Goal: Task Accomplishment & Management: Use online tool/utility

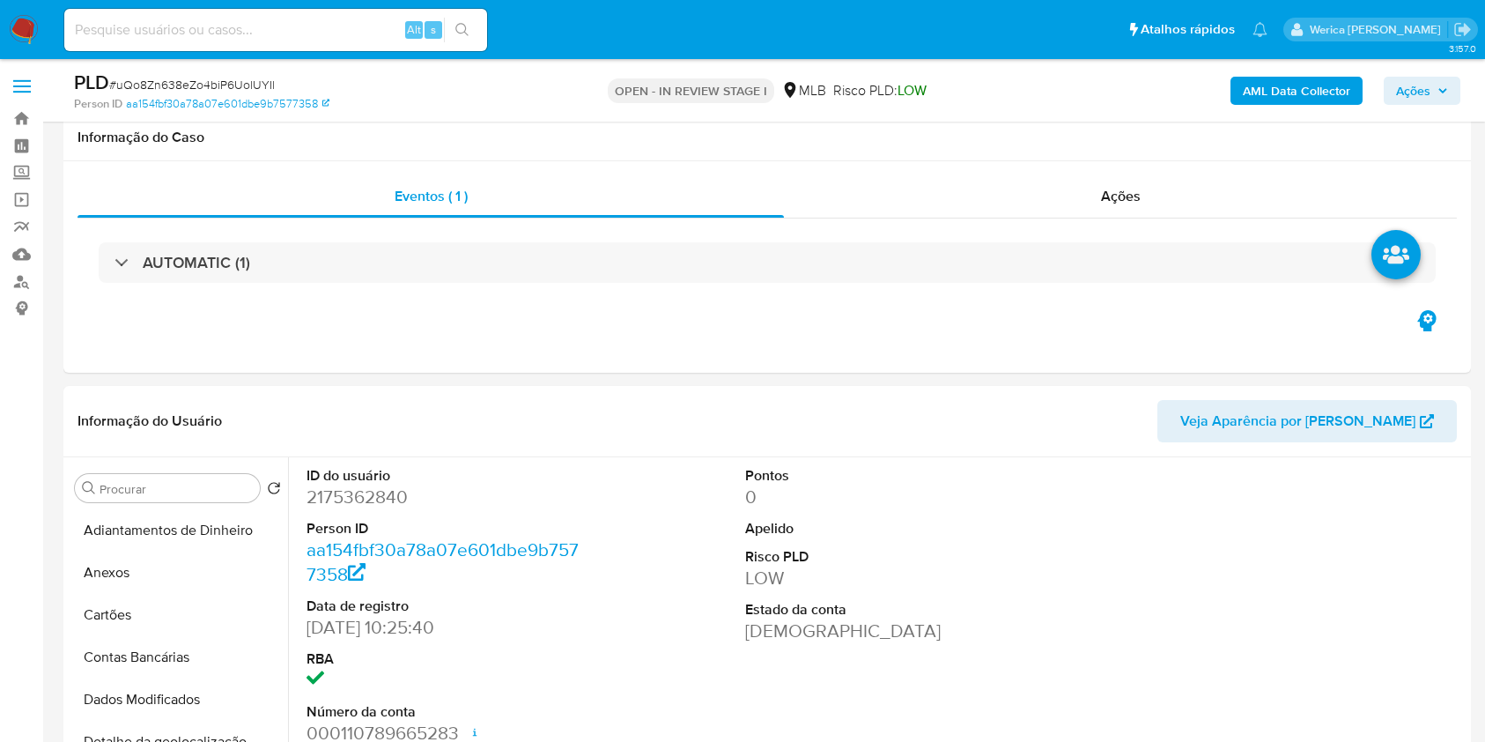
select select "10"
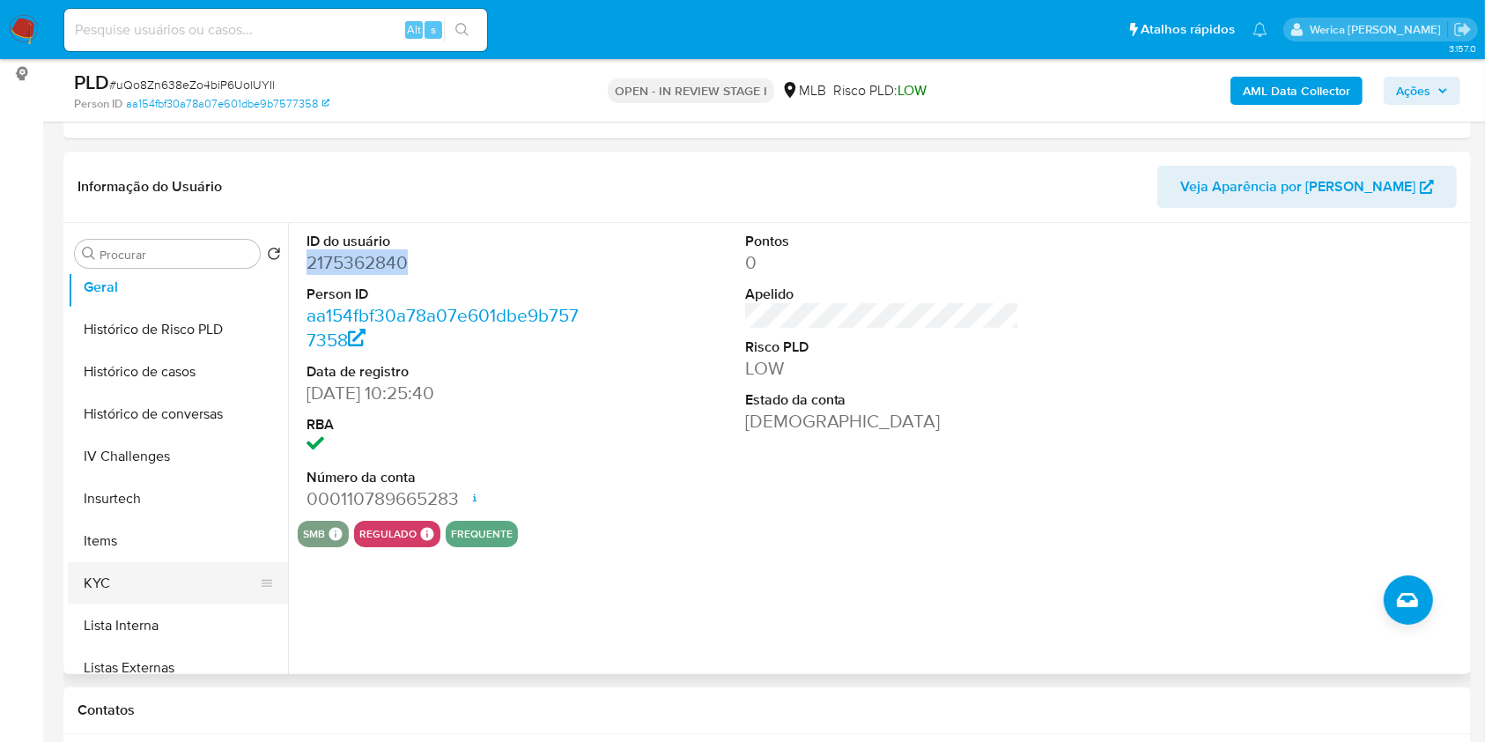
scroll to position [705, 0]
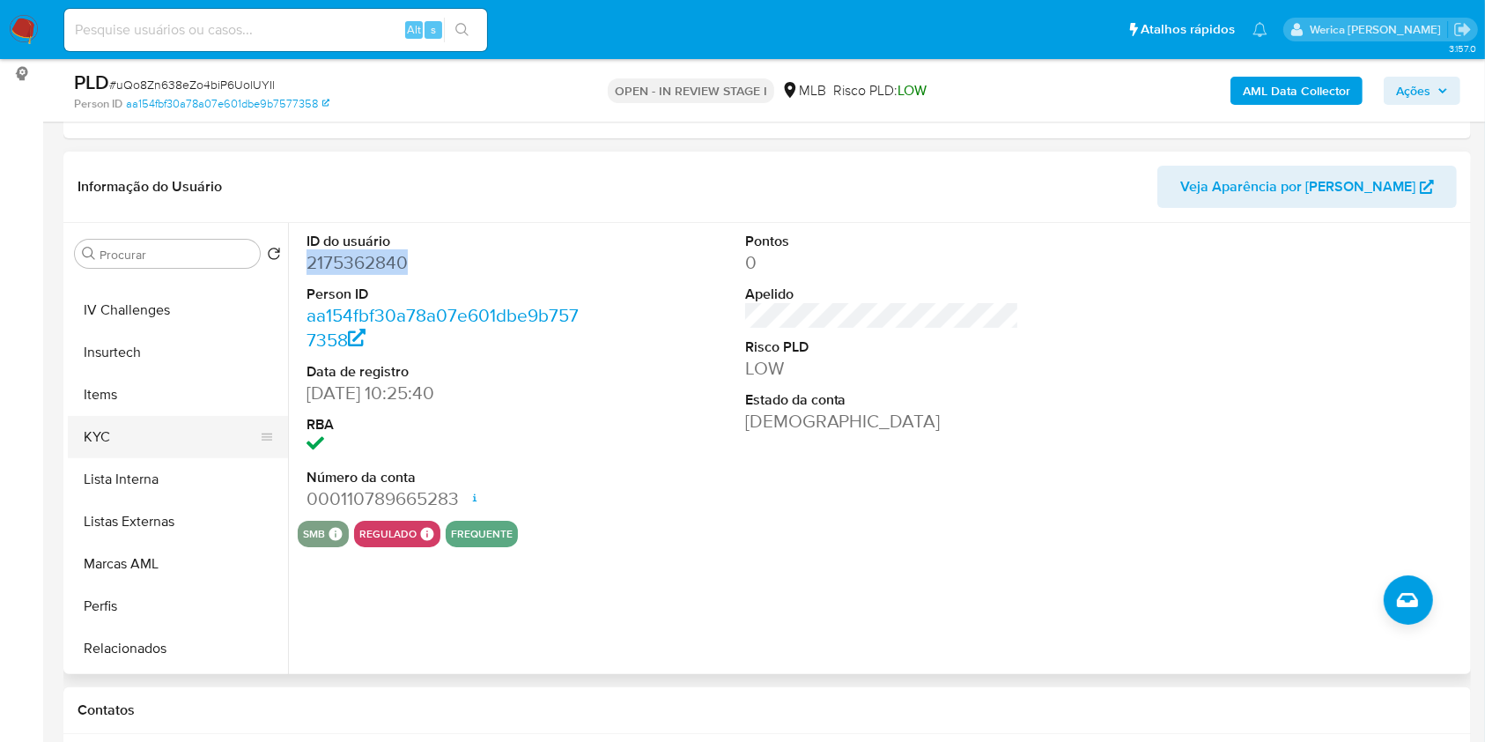
drag, startPoint x: 127, startPoint y: 444, endPoint x: 127, endPoint y: 454, distance: 9.7
click at [127, 454] on button "KYC" at bounding box center [171, 437] width 206 height 42
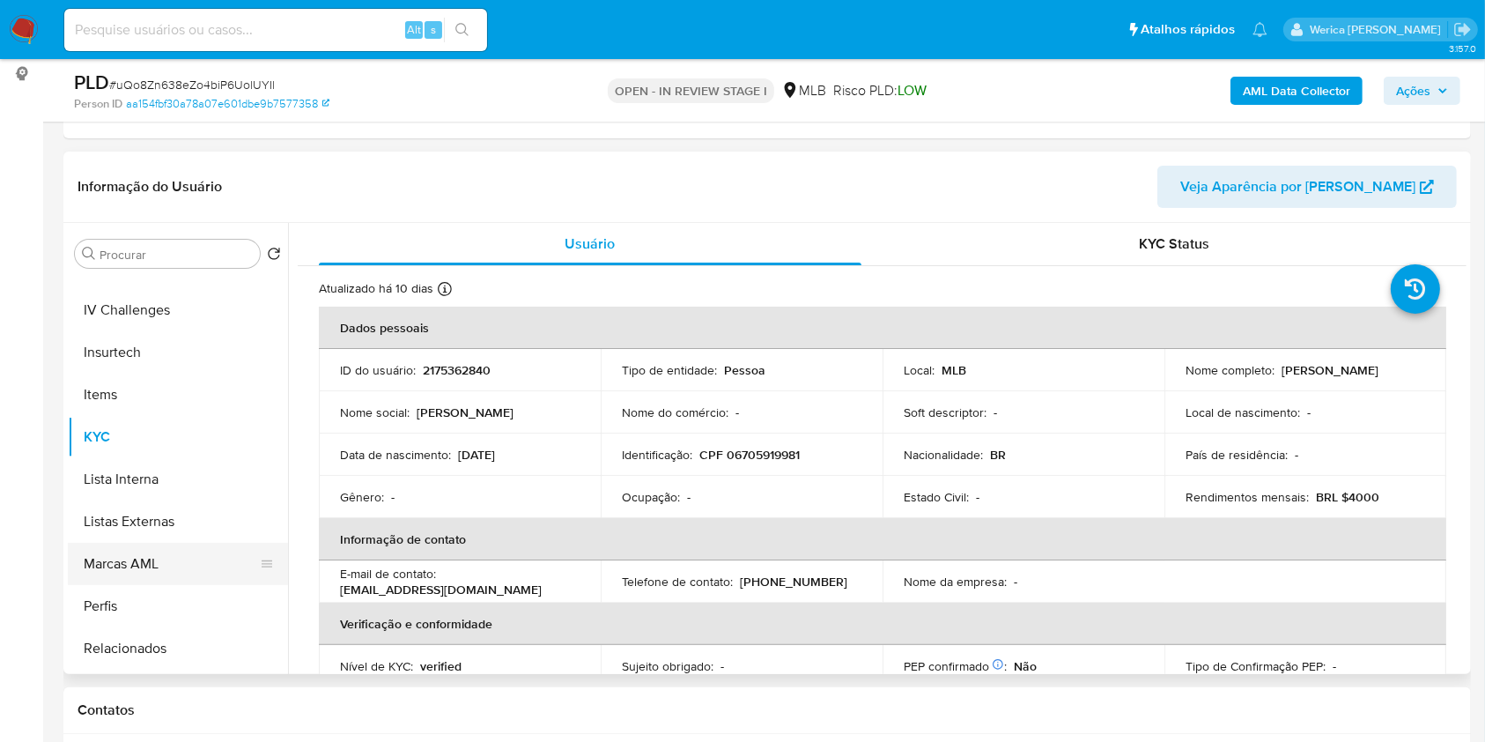
scroll to position [469, 0]
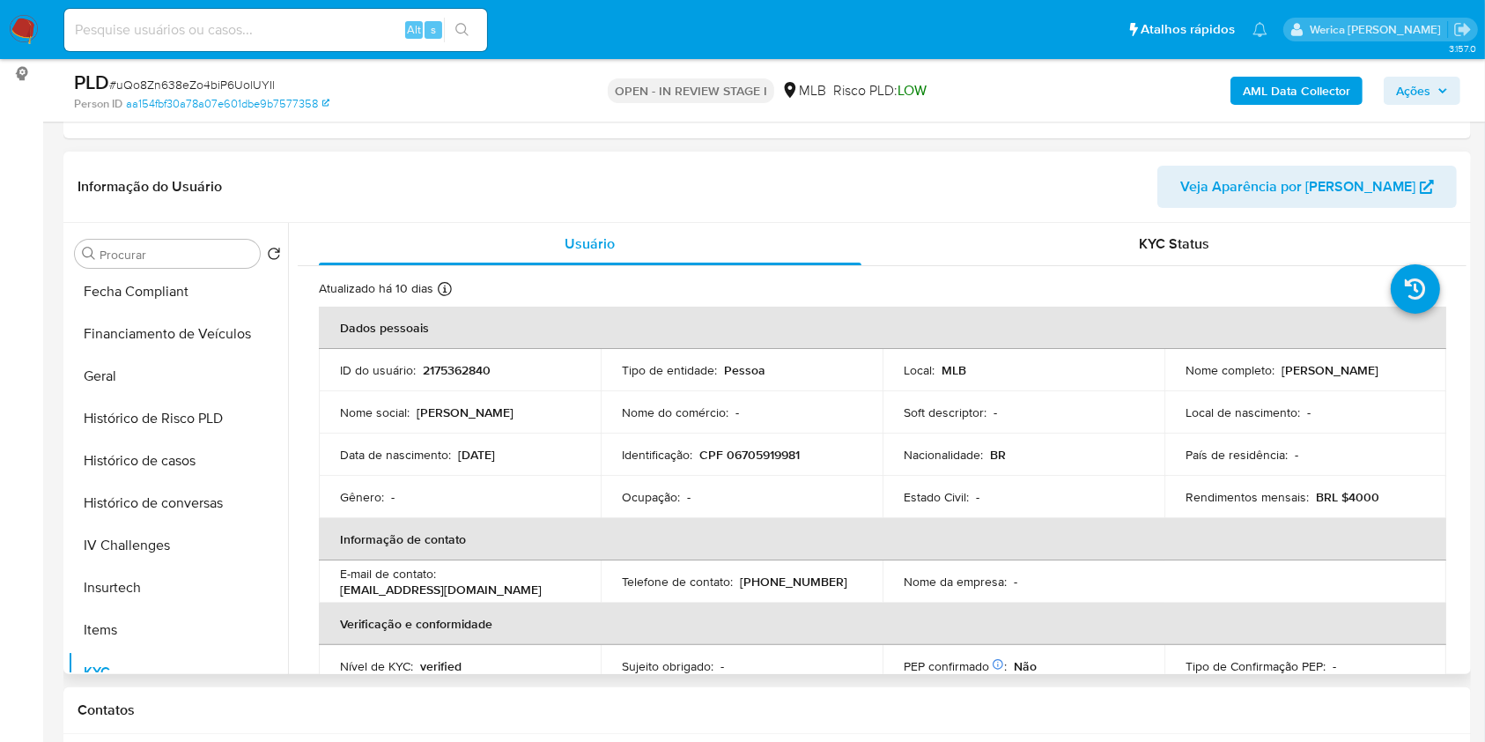
click at [759, 449] on p "CPF 06705919981" at bounding box center [749, 455] width 100 height 16
copy p "06705919981"
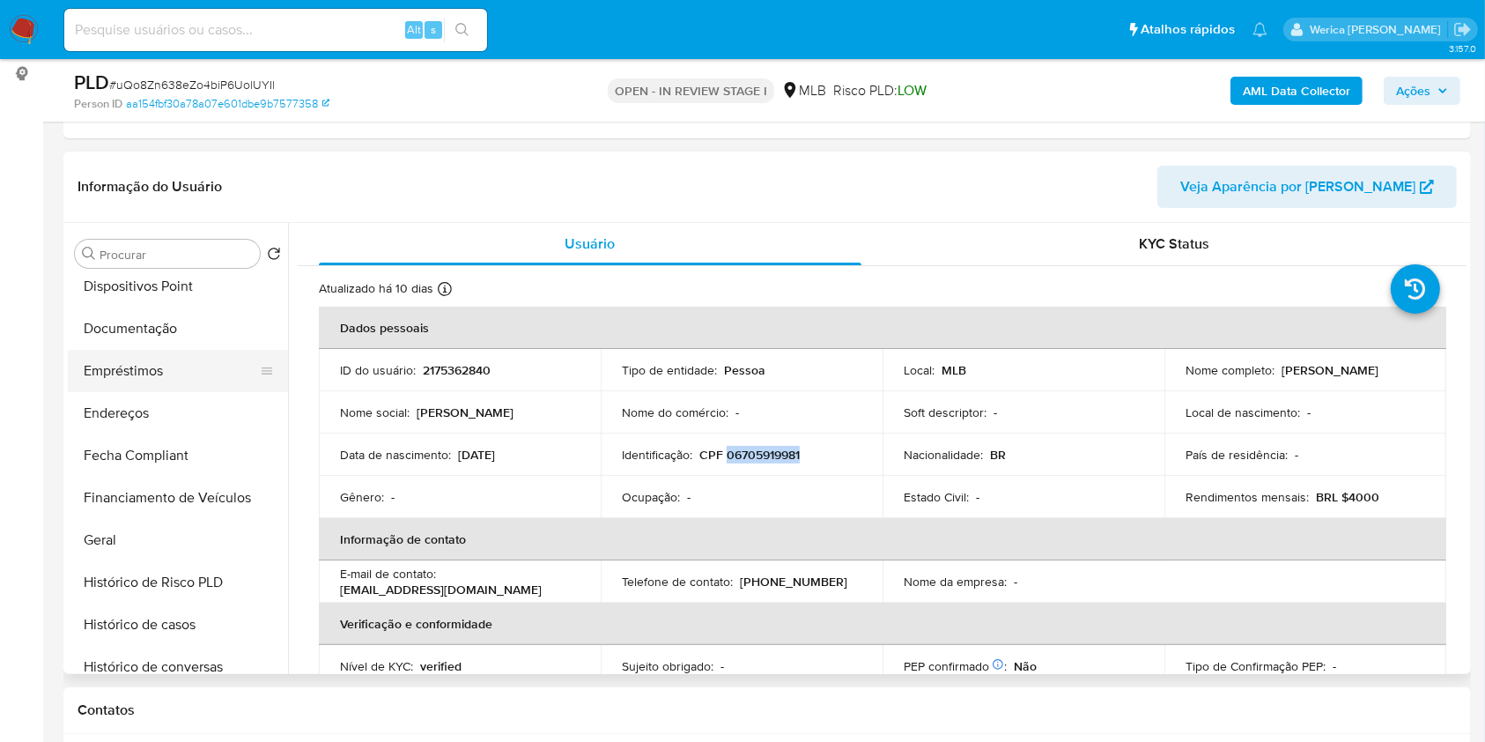
scroll to position [234, 0]
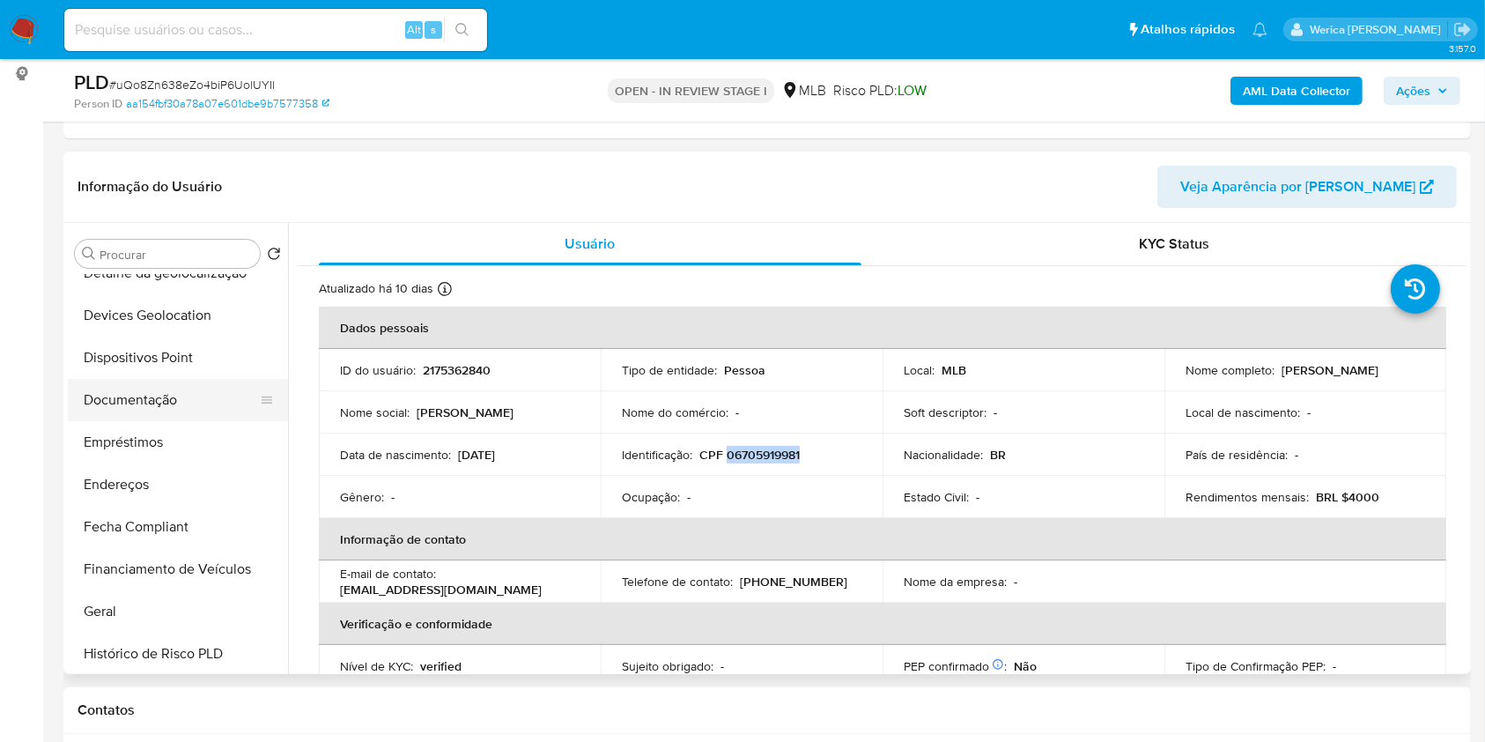
drag, startPoint x: 144, startPoint y: 356, endPoint x: 166, endPoint y: 377, distance: 30.5
click at [144, 358] on button "Dispositivos Point" at bounding box center [178, 357] width 220 height 42
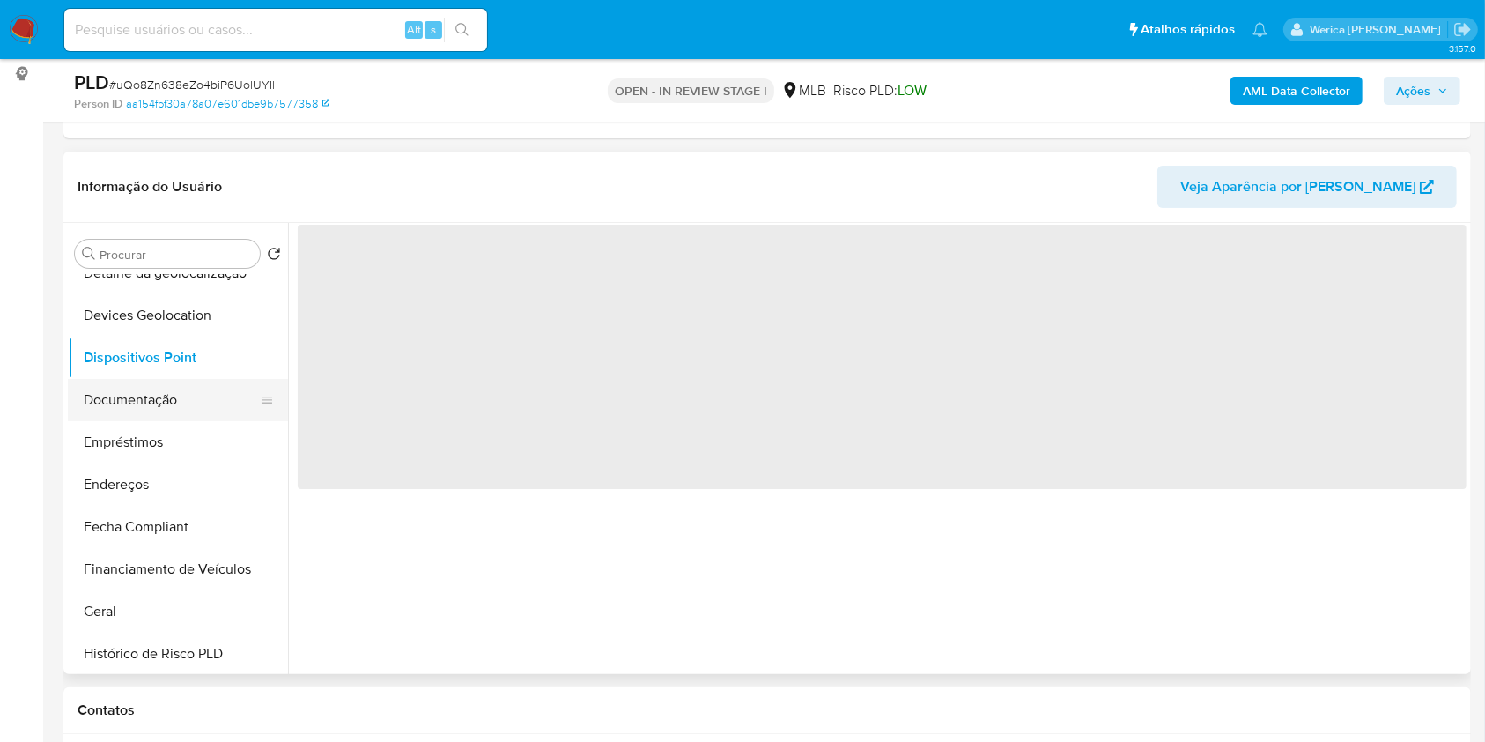
click at [177, 391] on button "Documentação" at bounding box center [171, 400] width 206 height 42
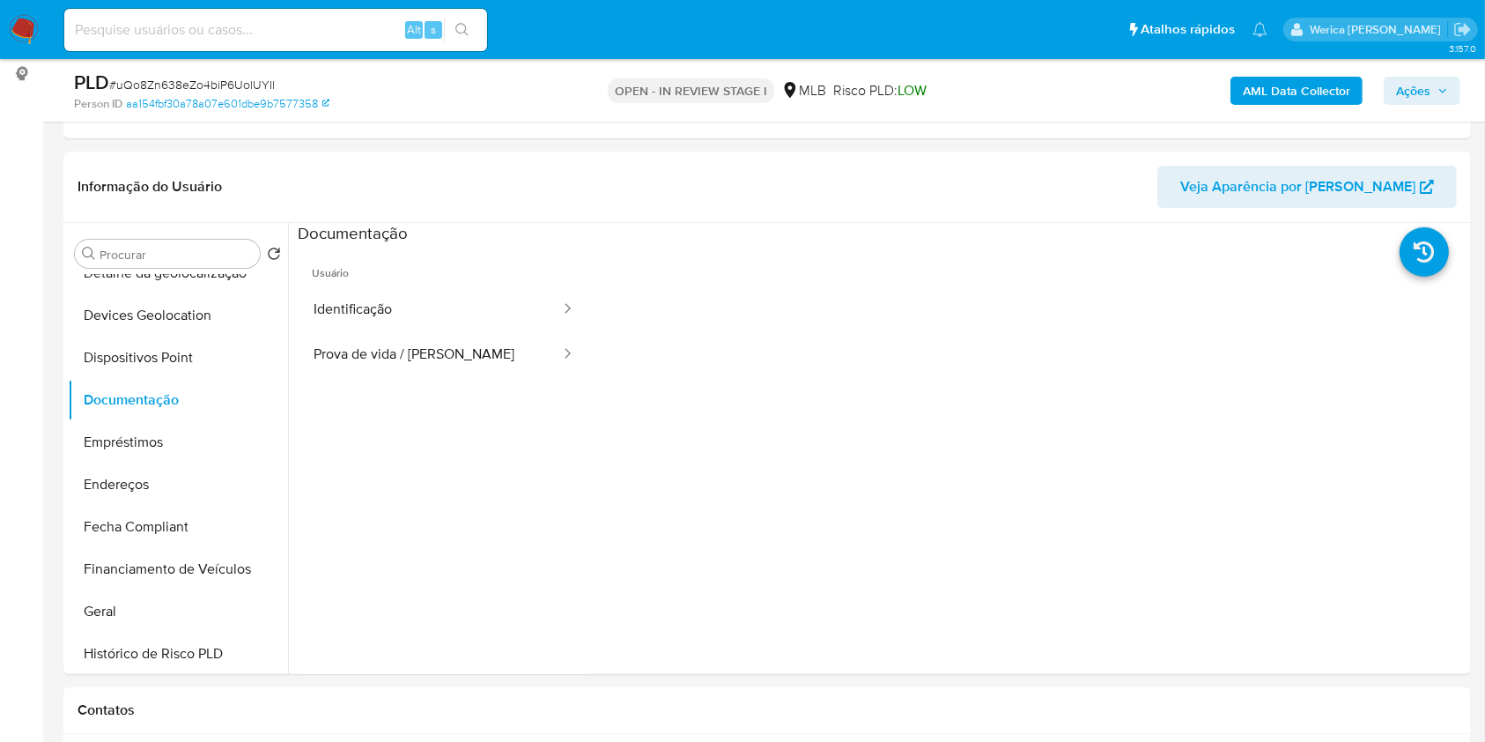
click at [405, 287] on button "Identificação" at bounding box center [430, 309] width 264 height 45
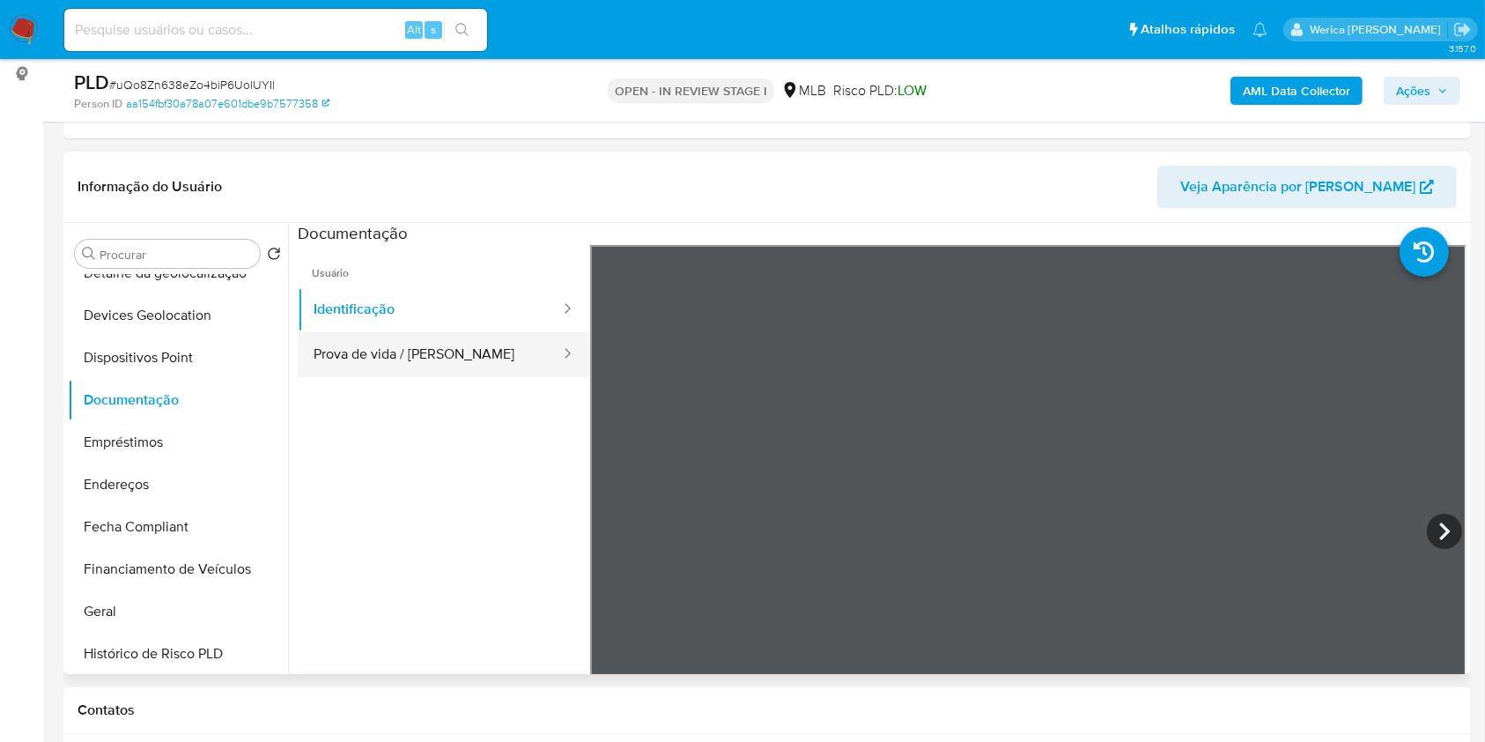
click at [455, 351] on button "Prova de vida / [PERSON_NAME]" at bounding box center [430, 354] width 264 height 45
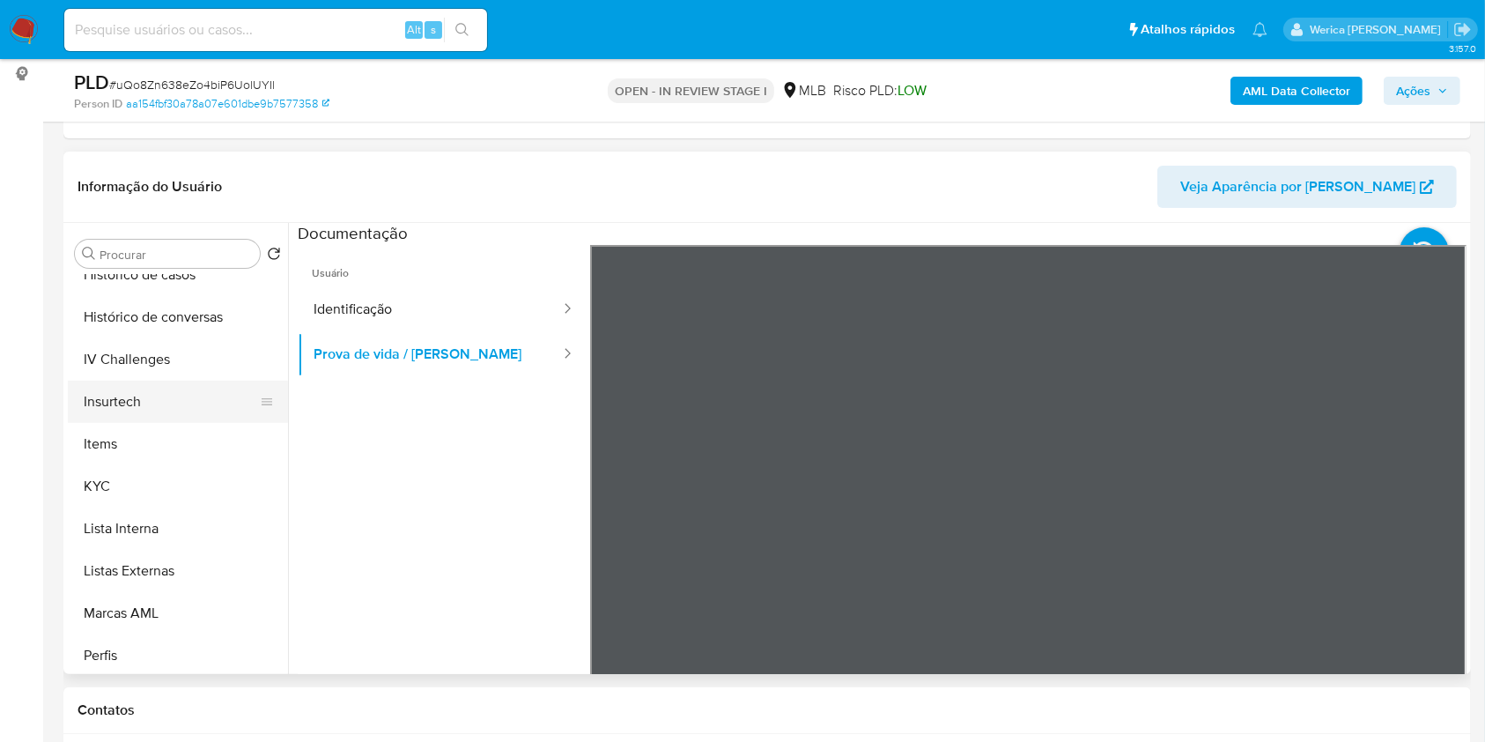
scroll to position [705, 0]
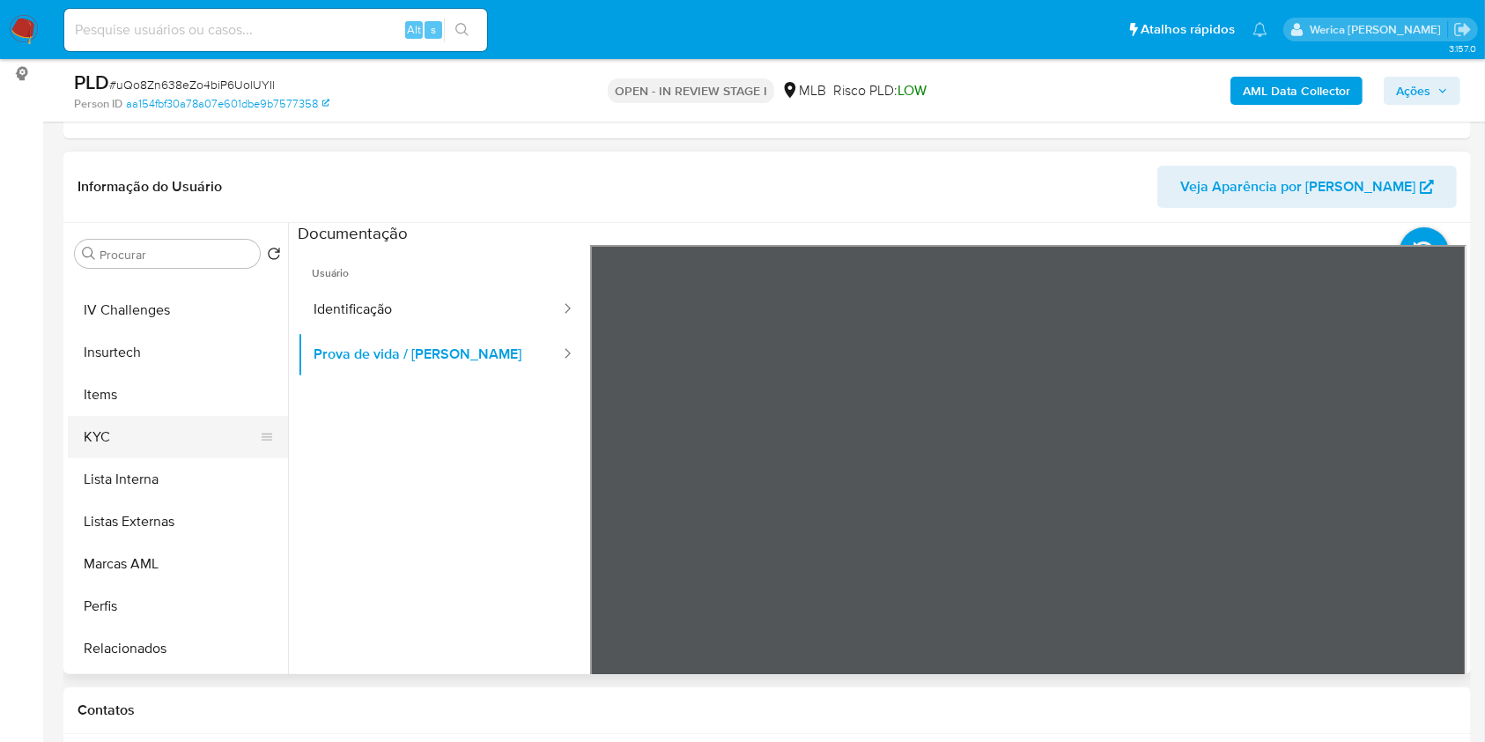
click at [144, 446] on button "KYC" at bounding box center [171, 437] width 206 height 42
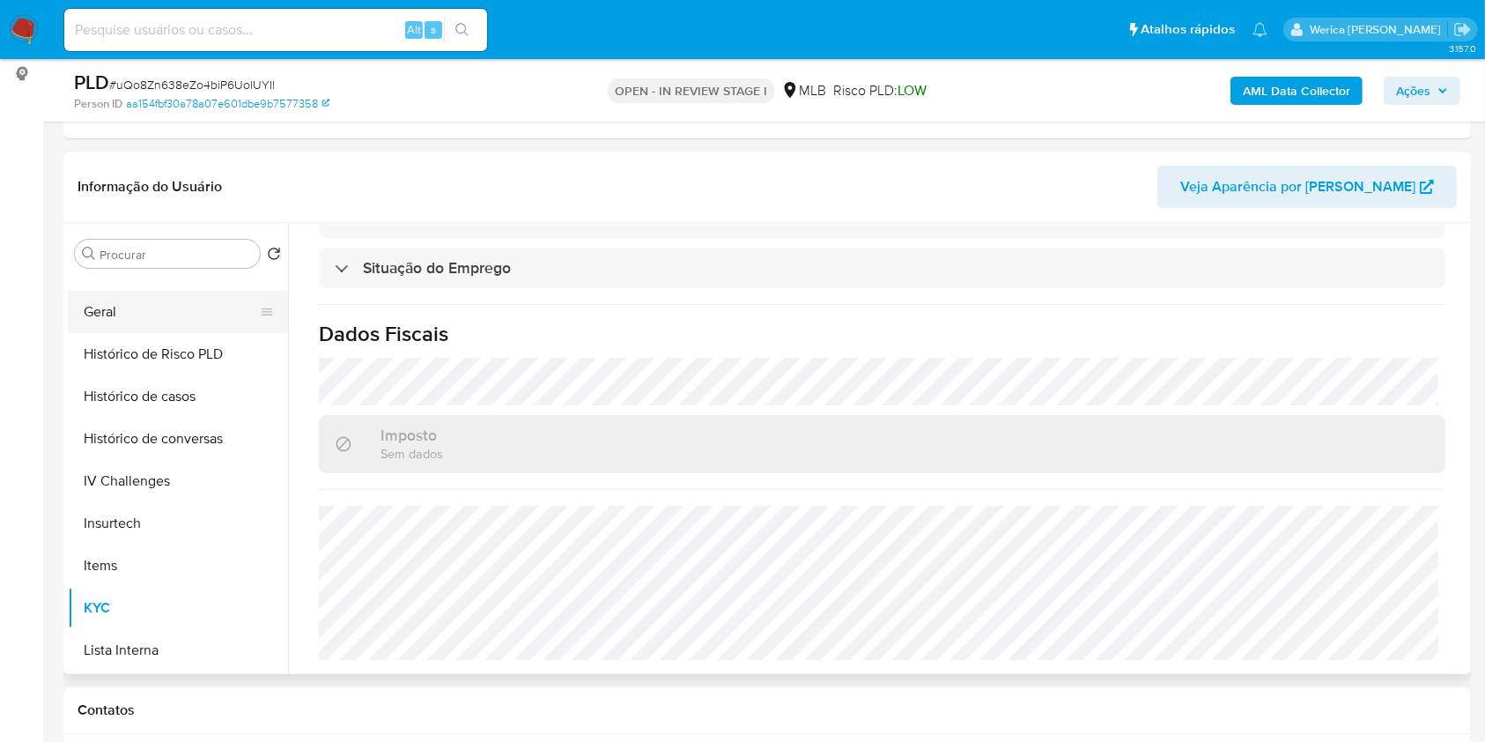
scroll to position [352, 0]
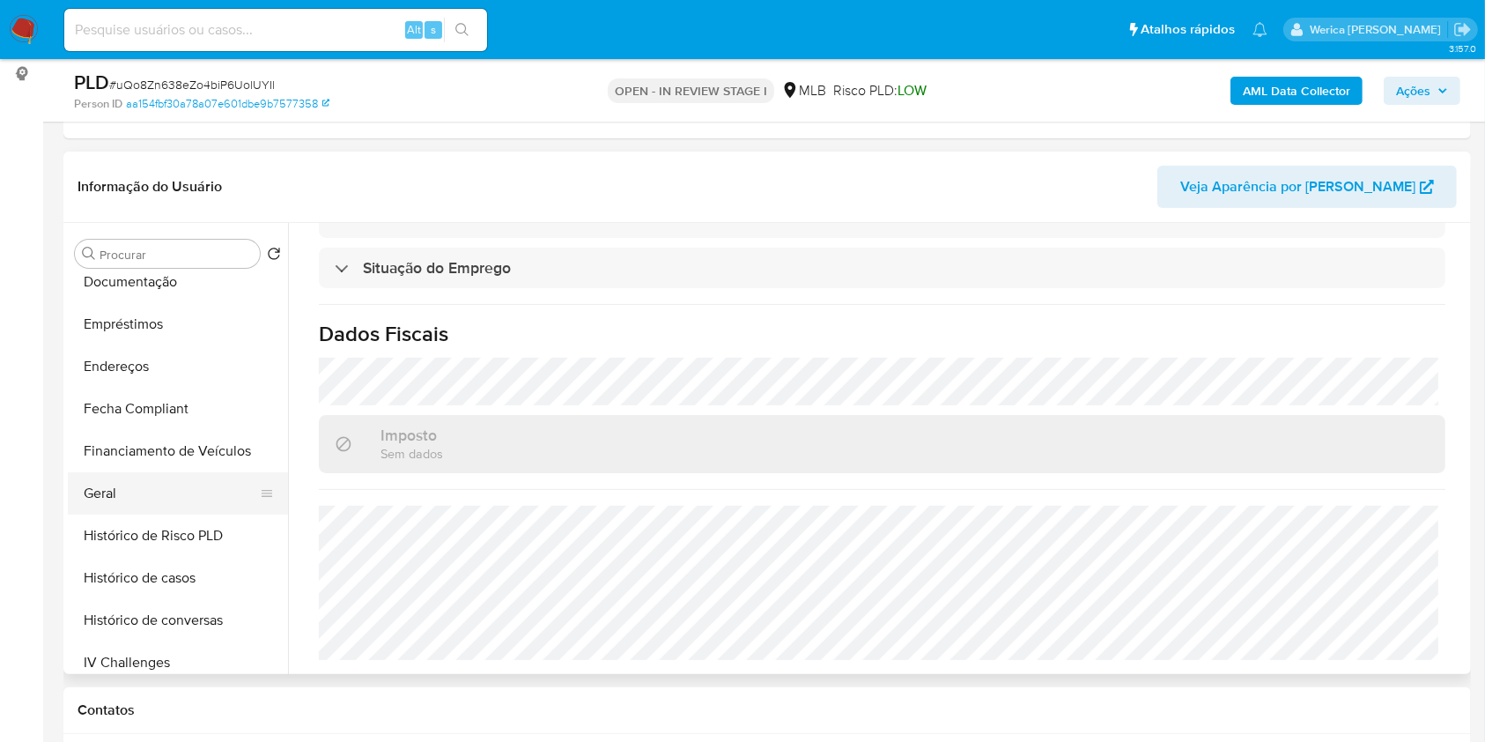
click at [142, 507] on button "Geral" at bounding box center [171, 493] width 206 height 42
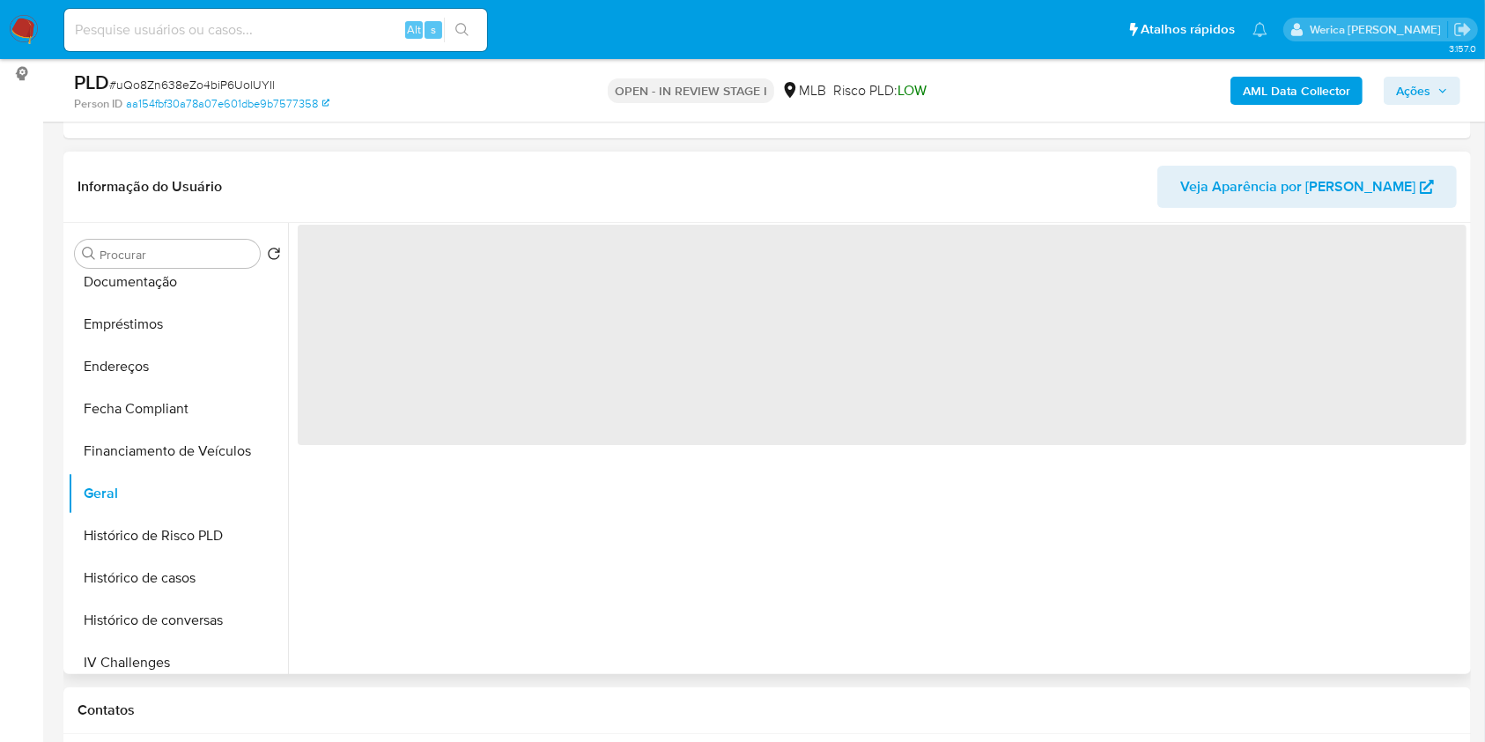
scroll to position [0, 0]
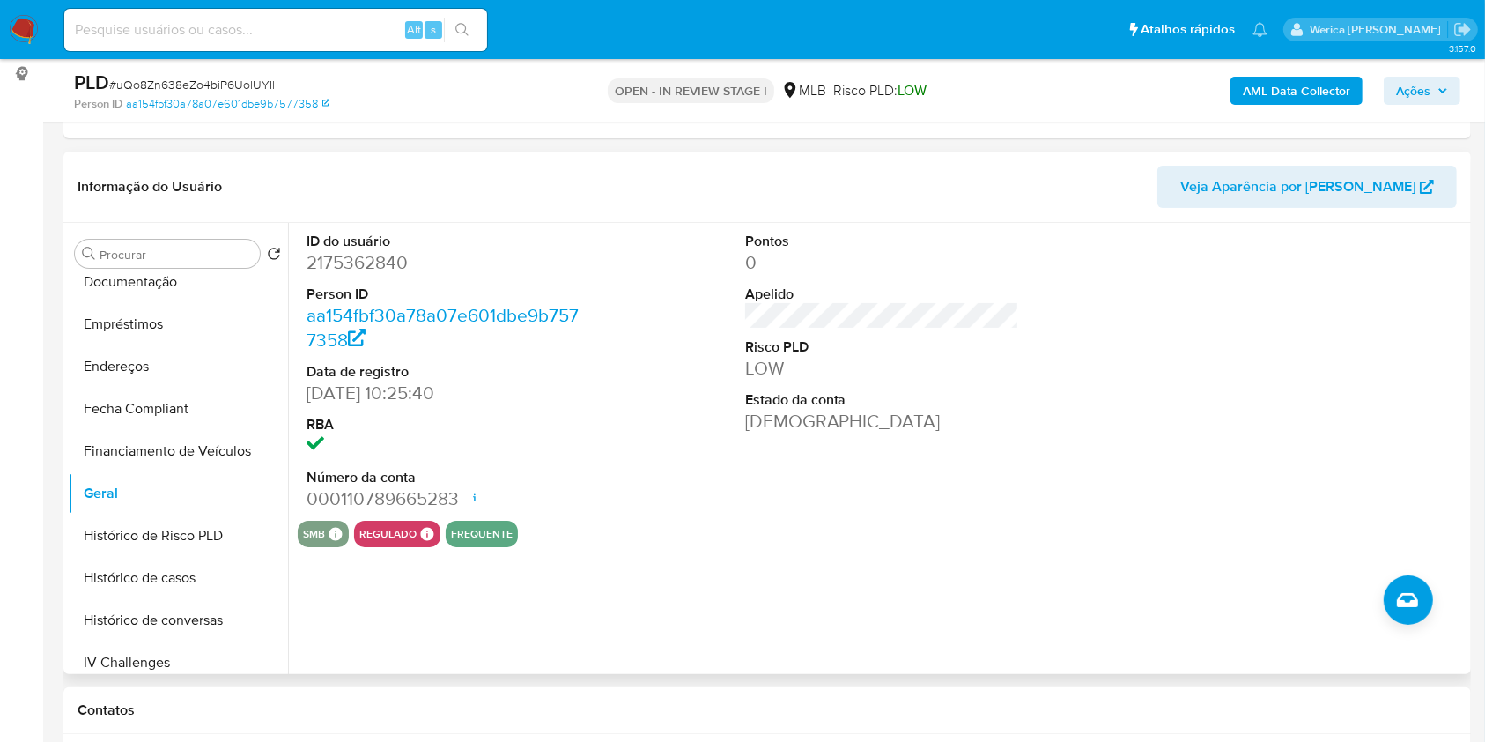
drag, startPoint x: 1313, startPoint y: 526, endPoint x: 1287, endPoint y: 432, distance: 97.9
click at [1316, 517] on section "ID do usuário 2175362840 Person ID aa154fbf30a78a07e601dbe9b7577358 Data de reg…" at bounding box center [882, 385] width 1169 height 324
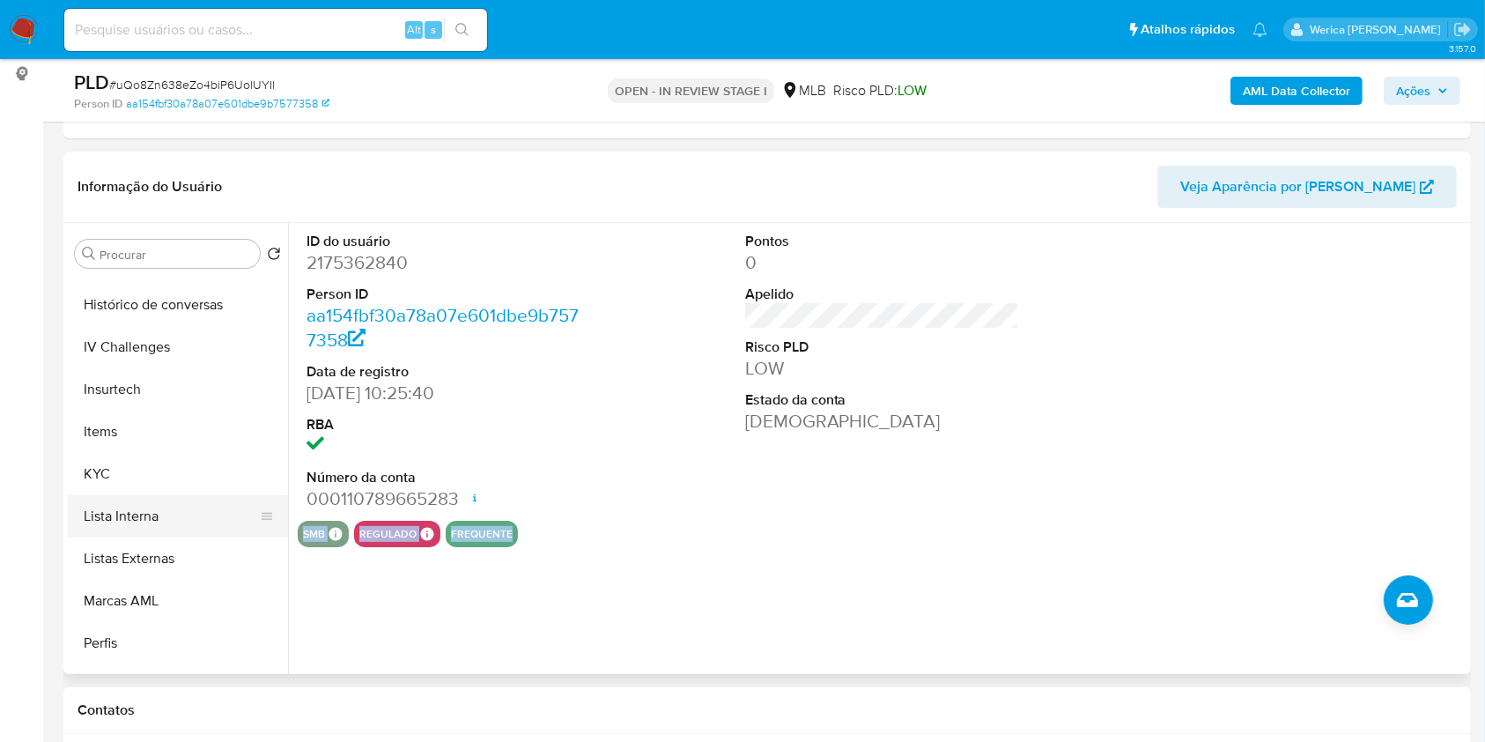
scroll to position [705, 0]
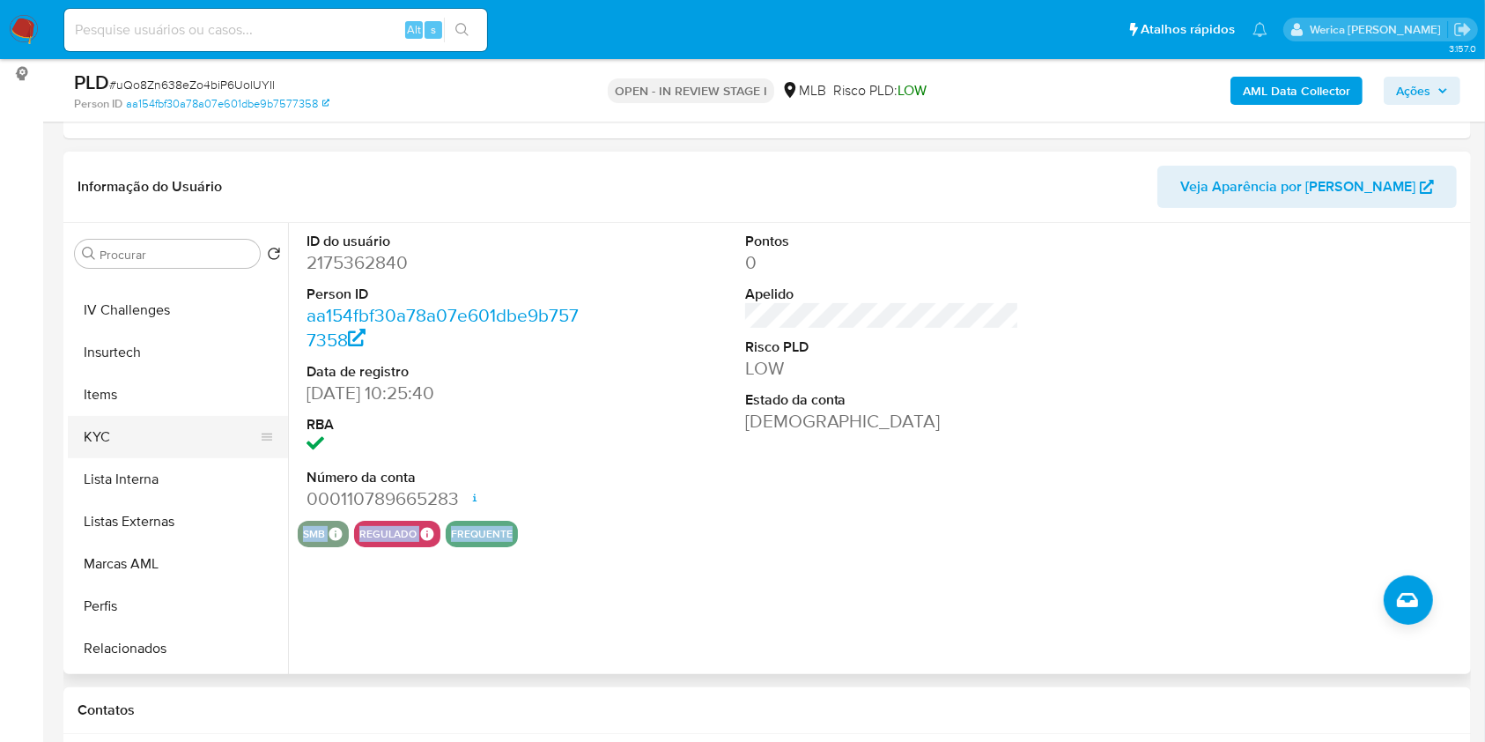
click at [163, 424] on button "KYC" at bounding box center [171, 437] width 206 height 42
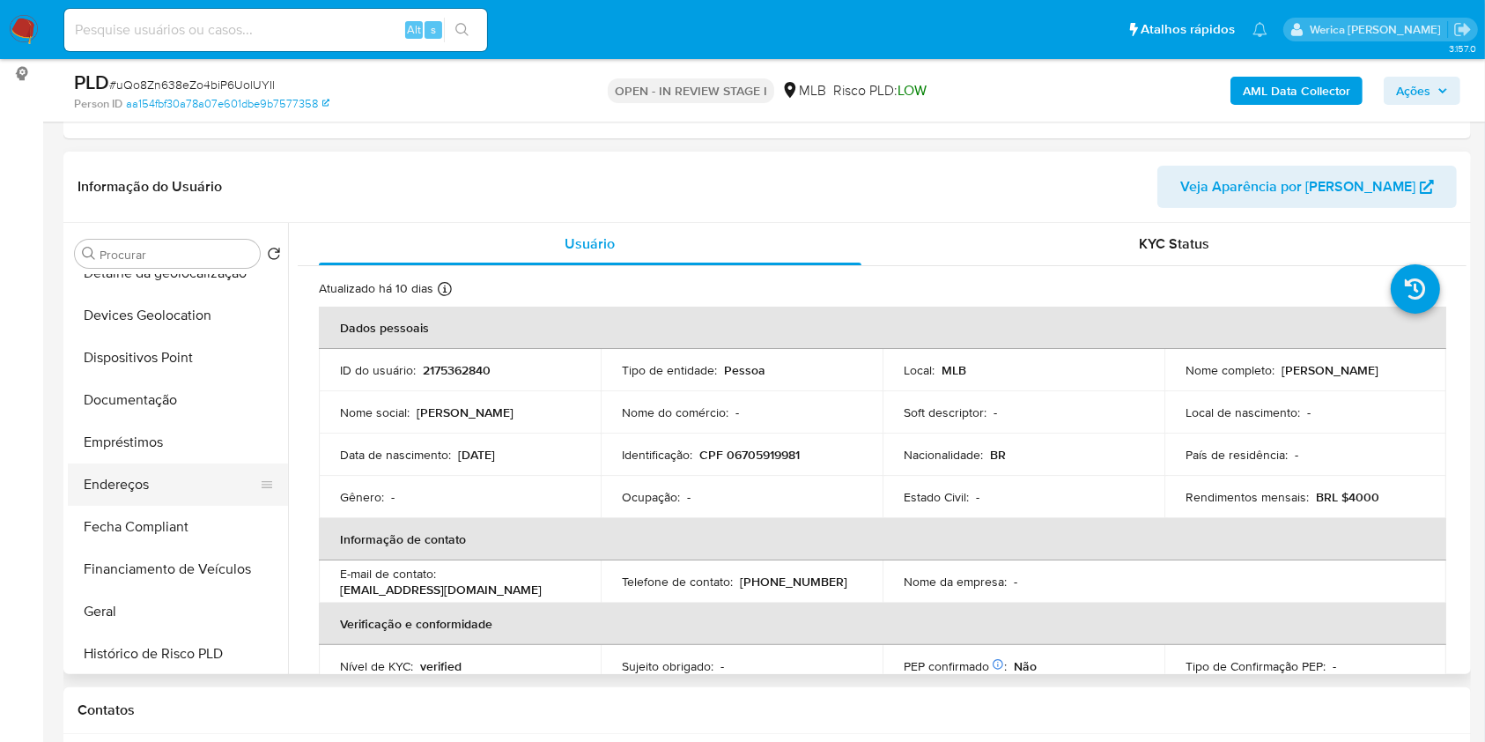
click at [183, 490] on button "Endereços" at bounding box center [171, 484] width 206 height 42
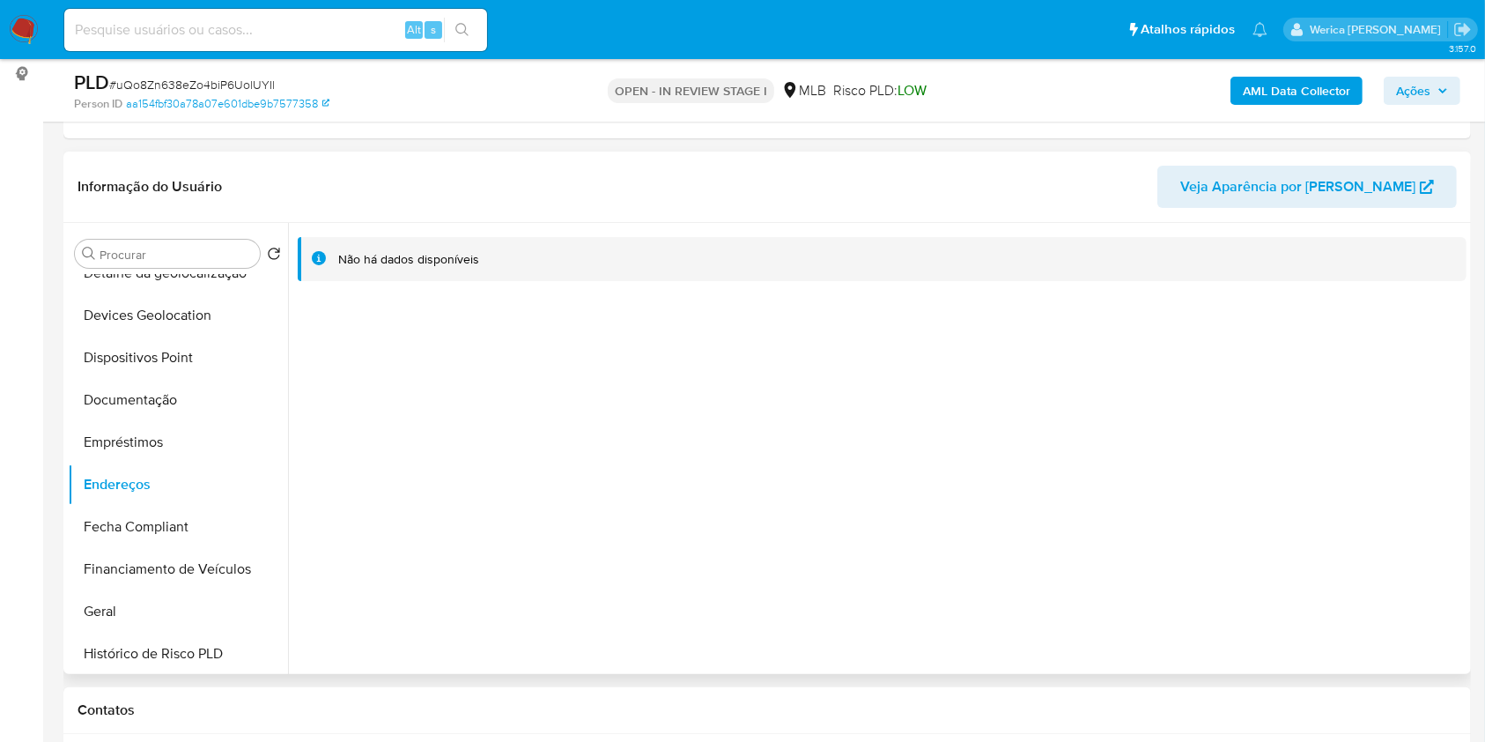
click at [1346, 440] on div "Não há dados disponíveis" at bounding box center [877, 448] width 1178 height 451
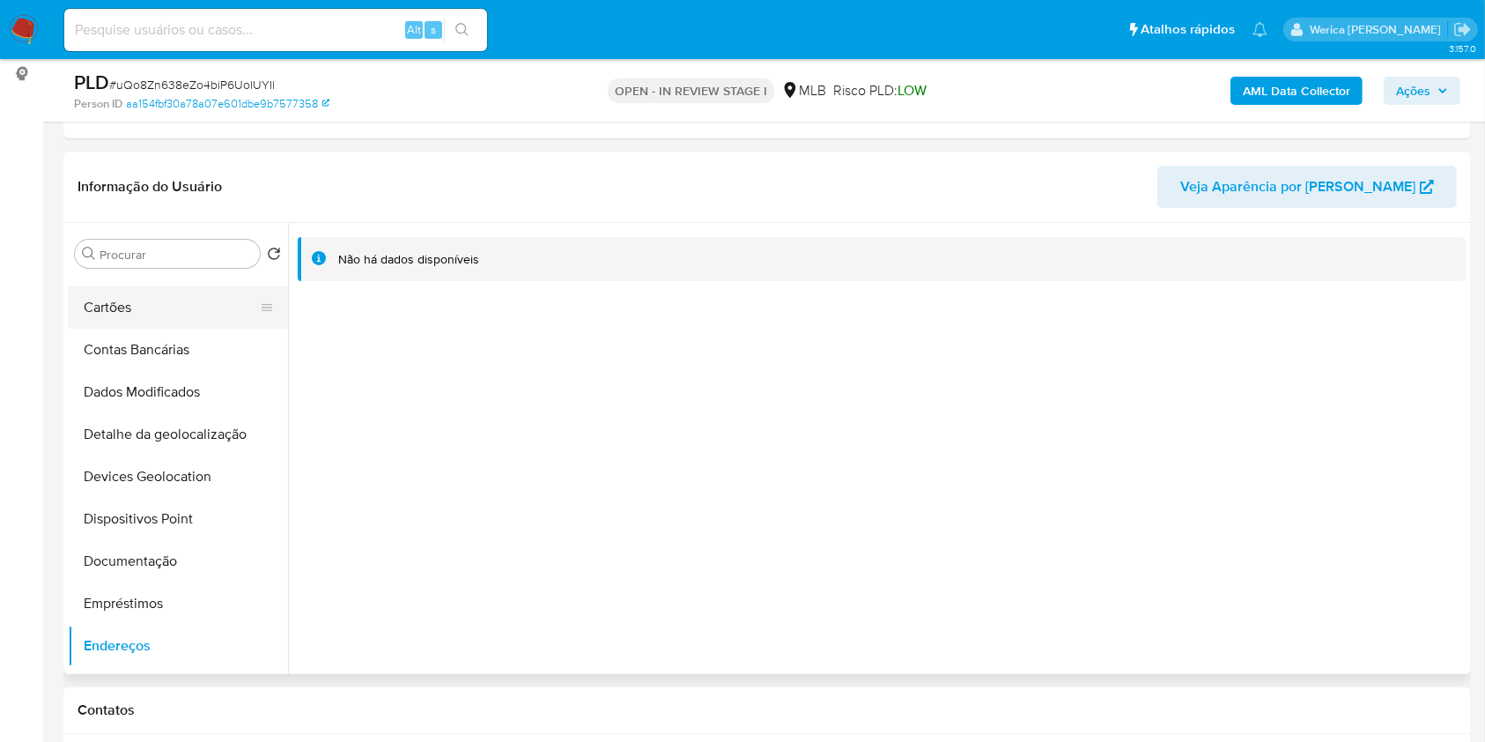
scroll to position [0, 0]
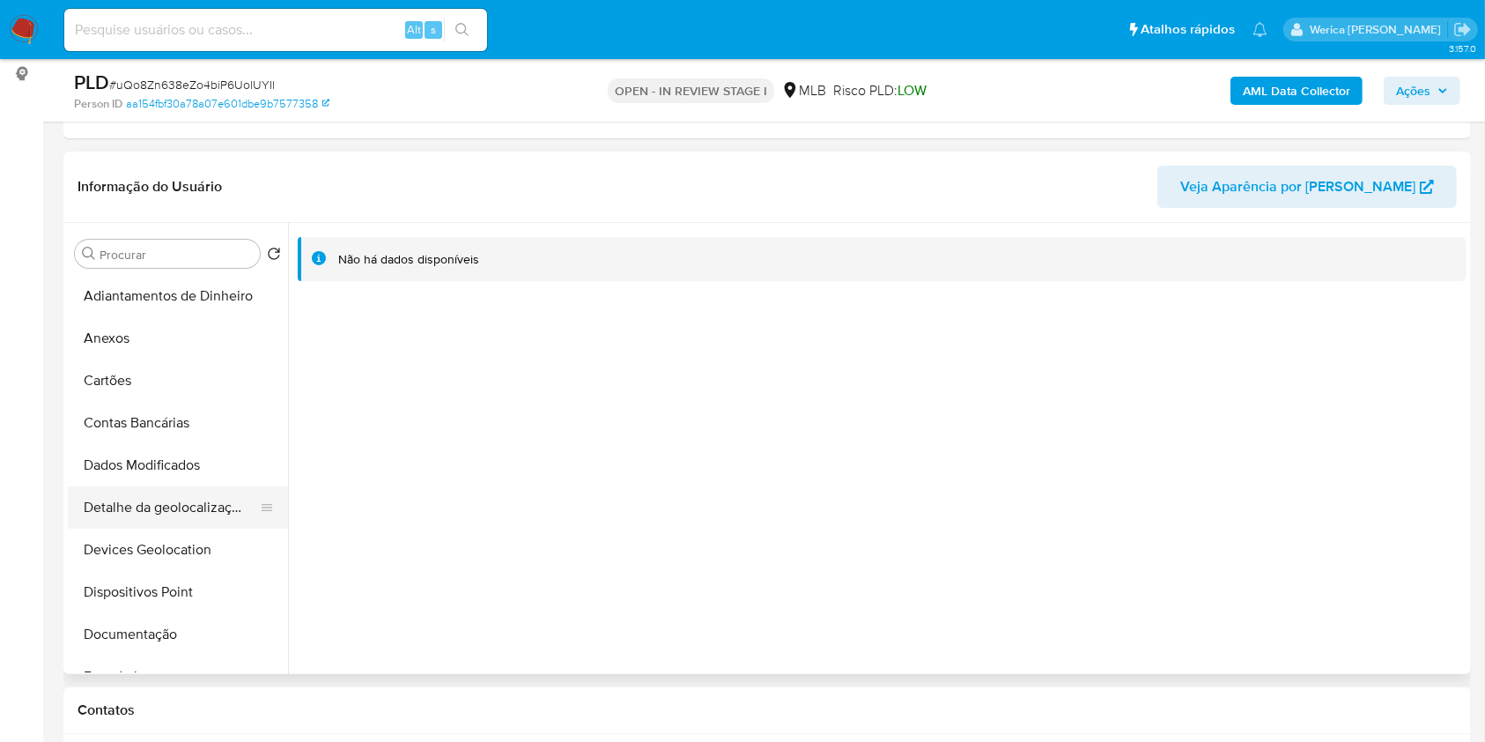
drag, startPoint x: 250, startPoint y: 476, endPoint x: 252, endPoint y: 509, distance: 33.5
click at [233, 498] on ul "Adiantamentos de Dinheiro Anexos Cartões Contas Bancárias Dados Modificados Det…" at bounding box center [178, 473] width 220 height 397
click at [247, 509] on button "Detalhe da geolocalização" at bounding box center [171, 507] width 206 height 42
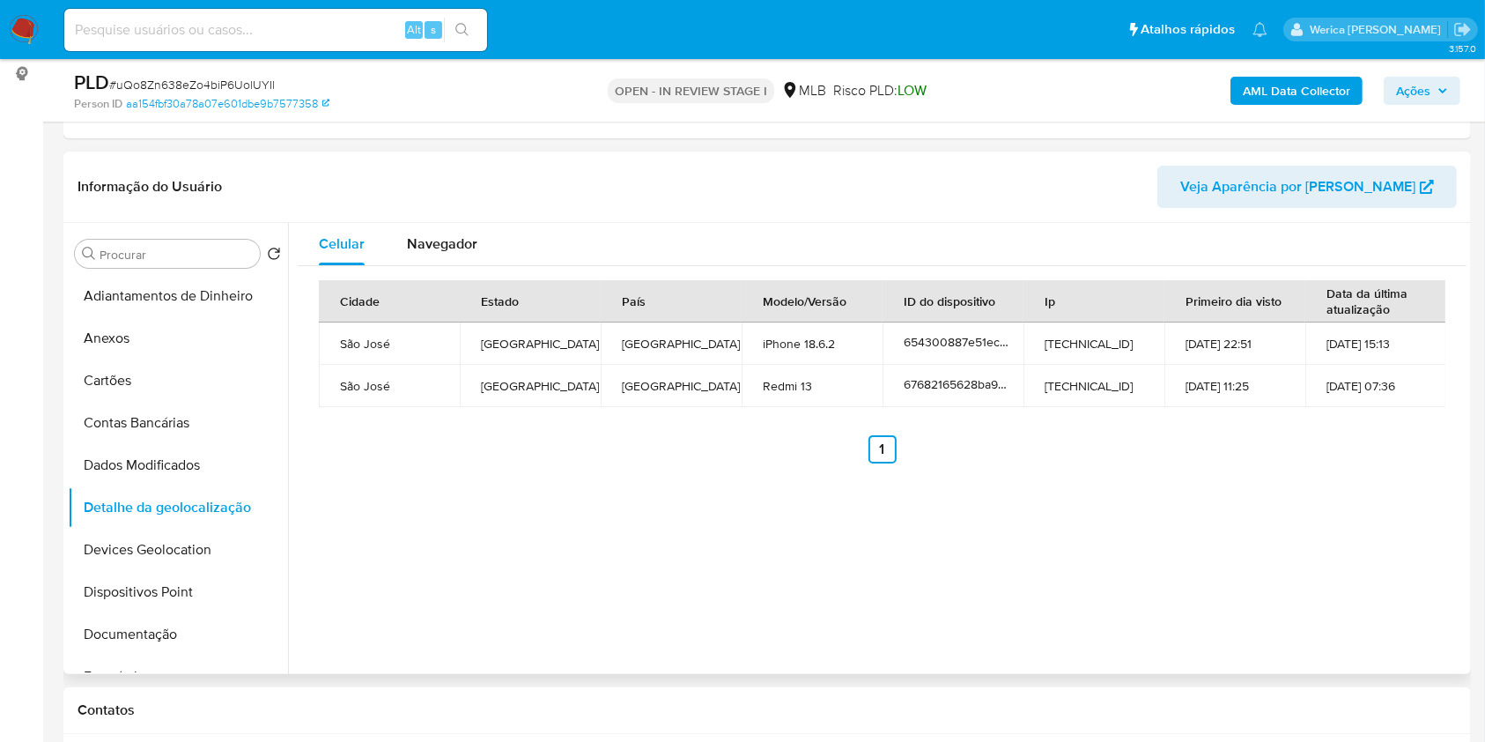
click at [1429, 529] on div "Celular Navegador Cidade Estado País Modelo/Versão ID do dispositivo Ip Primeir…" at bounding box center [877, 448] width 1178 height 451
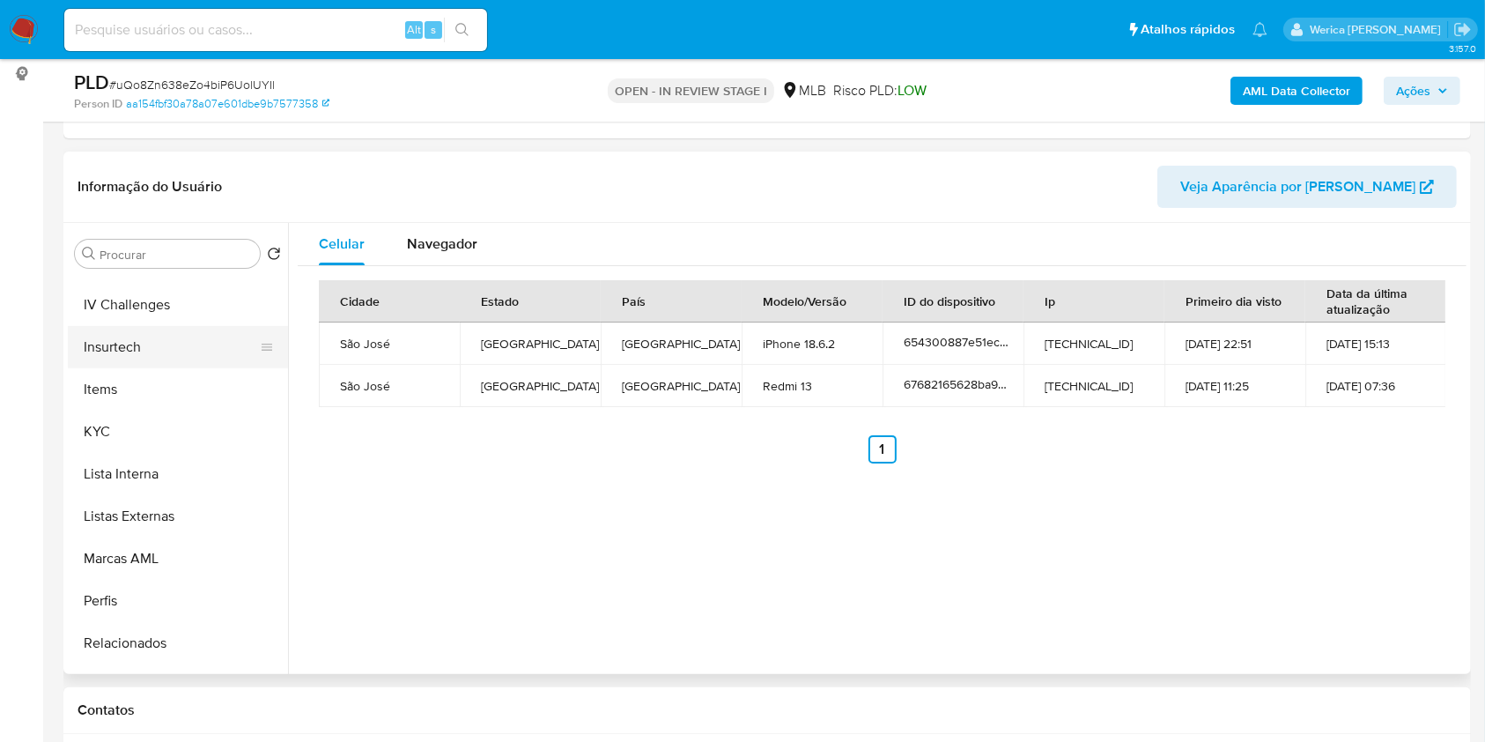
scroll to position [787, 0]
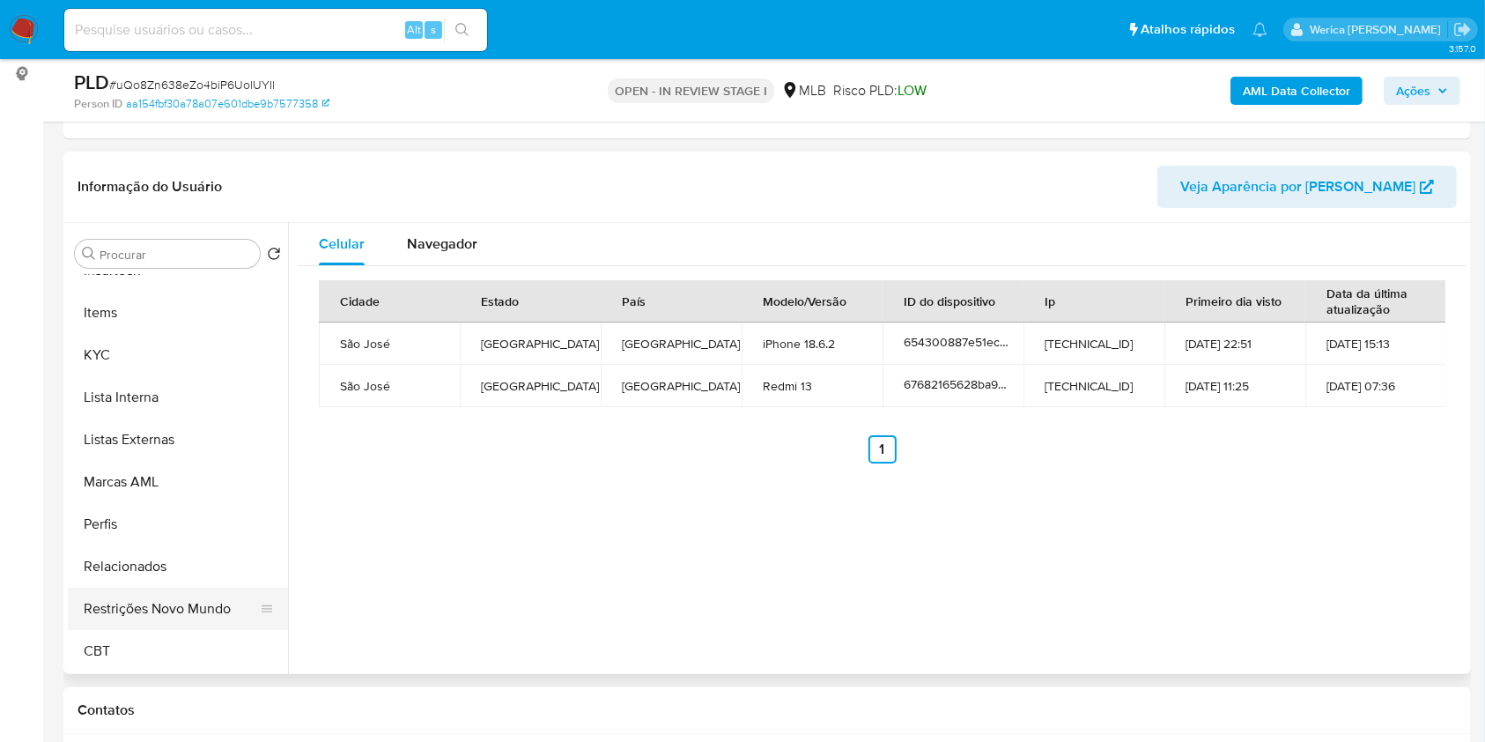
click at [126, 618] on button "Restrições Novo Mundo" at bounding box center [171, 608] width 206 height 42
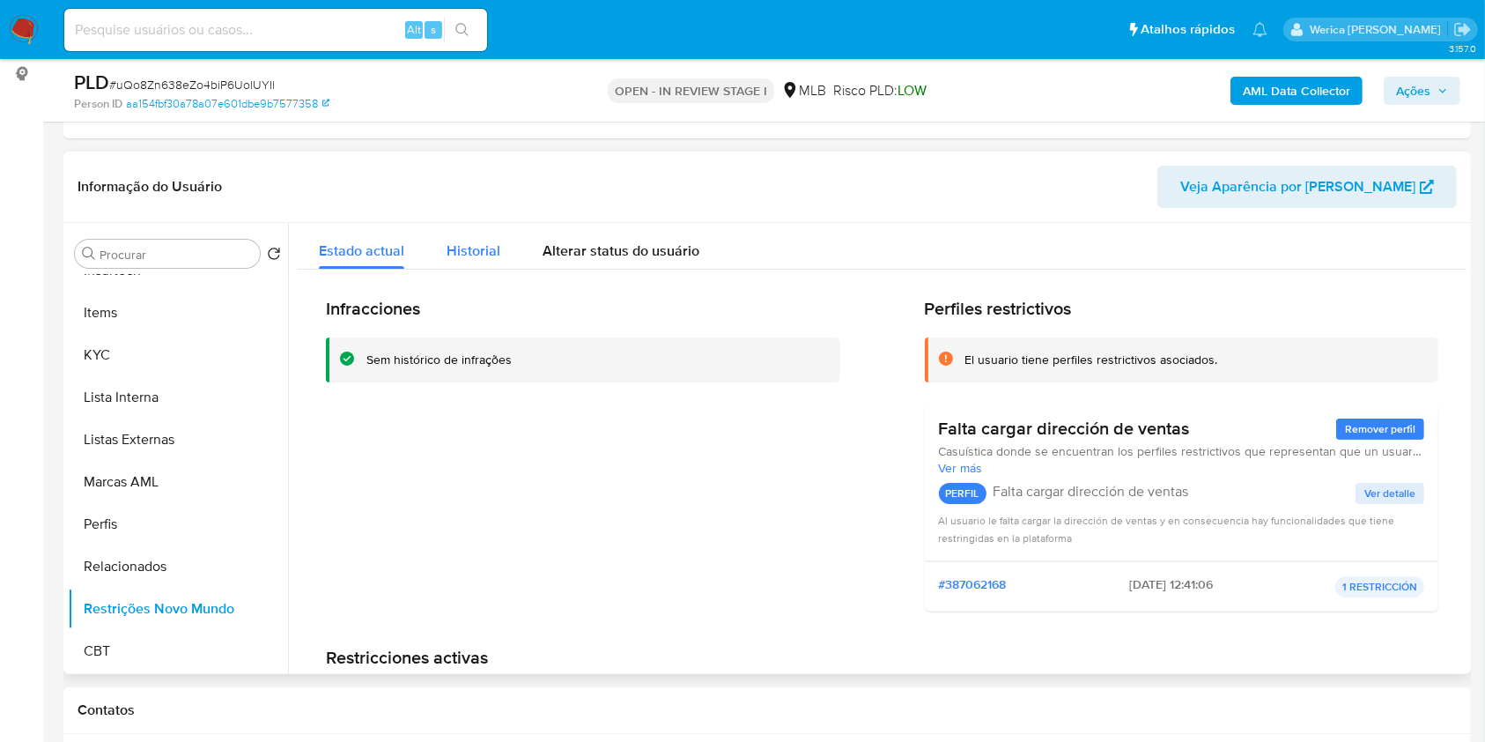
click at [476, 244] on span "Historial" at bounding box center [474, 250] width 54 height 20
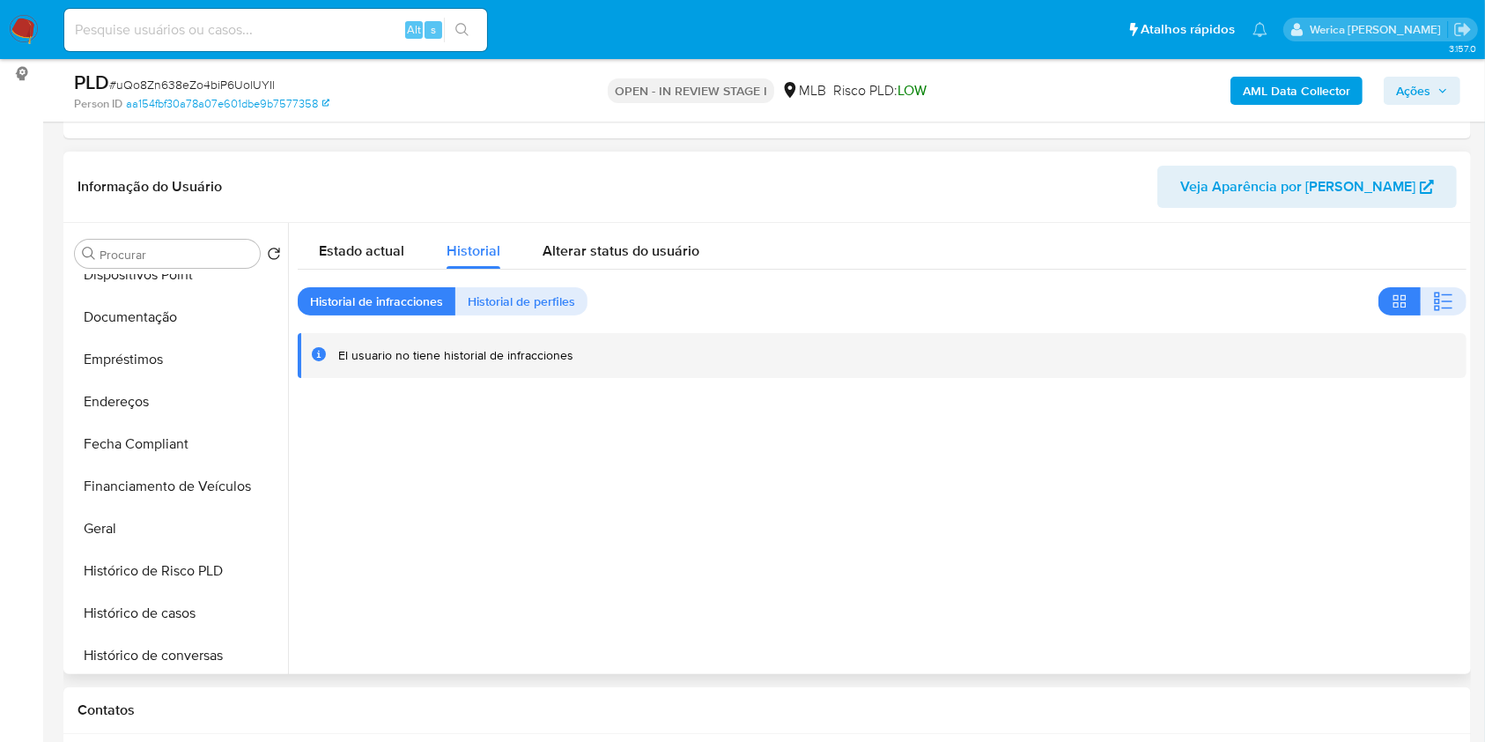
scroll to position [317, 0]
click at [144, 266] on div "Procurar" at bounding box center [167, 254] width 185 height 28
click at [150, 292] on button "Dispositivos Point" at bounding box center [171, 275] width 206 height 42
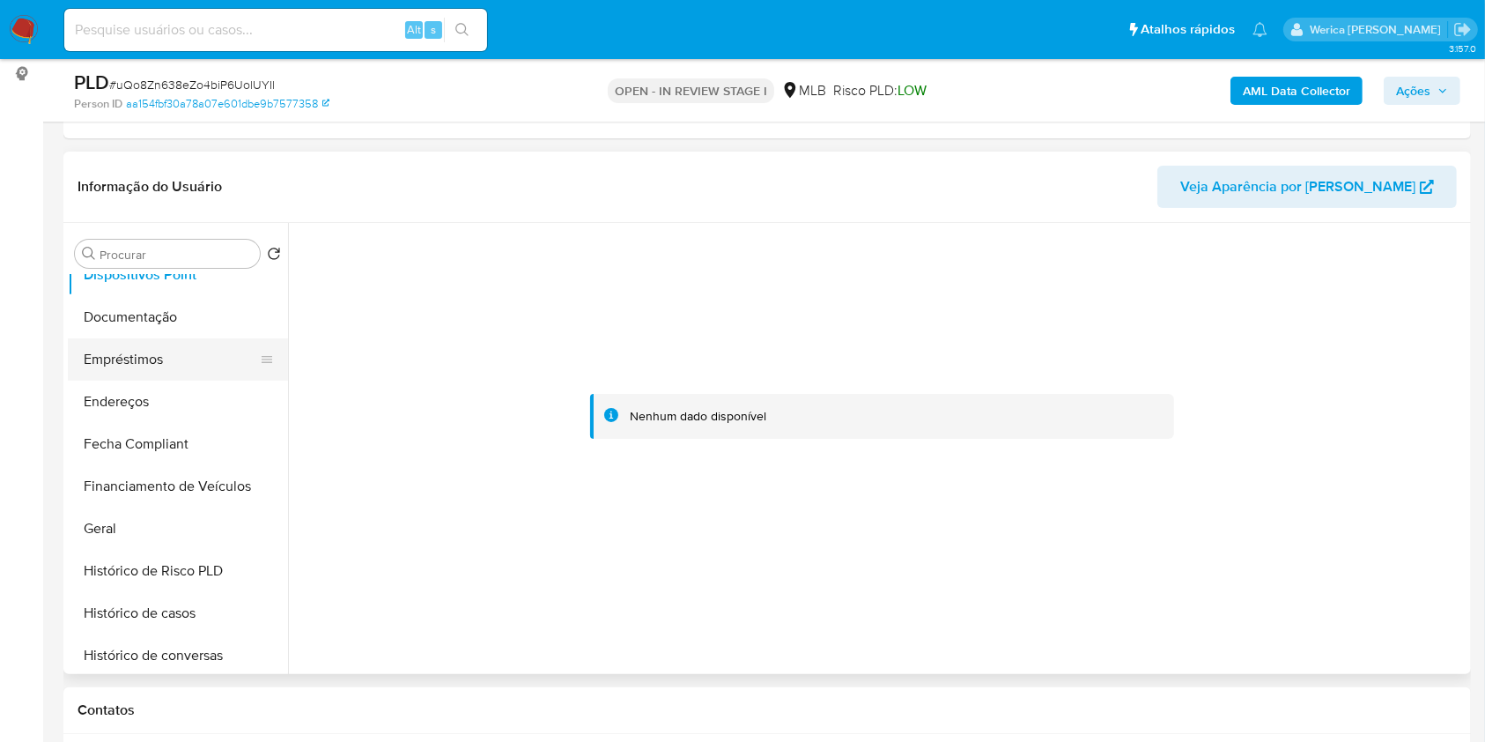
drag, startPoint x: 136, startPoint y: 370, endPoint x: 135, endPoint y: 357, distance: 13.2
click at [136, 365] on button "Empréstimos" at bounding box center [171, 359] width 206 height 42
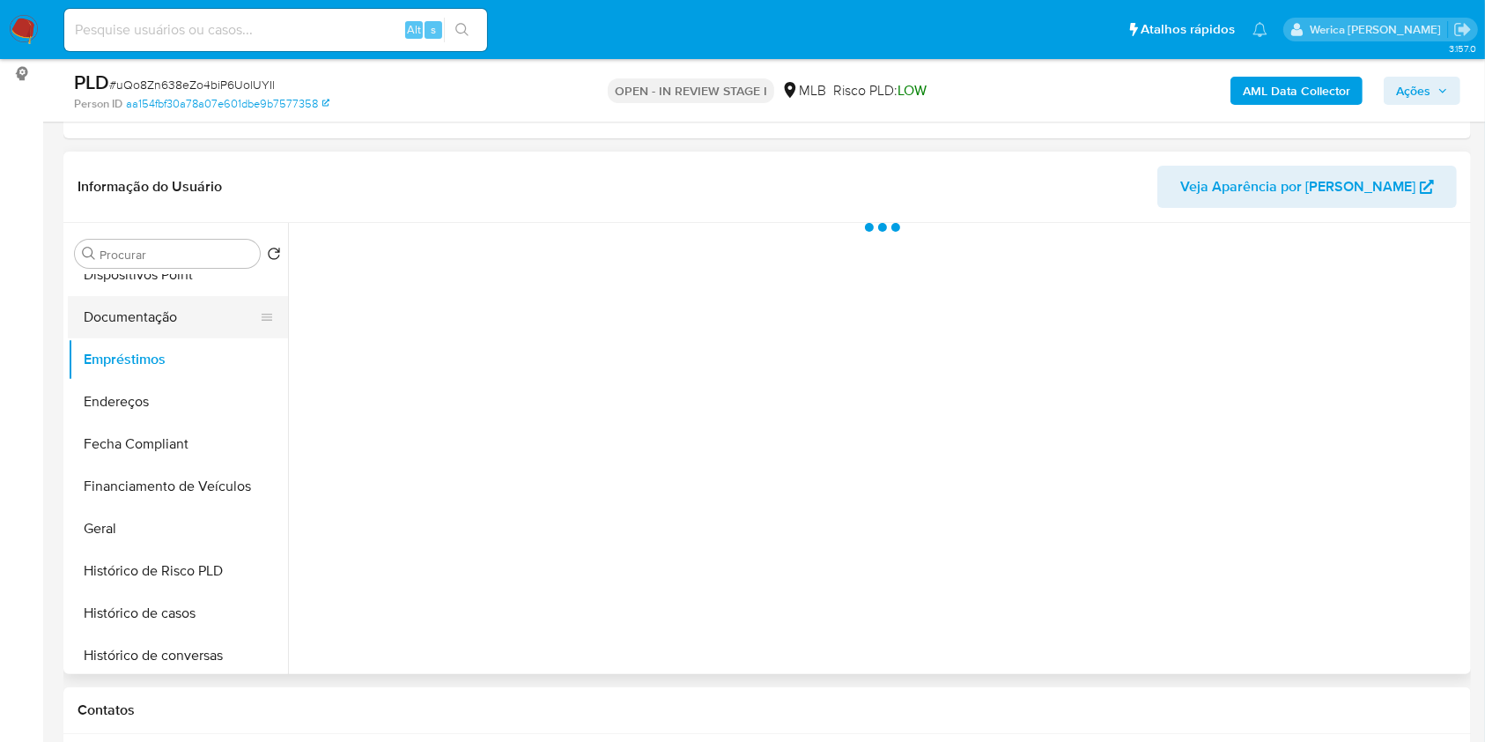
click at [135, 315] on button "Documentação" at bounding box center [171, 317] width 206 height 42
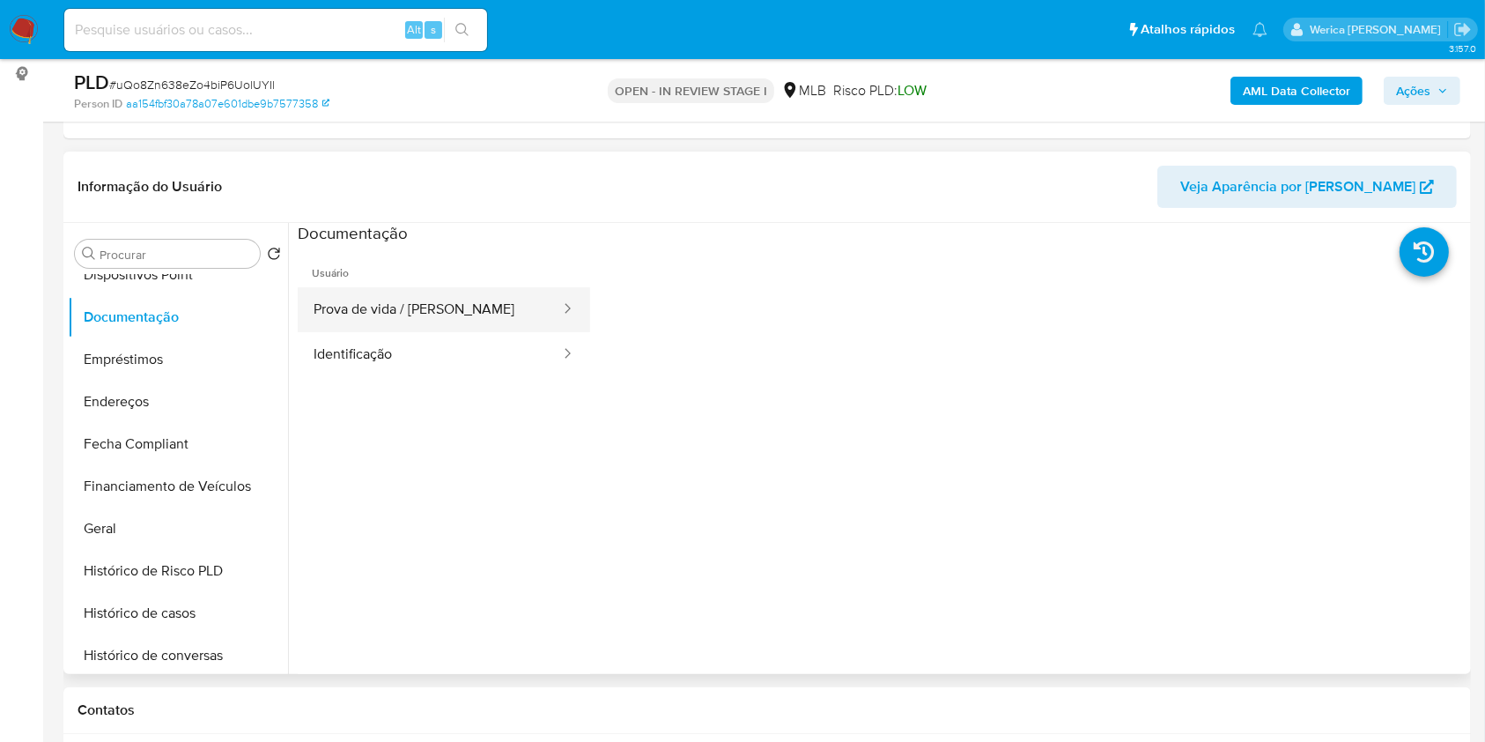
click at [350, 348] on button "Identificação" at bounding box center [430, 354] width 264 height 45
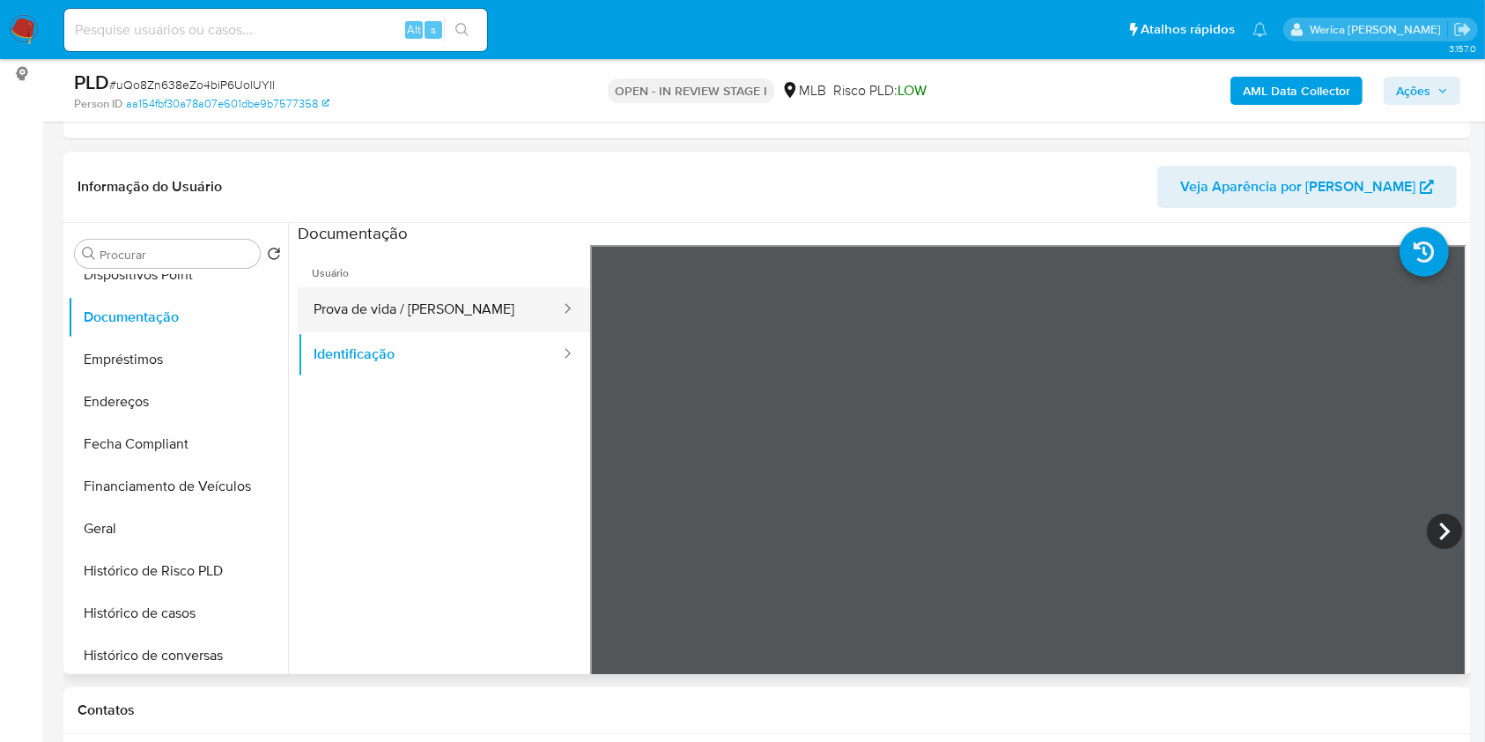
click at [455, 327] on button "Prova de vida / Selfie" at bounding box center [430, 309] width 264 height 45
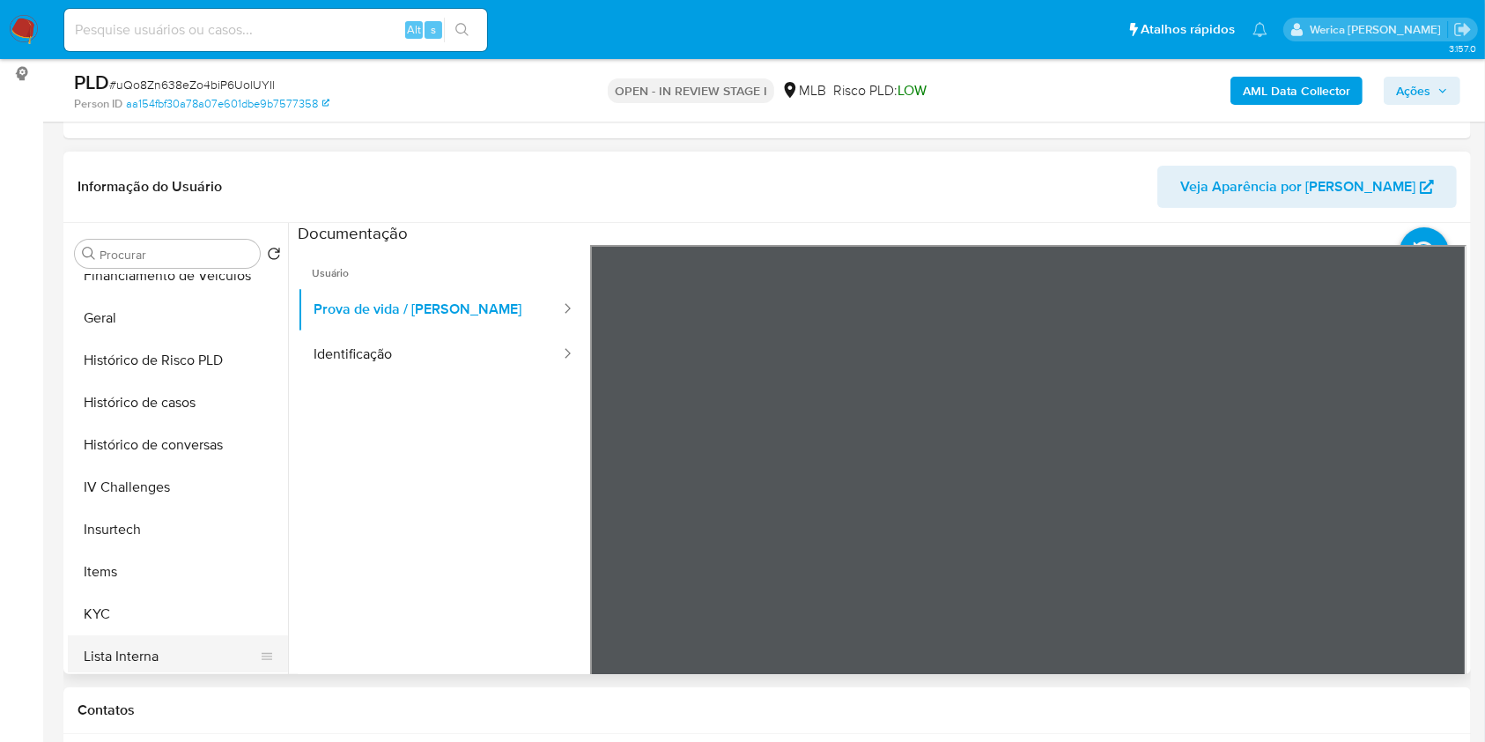
scroll to position [669, 0]
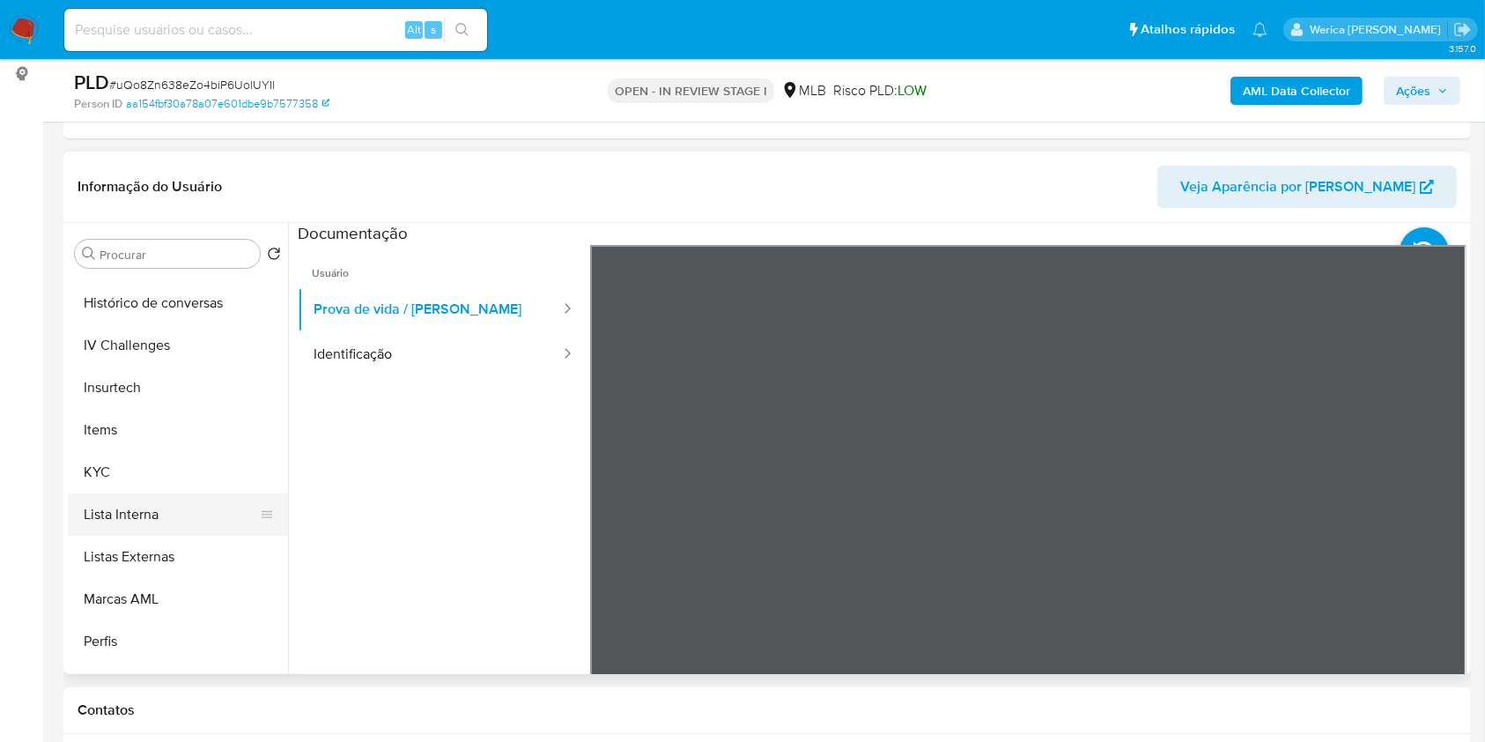
click at [184, 493] on button "Lista Interna" at bounding box center [171, 514] width 206 height 42
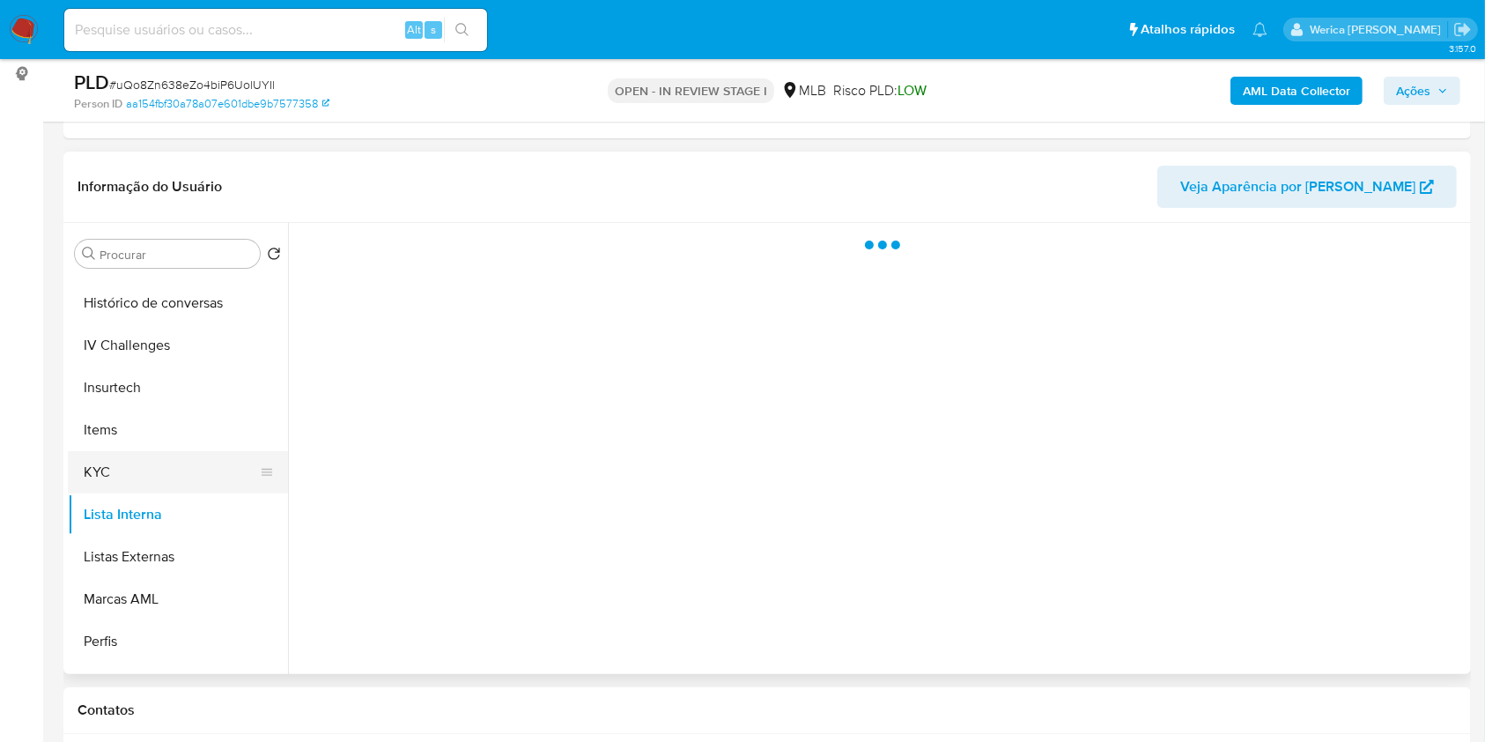
drag, startPoint x: 184, startPoint y: 488, endPoint x: 188, endPoint y: 474, distance: 14.5
click at [184, 487] on button "KYC" at bounding box center [171, 472] width 206 height 42
click at [188, 474] on button "KYC" at bounding box center [171, 472] width 206 height 42
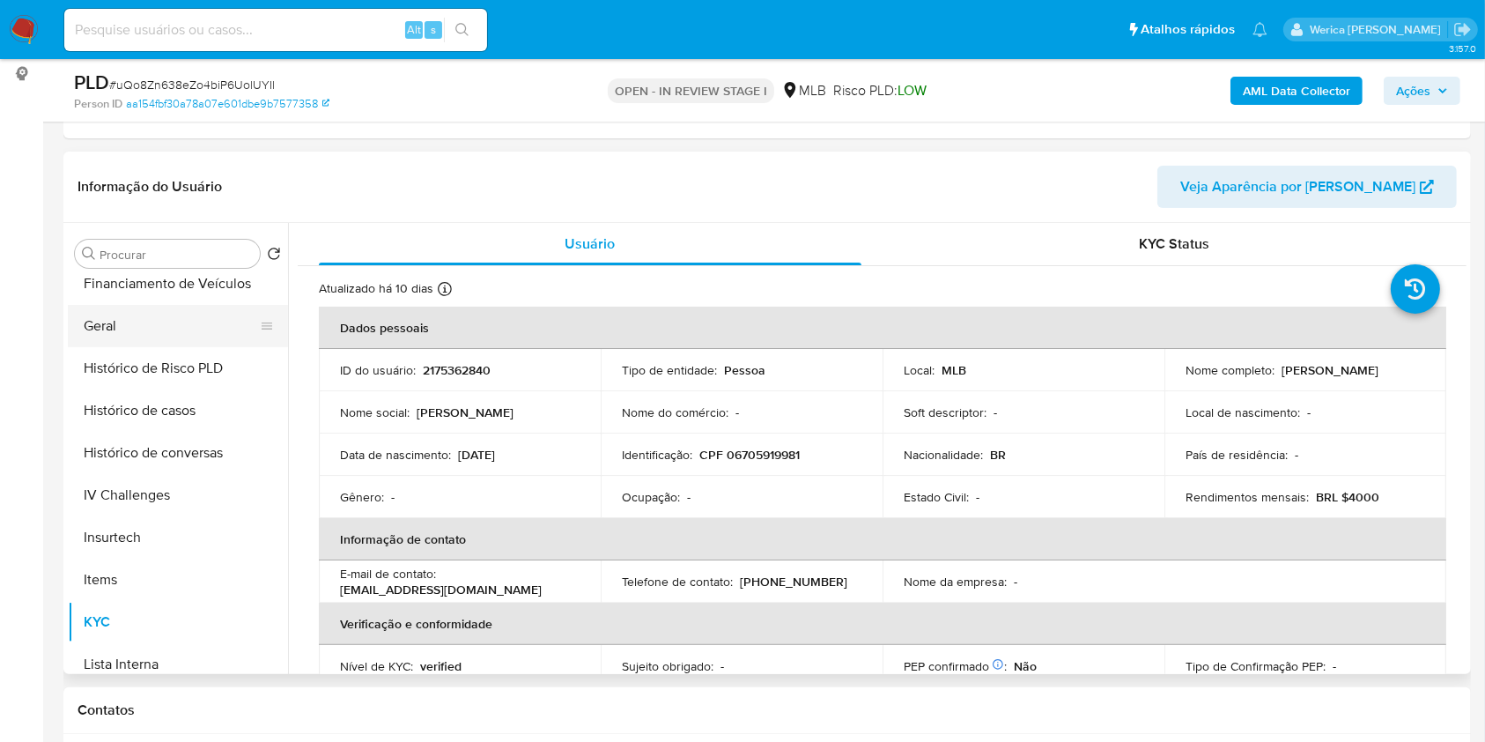
scroll to position [434, 0]
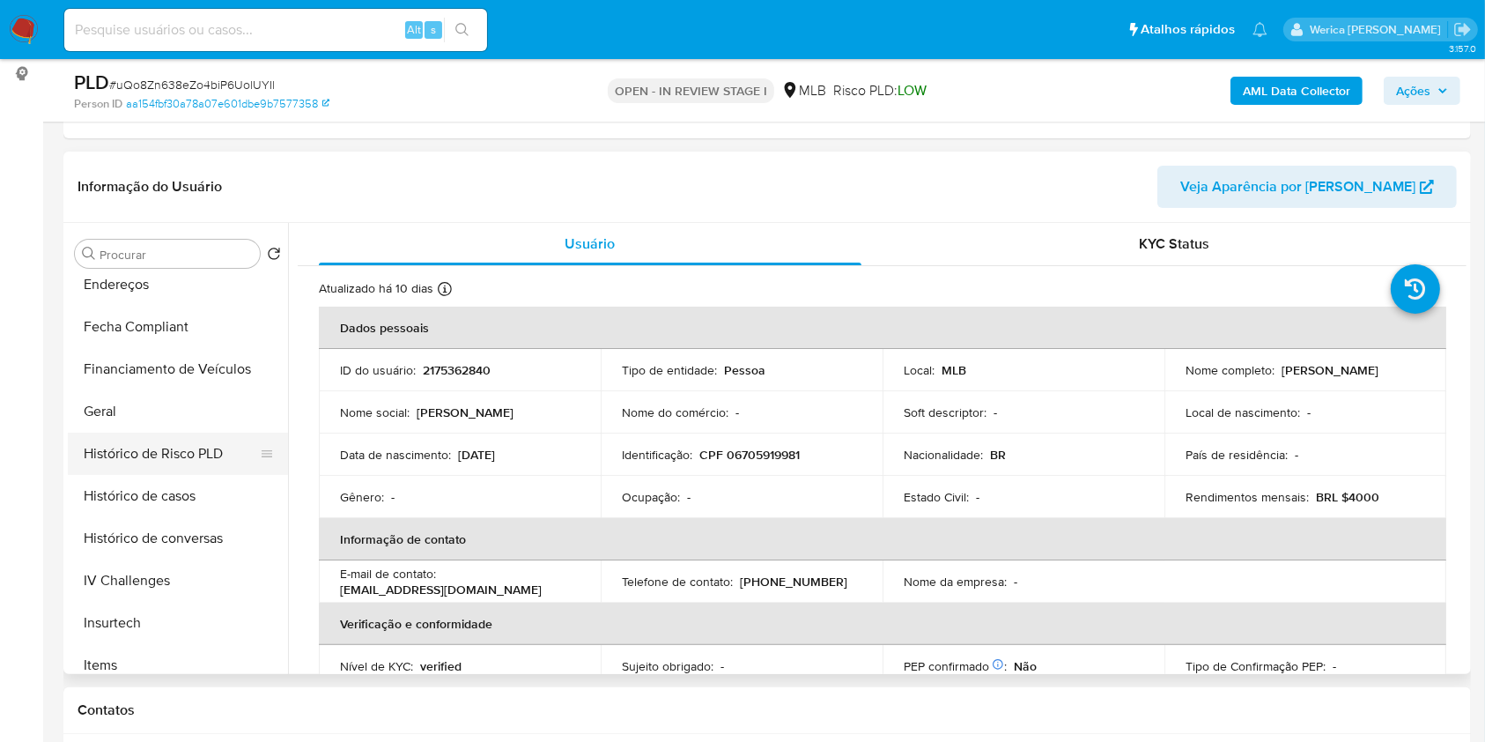
click at [207, 471] on button "Histórico de Risco PLD" at bounding box center [171, 453] width 206 height 42
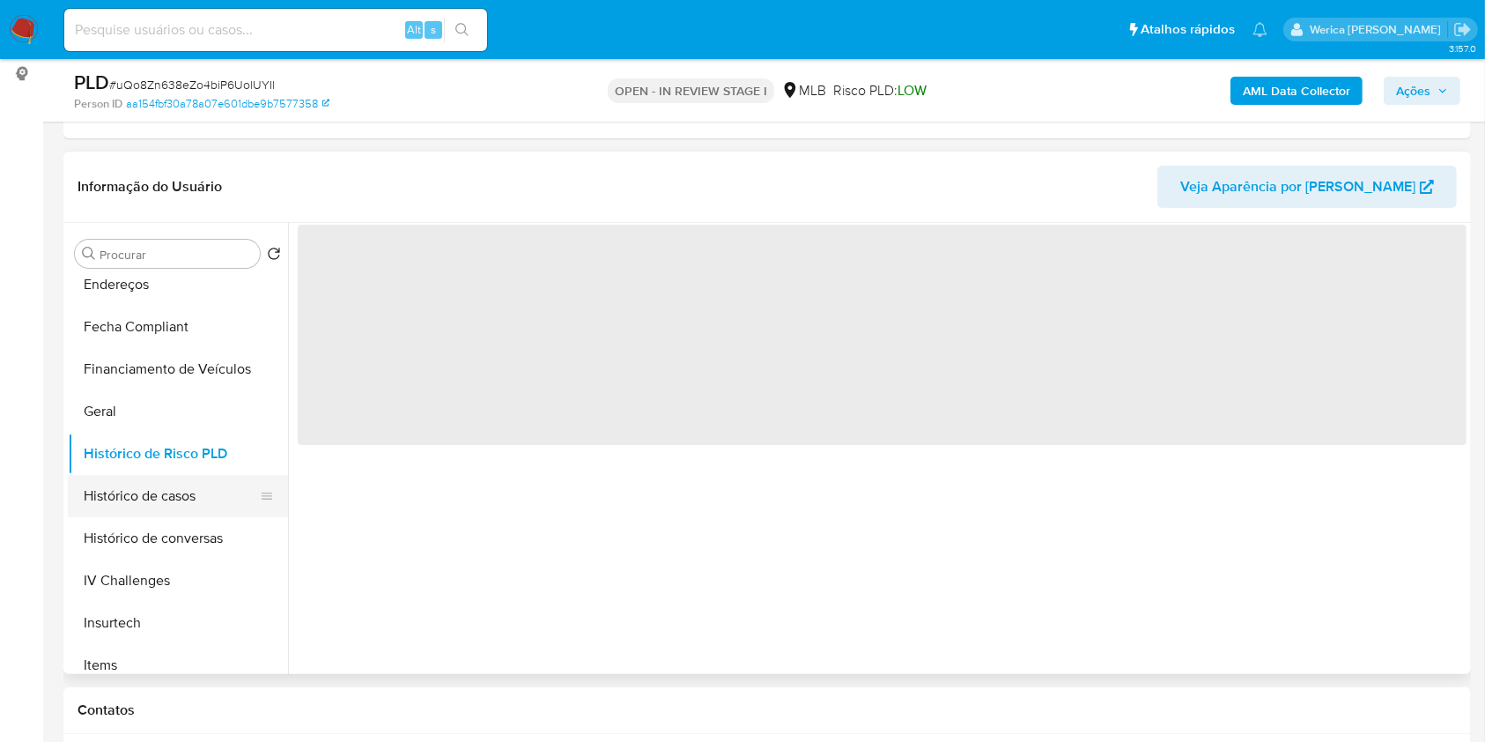
click at [217, 490] on button "Histórico de casos" at bounding box center [171, 496] width 206 height 42
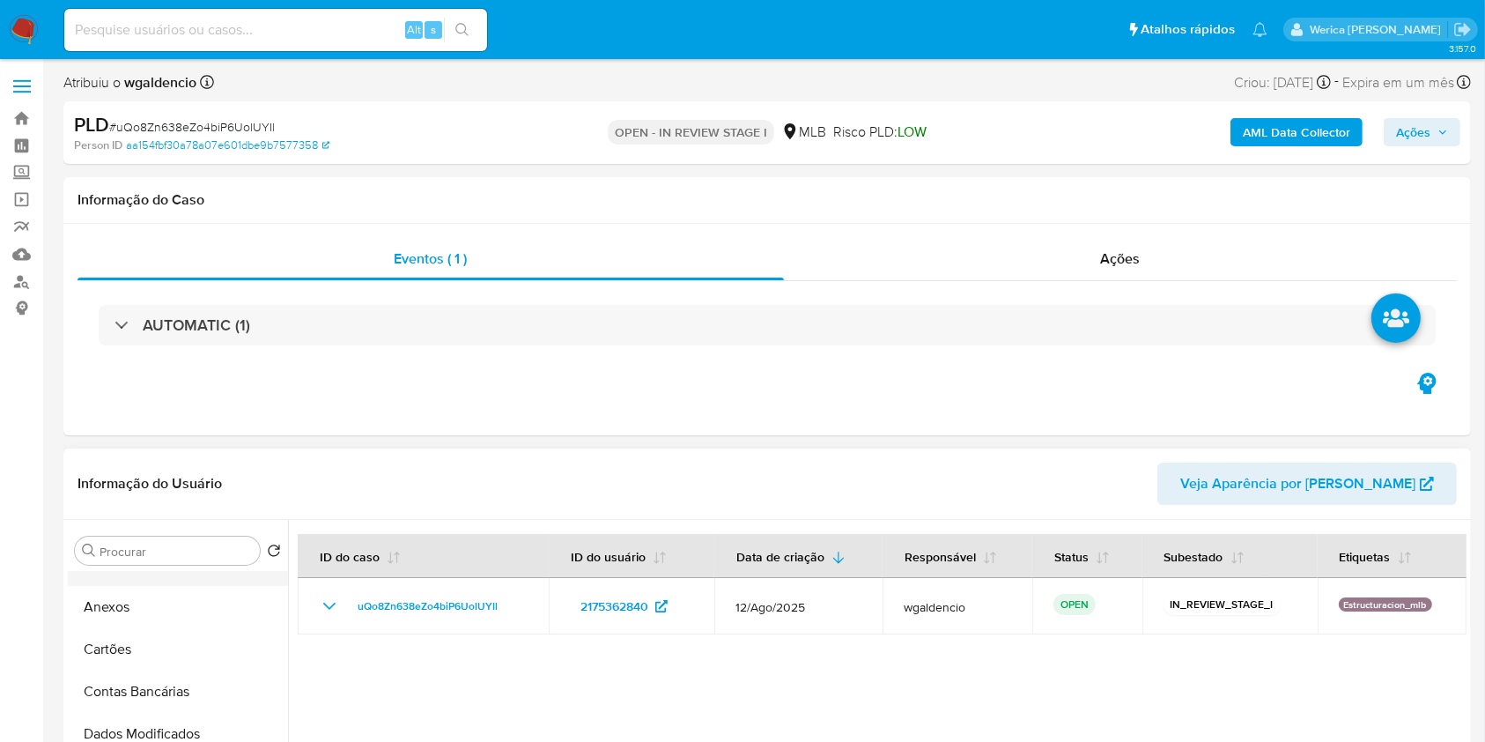
scroll to position [0, 0]
click at [181, 602] on button "Adiantamentos de Dinheiro" at bounding box center [171, 593] width 206 height 42
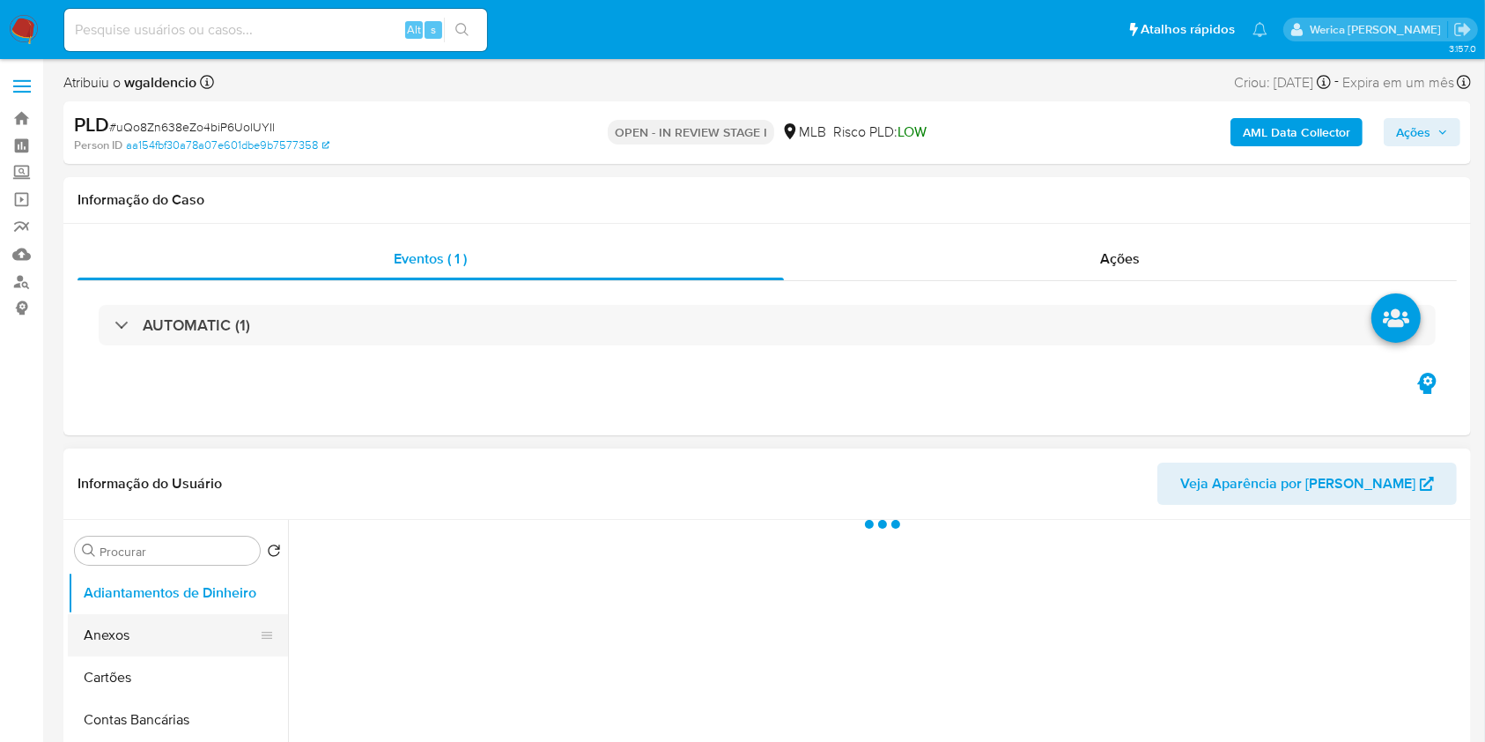
drag, startPoint x: 195, startPoint y: 626, endPoint x: 202, endPoint y: 636, distance: 12.0
click at [200, 636] on button "Anexos" at bounding box center [171, 635] width 206 height 42
click at [209, 638] on button "Anexos" at bounding box center [171, 635] width 206 height 42
click at [1206, 232] on div "Eventos ( 1 ) Ações AUTOMATIC (1)" at bounding box center [766, 329] width 1407 height 211
click at [1183, 262] on div "Ações" at bounding box center [1120, 259] width 673 height 42
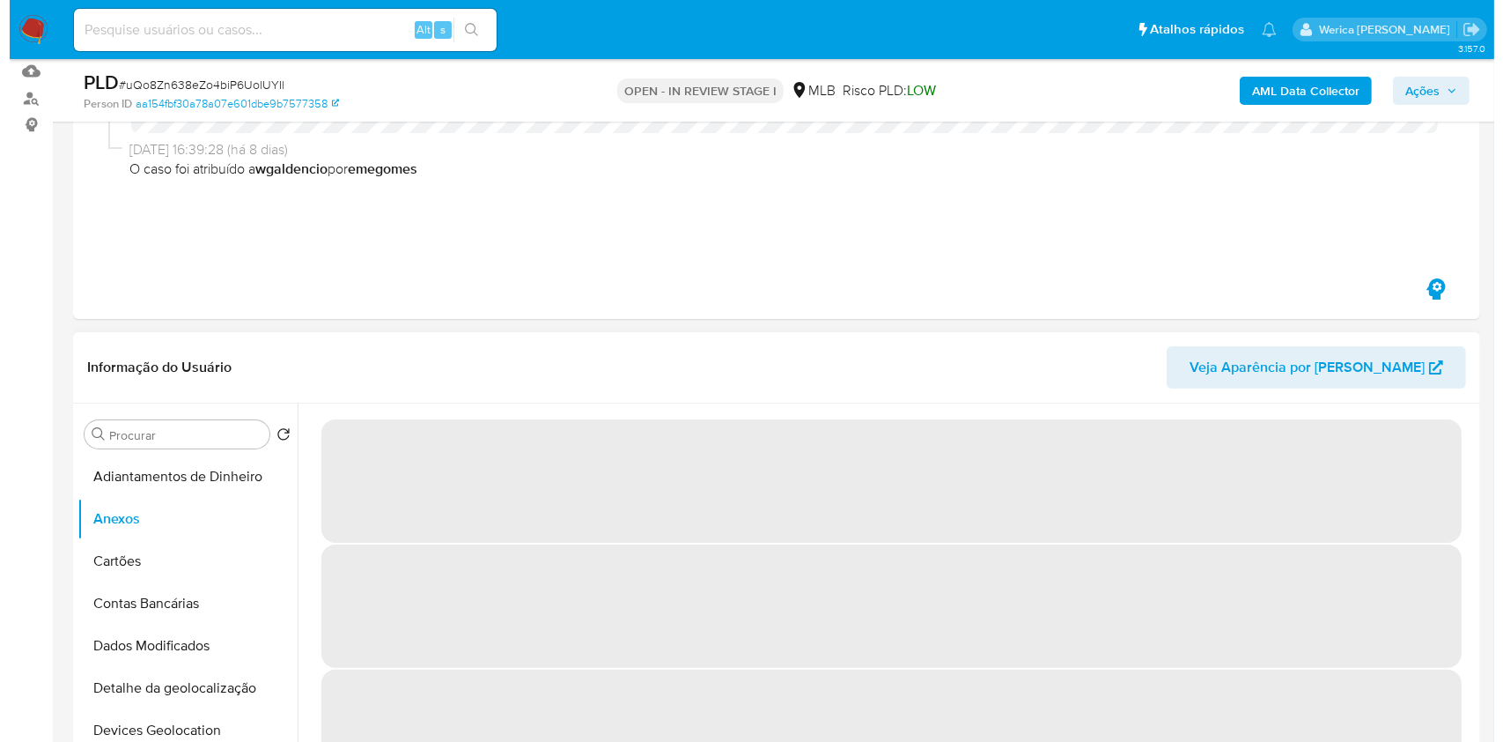
scroll to position [234, 0]
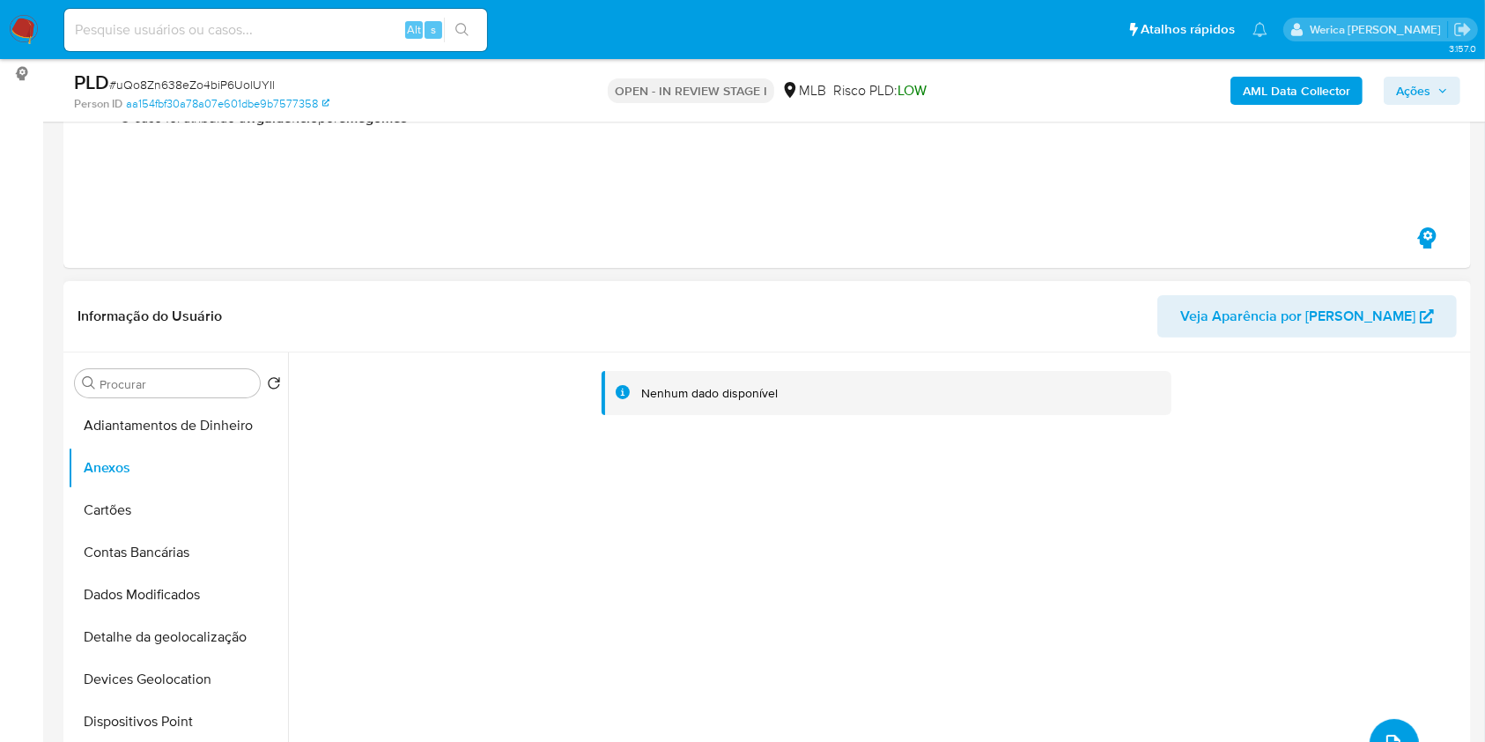
click at [1394, 722] on button "upload-file" at bounding box center [1394, 743] width 49 height 49
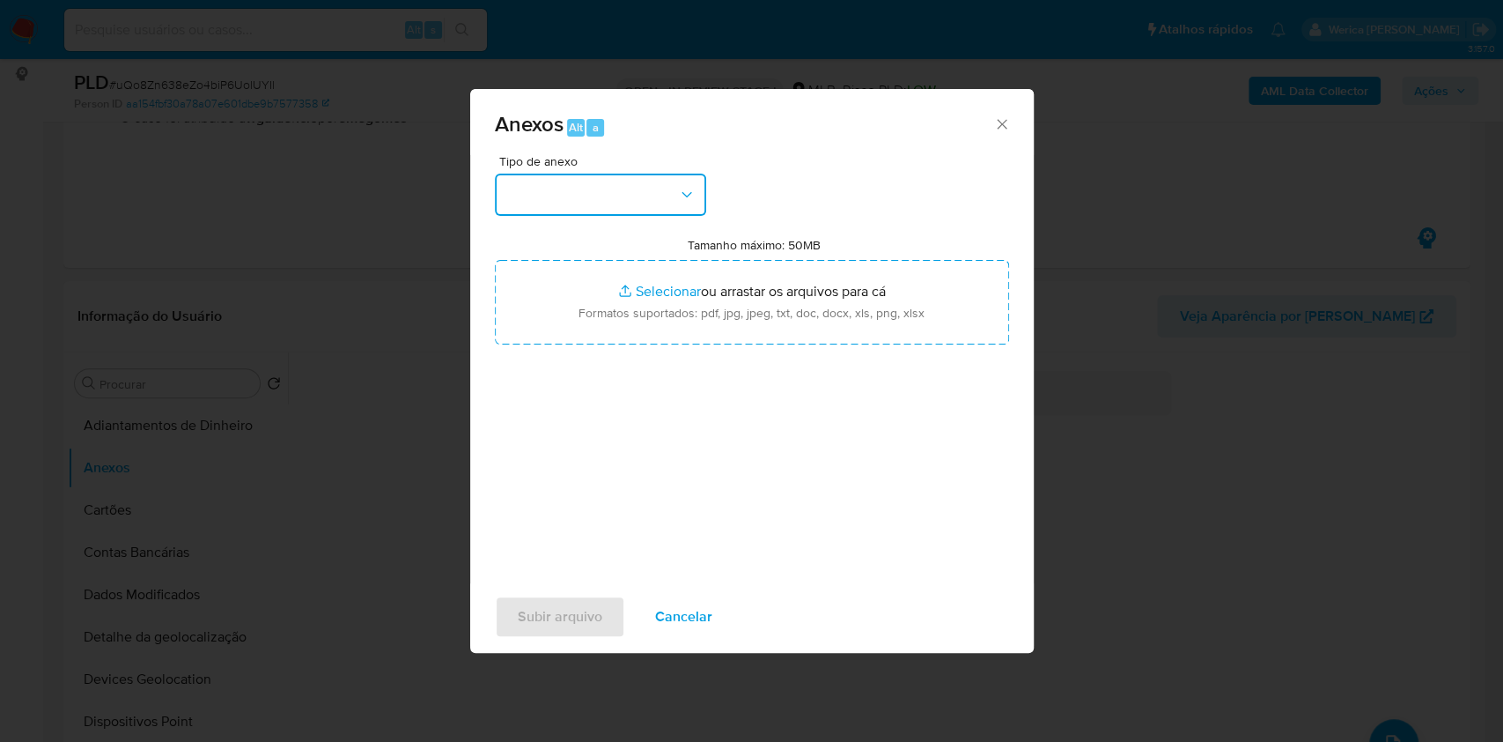
click at [543, 192] on button "button" at bounding box center [600, 195] width 211 height 42
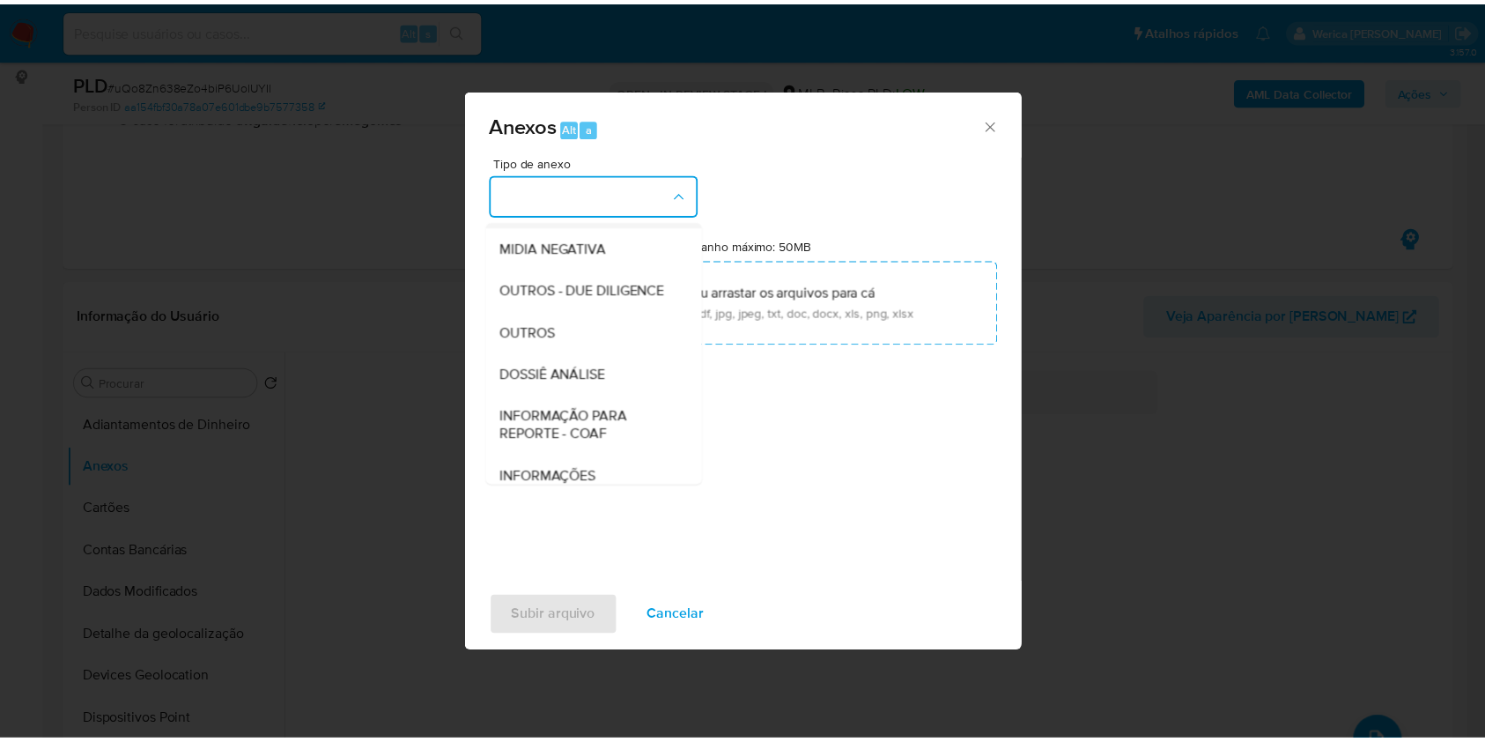
scroll to position [270, 0]
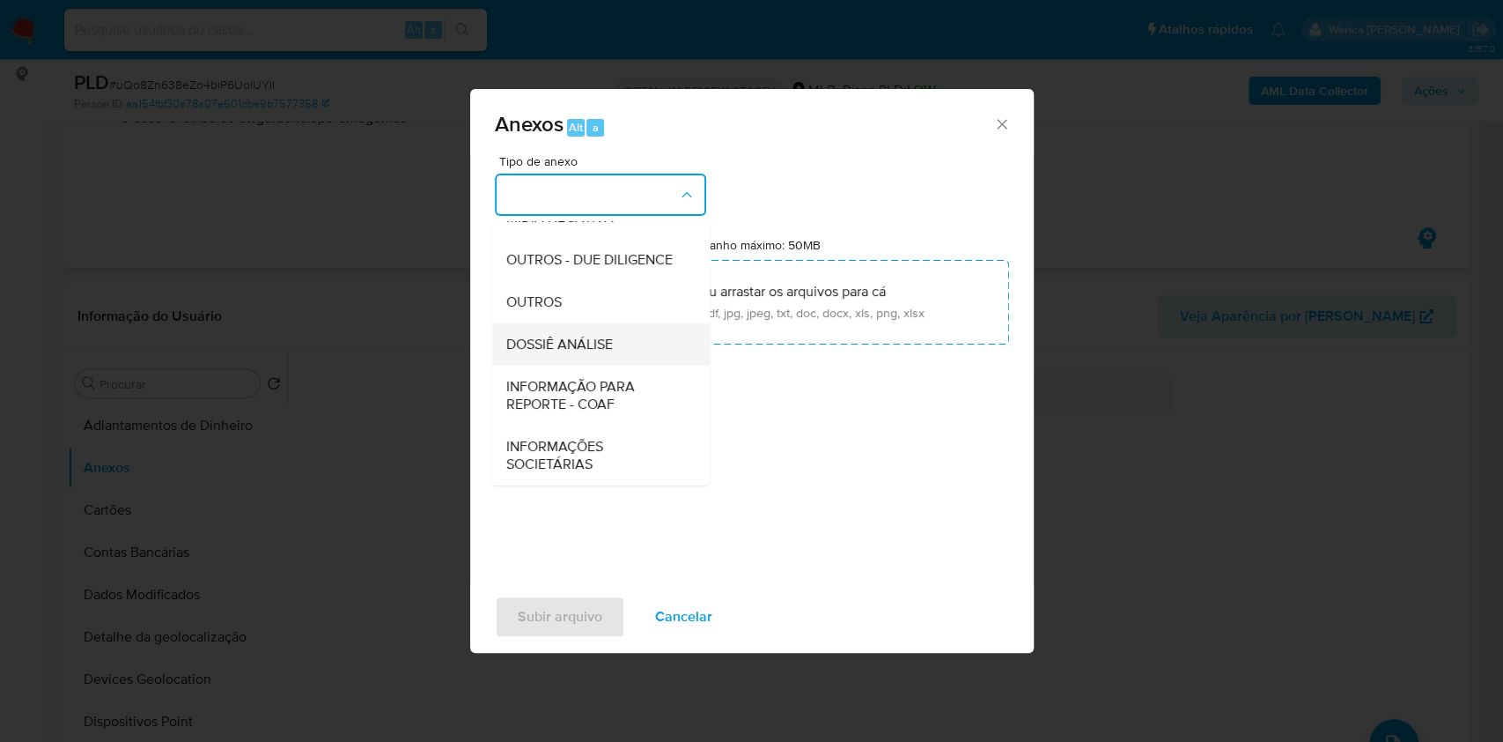
click at [519, 356] on div "DOSSIÊ ANÁLISE" at bounding box center [596, 344] width 180 height 42
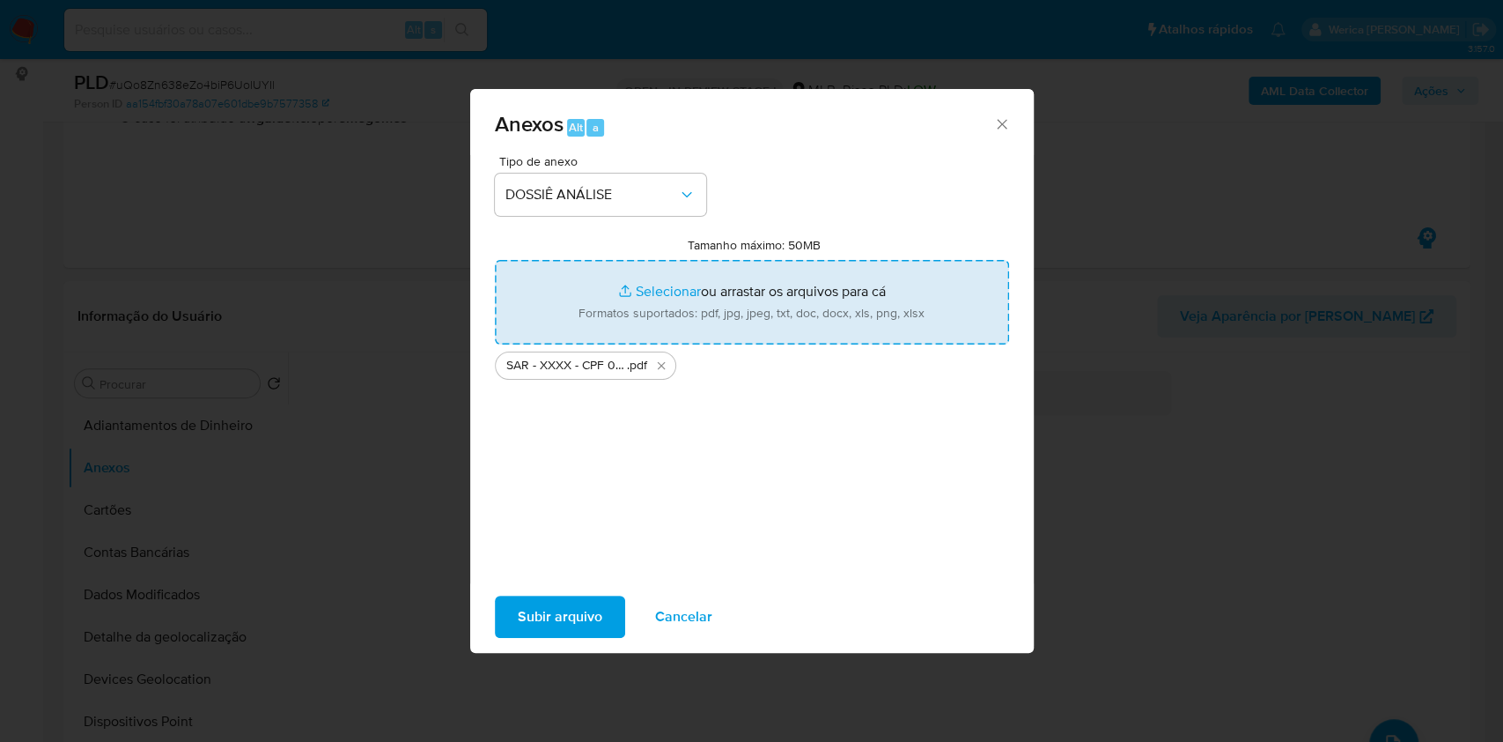
type input "C:\fakepath\Mulan 2175362840_2025_08_28_09_46_12.xlsx"
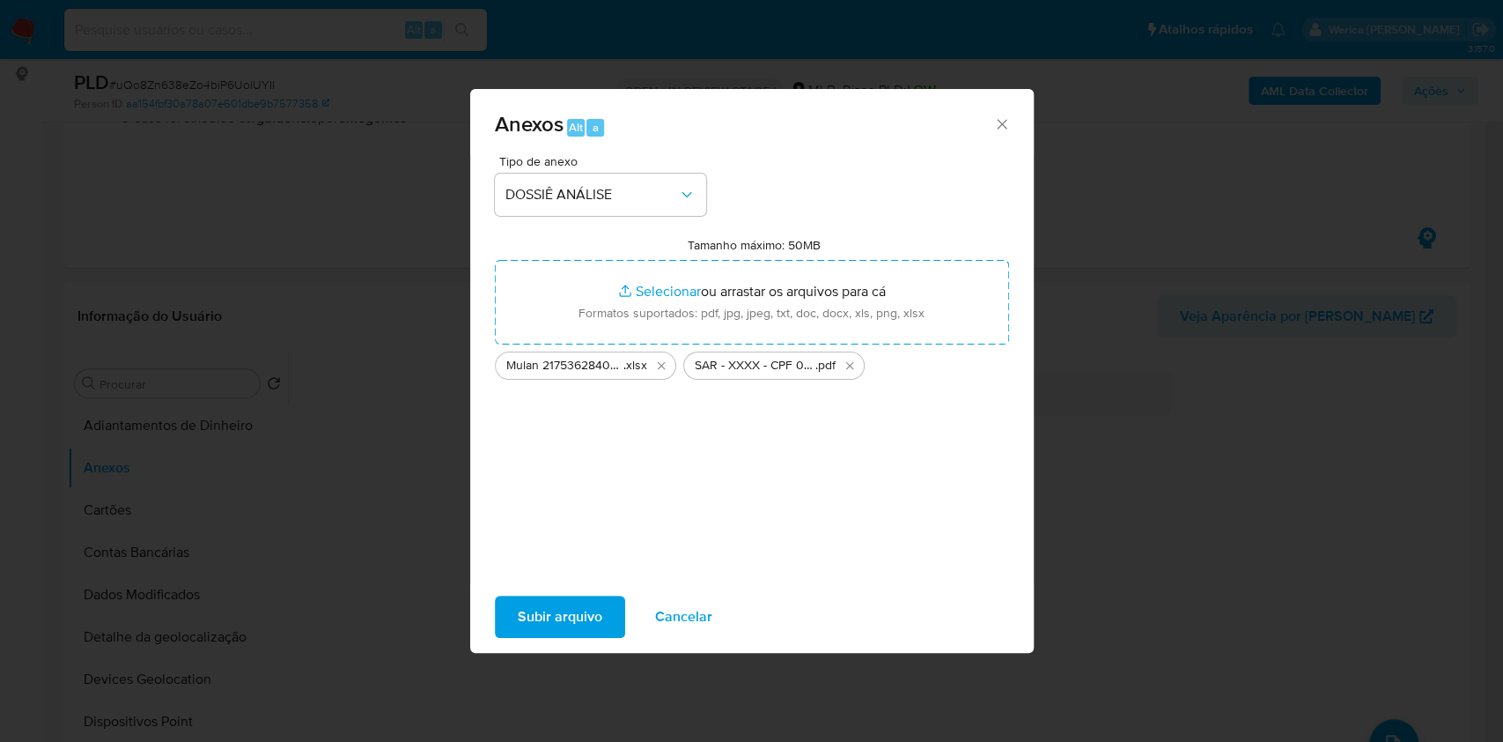
click at [615, 616] on button "Subir arquivo" at bounding box center [560, 616] width 130 height 42
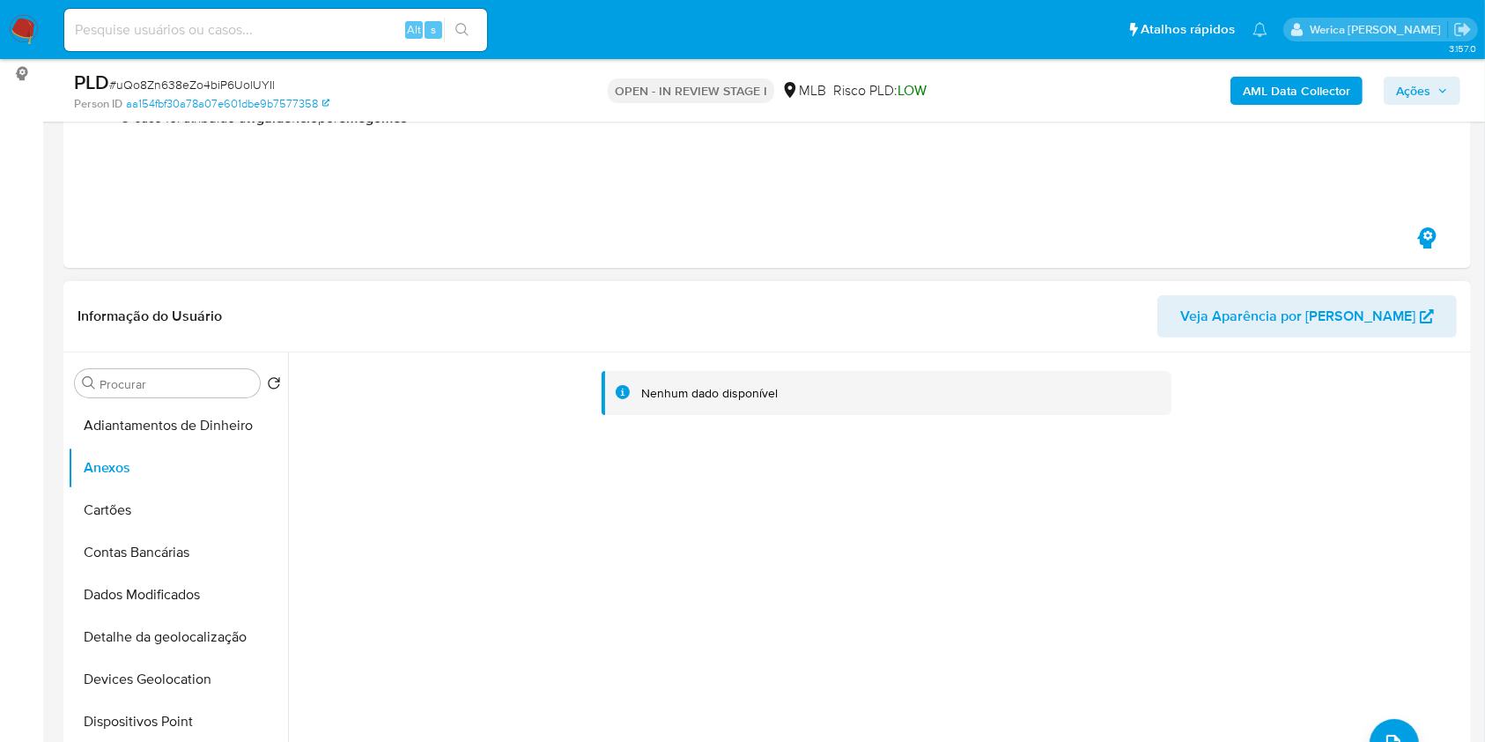
scroll to position [0, 0]
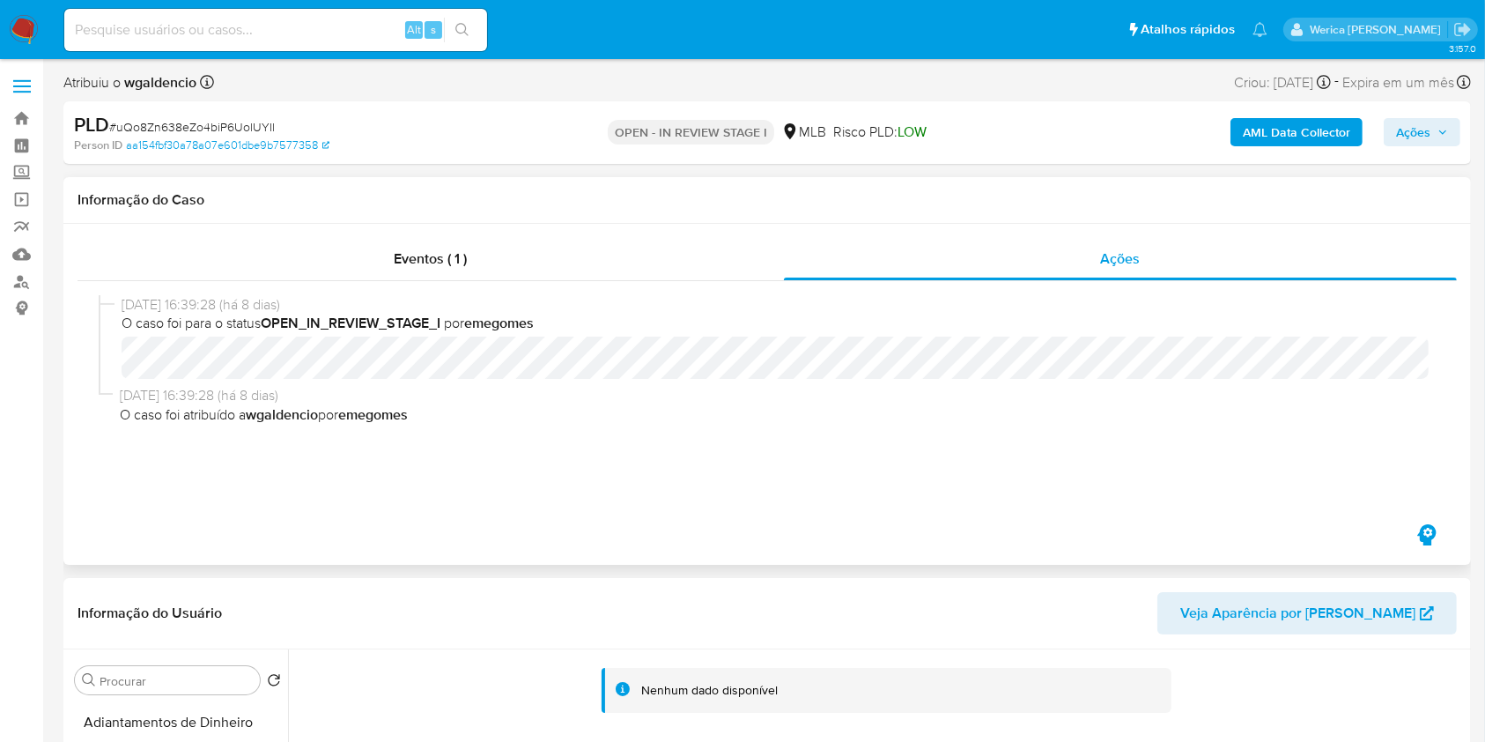
click at [1147, 433] on div "20/08/2025 16:39:28 (há 8 dias) O caso foi para o status OPEN_IN_REVIEW_STAGE_I…" at bounding box center [767, 400] width 1337 height 211
click at [567, 267] on div "Eventos ( 1 )" at bounding box center [431, 259] width 706 height 42
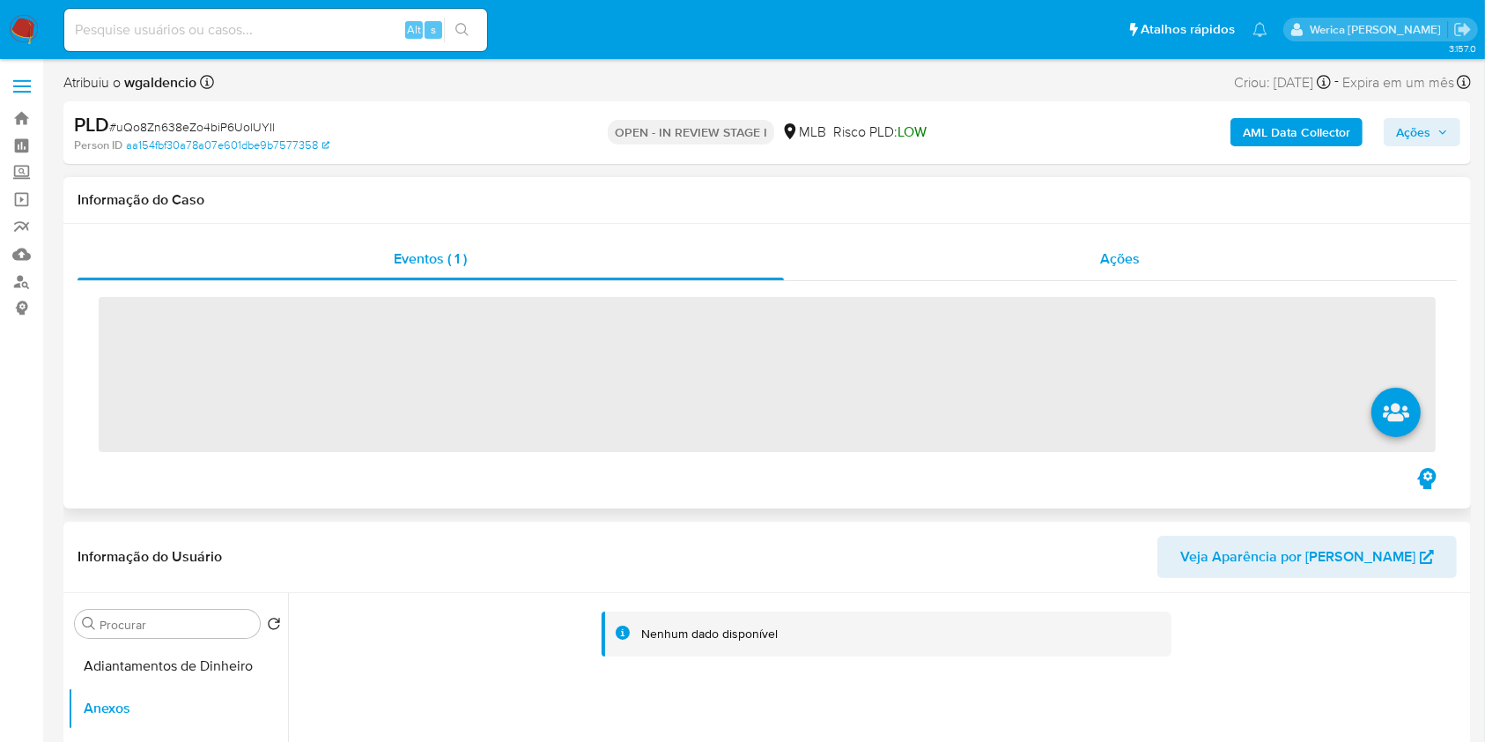
click at [1052, 274] on div "Ações" at bounding box center [1120, 259] width 673 height 42
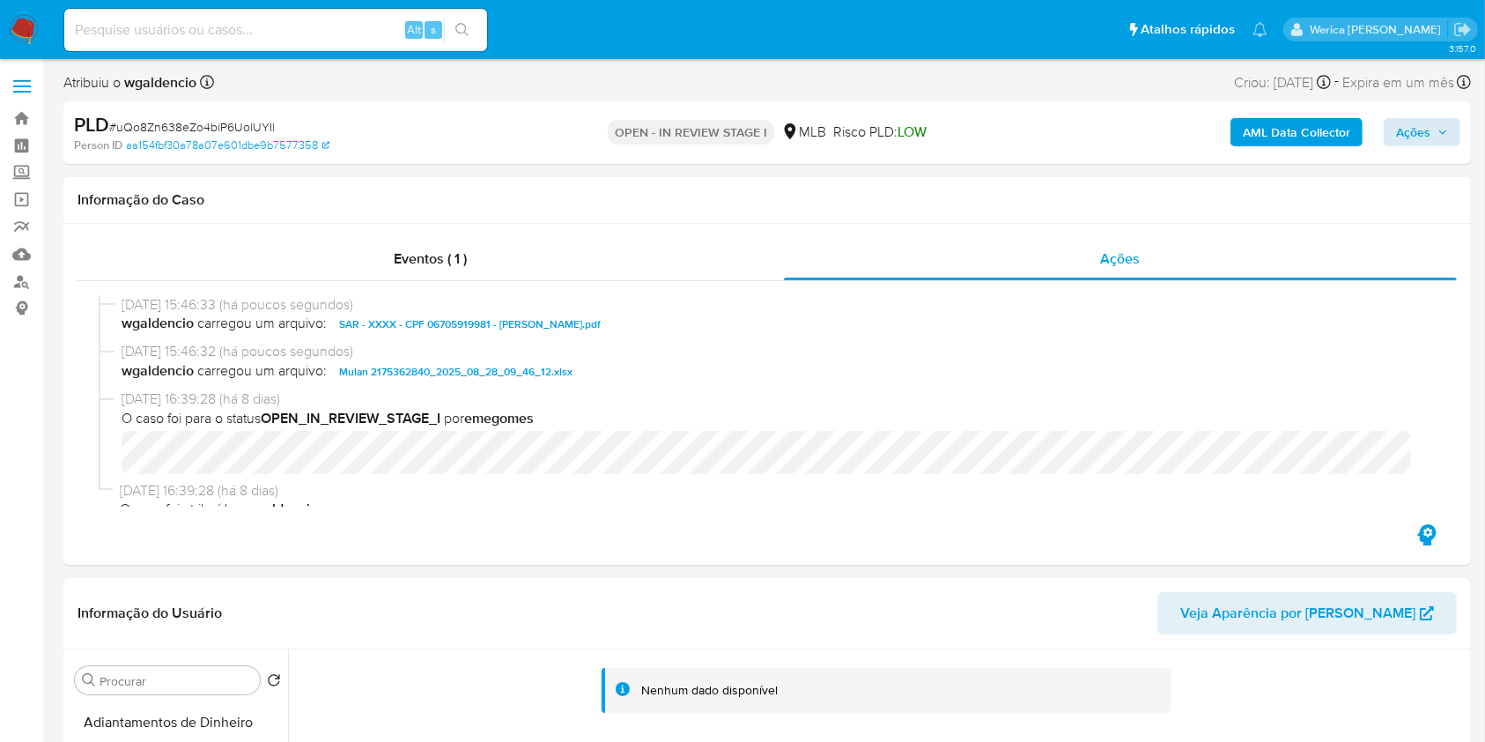
drag, startPoint x: 1398, startPoint y: 113, endPoint x: 1402, endPoint y: 122, distance: 10.6
click at [1402, 117] on div "AML Data Collector Ações" at bounding box center [1231, 132] width 457 height 41
click at [1404, 127] on span "Ações" at bounding box center [1413, 132] width 34 height 28
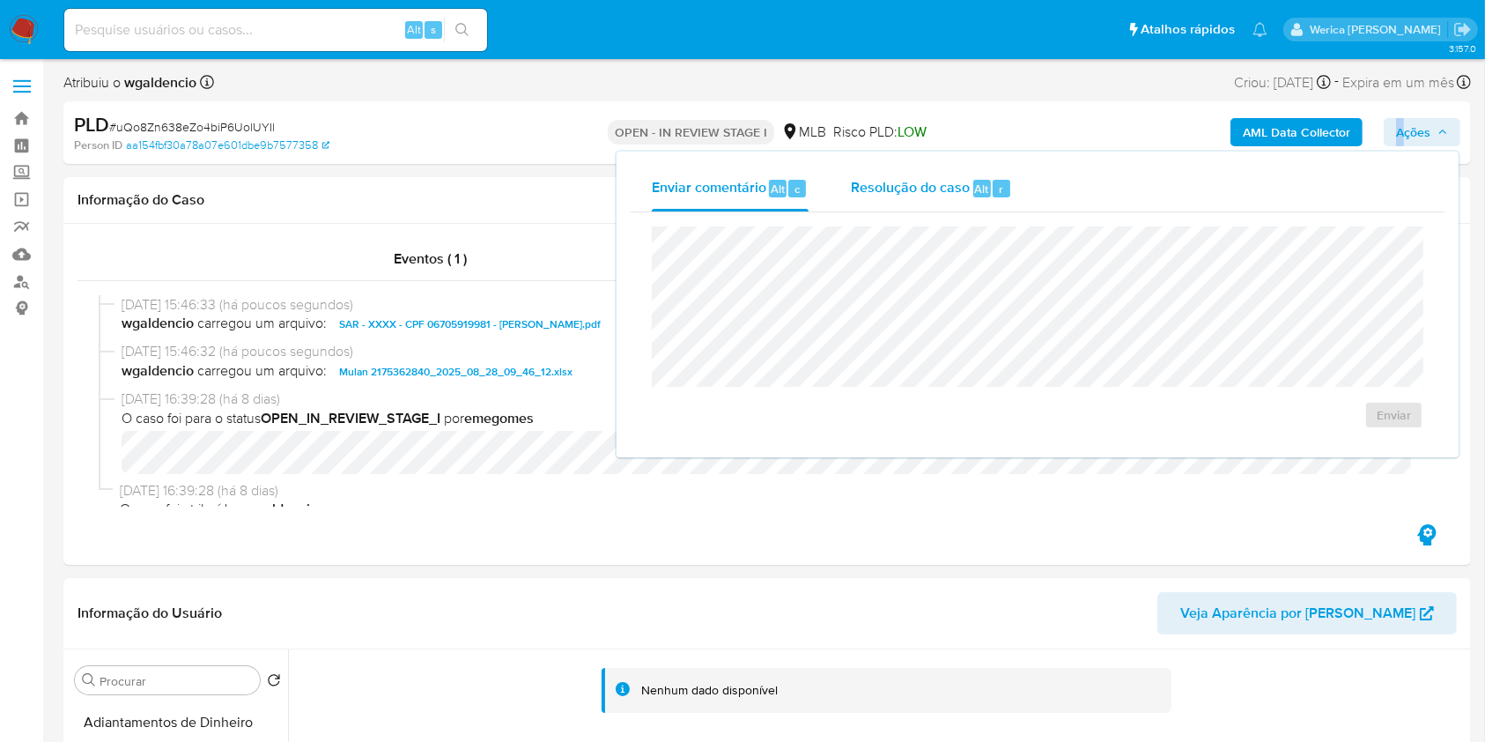
click at [1005, 191] on div "r" at bounding box center [1002, 189] width 18 height 18
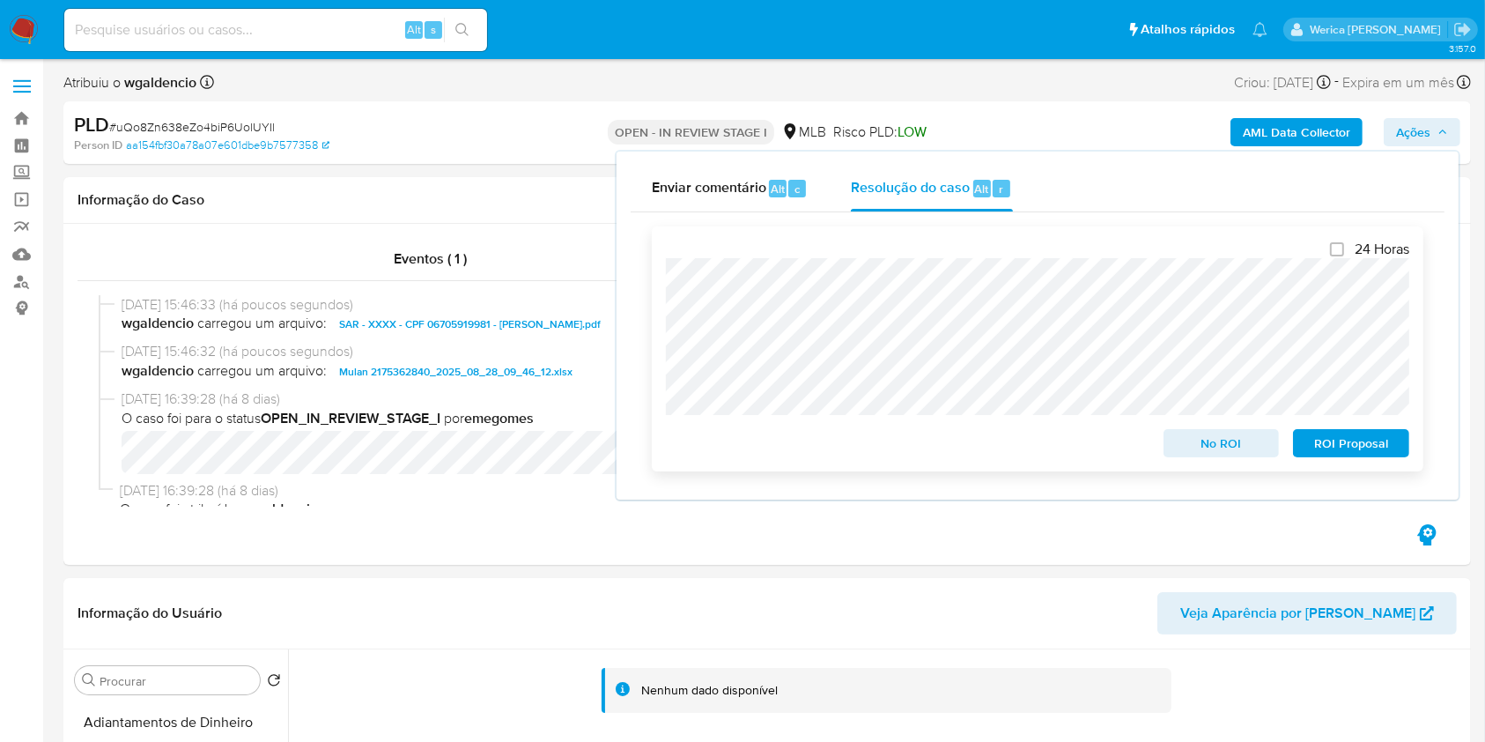
click at [1358, 455] on span "ROI Proposal" at bounding box center [1351, 443] width 92 height 25
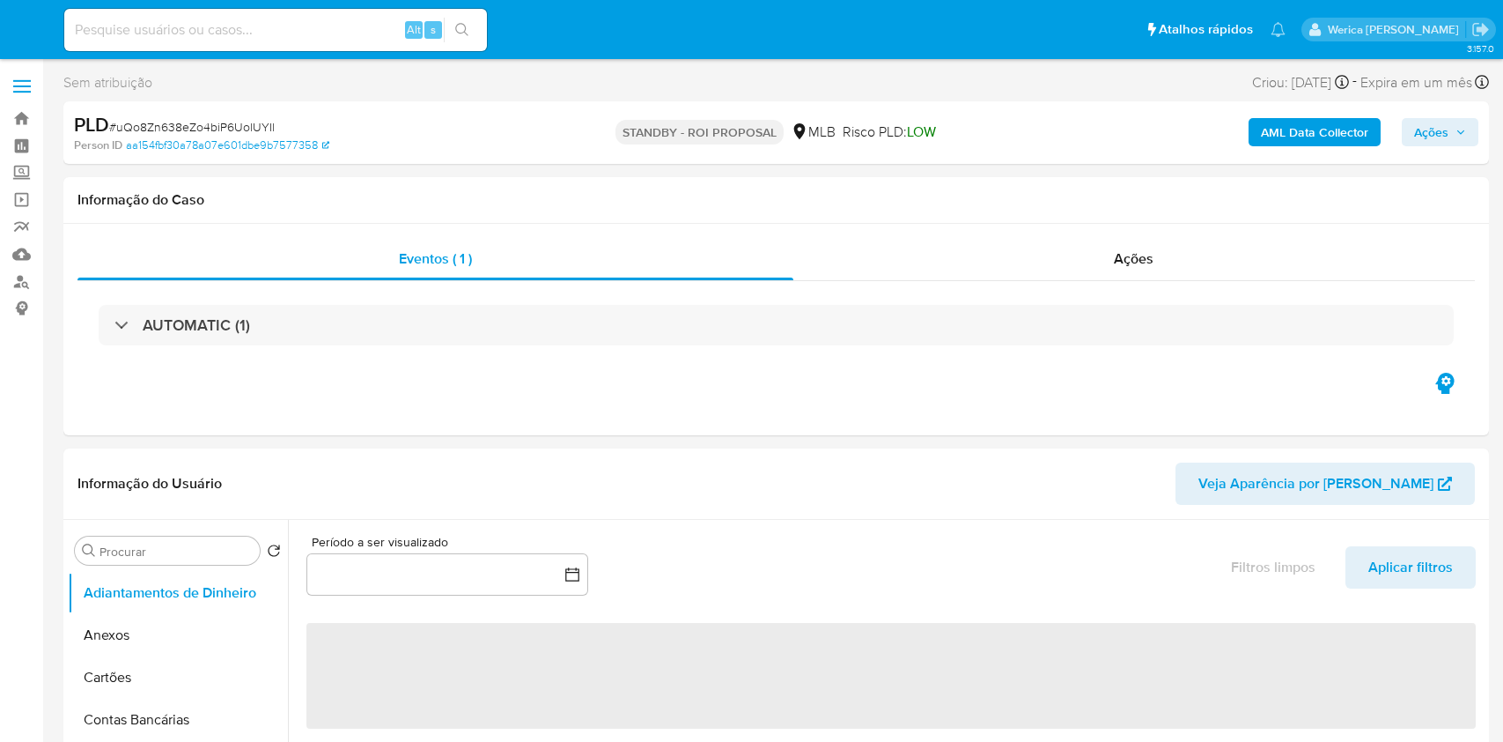
select select "10"
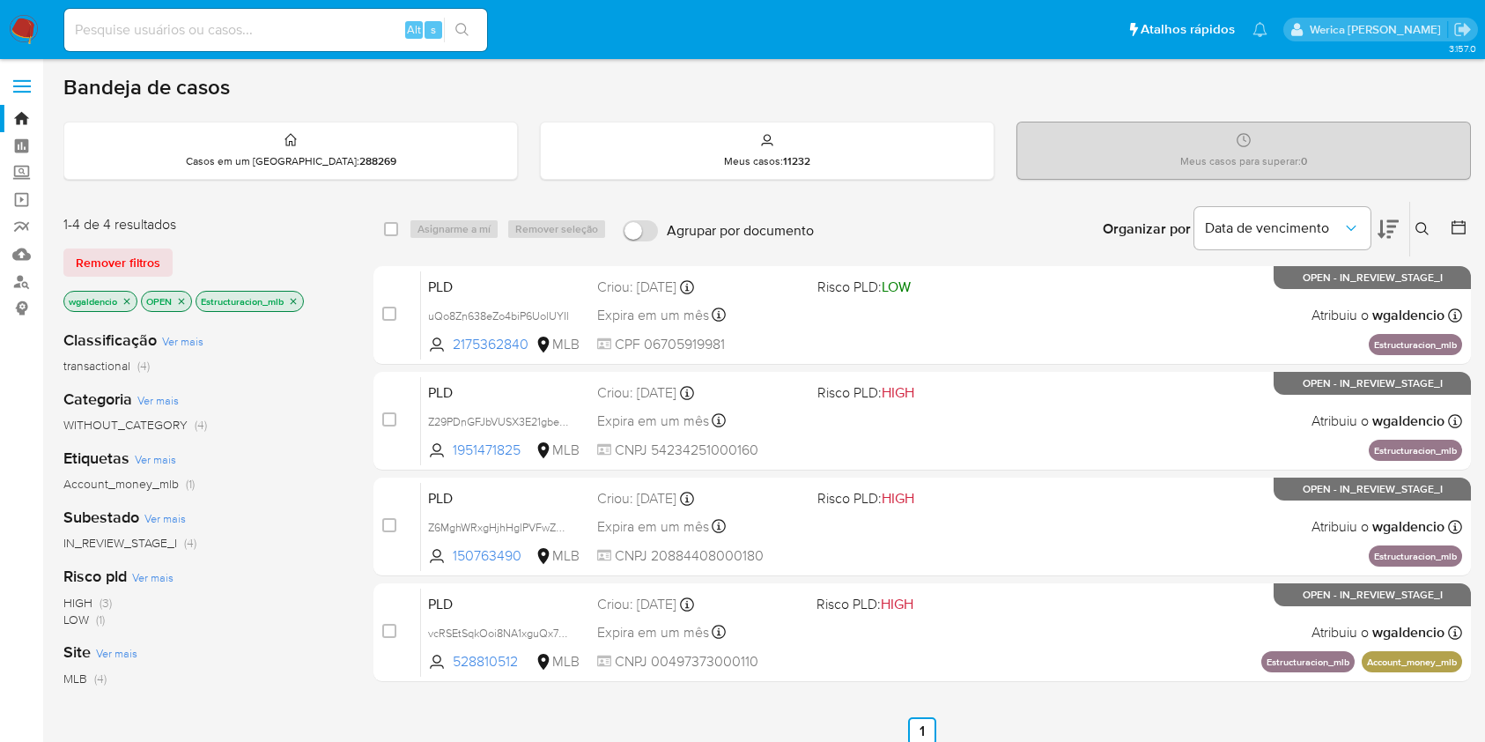
scroll to position [117, 0]
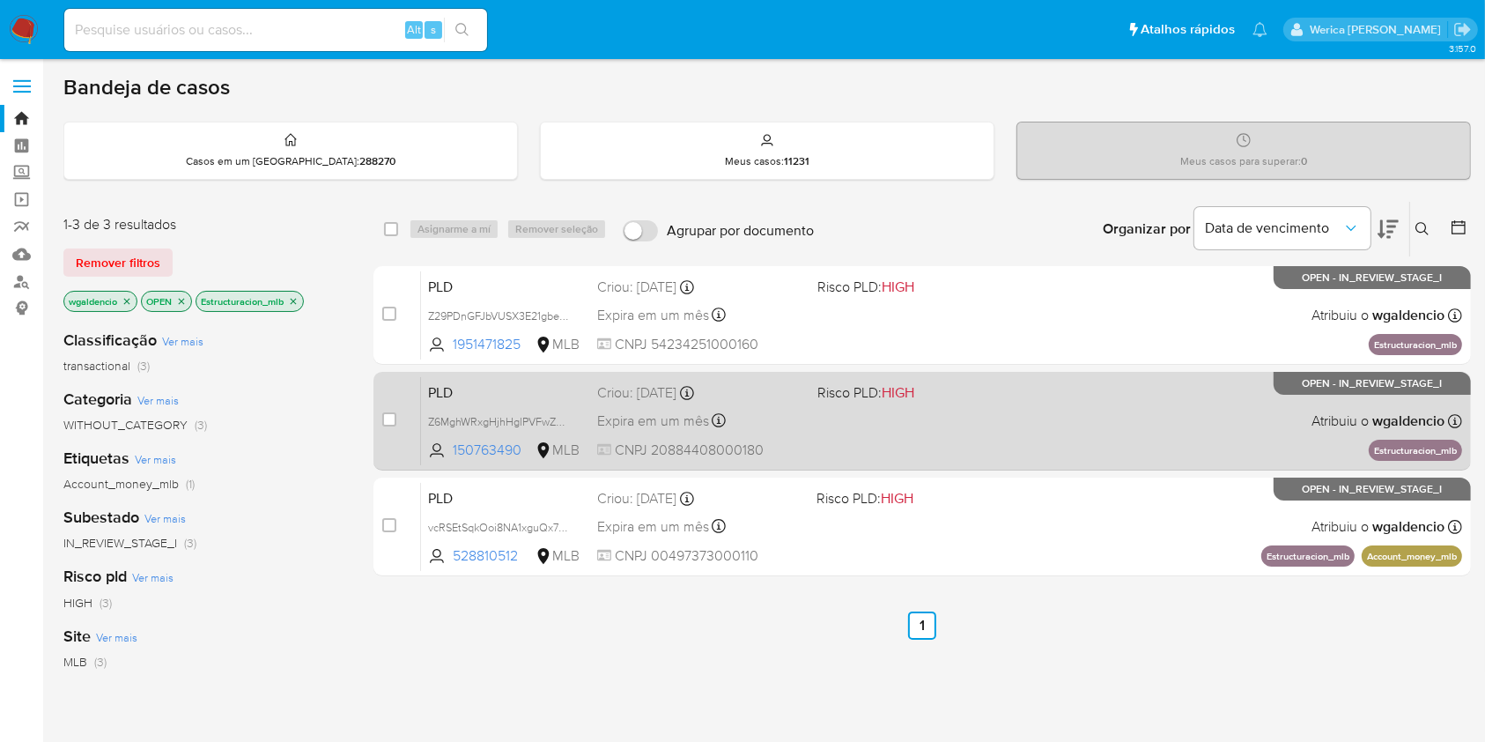
click at [935, 414] on div "PLD Z6MghWRxgHjhHglPVFwZZwgm 150763490 MLB Risco PLD: HIGH Criou: 12/08/2025 Cr…" at bounding box center [941, 420] width 1041 height 89
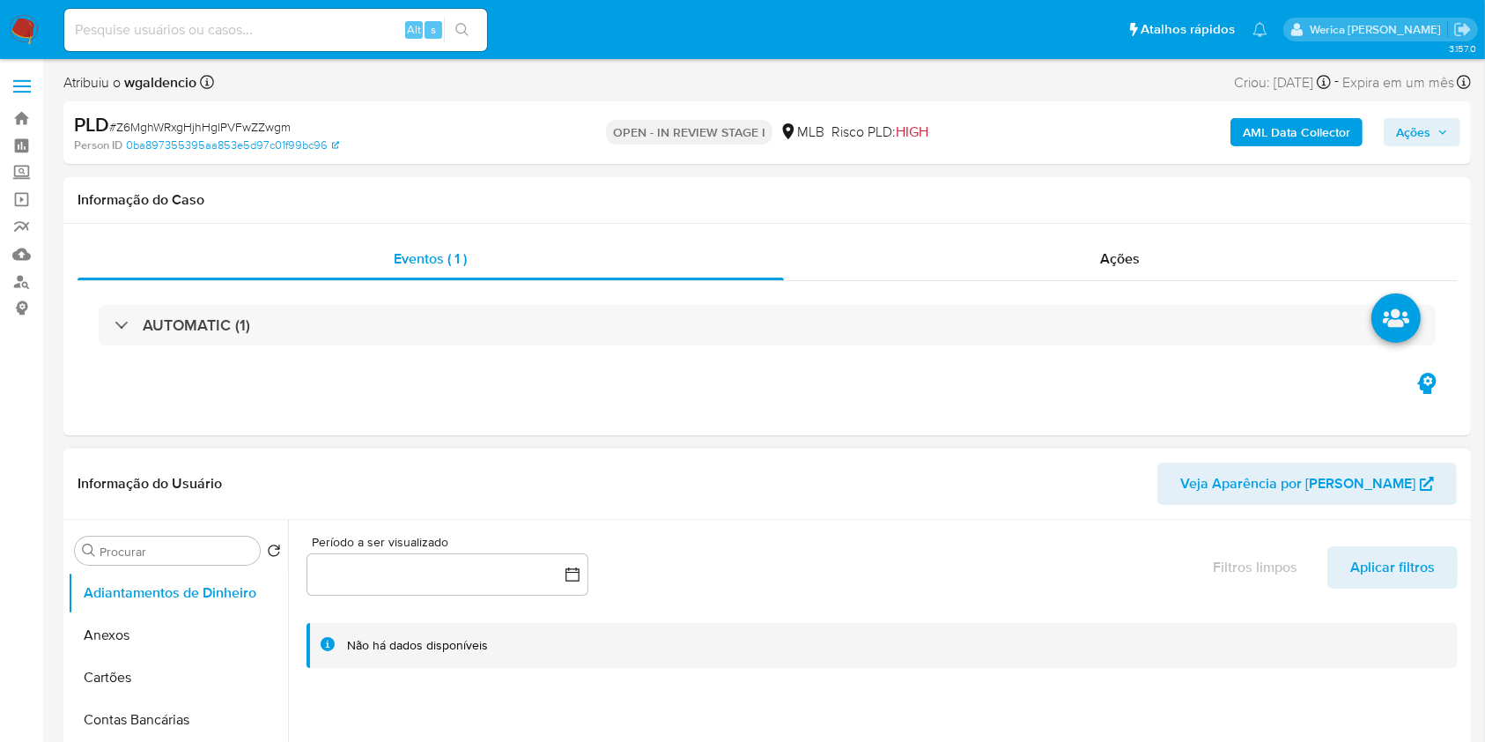
select select "10"
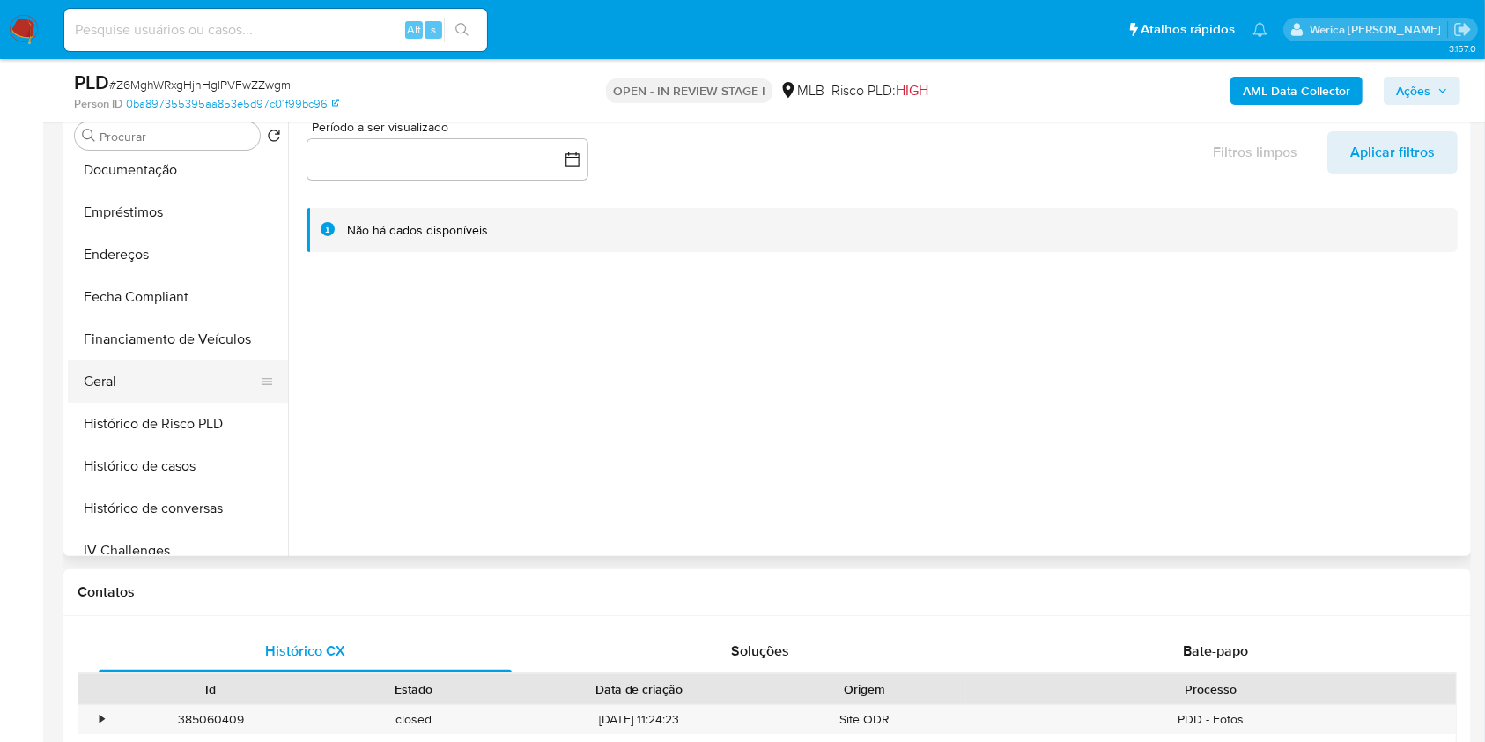
scroll to position [469, 0]
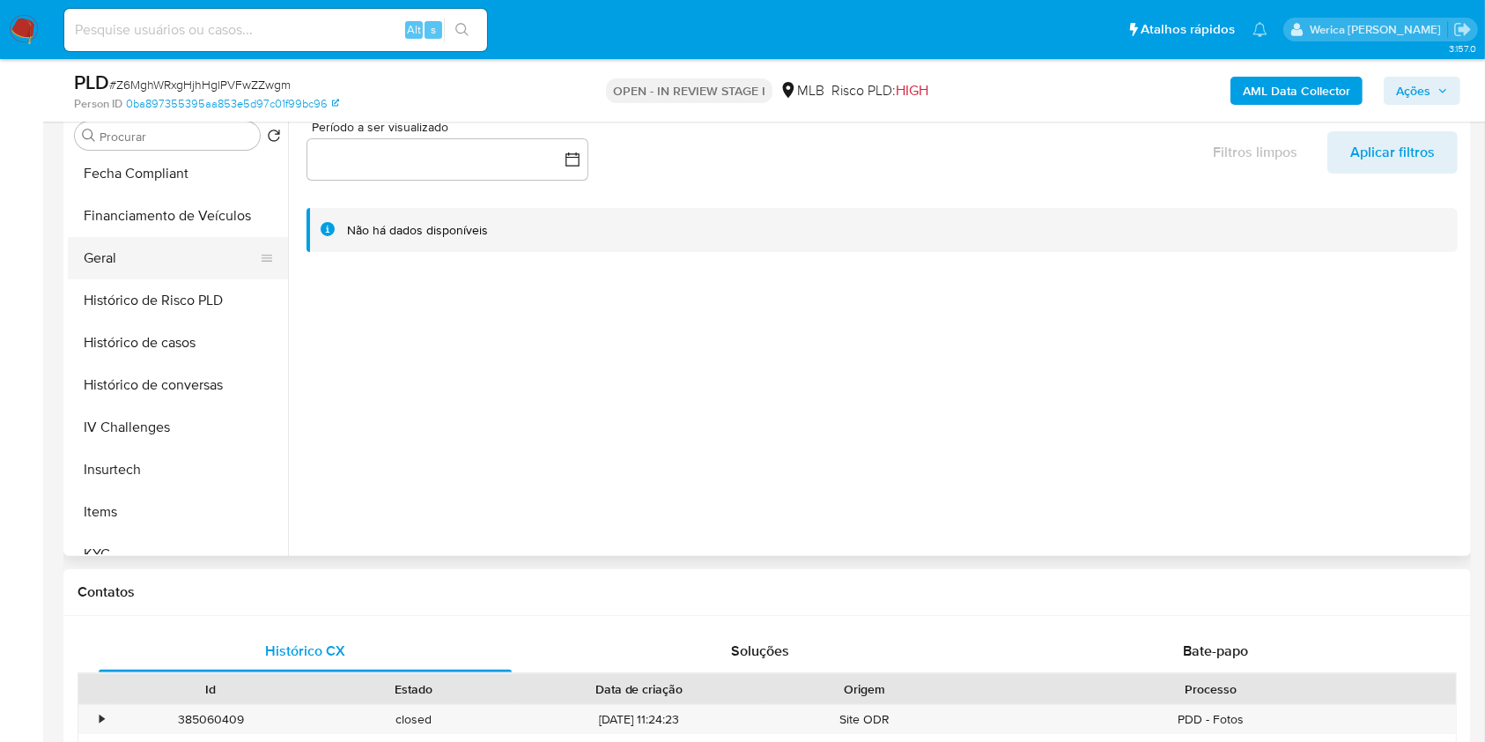
click at [155, 269] on button "Geral" at bounding box center [171, 258] width 206 height 42
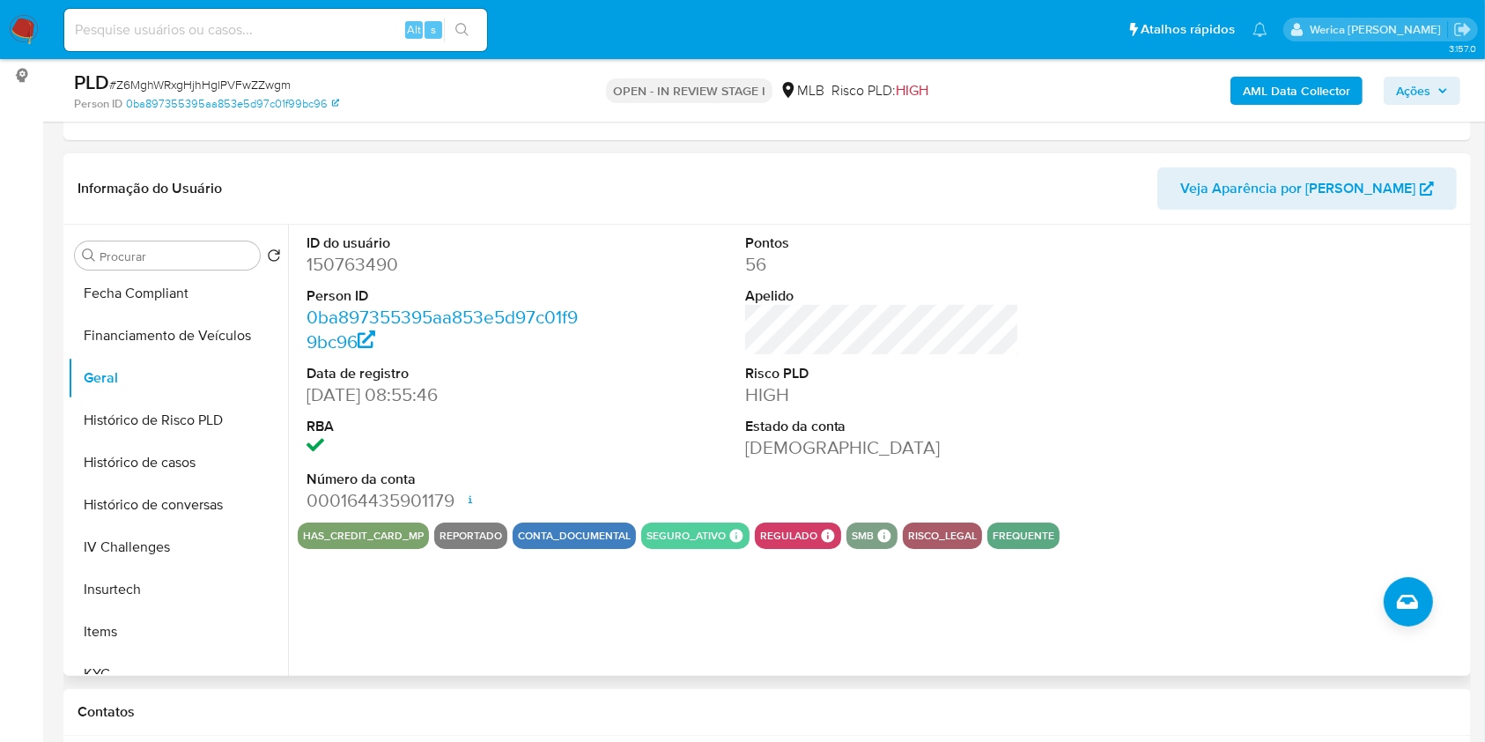
scroll to position [117, 0]
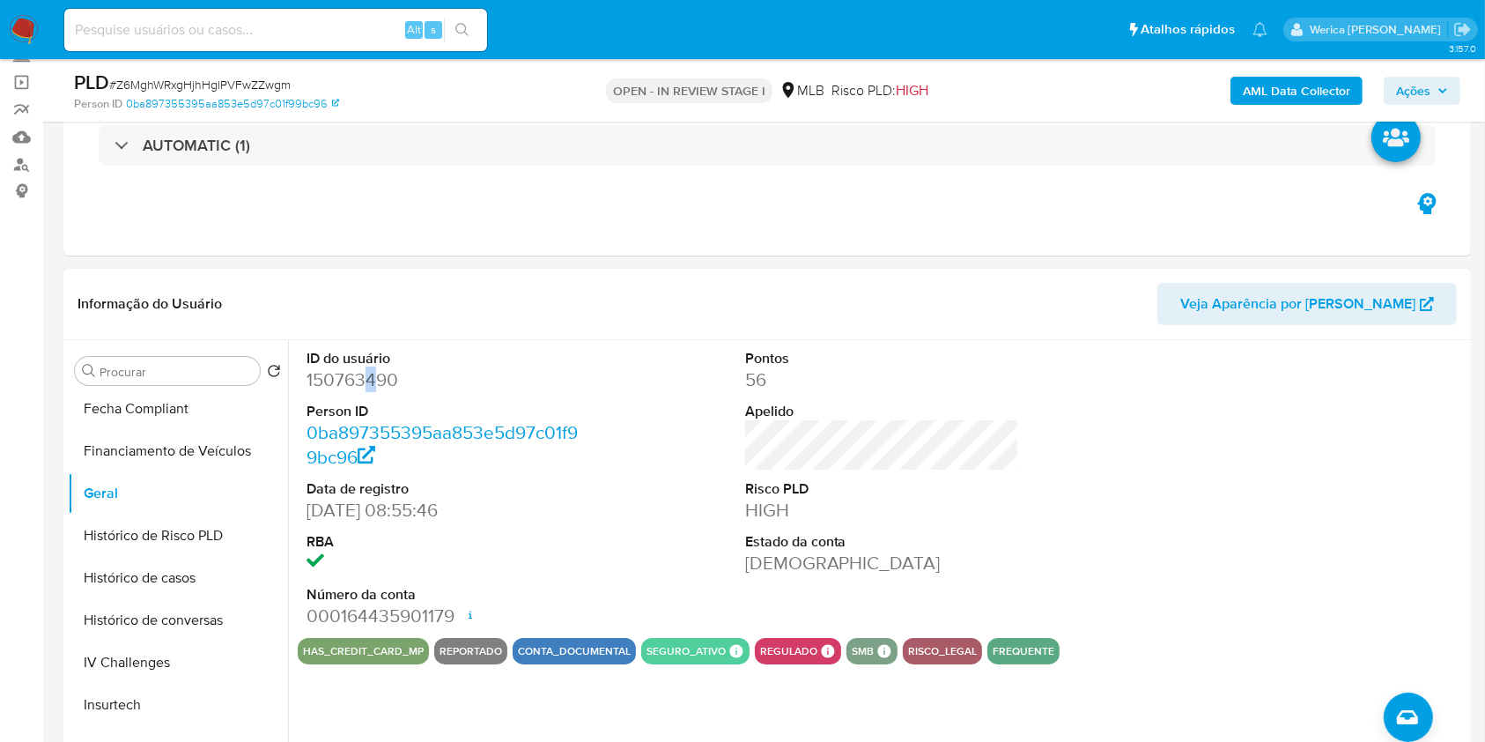
click at [367, 390] on dd "150763490" at bounding box center [444, 379] width 275 height 25
click at [357, 388] on dd "150763490" at bounding box center [444, 379] width 275 height 25
click at [354, 388] on dd "150763490" at bounding box center [444, 379] width 275 height 25
click at [347, 383] on dd "150763490" at bounding box center [444, 379] width 275 height 25
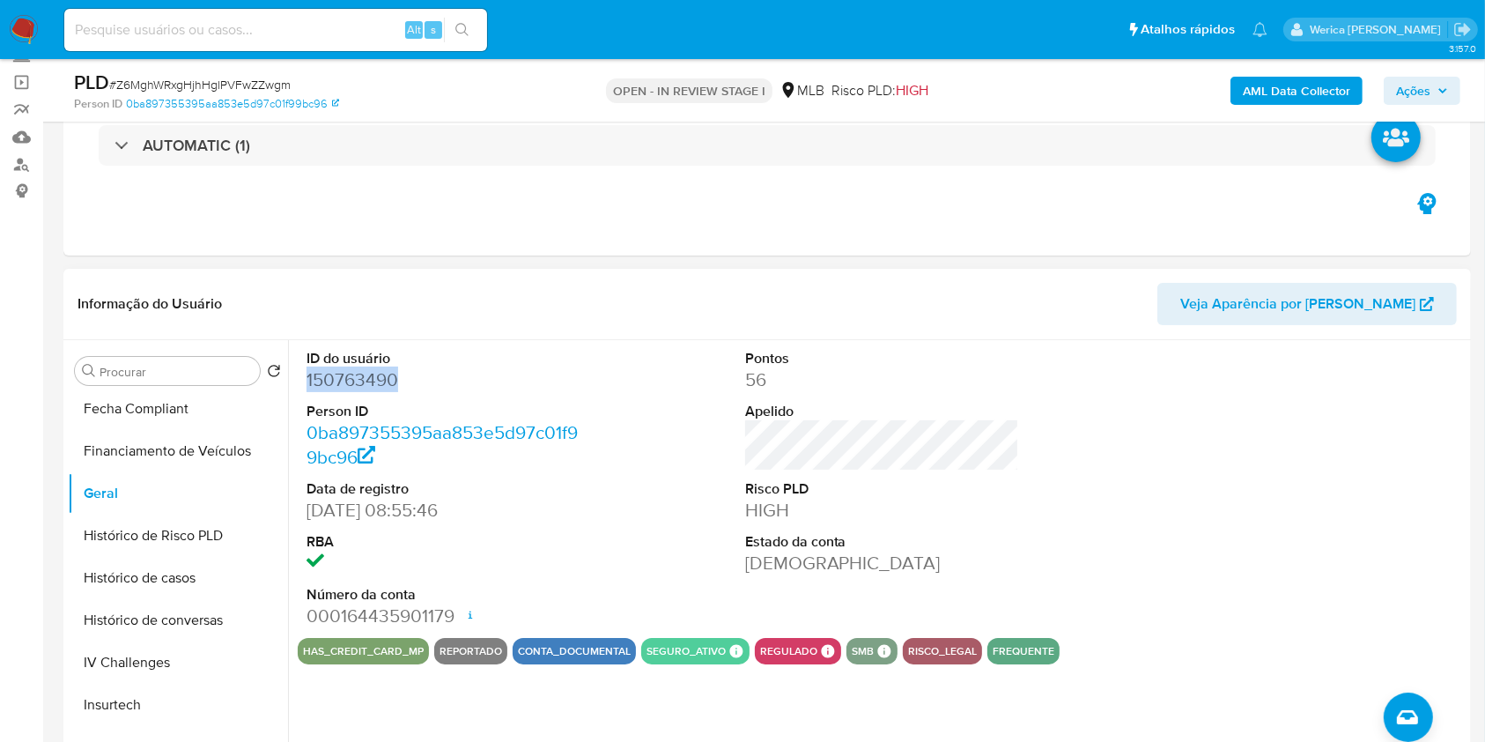
click at [347, 383] on dd "150763490" at bounding box center [444, 379] width 275 height 25
copy dd "150763490"
click at [206, 589] on button "Histórico de casos" at bounding box center [171, 578] width 206 height 42
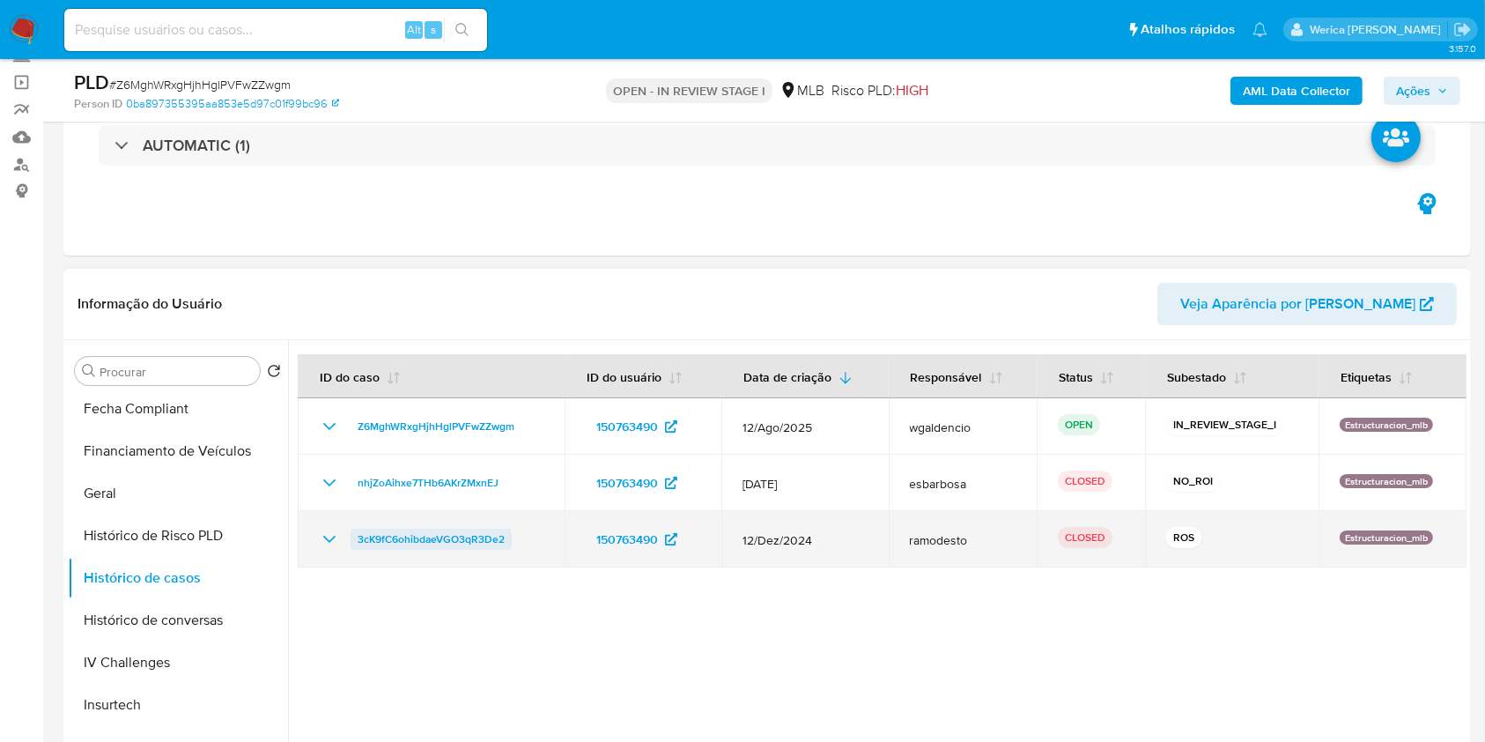
click at [418, 535] on span "3cK9fC6ohibdaeVGO3qR3De2" at bounding box center [431, 538] width 147 height 21
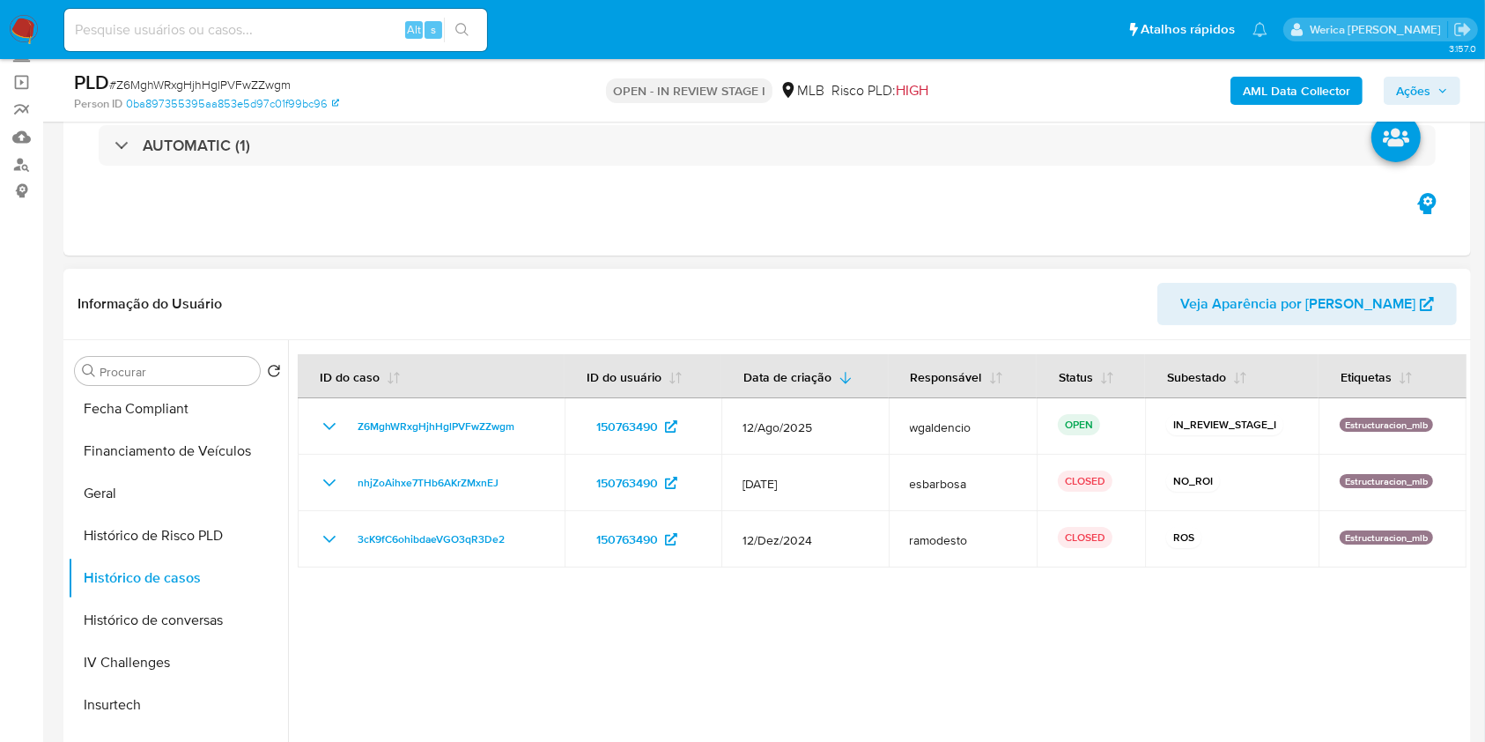
scroll to position [787, 0]
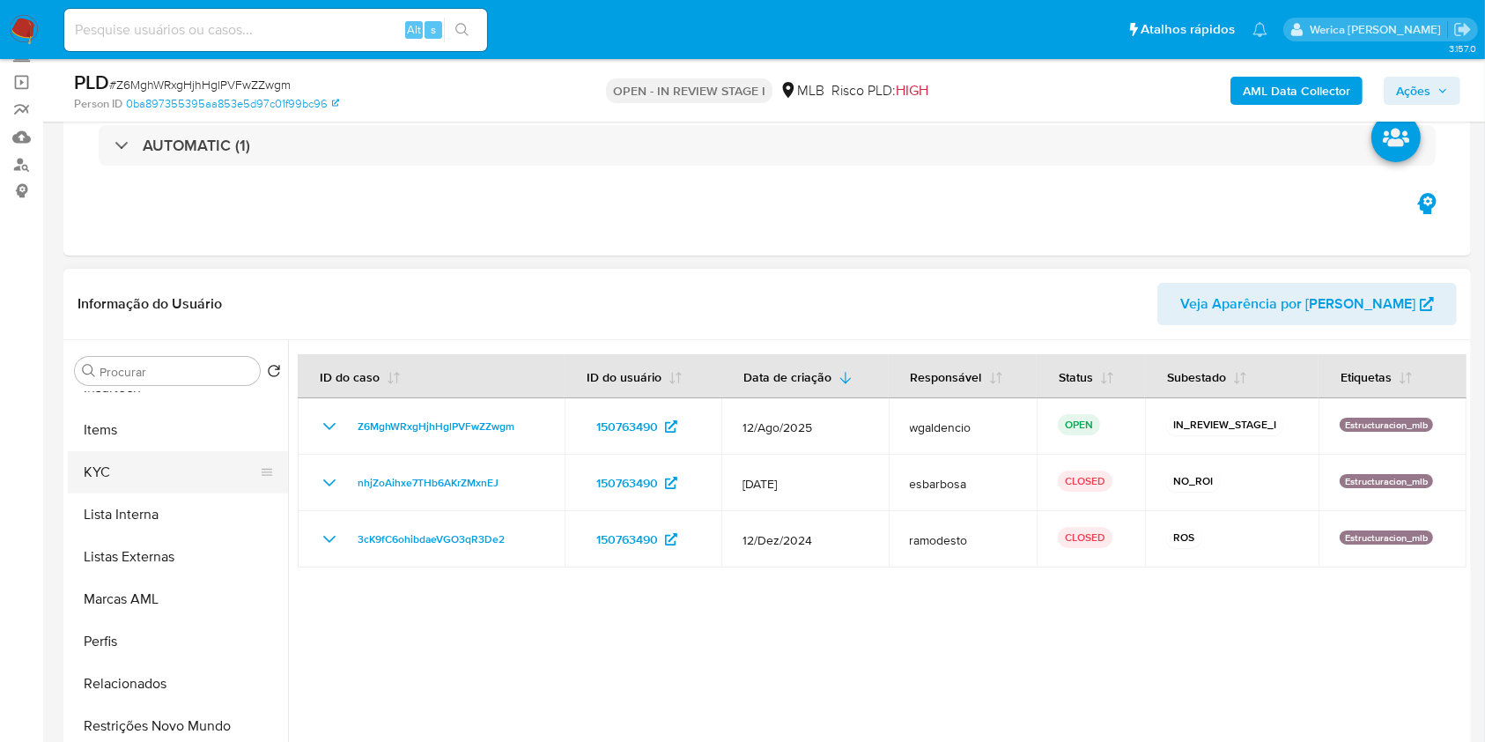
click at [176, 473] on button "KYC" at bounding box center [171, 472] width 206 height 42
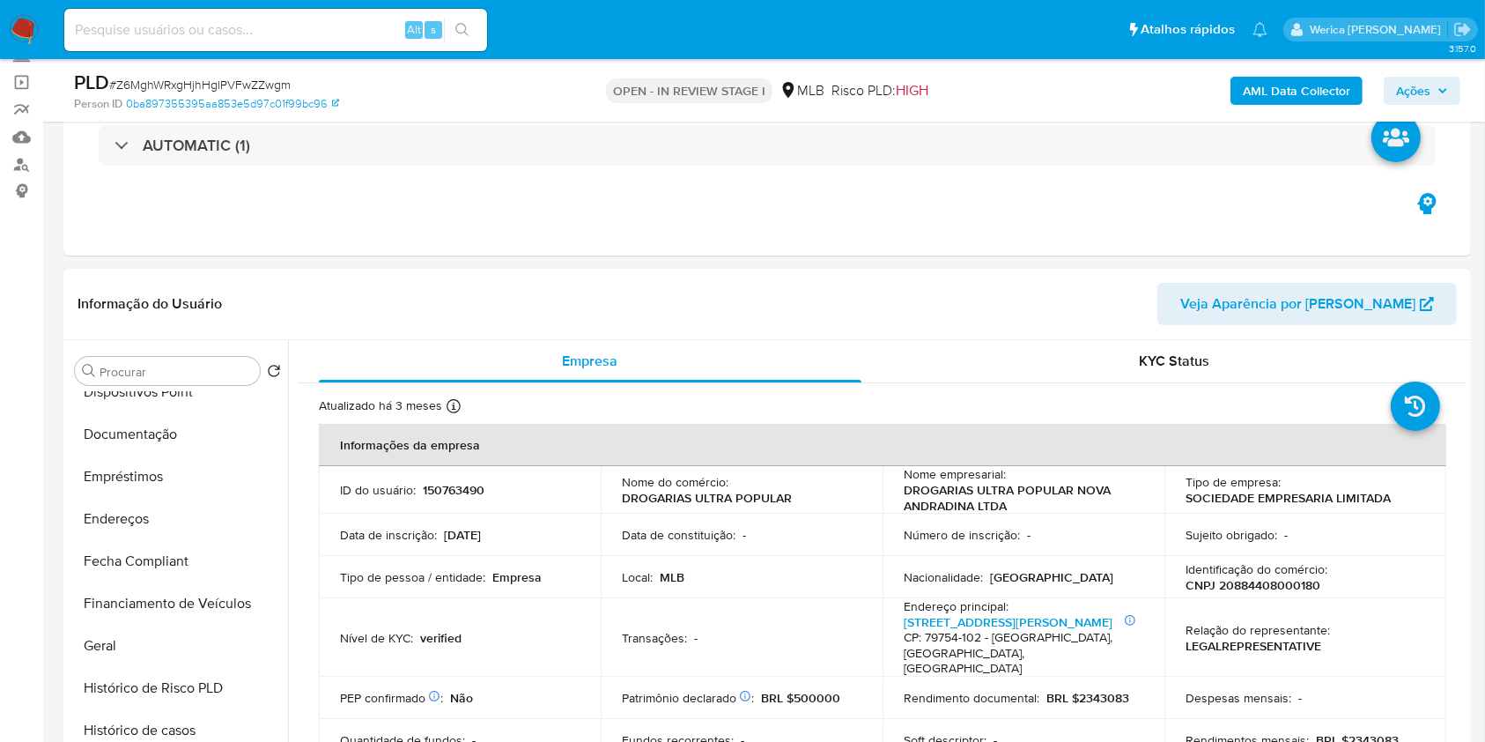
scroll to position [199, 0]
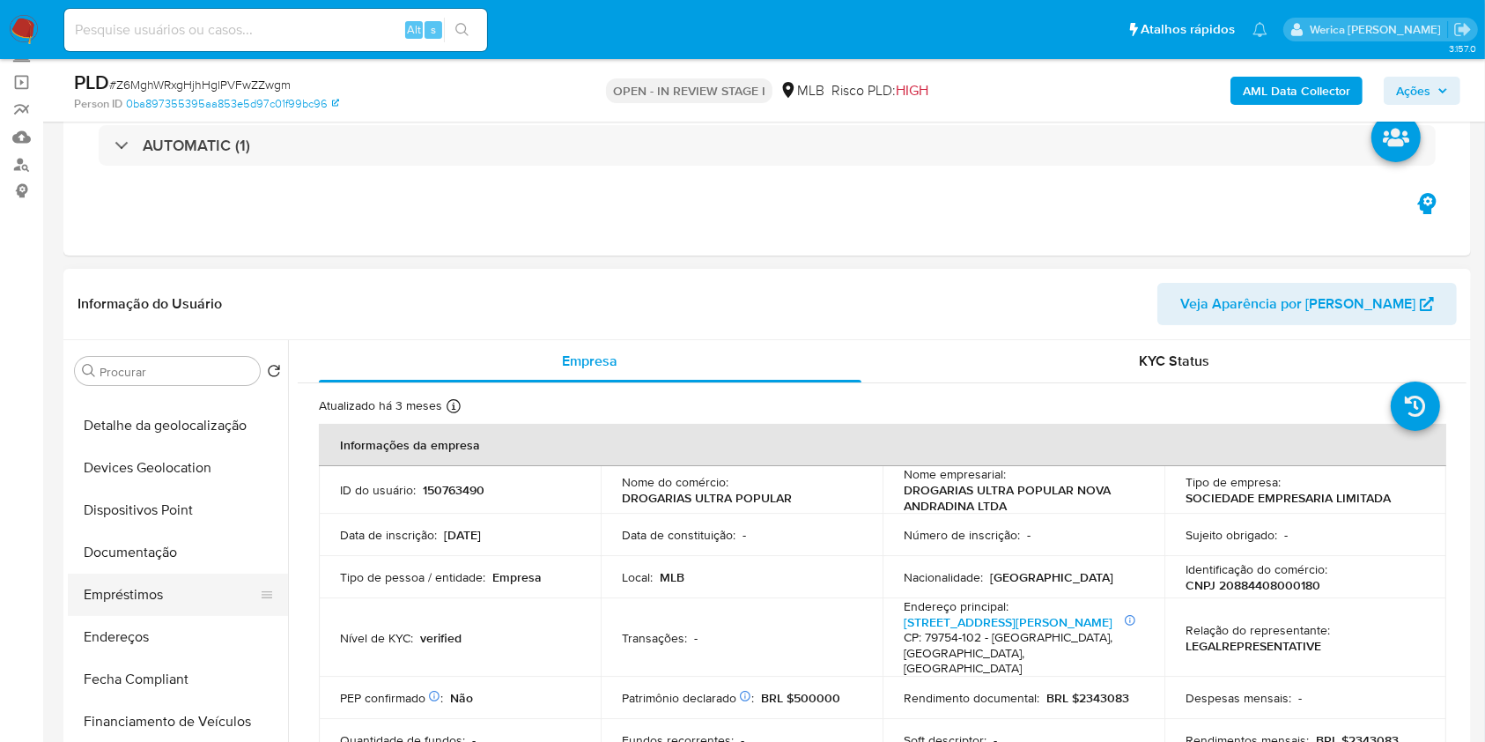
click at [171, 574] on button "Empréstimos" at bounding box center [171, 594] width 206 height 42
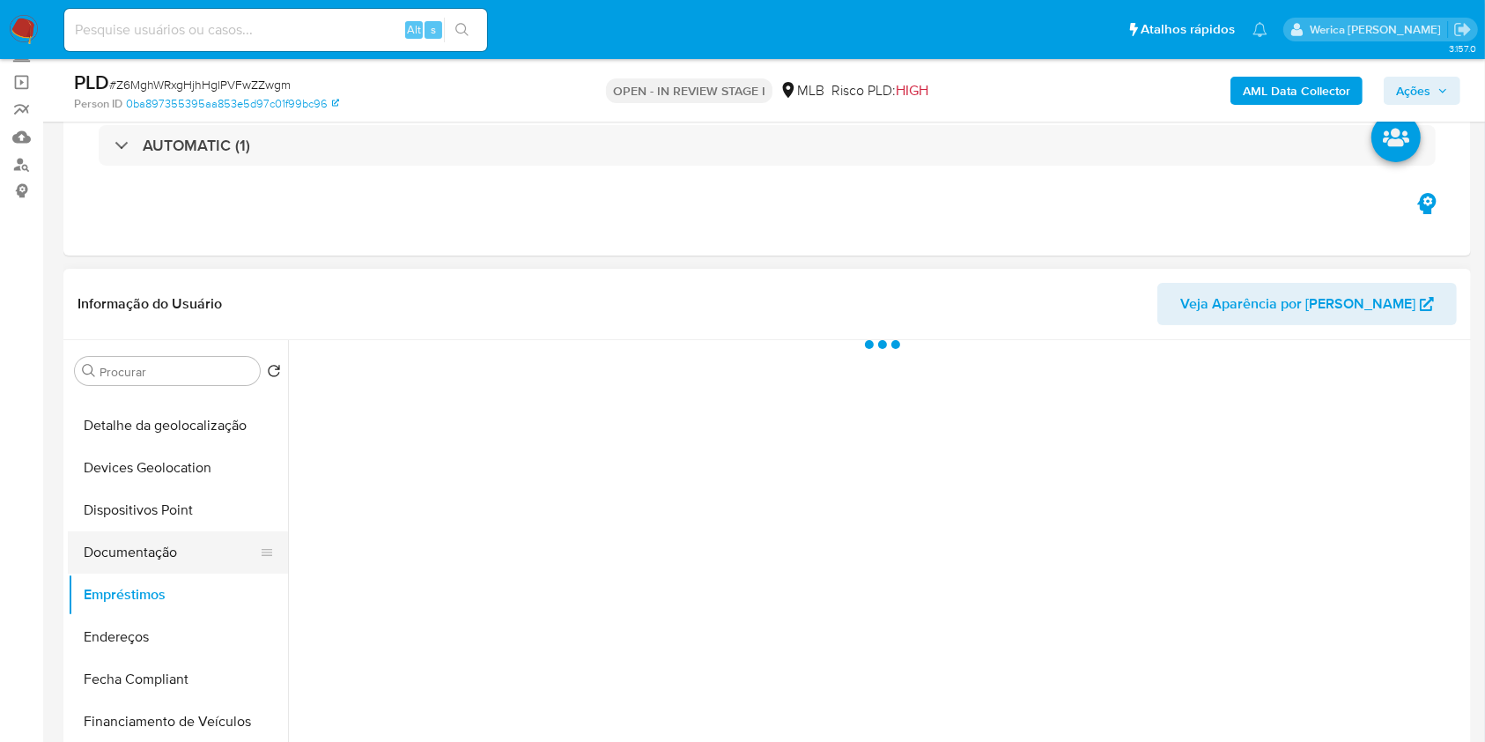
click at [174, 558] on button "Documentação" at bounding box center [171, 552] width 206 height 42
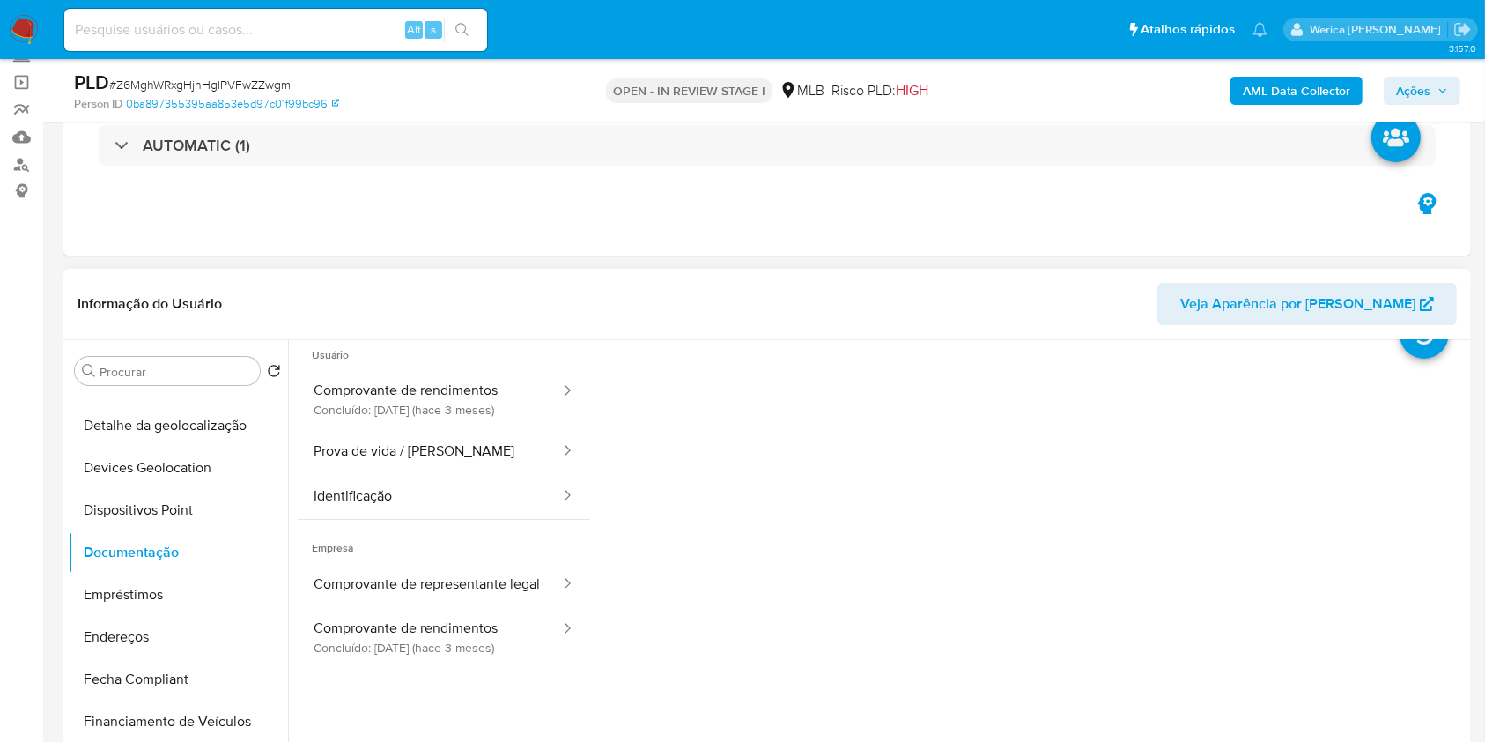
scroll to position [0, 0]
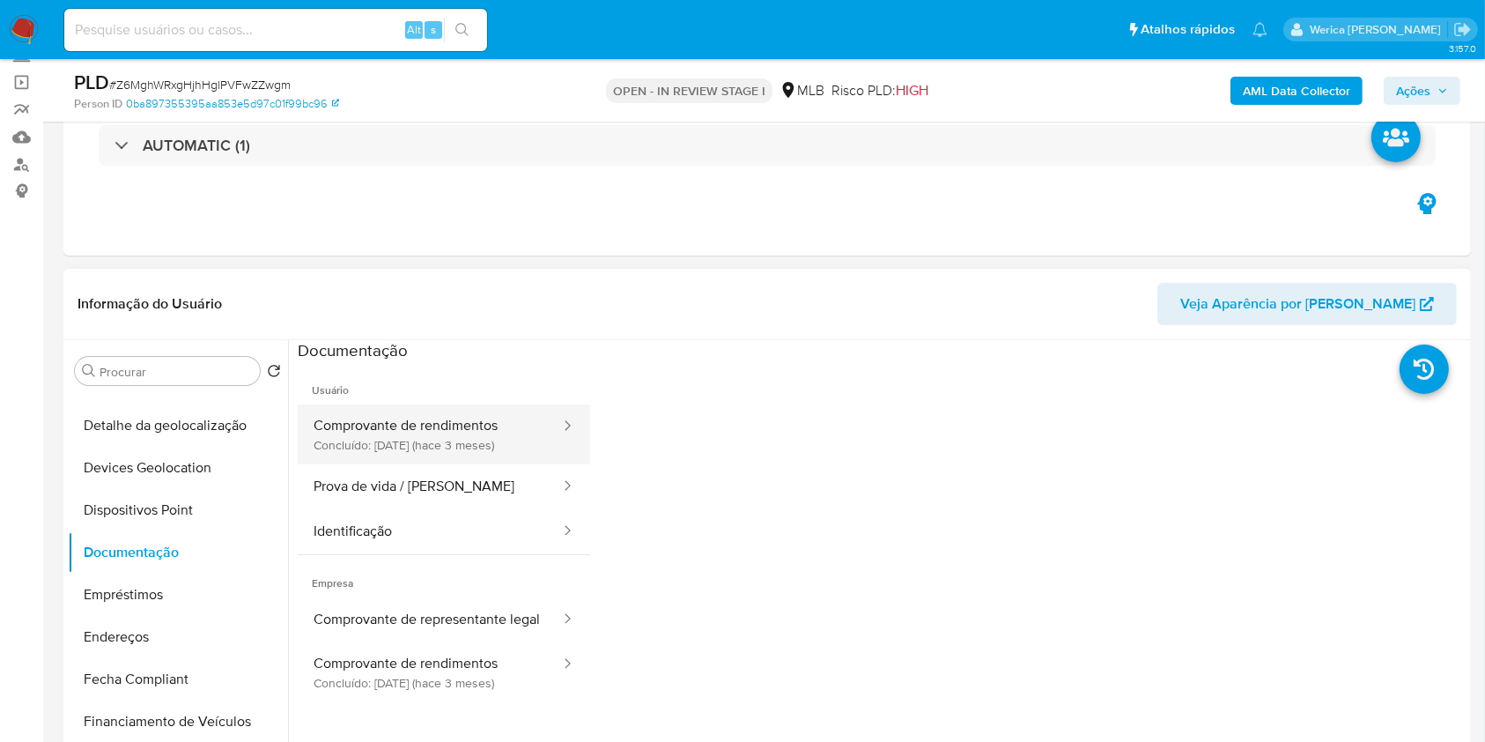
click at [437, 421] on button "Comprovante de rendimentos Concluído: 01/06/2025 (hace 3 meses)" at bounding box center [430, 434] width 264 height 60
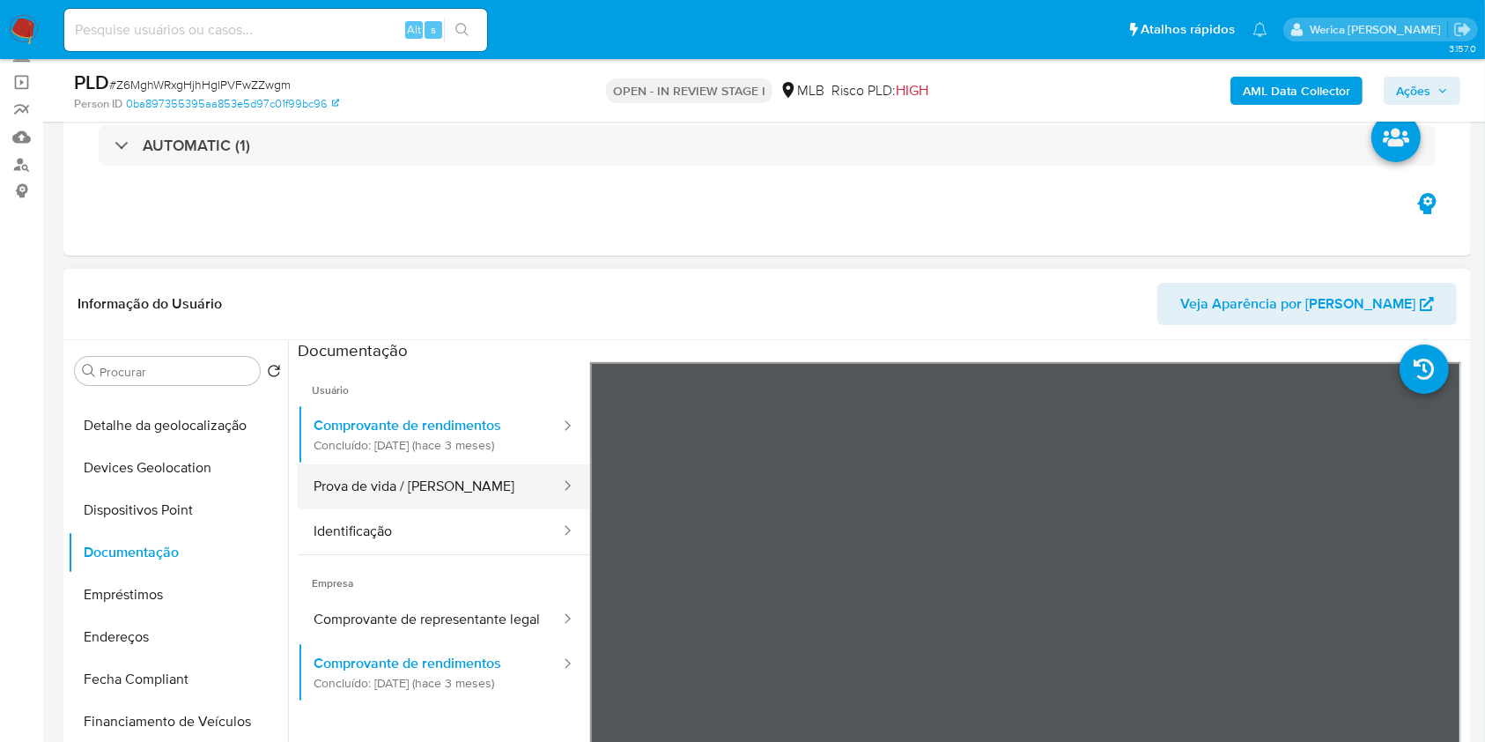
click at [444, 504] on button "Prova de vida / [PERSON_NAME]" at bounding box center [430, 486] width 264 height 45
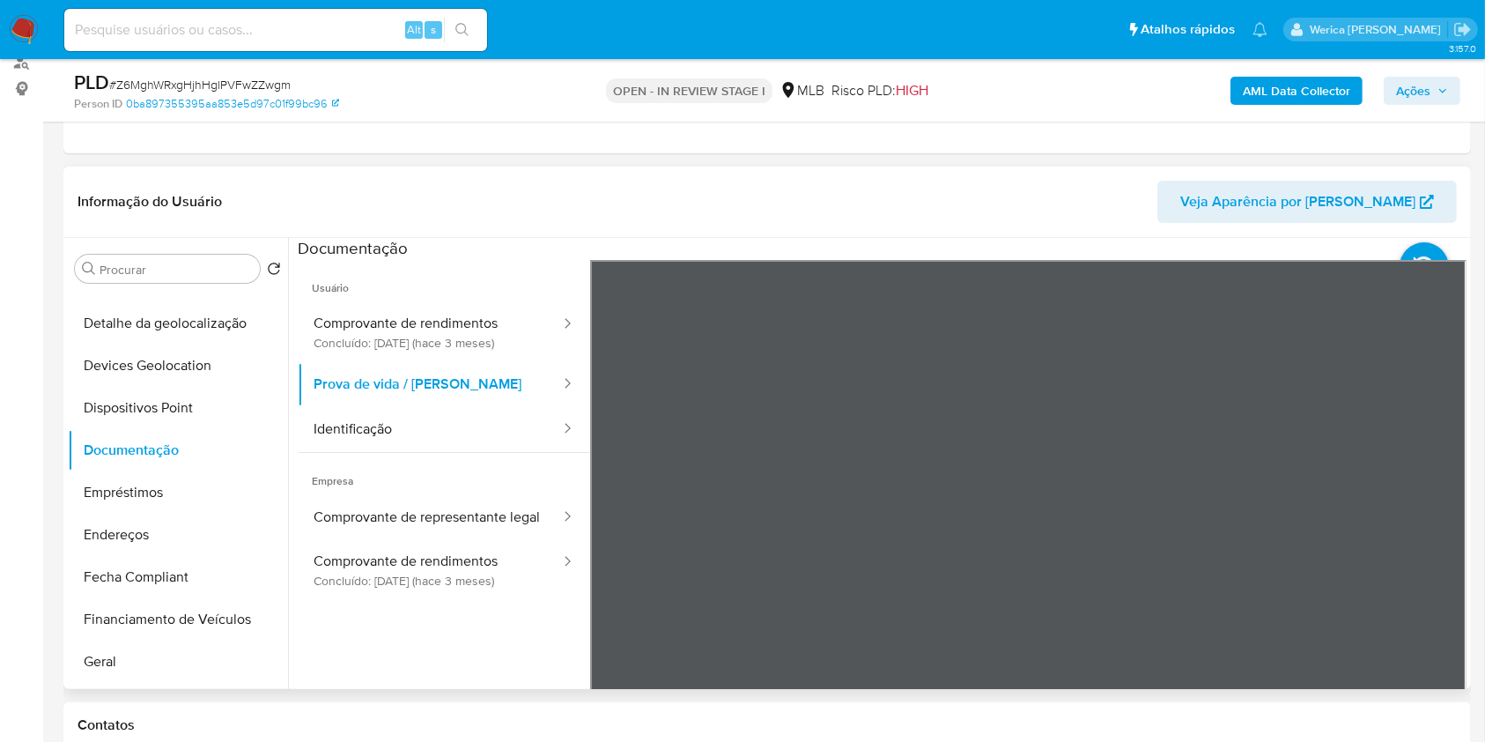
scroll to position [352, 0]
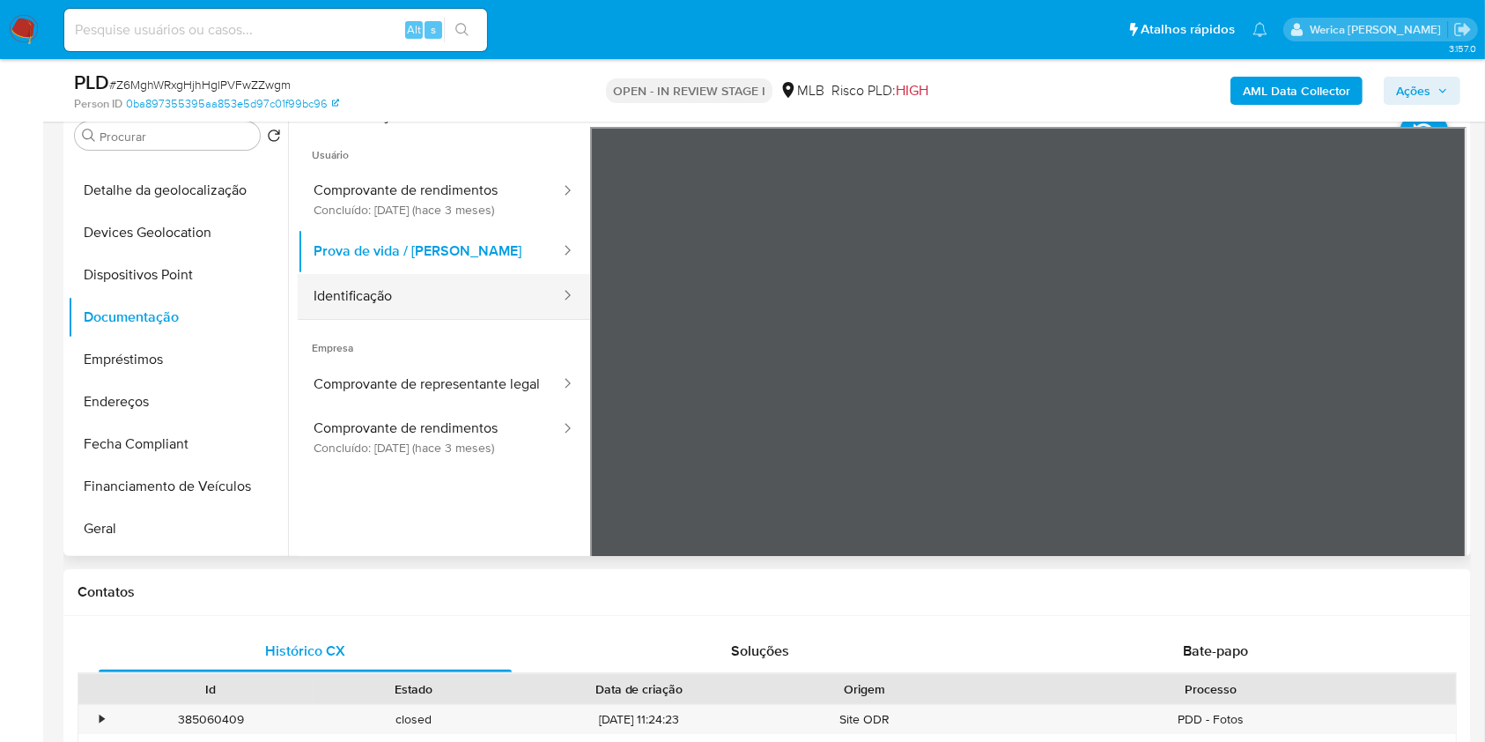
click at [489, 287] on button "Identificação" at bounding box center [430, 296] width 264 height 45
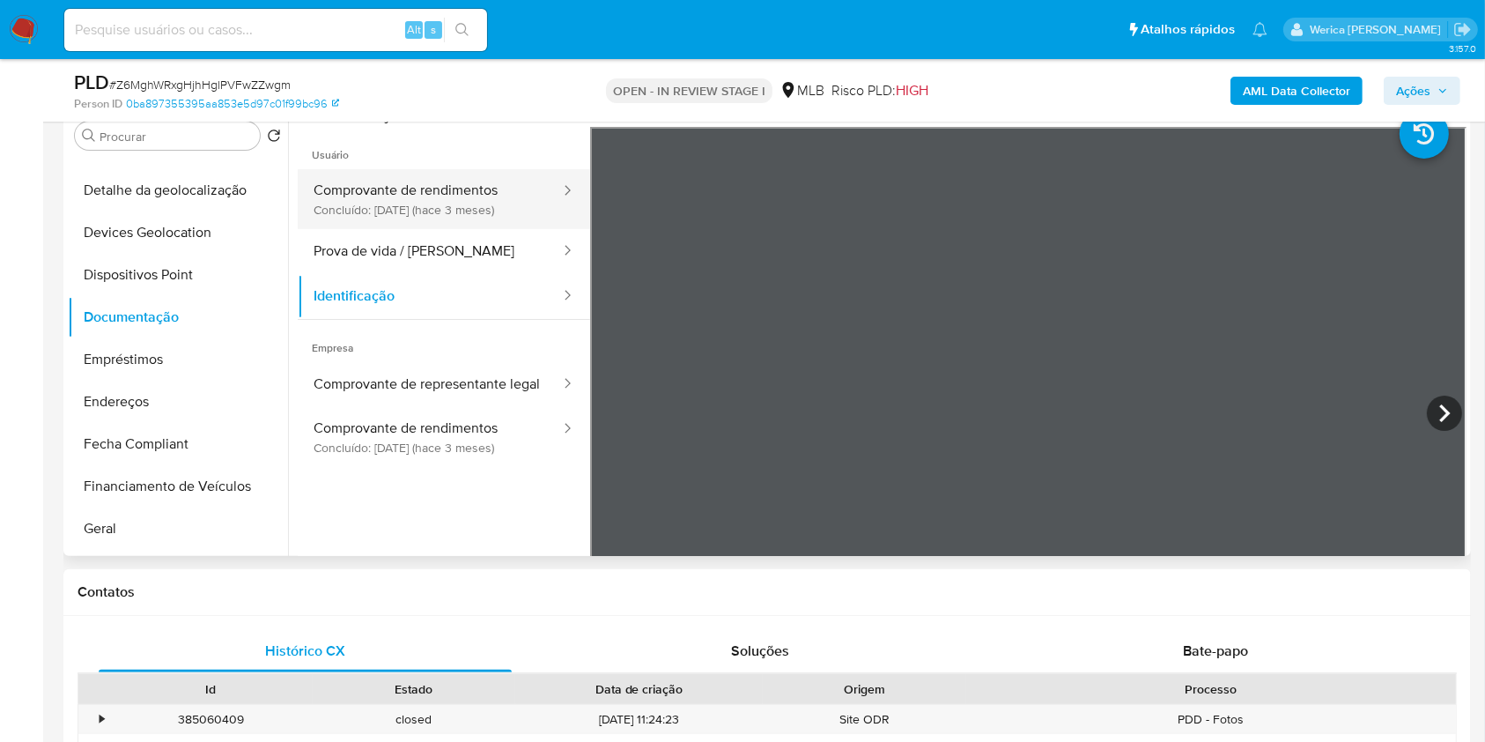
click at [442, 212] on button "Comprovante de rendimentos Concluído: 01/06/2025 (hace 3 meses)" at bounding box center [430, 199] width 264 height 60
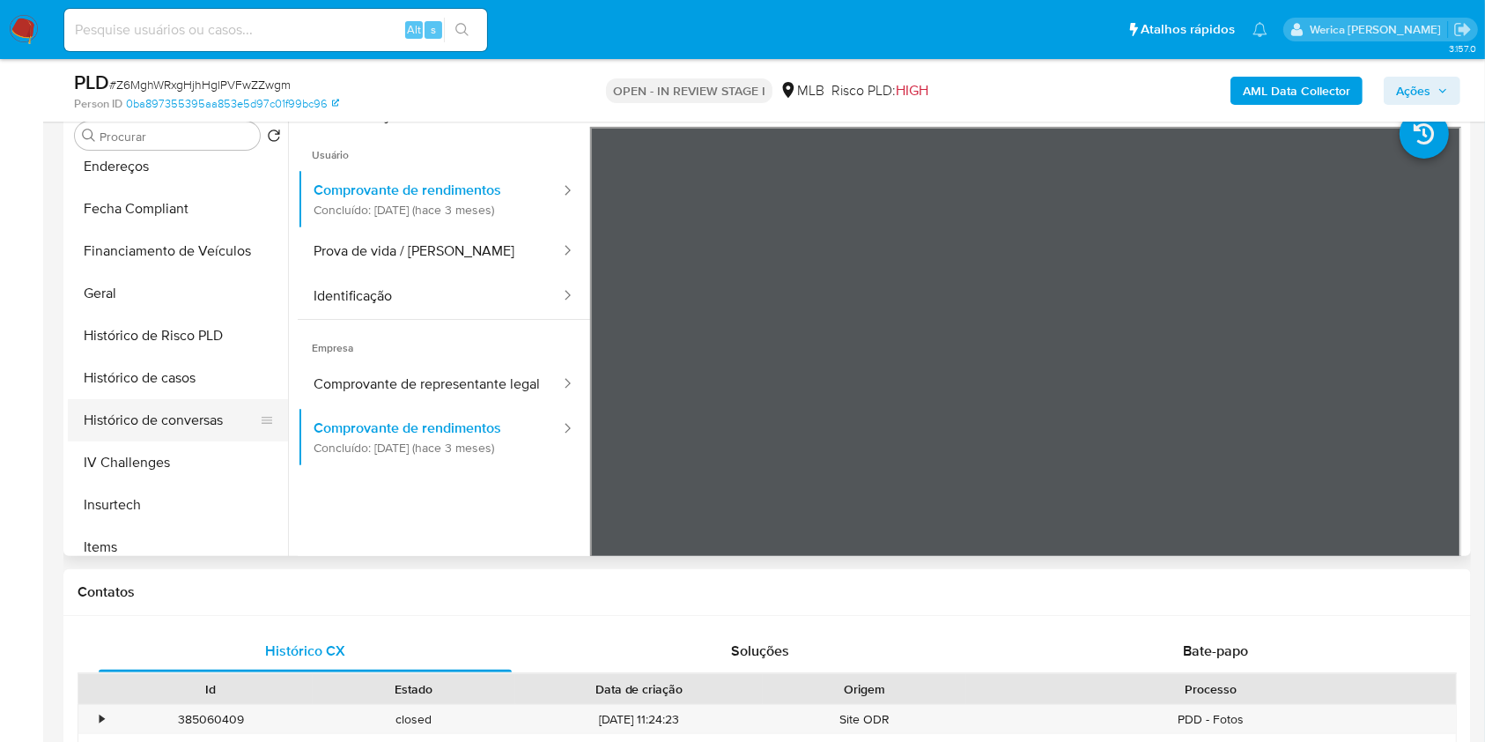
scroll to position [669, 0]
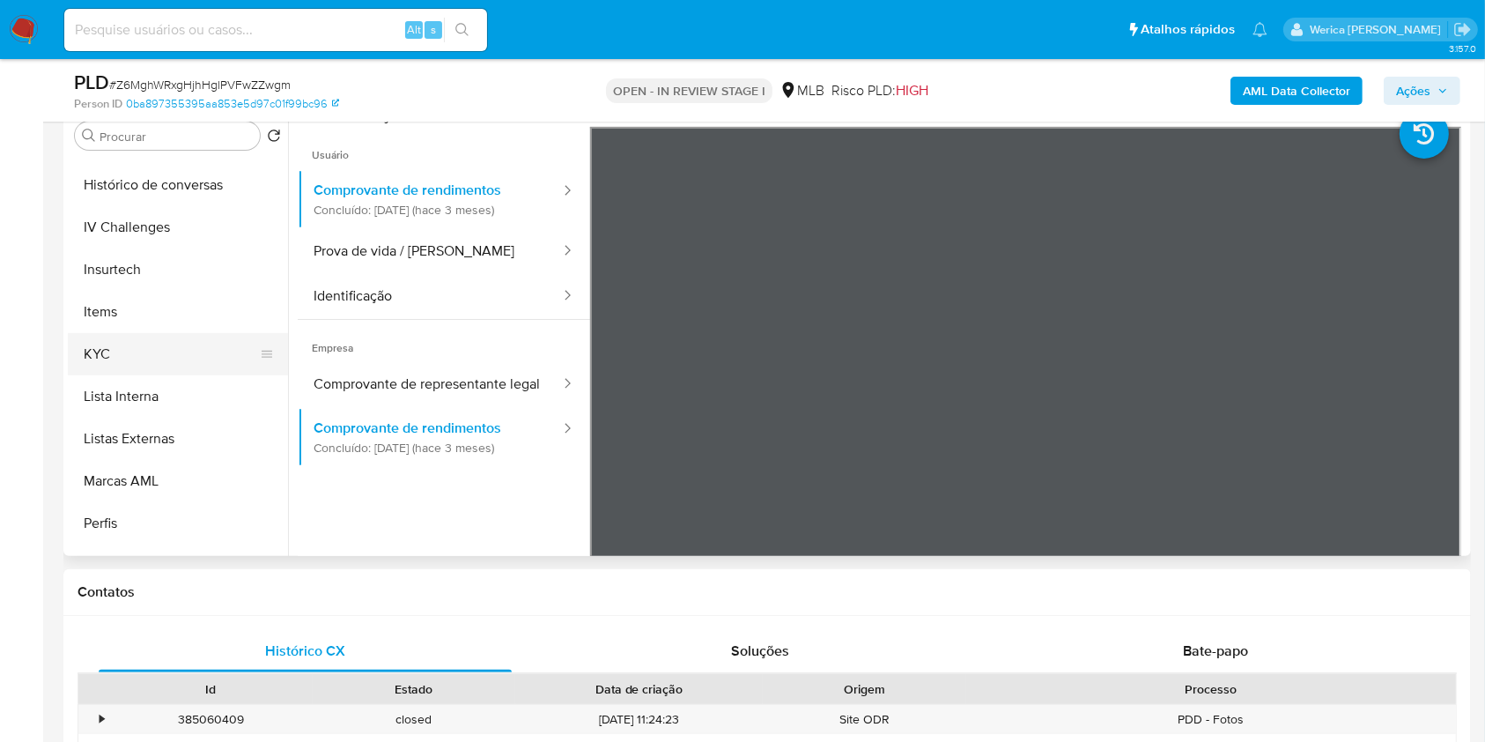
click at [144, 347] on button "KYC" at bounding box center [171, 354] width 206 height 42
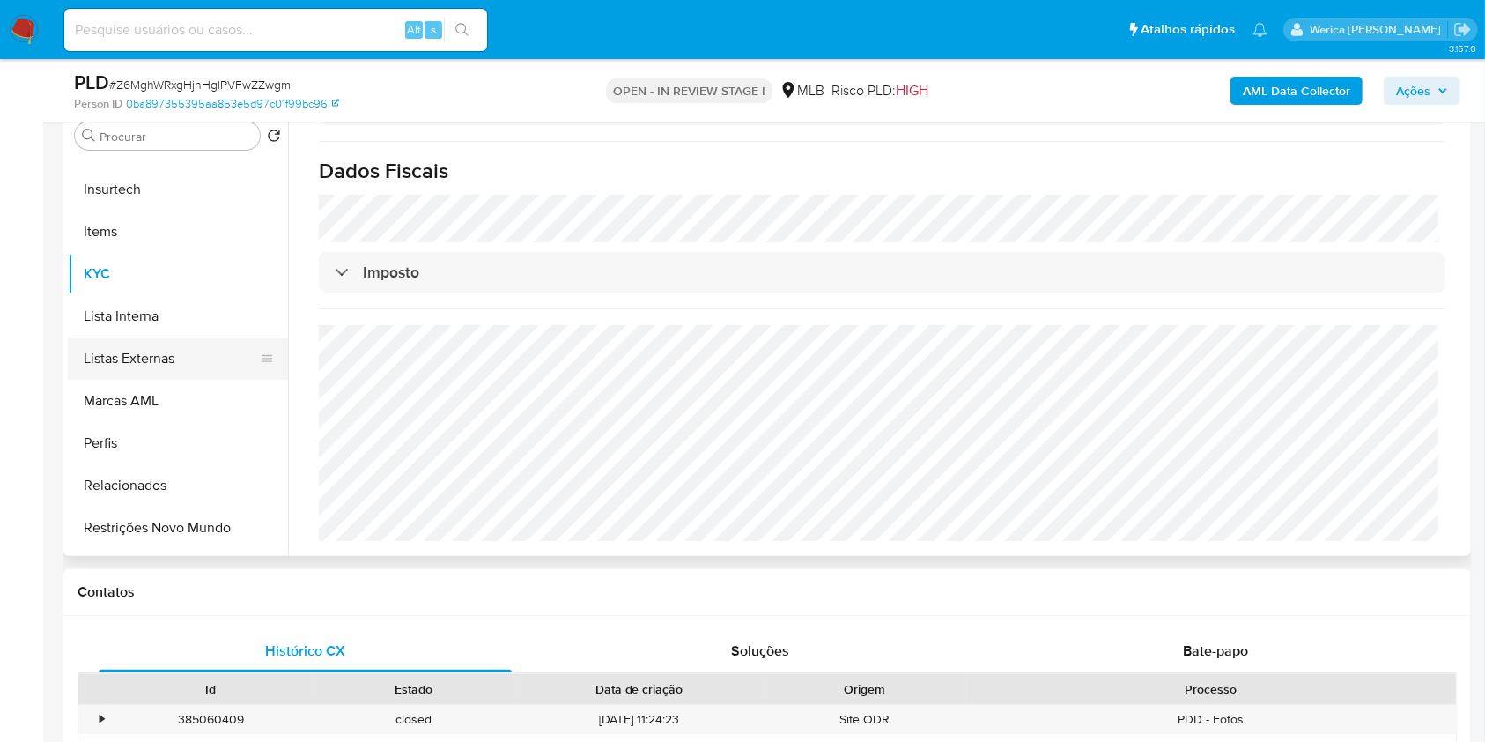
scroll to position [787, 0]
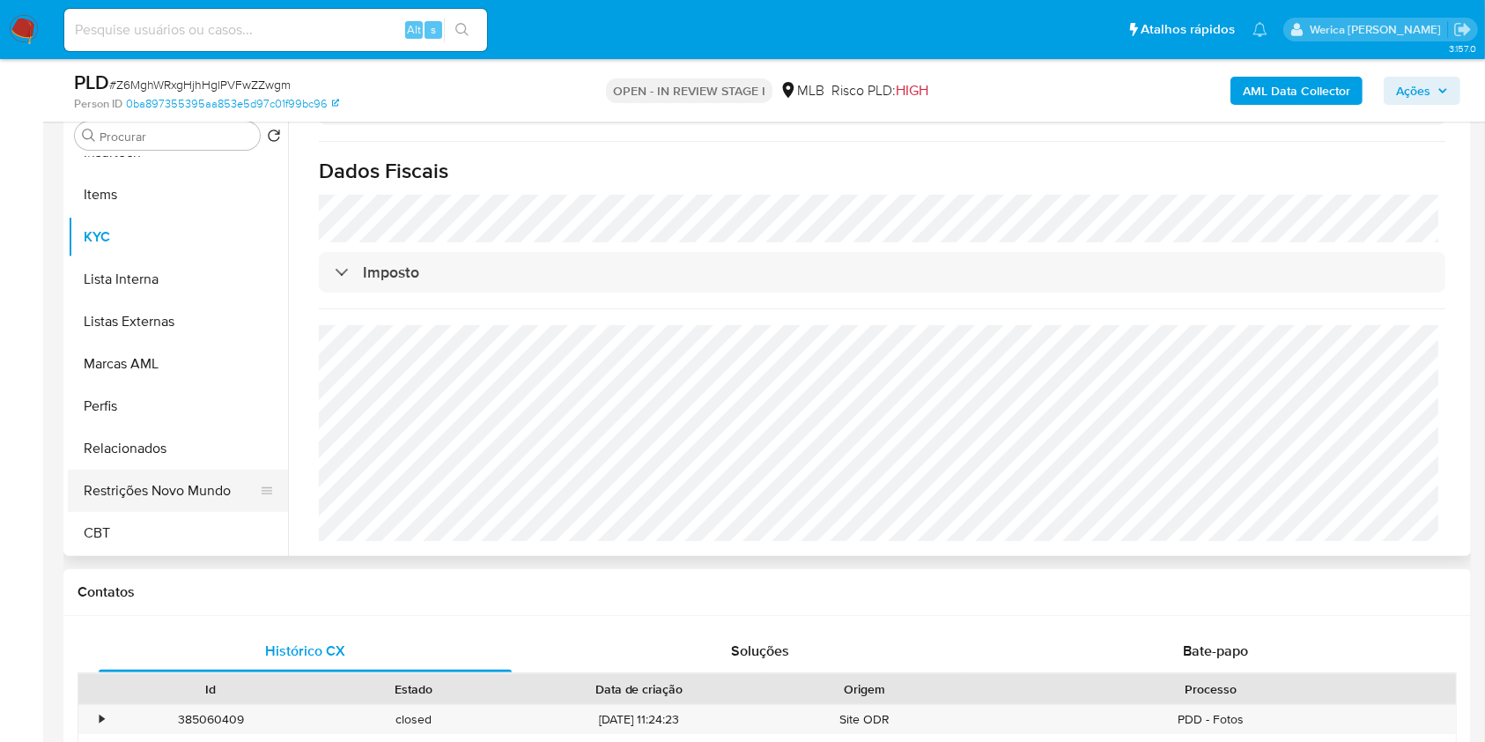
click at [183, 491] on button "Restrições Novo Mundo" at bounding box center [171, 490] width 206 height 42
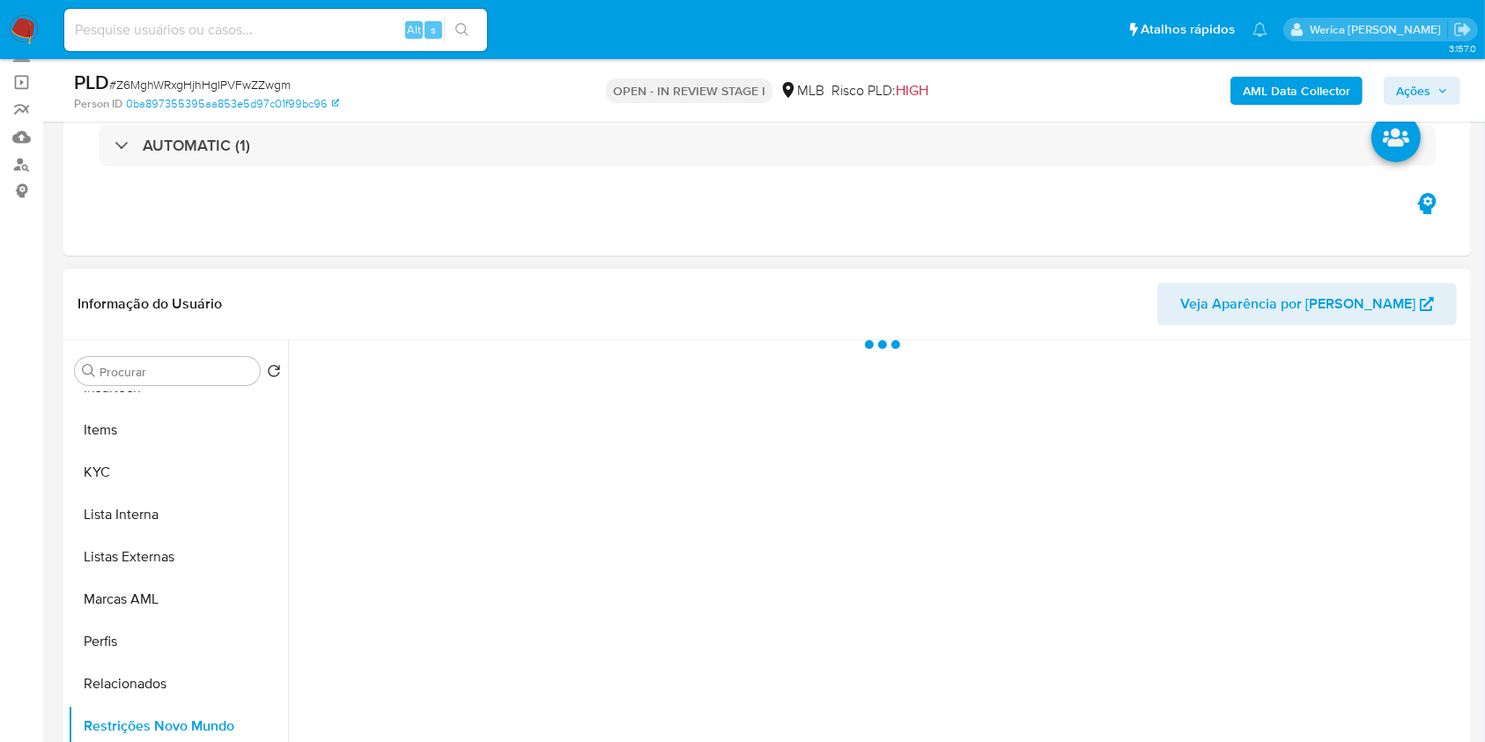
scroll to position [0, 0]
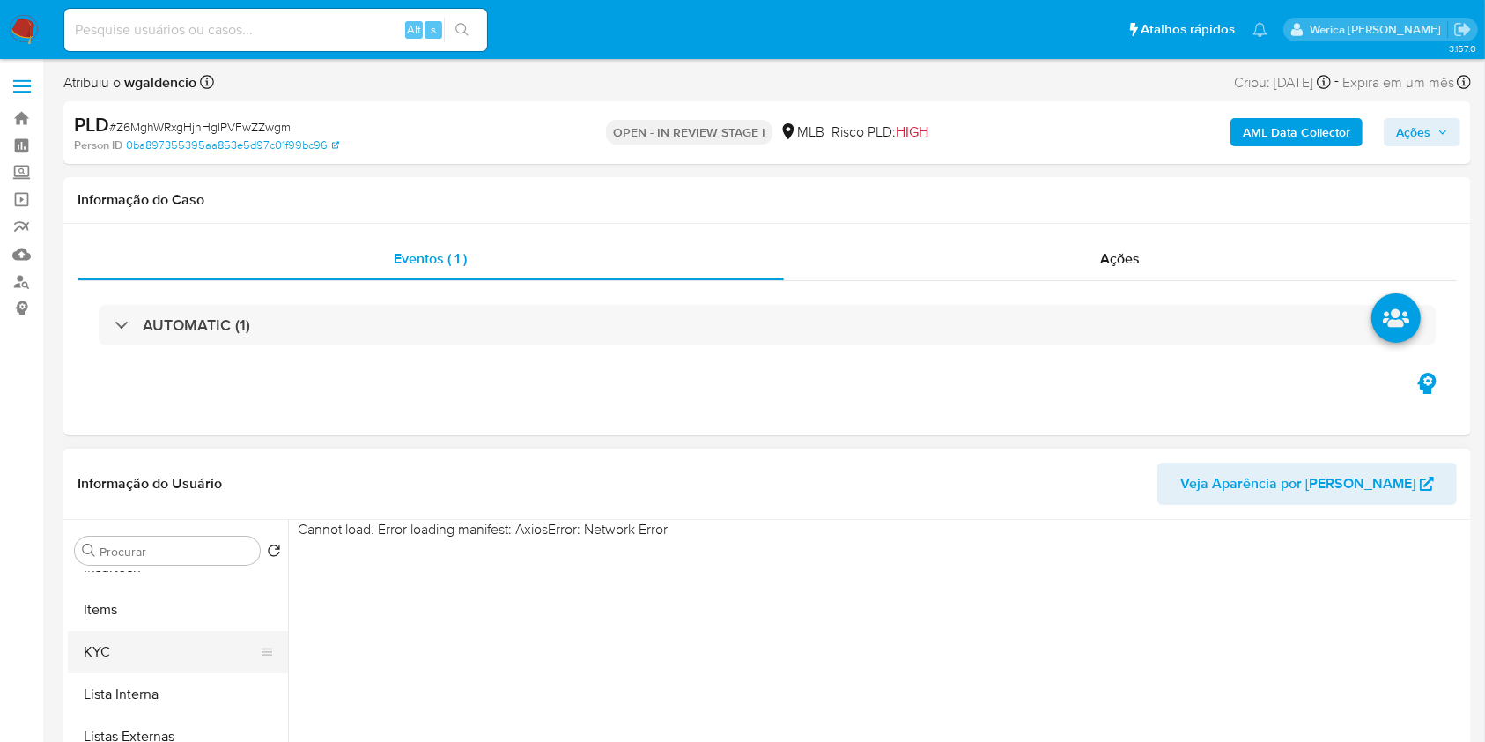
click at [184, 647] on button "KYC" at bounding box center [171, 652] width 206 height 42
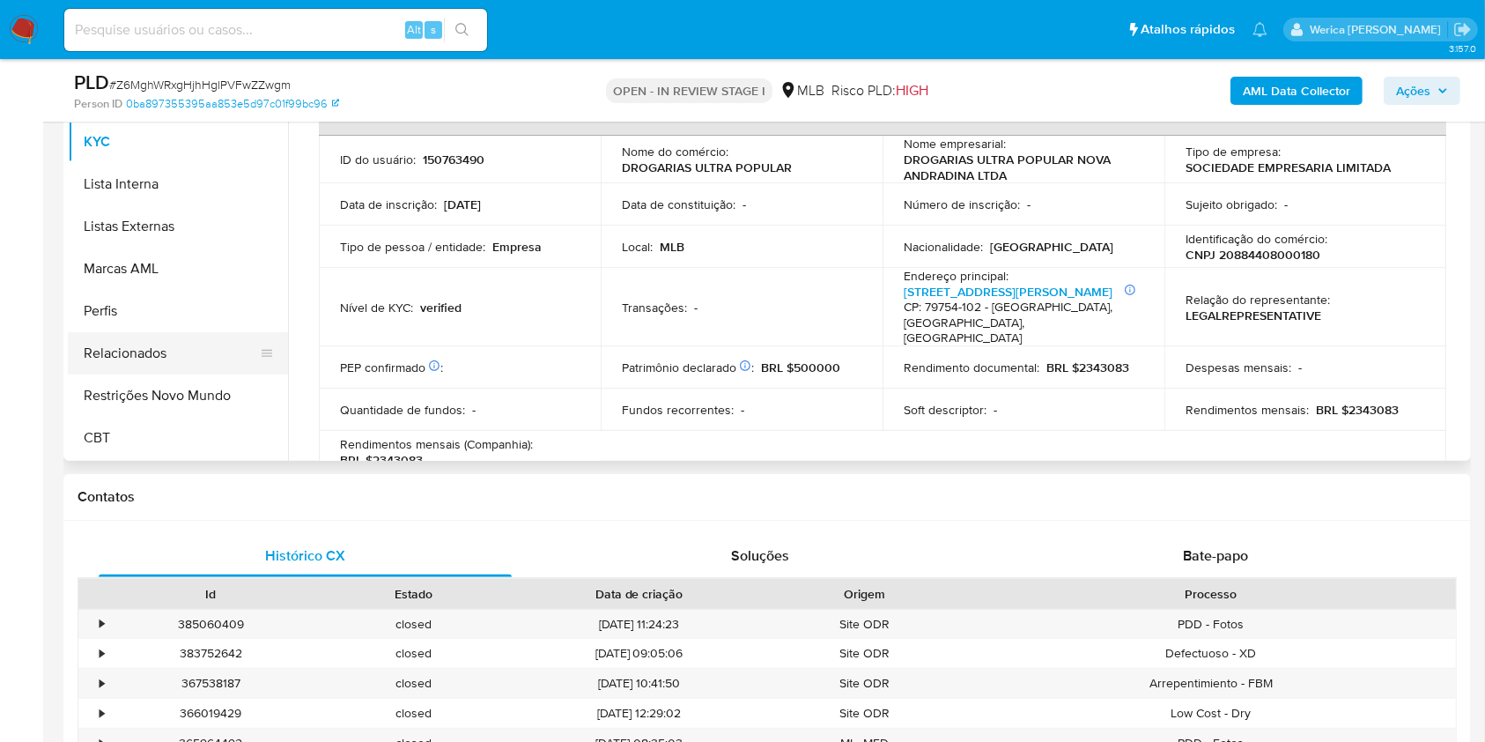
scroll to position [352, 0]
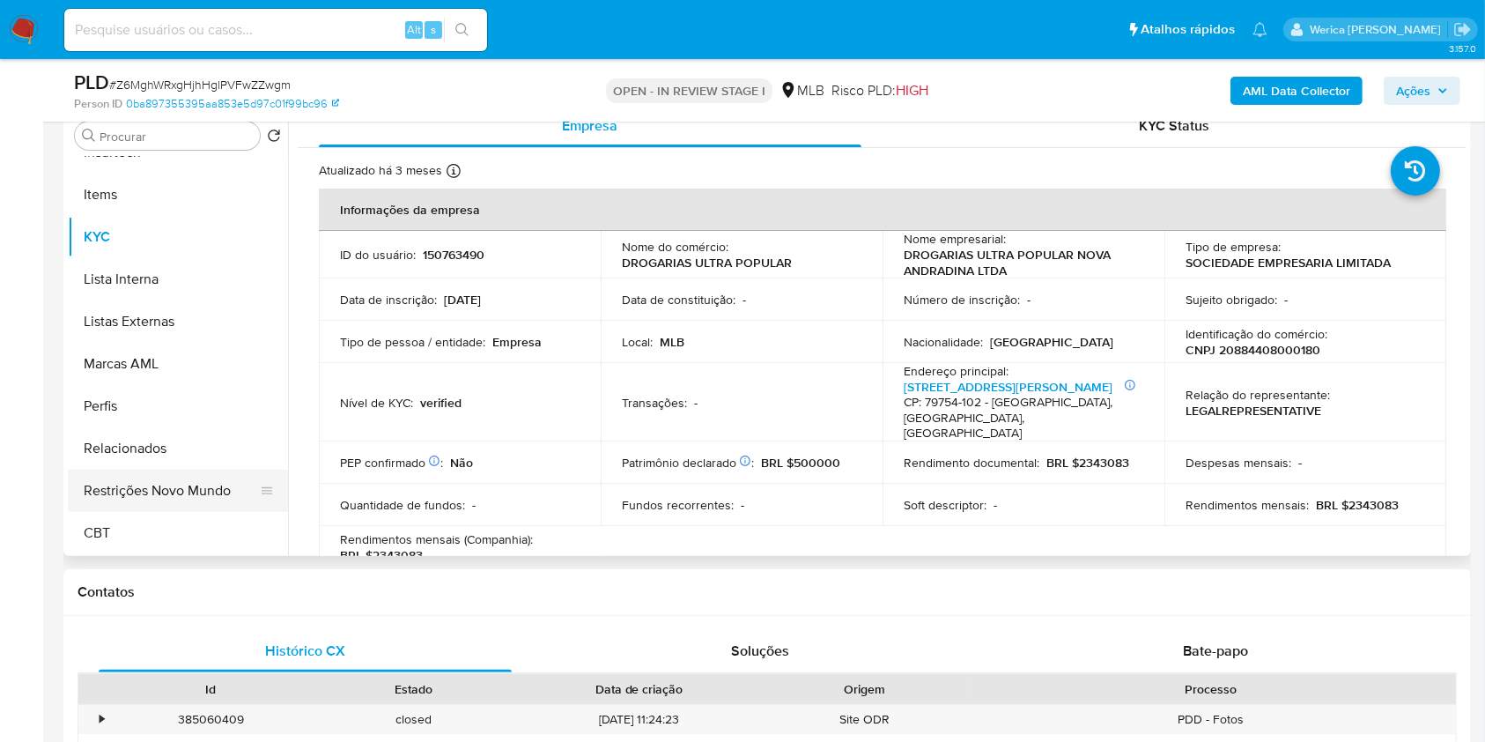
click at [147, 479] on button "Restrições Novo Mundo" at bounding box center [171, 490] width 206 height 42
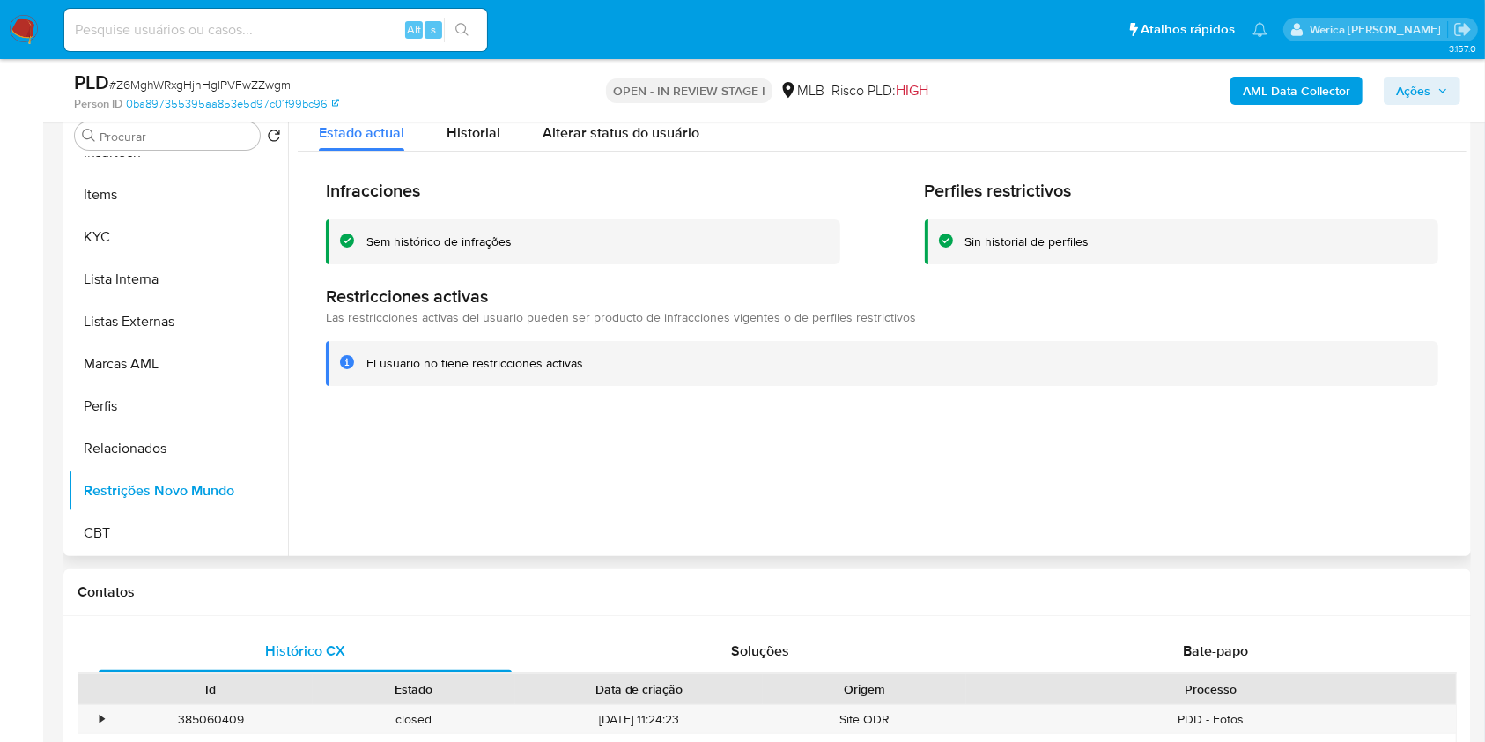
scroll to position [234, 0]
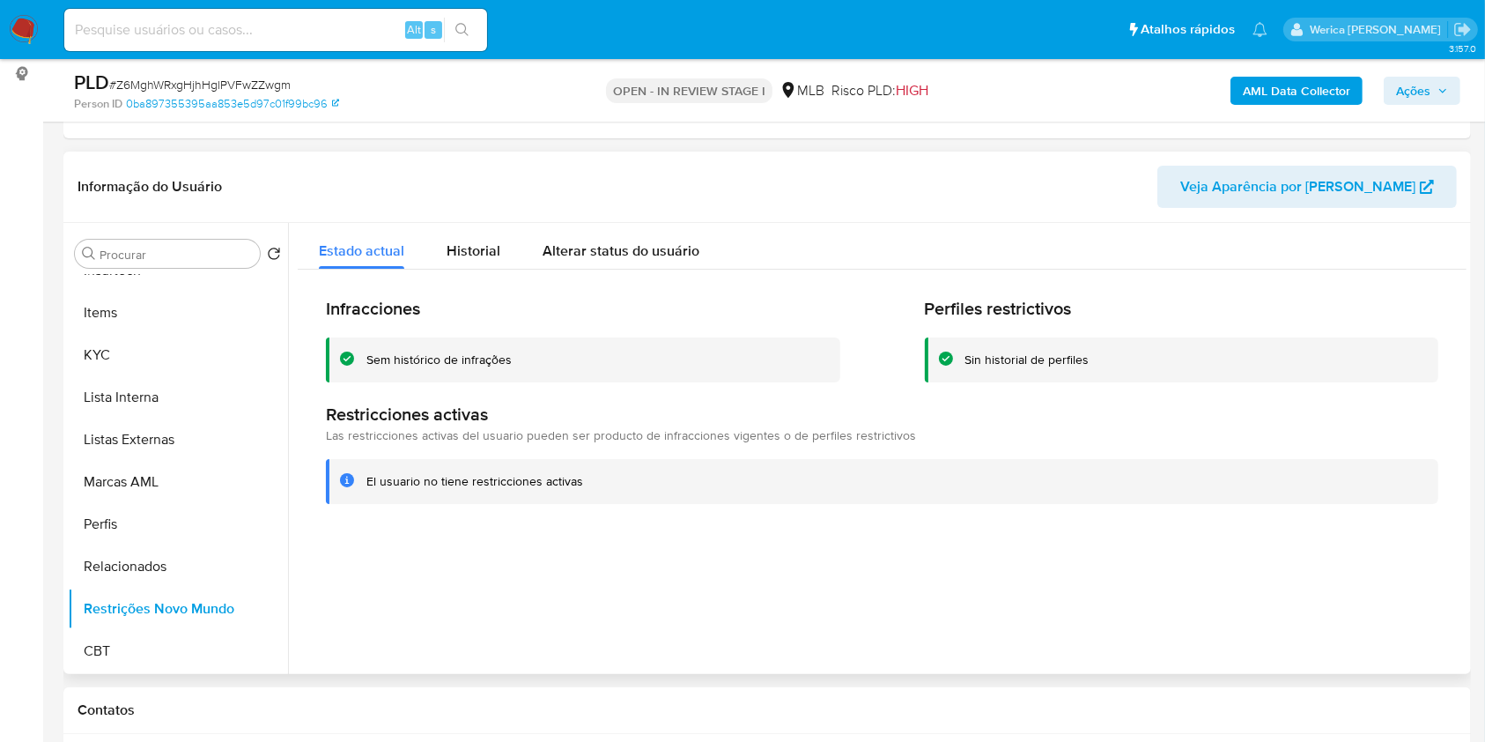
click at [1311, 267] on div "Estado actual Historial Alterar status do usuário" at bounding box center [882, 246] width 1169 height 47
click at [477, 258] on span "Historial" at bounding box center [474, 250] width 54 height 20
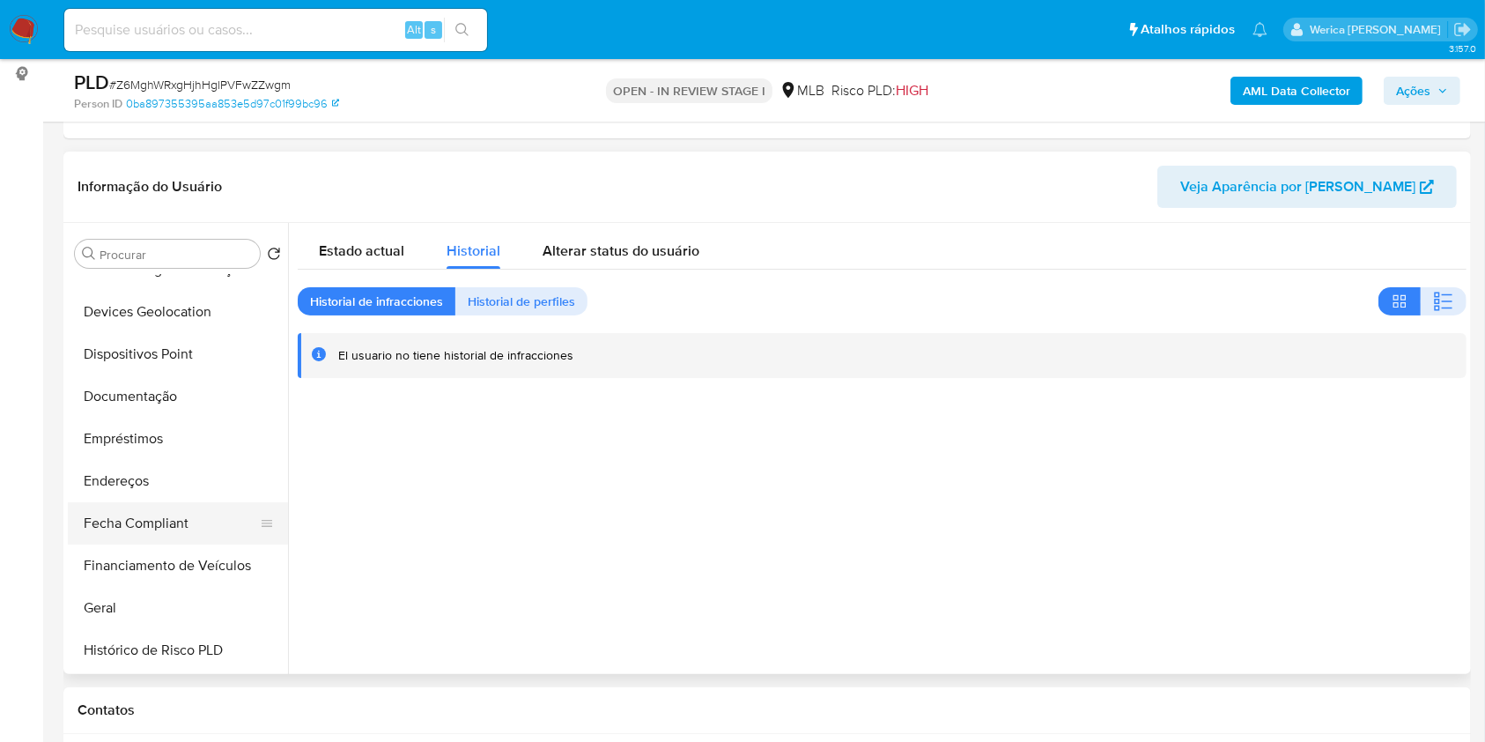
scroll to position [82, 0]
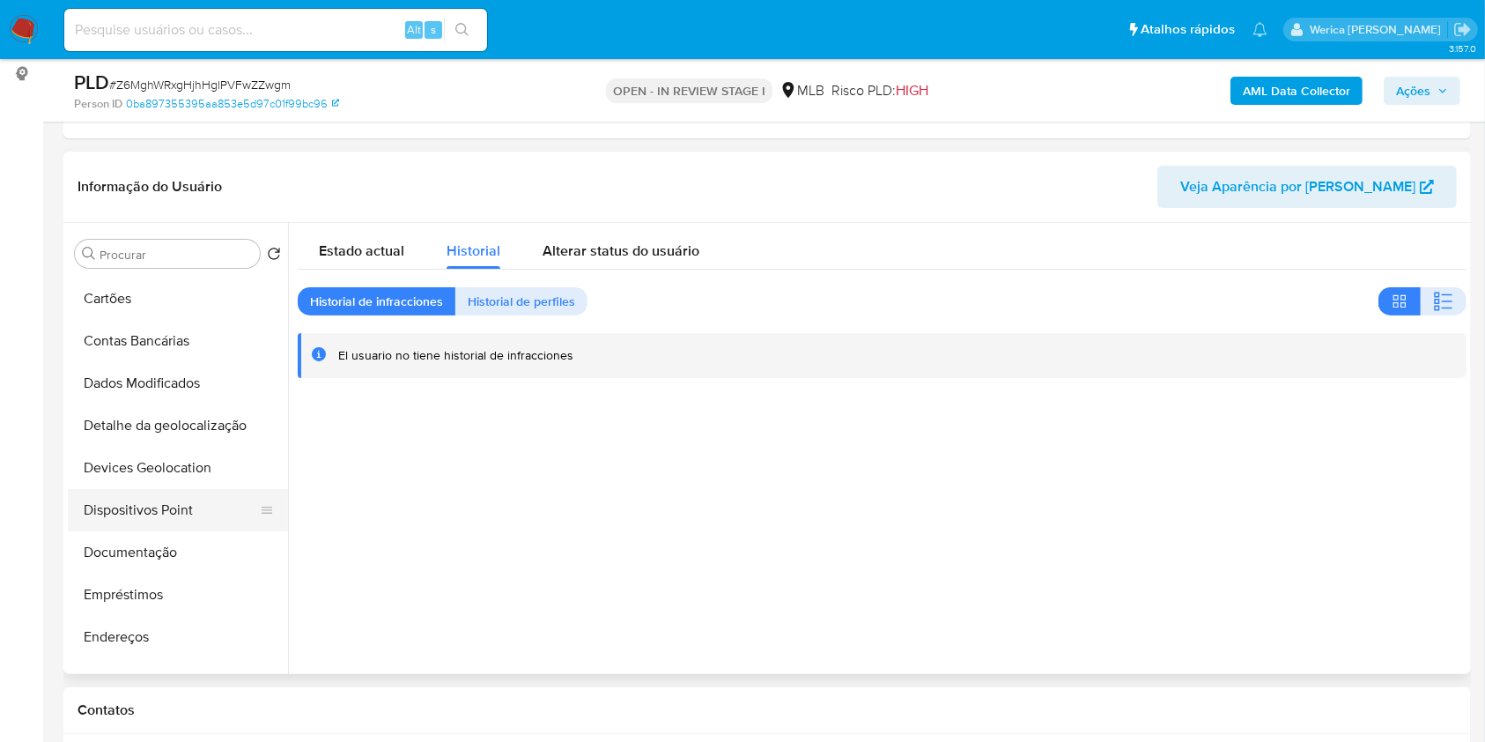
click at [168, 509] on button "Dispositivos Point" at bounding box center [171, 510] width 206 height 42
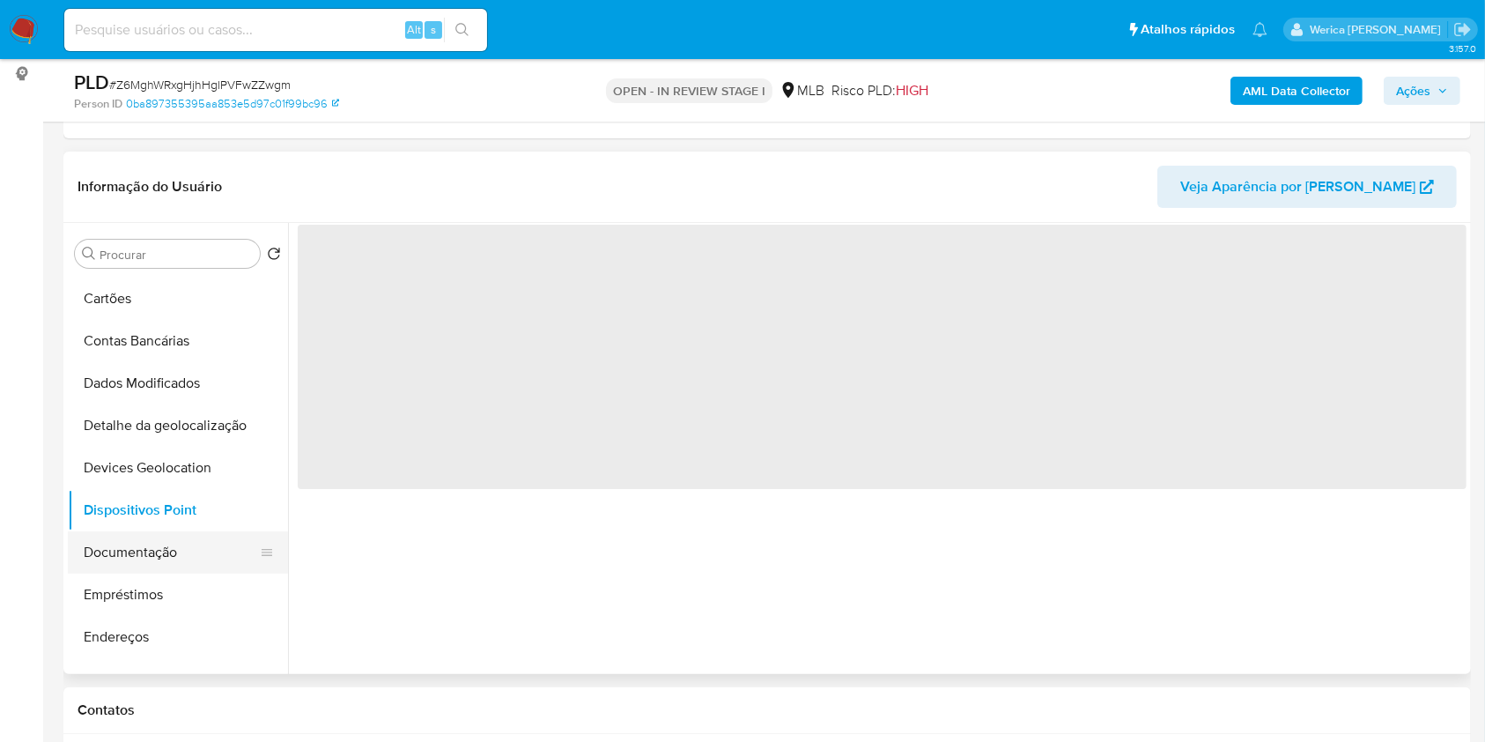
drag, startPoint x: 168, startPoint y: 558, endPoint x: 184, endPoint y: 541, distance: 23.7
click at [171, 558] on button "Documentação" at bounding box center [171, 552] width 206 height 42
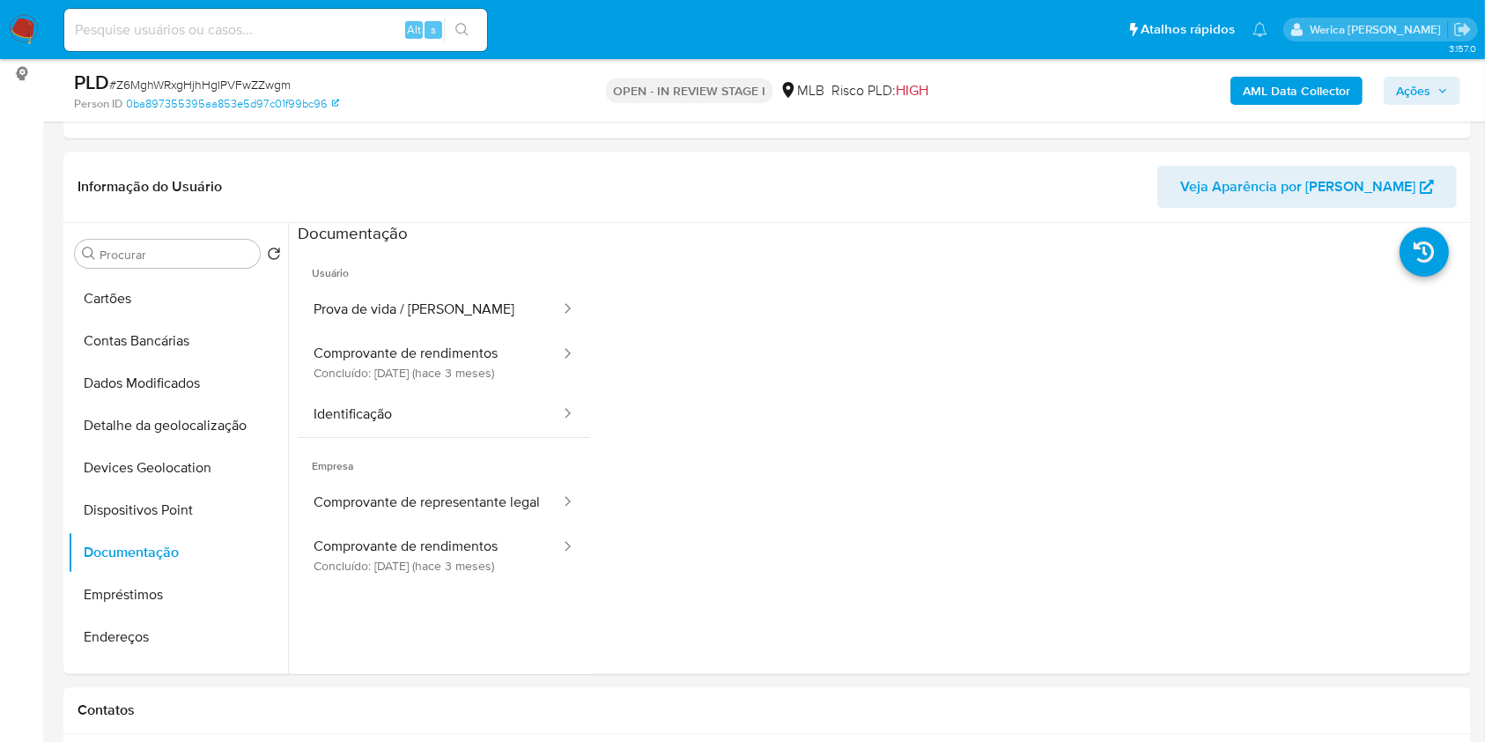
click at [426, 365] on button "Comprovante de rendimentos Concluído: 01/06/2025 (hace 3 meses)" at bounding box center [430, 362] width 264 height 60
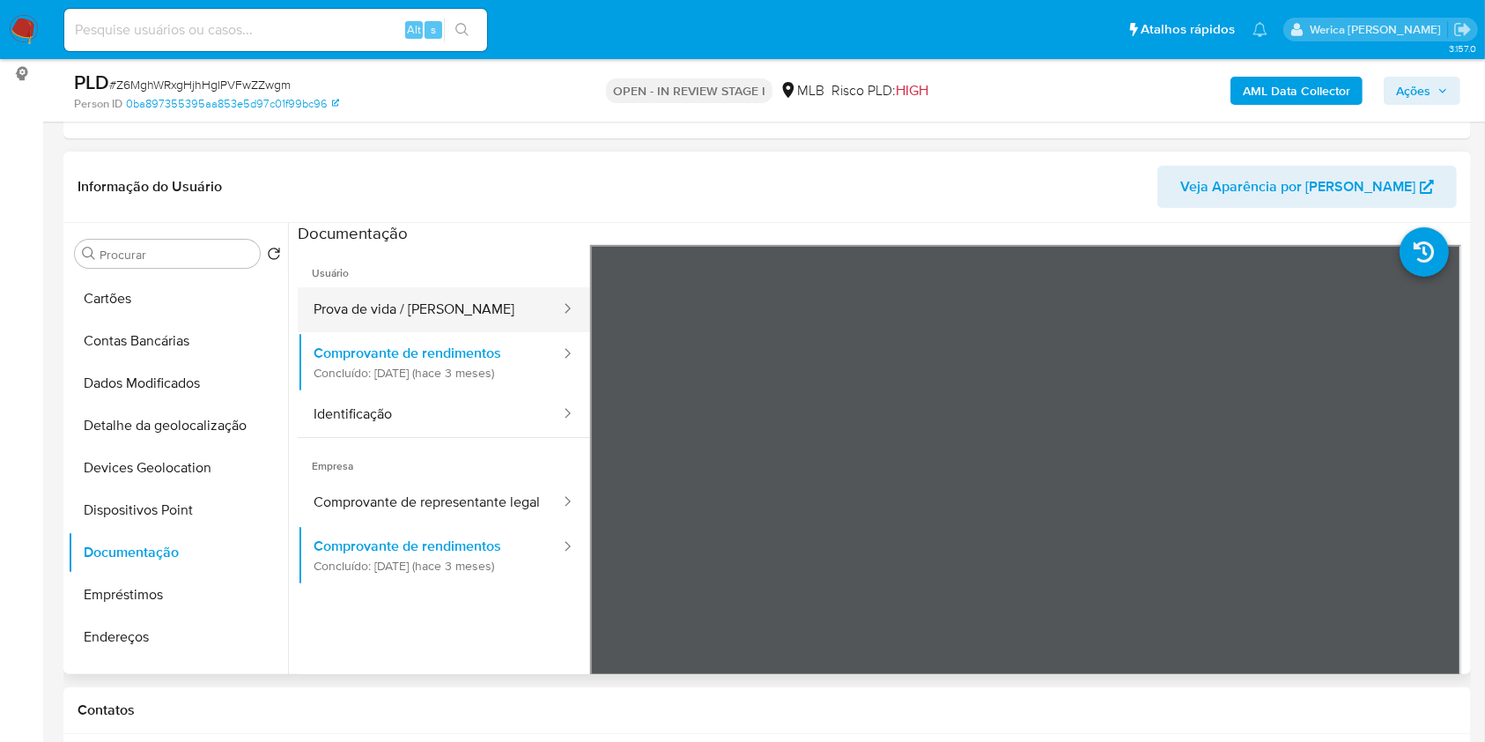
click at [395, 292] on button "Prova de vida / [PERSON_NAME]" at bounding box center [430, 309] width 264 height 45
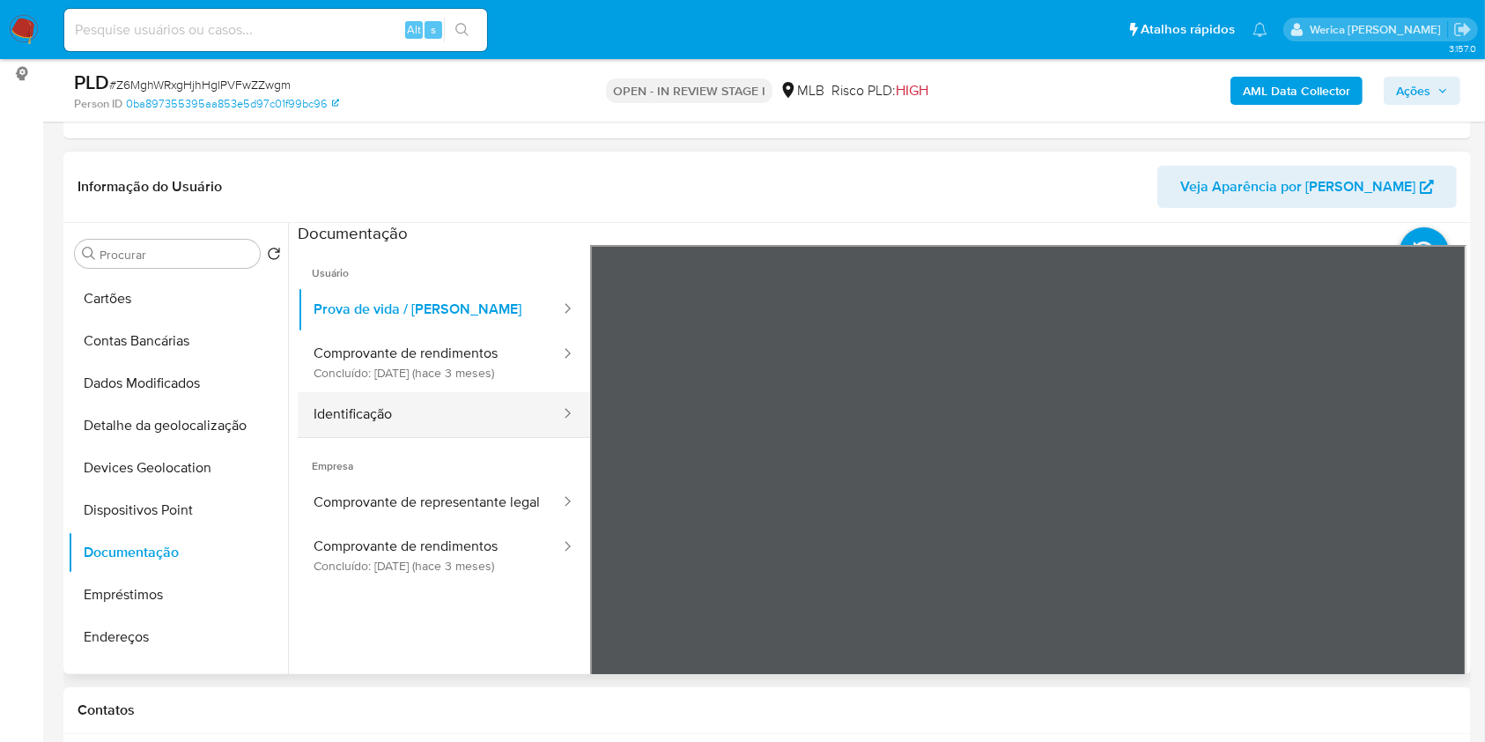
click at [476, 395] on button "Identificação" at bounding box center [430, 414] width 264 height 45
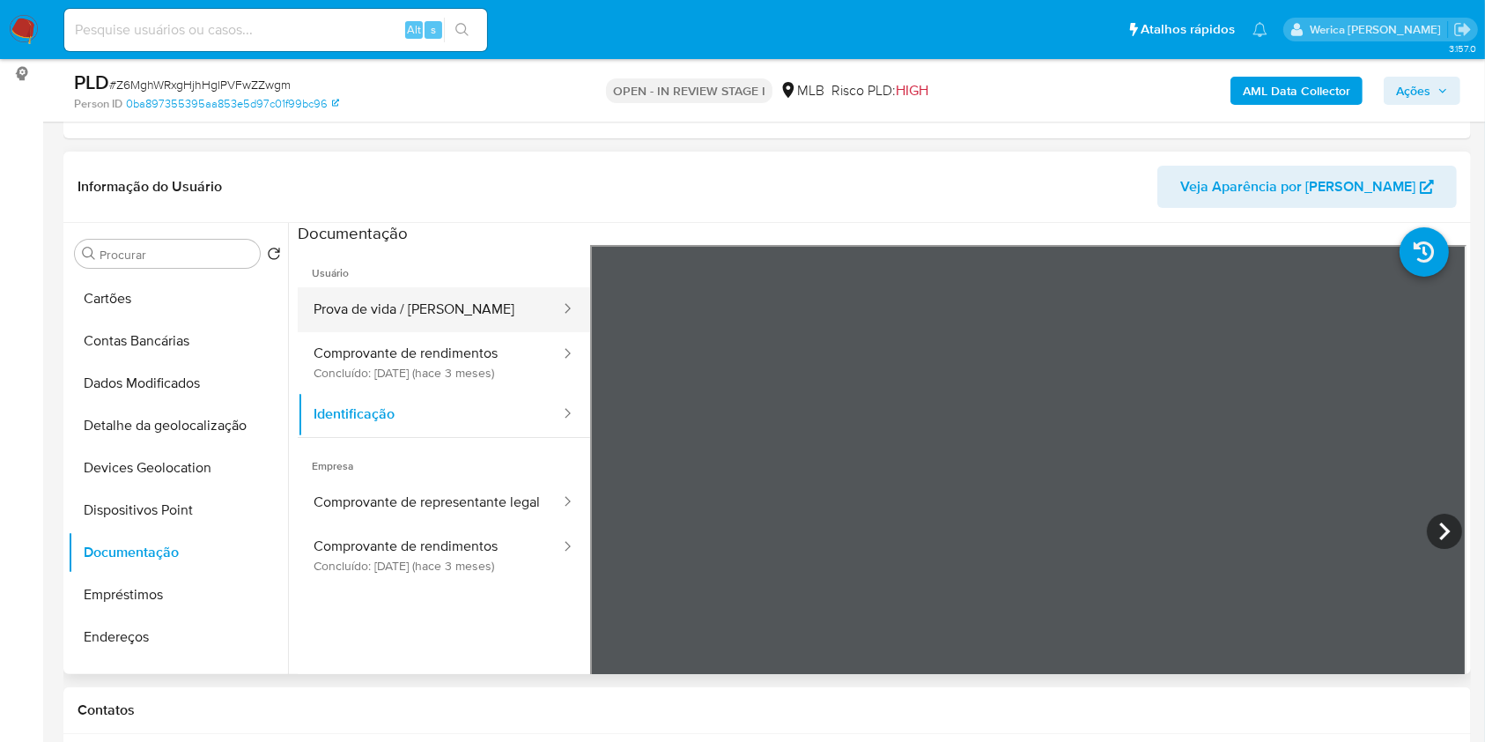
click at [435, 305] on button "Prova de vida / [PERSON_NAME]" at bounding box center [430, 309] width 264 height 45
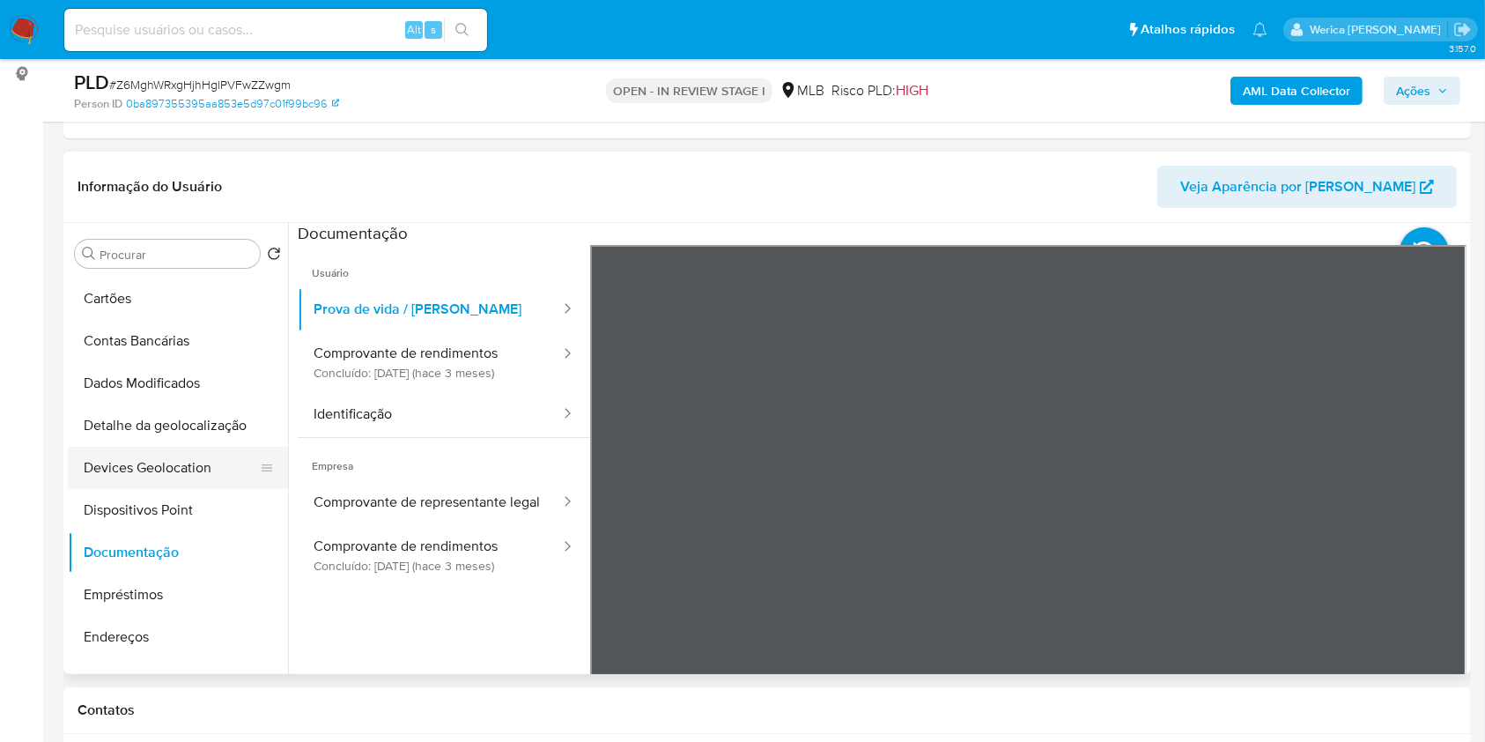
click at [174, 447] on button "Devices Geolocation" at bounding box center [171, 468] width 206 height 42
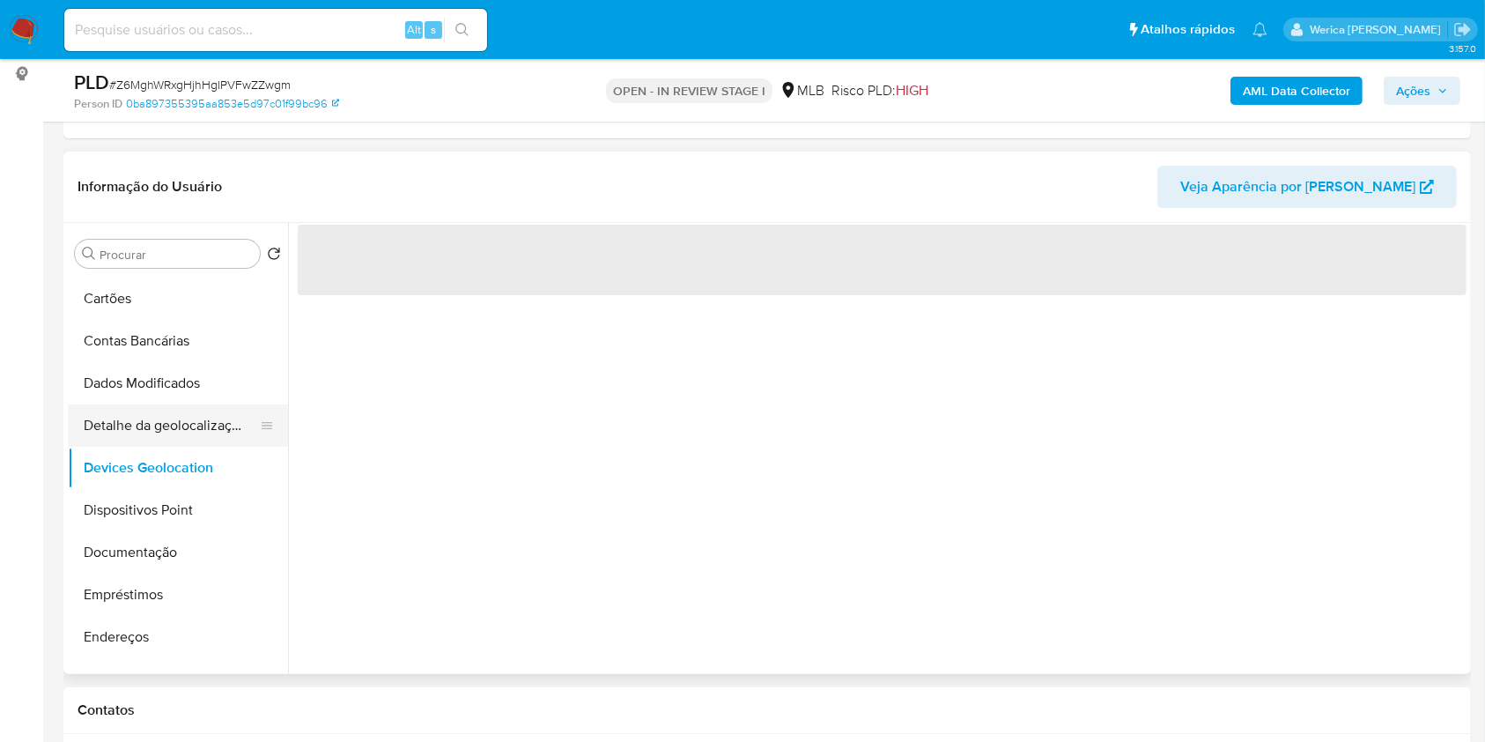
click at [174, 431] on button "Detalhe da geolocalização" at bounding box center [171, 425] width 206 height 42
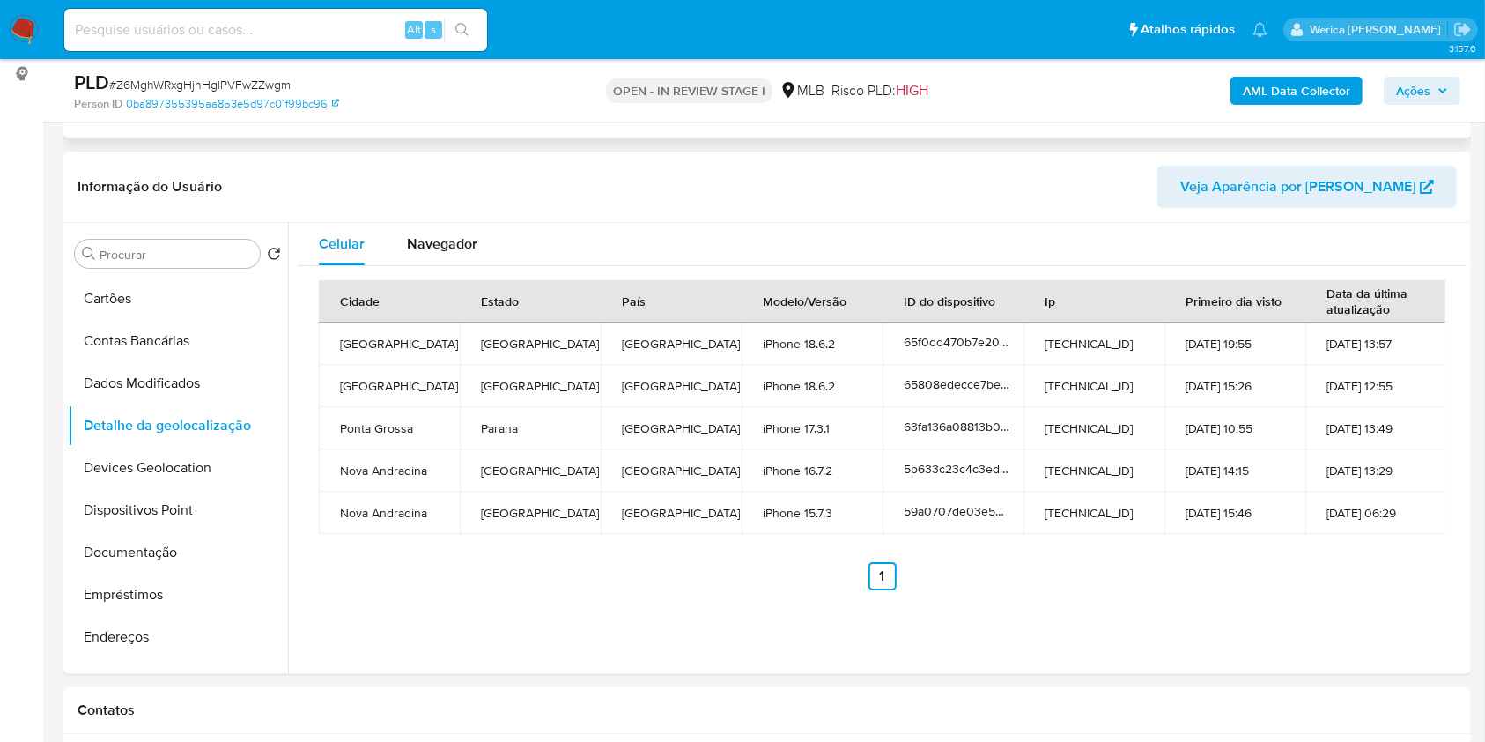
drag, startPoint x: 1165, startPoint y: 206, endPoint x: 1118, endPoint y: 132, distance: 88.0
click at [1163, 203] on header "Informação do Usuário Veja Aparência por Pessoa" at bounding box center [767, 187] width 1379 height 42
click at [166, 500] on button "Dispositivos Point" at bounding box center [171, 510] width 206 height 42
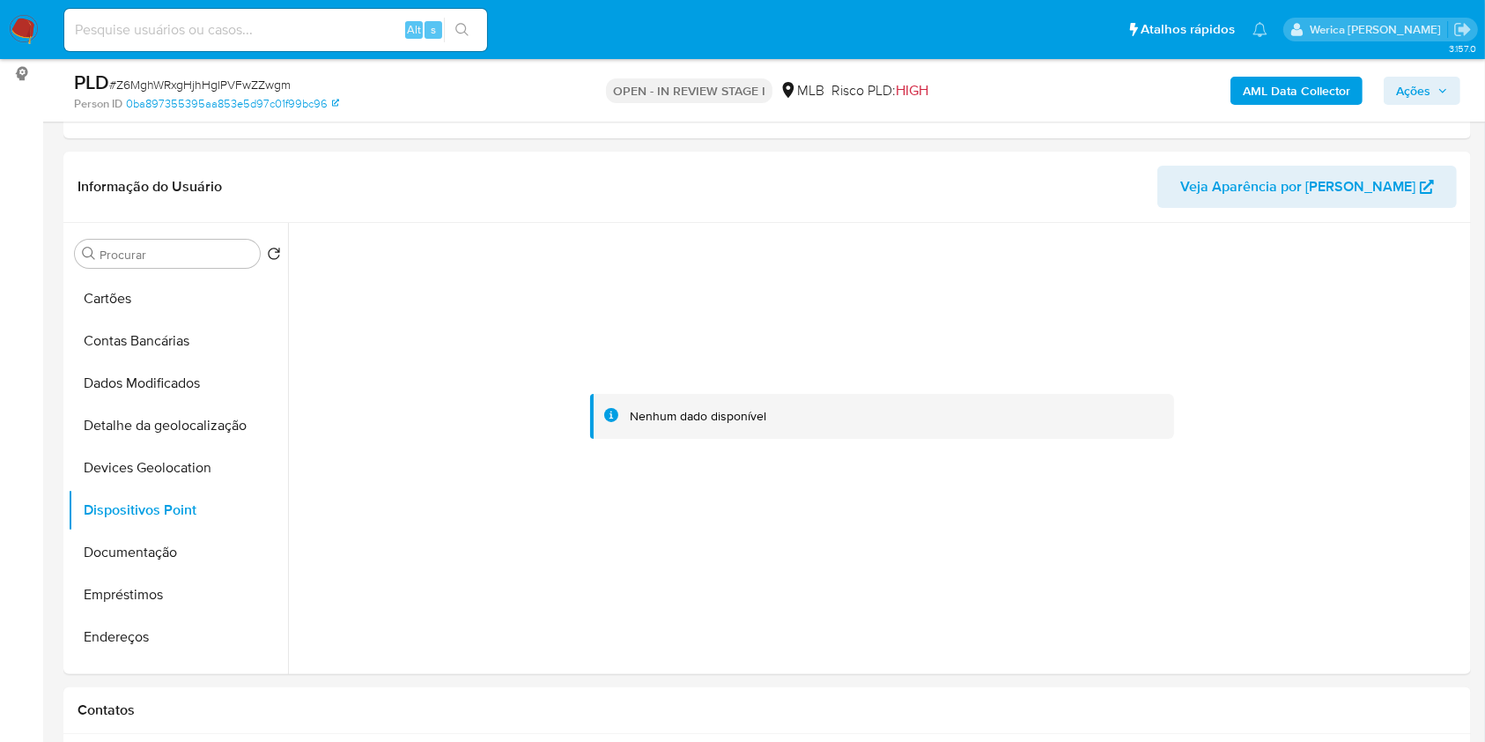
drag, startPoint x: 1207, startPoint y: 357, endPoint x: 1012, endPoint y: 30, distance: 380.4
click at [1196, 346] on div at bounding box center [882, 417] width 1169 height 388
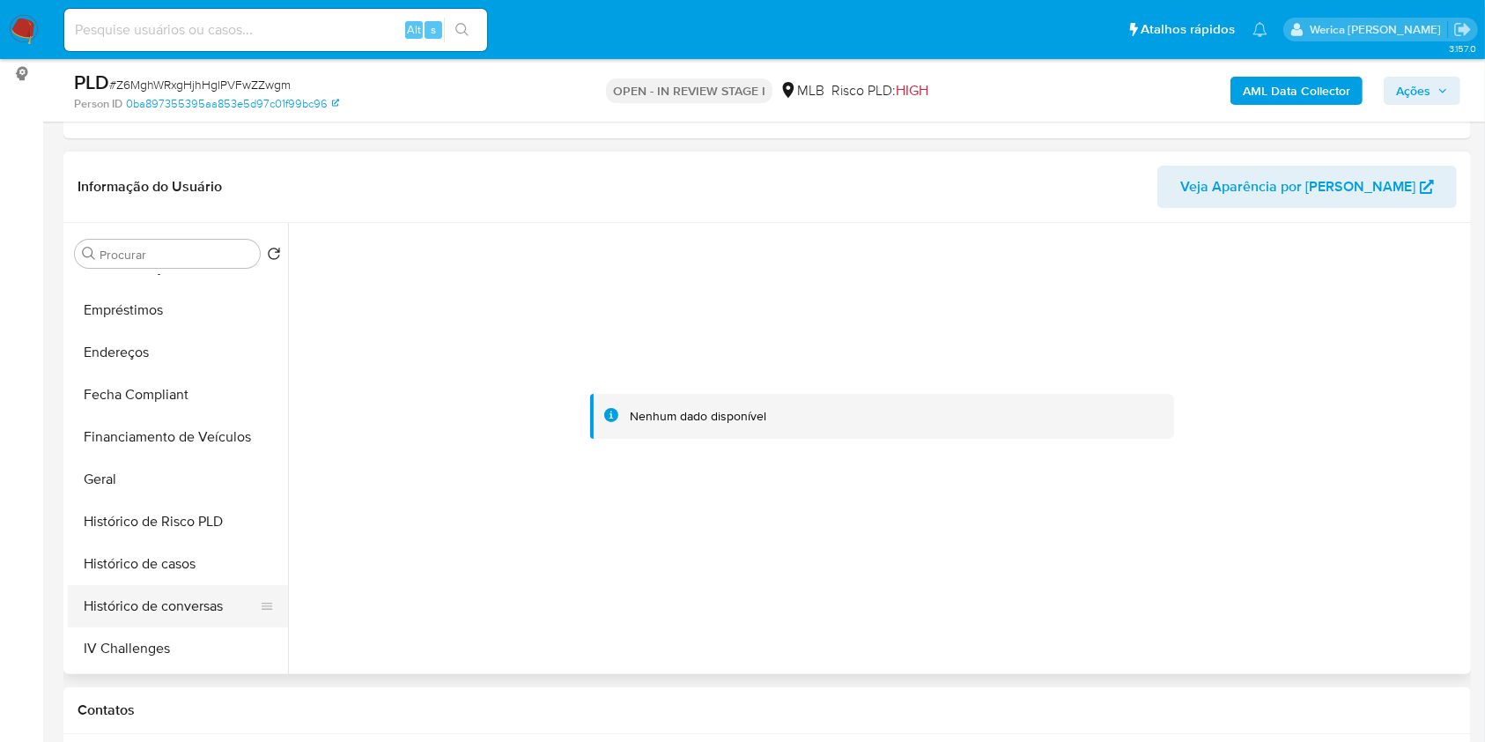
scroll to position [469, 0]
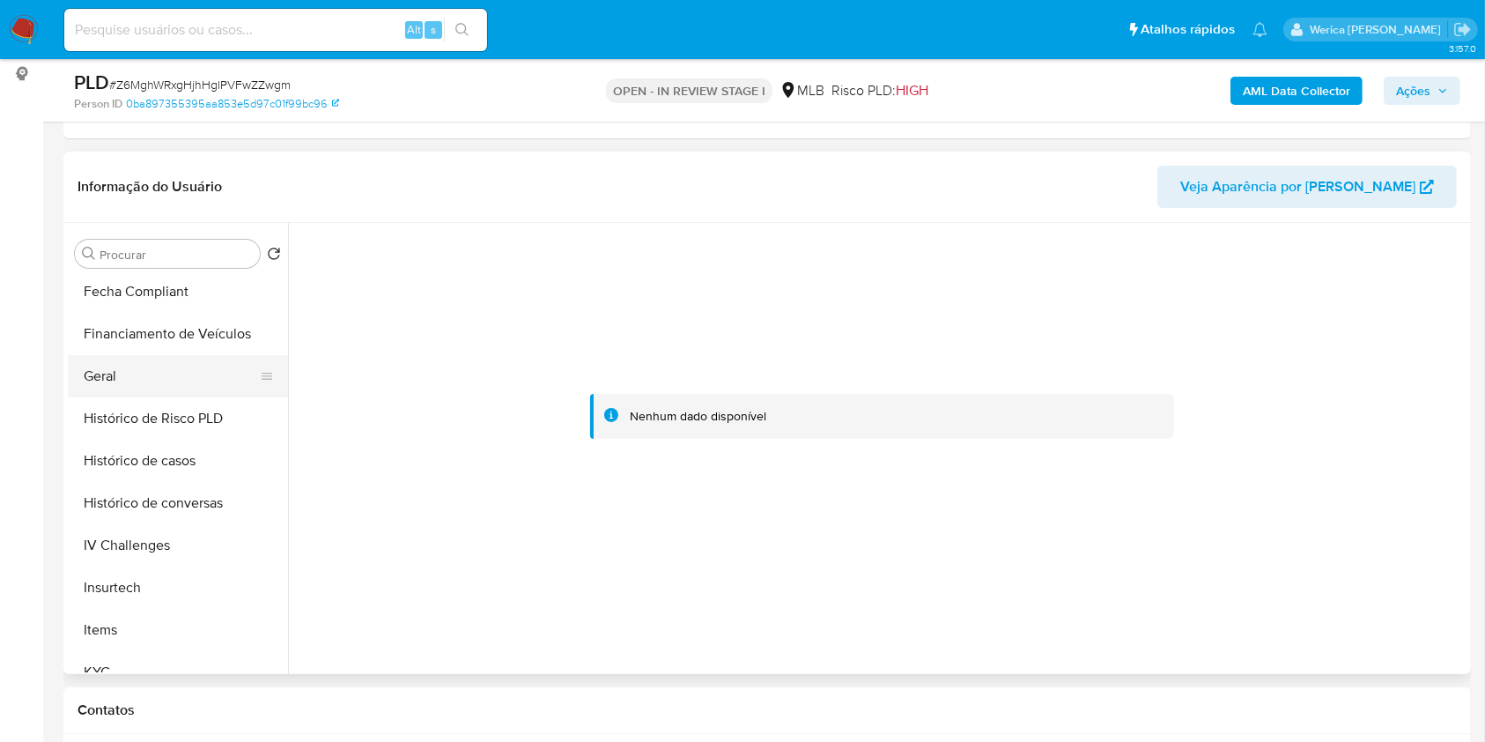
click at [144, 384] on button "Geral" at bounding box center [171, 376] width 206 height 42
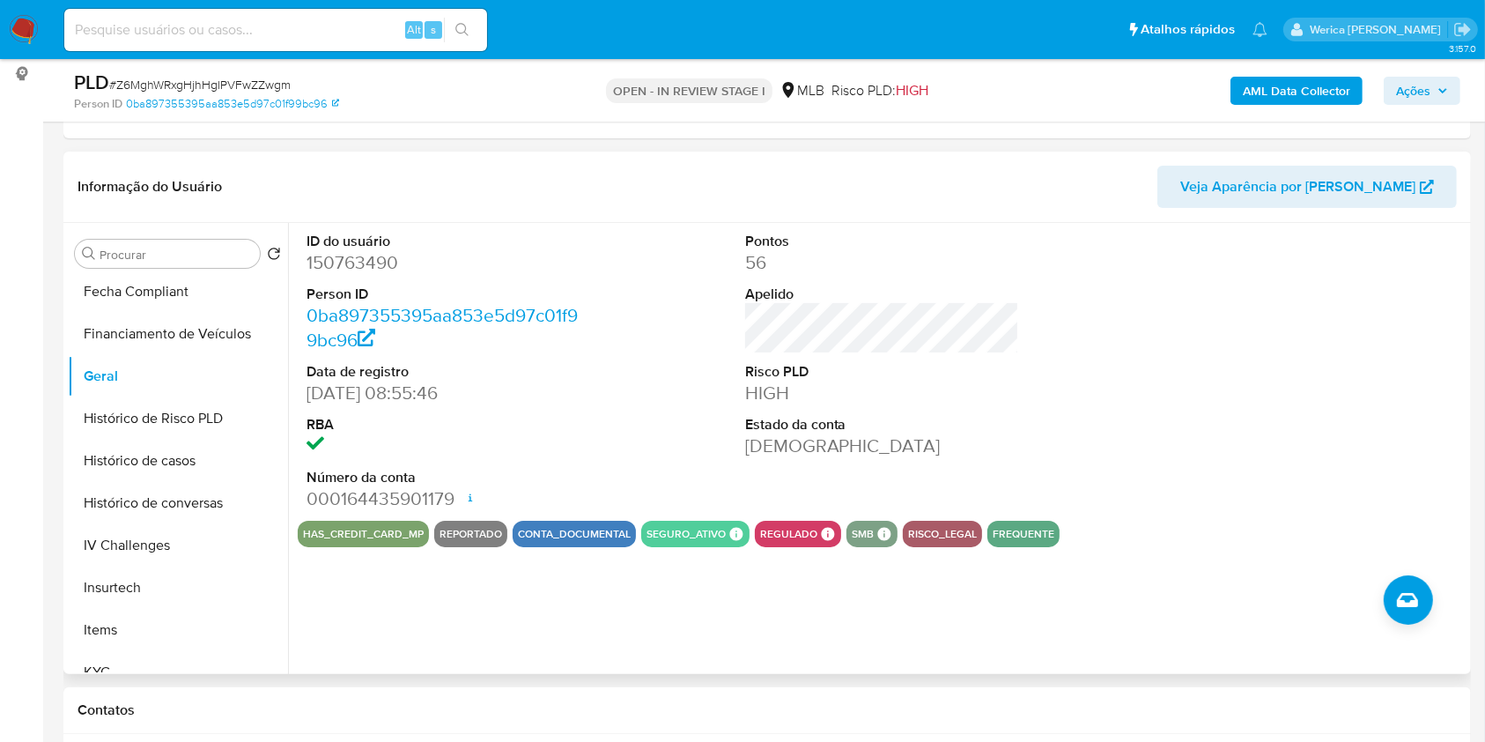
click at [1325, 308] on div at bounding box center [1320, 372] width 292 height 298
click at [1259, 303] on div at bounding box center [1320, 372] width 292 height 298
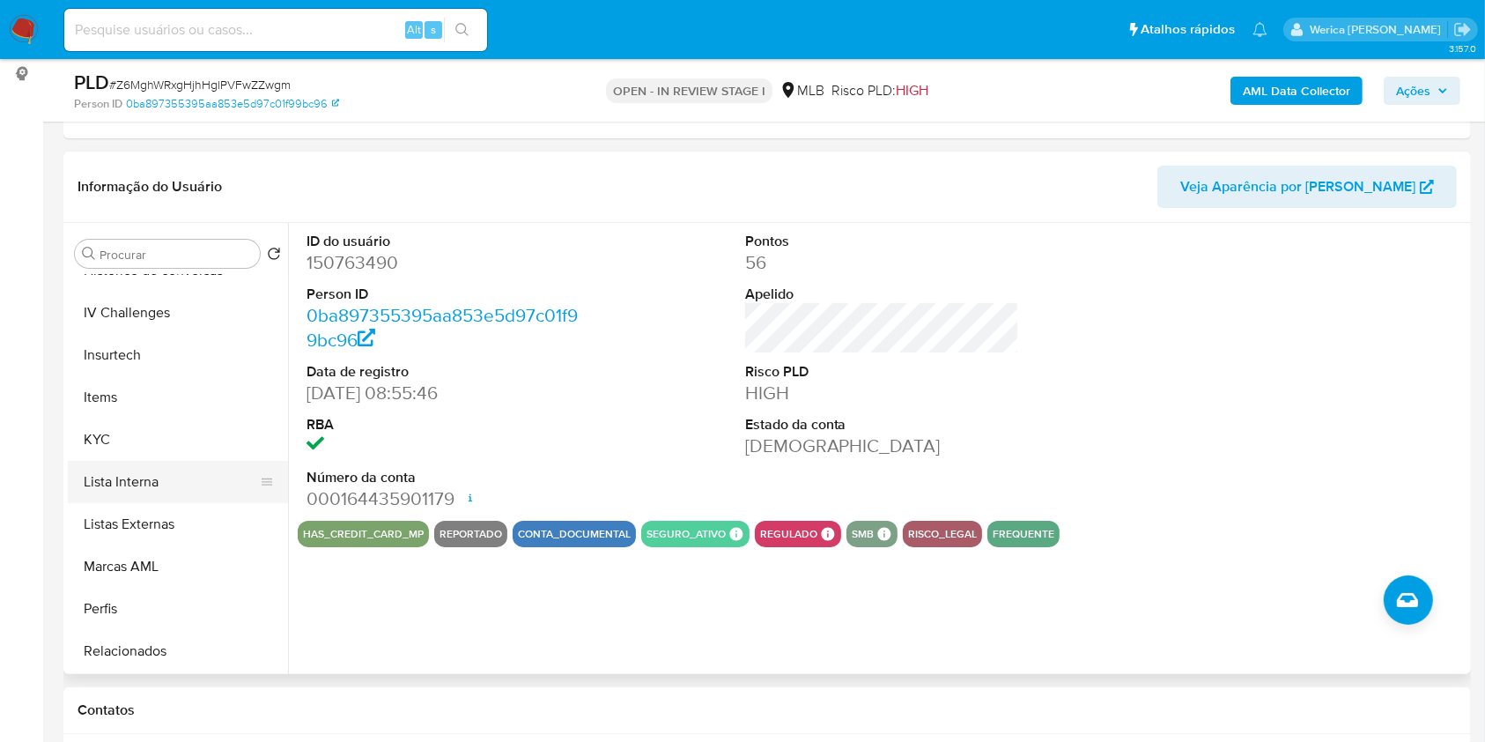
scroll to position [705, 0]
click at [218, 442] on button "KYC" at bounding box center [171, 437] width 206 height 42
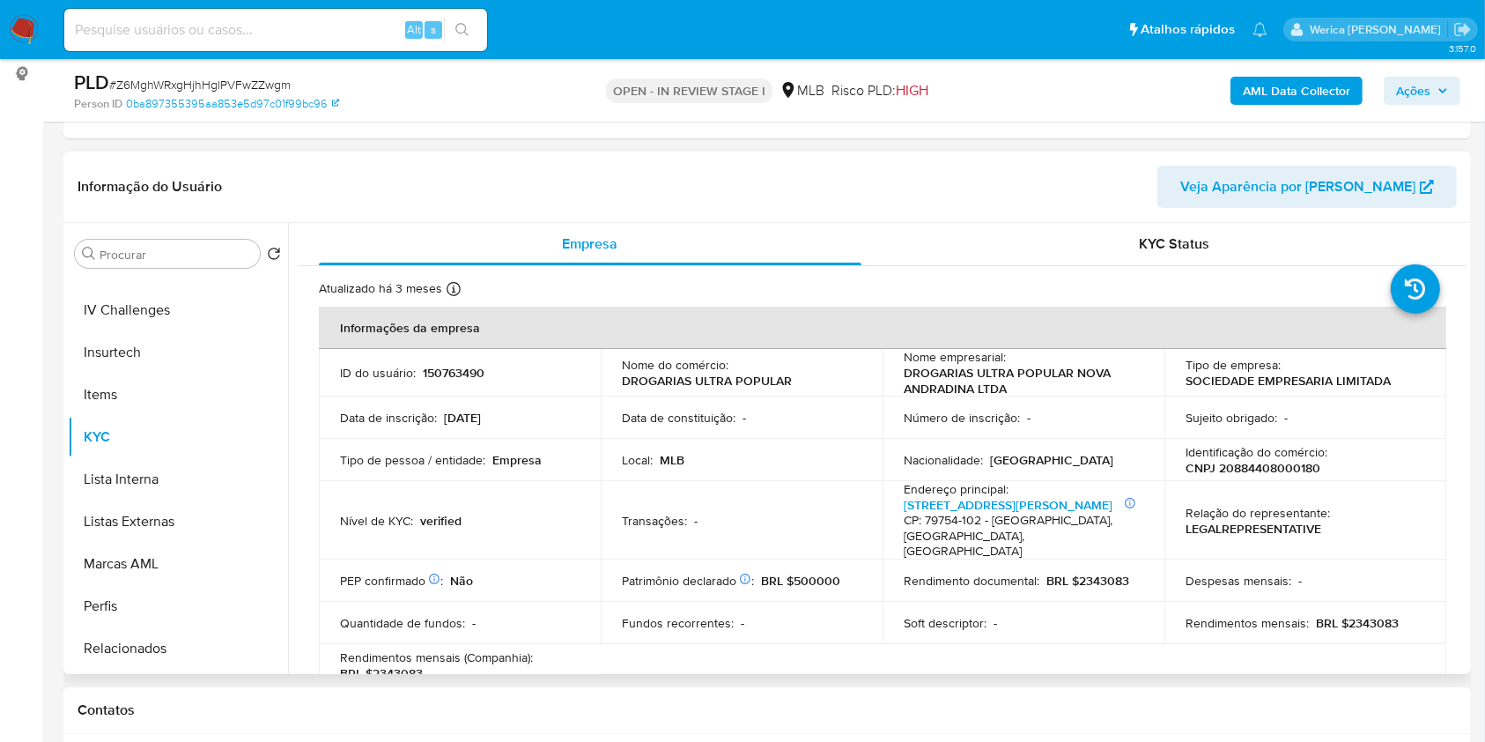
click at [1426, 491] on td "Relação do representante : LEGALREPRESENTATIVE" at bounding box center [1305, 520] width 282 height 78
click at [1248, 234] on div "KYC Status" at bounding box center [1175, 244] width 543 height 42
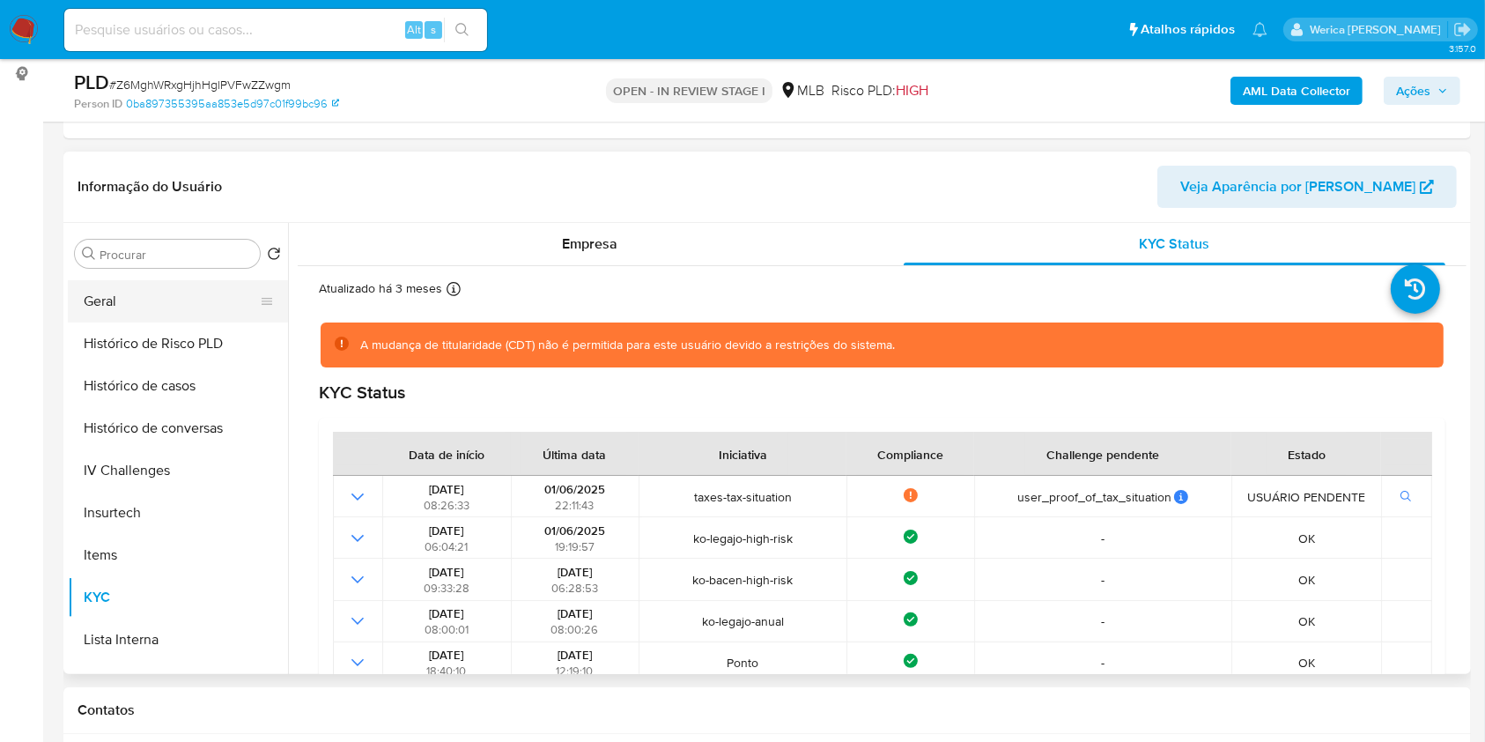
scroll to position [352, 0]
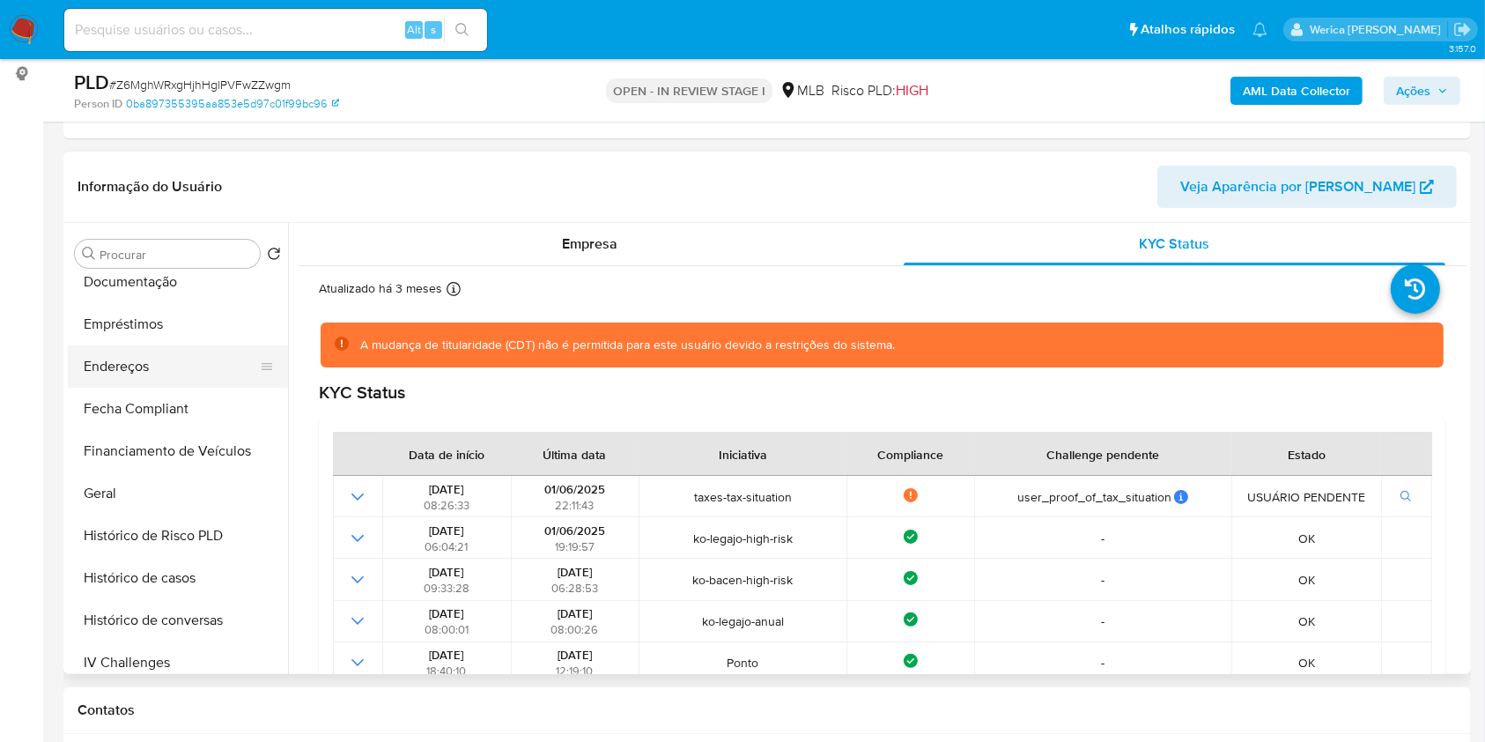
click at [172, 359] on button "Endereços" at bounding box center [171, 366] width 206 height 42
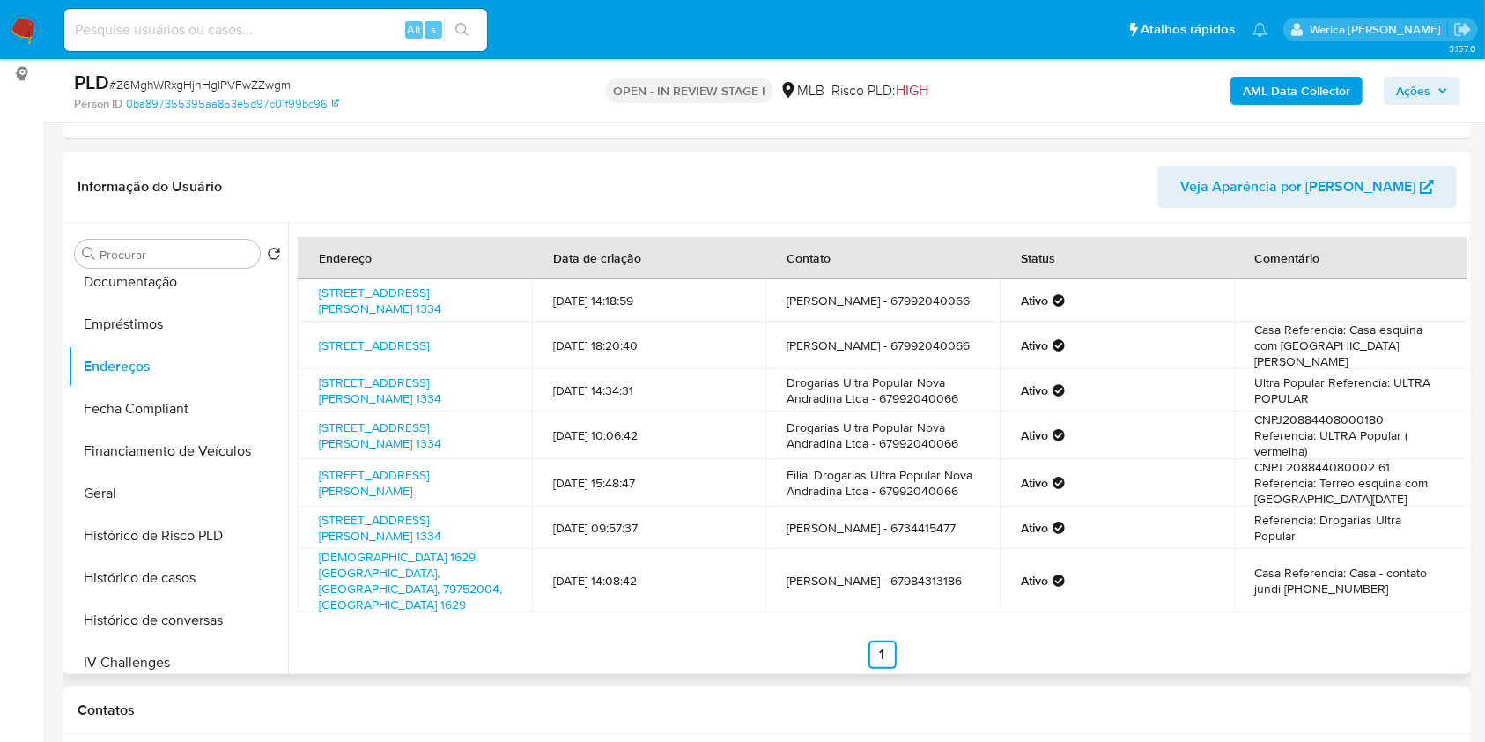
drag, startPoint x: 1379, startPoint y: 469, endPoint x: 1355, endPoint y: 425, distance: 51.2
click at [1379, 459] on td "CNPJ20884408000180 Referencia: ULTRA Popular ( vermelha)" at bounding box center [1351, 435] width 234 height 48
drag, startPoint x: 1255, startPoint y: 469, endPoint x: 1171, endPoint y: 356, distance: 140.4
click at [1245, 459] on td "CNPJ20884408000180 Referencia: ULTRA Popular ( vermelha)" at bounding box center [1351, 435] width 234 height 48
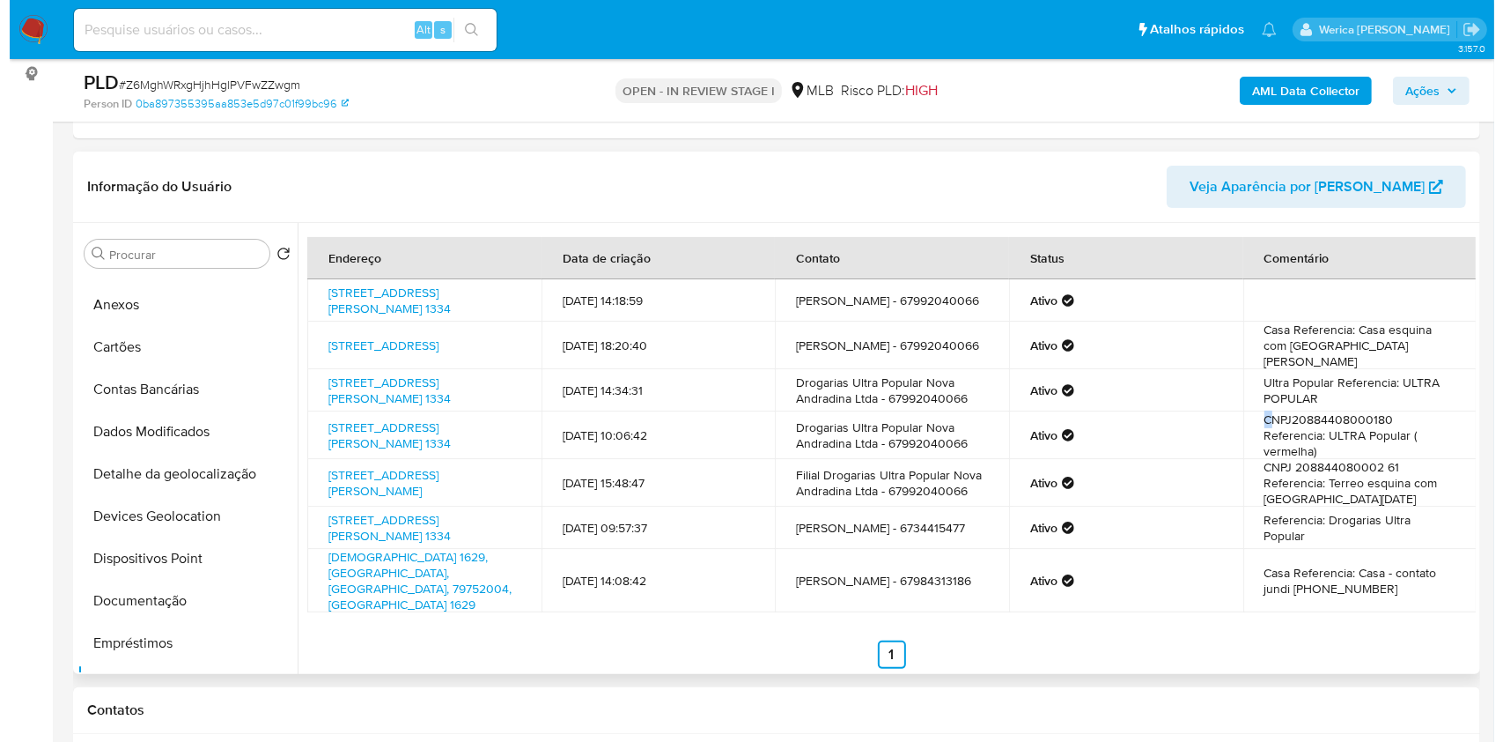
scroll to position [0, 0]
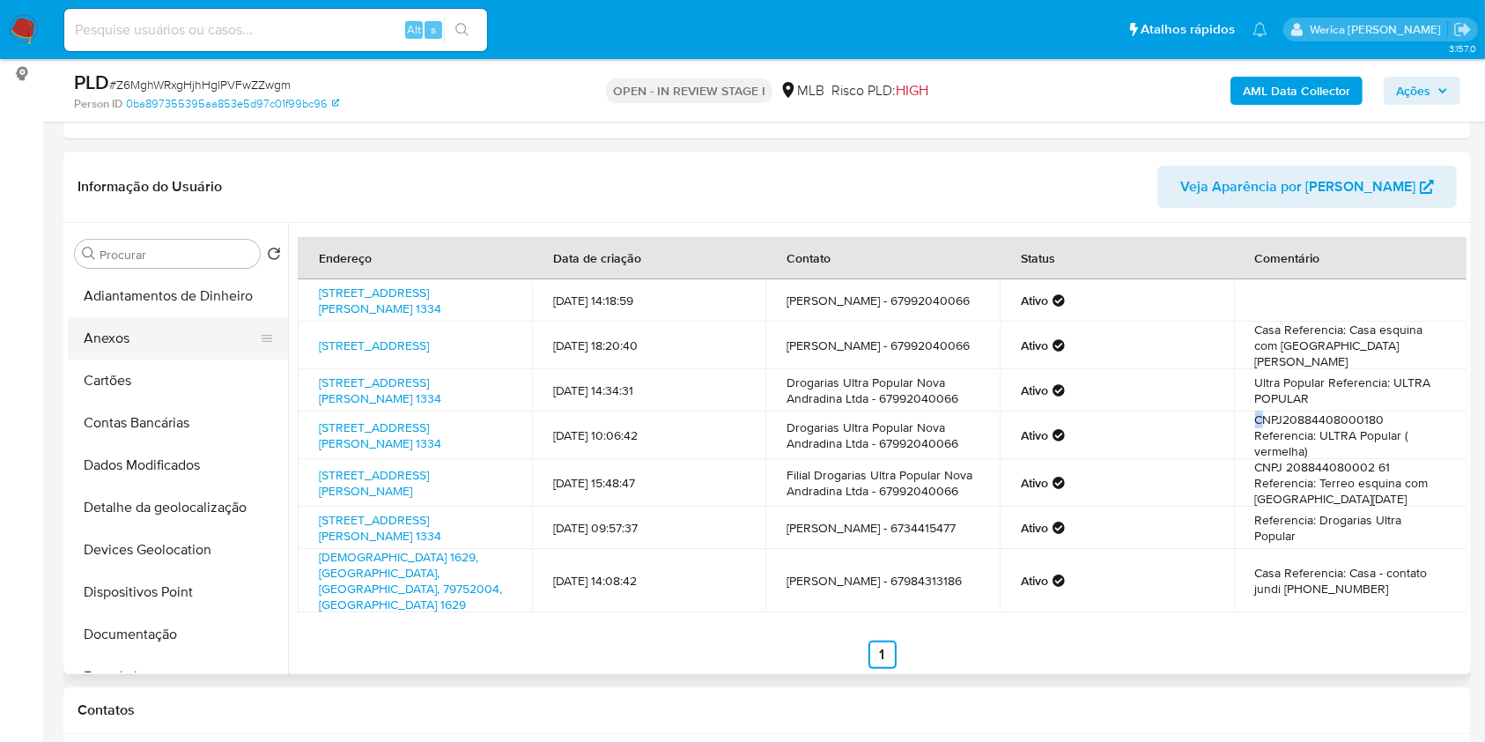
click at [155, 319] on button "Anexos" at bounding box center [171, 338] width 206 height 42
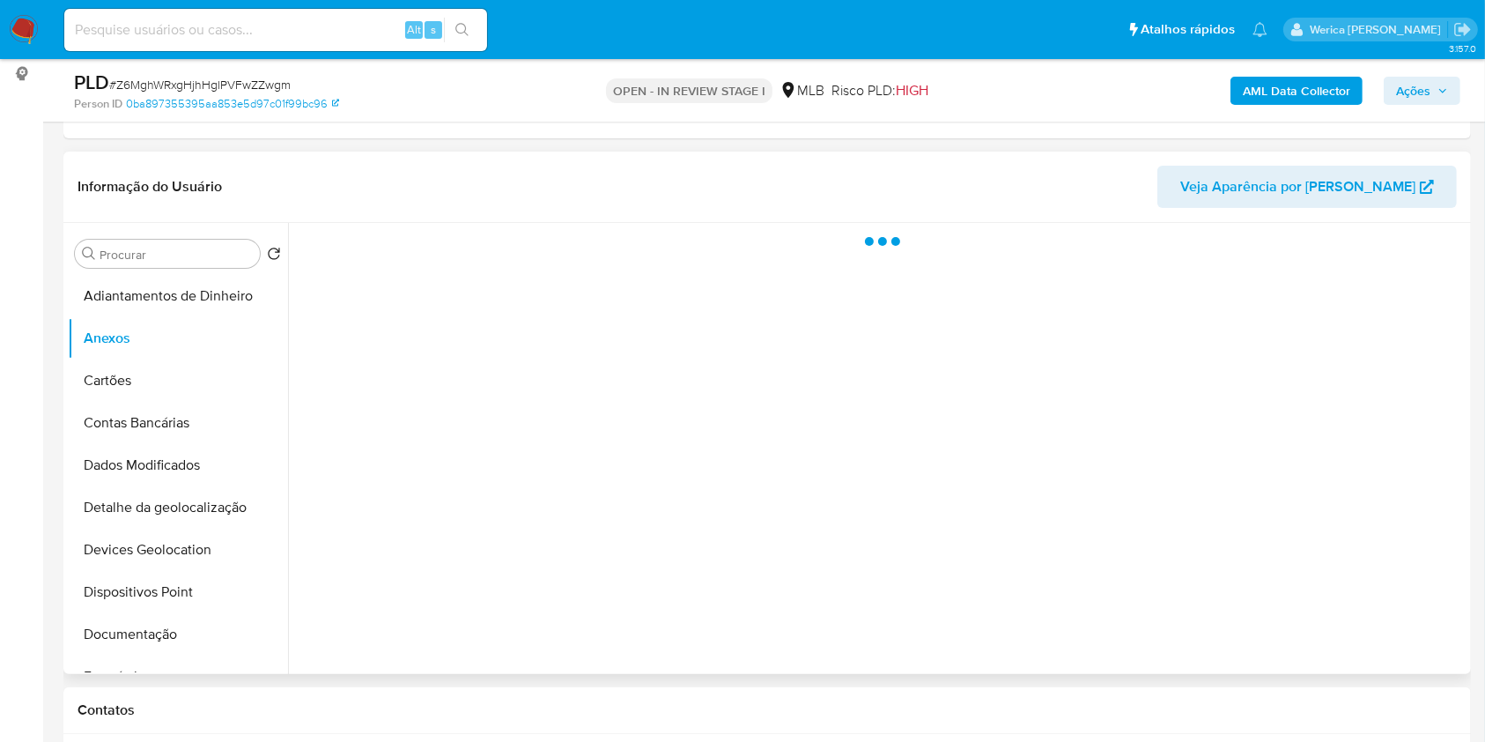
click at [1339, 643] on div at bounding box center [877, 448] width 1178 height 451
click at [1394, 605] on div at bounding box center [877, 448] width 1178 height 451
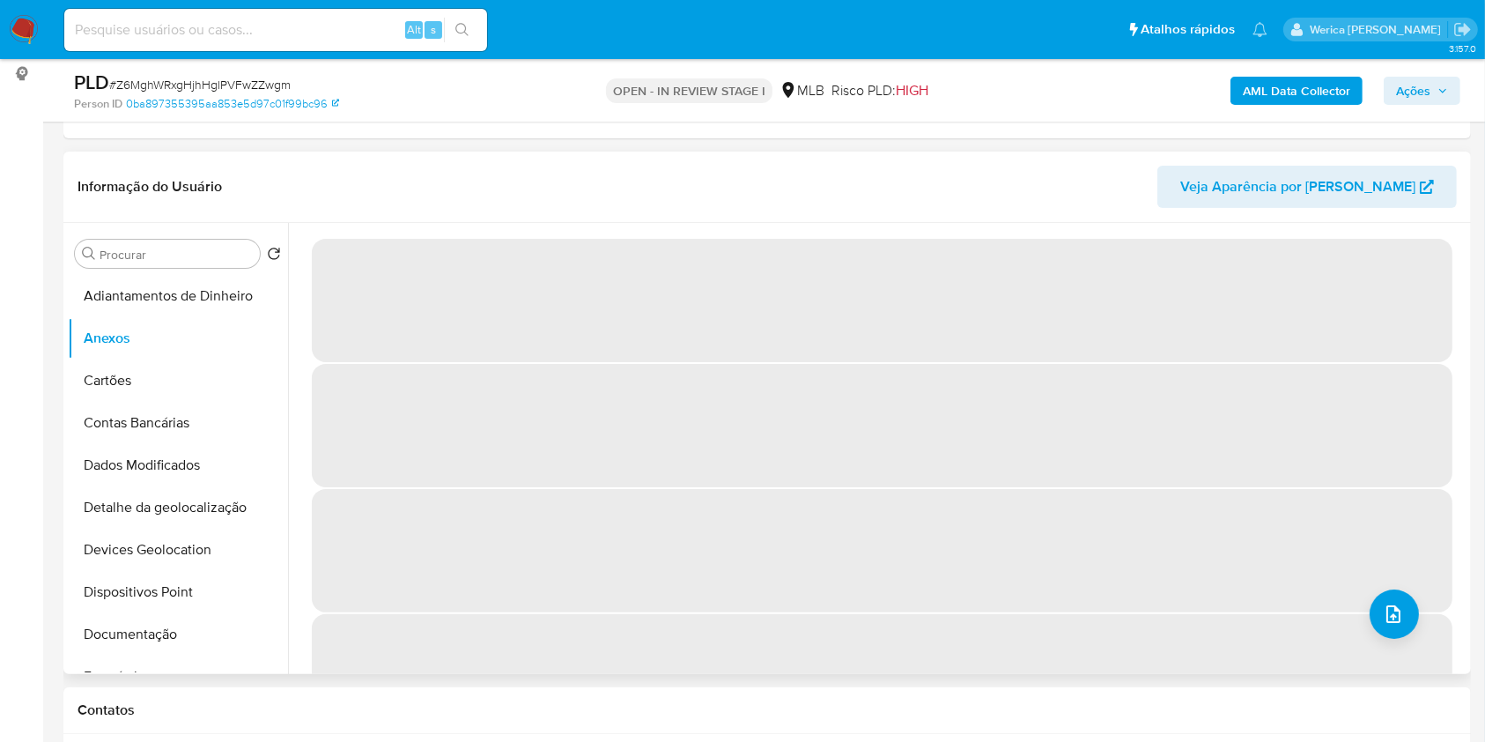
click at [1394, 657] on span "‌" at bounding box center [882, 675] width 1141 height 123
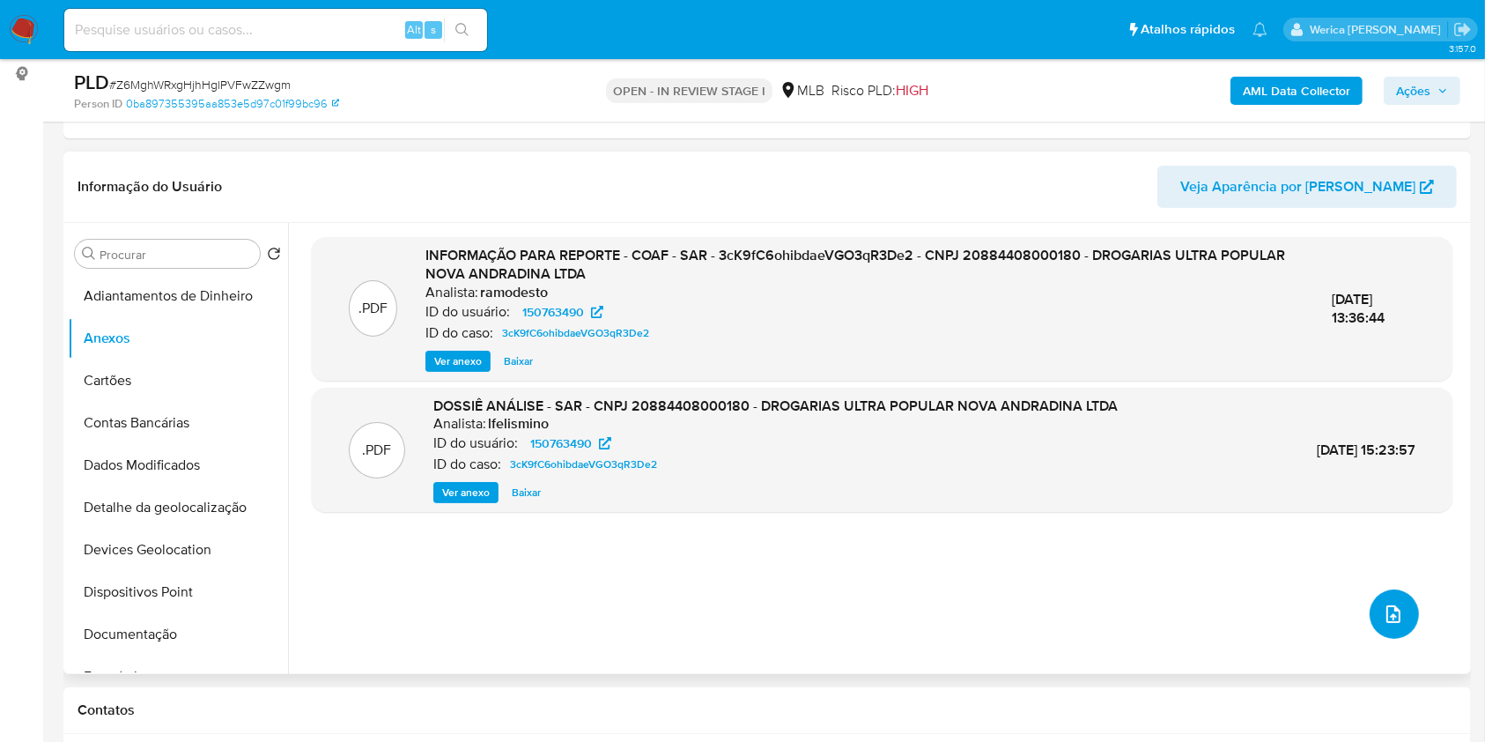
click at [1370, 622] on button "upload-file" at bounding box center [1394, 613] width 49 height 49
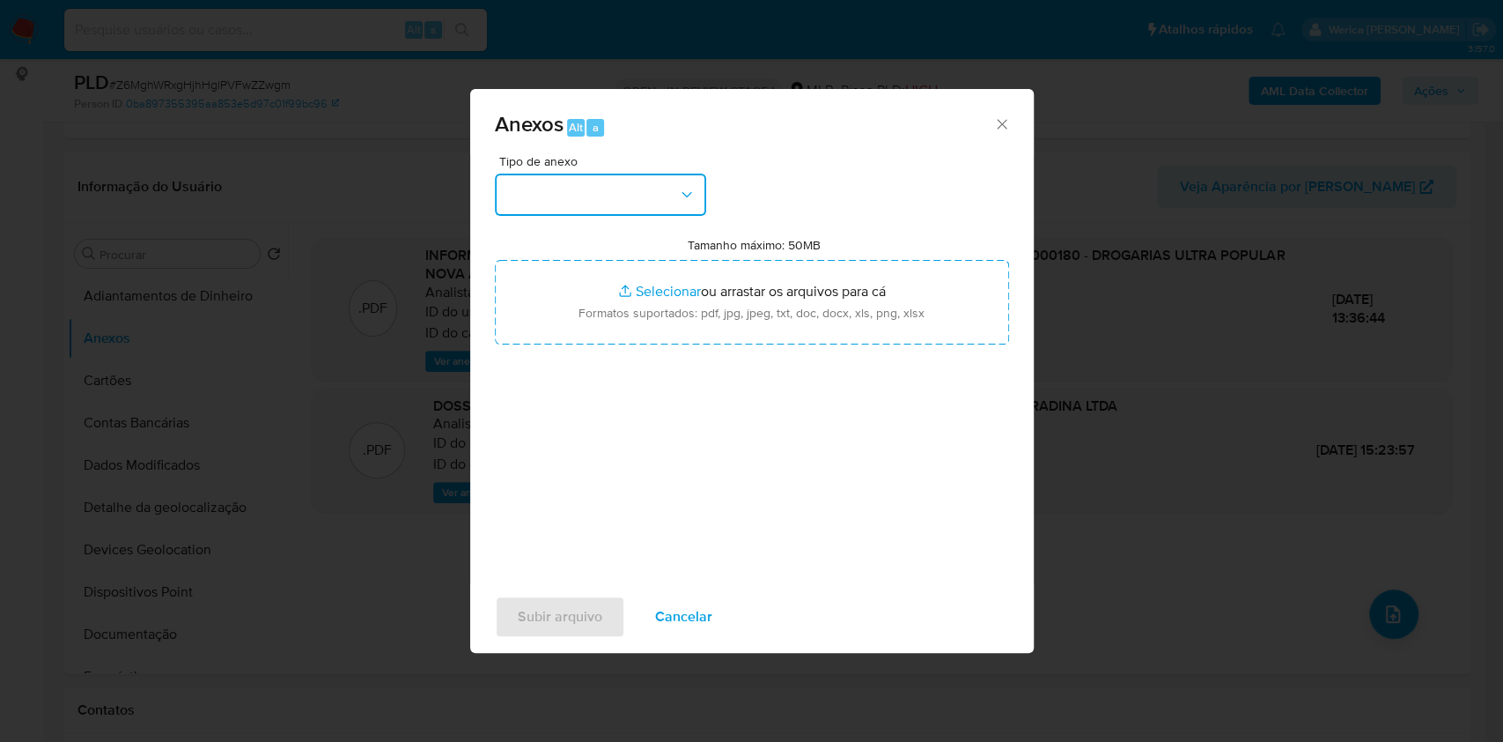
click at [531, 185] on button "button" at bounding box center [600, 195] width 211 height 42
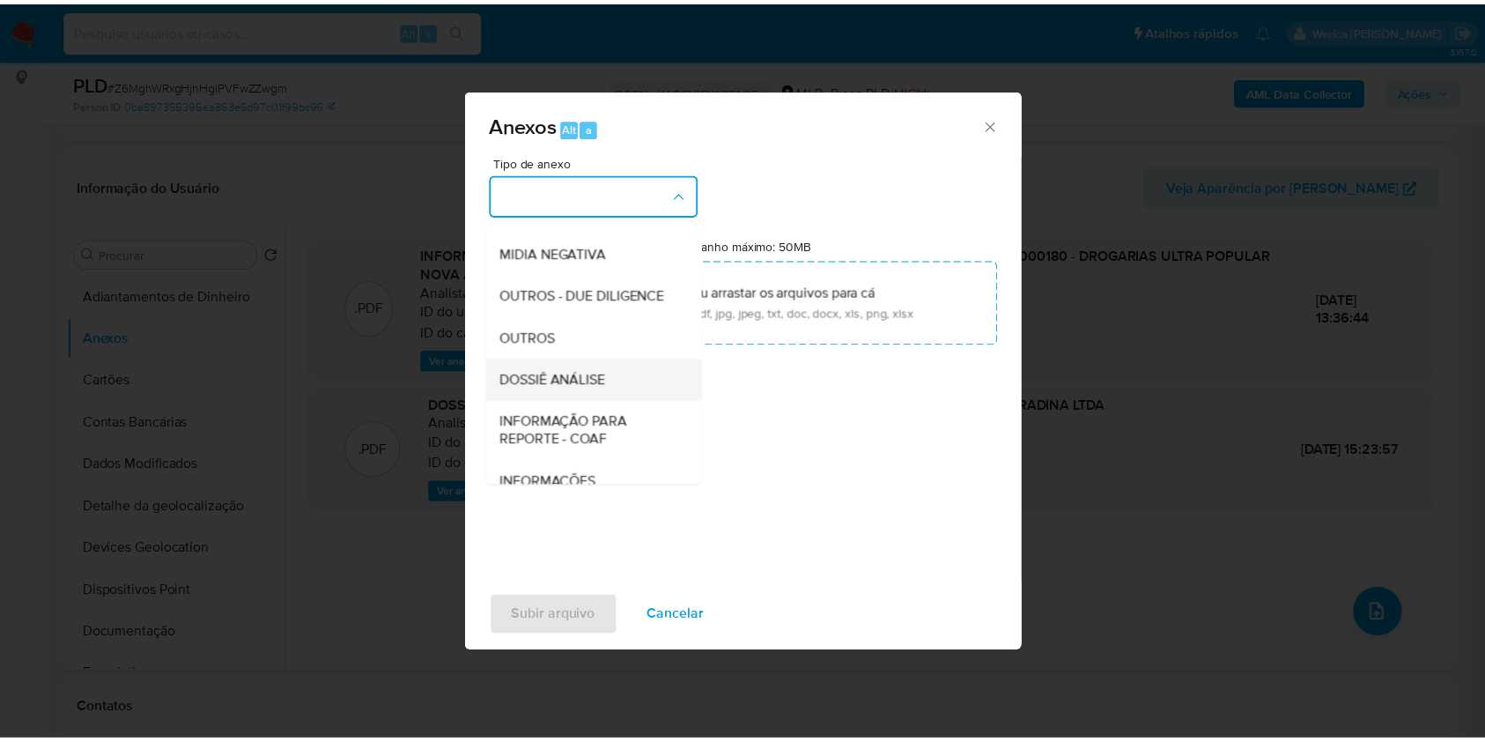
scroll to position [270, 0]
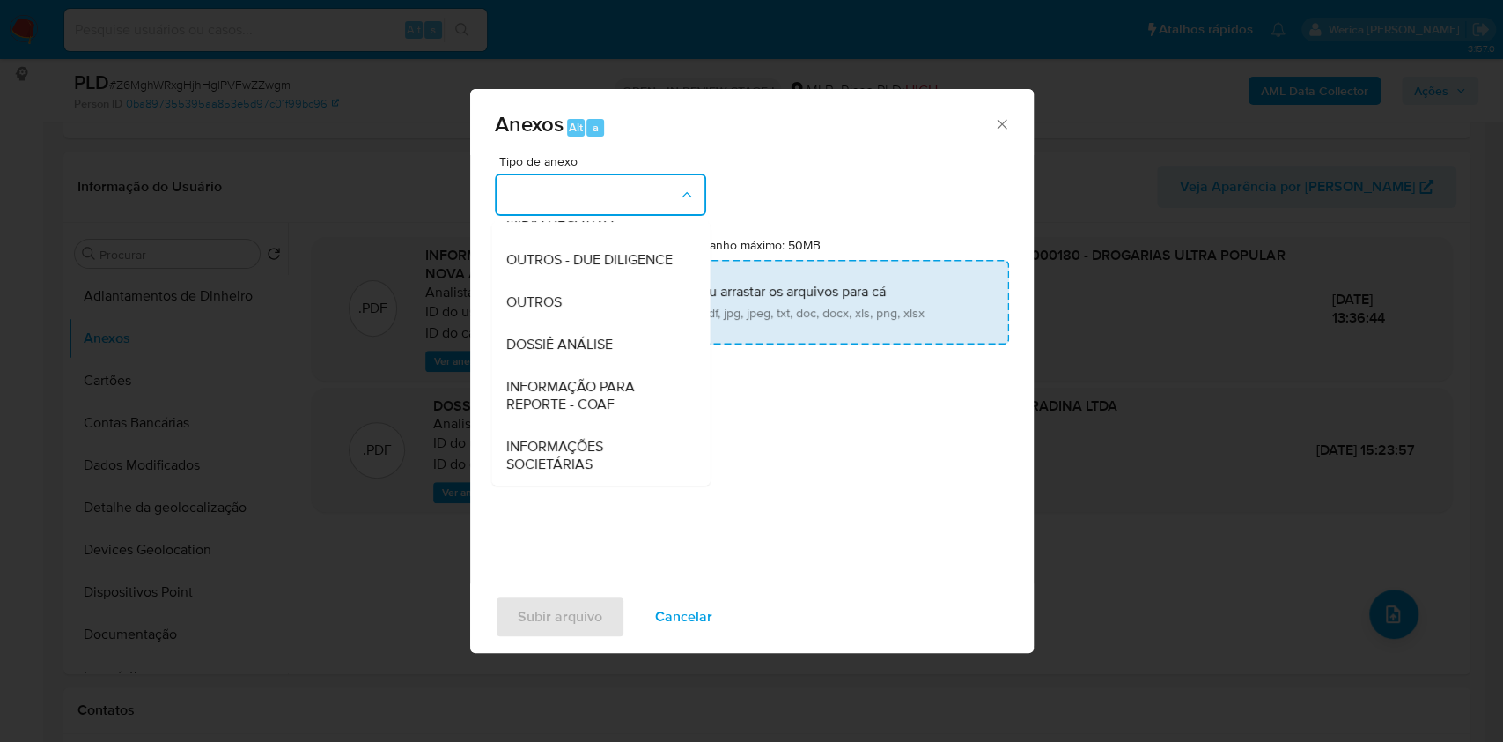
drag, startPoint x: 630, startPoint y: 352, endPoint x: 644, endPoint y: 325, distance: 30.7
click at [627, 352] on div "DOSSIÊ ANÁLISE" at bounding box center [596, 344] width 180 height 42
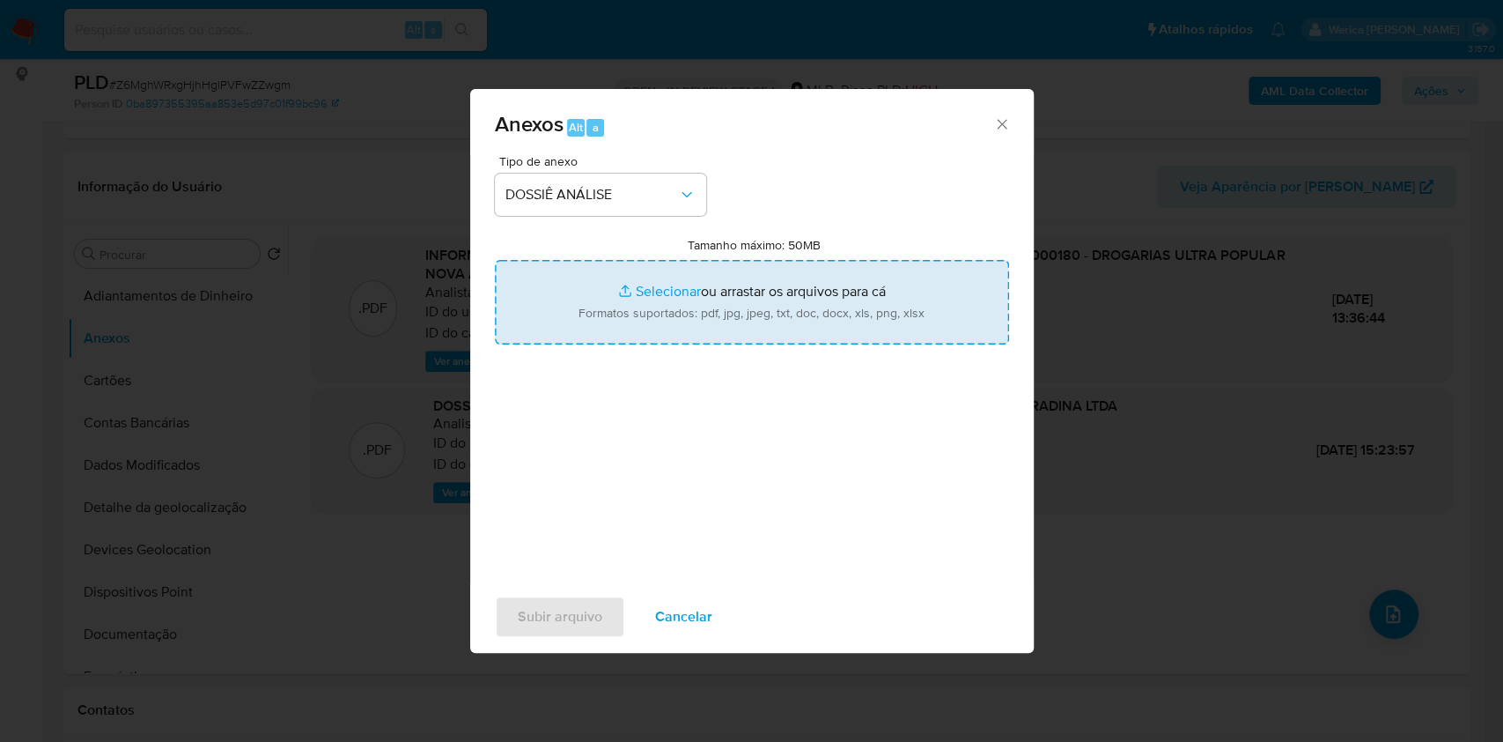
type input "C:\fakepath\Declinio - Z6MghWRxgHjhHglPVFwZZwgm - CNPJ 20884408000180 - DROGARI…"
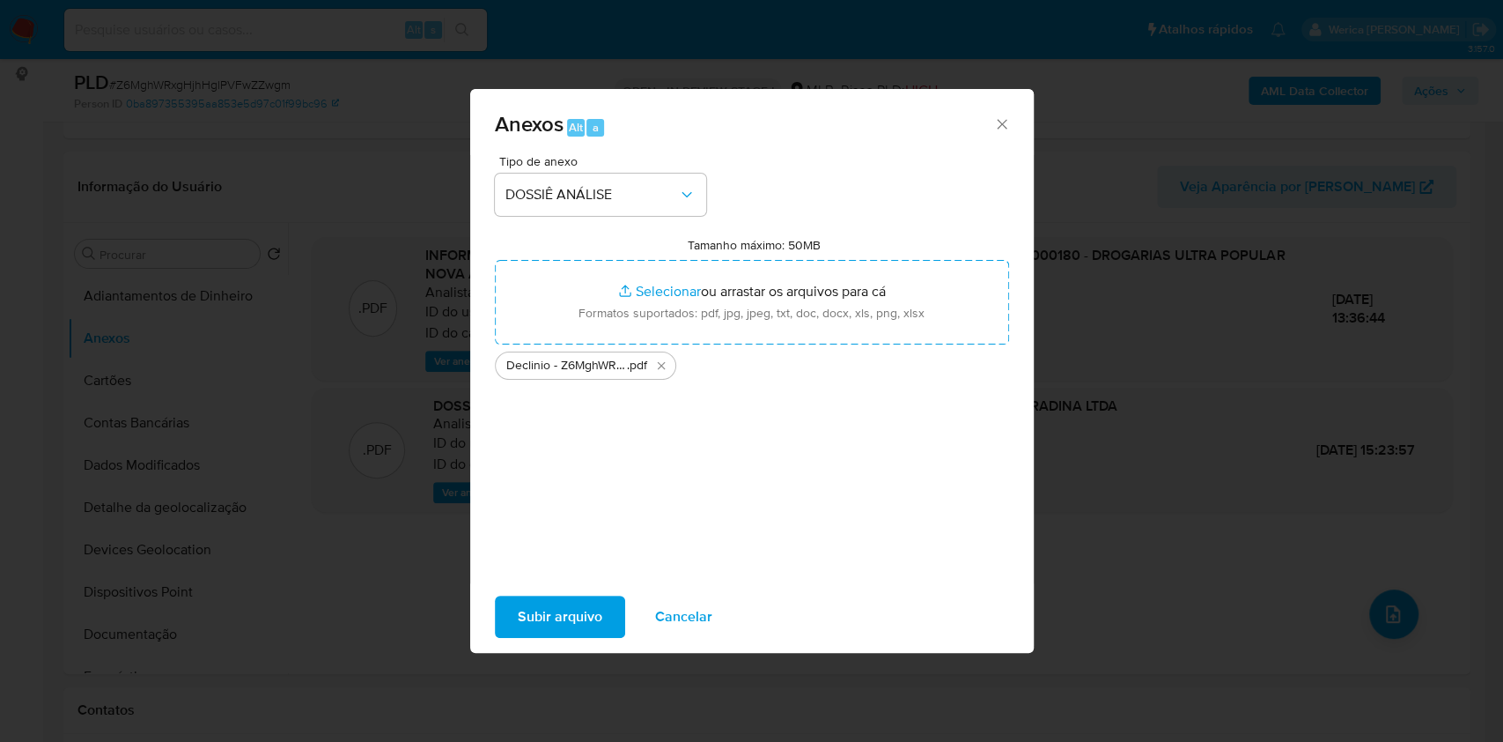
click at [595, 601] on span "Subir arquivo" at bounding box center [560, 616] width 85 height 39
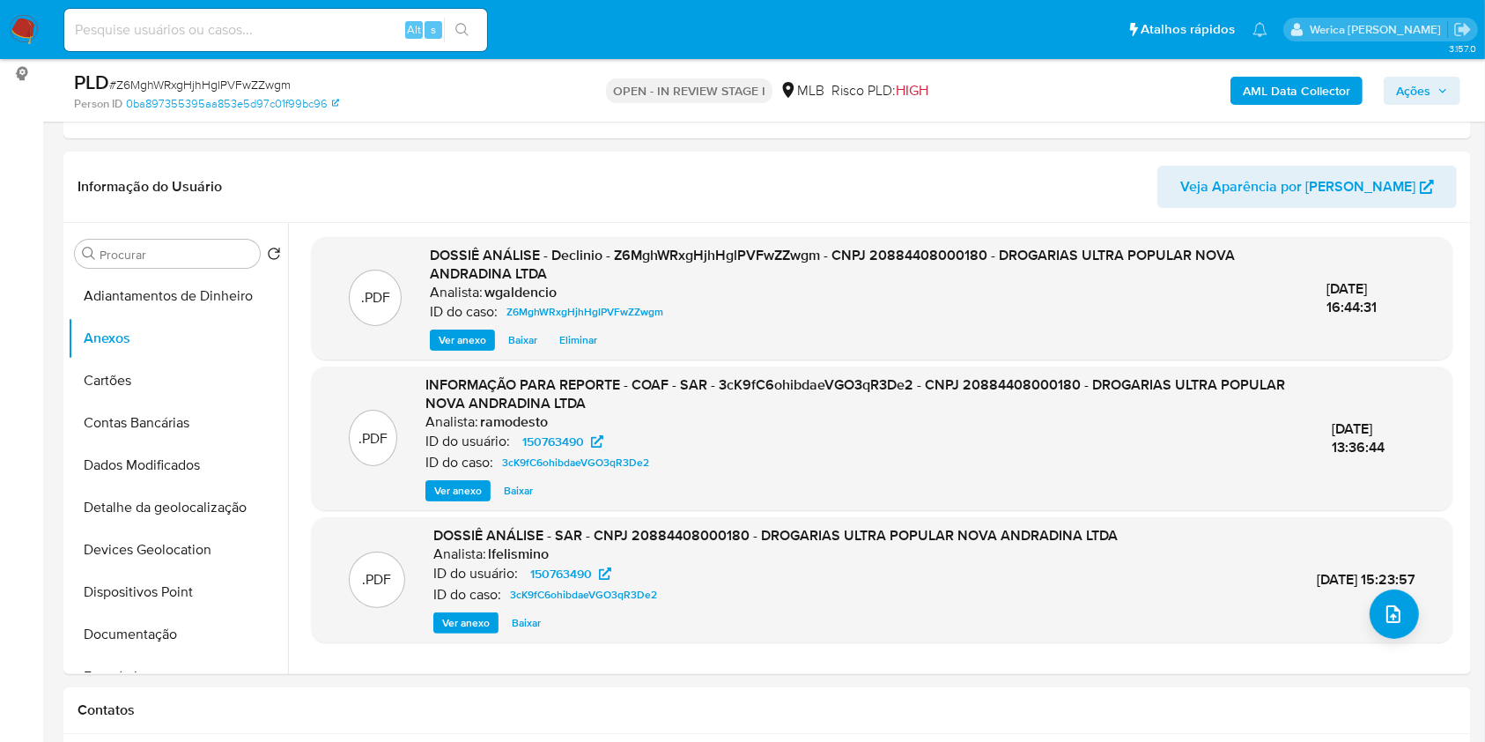
click at [1410, 95] on span "Ações" at bounding box center [1413, 91] width 34 height 28
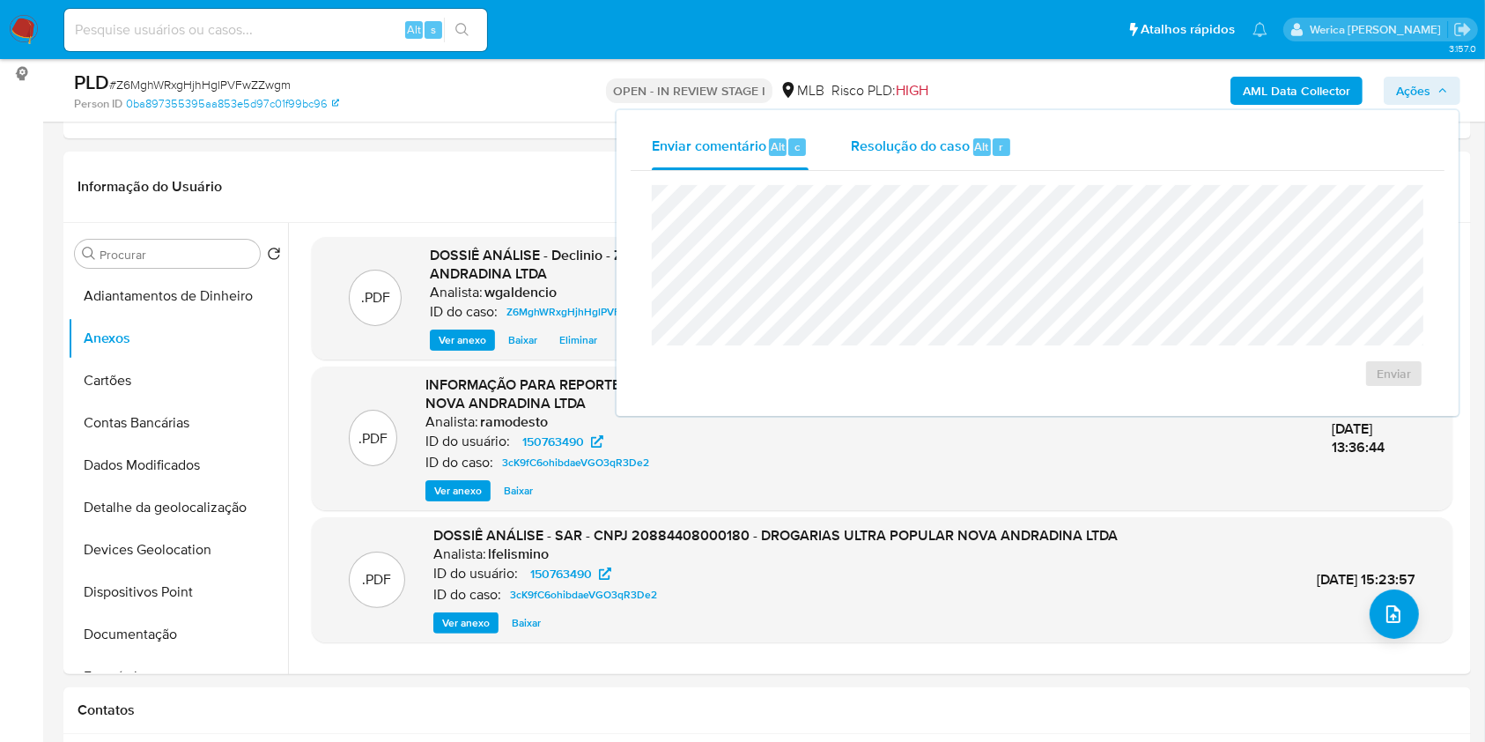
click at [907, 158] on div "Resolução do caso Alt r" at bounding box center [931, 147] width 161 height 46
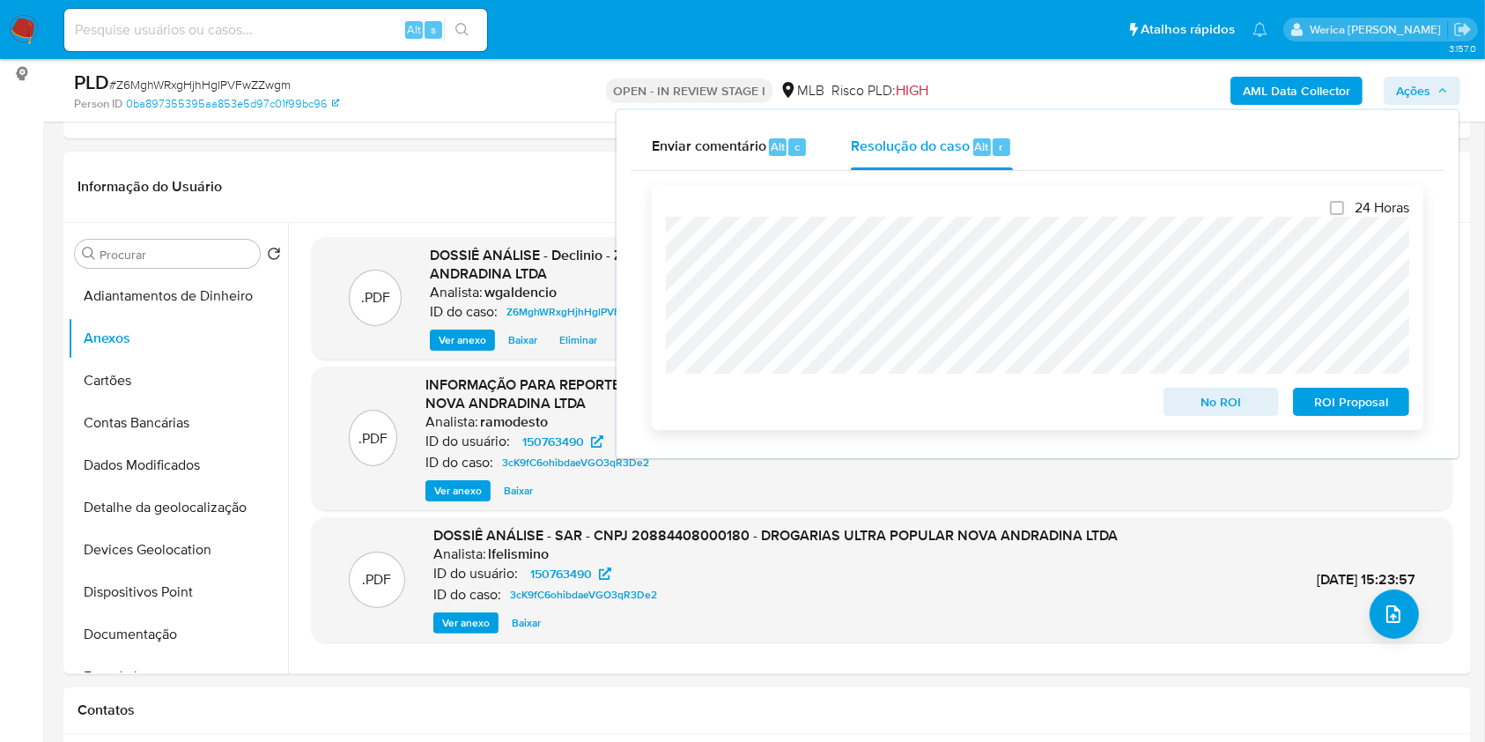
click at [1191, 414] on span "No ROI" at bounding box center [1222, 401] width 92 height 25
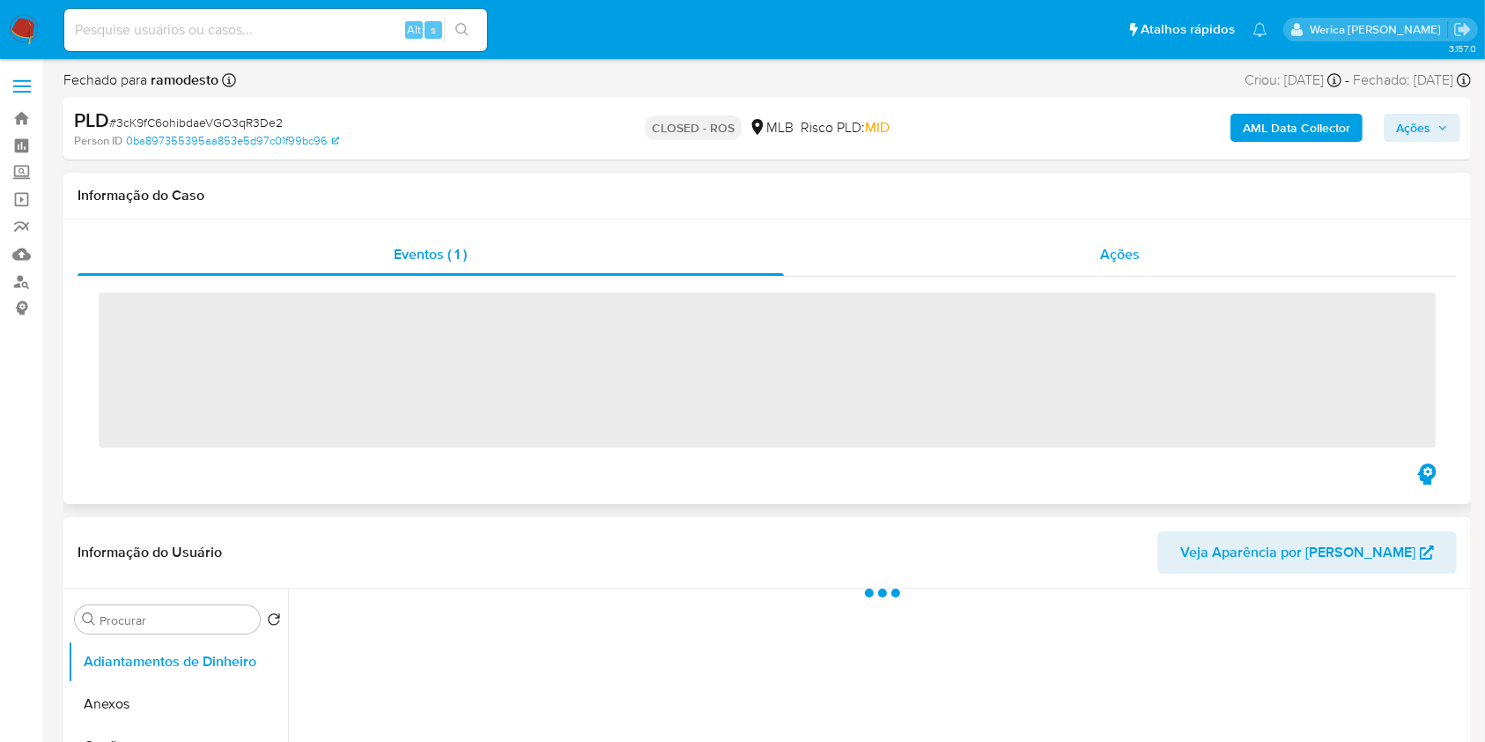
click at [1111, 264] on span "Ações" at bounding box center [1121, 254] width 40 height 20
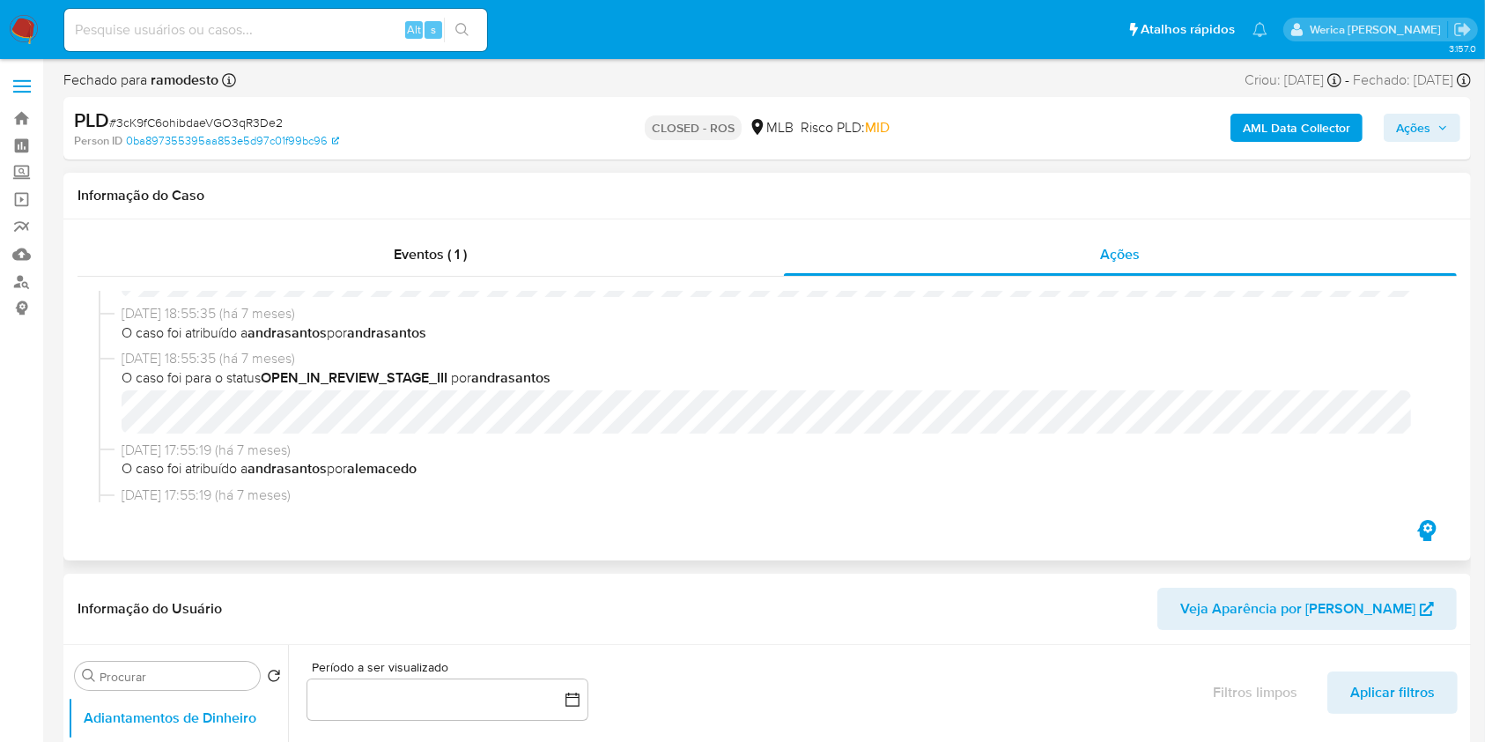
select select "10"
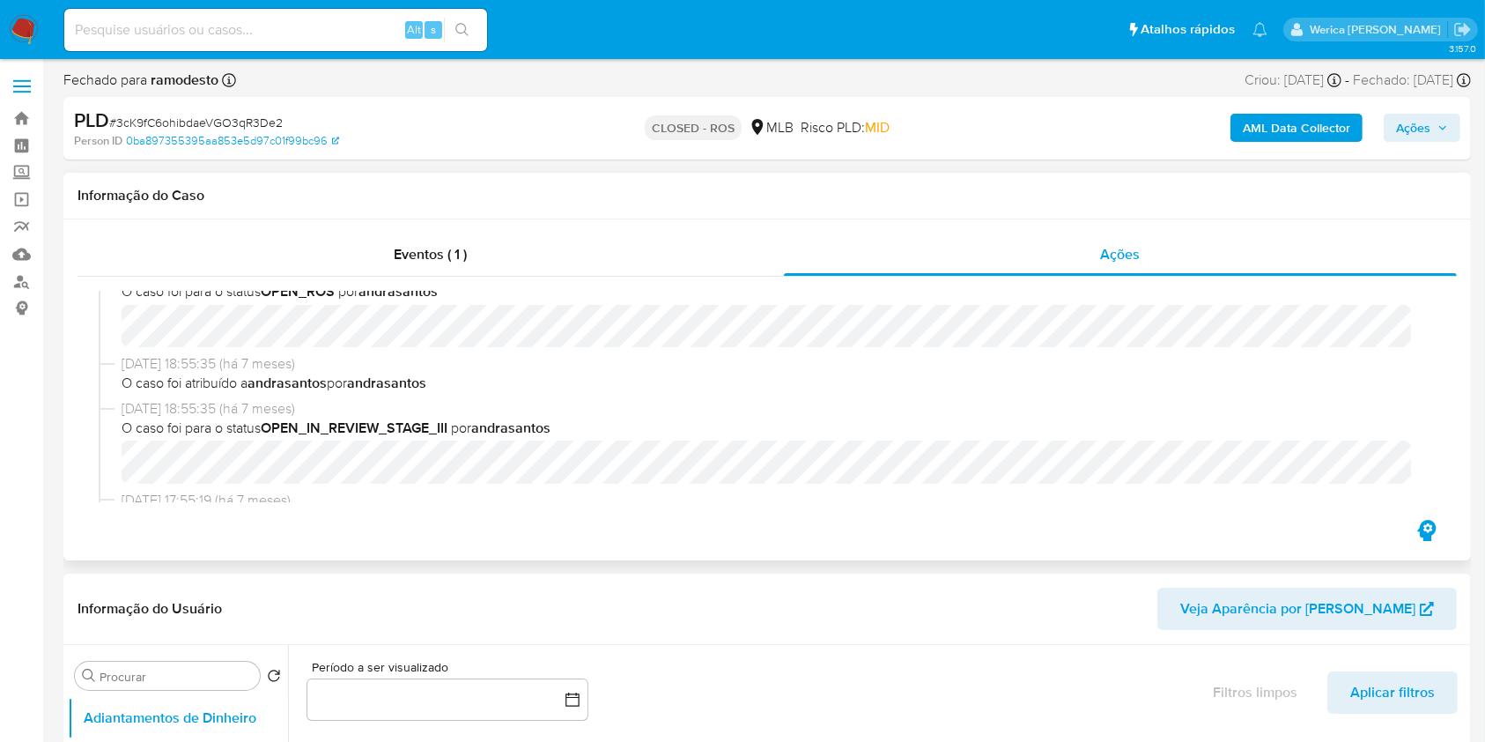
scroll to position [67, 0]
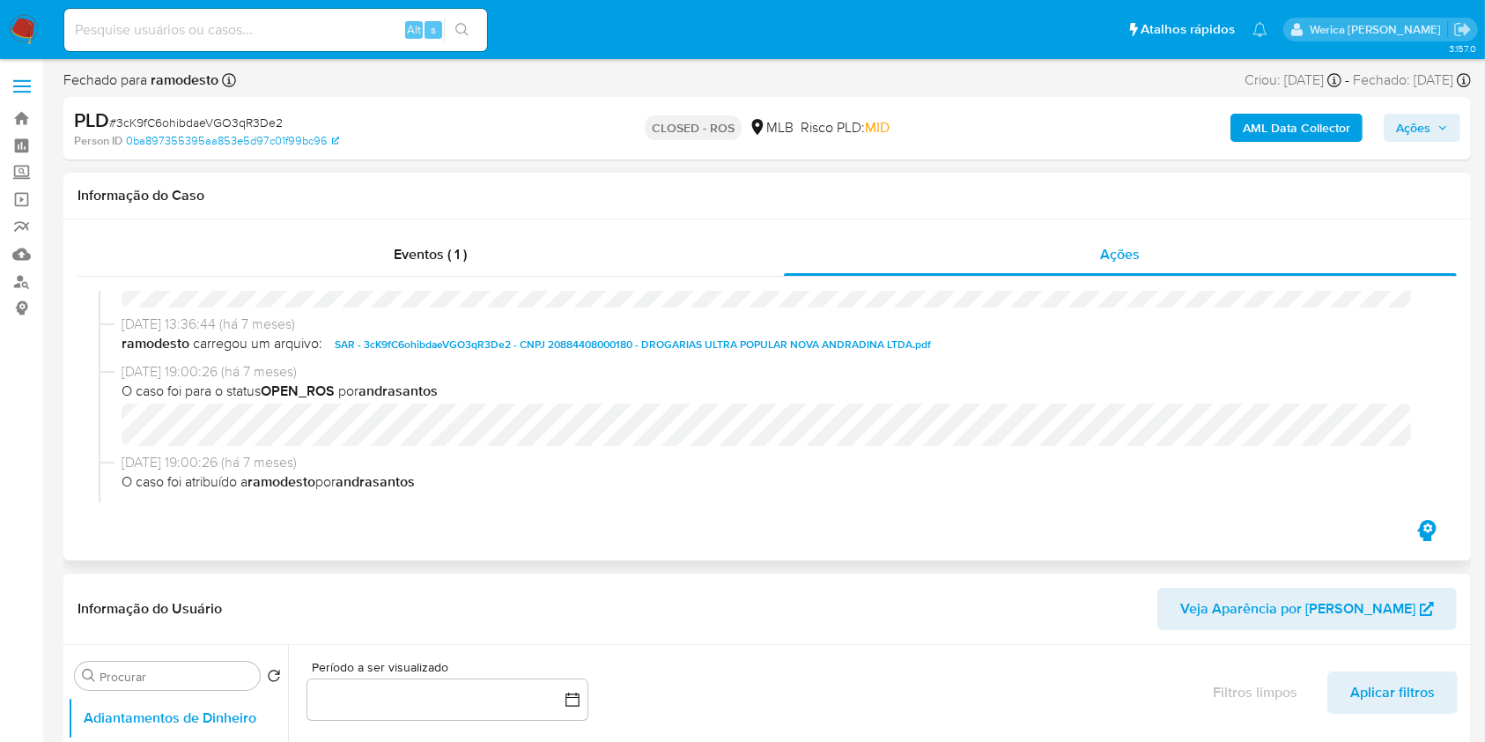
click at [648, 336] on span "SAR - 3cK9fC6ohibdaeVGO3qR3De2 - CNPJ 20884408000180 - DROGARIAS ULTRA POPULAR …" at bounding box center [633, 344] width 596 height 21
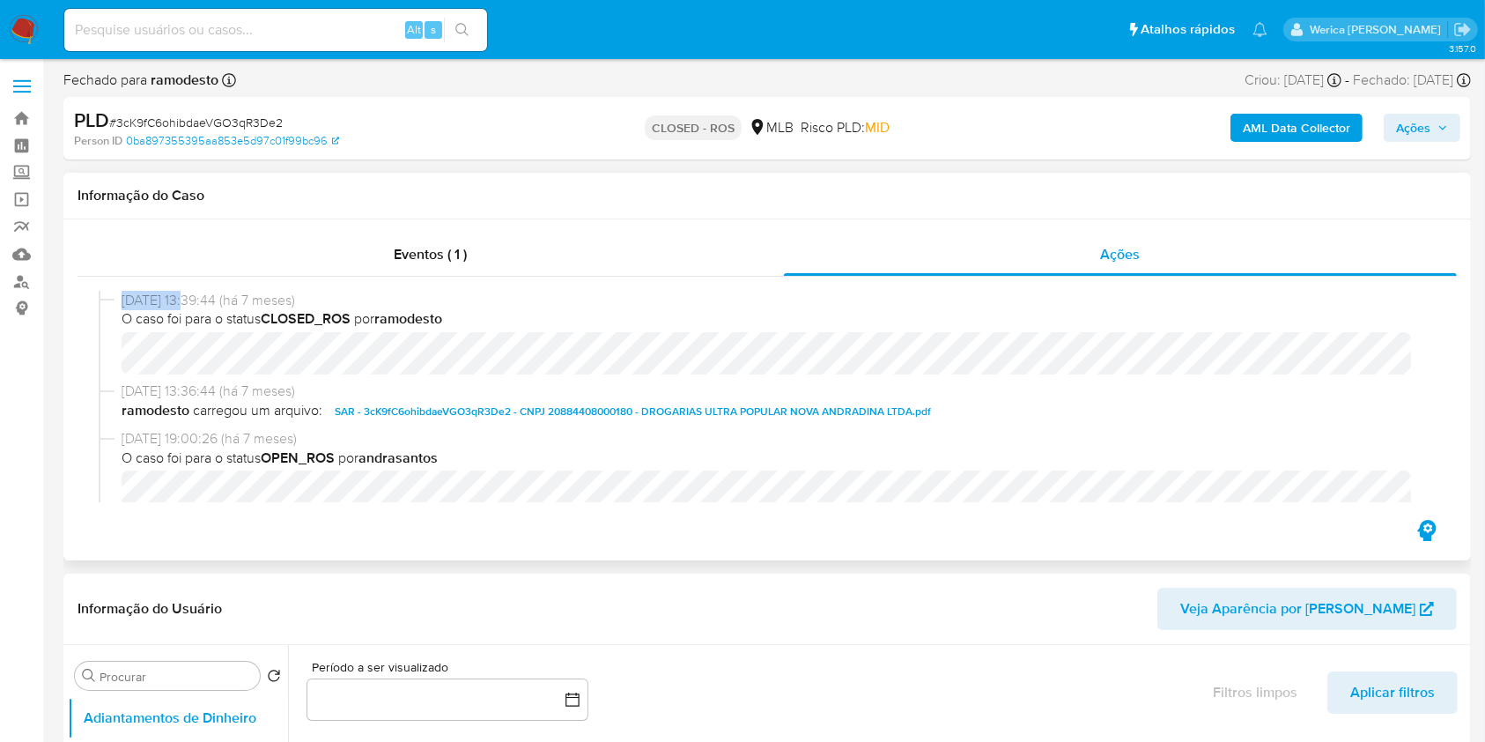
drag, startPoint x: 120, startPoint y: 299, endPoint x: 185, endPoint y: 299, distance: 65.2
click at [185, 299] on div "16/01/2025 13:39:44 (há 7 meses) O caso foi para o status CLOSED_ROS por ramode…" at bounding box center [767, 336] width 1337 height 91
copy span "16/01/2025"
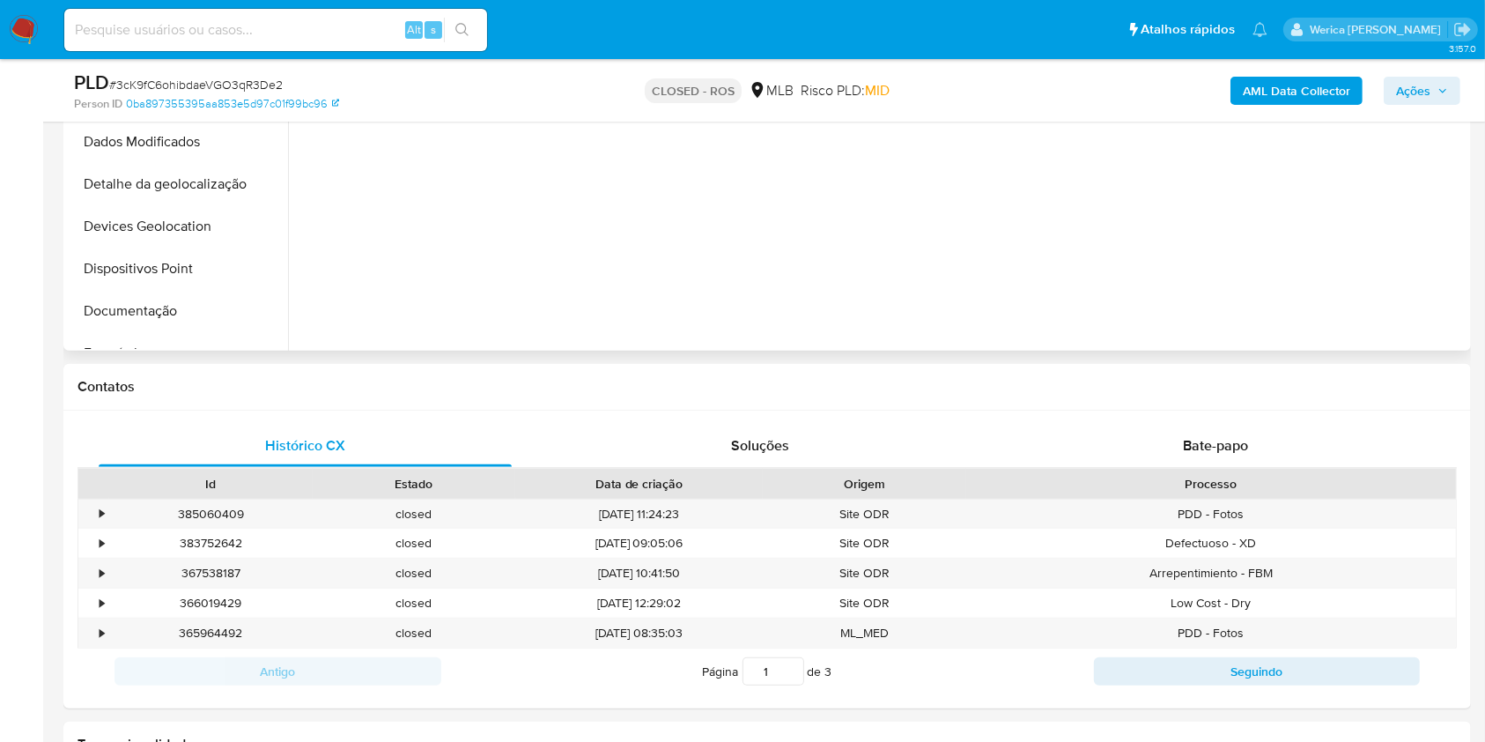
scroll to position [663, 0]
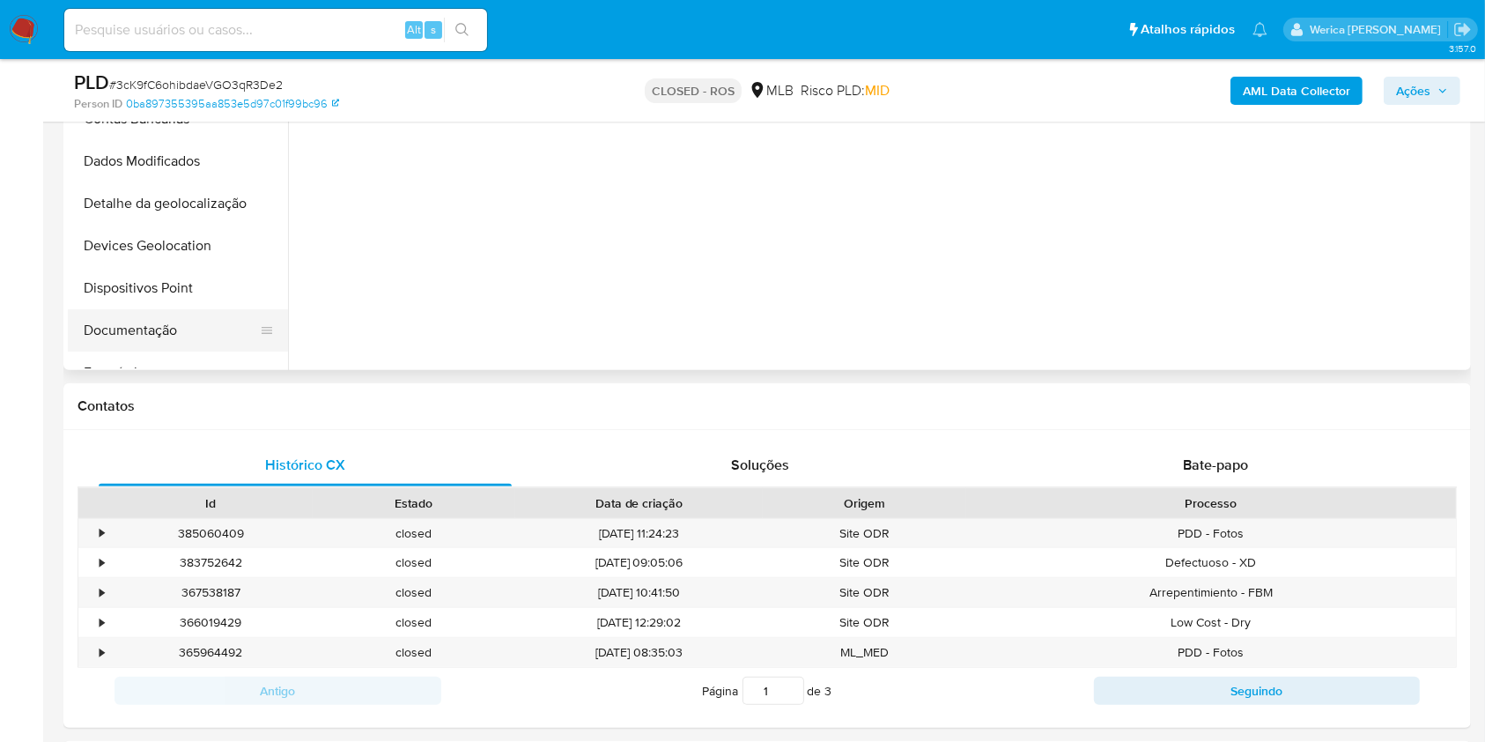
click at [129, 335] on button "Documentação" at bounding box center [171, 330] width 206 height 42
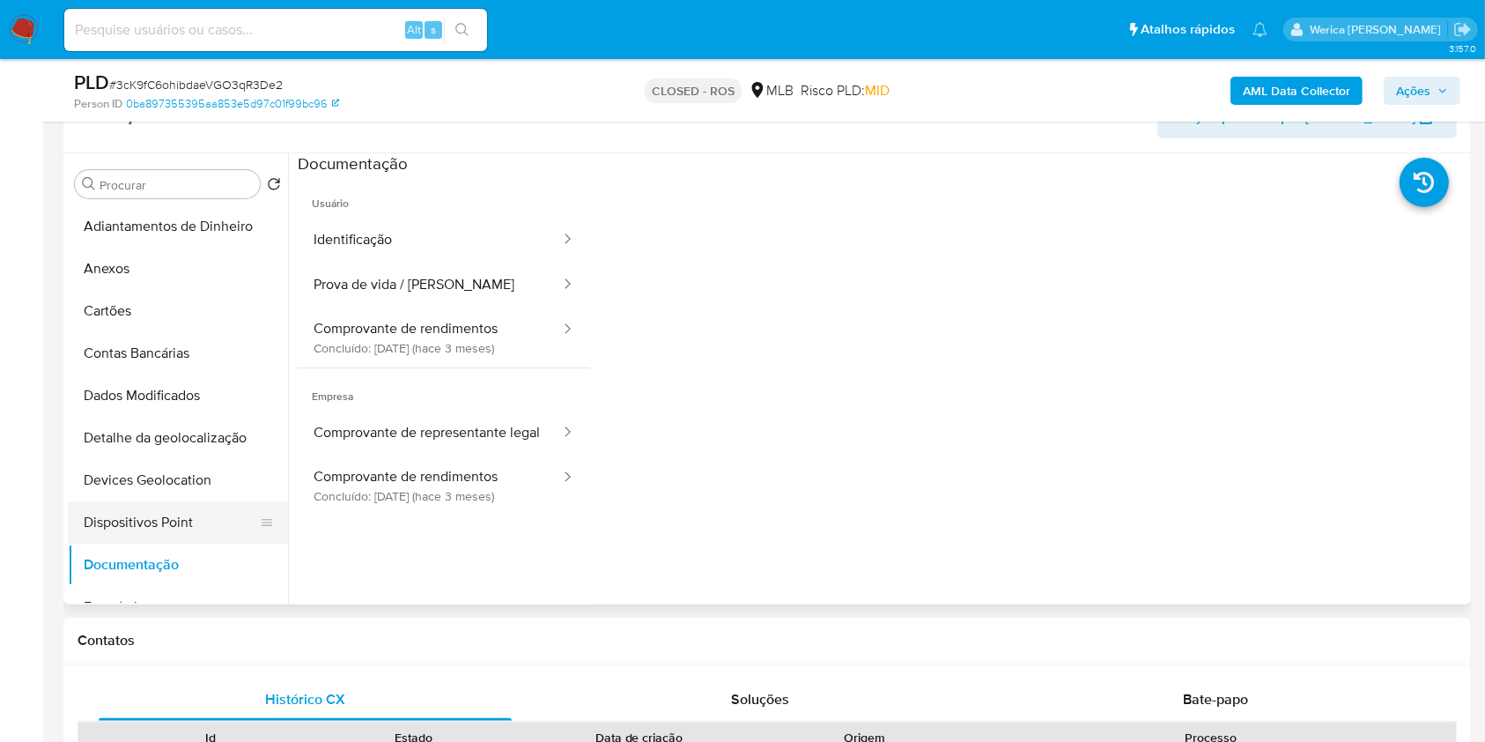
scroll to position [469, 0]
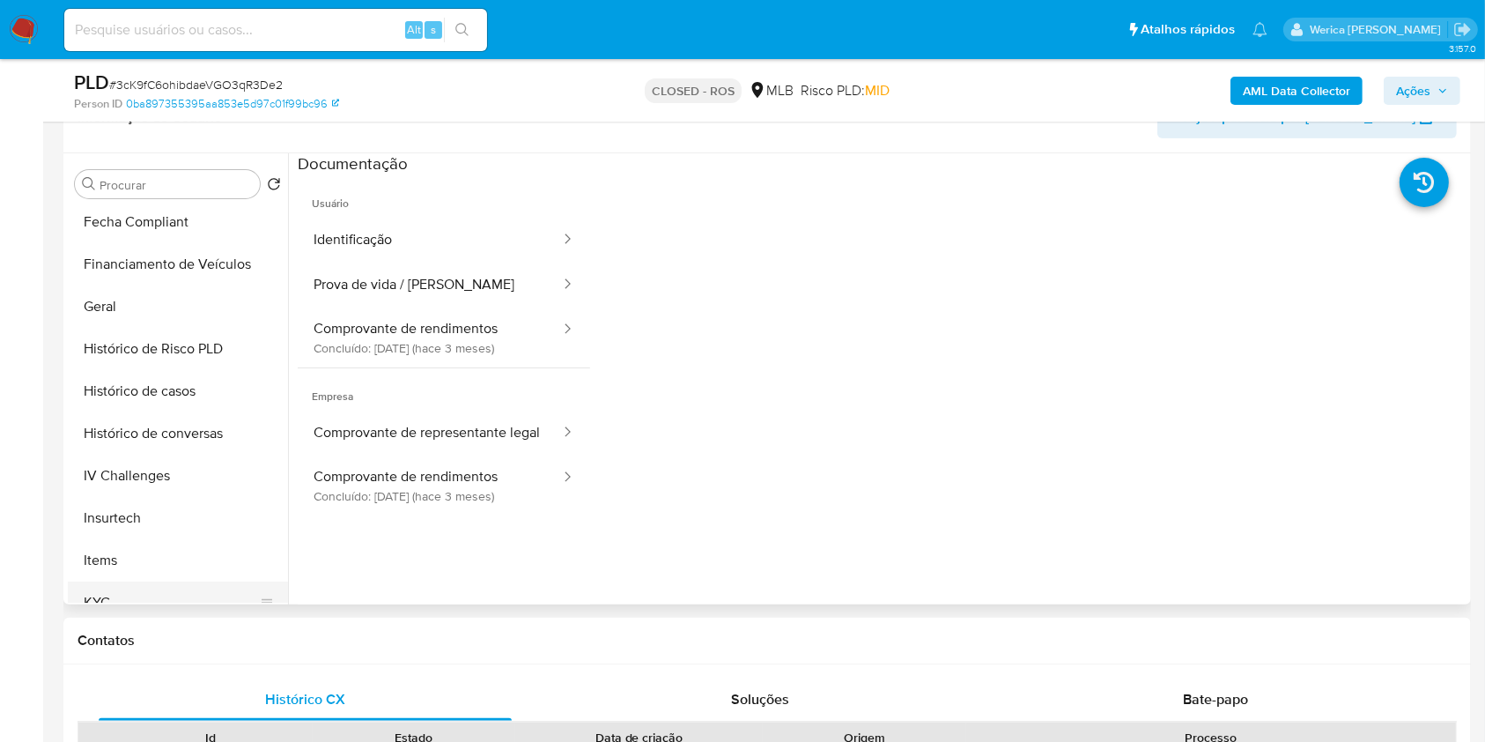
click at [139, 595] on button "KYC" at bounding box center [171, 602] width 206 height 42
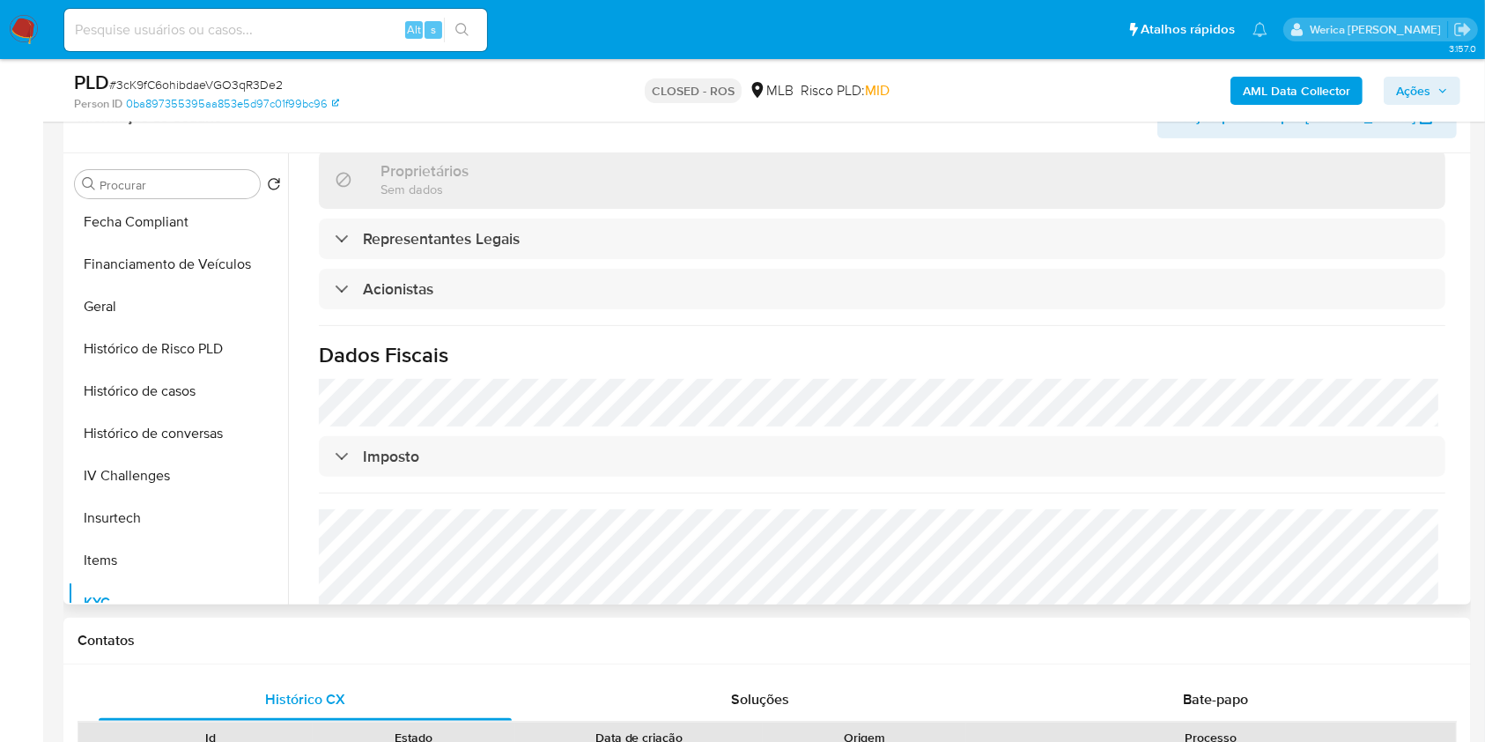
scroll to position [0, 0]
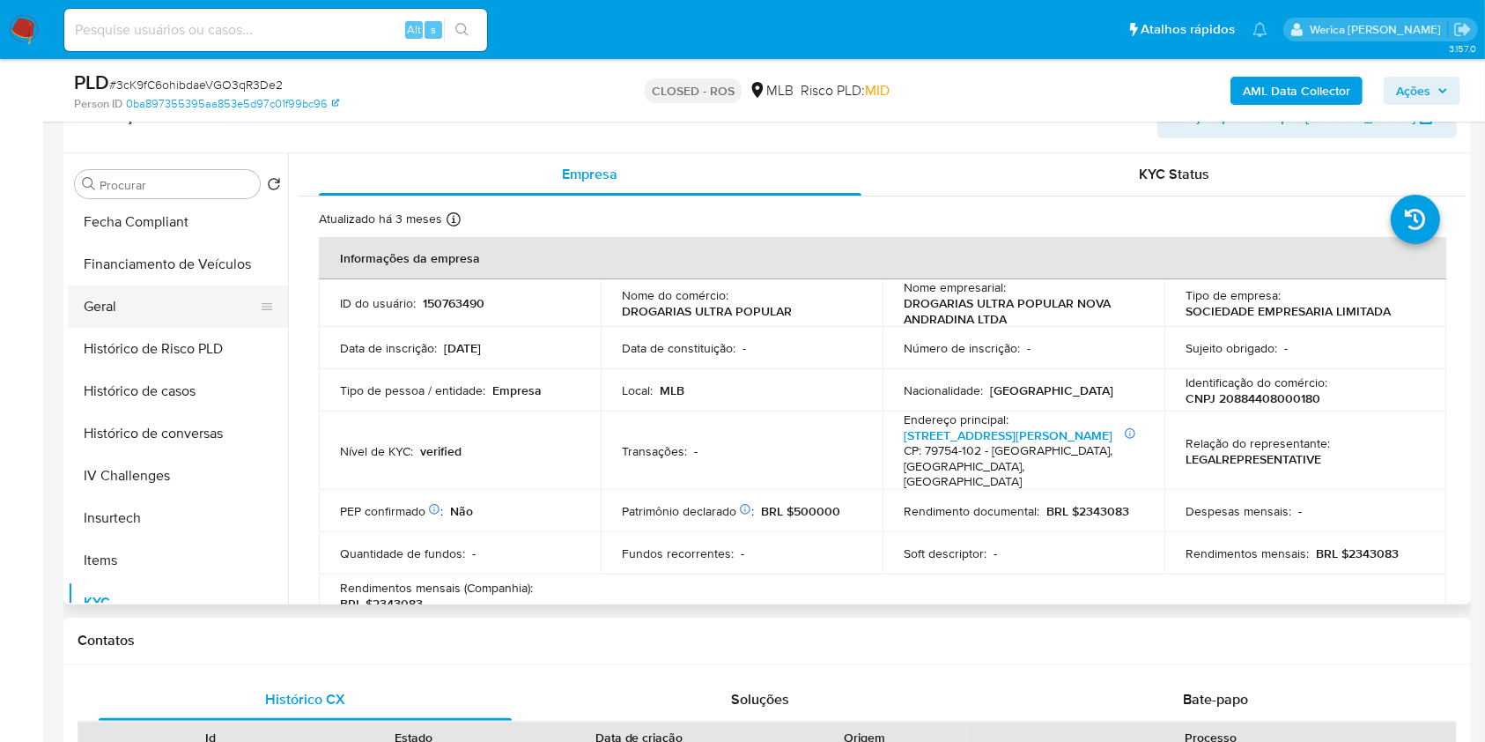
click at [144, 293] on button "Geral" at bounding box center [171, 306] width 206 height 42
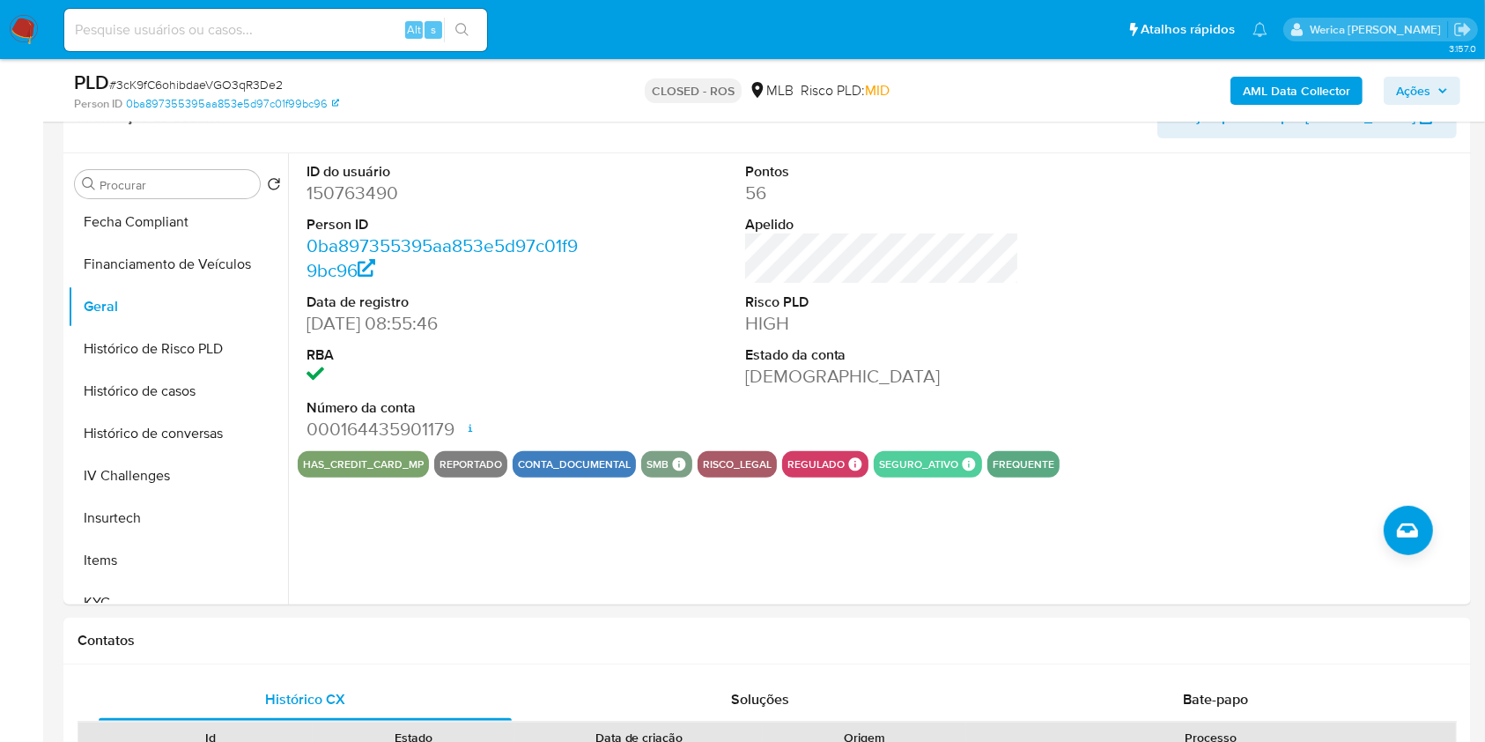
click at [1429, 389] on div at bounding box center [1320, 302] width 292 height 298
drag, startPoint x: 1294, startPoint y: 292, endPoint x: 1138, endPoint y: 4, distance: 327.5
click at [1289, 286] on div at bounding box center [1320, 302] width 292 height 298
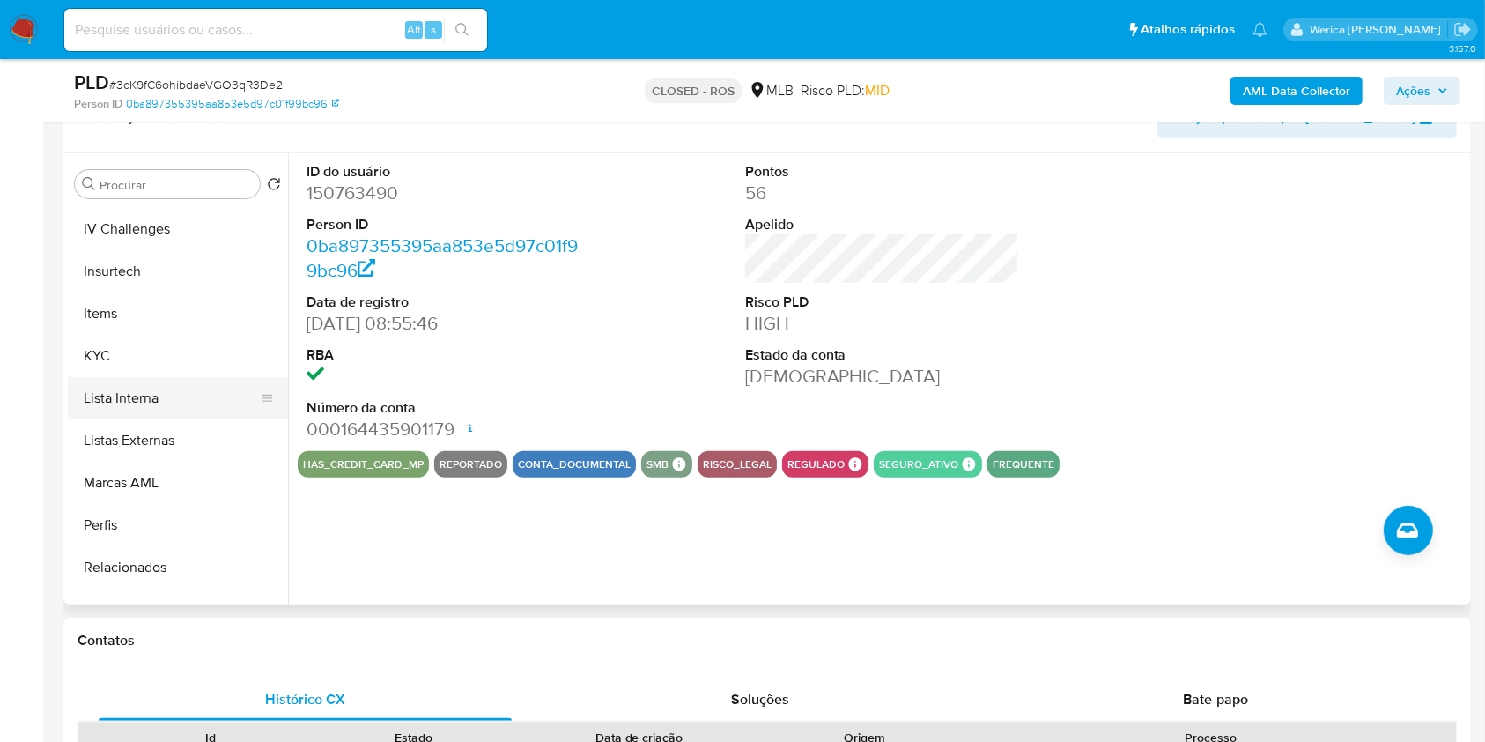
scroll to position [787, 0]
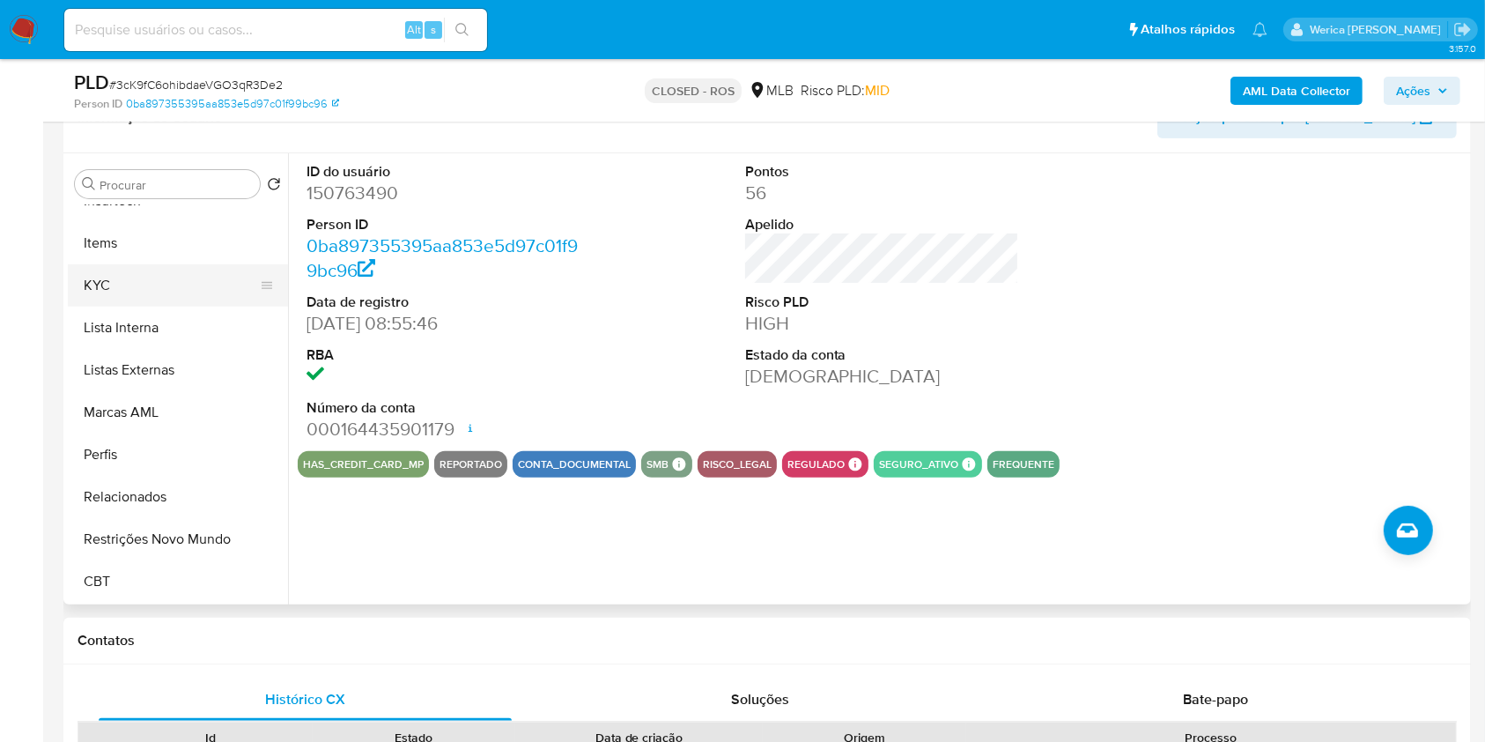
click at [144, 271] on button "KYC" at bounding box center [171, 285] width 206 height 42
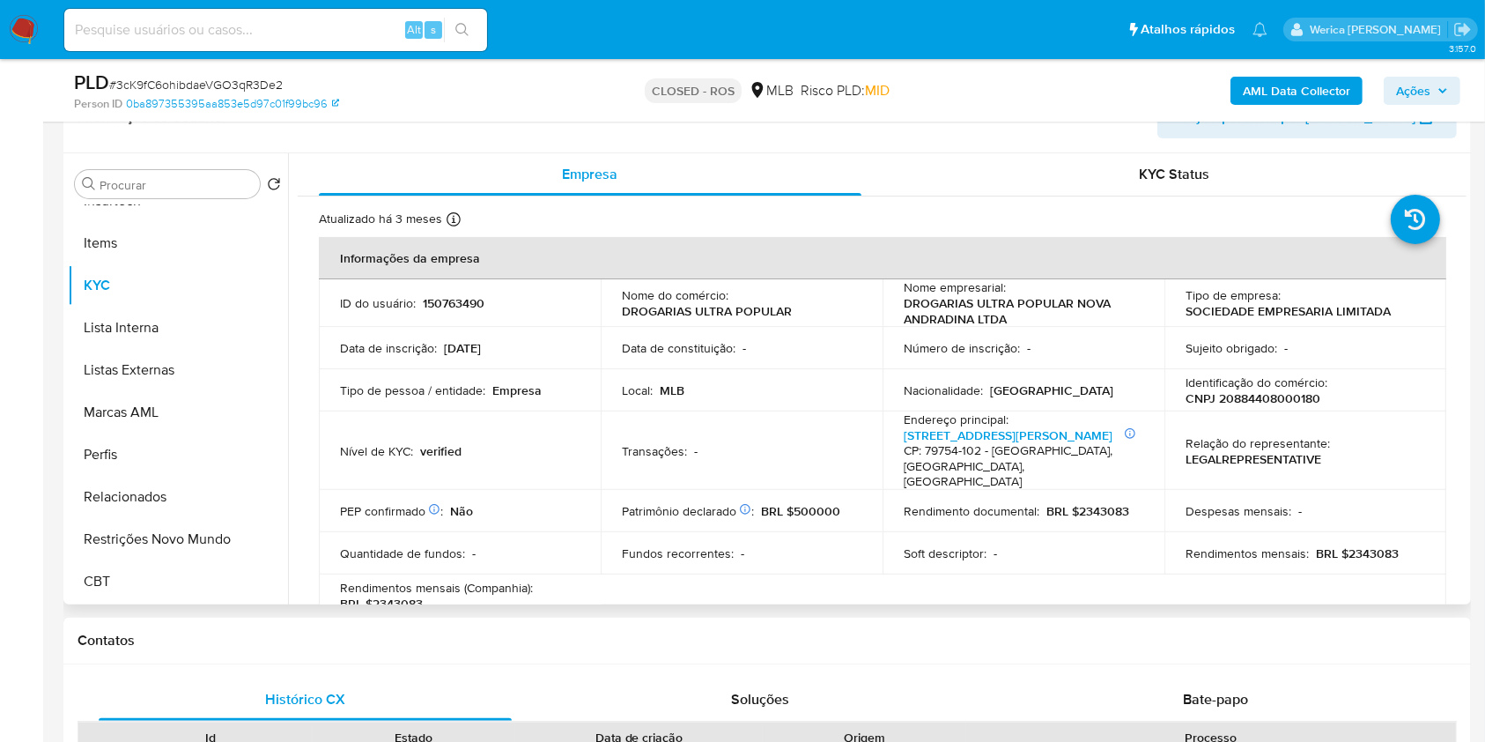
drag, startPoint x: 1264, startPoint y: 451, endPoint x: 1231, endPoint y: 395, distance: 64.4
click at [1264, 451] on p "LEGALREPRESENTATIVE" at bounding box center [1254, 459] width 136 height 16
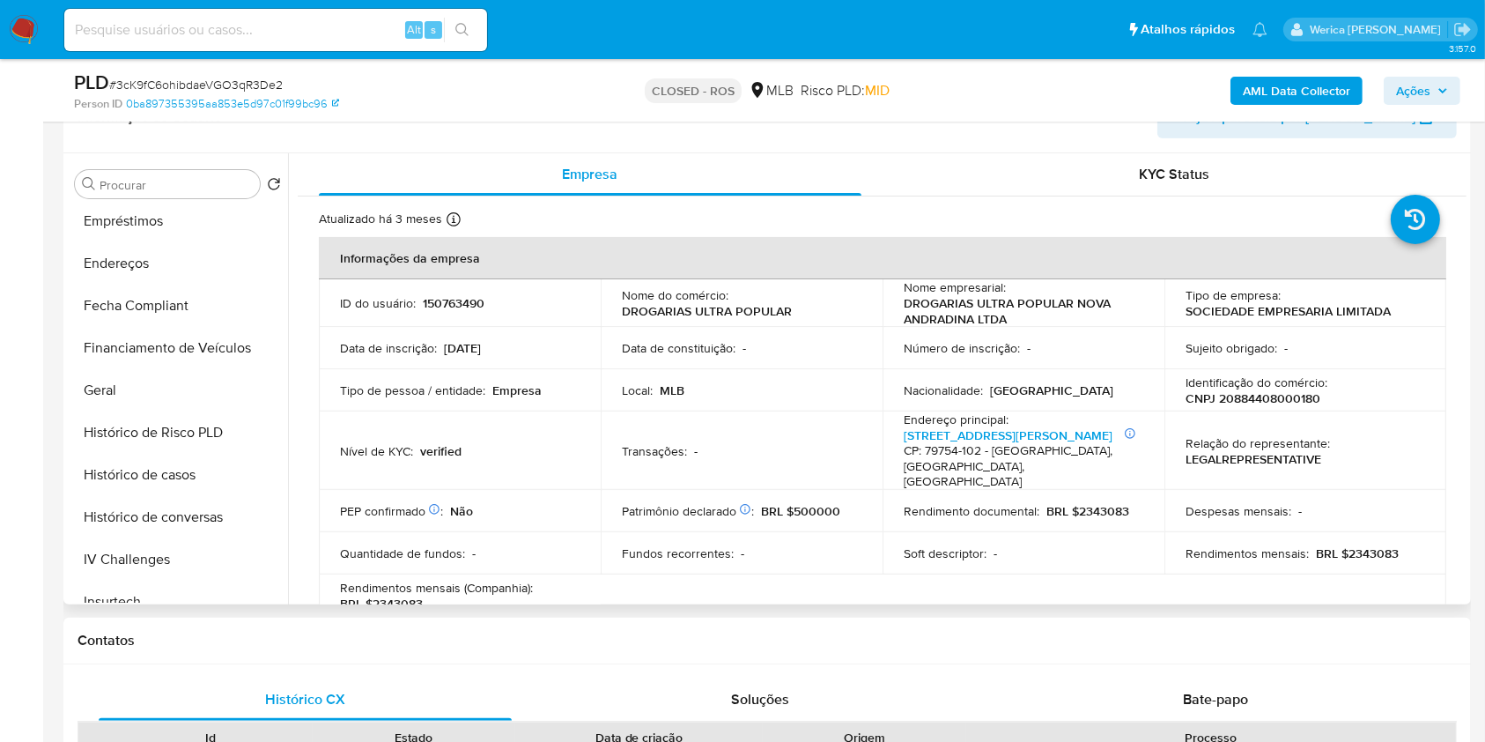
scroll to position [317, 0]
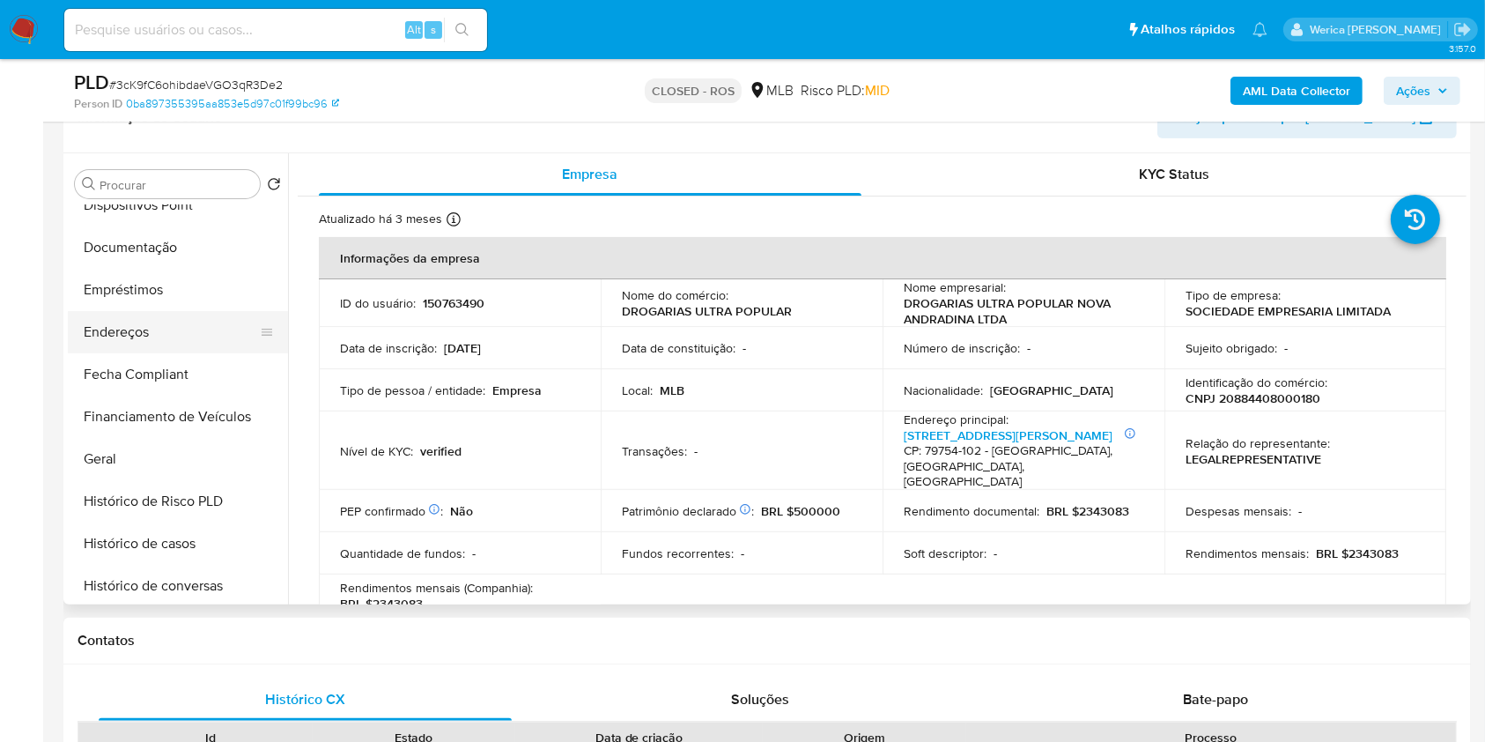
click at [166, 331] on button "Endereços" at bounding box center [171, 332] width 206 height 42
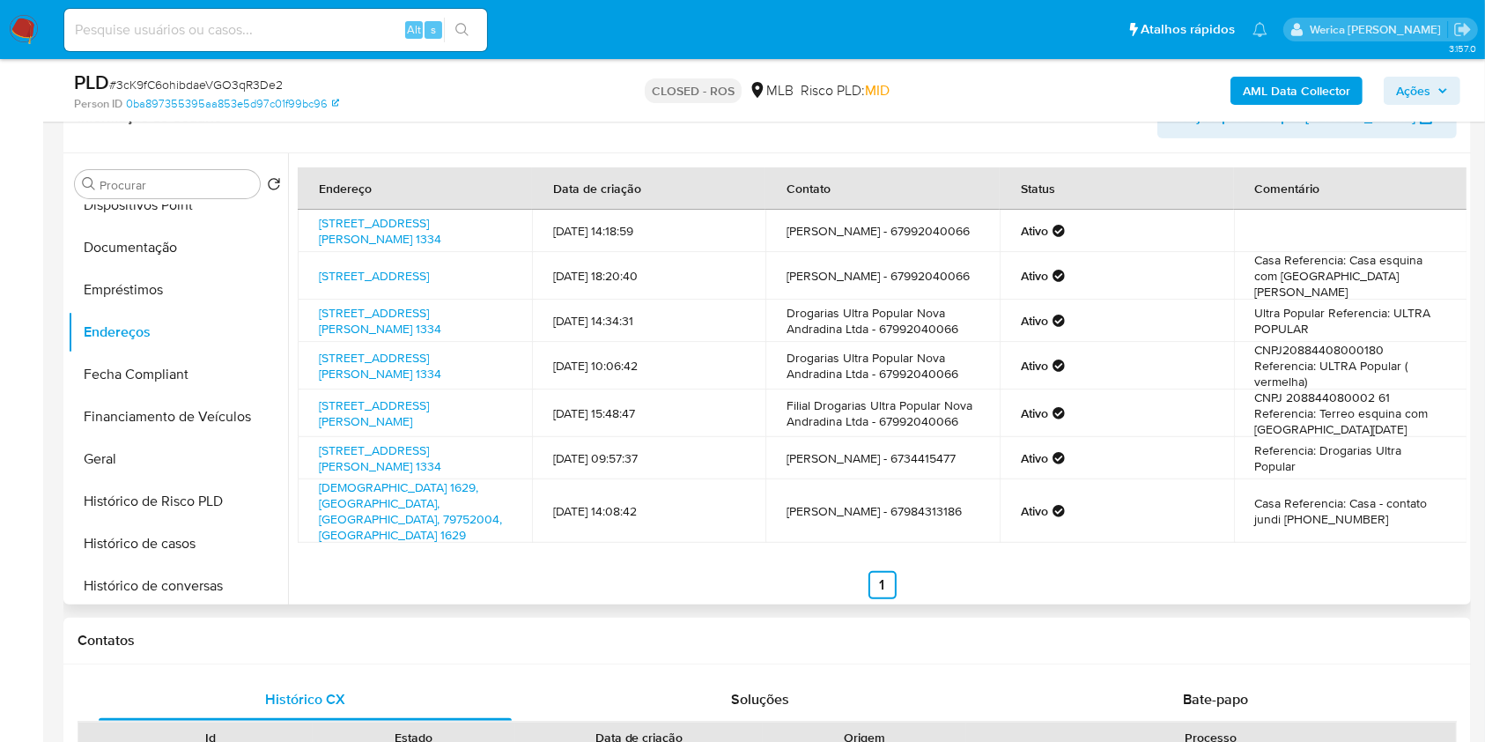
click at [1320, 437] on td "CNPJ 208844080002 61 Referencia: Terreo esquina com Rua Santa Lucia" at bounding box center [1351, 413] width 234 height 48
click at [1315, 389] on td "CNPJ20884408000180 Referencia: ULTRA Popular ( vermelha)" at bounding box center [1351, 366] width 234 height 48
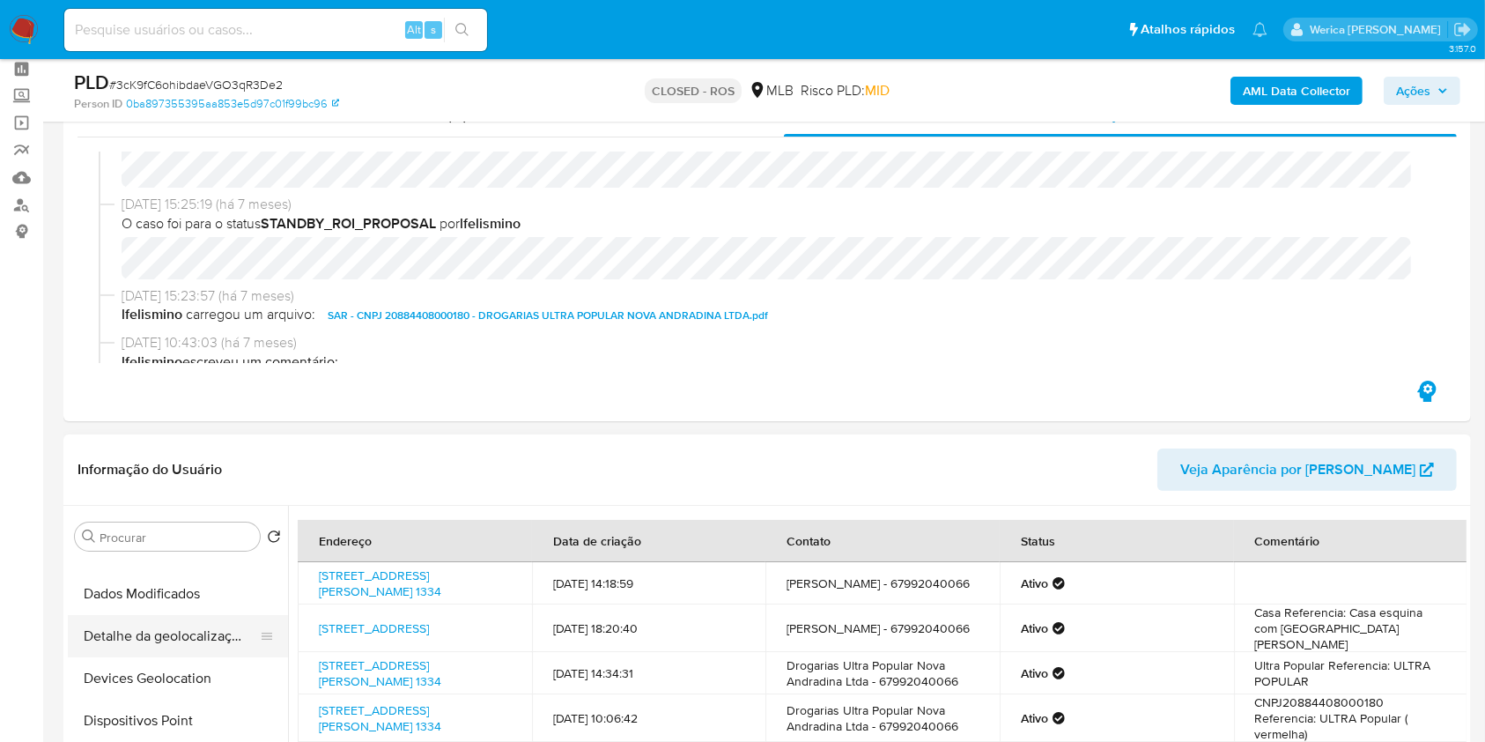
scroll to position [117, 0]
click at [190, 666] on button "Detalhe da geolocalização" at bounding box center [171, 673] width 206 height 42
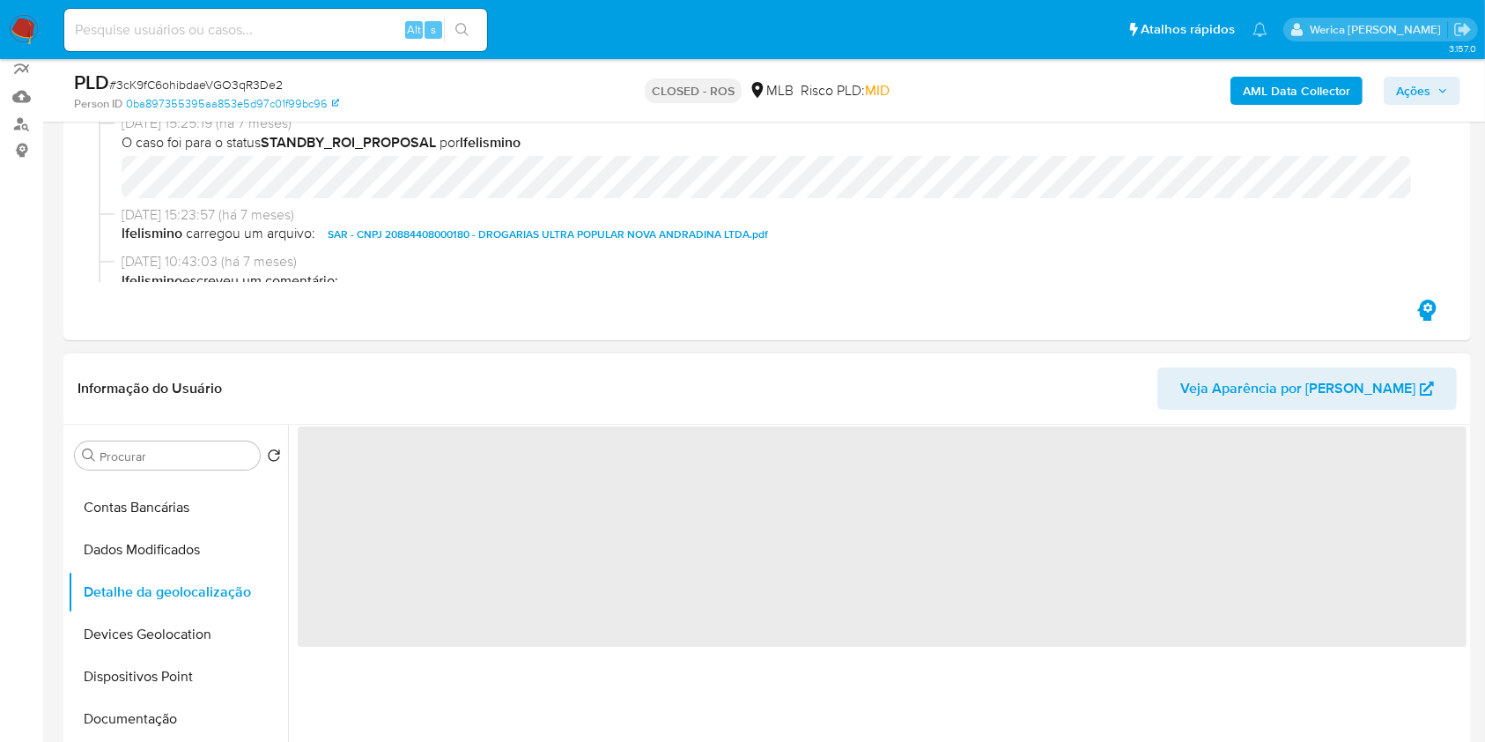
scroll to position [194, 0]
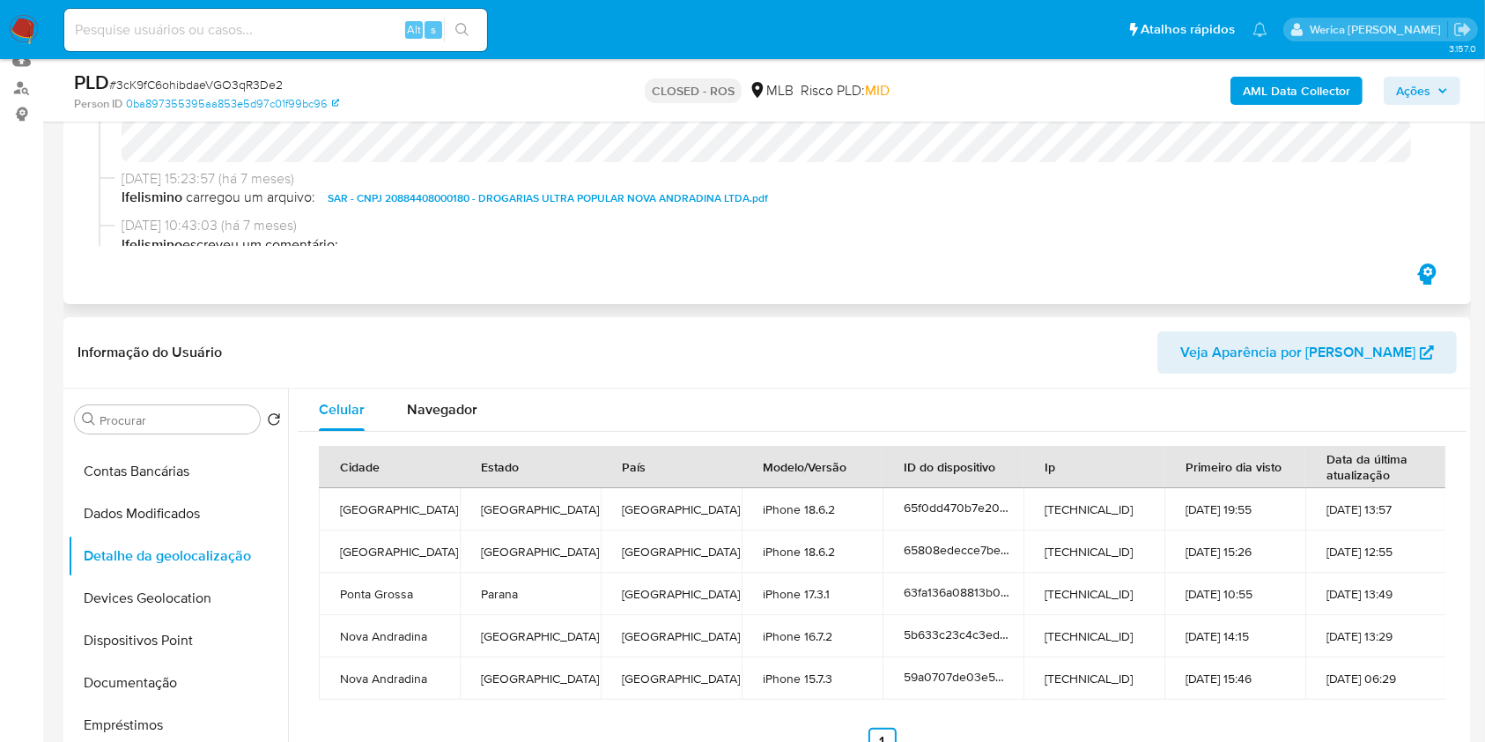
drag, startPoint x: 1150, startPoint y: 300, endPoint x: 1149, endPoint y: 290, distance: 10.6
click at [1150, 299] on div "Eventos ( 1 ) Ações 16/01/2025 13:39:44 (há 7 meses) O caso foi para o status C…" at bounding box center [766, 133] width 1407 height 341
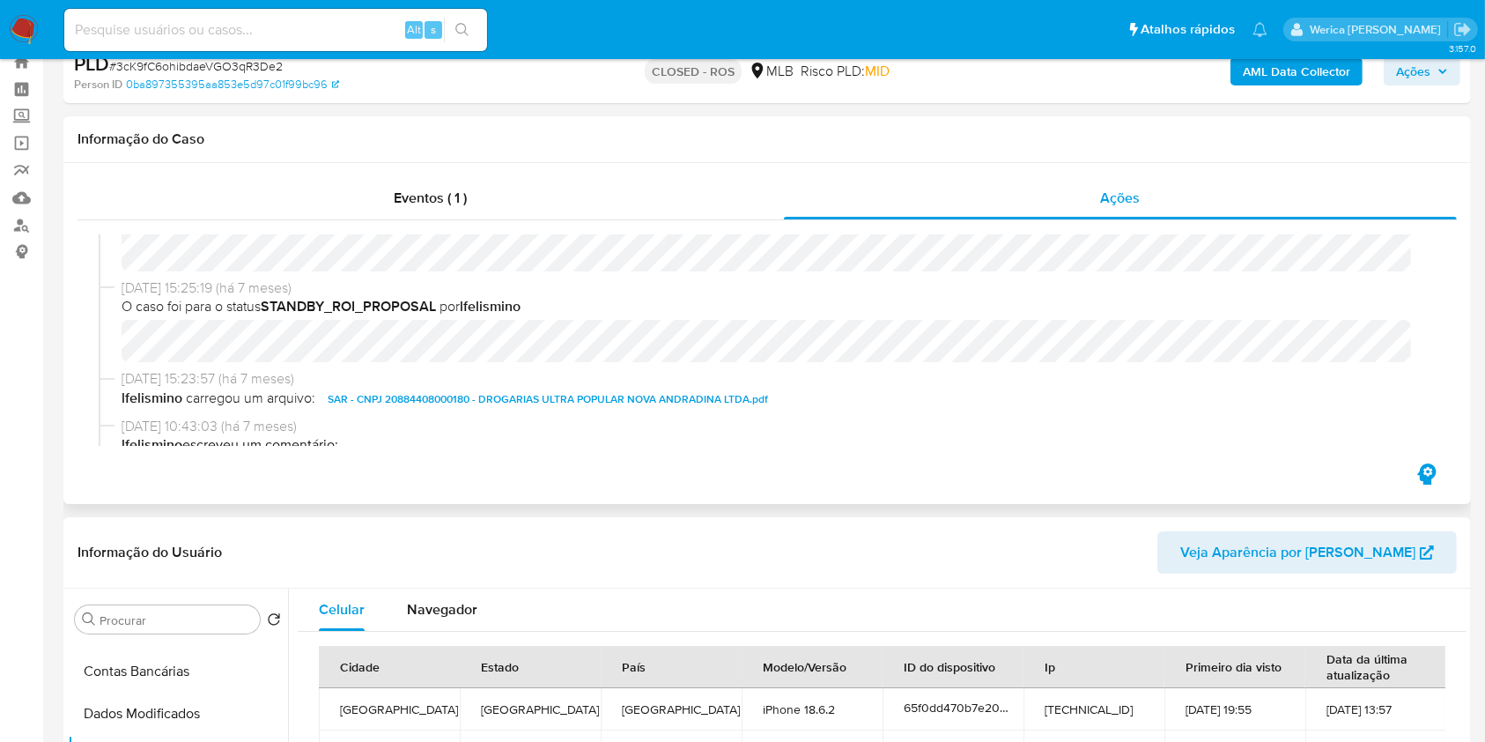
scroll to position [0, 0]
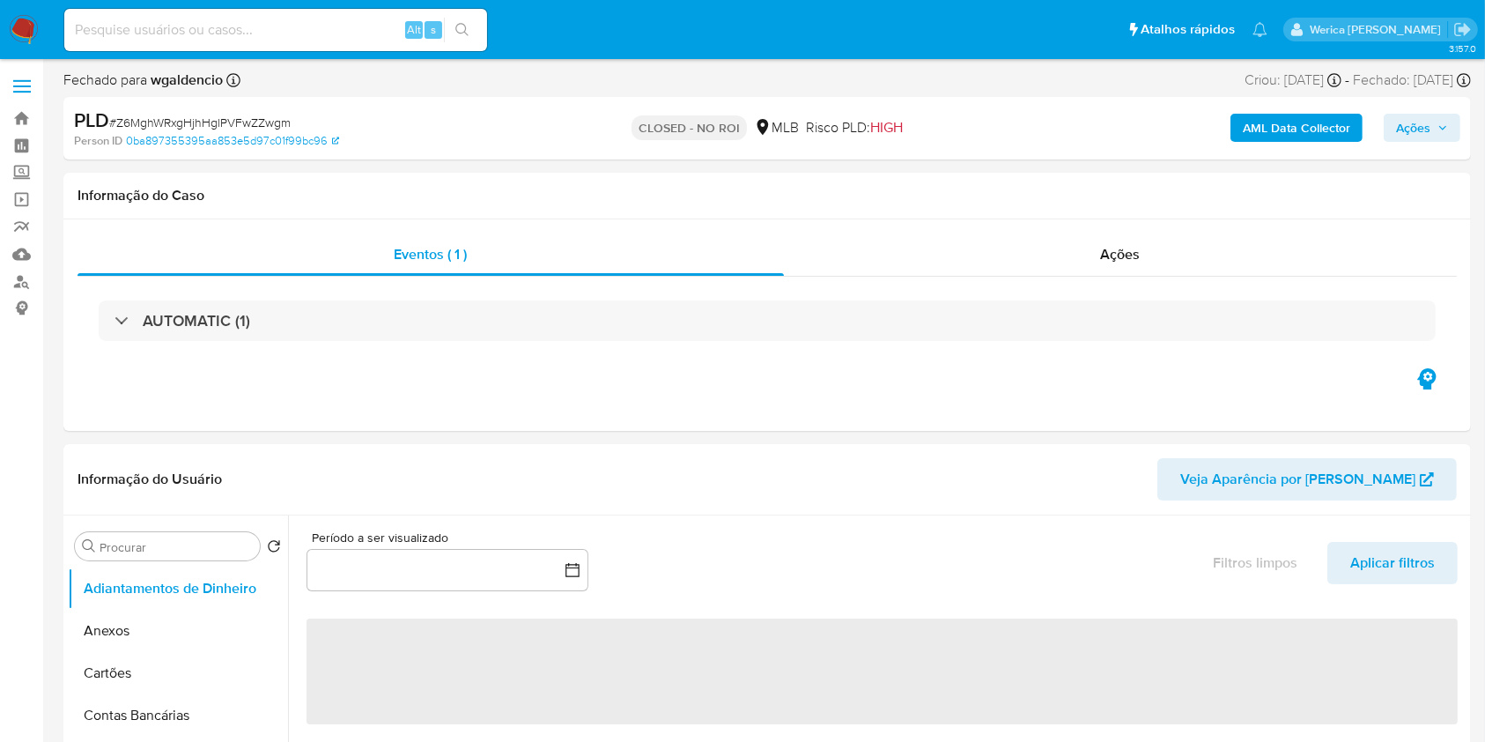
select select "10"
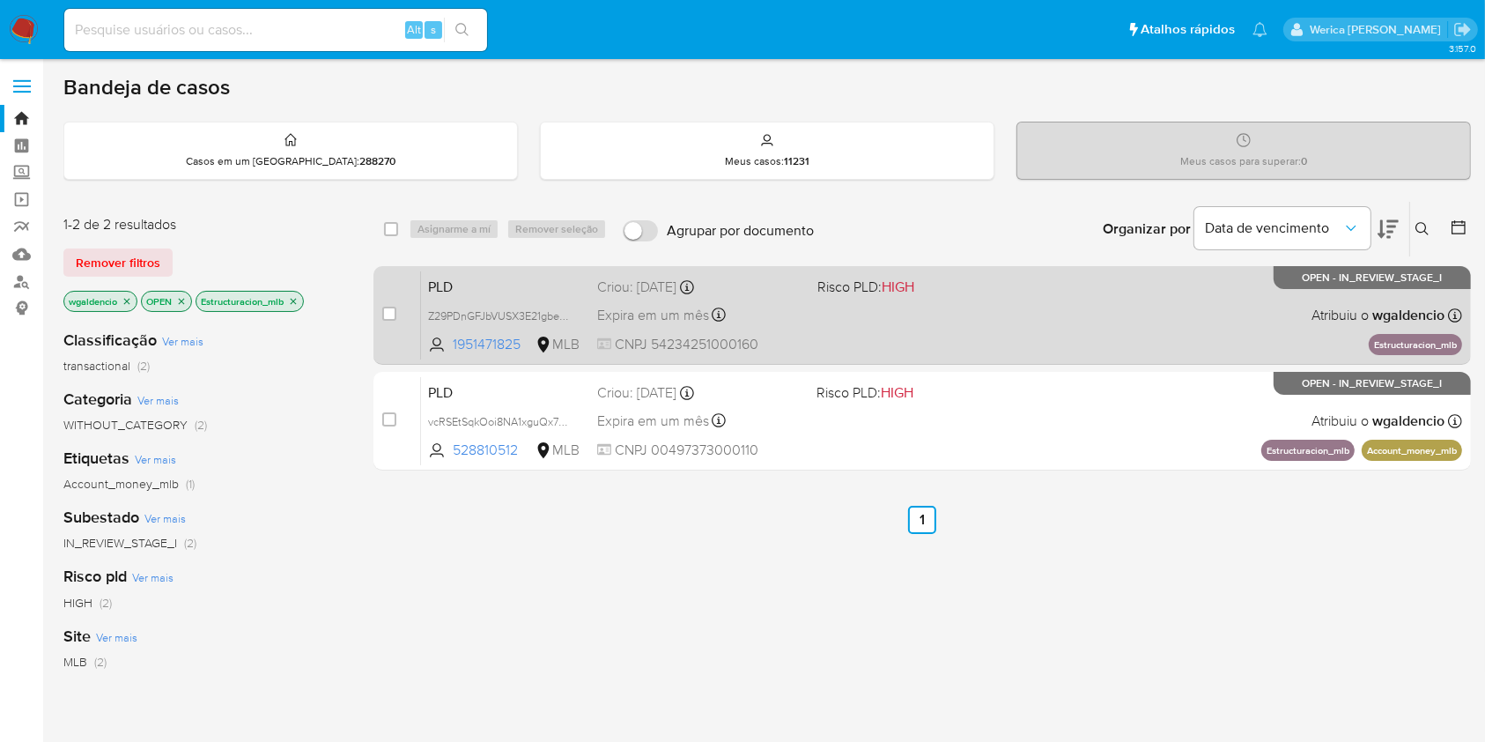
click at [1029, 287] on div "PLD Z29PDnGFJbVUSX3E21gbeuuE 1951471825 MLB Risco PLD: HIGH Criou: [DATE] Criou…" at bounding box center [941, 314] width 1041 height 89
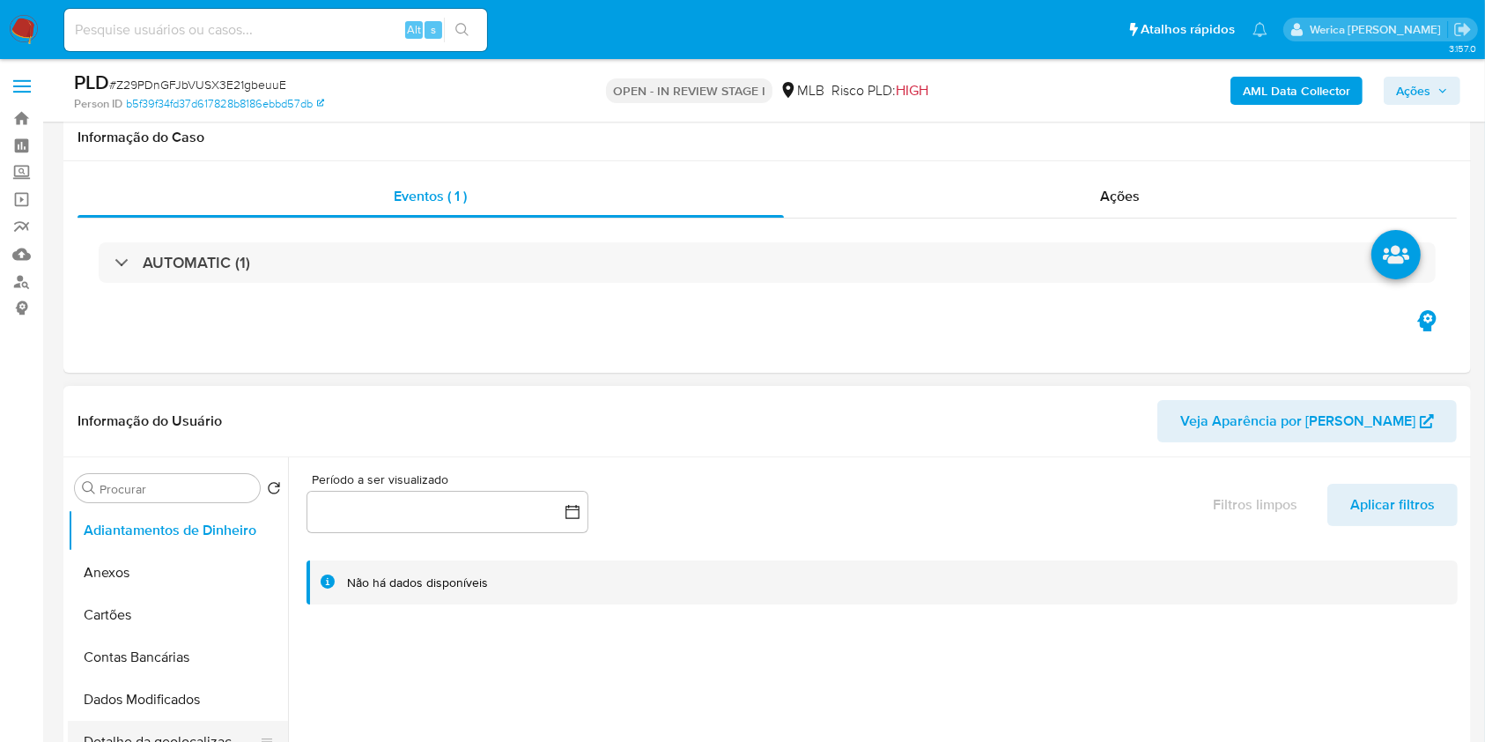
scroll to position [352, 0]
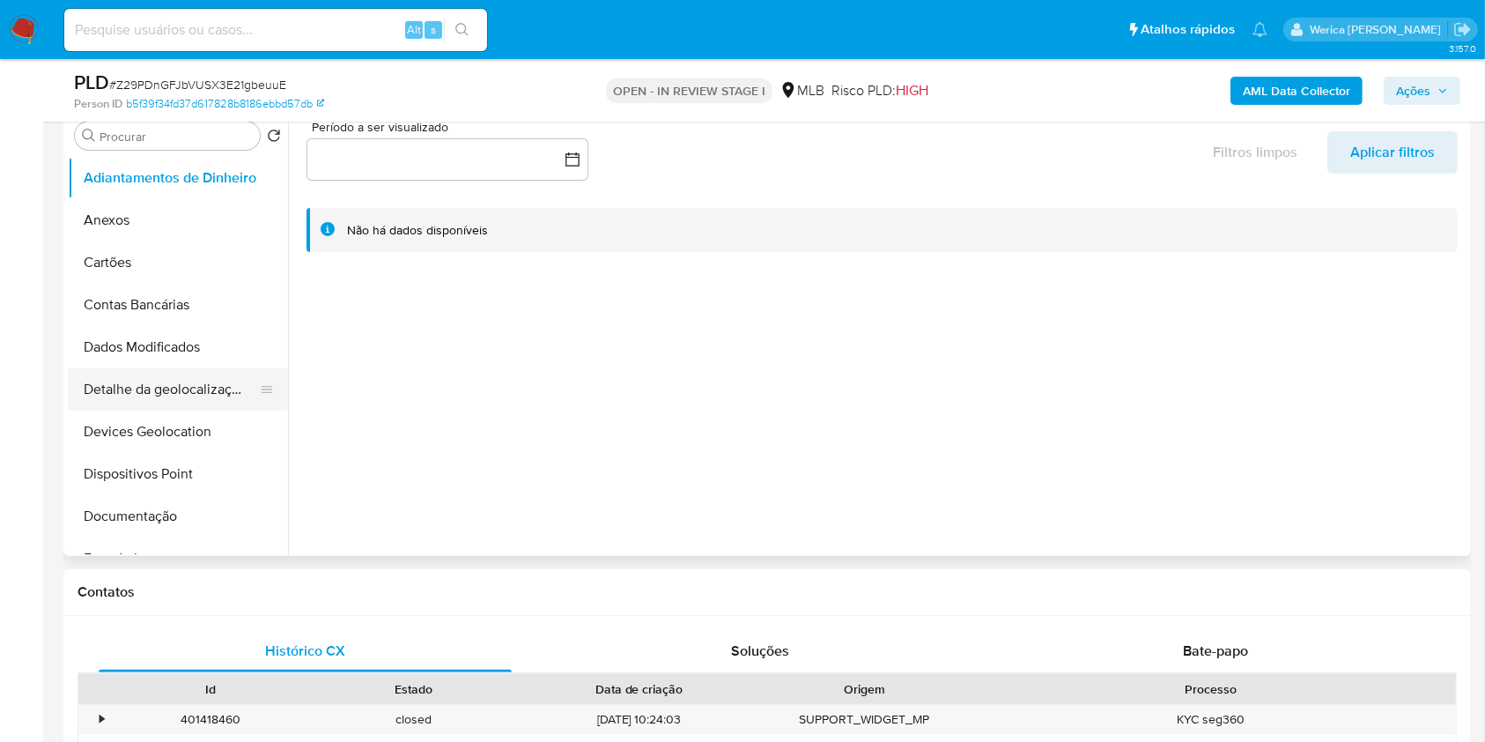
select select "10"
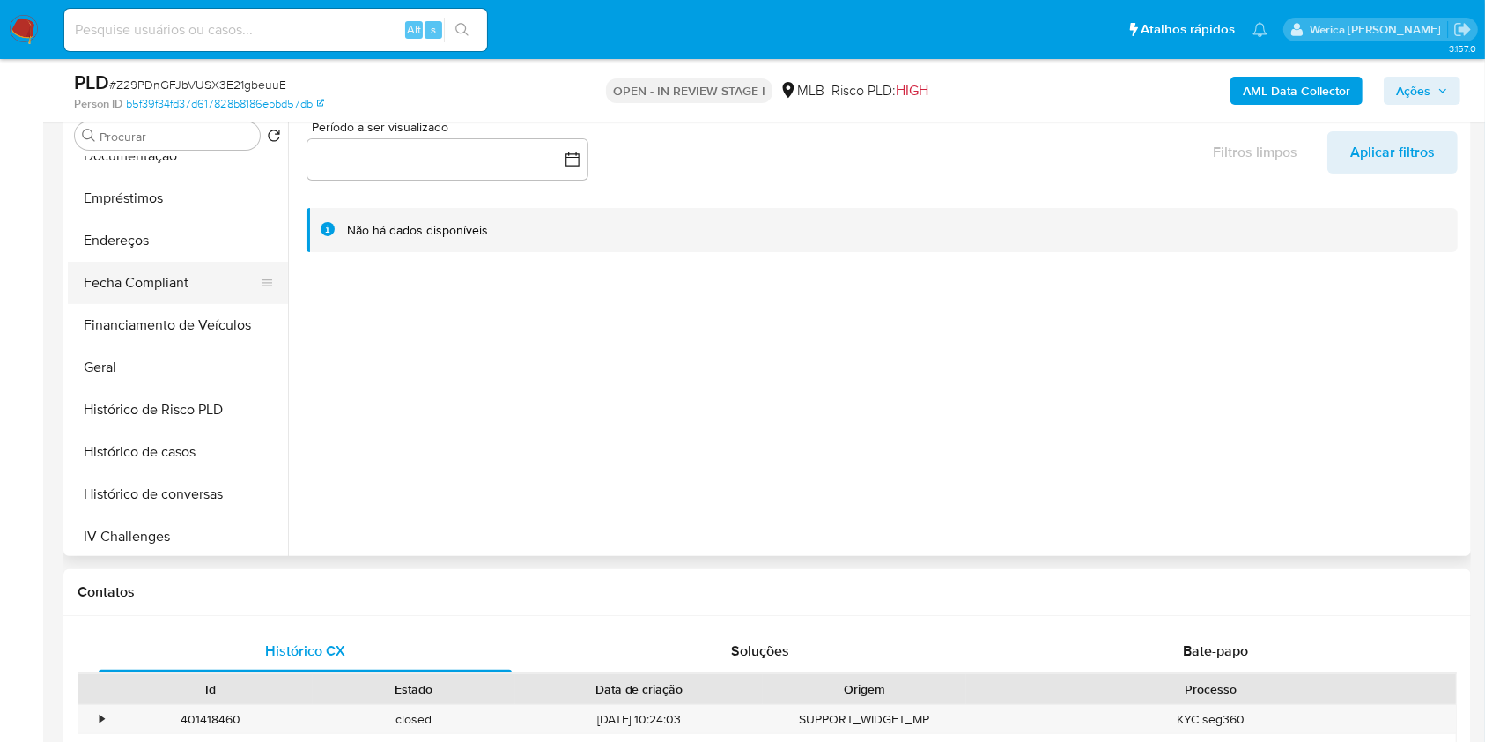
scroll to position [234, 0]
click at [130, 497] on button "Geral" at bounding box center [171, 493] width 206 height 42
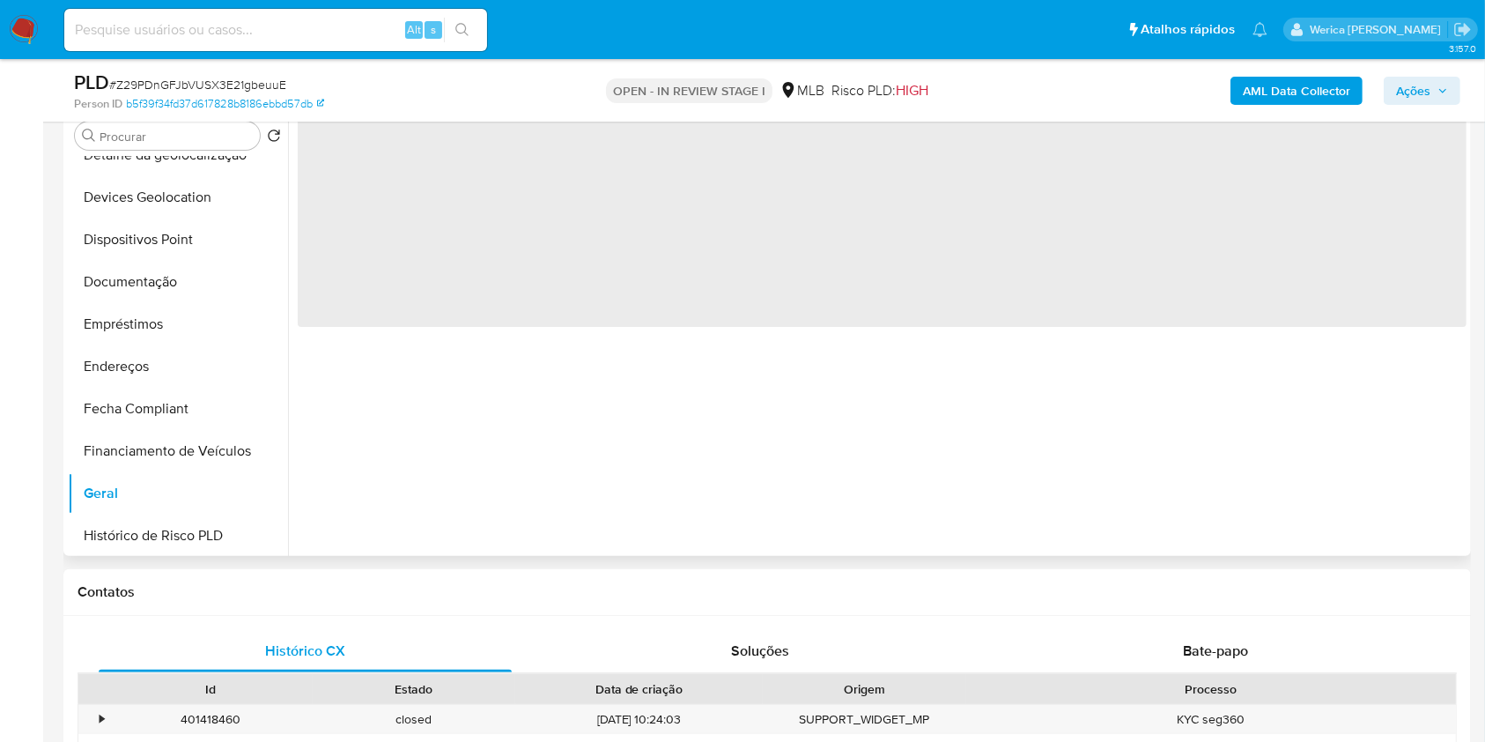
click at [435, 396] on div "‌" at bounding box center [877, 330] width 1178 height 451
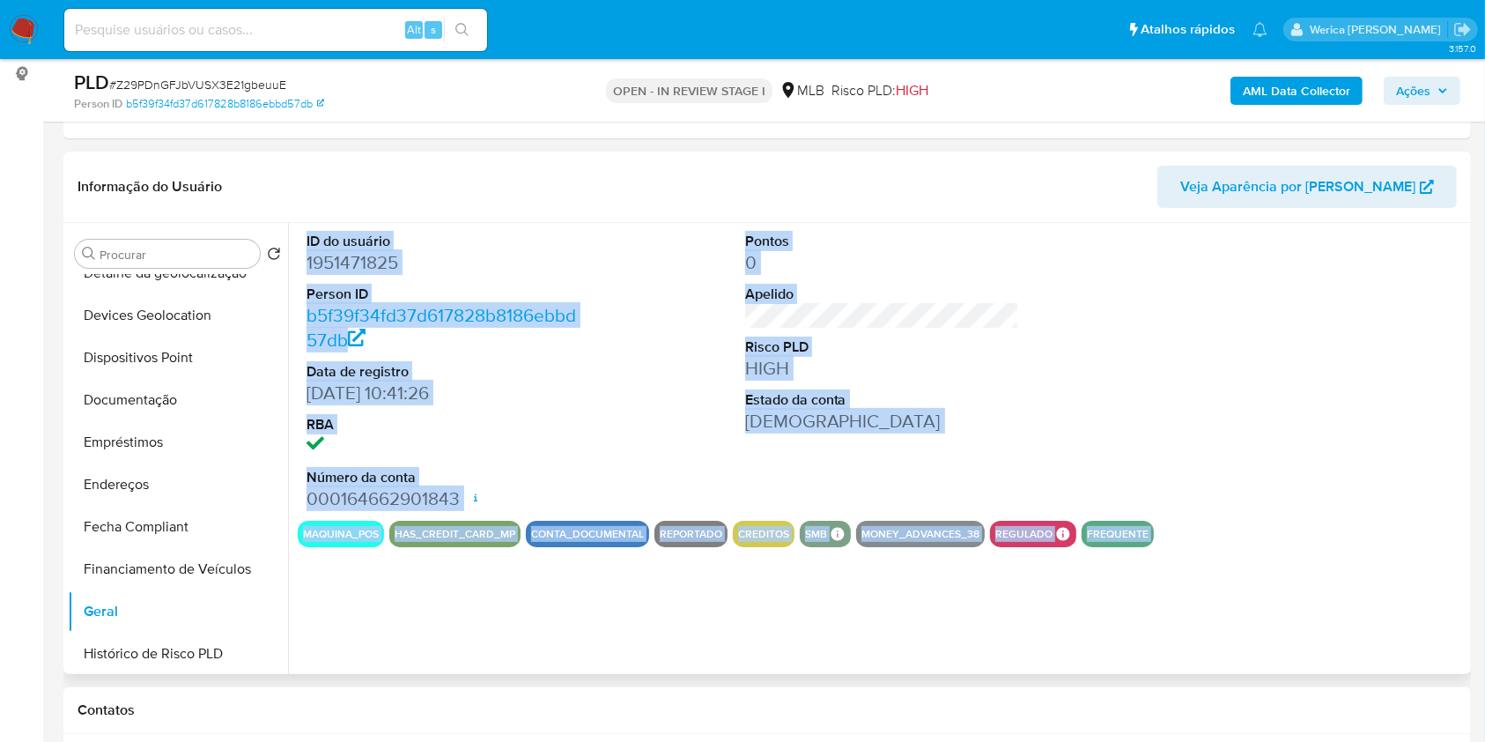
click at [536, 423] on dt "RBA" at bounding box center [444, 424] width 275 height 19
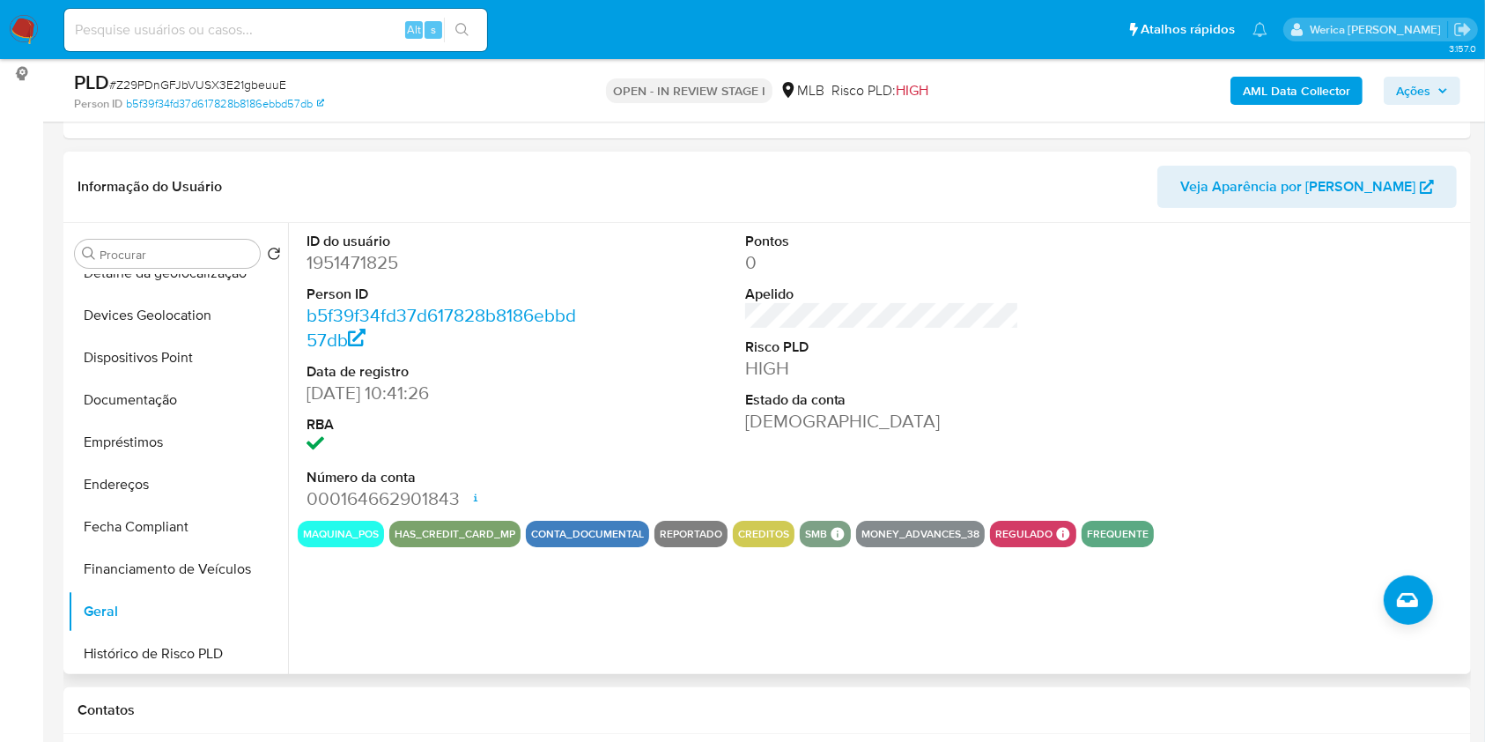
click at [346, 264] on dd "1951471825" at bounding box center [444, 262] width 275 height 25
copy dd "1951471825"
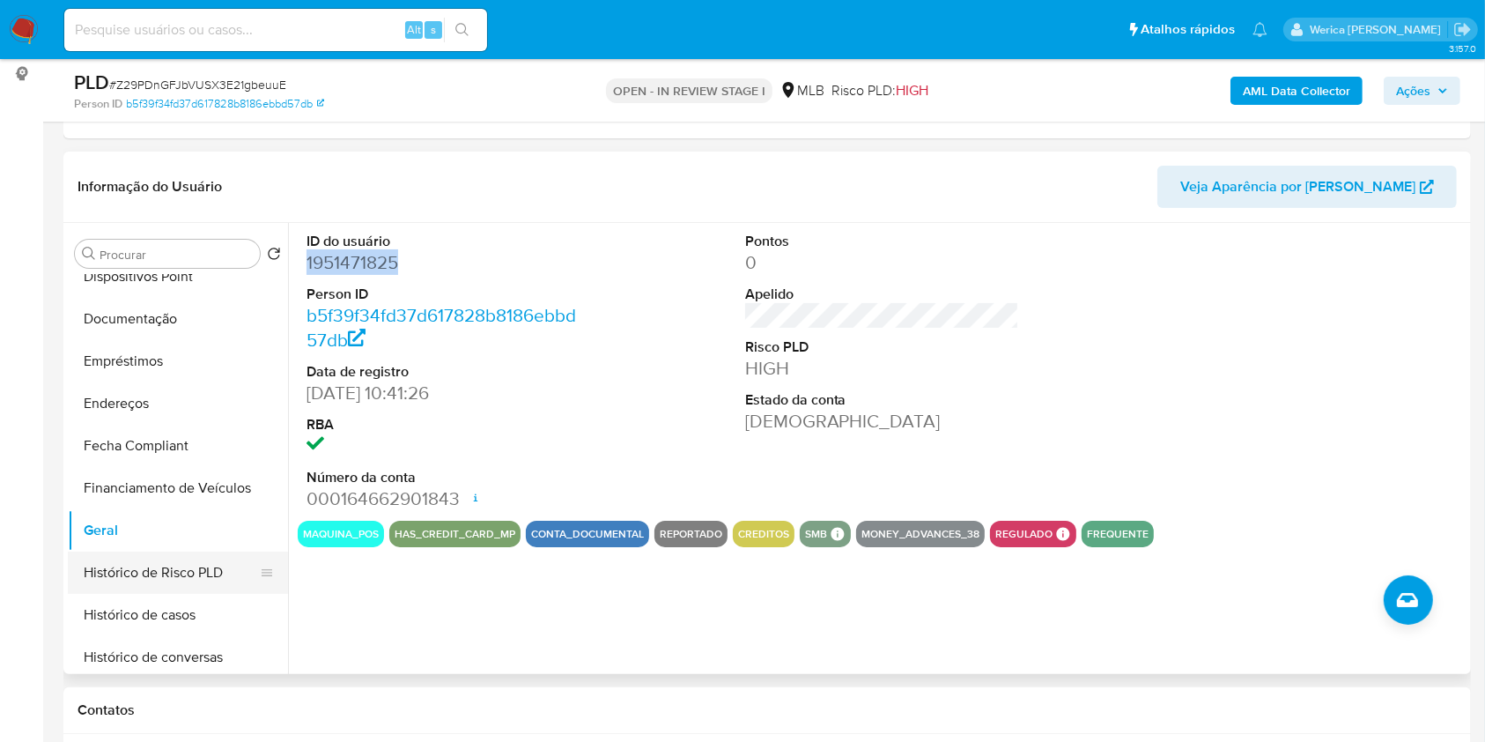
scroll to position [352, 0]
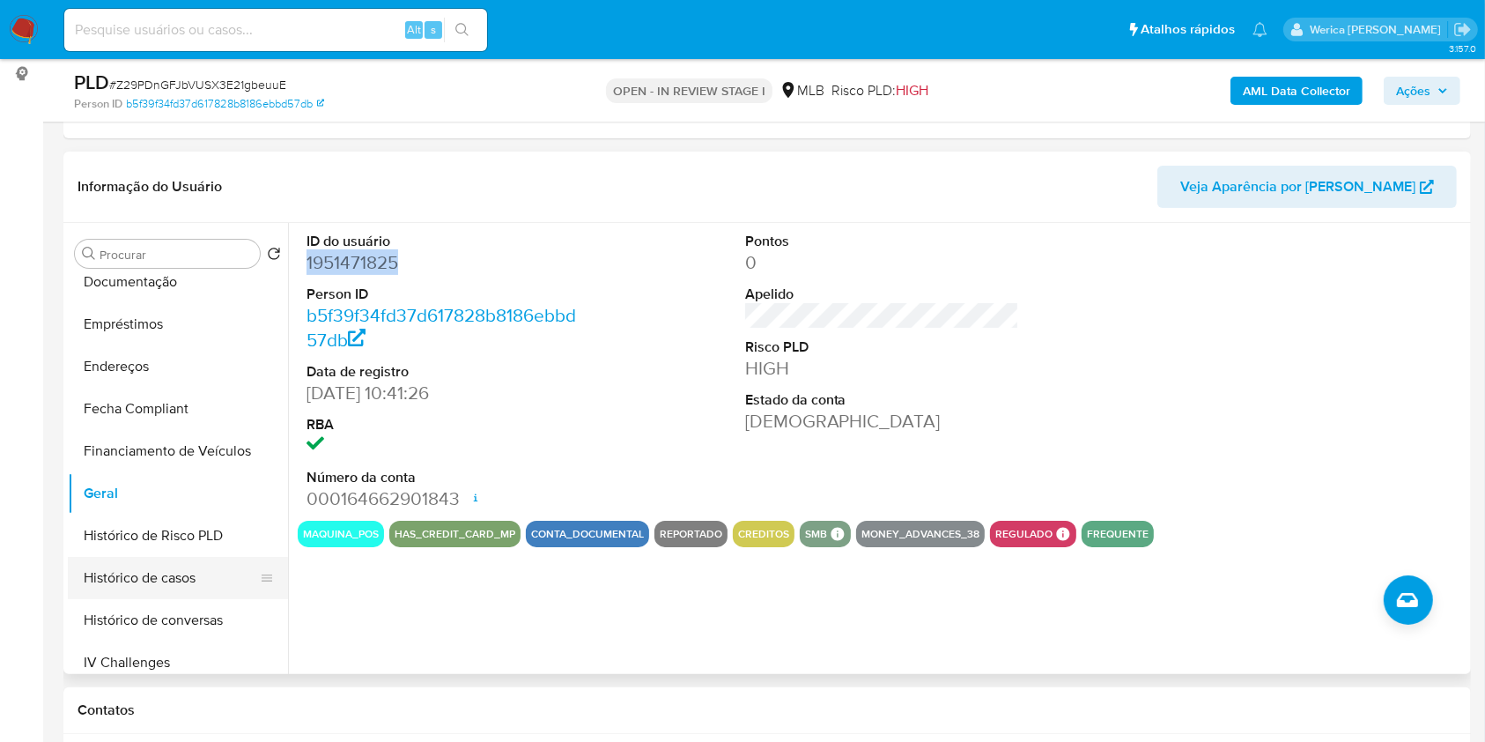
click at [195, 589] on button "Histórico de casos" at bounding box center [171, 578] width 206 height 42
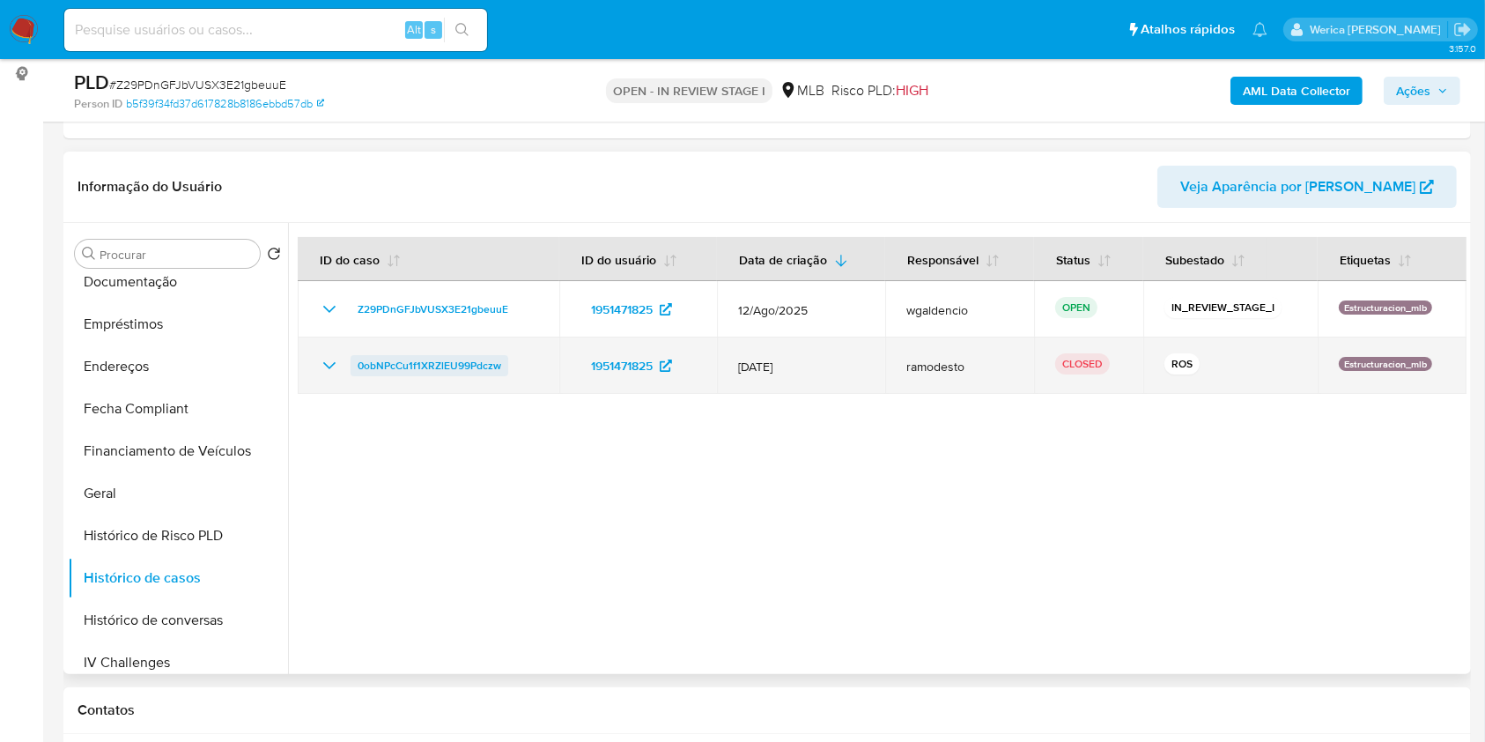
click at [440, 372] on span "0obNPcCu1f1XRZlEU99Pdczw" at bounding box center [430, 365] width 144 height 21
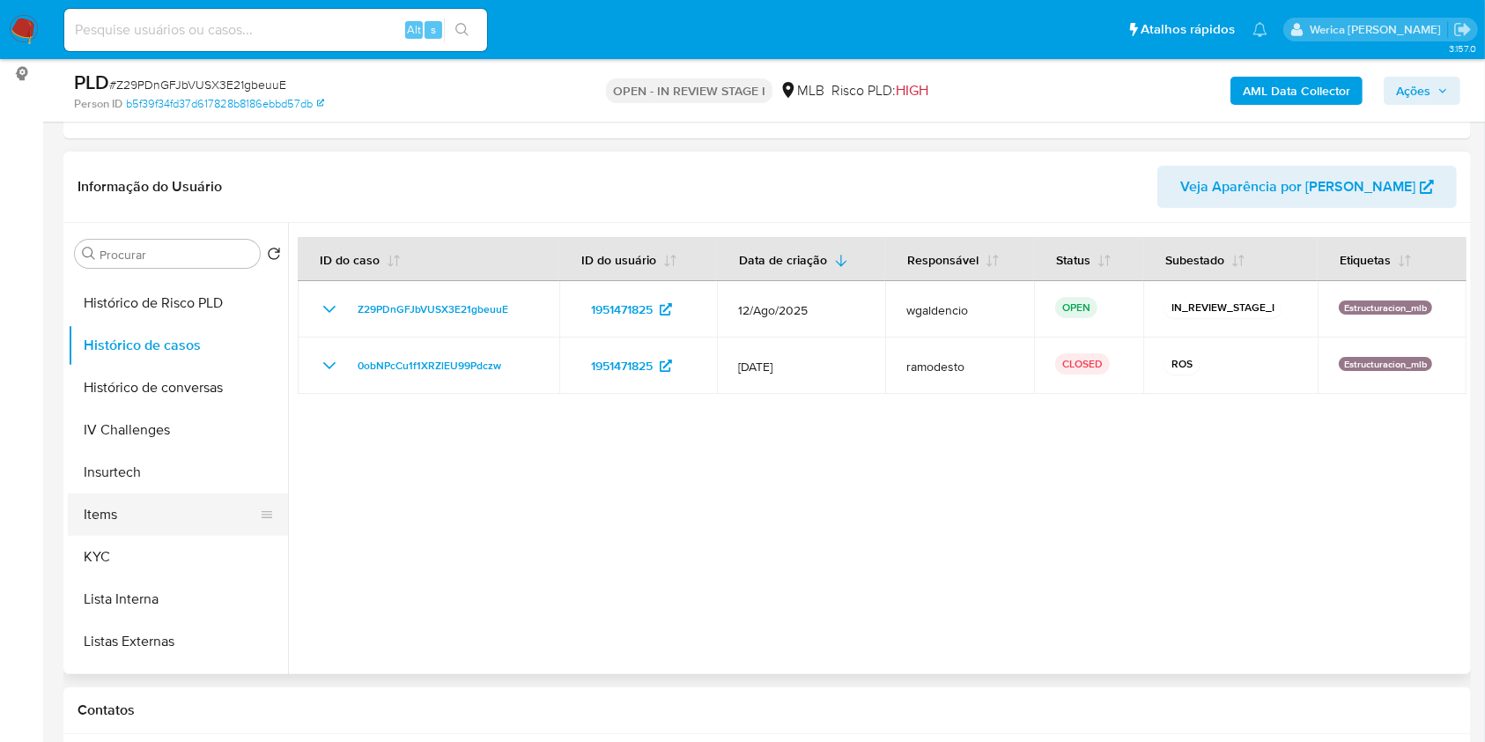
scroll to position [587, 0]
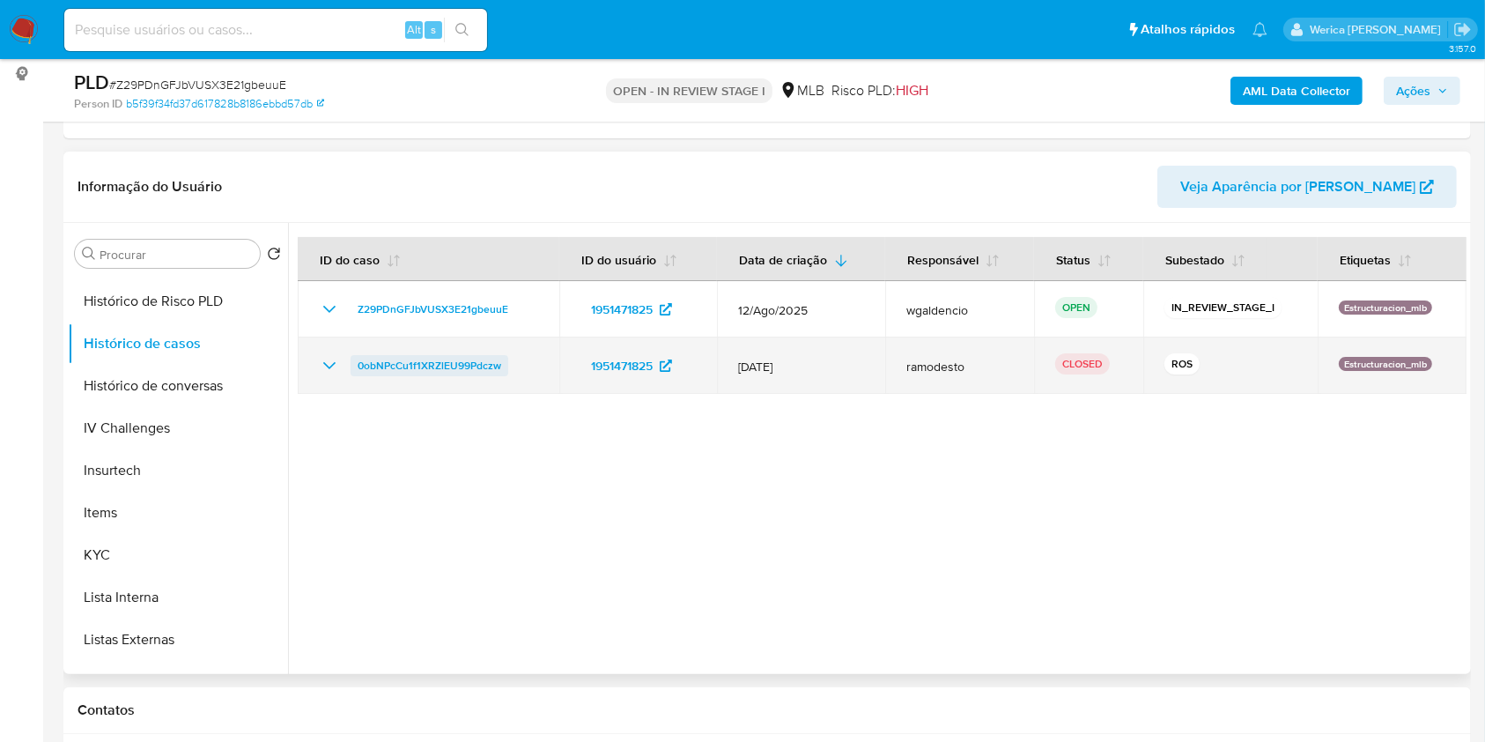
click at [469, 363] on span "0obNPcCu1f1XRZlEU99Pdczw" at bounding box center [430, 365] width 144 height 21
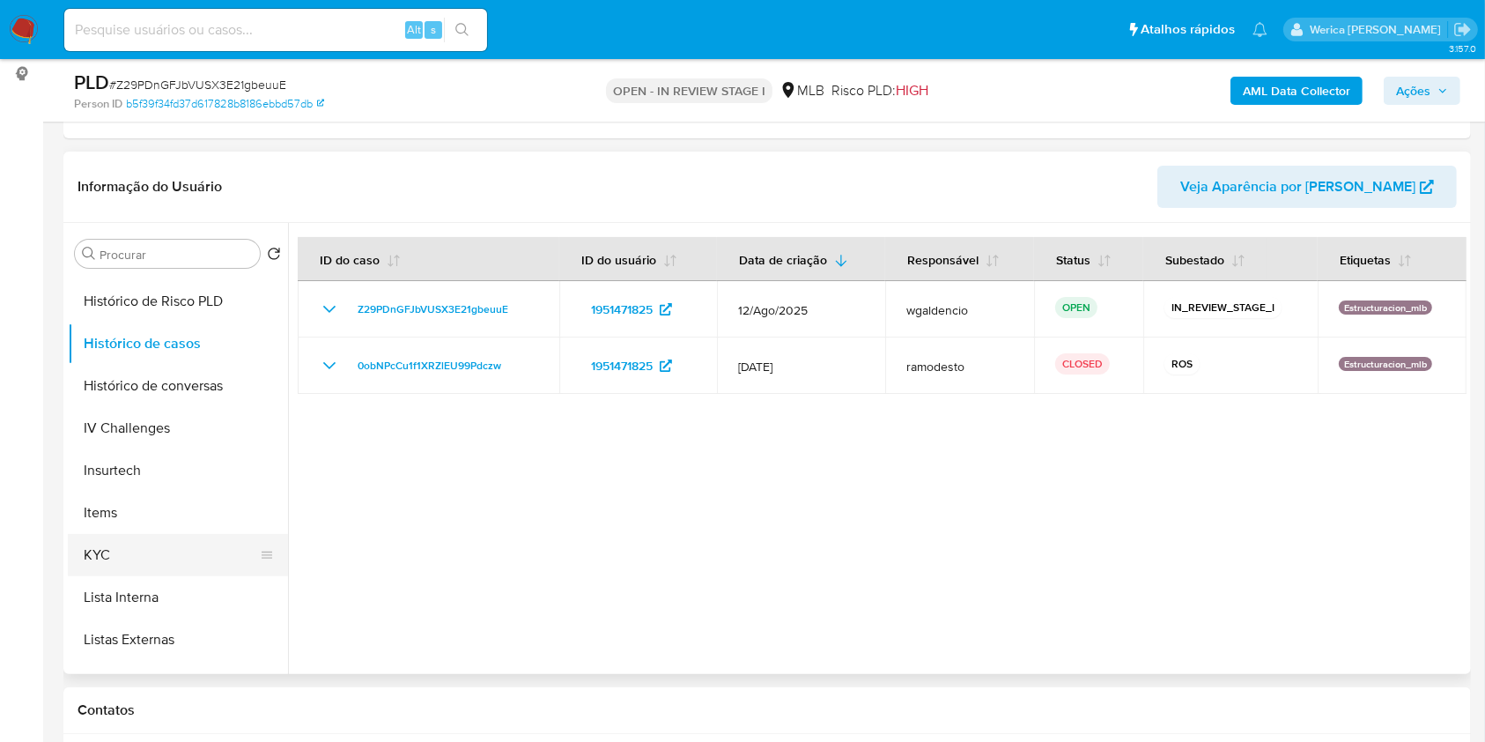
click at [180, 557] on button "KYC" at bounding box center [171, 555] width 206 height 42
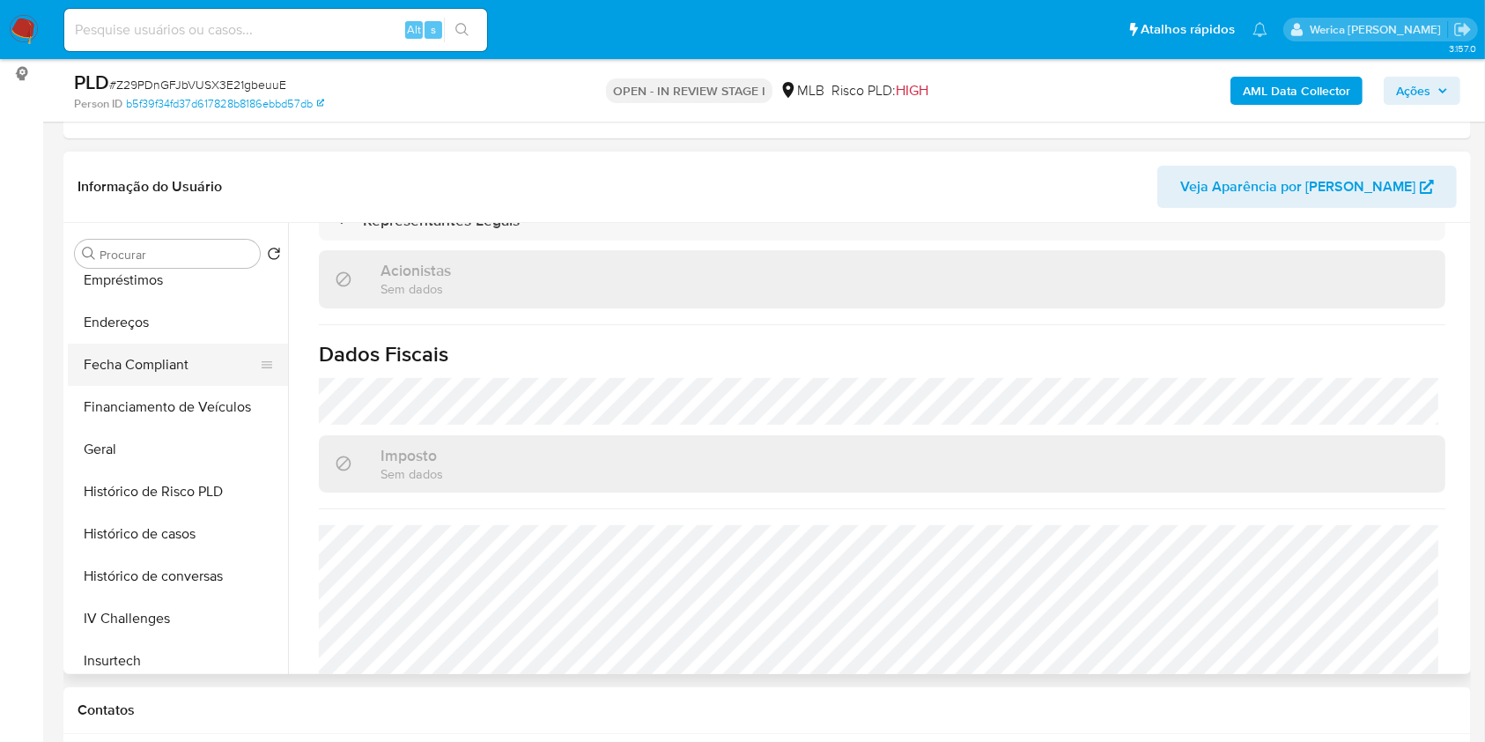
scroll to position [234, 0]
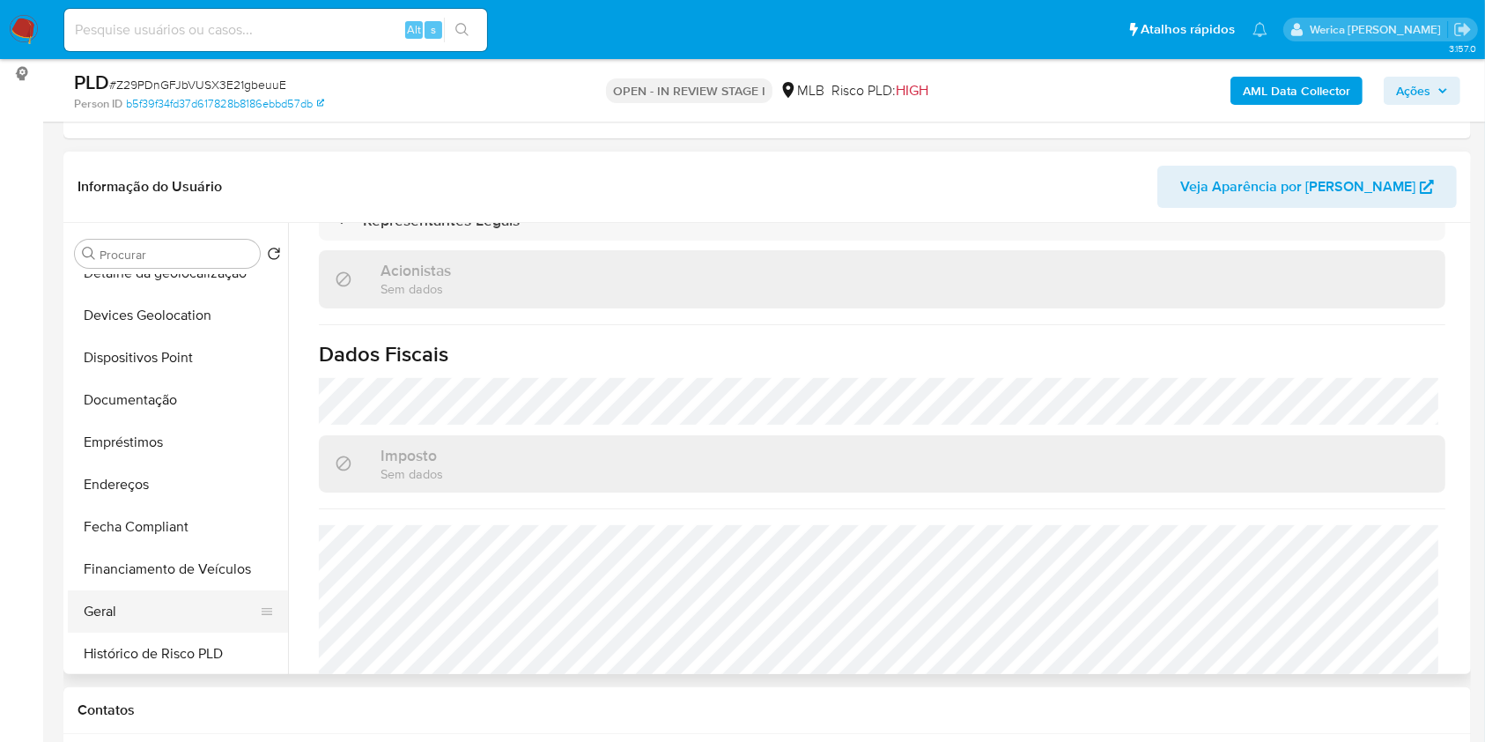
drag, startPoint x: 188, startPoint y: 652, endPoint x: 162, endPoint y: 617, distance: 43.5
click at [190, 652] on button "Histórico de Risco PLD" at bounding box center [178, 653] width 220 height 42
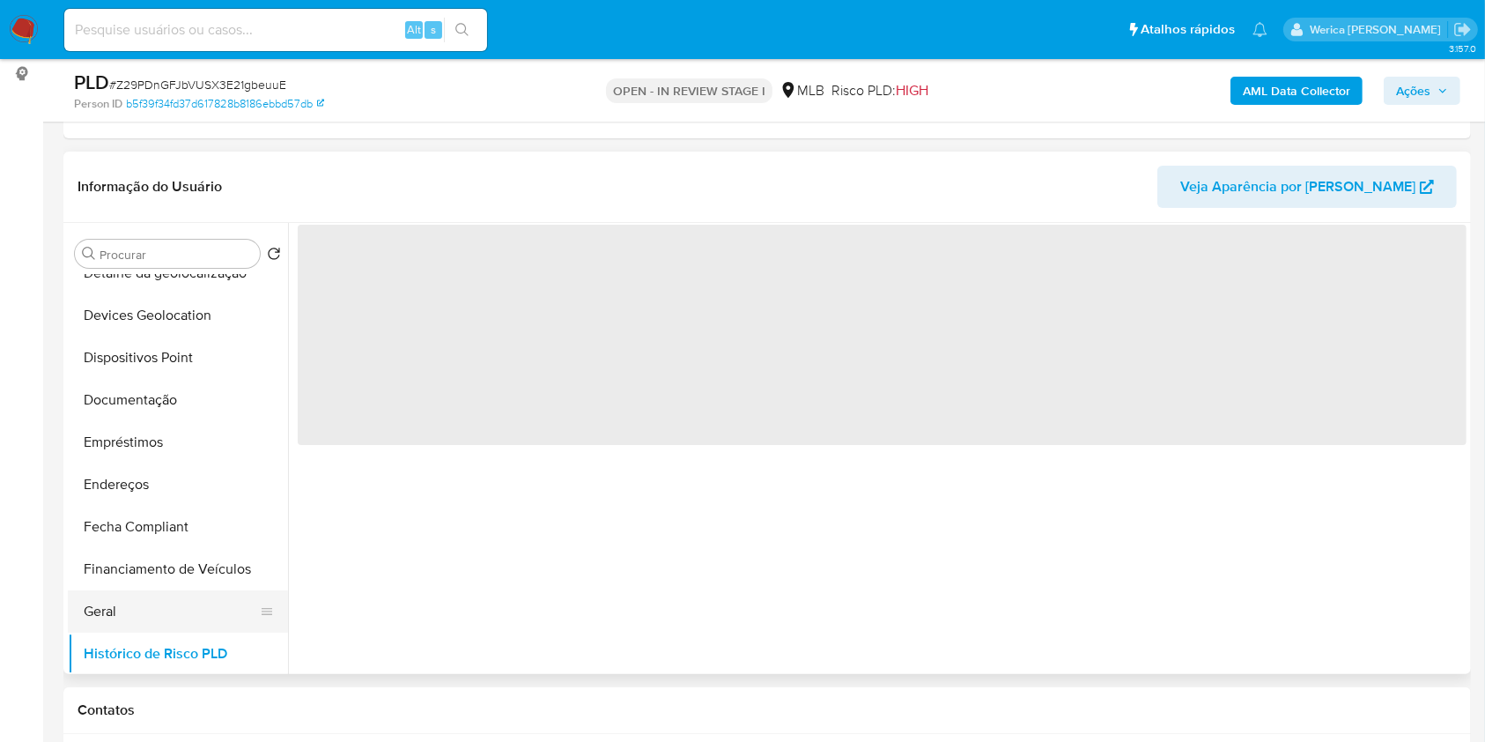
click at [159, 611] on button "Geral" at bounding box center [171, 611] width 206 height 42
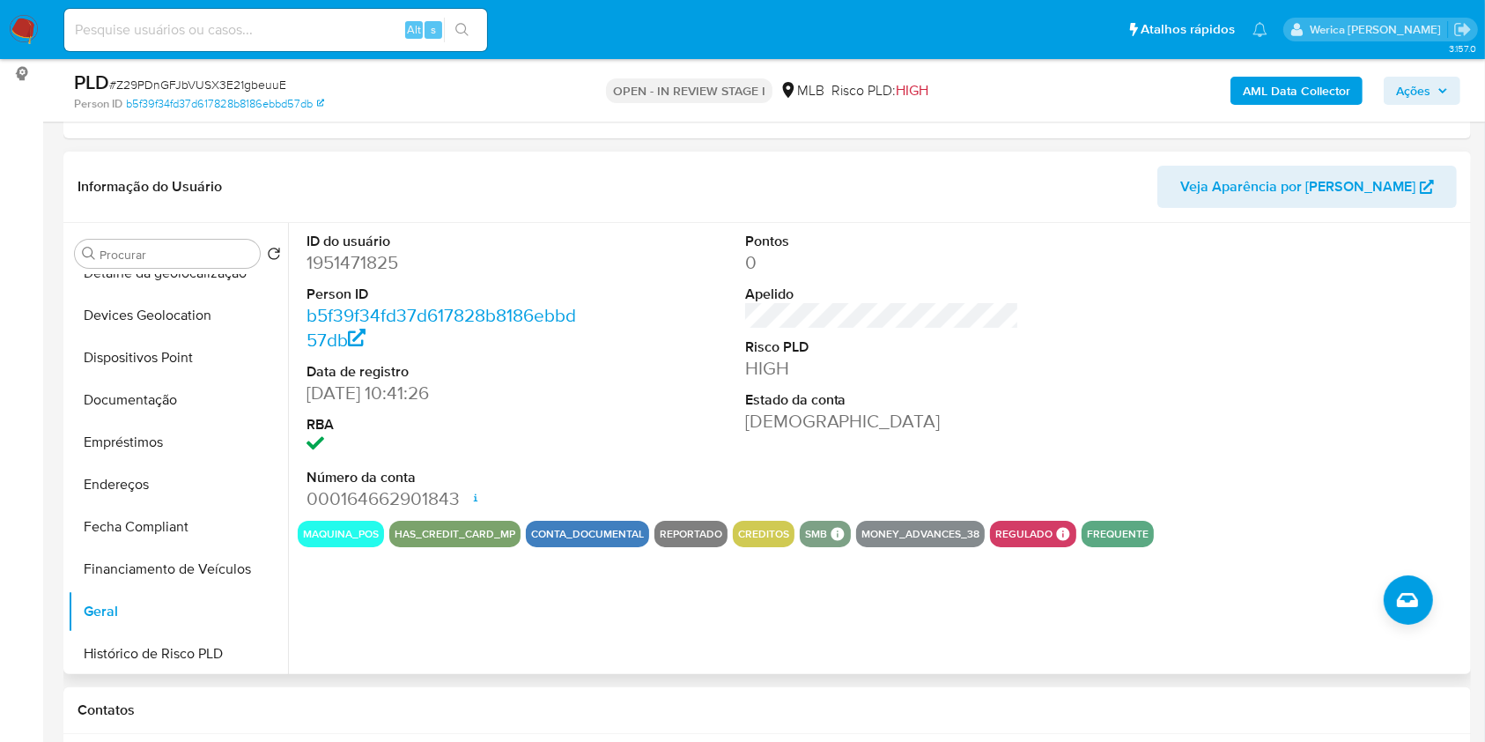
click at [1145, 325] on div "ID do usuário 1951471825 Person ID b5f39f34fd37d617828b8186ebbd57db Data de reg…" at bounding box center [882, 372] width 1169 height 298
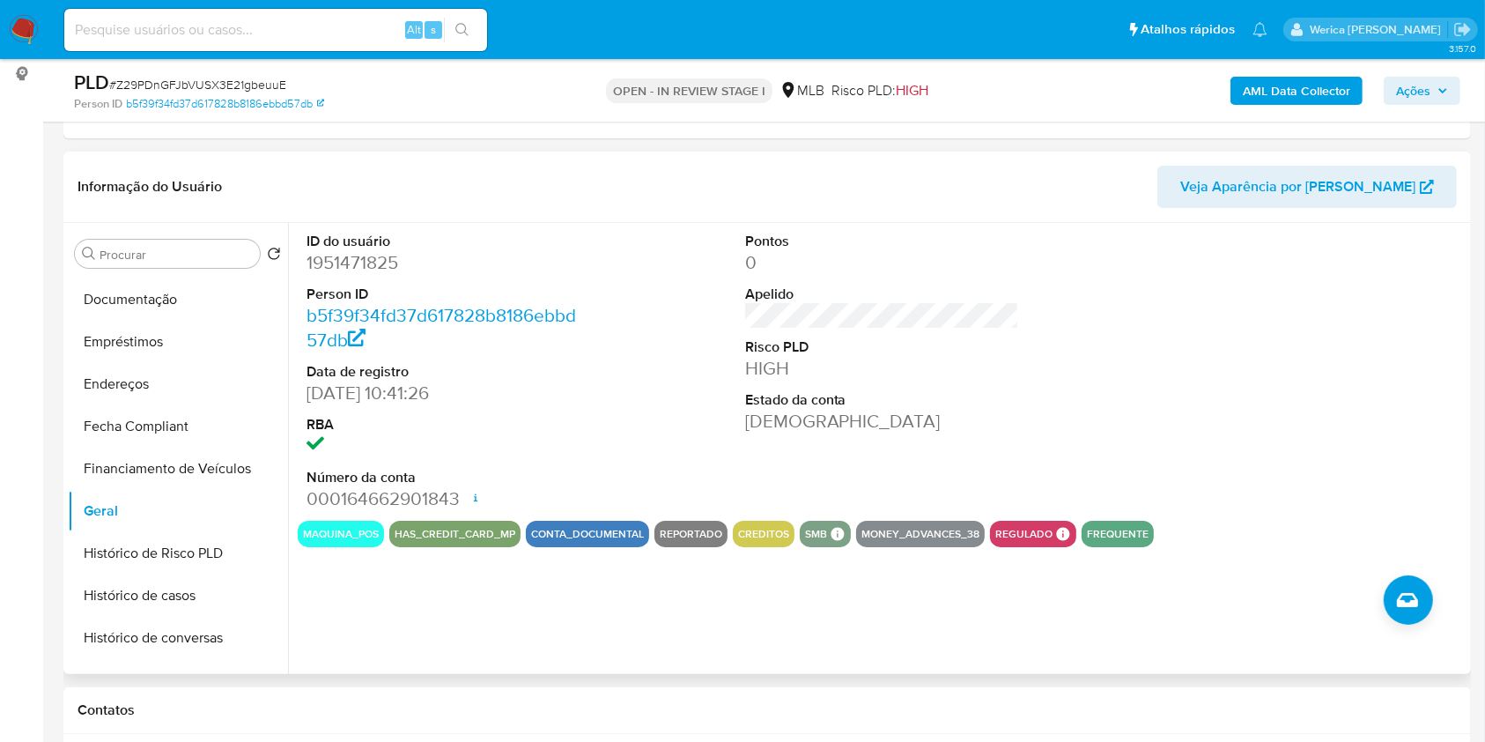
scroll to position [469, 0]
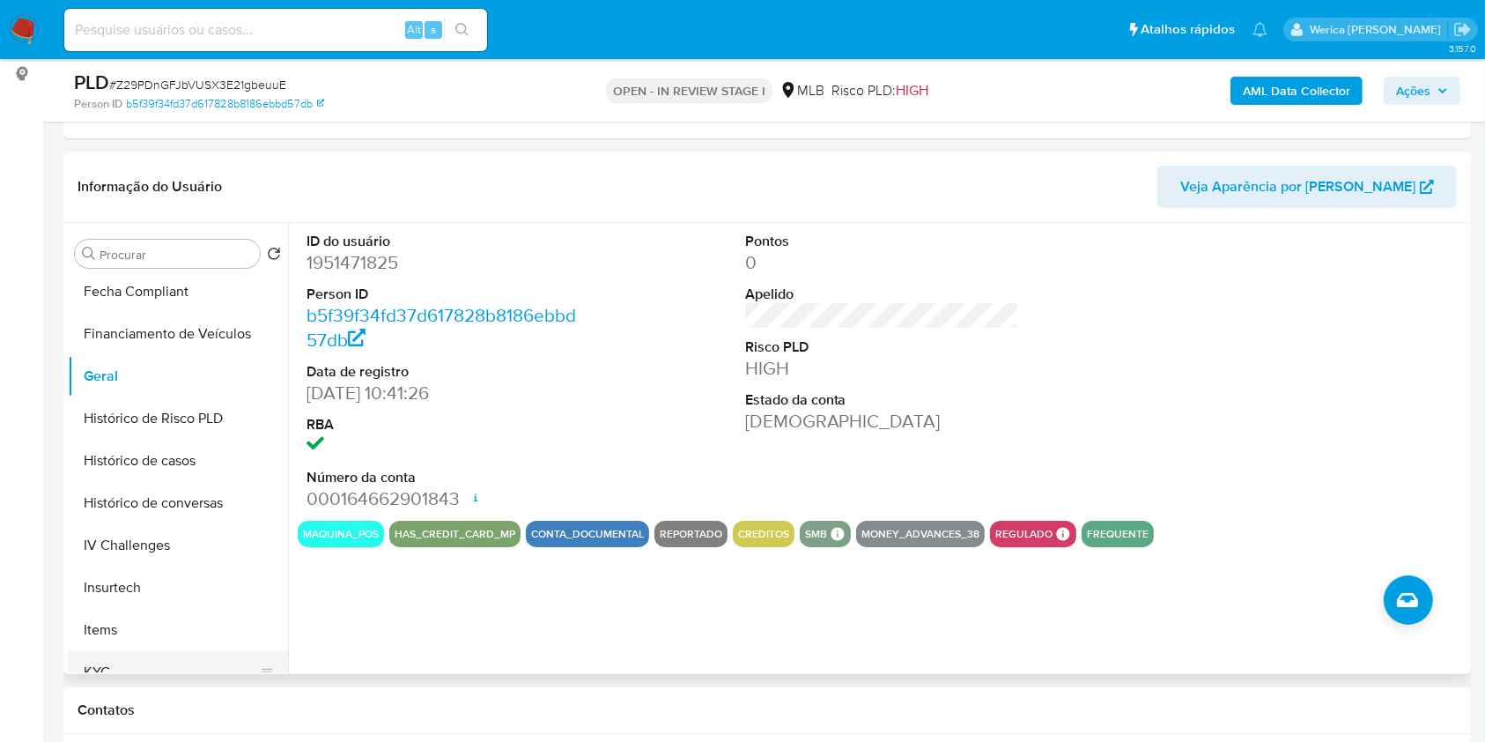
click at [144, 649] on ul "Adiantamentos de Dinheiro Anexos Cartões Contas Bancárias Dados Modificados Det…" at bounding box center [178, 473] width 220 height 397
click at [145, 663] on button "KYC" at bounding box center [171, 672] width 206 height 42
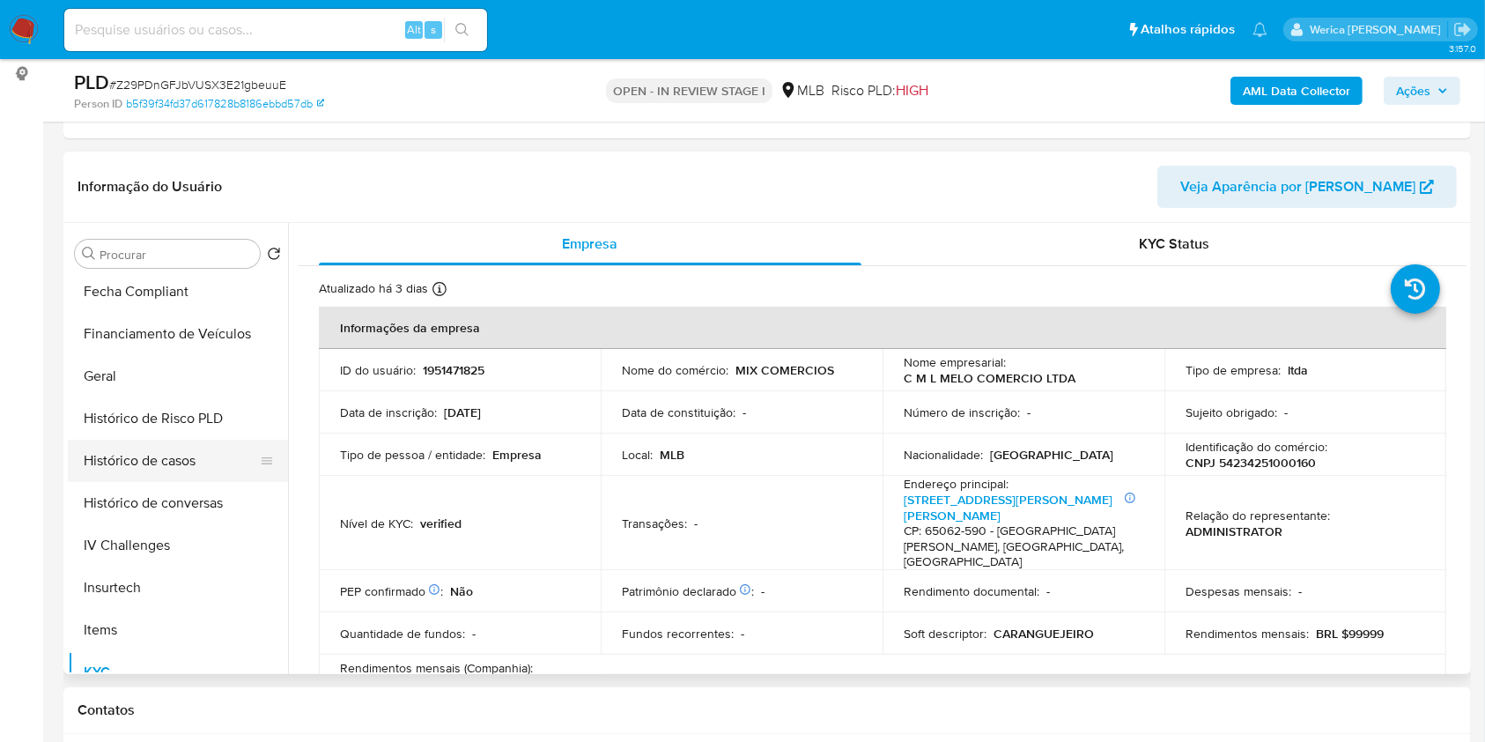
scroll to position [117, 0]
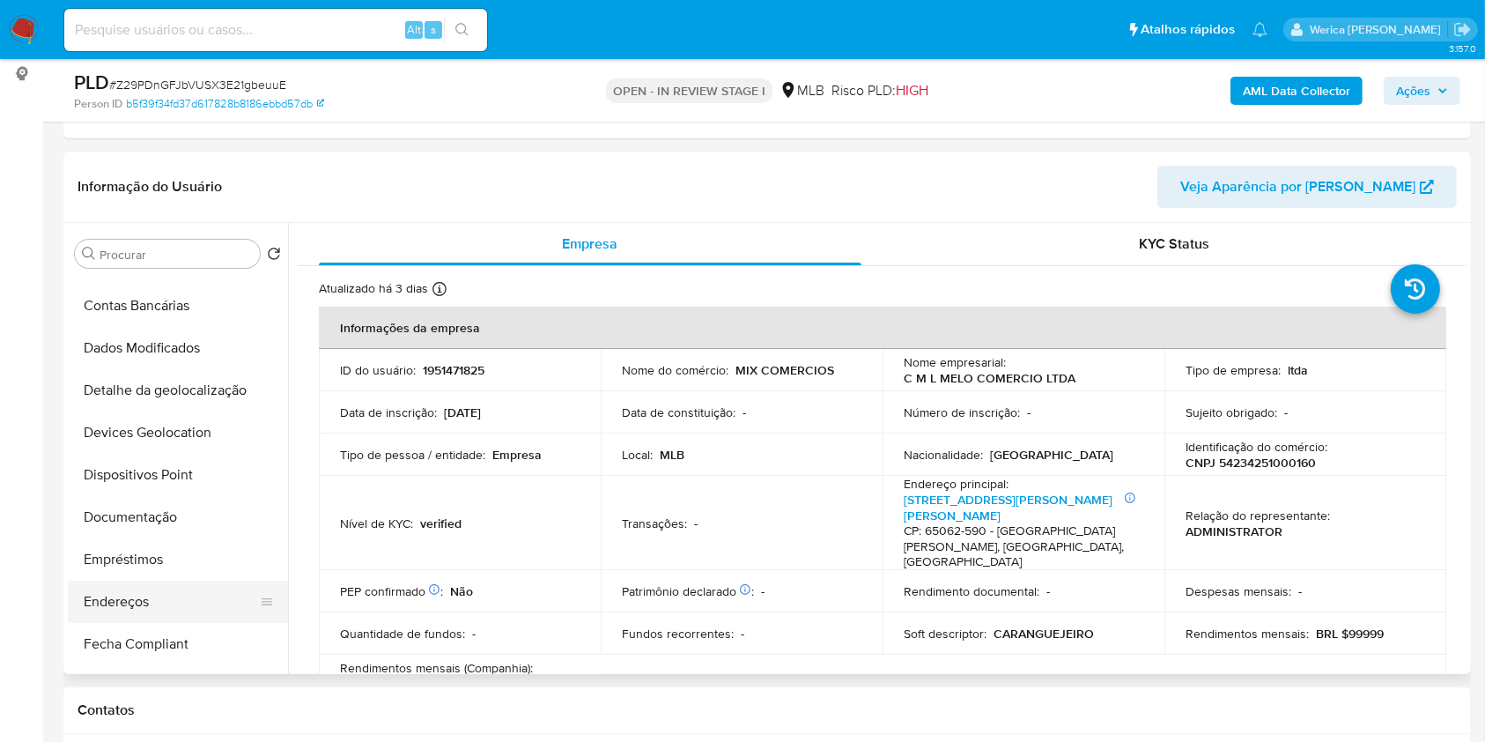
click at [141, 609] on button "Endereços" at bounding box center [171, 601] width 206 height 42
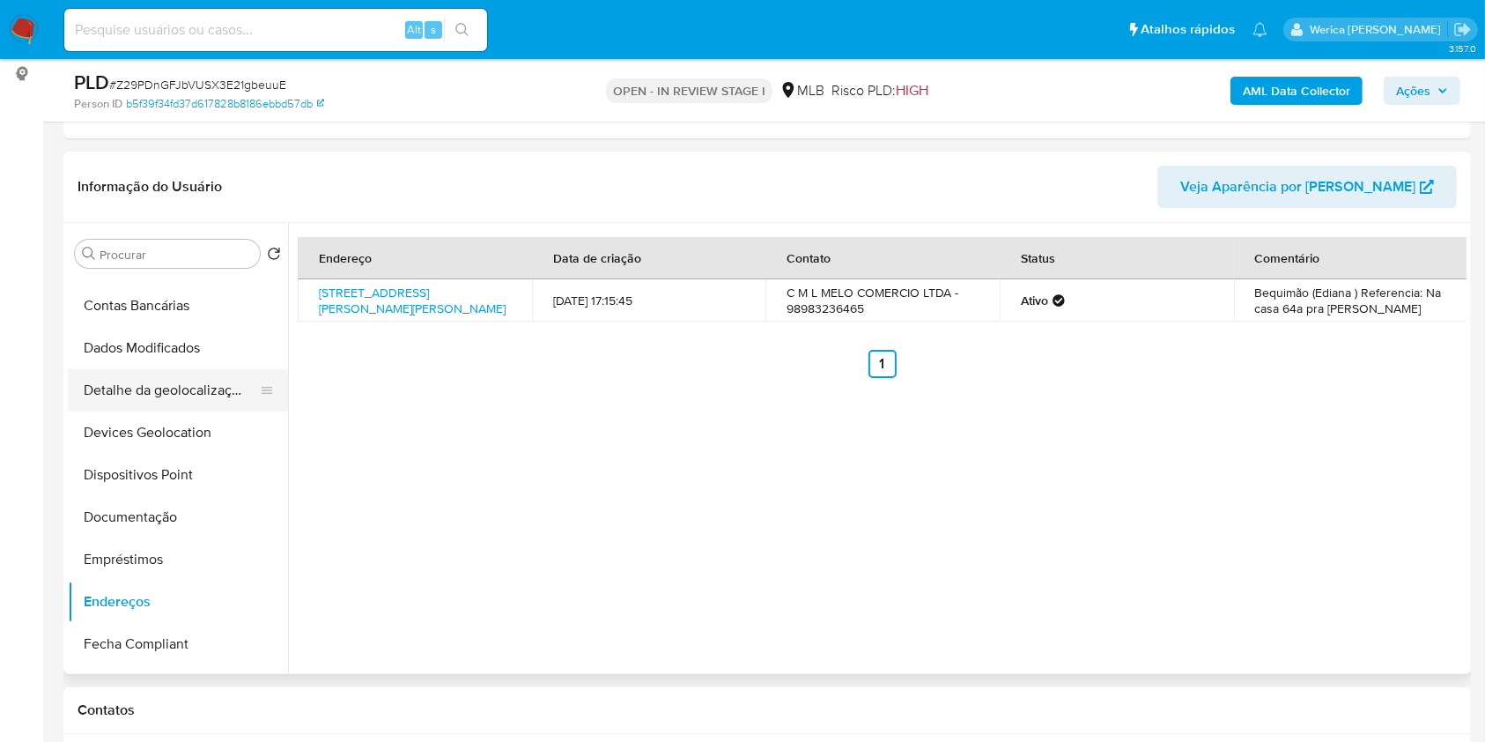
click at [197, 370] on button "Detalhe da geolocalização" at bounding box center [171, 390] width 206 height 42
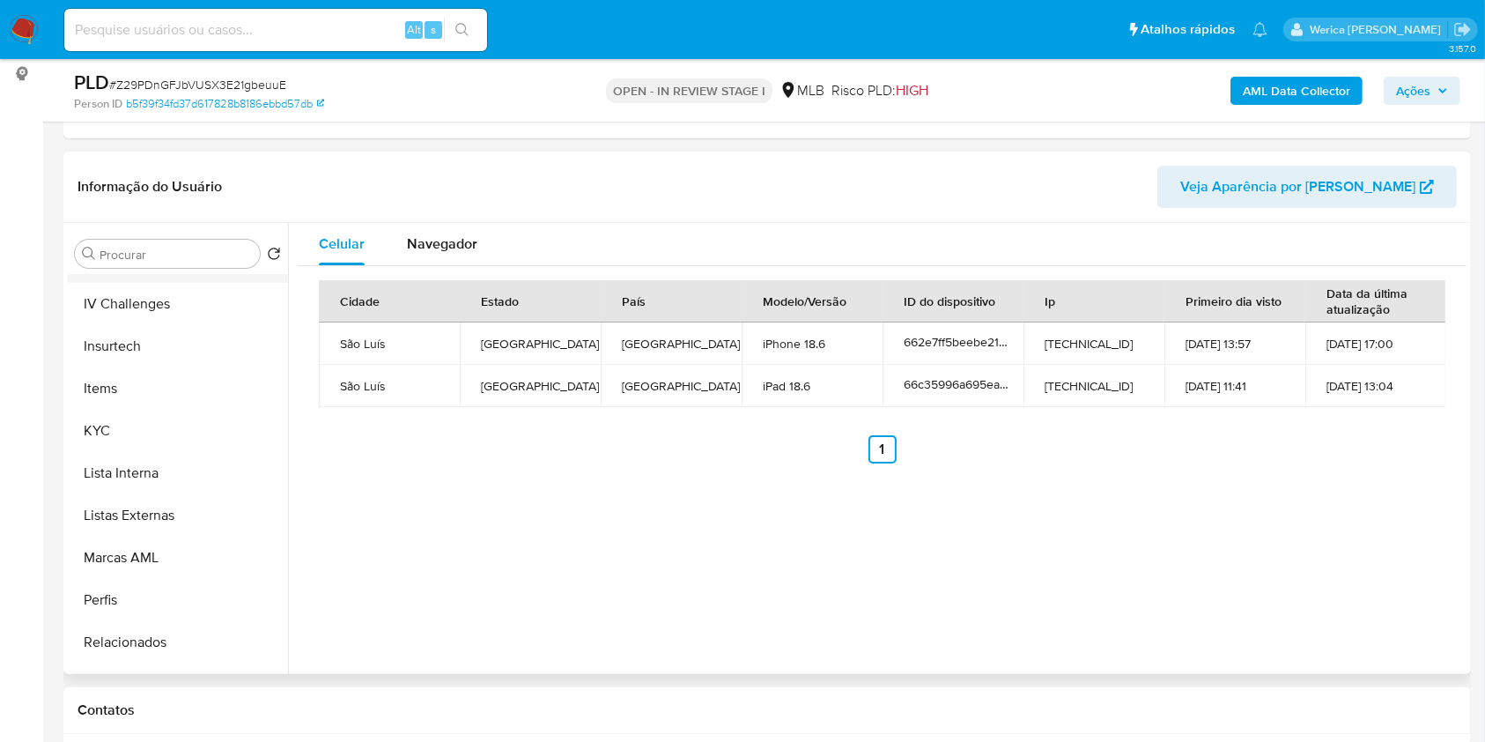
scroll to position [787, 0]
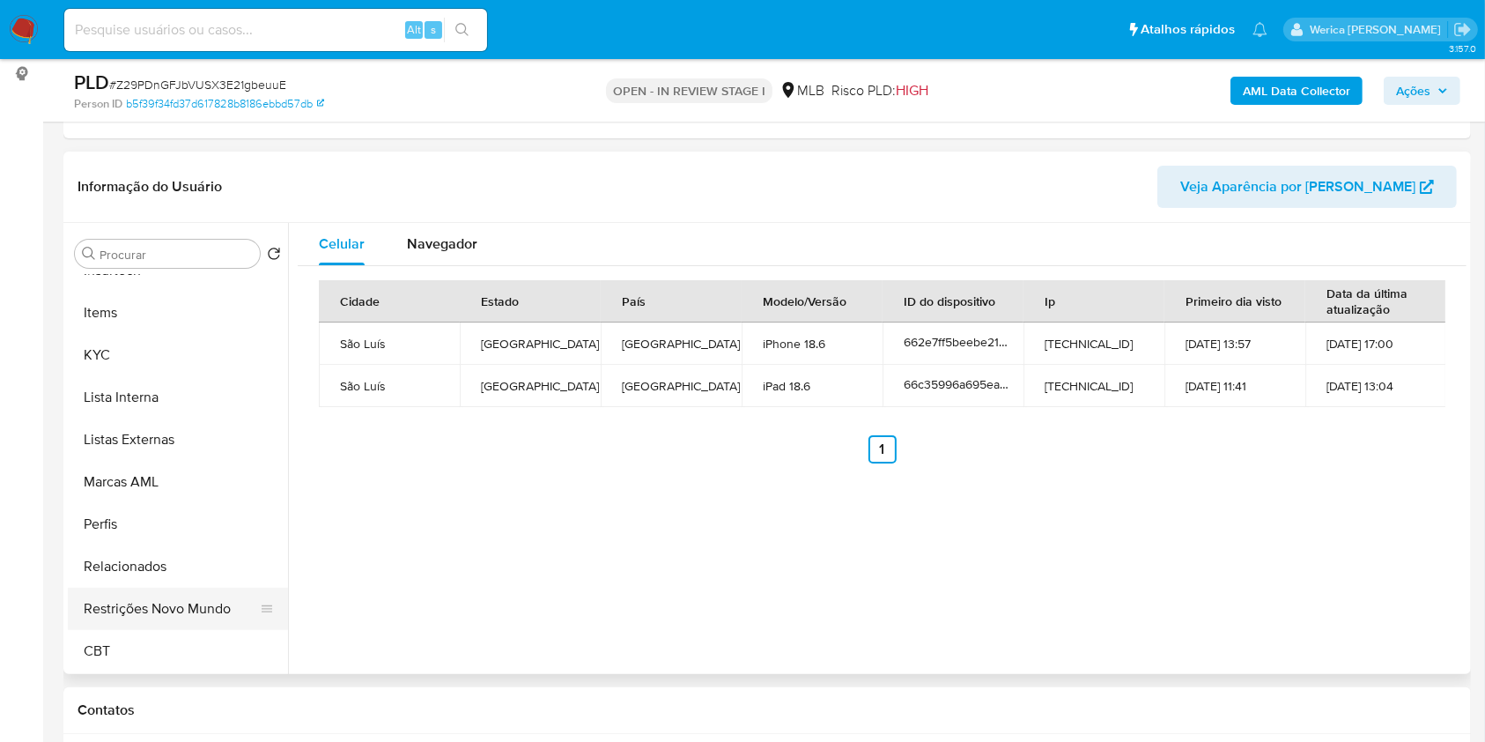
click at [197, 609] on button "Restrições Novo Mundo" at bounding box center [171, 608] width 206 height 42
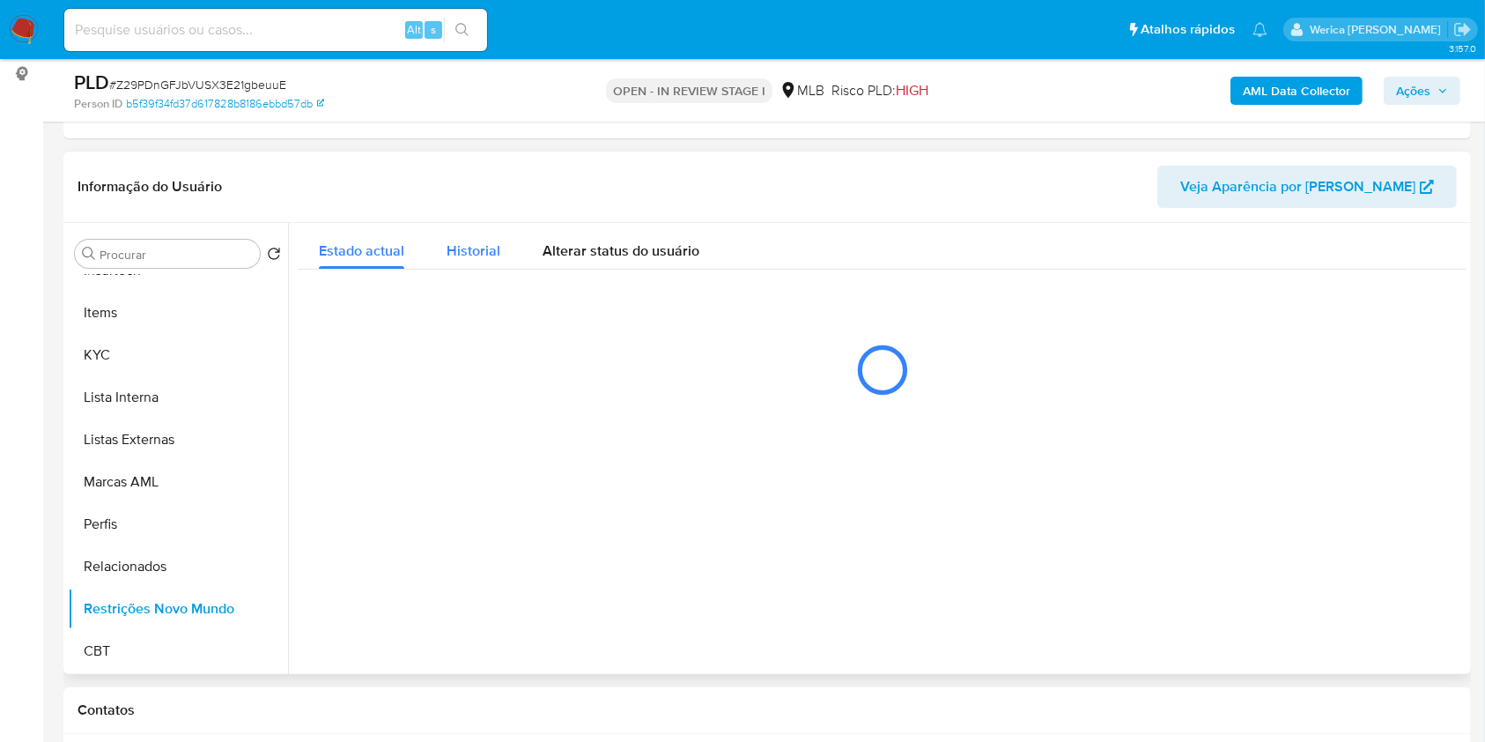
click at [435, 240] on button "Historial" at bounding box center [473, 246] width 96 height 47
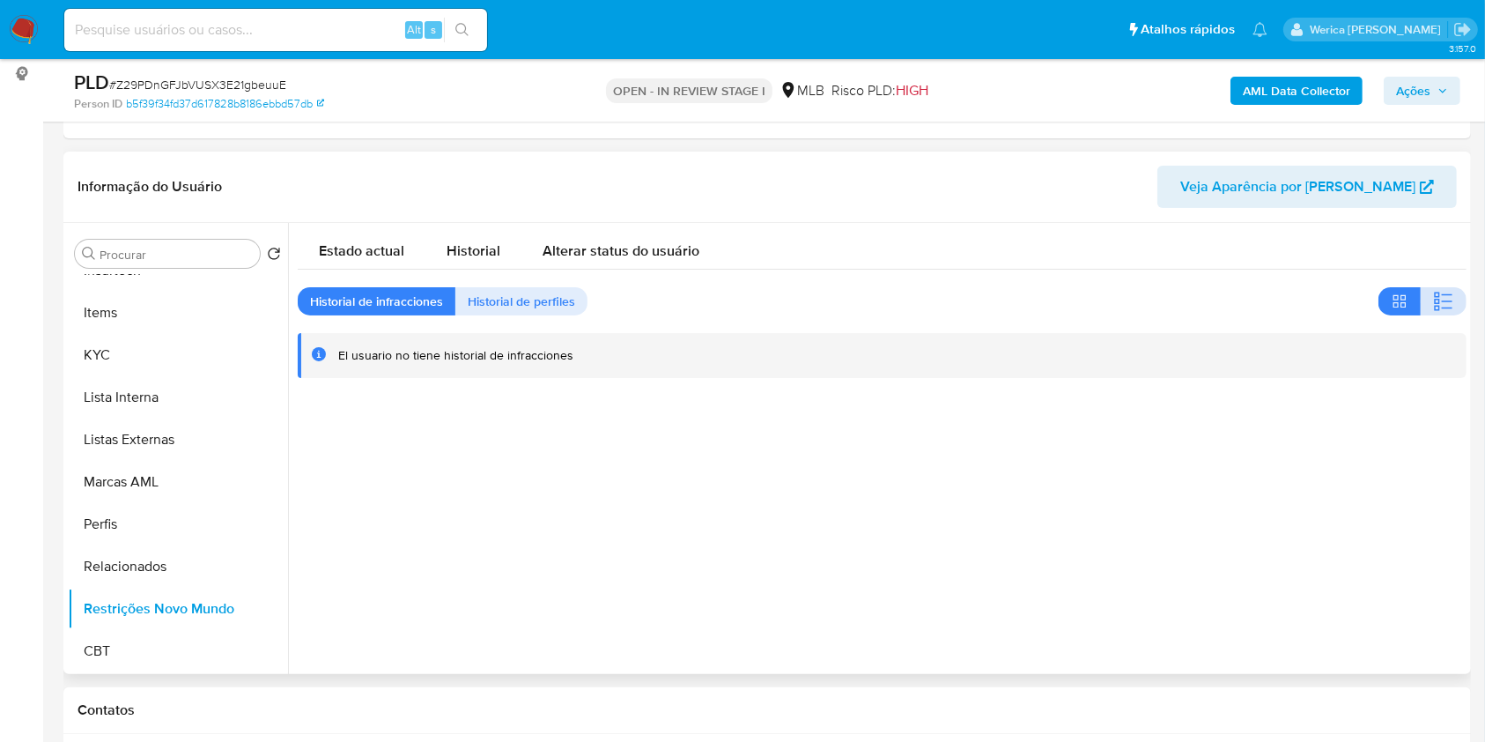
click at [1440, 296] on icon "button" at bounding box center [1443, 301] width 21 height 21
click at [1348, 526] on div at bounding box center [877, 448] width 1178 height 451
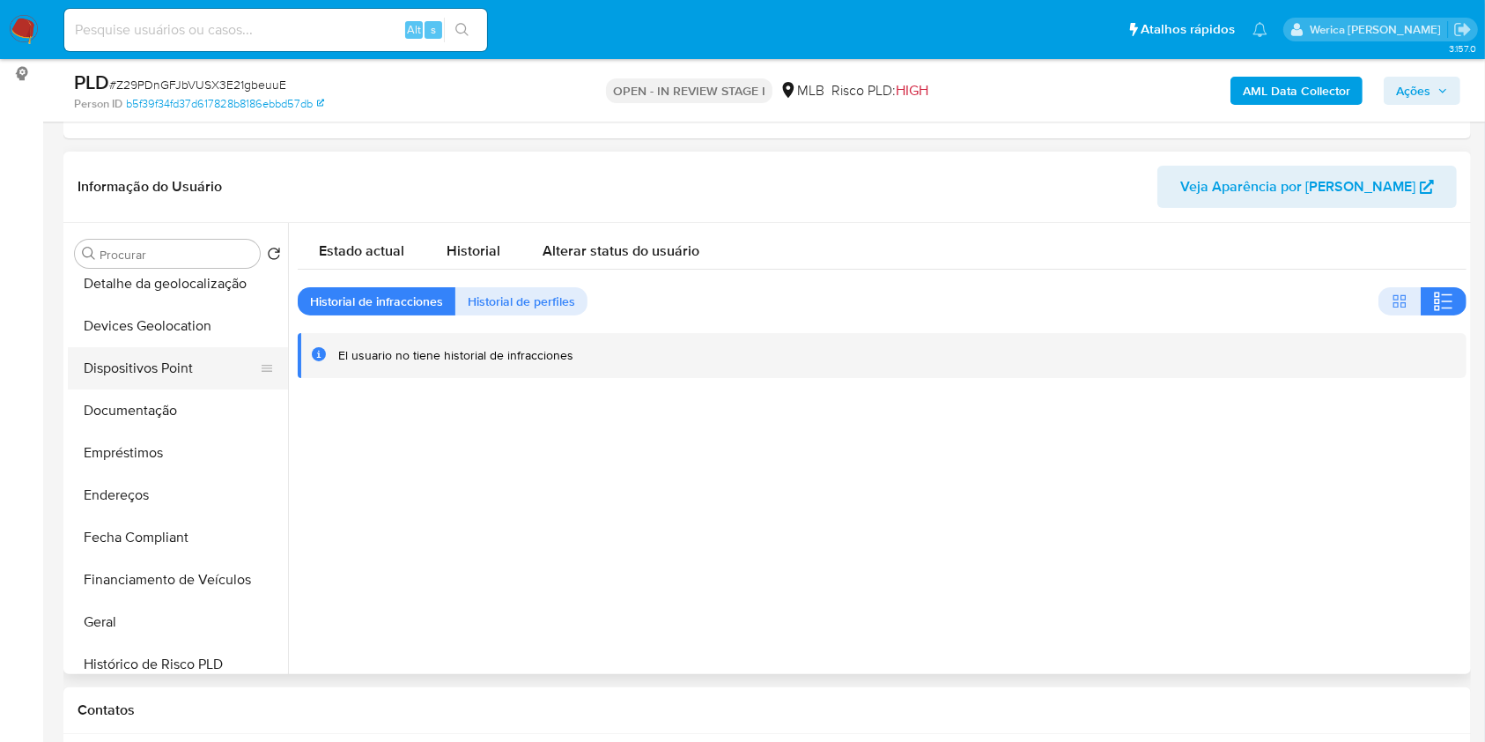
scroll to position [82, 0]
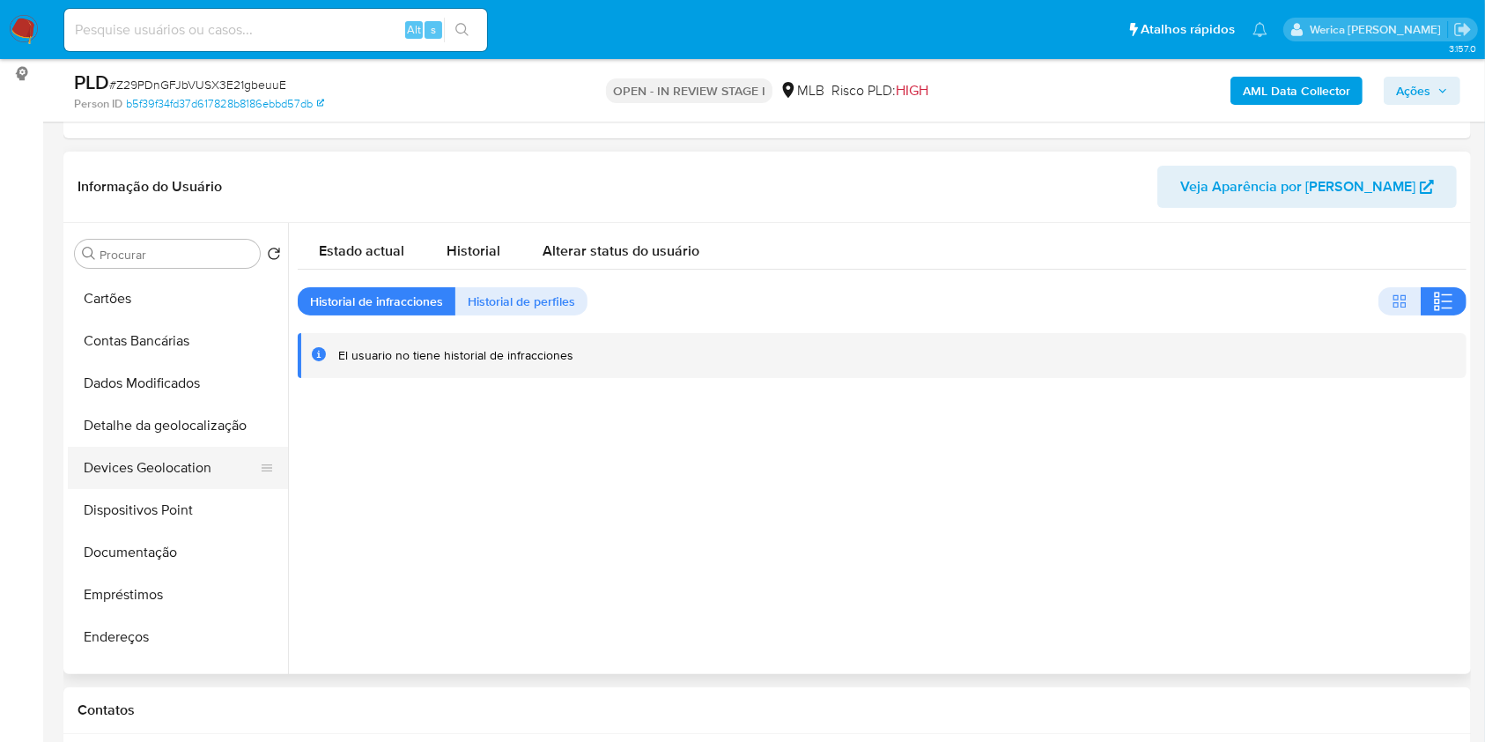
click at [131, 480] on button "Devices Geolocation" at bounding box center [171, 468] width 206 height 42
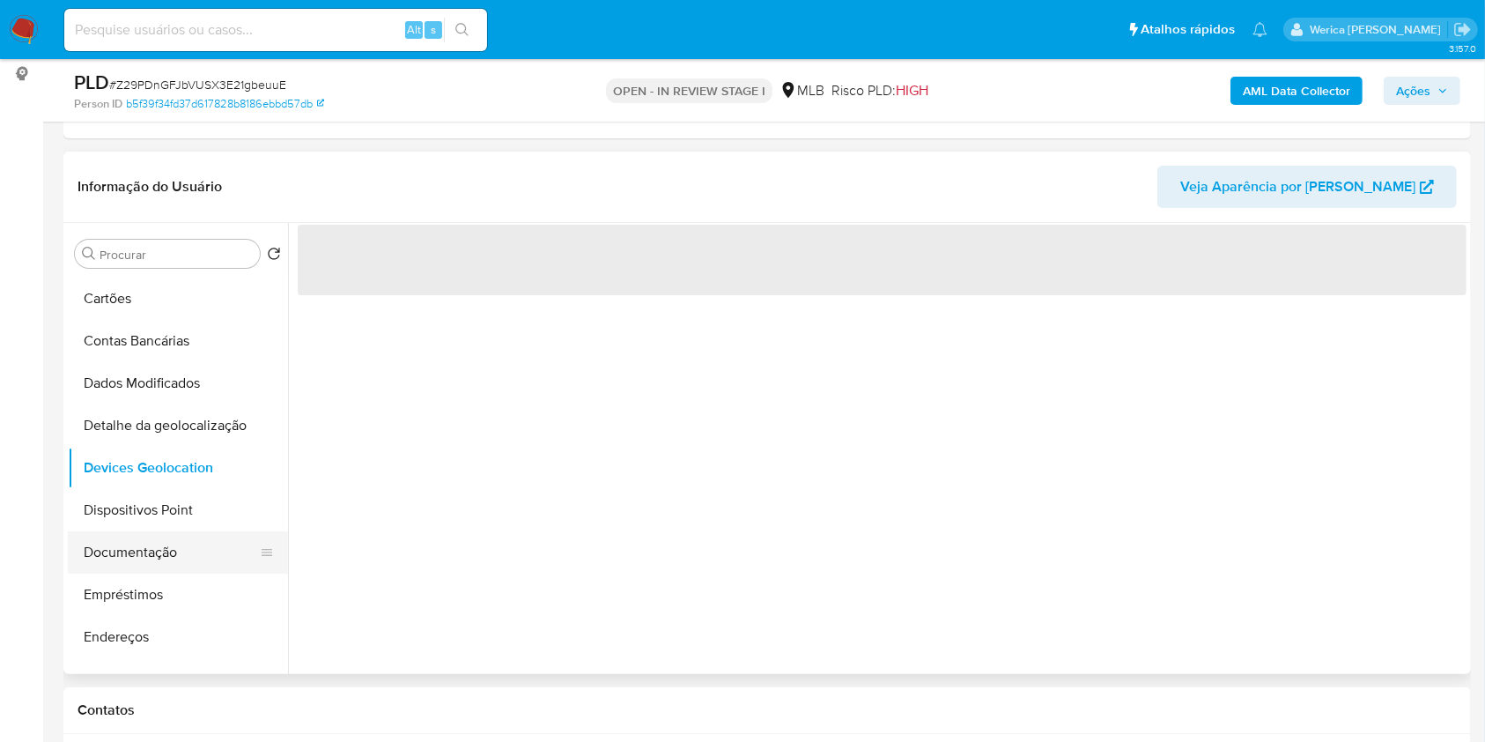
click at [155, 543] on button "Documentação" at bounding box center [171, 552] width 206 height 42
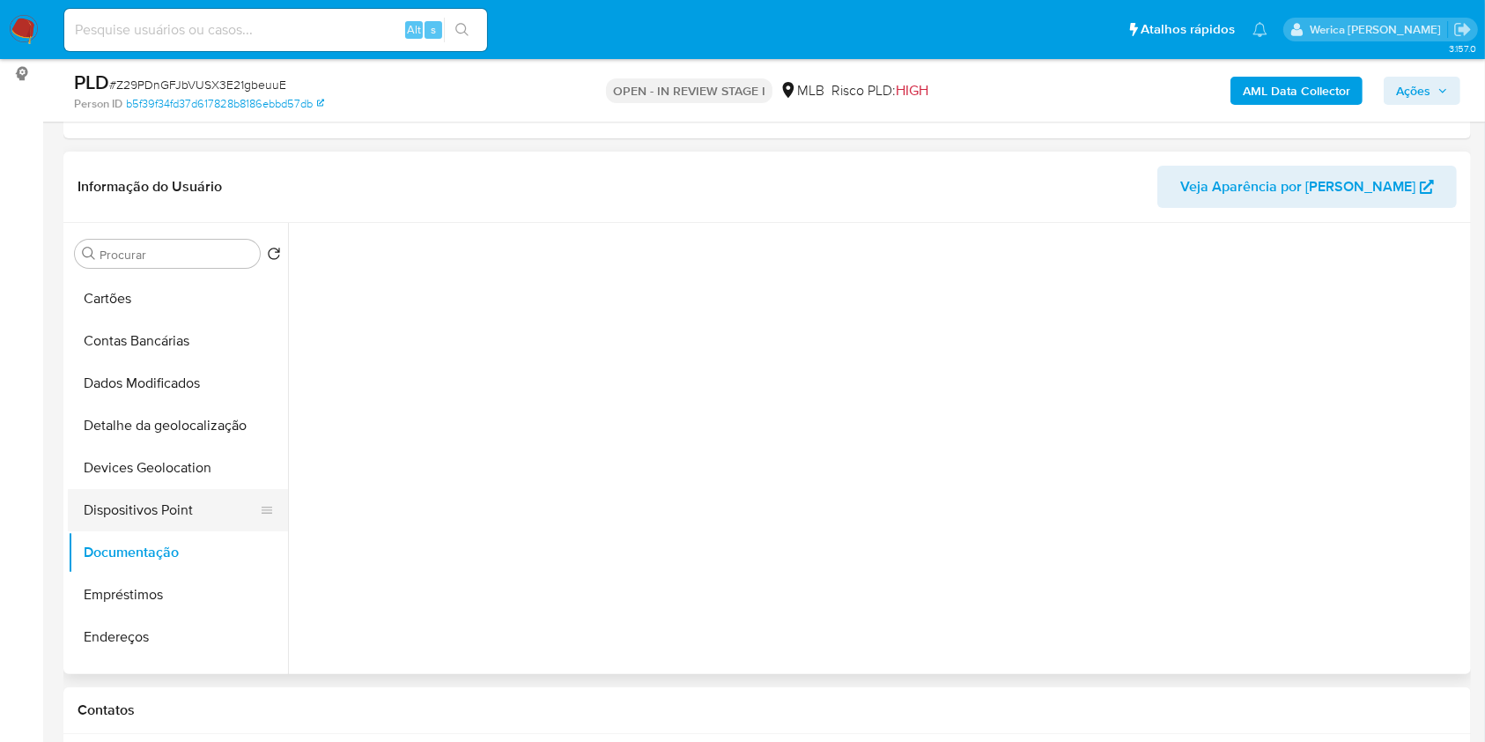
click at [152, 512] on button "Dispositivos Point" at bounding box center [171, 510] width 206 height 42
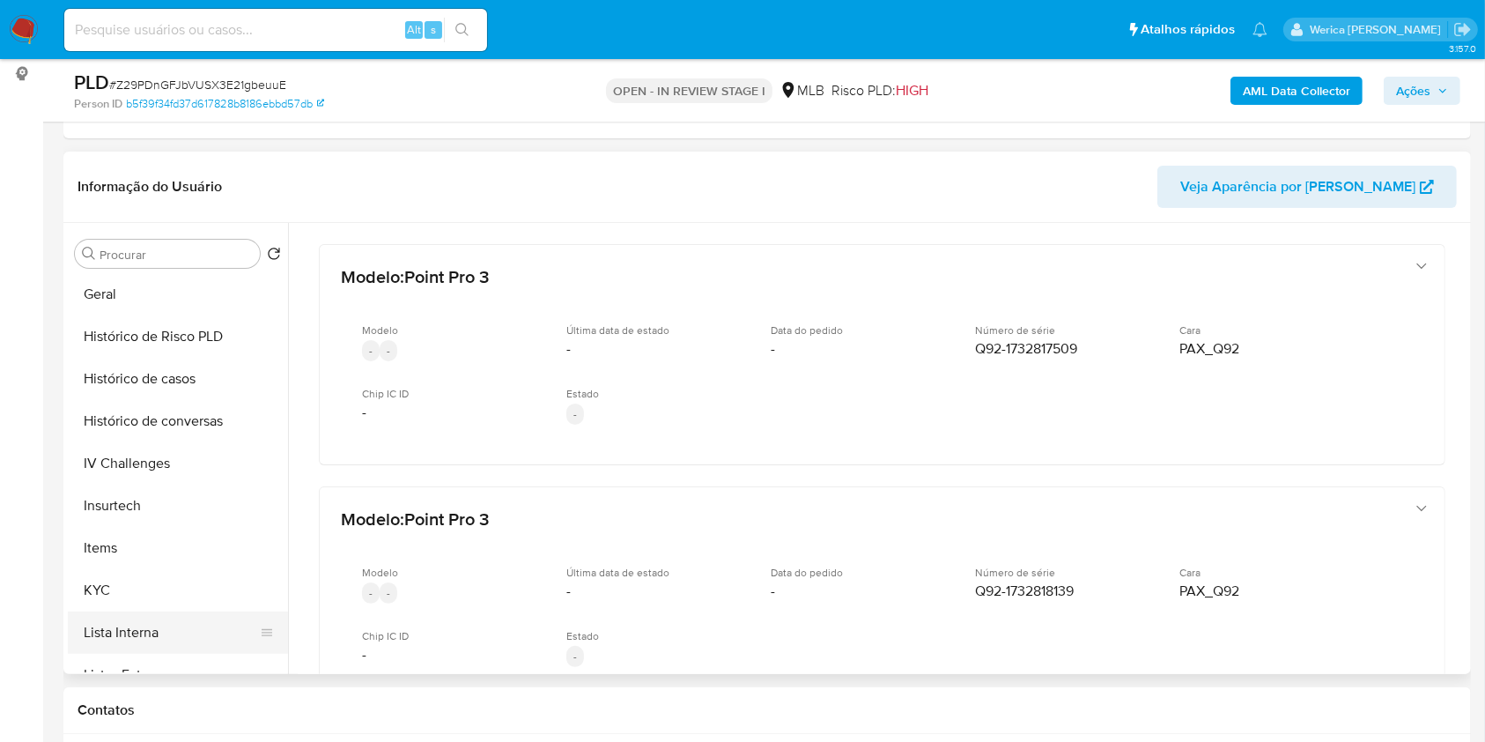
scroll to position [787, 0]
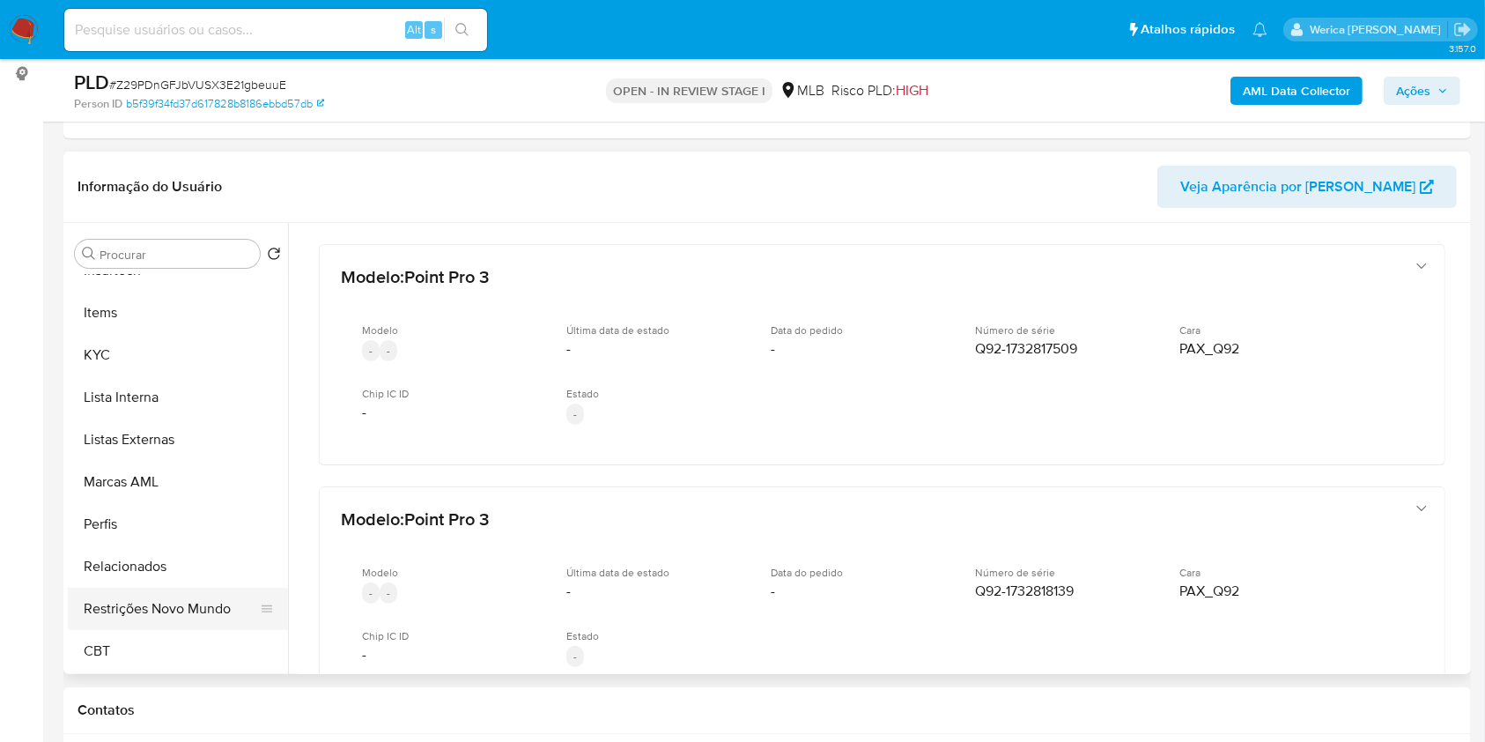
click at [197, 587] on button "Restrições Novo Mundo" at bounding box center [171, 608] width 206 height 42
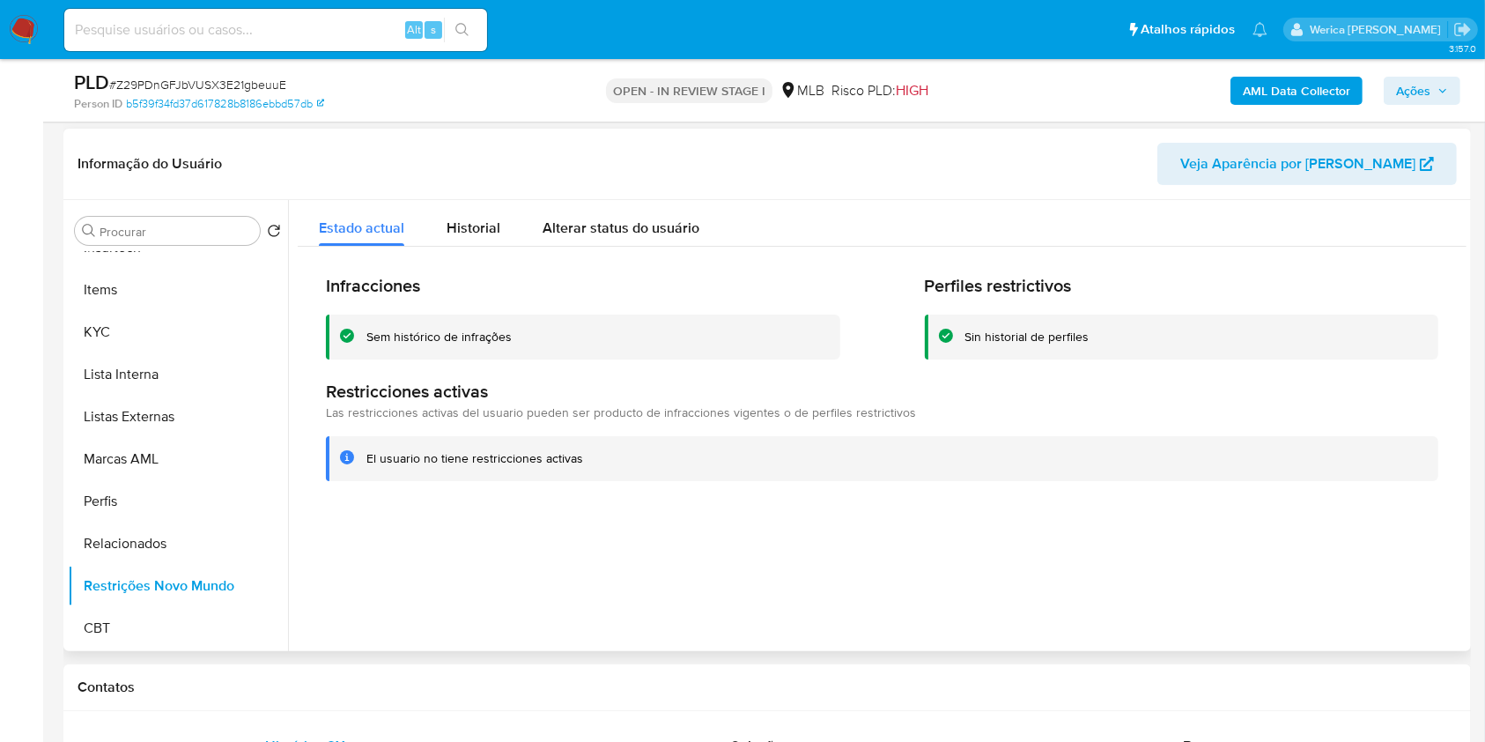
scroll to position [242, 0]
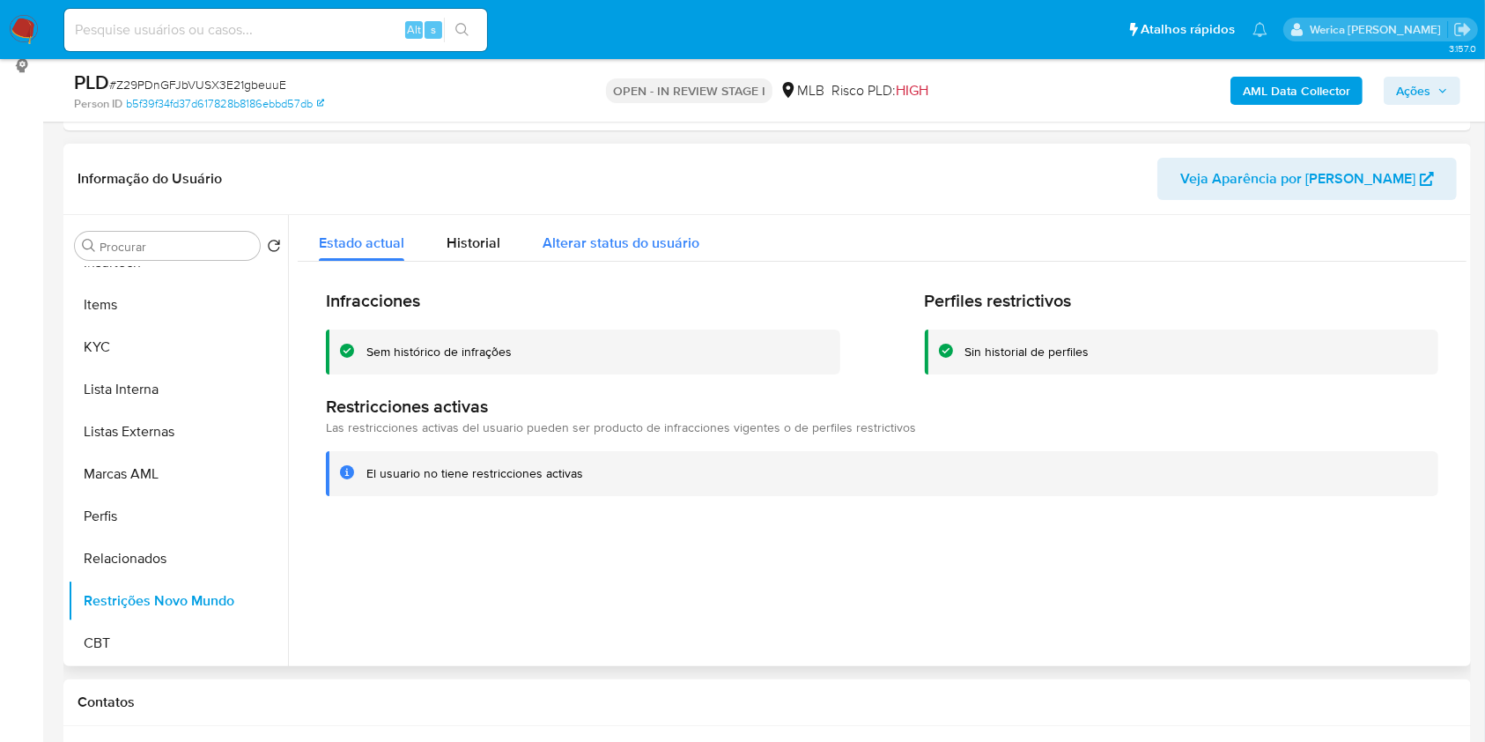
drag, startPoint x: 473, startPoint y: 231, endPoint x: 529, endPoint y: 251, distance: 59.9
click at [470, 233] on span "Historial" at bounding box center [474, 243] width 54 height 20
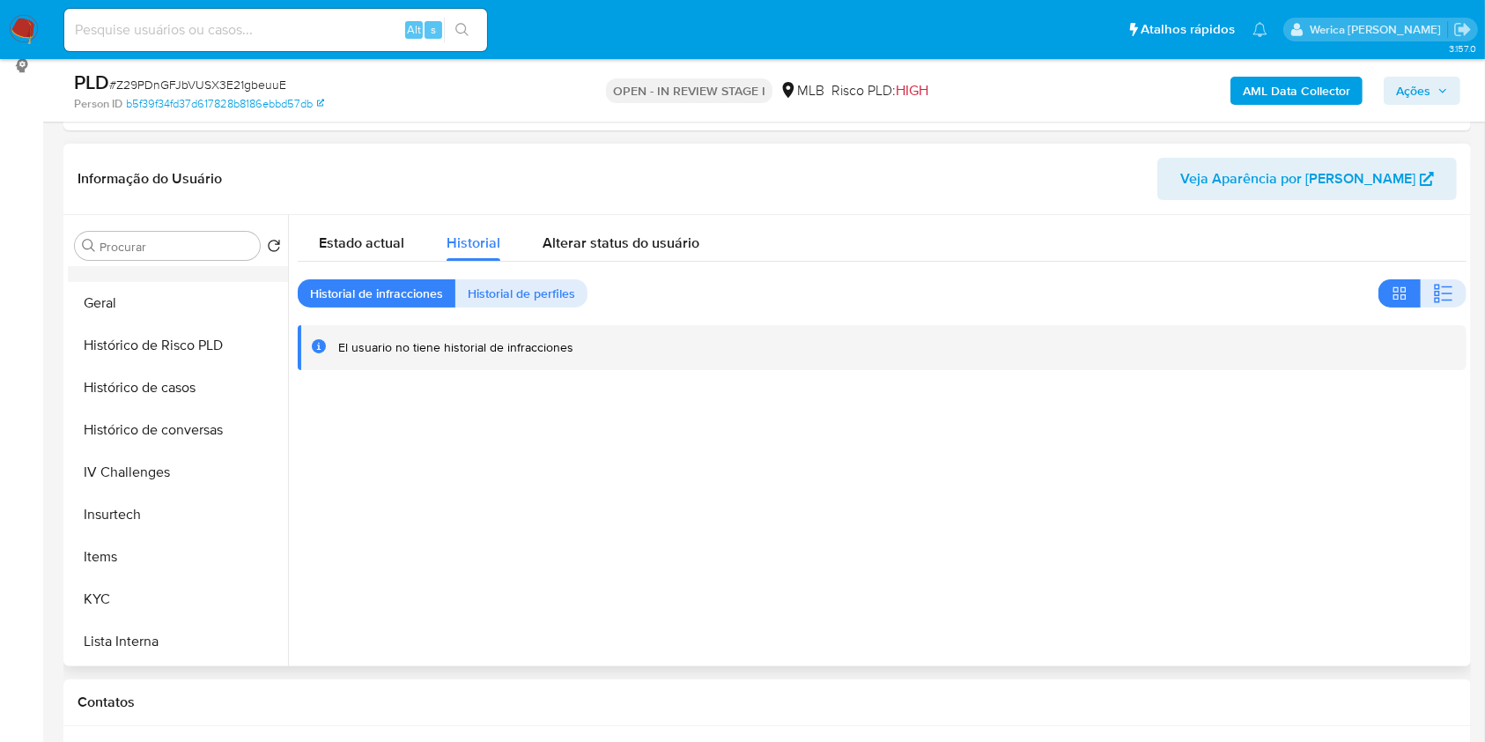
scroll to position [317, 0]
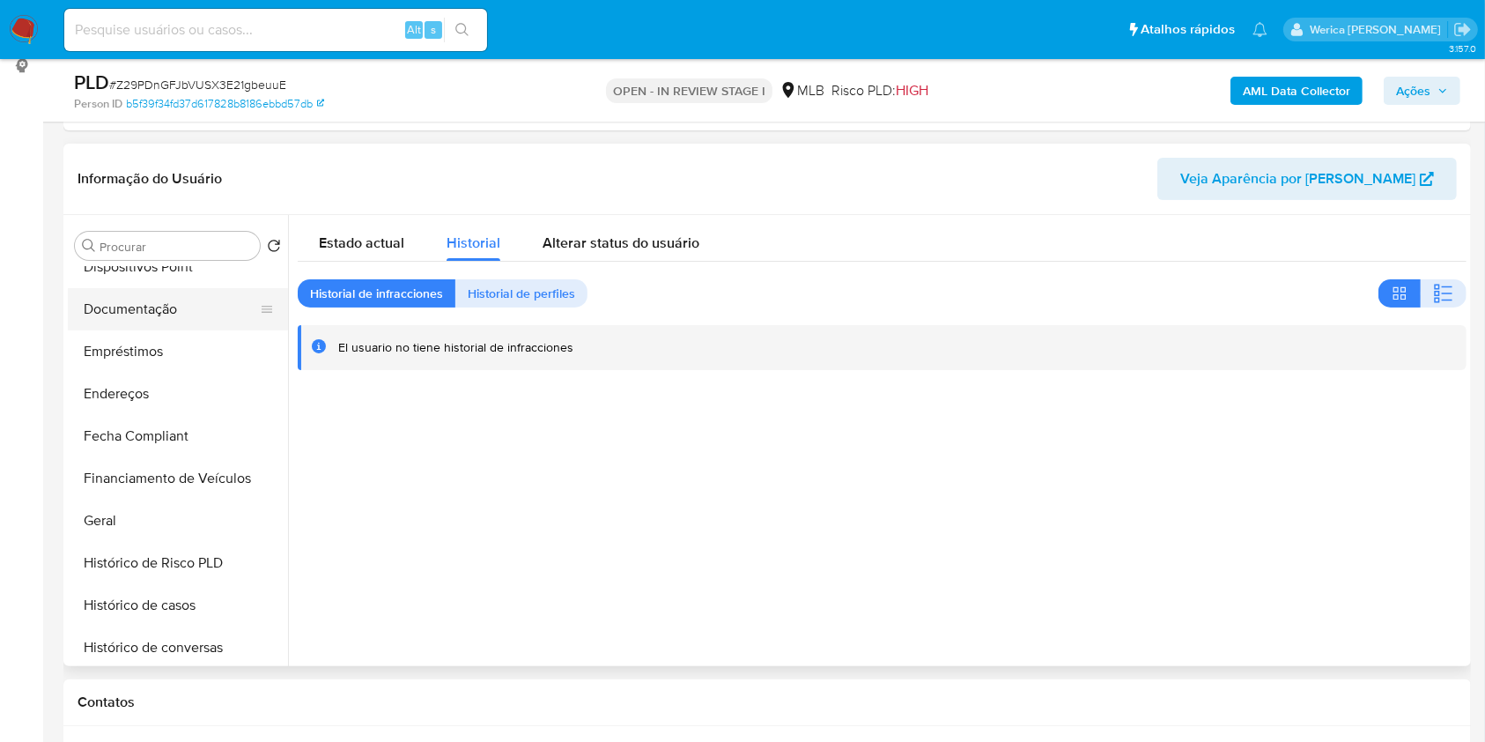
drag, startPoint x: 151, startPoint y: 294, endPoint x: 175, endPoint y: 307, distance: 27.6
click at [148, 292] on button "Documentação" at bounding box center [171, 309] width 206 height 42
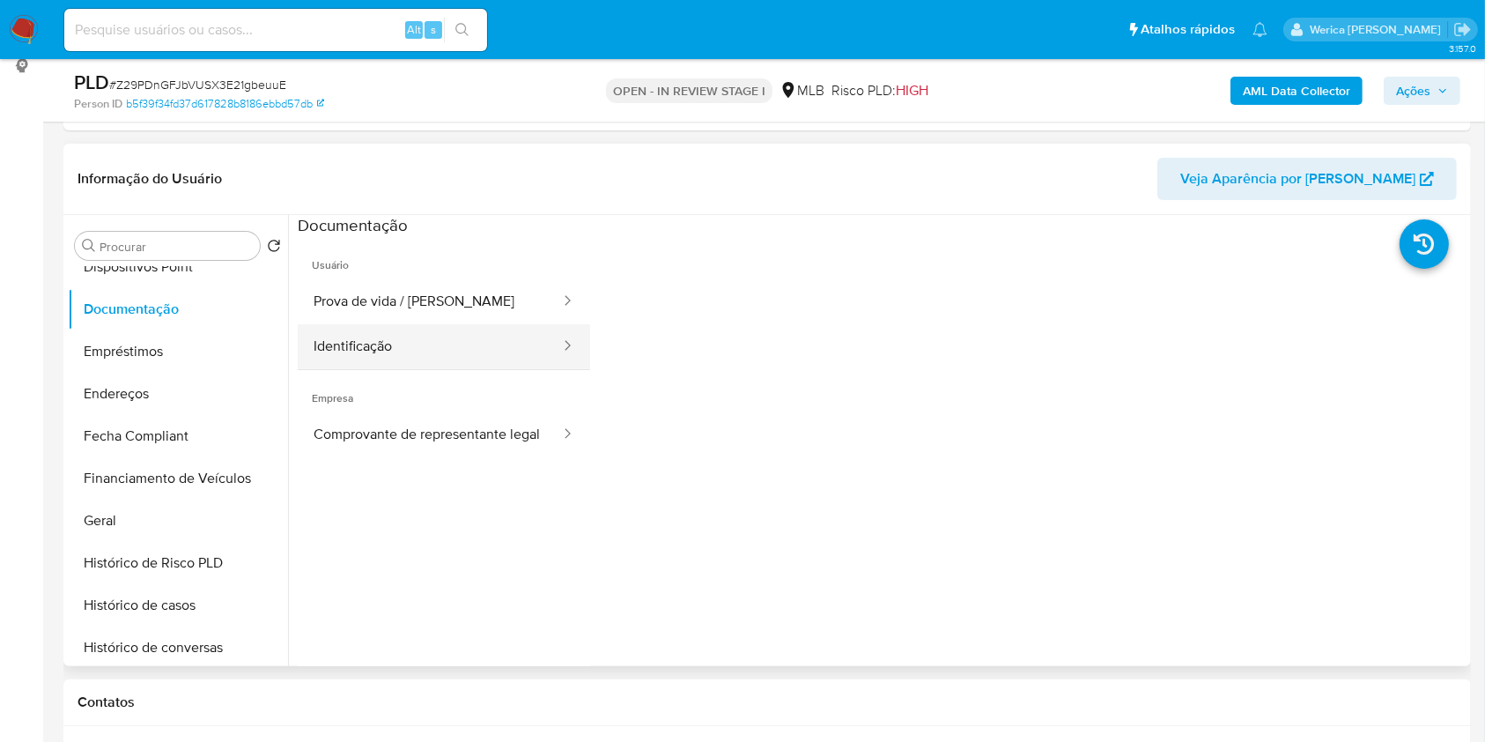
drag, startPoint x: 522, startPoint y: 309, endPoint x: 504, endPoint y: 329, distance: 27.4
click at [521, 314] on li "Prova de vida / Selfie" at bounding box center [444, 301] width 292 height 45
click at [497, 328] on button "Identificação" at bounding box center [430, 346] width 264 height 45
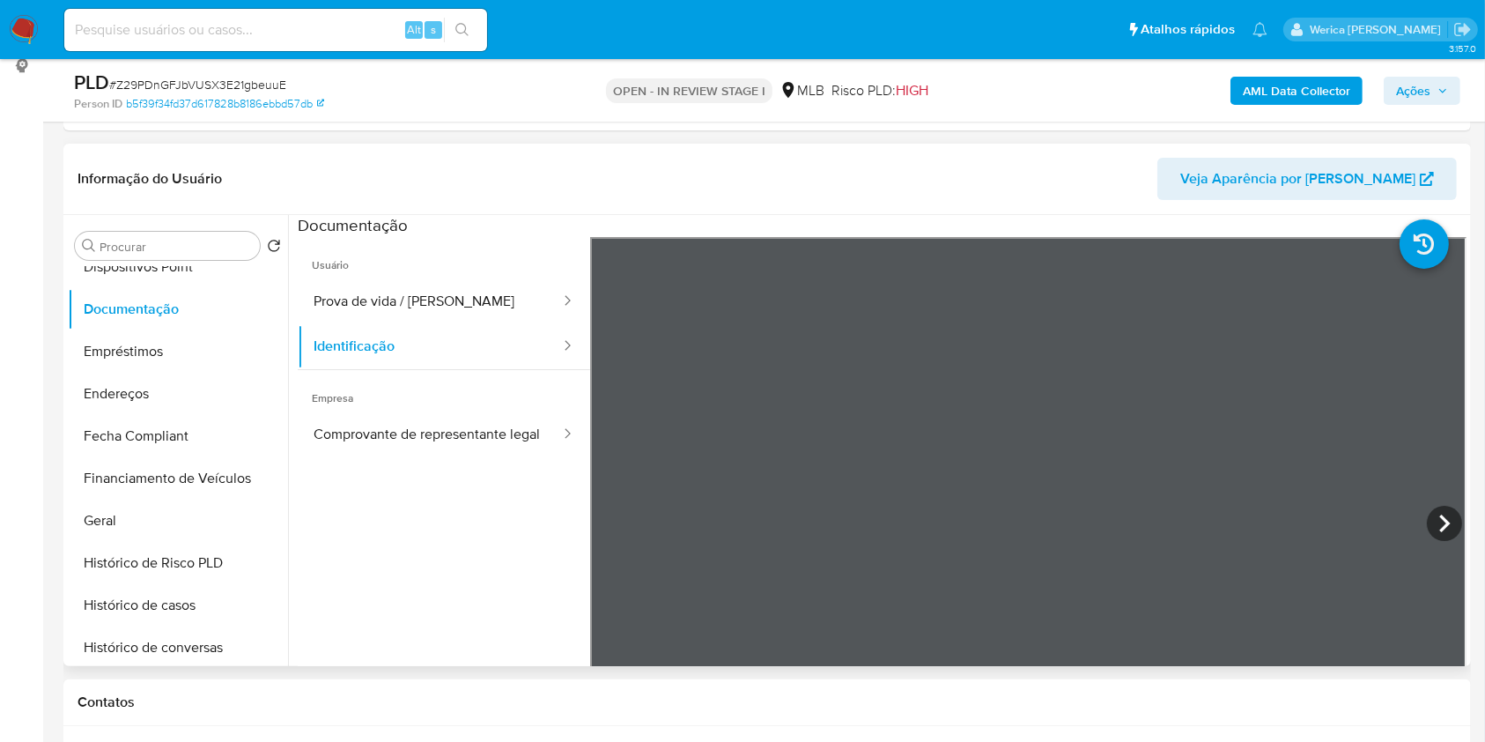
scroll to position [117, 0]
click at [430, 308] on button "Prova de vida / Selfie" at bounding box center [430, 301] width 264 height 45
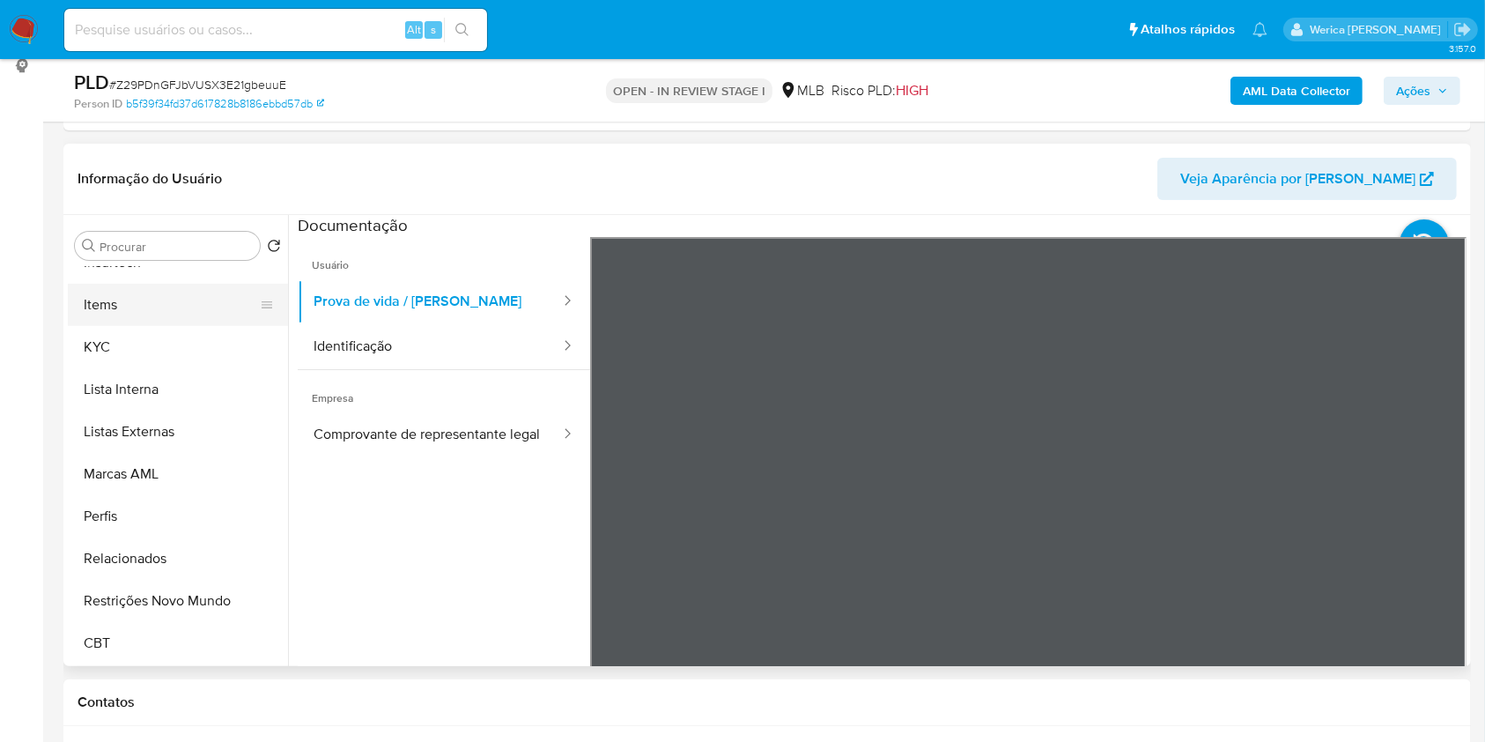
click at [144, 313] on button "Items" at bounding box center [171, 305] width 206 height 42
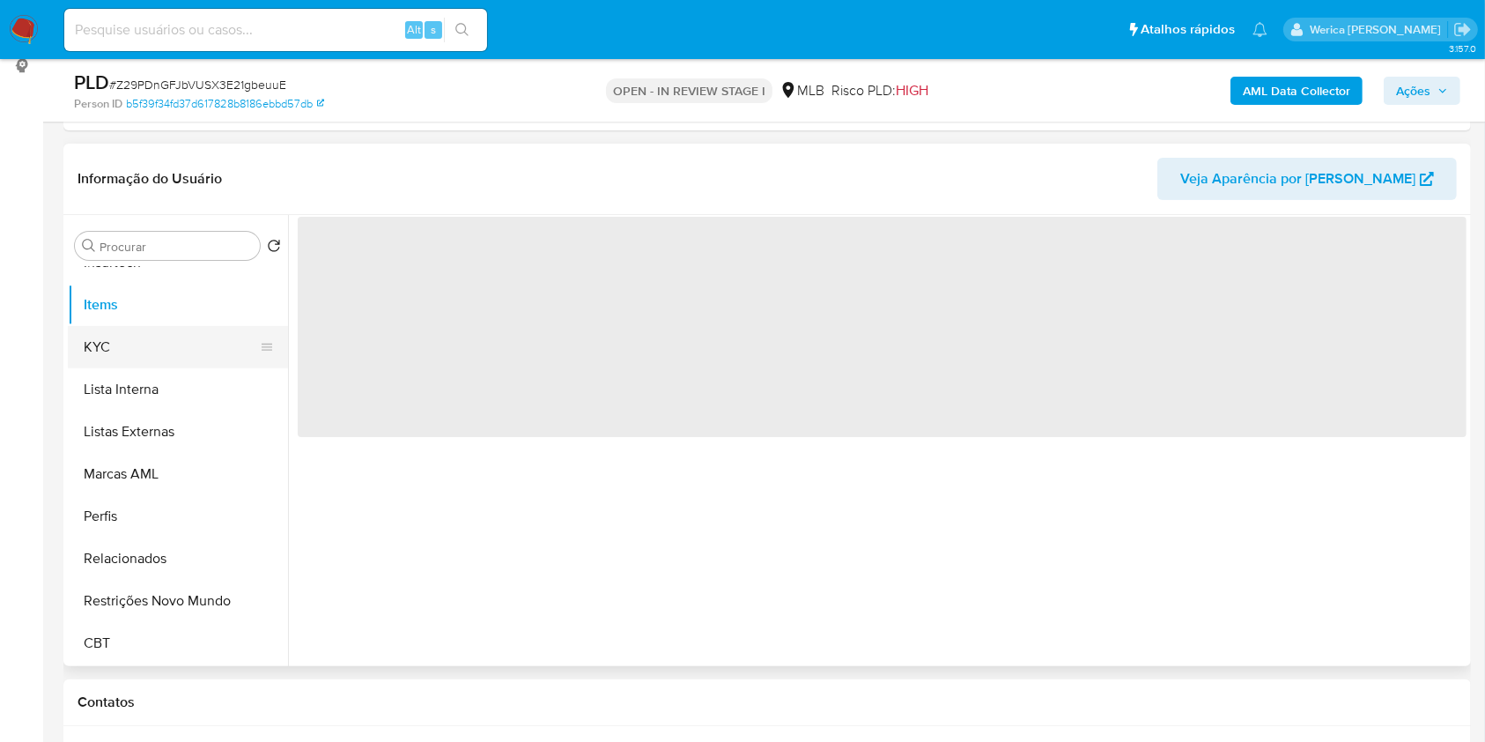
click at [166, 339] on button "KYC" at bounding box center [171, 347] width 206 height 42
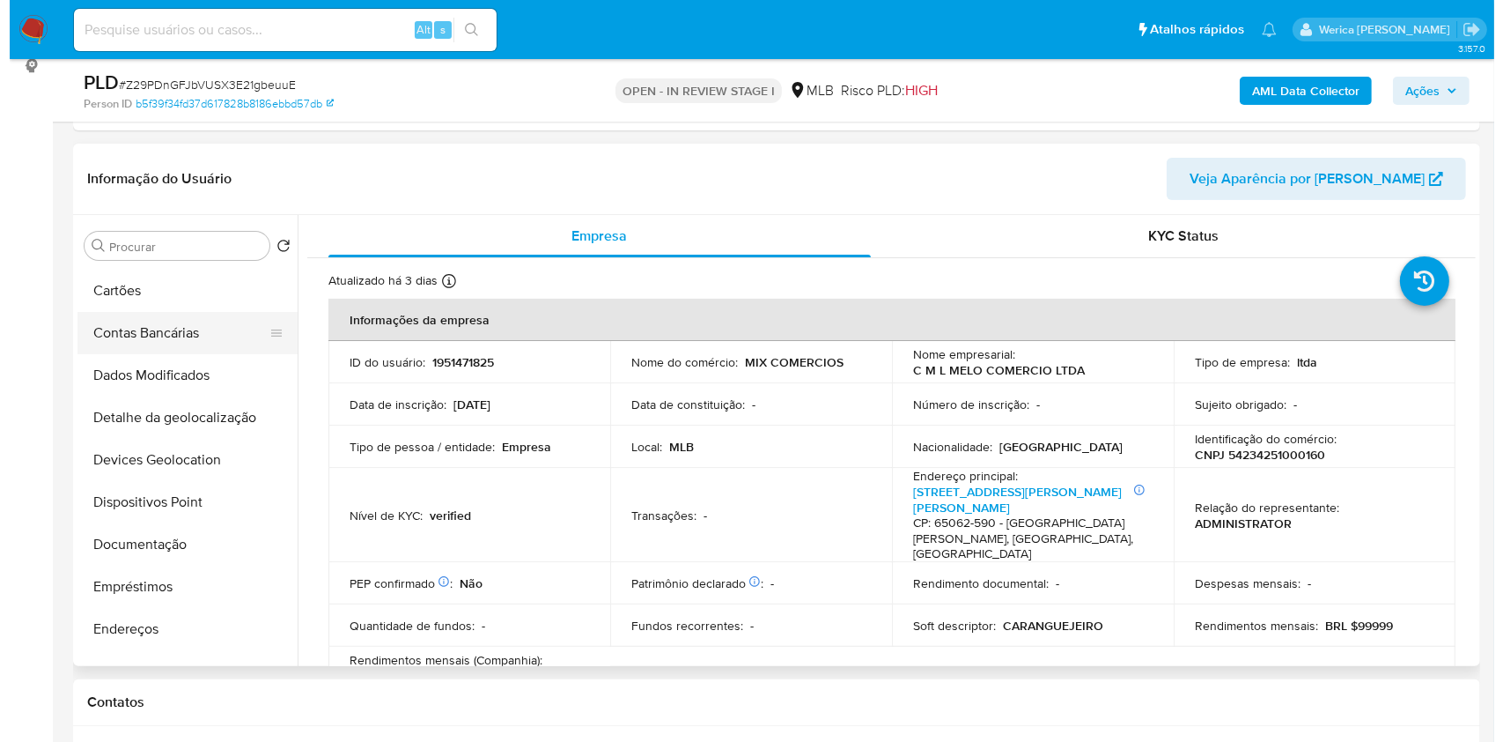
scroll to position [0, 0]
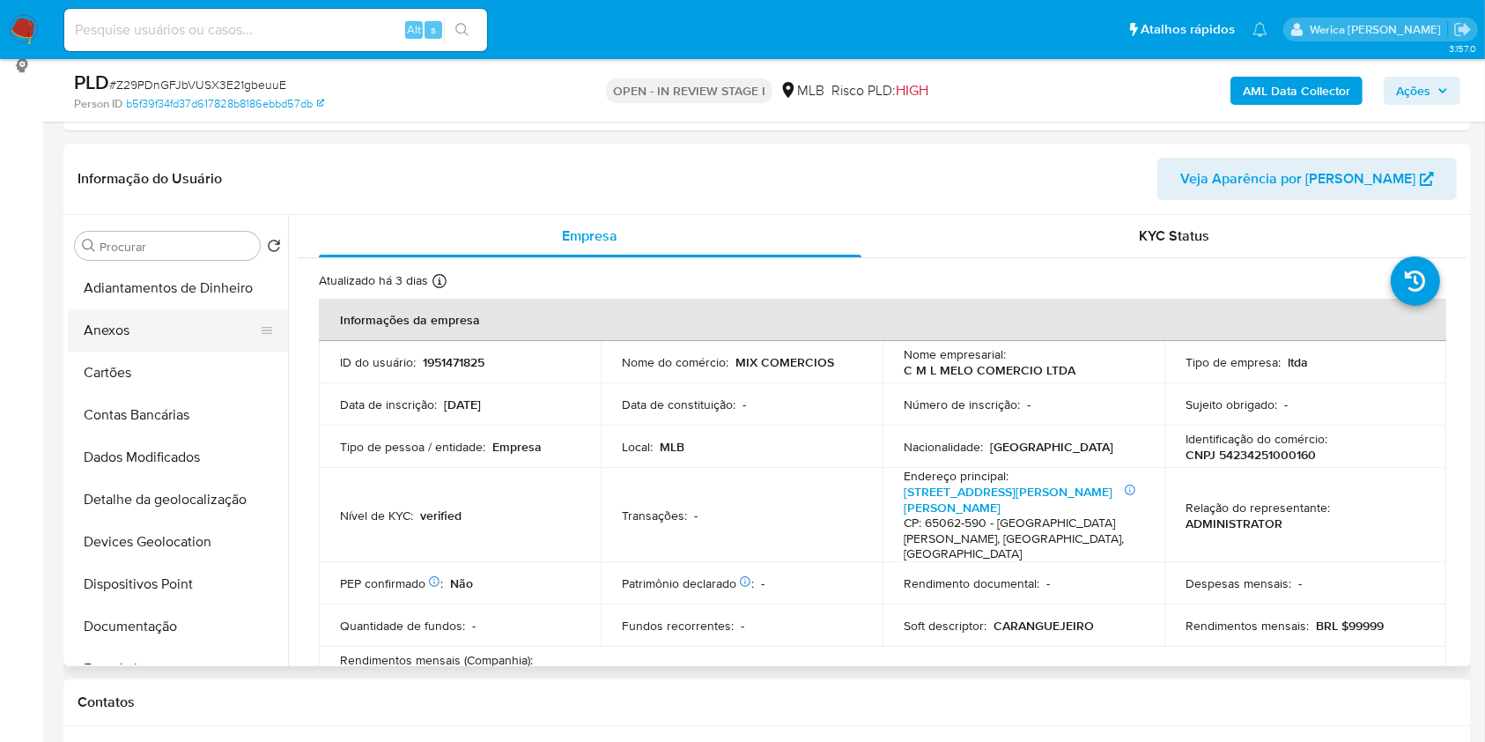
click at [129, 339] on button "Anexos" at bounding box center [171, 330] width 206 height 42
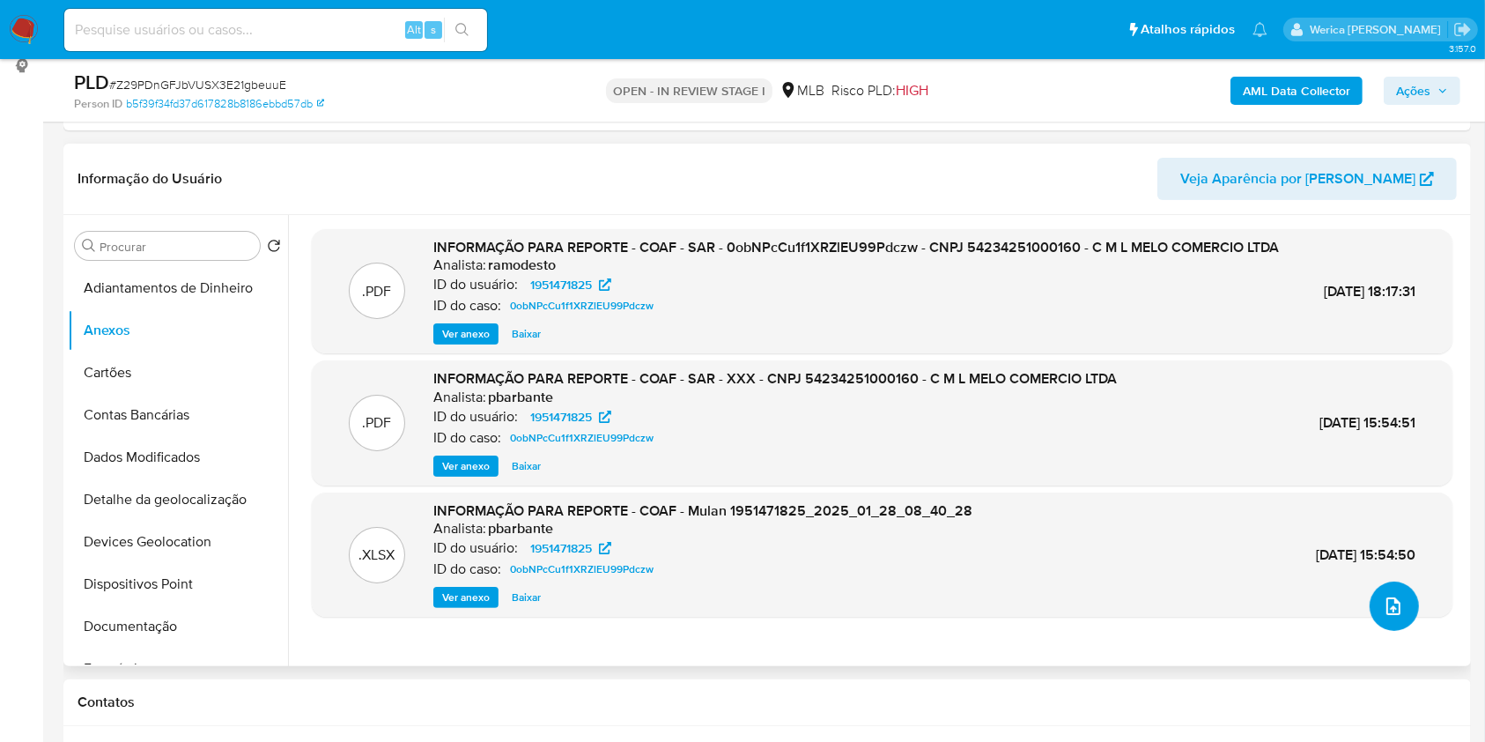
click at [1395, 624] on button "upload-file" at bounding box center [1394, 605] width 49 height 49
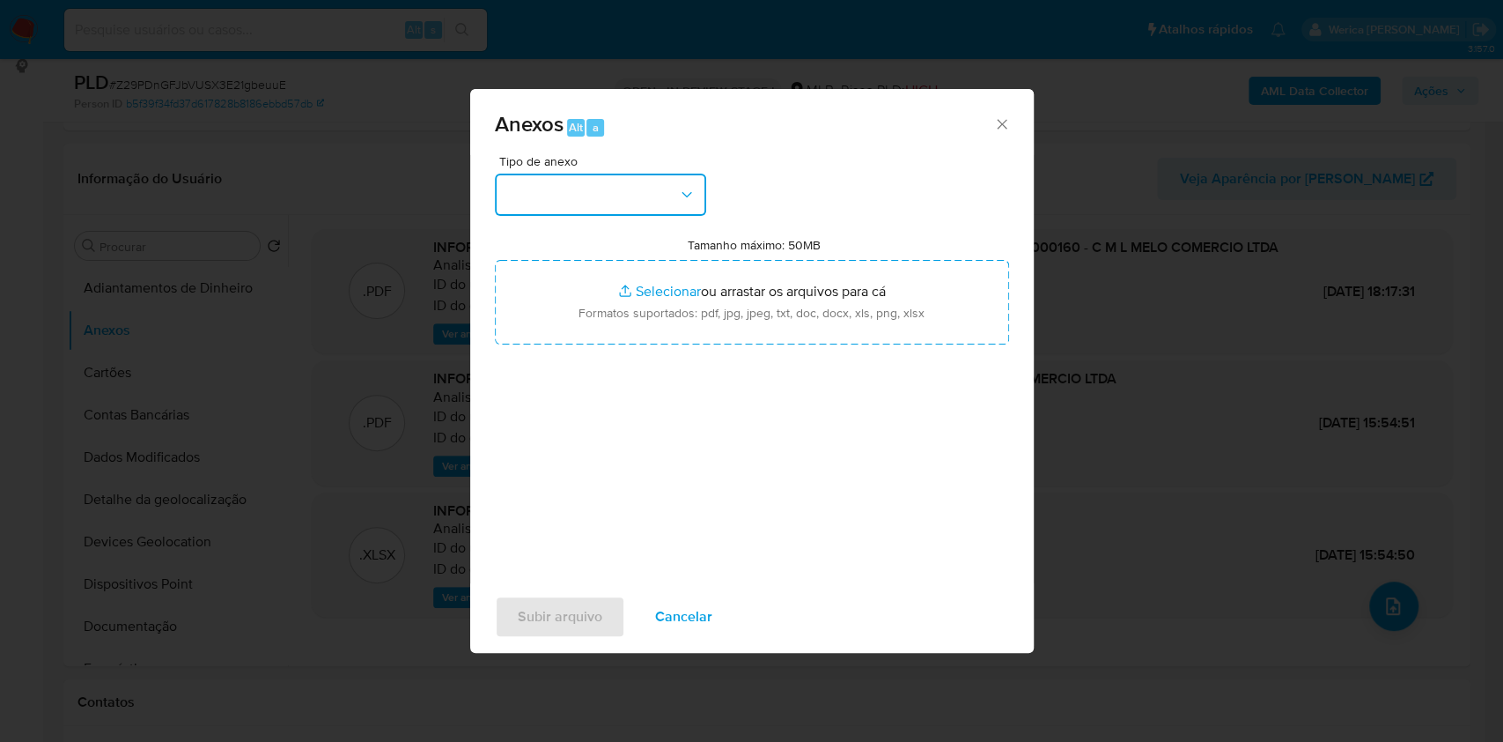
click at [604, 196] on button "button" at bounding box center [600, 195] width 211 height 42
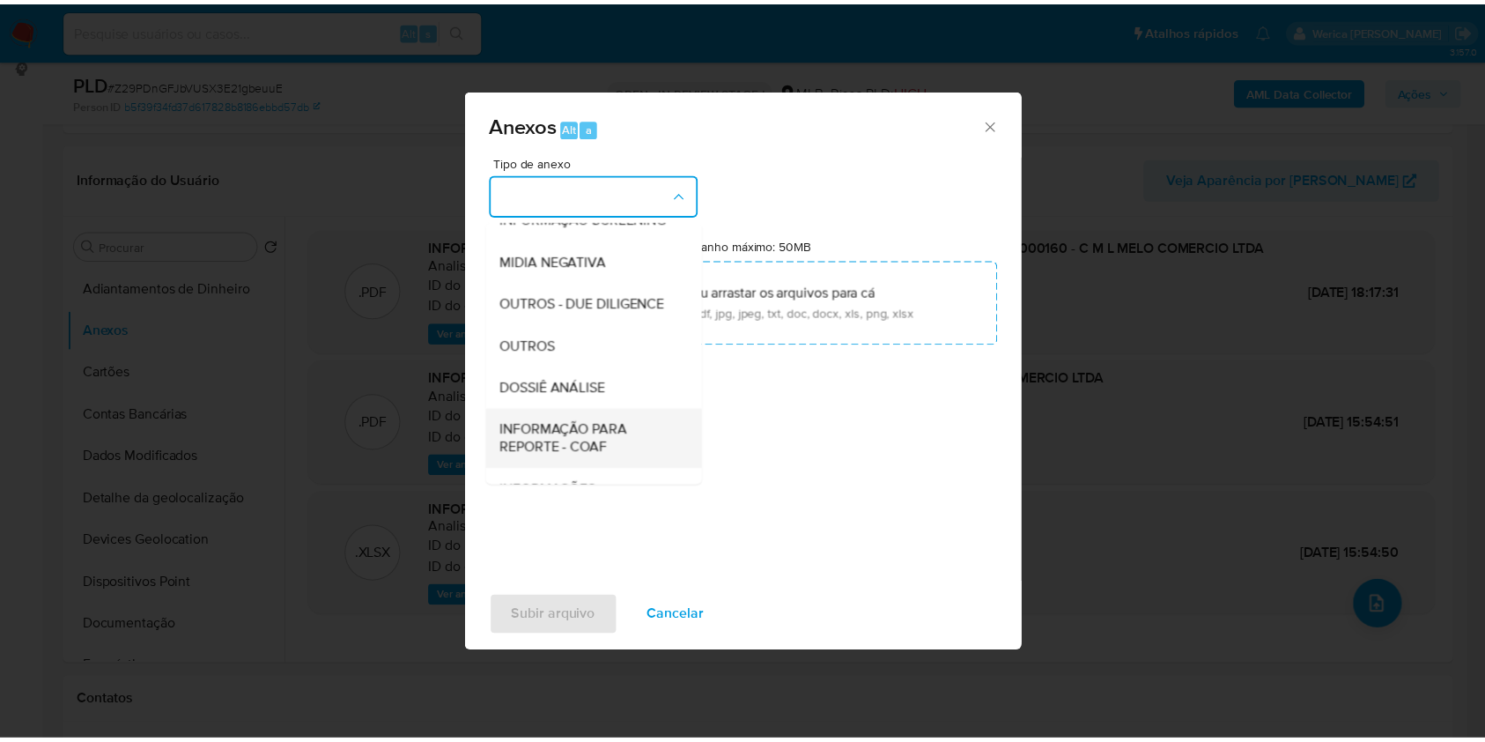
scroll to position [270, 0]
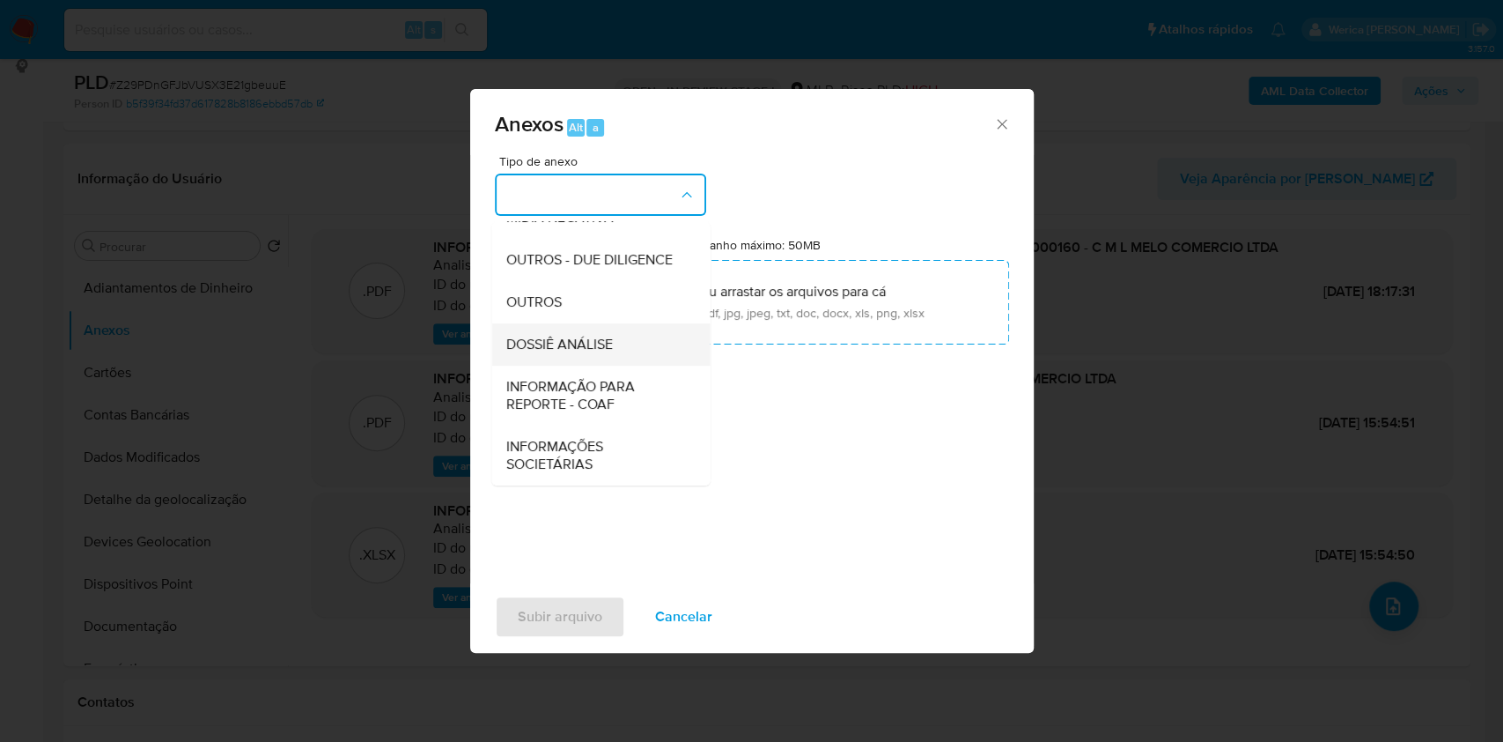
click at [613, 339] on div "DOSSIÊ ANÁLISE" at bounding box center [596, 344] width 180 height 42
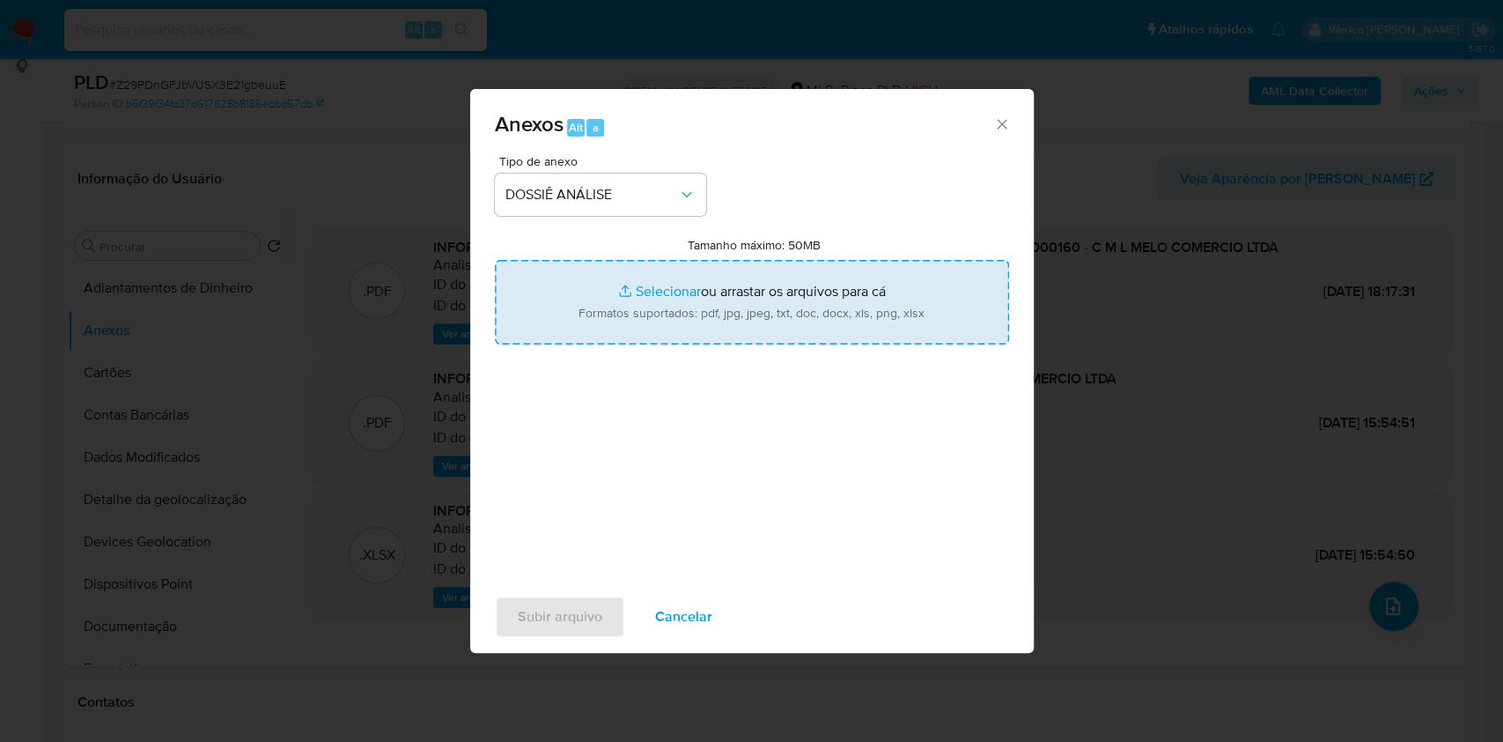
type input "C:\fakepath\2 ° SAR - Z29PDnGFJbVUSX3E21gbeuuE - CNPJ 54234251000160 - C M L ME…"
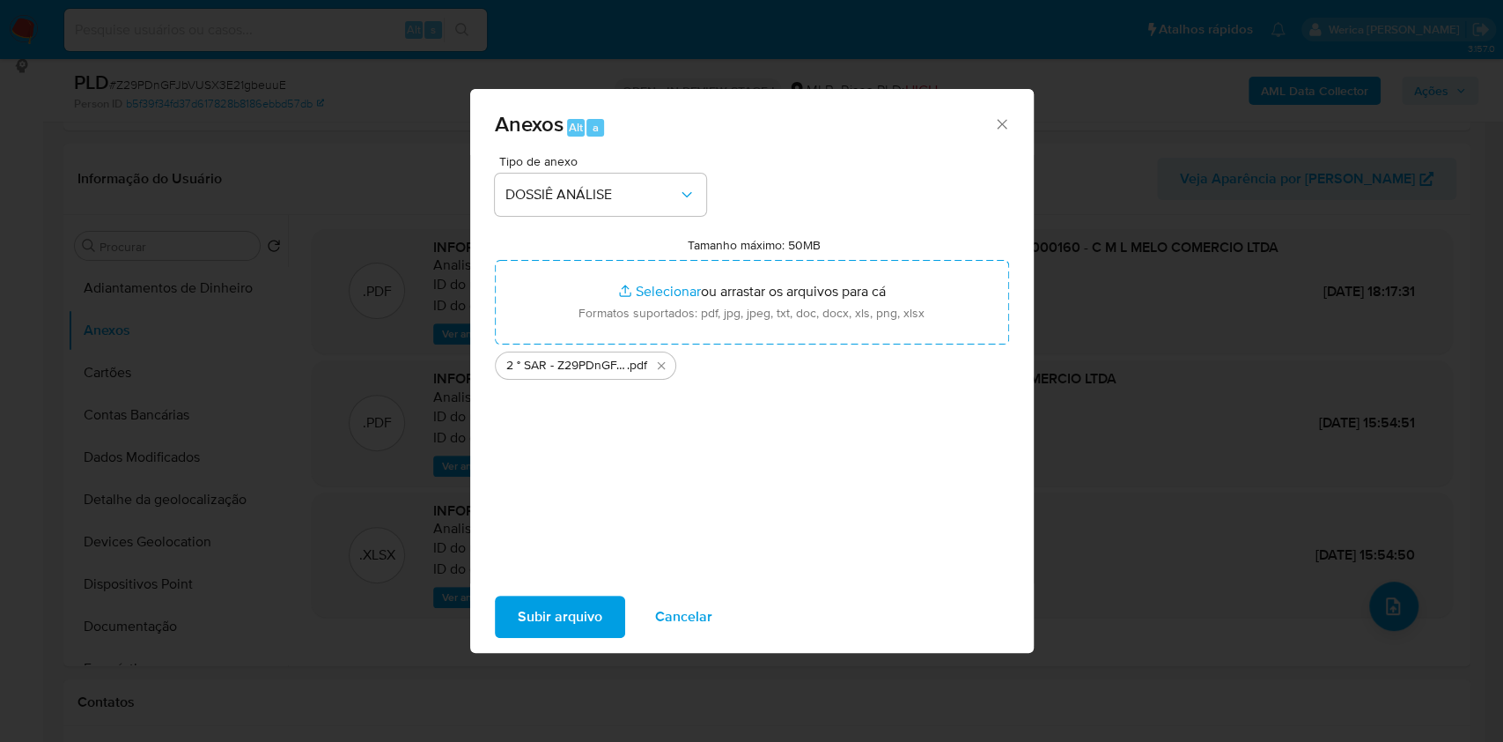
click at [558, 604] on span "Subir arquivo" at bounding box center [560, 616] width 85 height 39
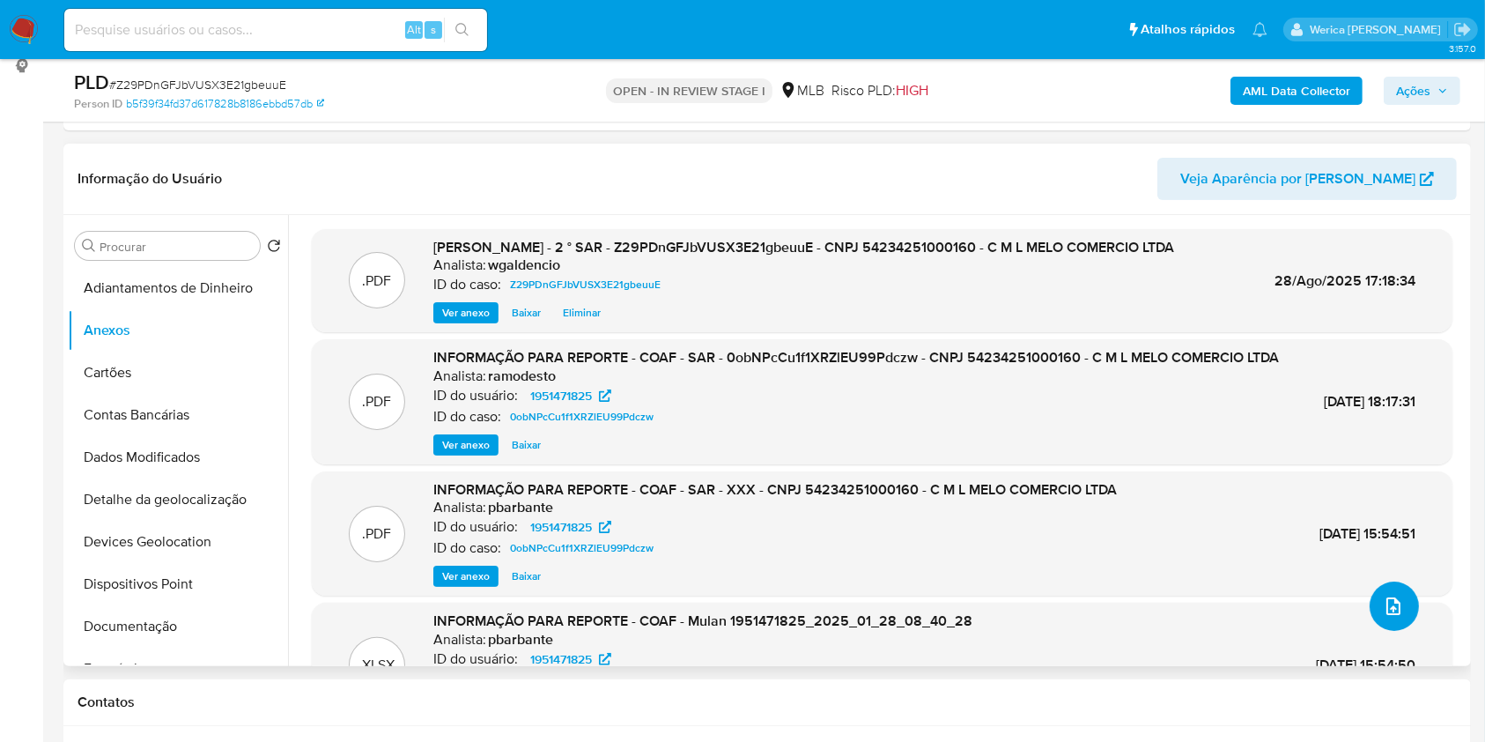
scroll to position [0, 0]
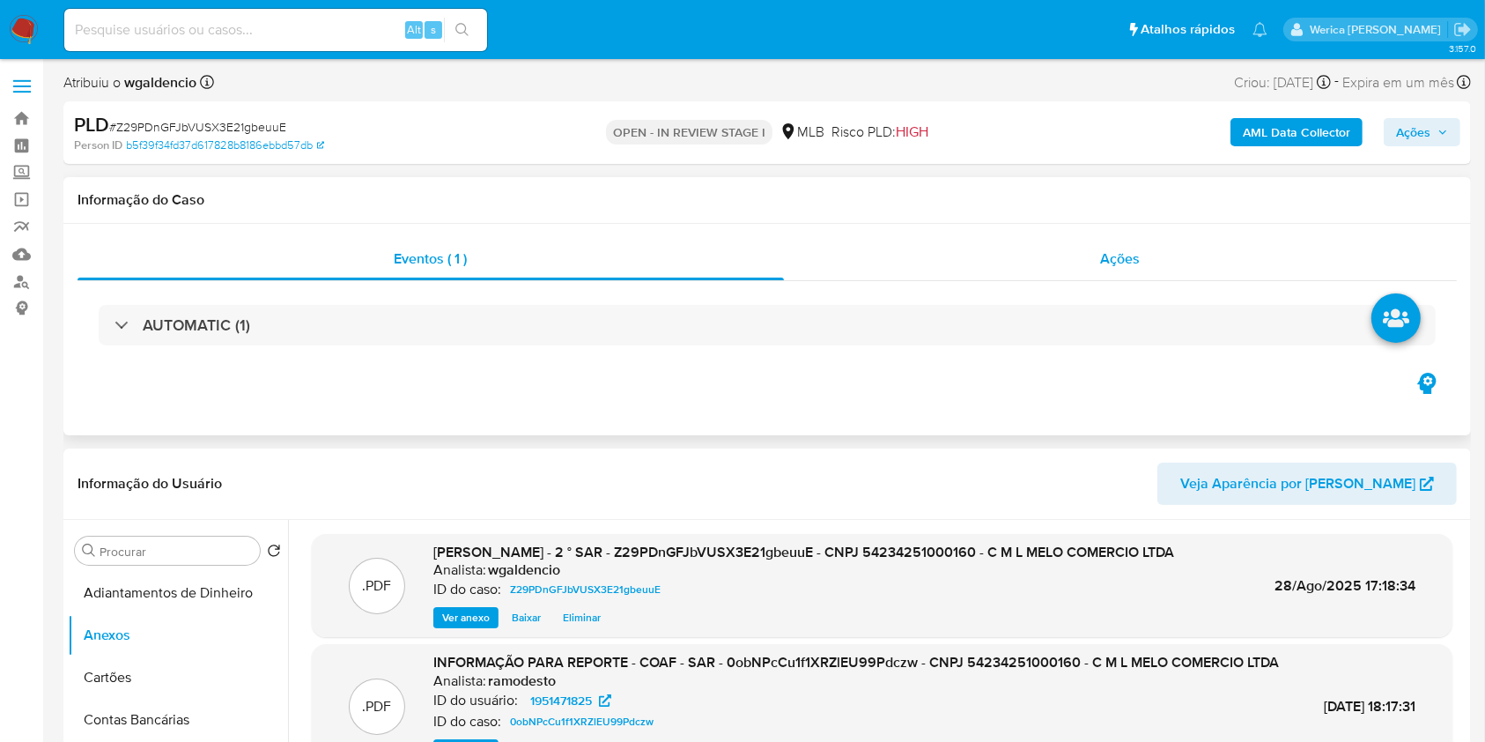
click at [1149, 270] on div "Ações" at bounding box center [1120, 259] width 673 height 42
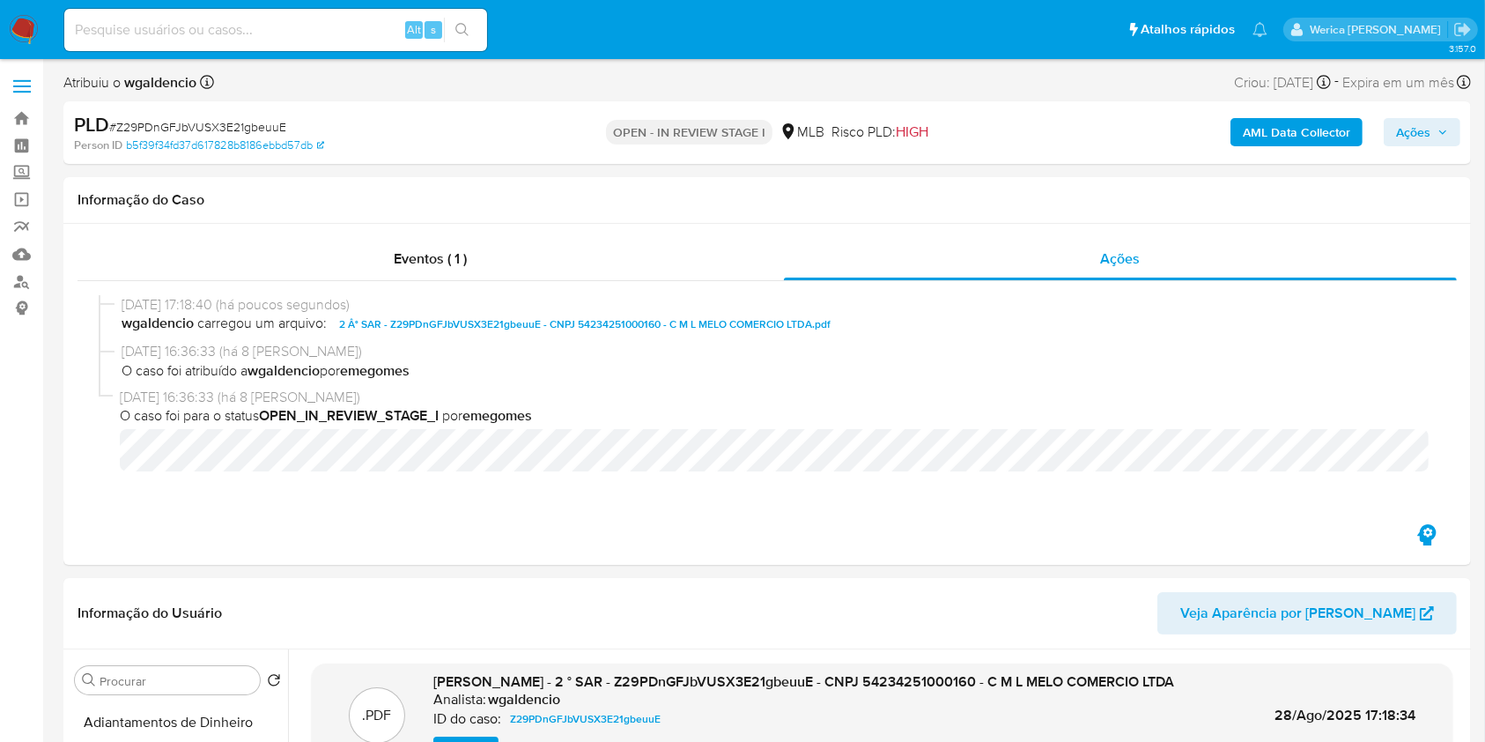
click at [1380, 128] on div "AML Data Collector Ações" at bounding box center [1231, 132] width 457 height 41
click at [1382, 129] on div "AML Data Collector Ações" at bounding box center [1231, 132] width 457 height 41
click at [1416, 130] on span "Ações" at bounding box center [1413, 132] width 34 height 28
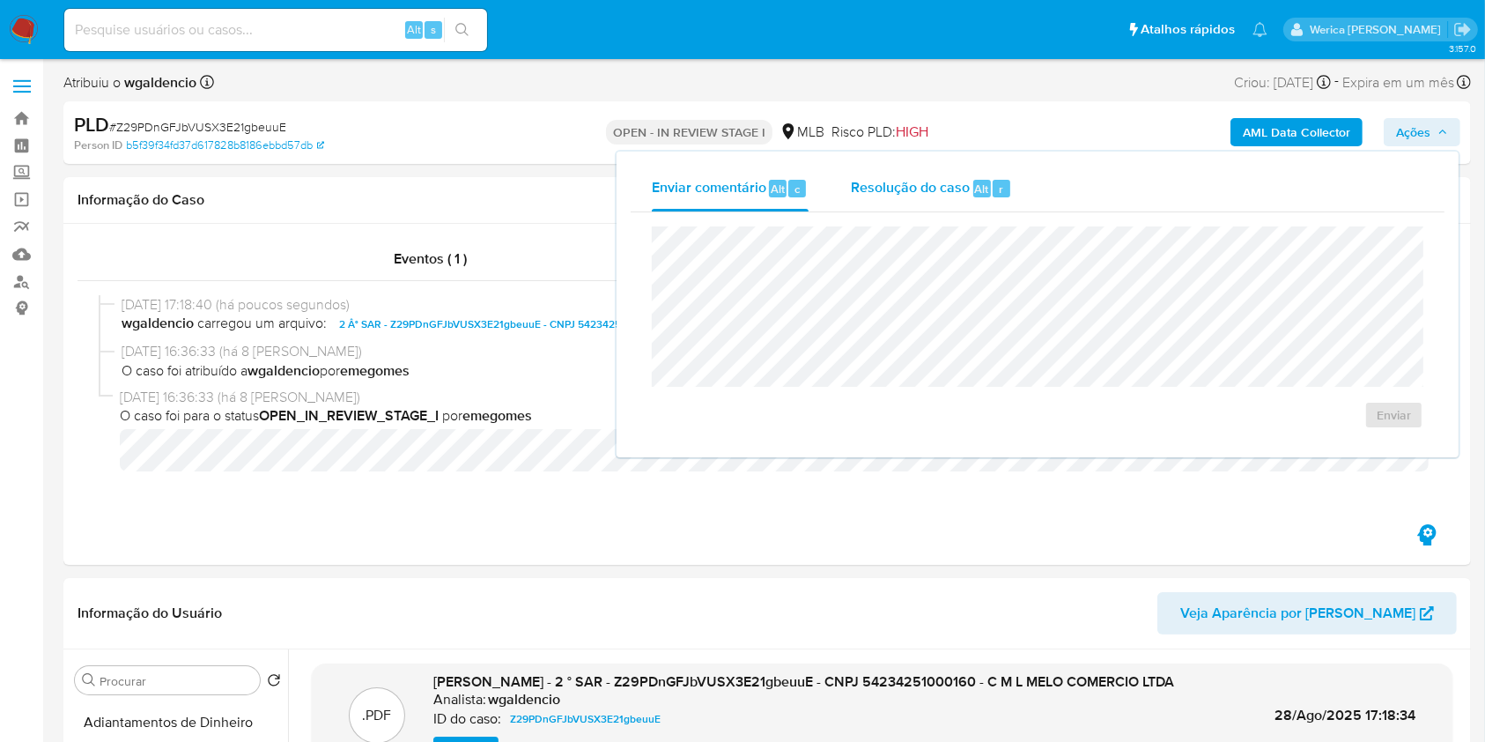
click at [835, 205] on button "Resolução do caso Alt r" at bounding box center [931, 189] width 203 height 46
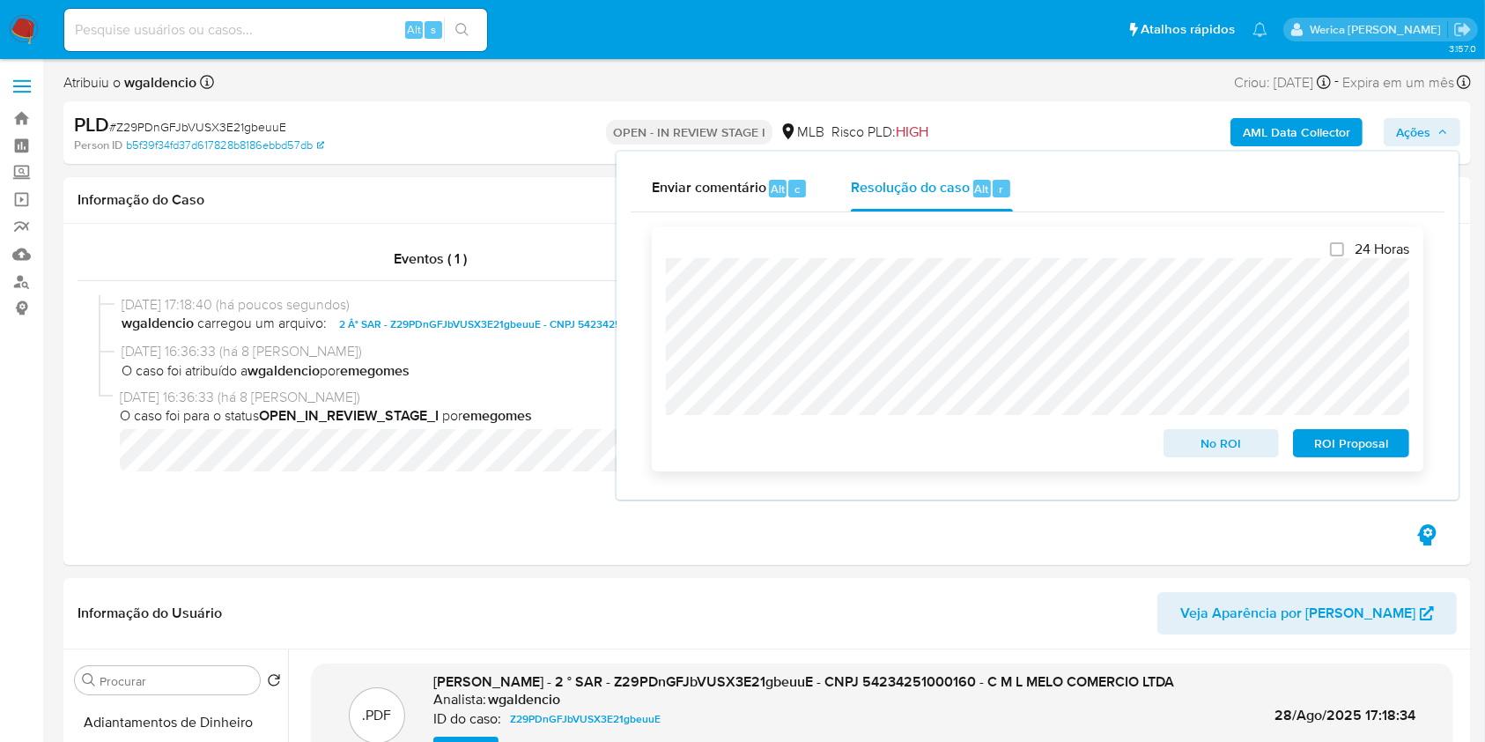
click at [1321, 454] on span "ROI Proposal" at bounding box center [1351, 443] width 92 height 25
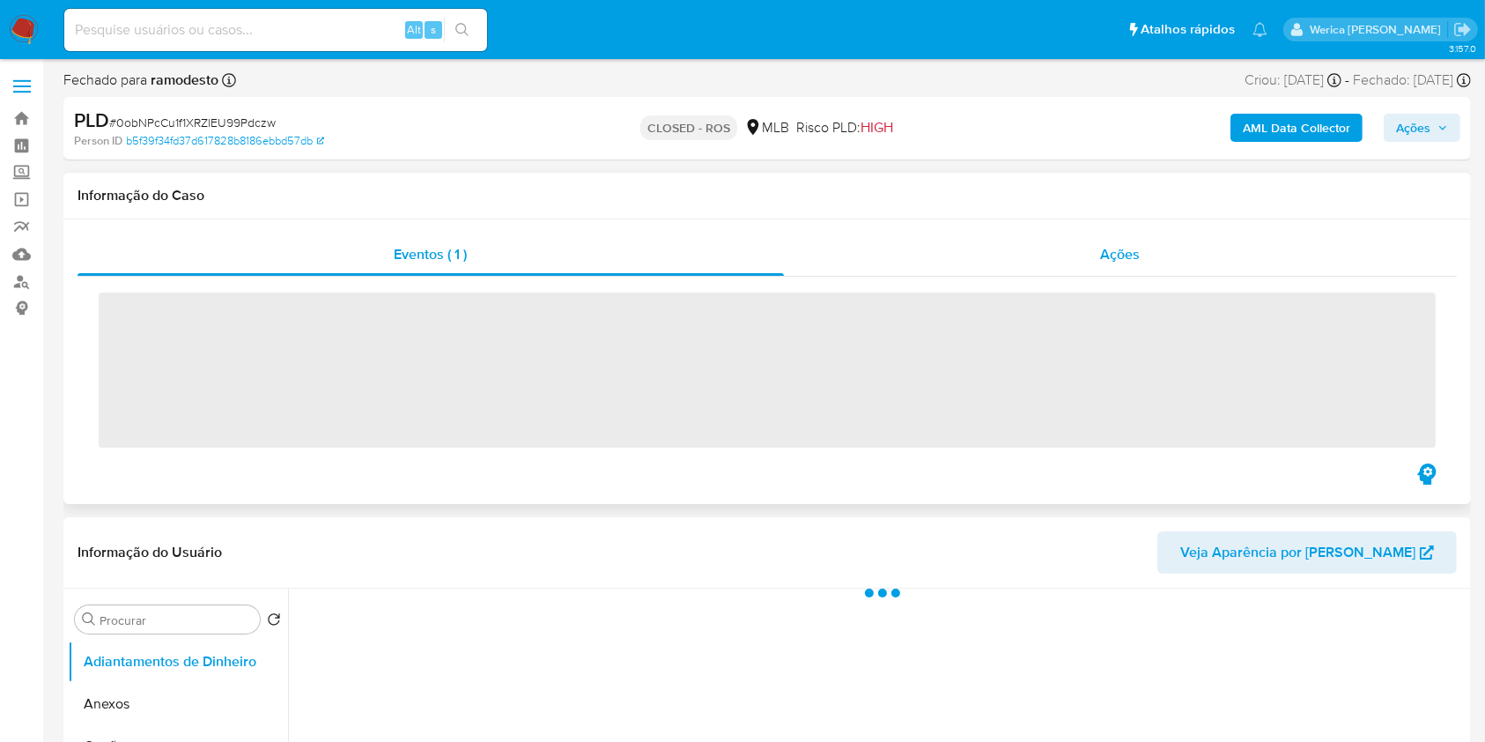
click at [1107, 255] on div "Ações" at bounding box center [1120, 254] width 673 height 42
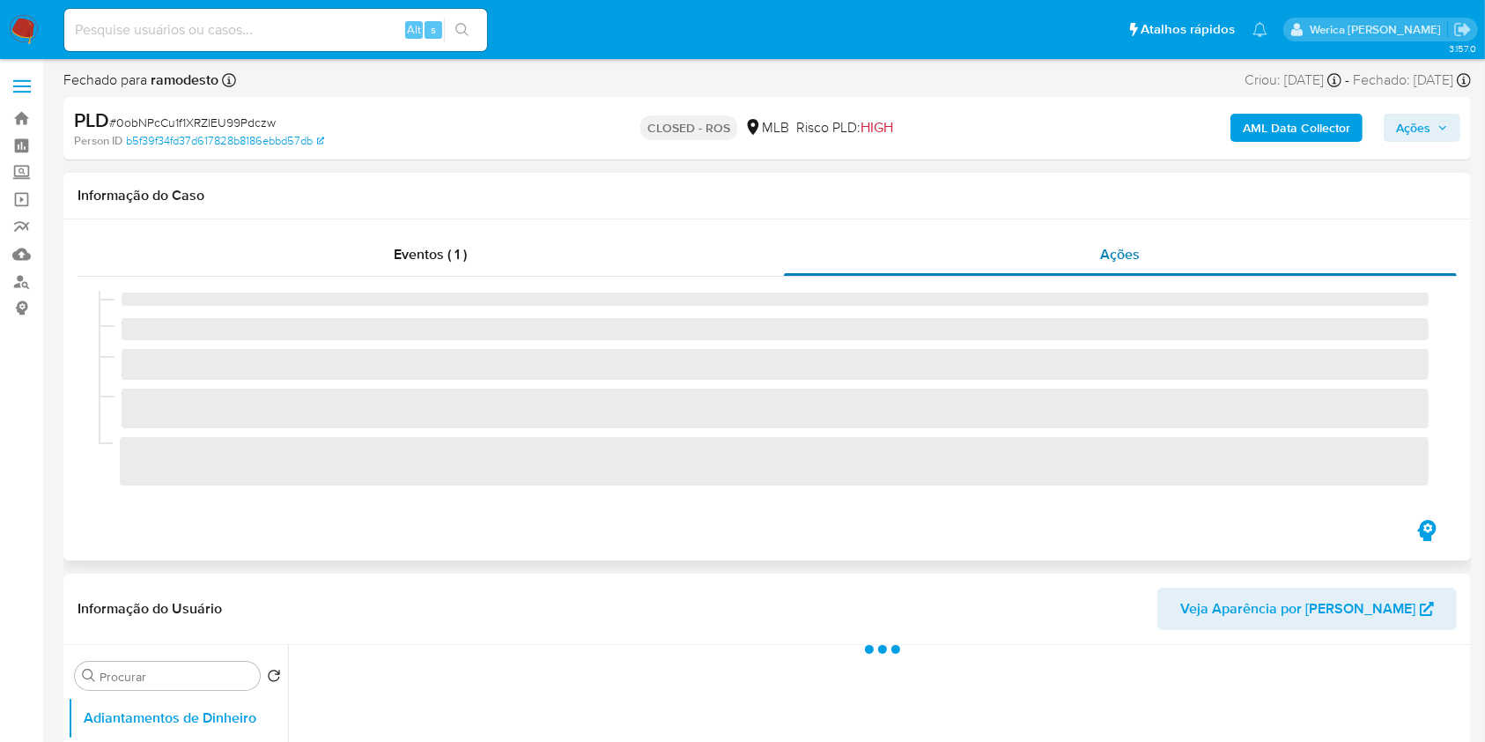
click at [1099, 270] on div "Ações" at bounding box center [1120, 254] width 673 height 42
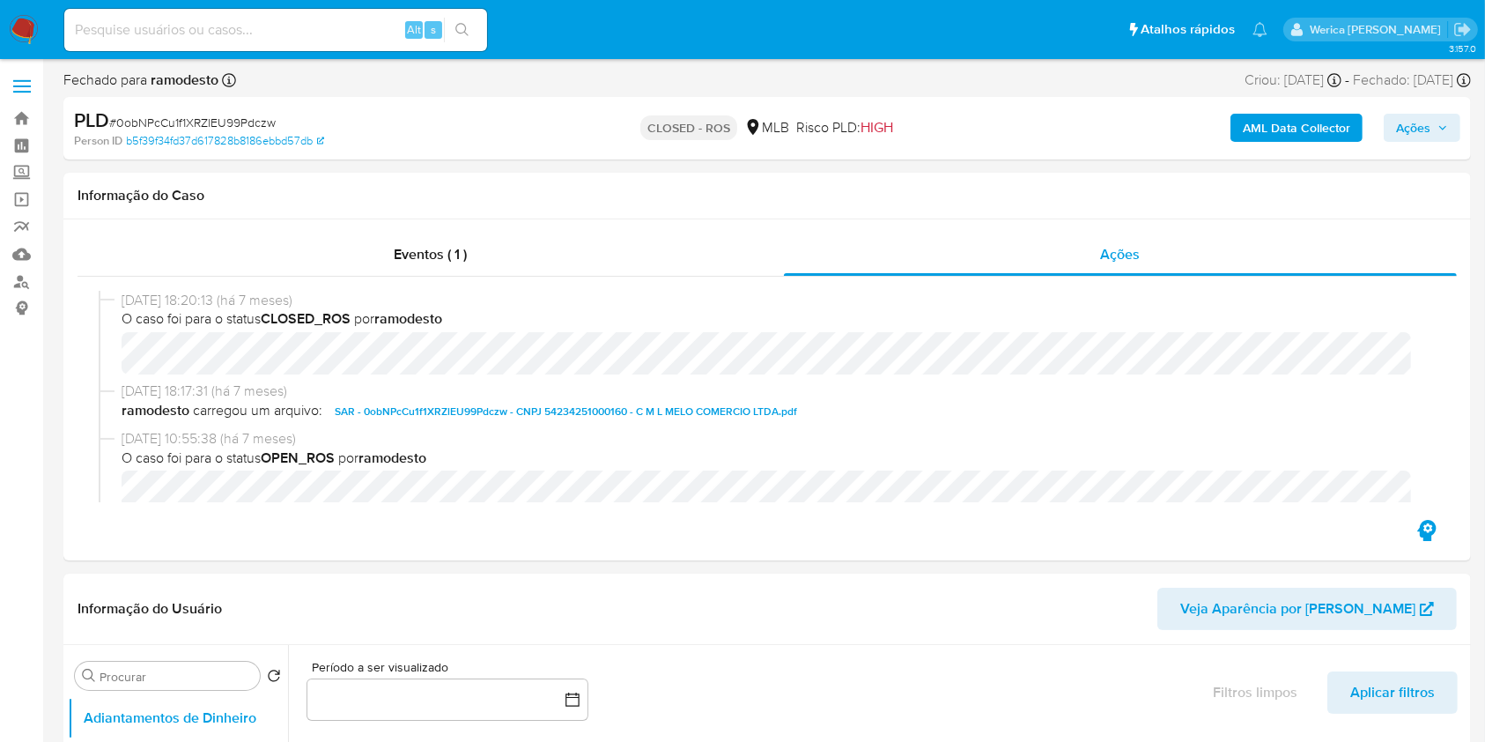
select select "10"
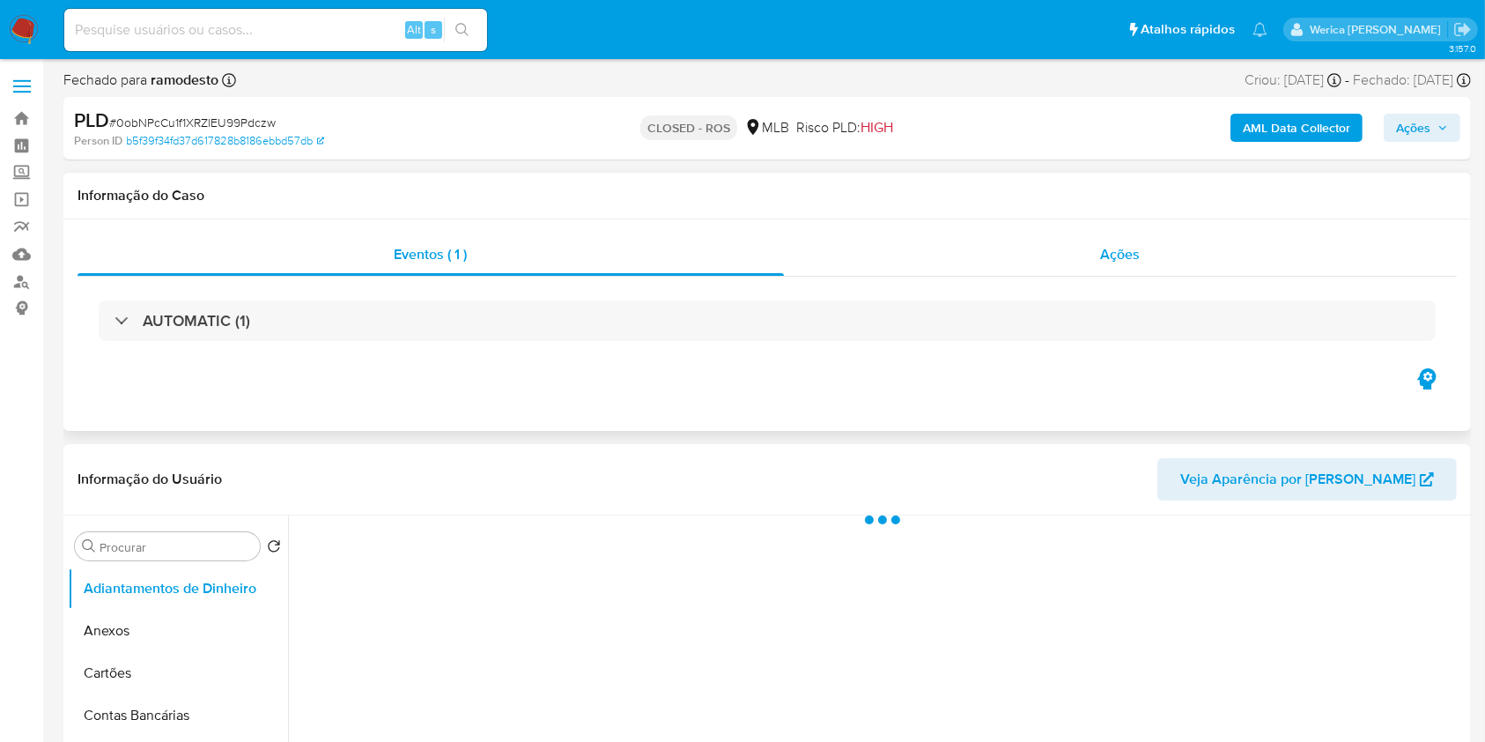
click at [1120, 274] on div "Ações" at bounding box center [1120, 254] width 673 height 42
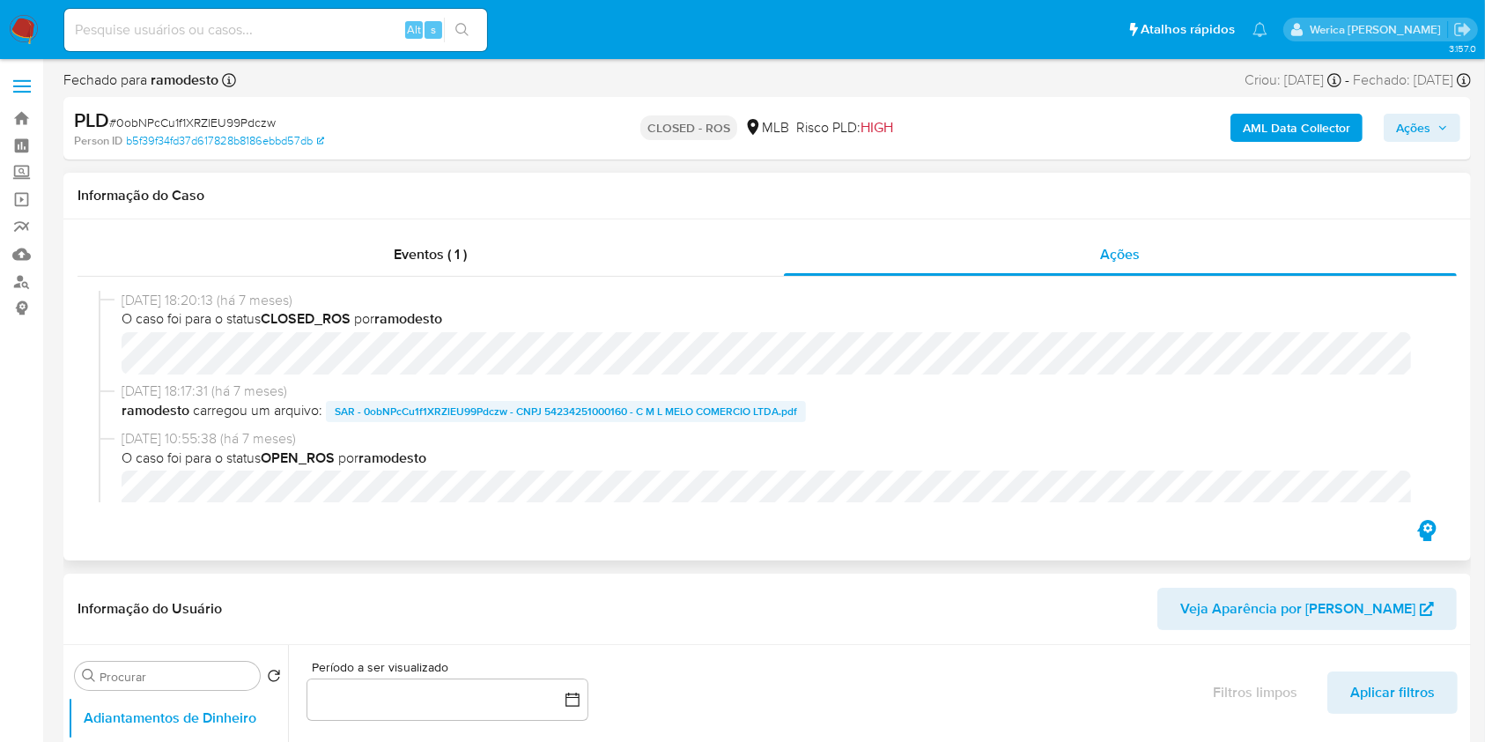
select select "10"
click at [660, 419] on span "SAR - 0obNPcCu1f1XRZlEU99Pdczw - CNPJ 54234251000160 - C M L MELO COMERCIO LTDA…" at bounding box center [566, 411] width 462 height 21
drag, startPoint x: 120, startPoint y: 306, endPoint x: 192, endPoint y: 299, distance: 72.5
click at [192, 299] on div "[DATE] 18:20:13 (há 7 meses) O caso foi para o status CLOSED_ROS por ramodesto" at bounding box center [767, 336] width 1337 height 91
copy span "[DATE]"
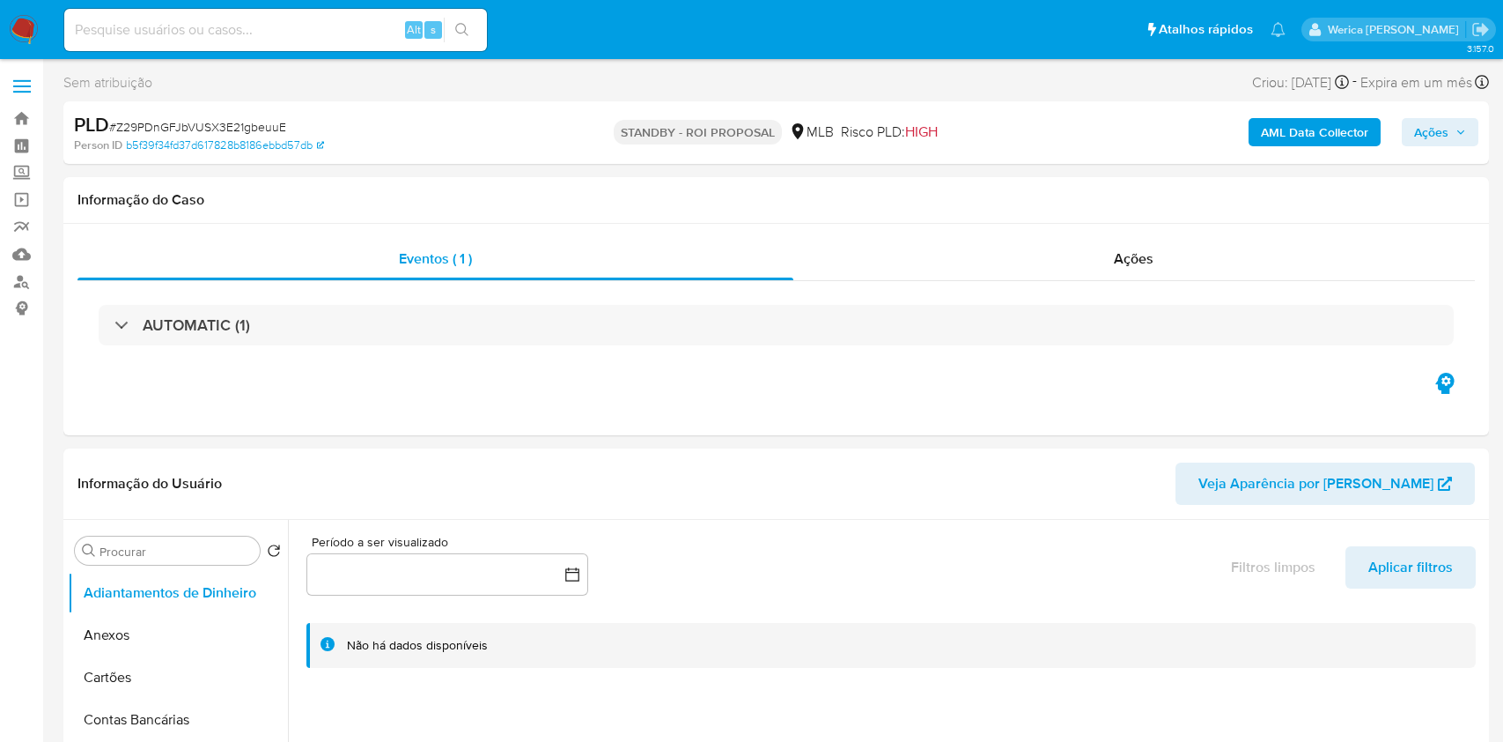
select select "10"
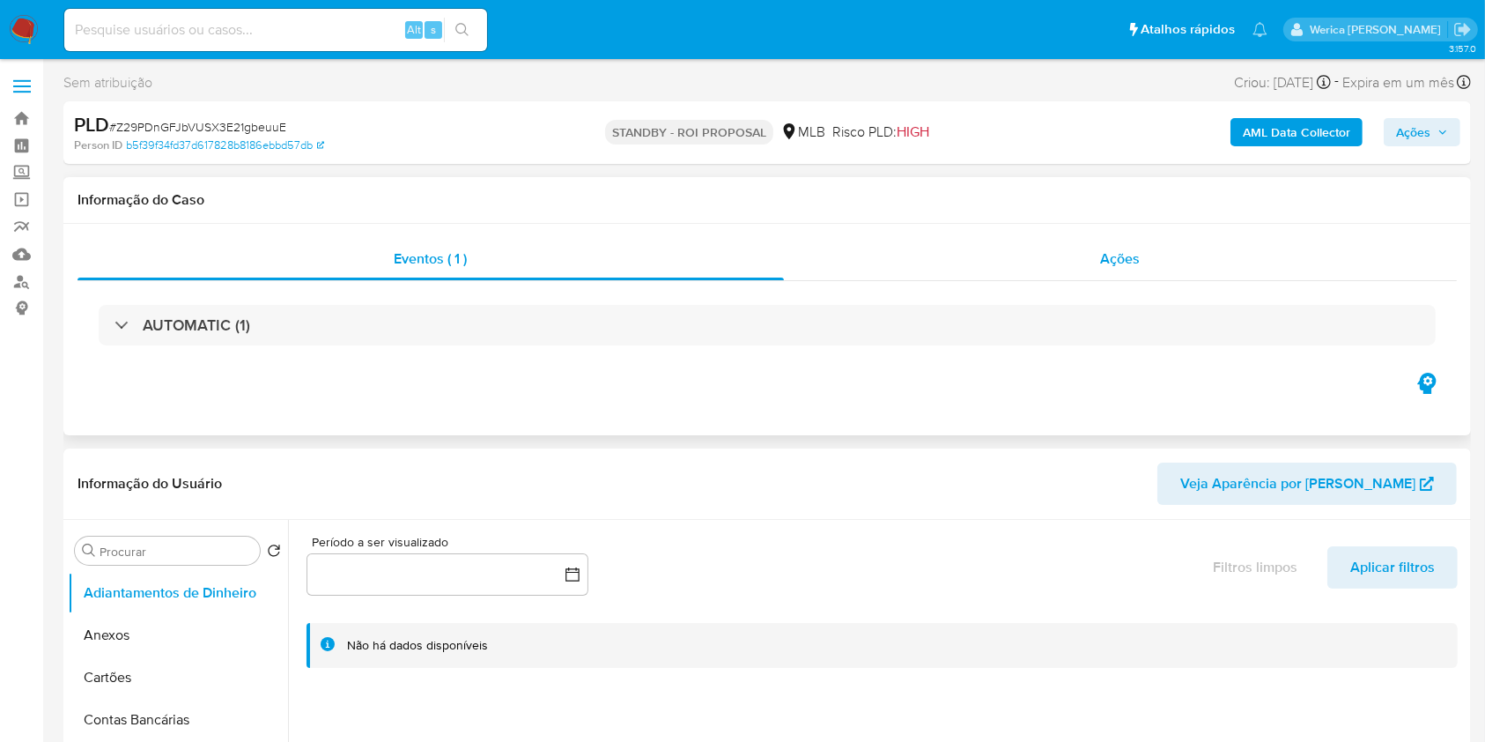
click at [1197, 271] on div "Ações" at bounding box center [1120, 259] width 673 height 42
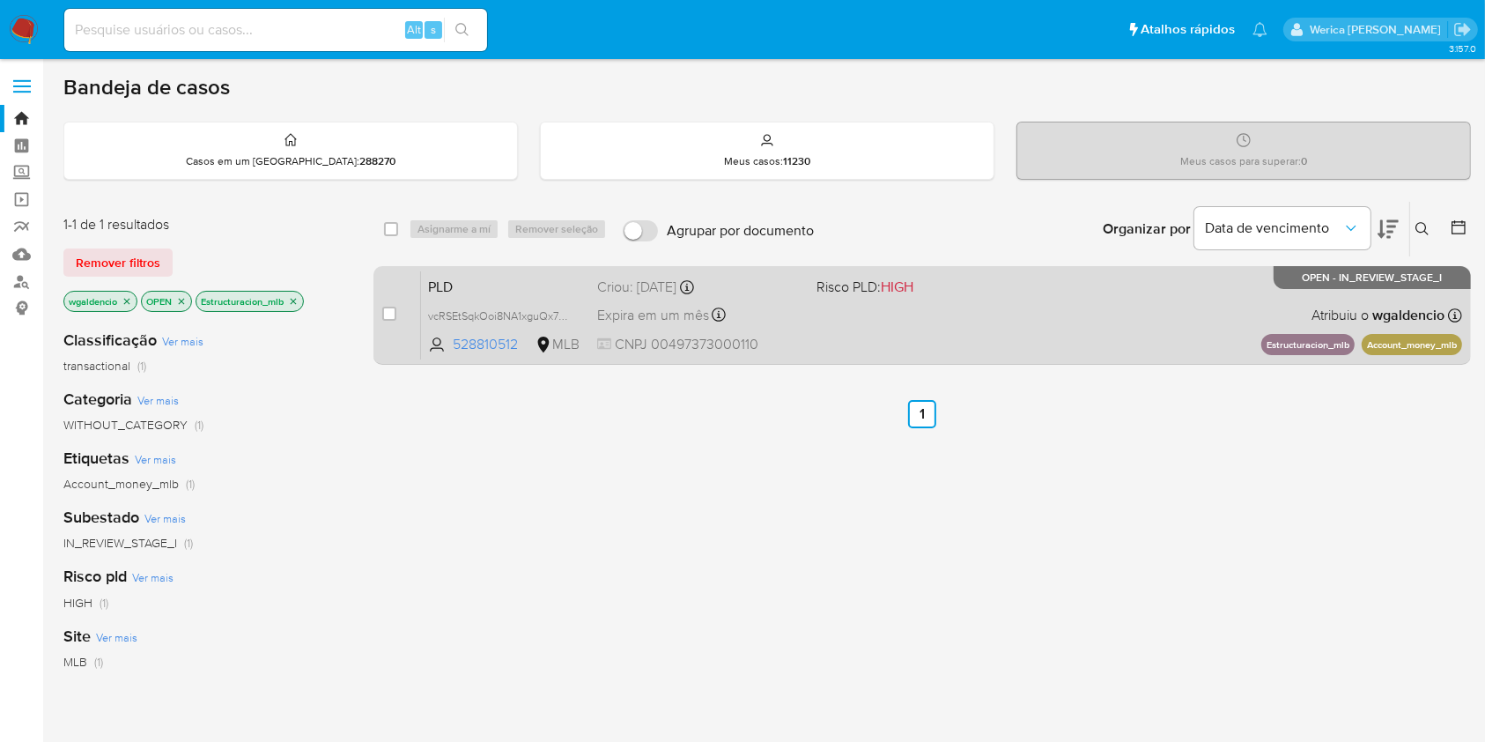
click at [1098, 296] on div "PLD vcRSEtSqkOoi8NA1xguQx7p3 528810512 MLB Risco PLD: HIGH Criou: [DATE] Criou:…" at bounding box center [941, 314] width 1041 height 89
click at [1068, 353] on div "PLD vcRSEtSqkOoi8NA1xguQx7p3 528810512 MLB Risco PLD: HIGH Criou: [DATE] Criou:…" at bounding box center [941, 314] width 1041 height 89
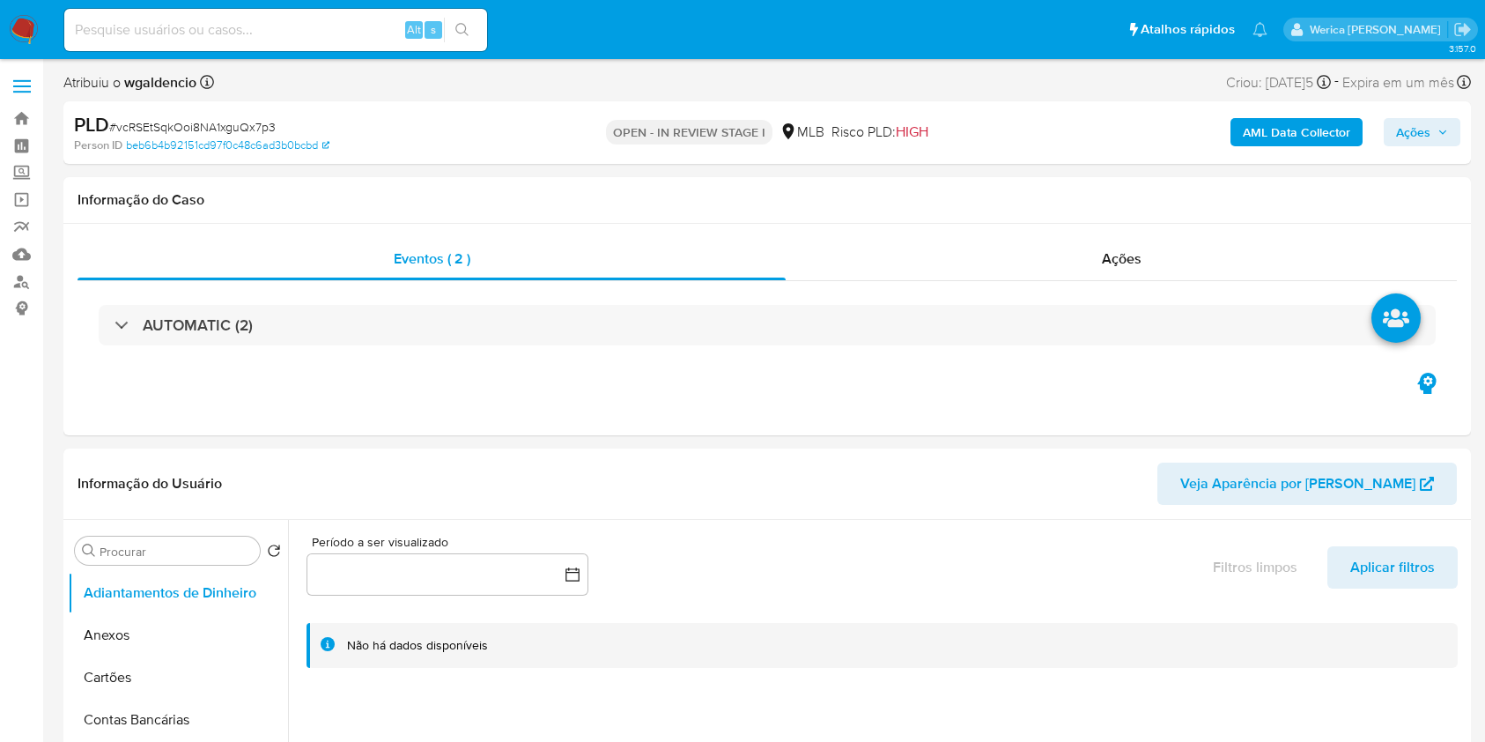
select select "10"
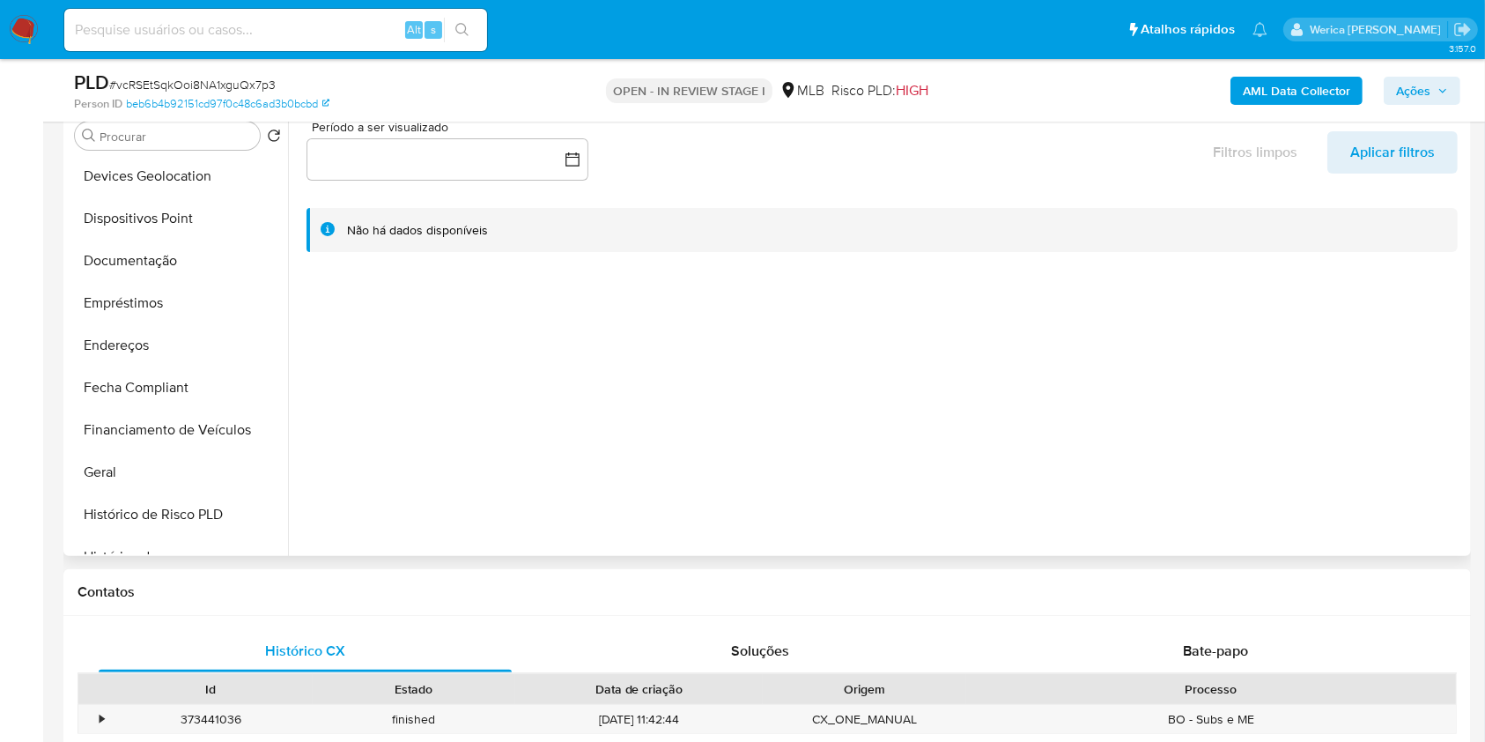
scroll to position [352, 0]
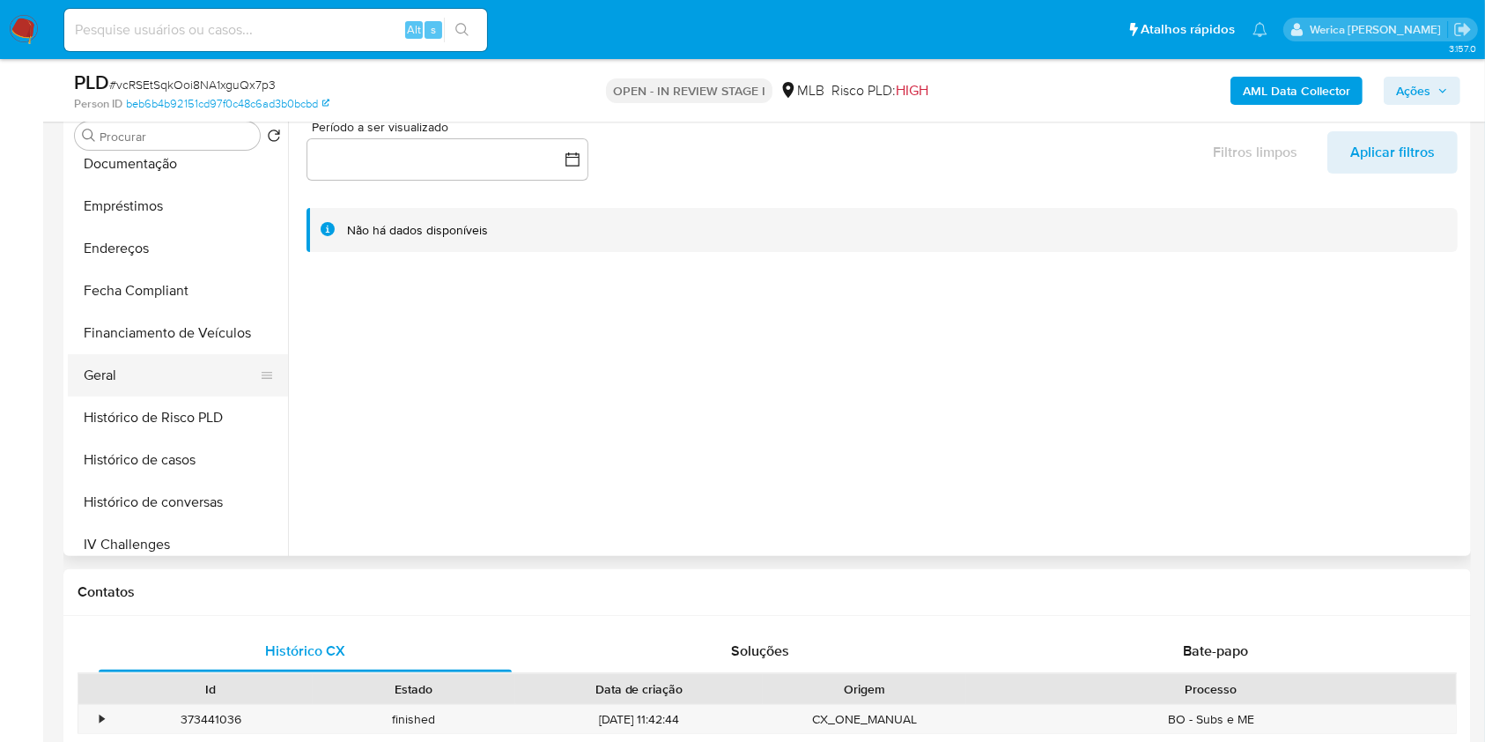
click at [157, 382] on button "Geral" at bounding box center [171, 375] width 206 height 42
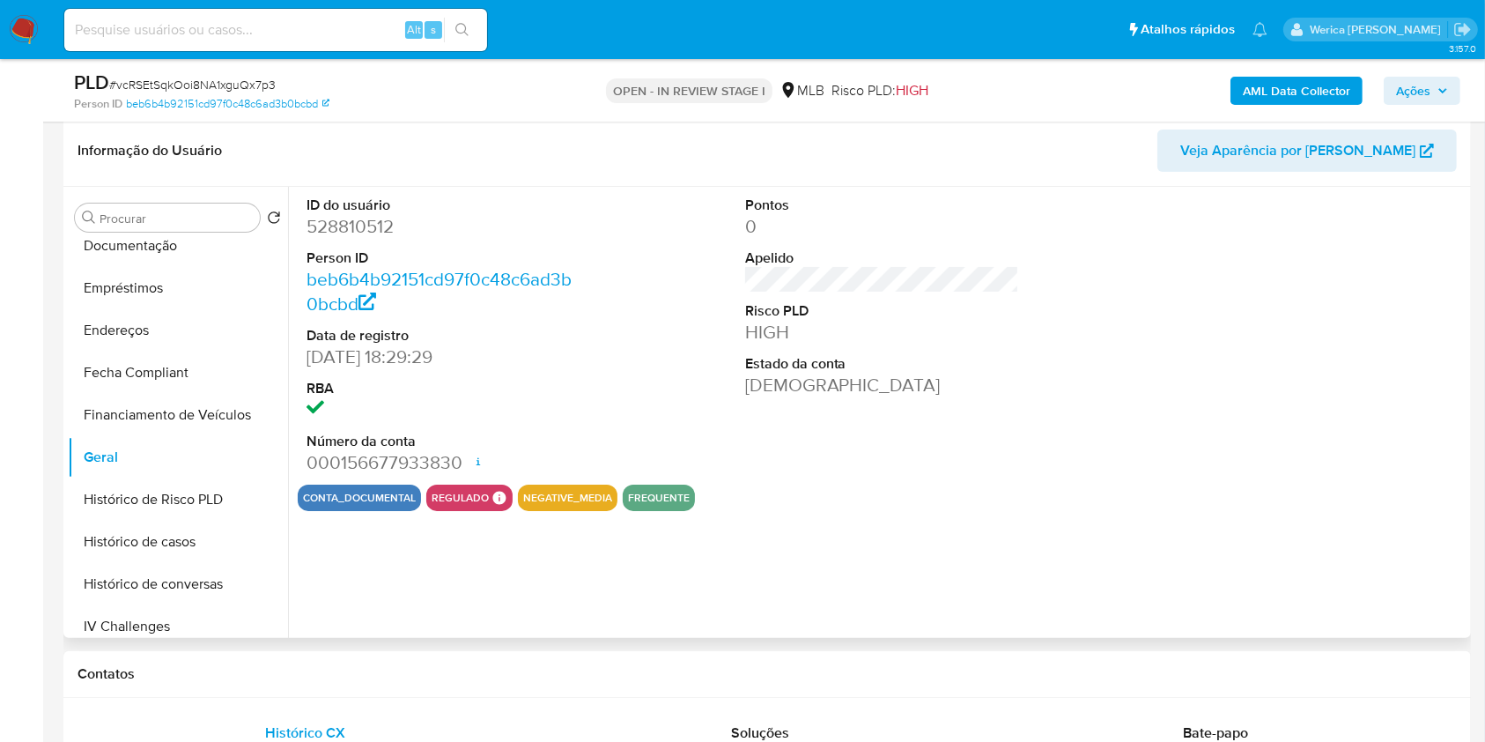
scroll to position [234, 0]
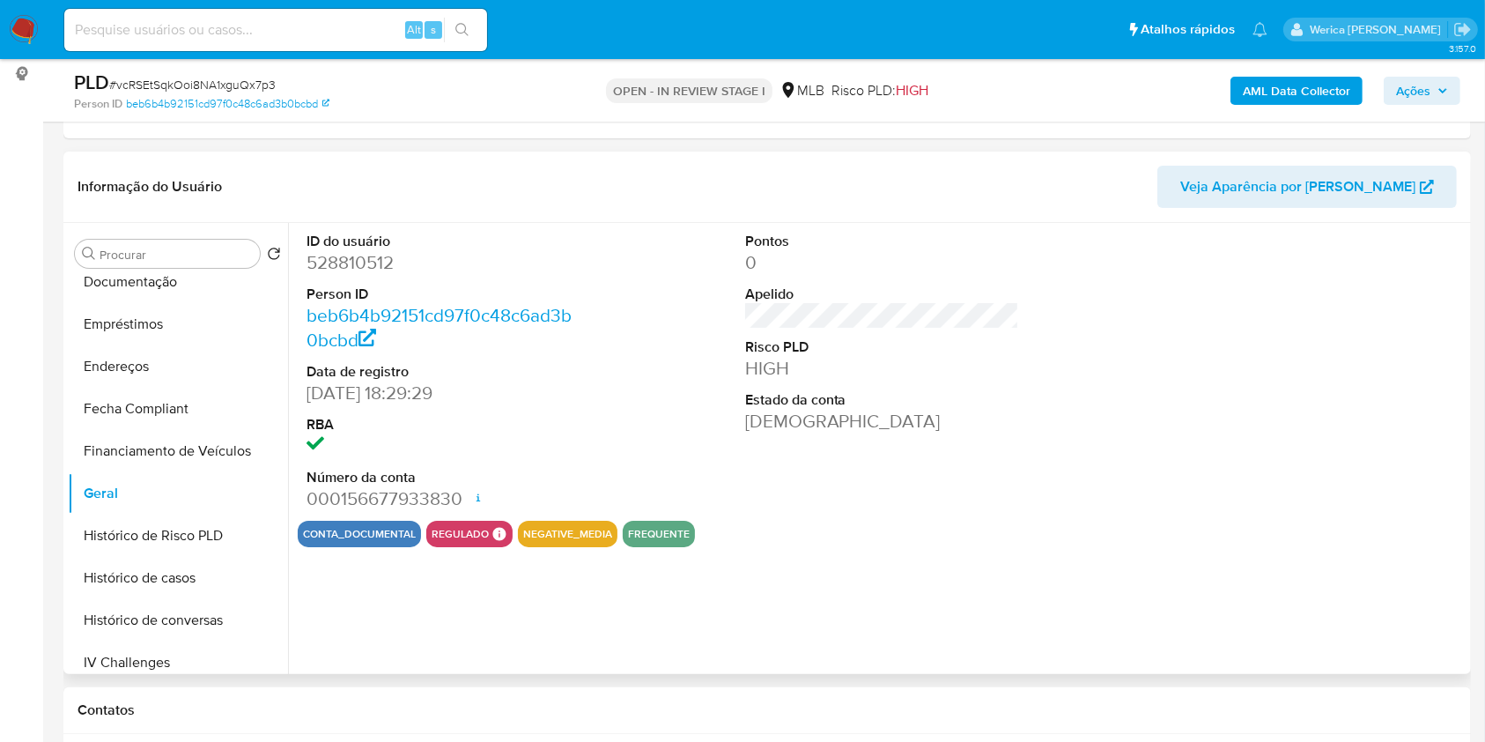
click at [370, 271] on dd "528810512" at bounding box center [444, 262] width 275 height 25
copy dd "528810512"
click at [174, 580] on button "Histórico de casos" at bounding box center [171, 578] width 206 height 42
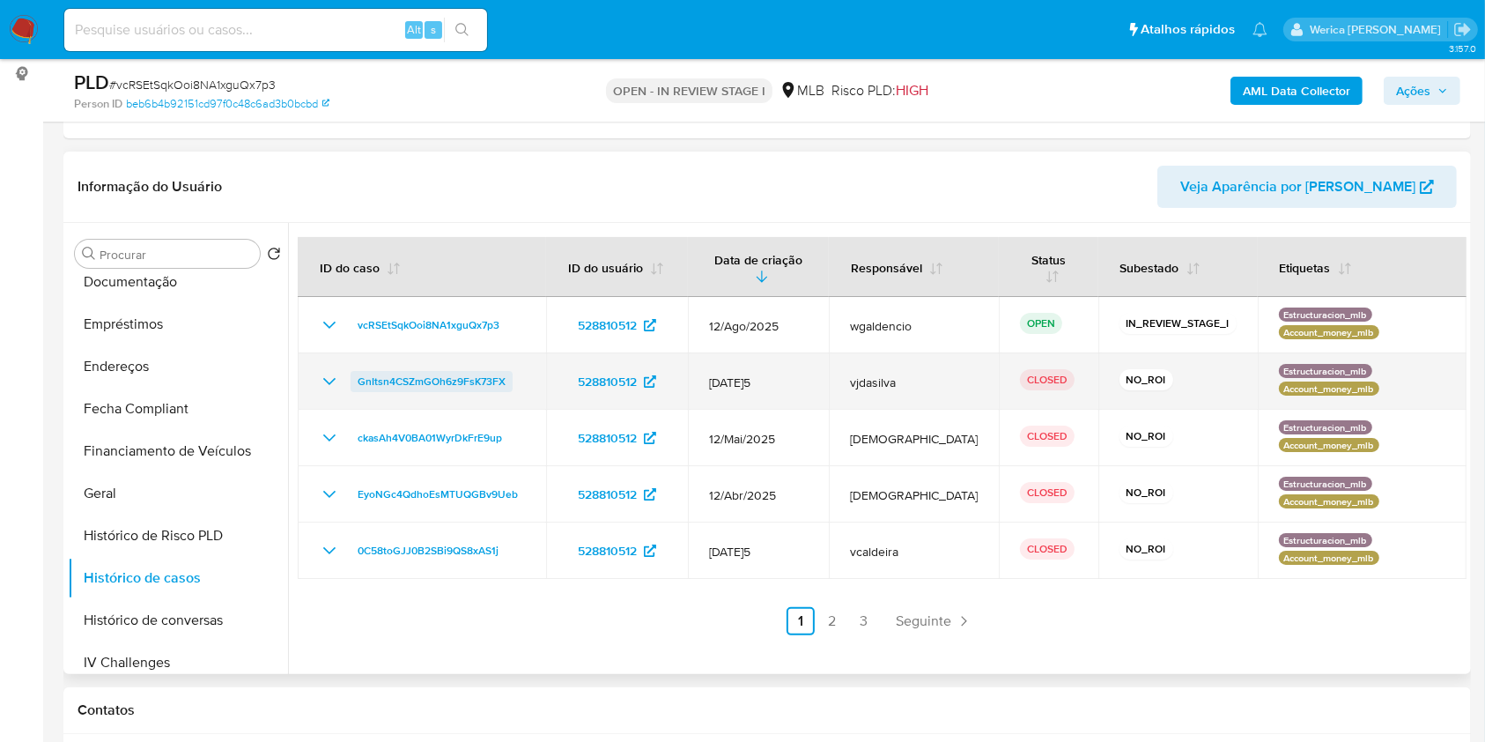
click at [447, 383] on span "GnItsn4CSZmGOh6z9FsK73FX" at bounding box center [432, 381] width 148 height 21
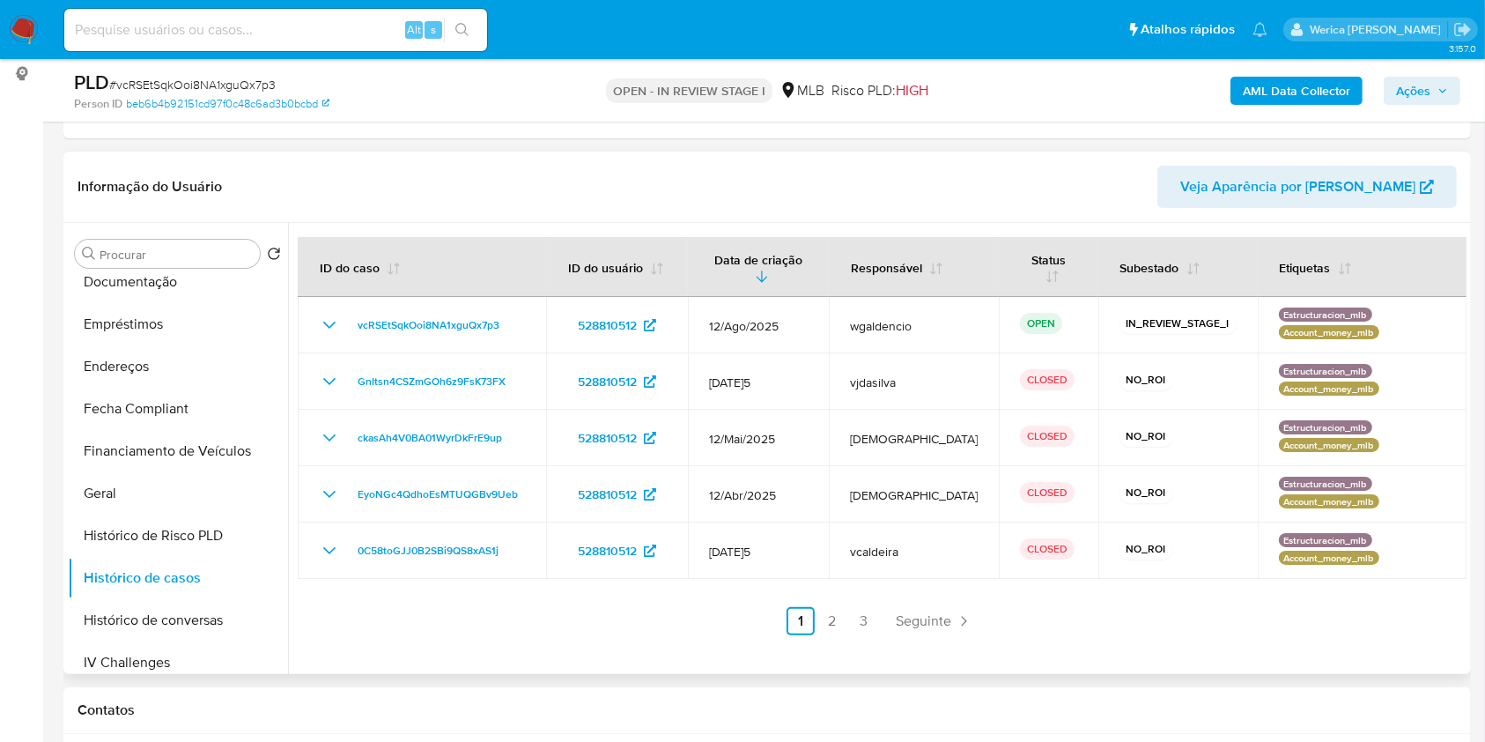
click at [821, 622] on link "2" at bounding box center [832, 621] width 28 height 28
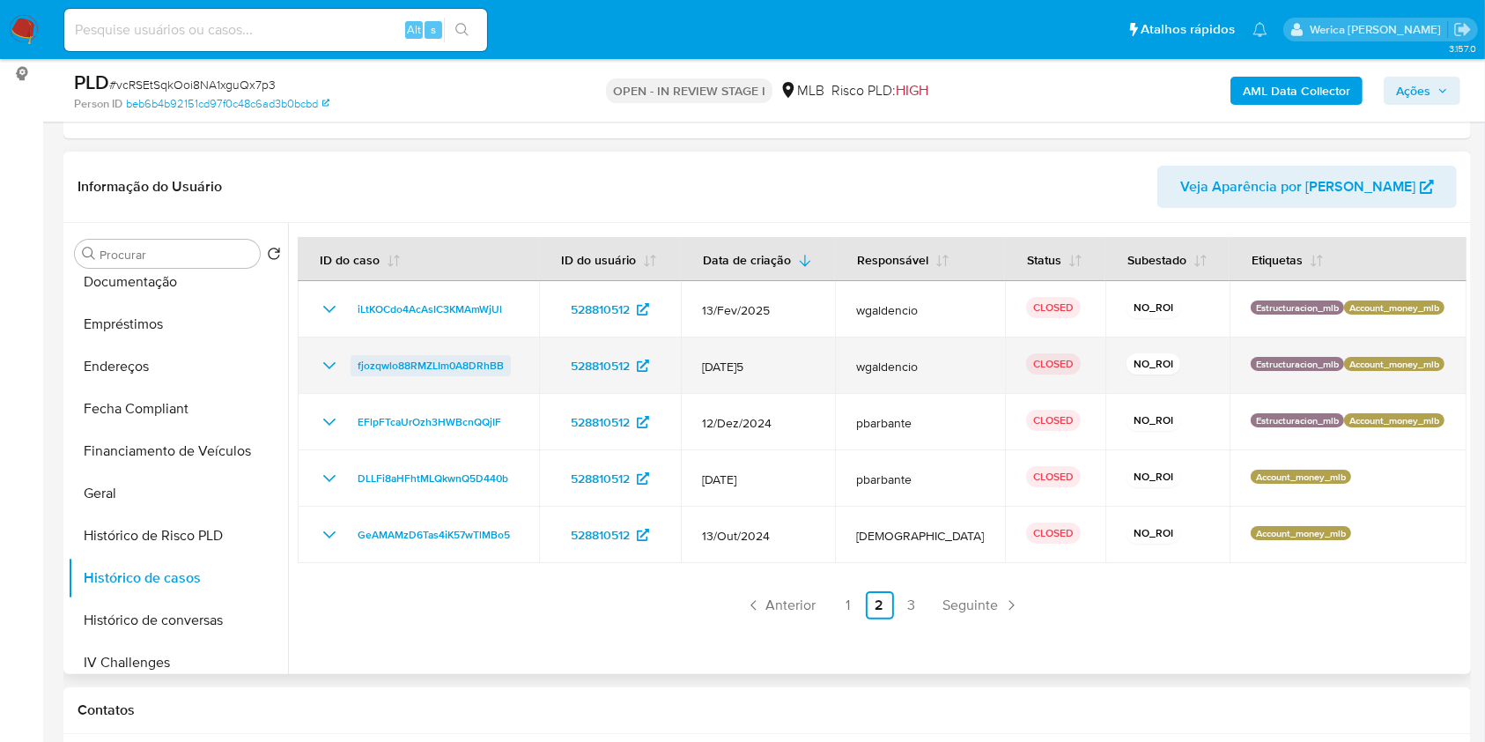
click at [411, 355] on span "fjozqwlo88RMZLIm0A8DRhBB" at bounding box center [431, 365] width 146 height 21
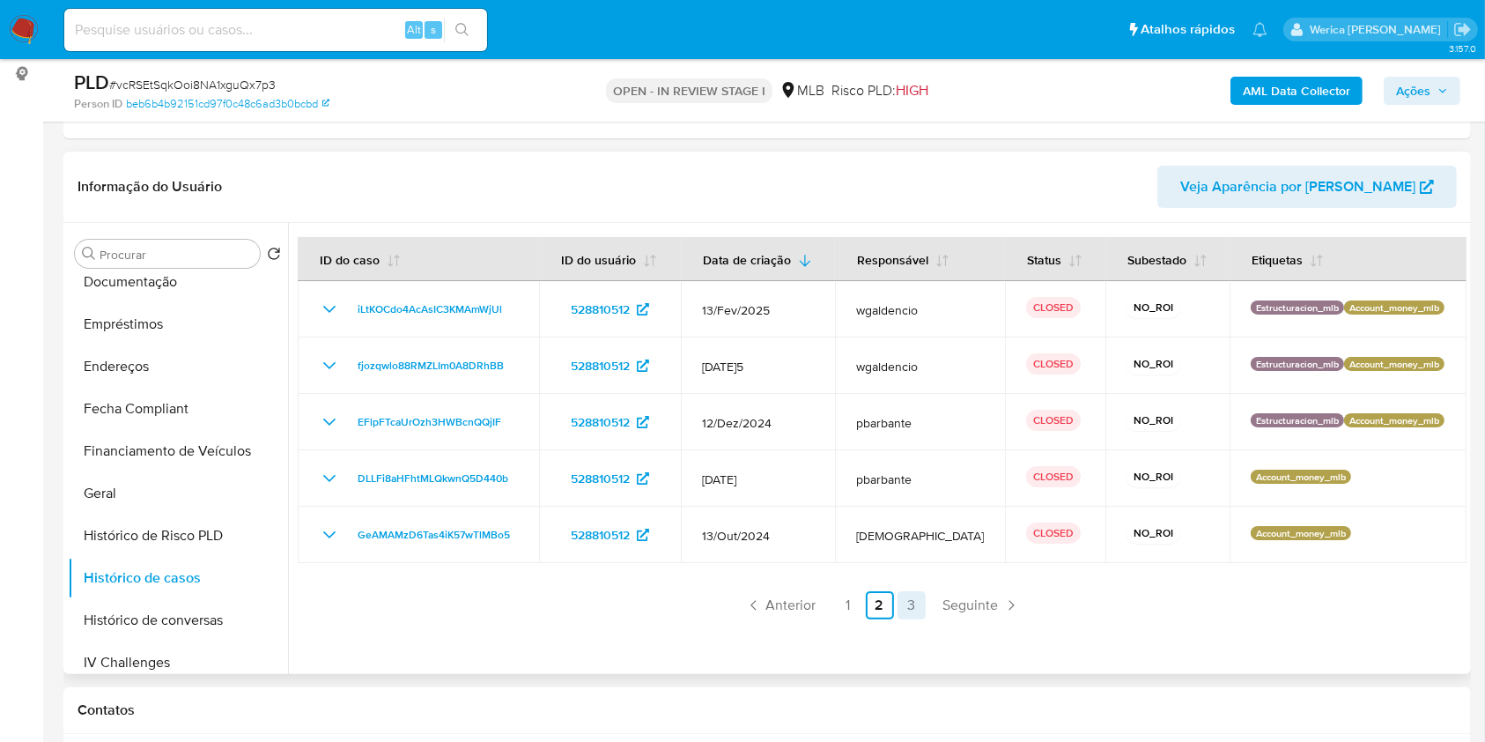
click at [912, 602] on link "3" at bounding box center [912, 605] width 28 height 28
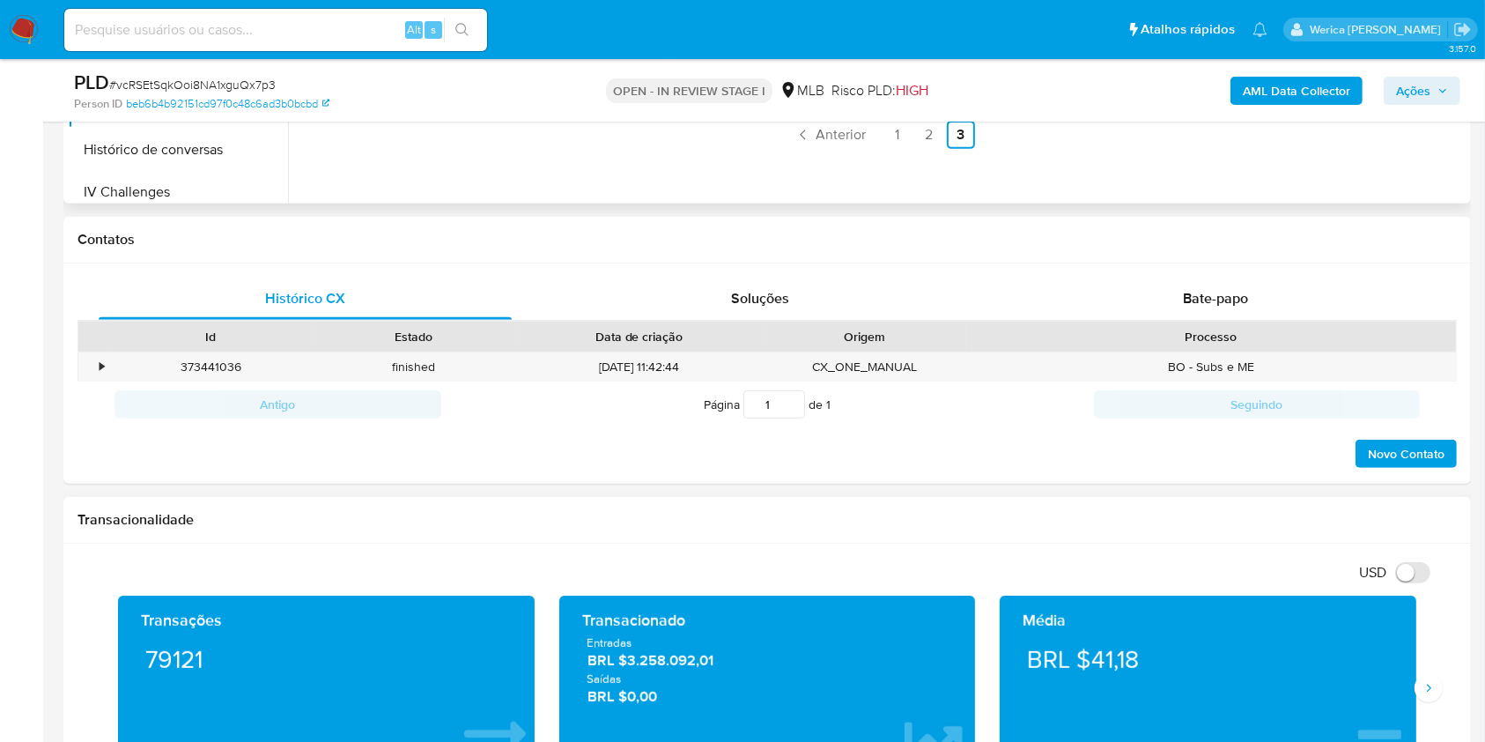
scroll to position [1409, 0]
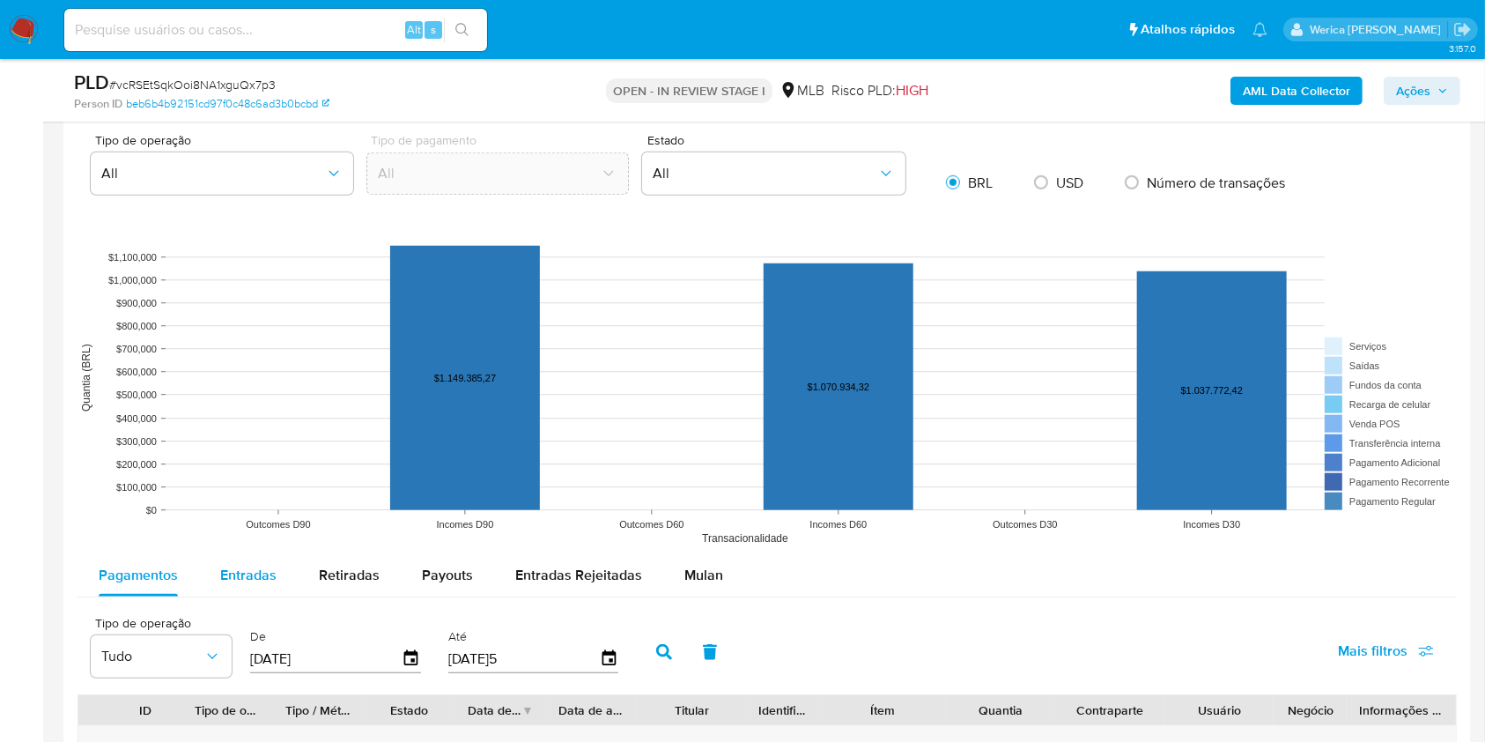
click at [252, 561] on div "Entradas" at bounding box center [248, 575] width 56 height 42
select select "10"
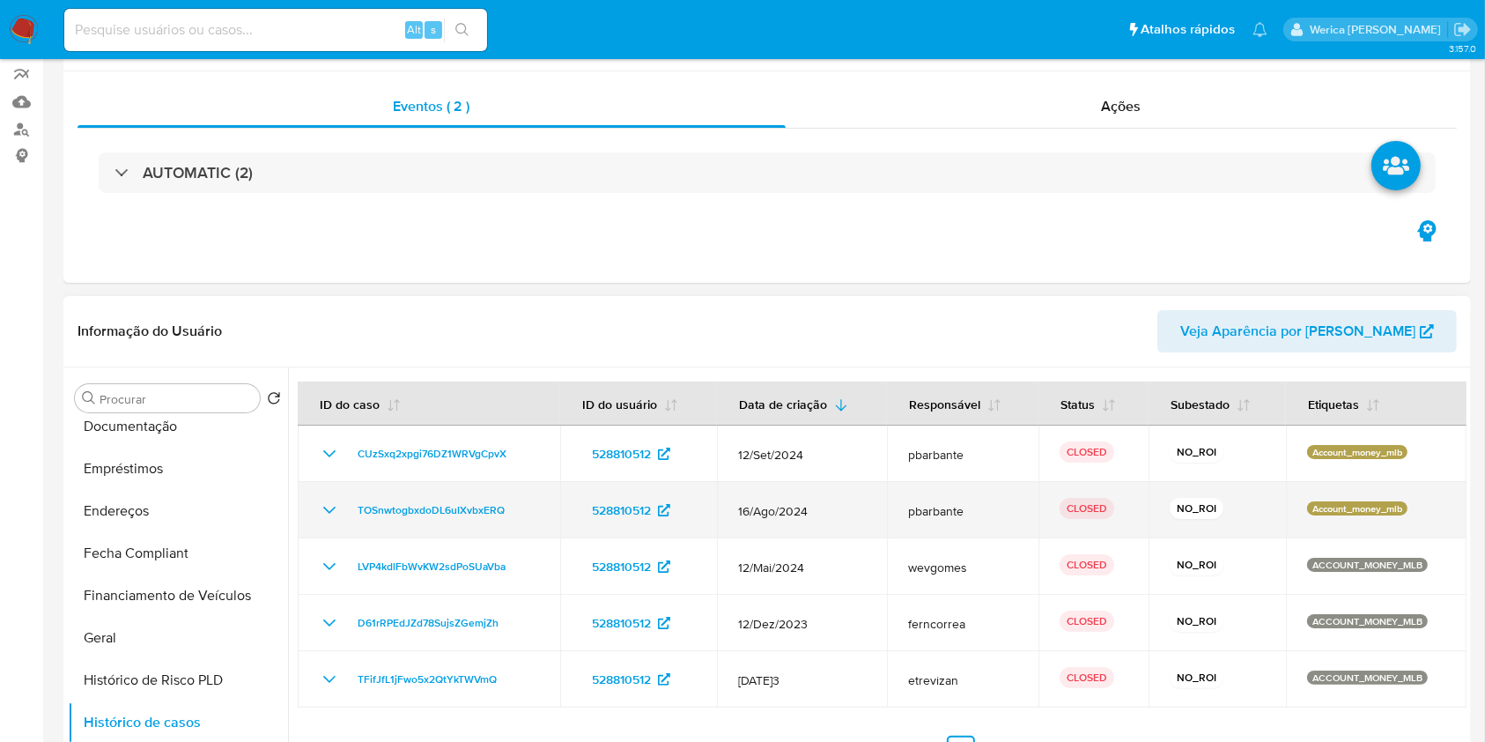
scroll to position [234, 0]
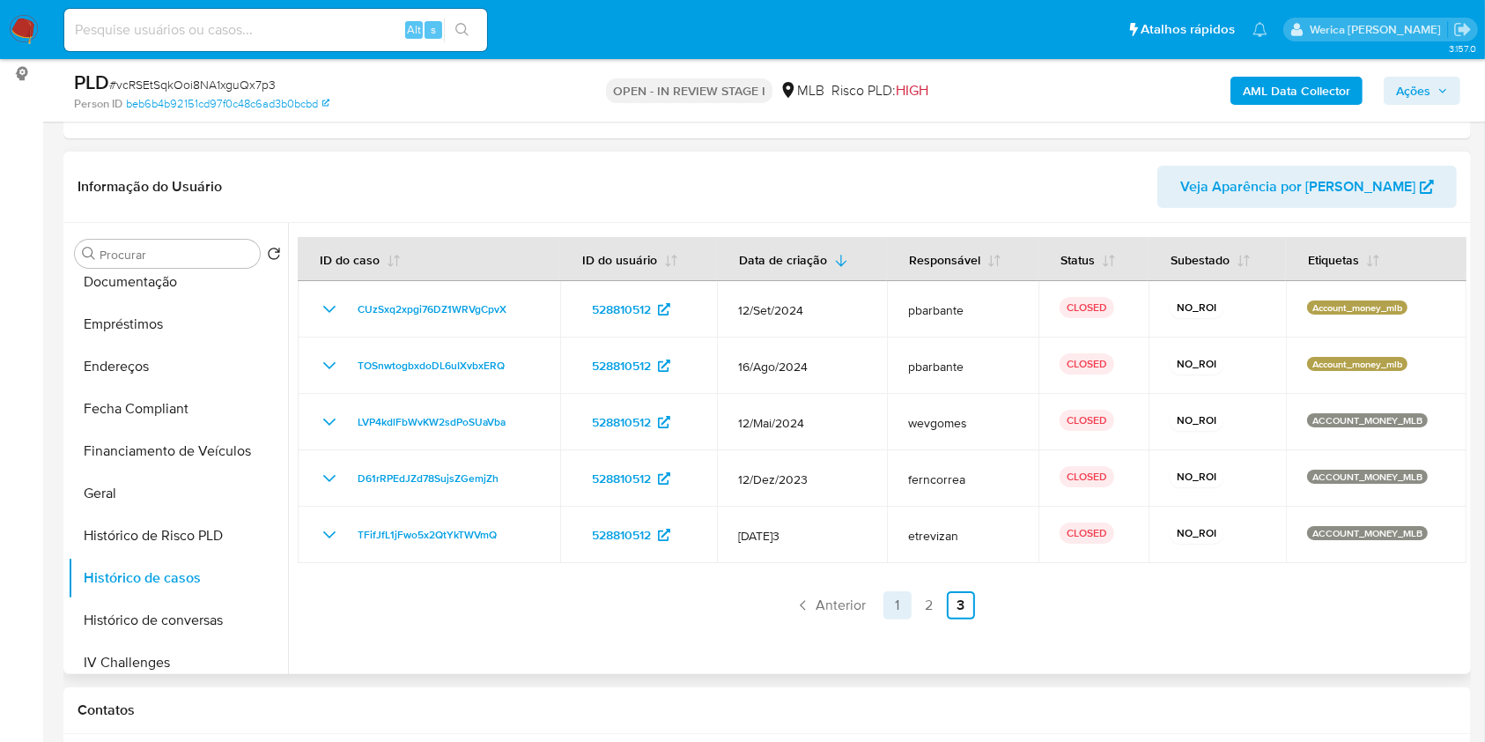
click at [895, 595] on link "1" at bounding box center [897, 605] width 28 height 28
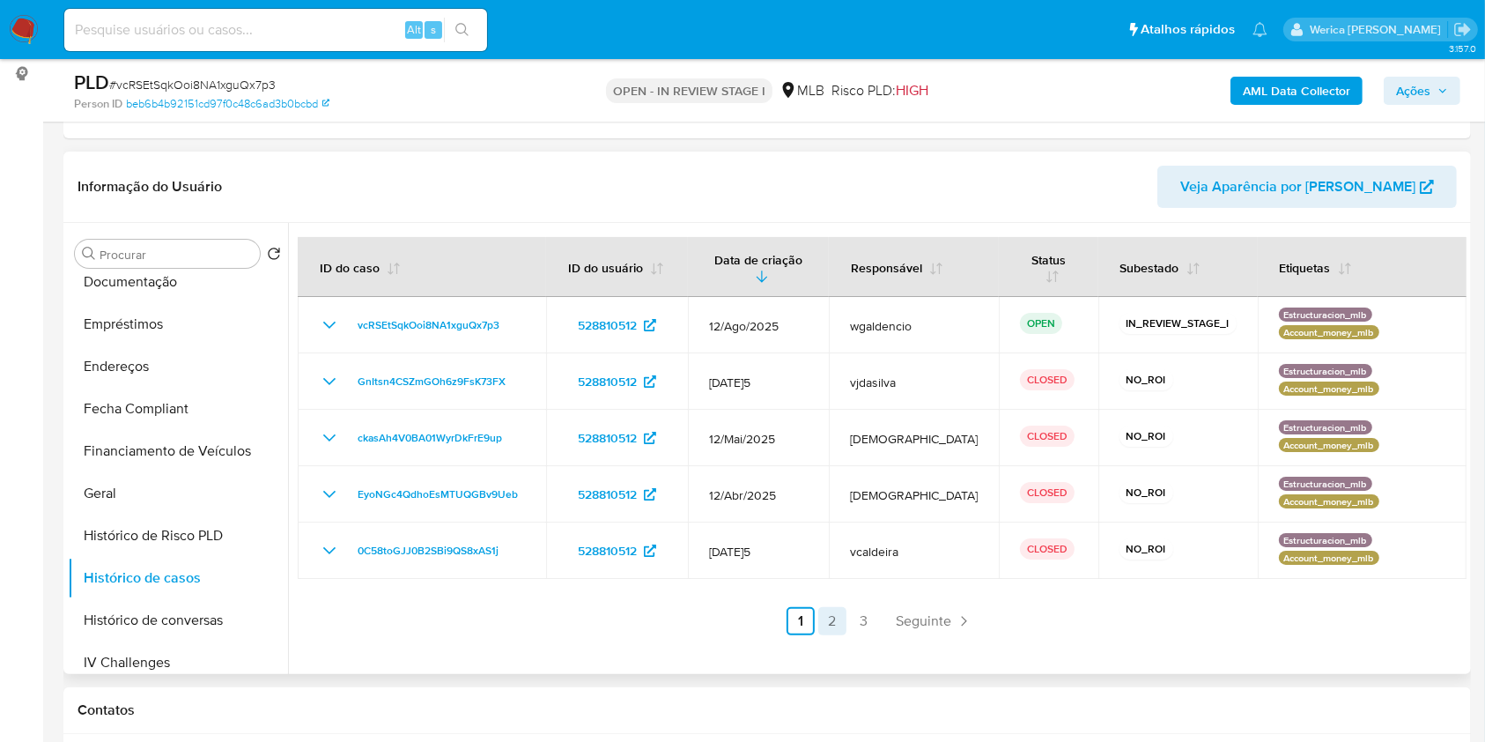
click at [825, 625] on link "2" at bounding box center [832, 621] width 28 height 28
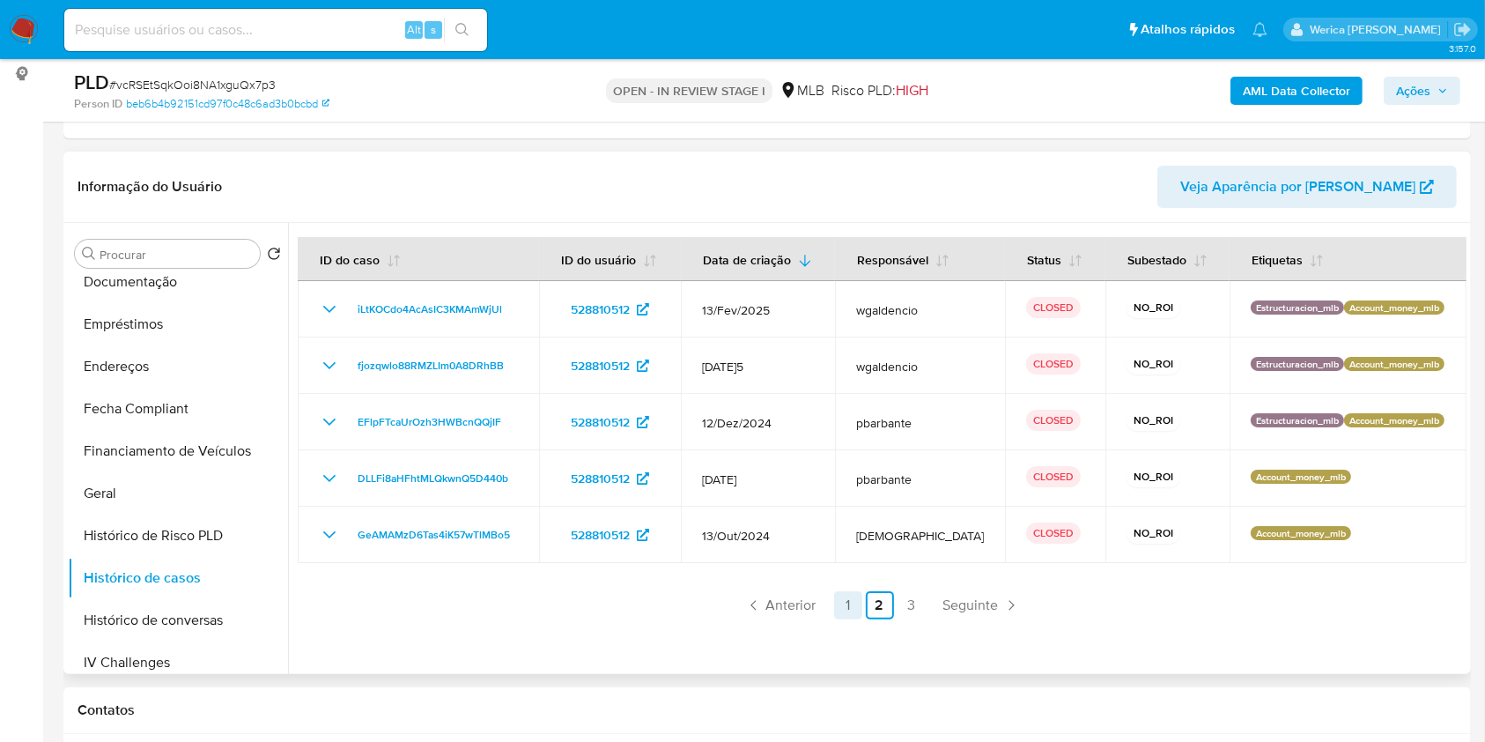
click at [841, 602] on link "1" at bounding box center [848, 605] width 28 height 28
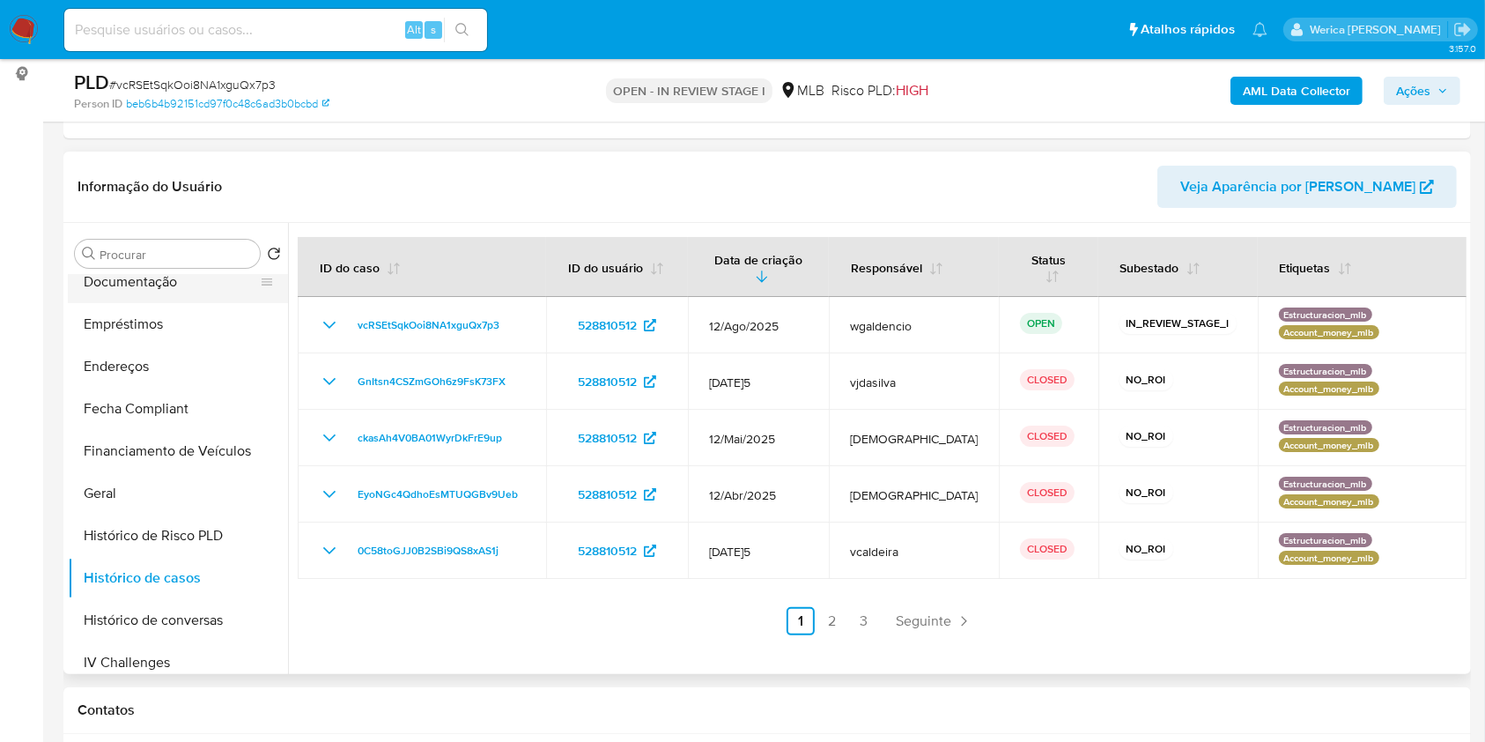
click at [122, 294] on button "Documentação" at bounding box center [171, 282] width 206 height 42
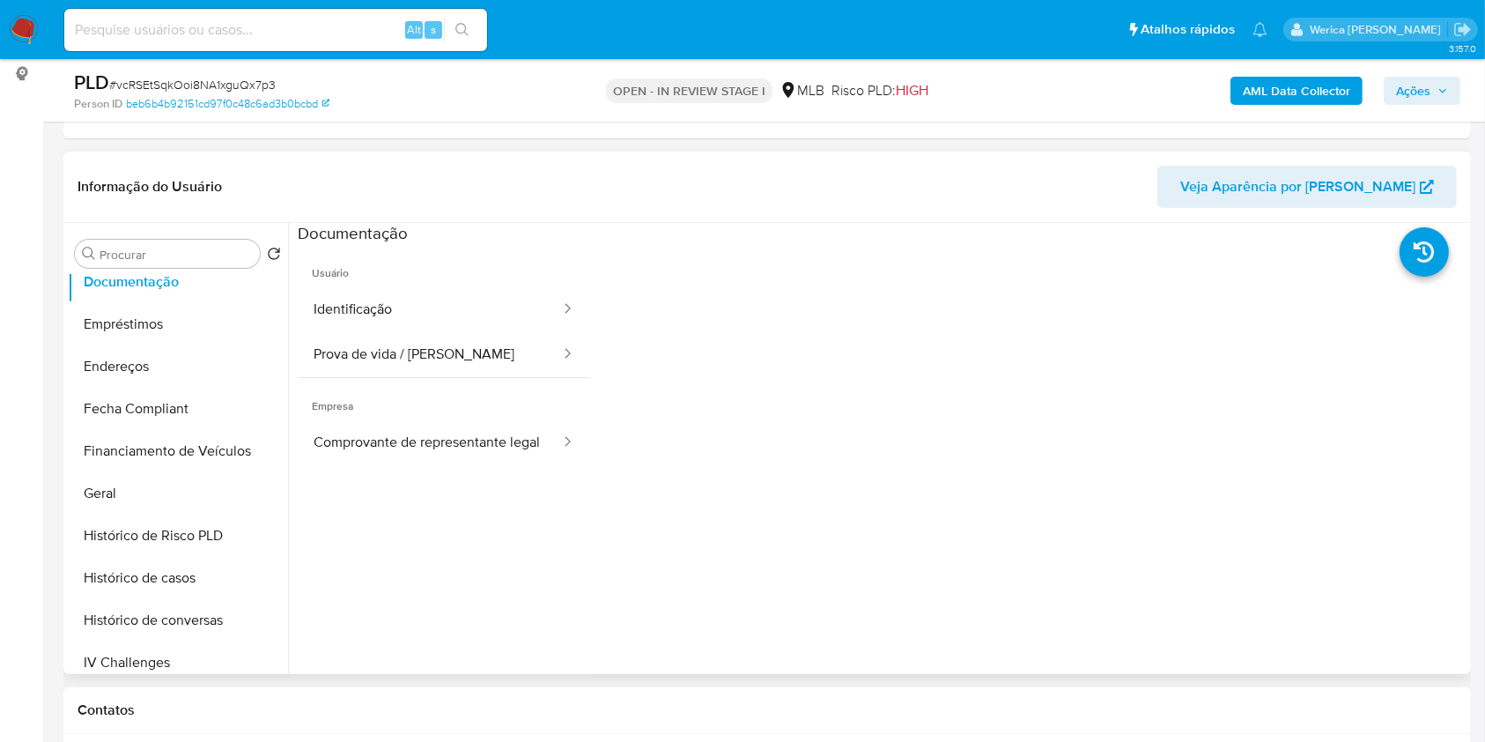
scroll to position [705, 0]
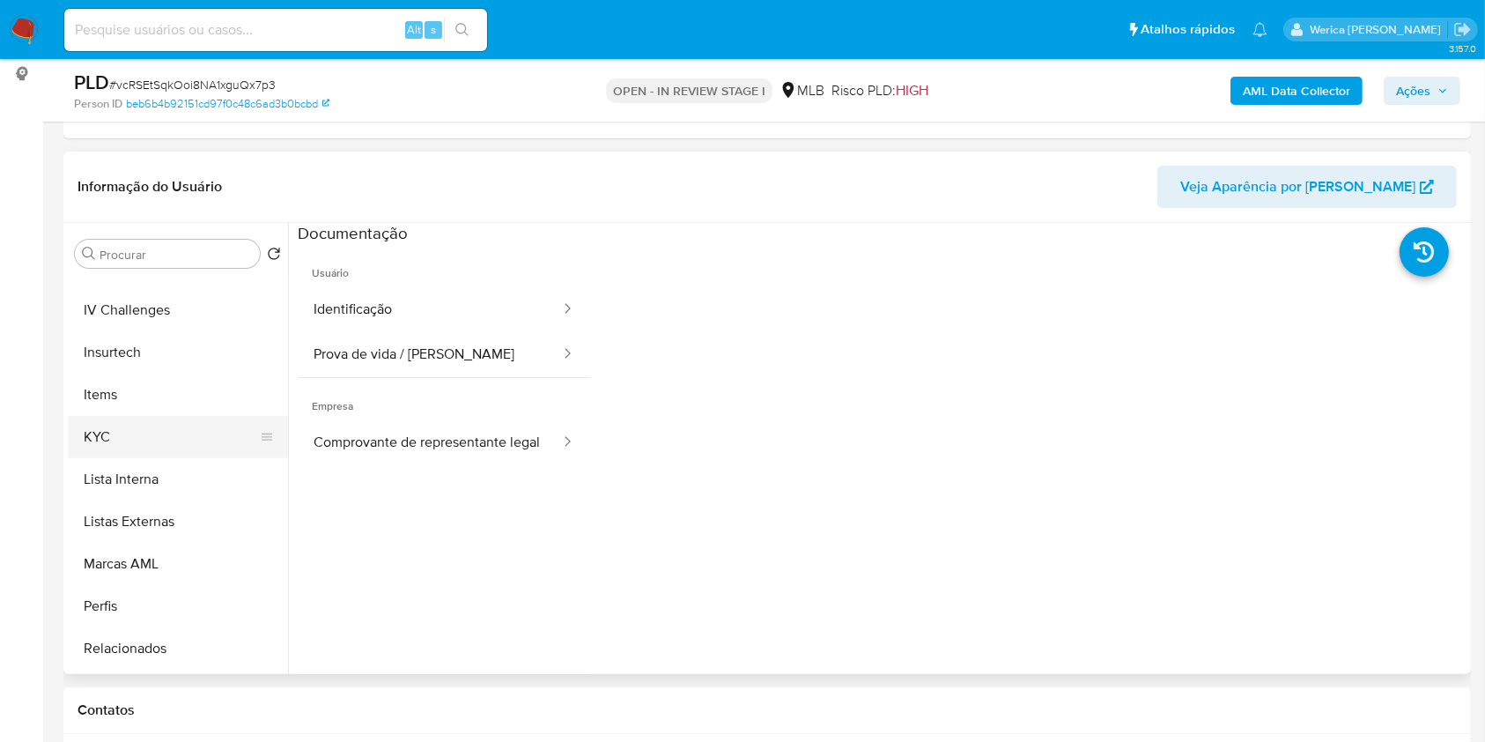
click at [92, 440] on button "KYC" at bounding box center [171, 437] width 206 height 42
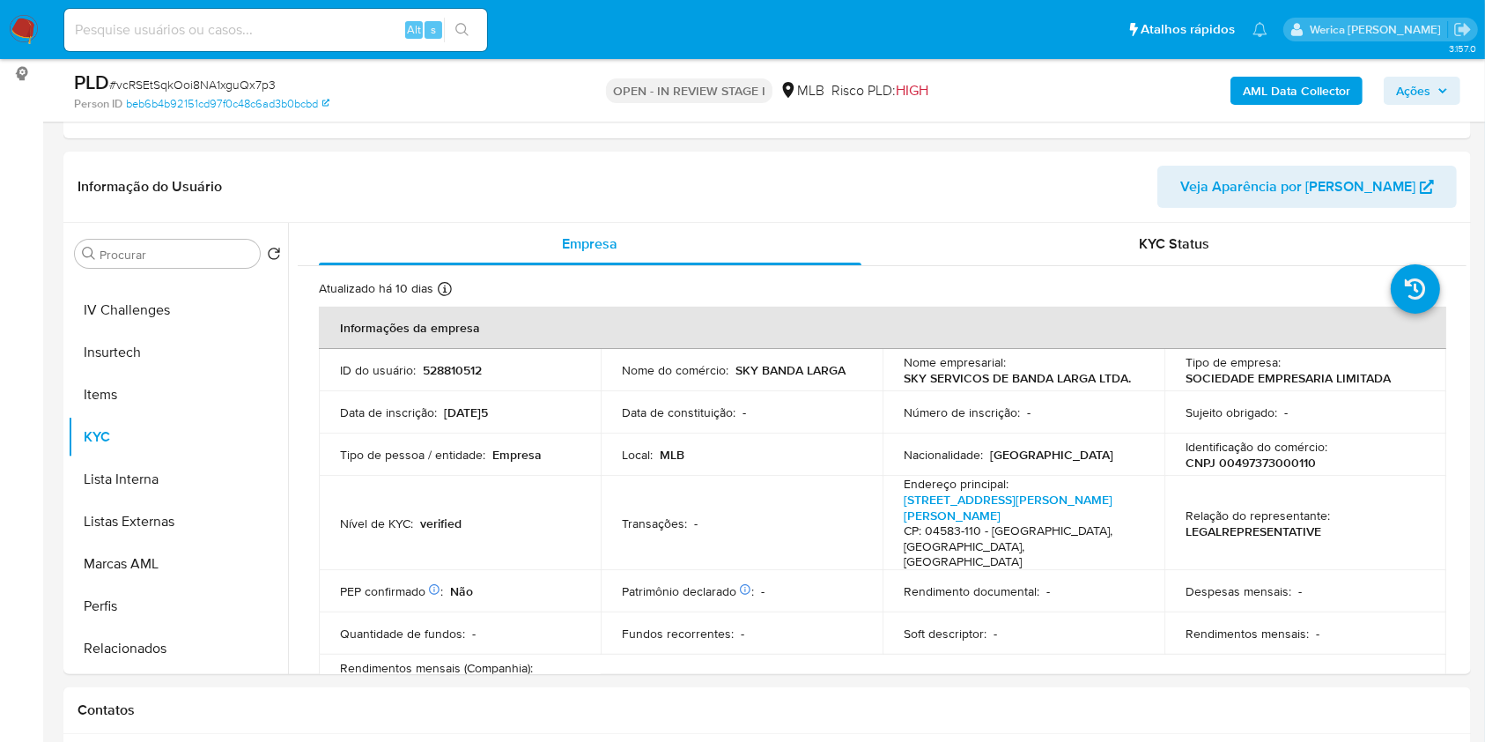
click at [1246, 460] on p "CNPJ 00497373000110" at bounding box center [1251, 462] width 130 height 16
copy p "00497373000110"
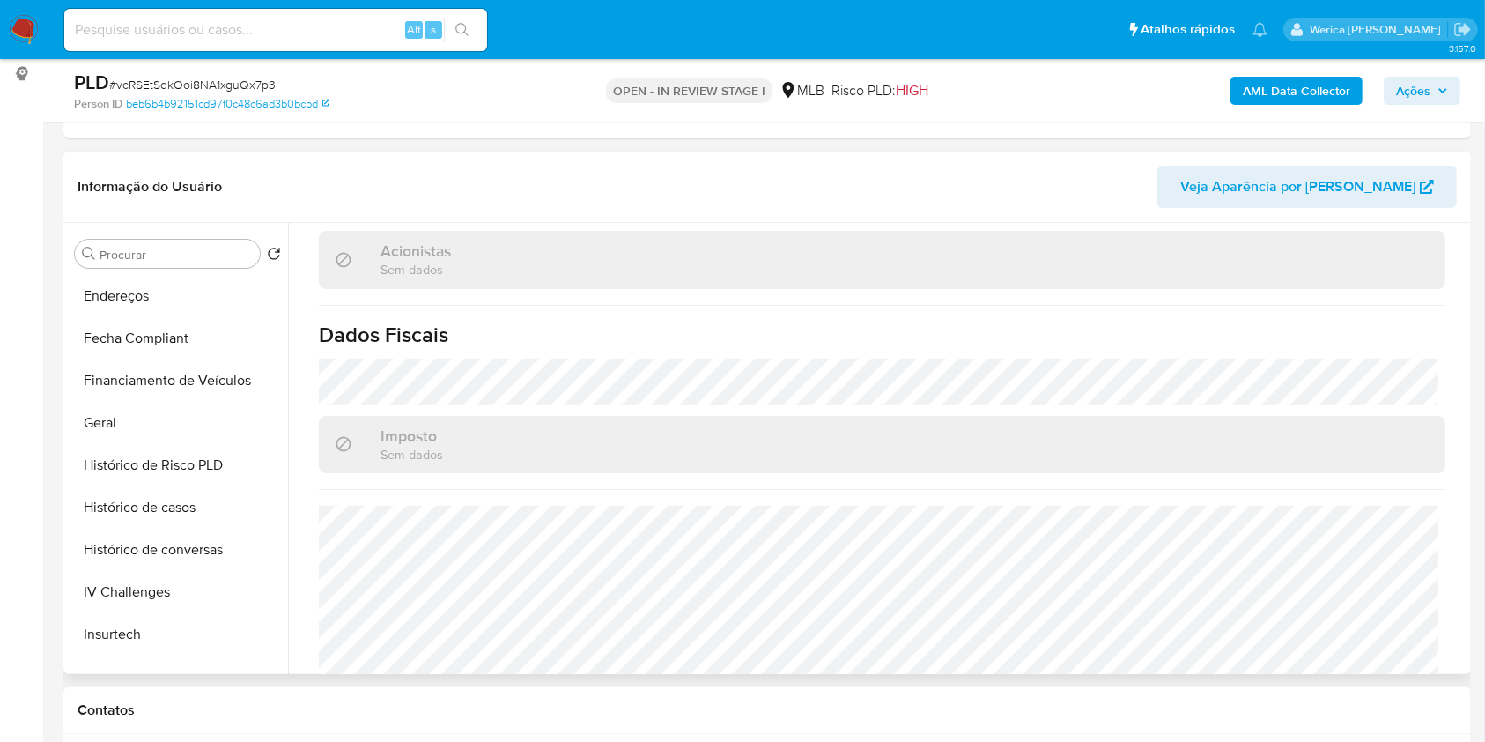
scroll to position [352, 0]
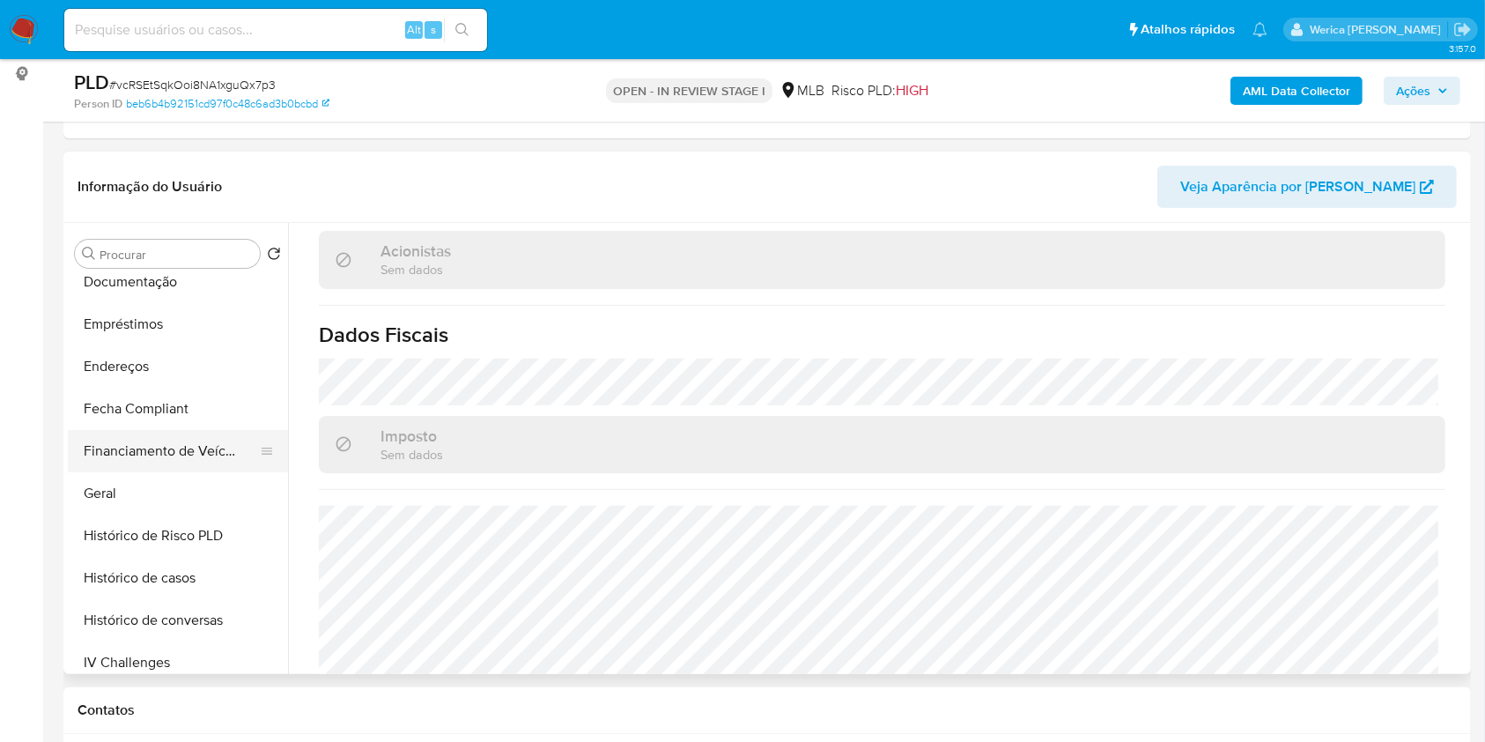
click at [169, 469] on button "Financiamento de Veículos" at bounding box center [171, 451] width 206 height 42
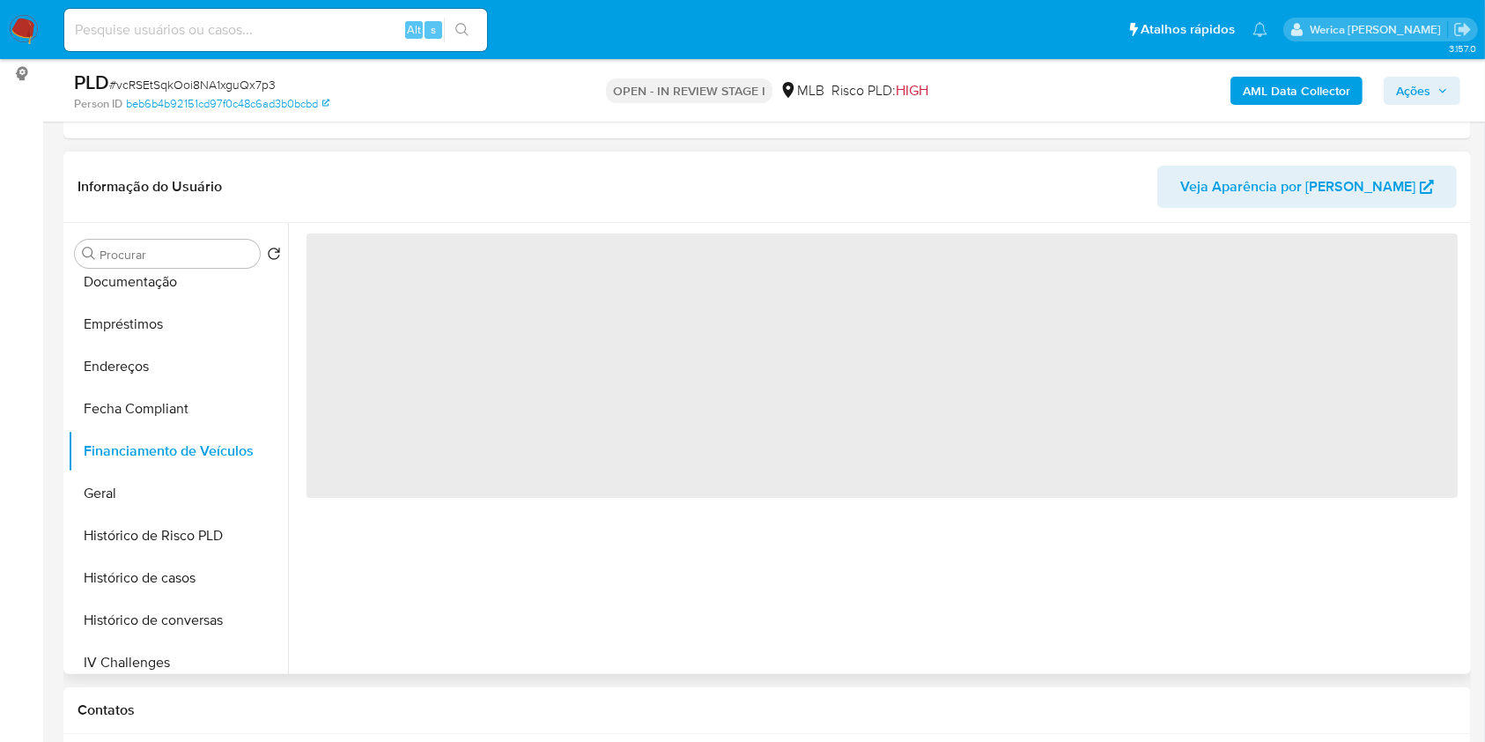
scroll to position [0, 0]
click at [141, 472] on button "Geral" at bounding box center [178, 493] width 220 height 42
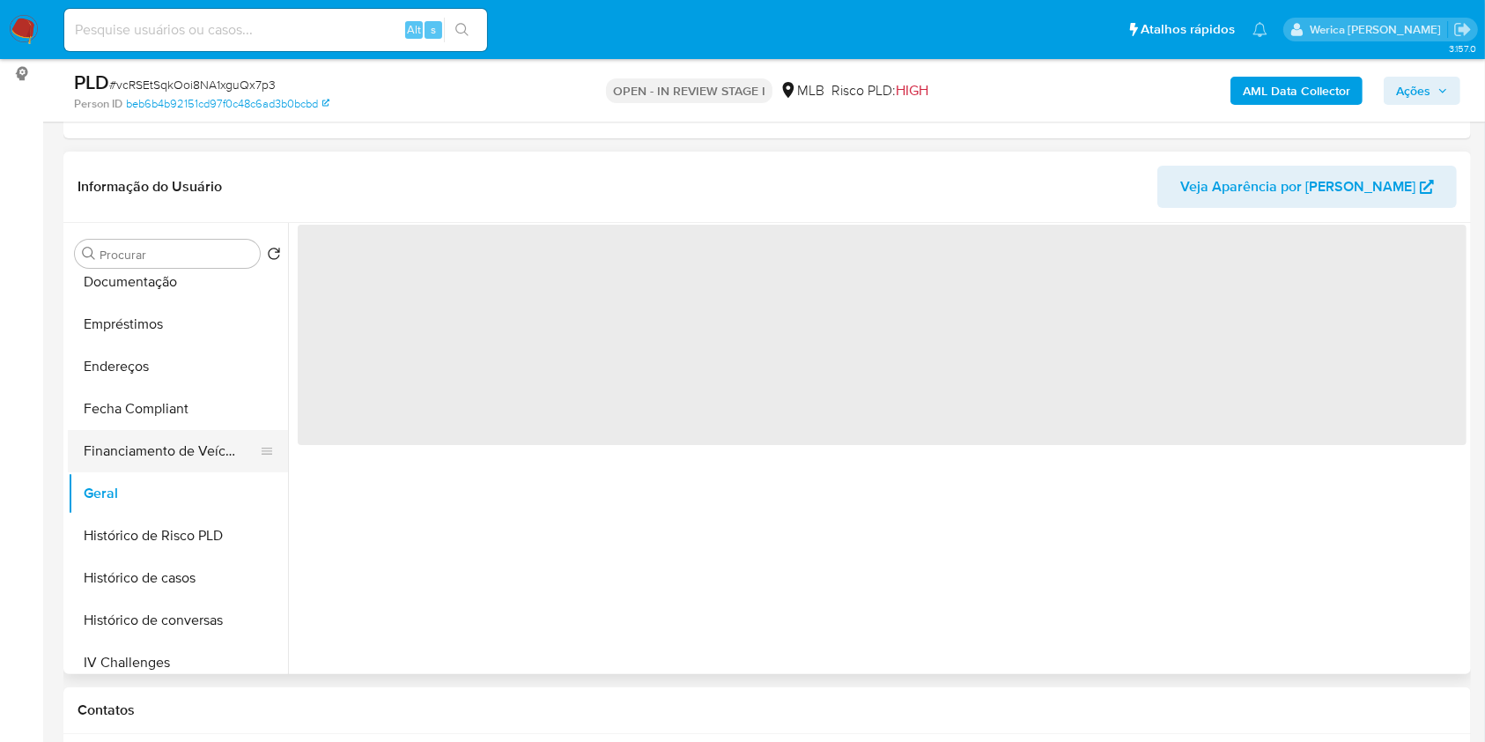
click at [189, 465] on button "Financiamento de Veículos" at bounding box center [171, 451] width 206 height 42
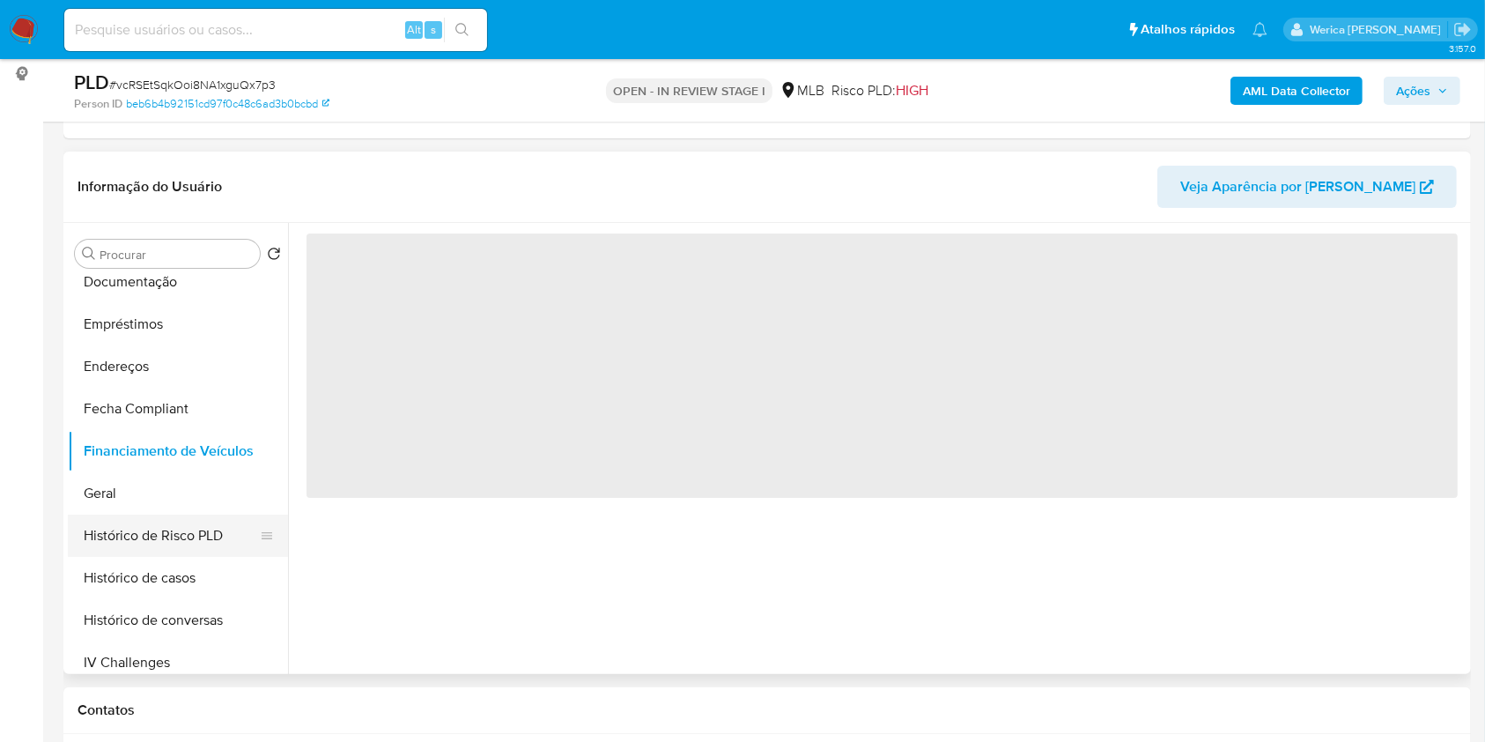
drag, startPoint x: 176, startPoint y: 483, endPoint x: 274, endPoint y: 524, distance: 106.2
click at [176, 483] on button "Geral" at bounding box center [178, 493] width 220 height 42
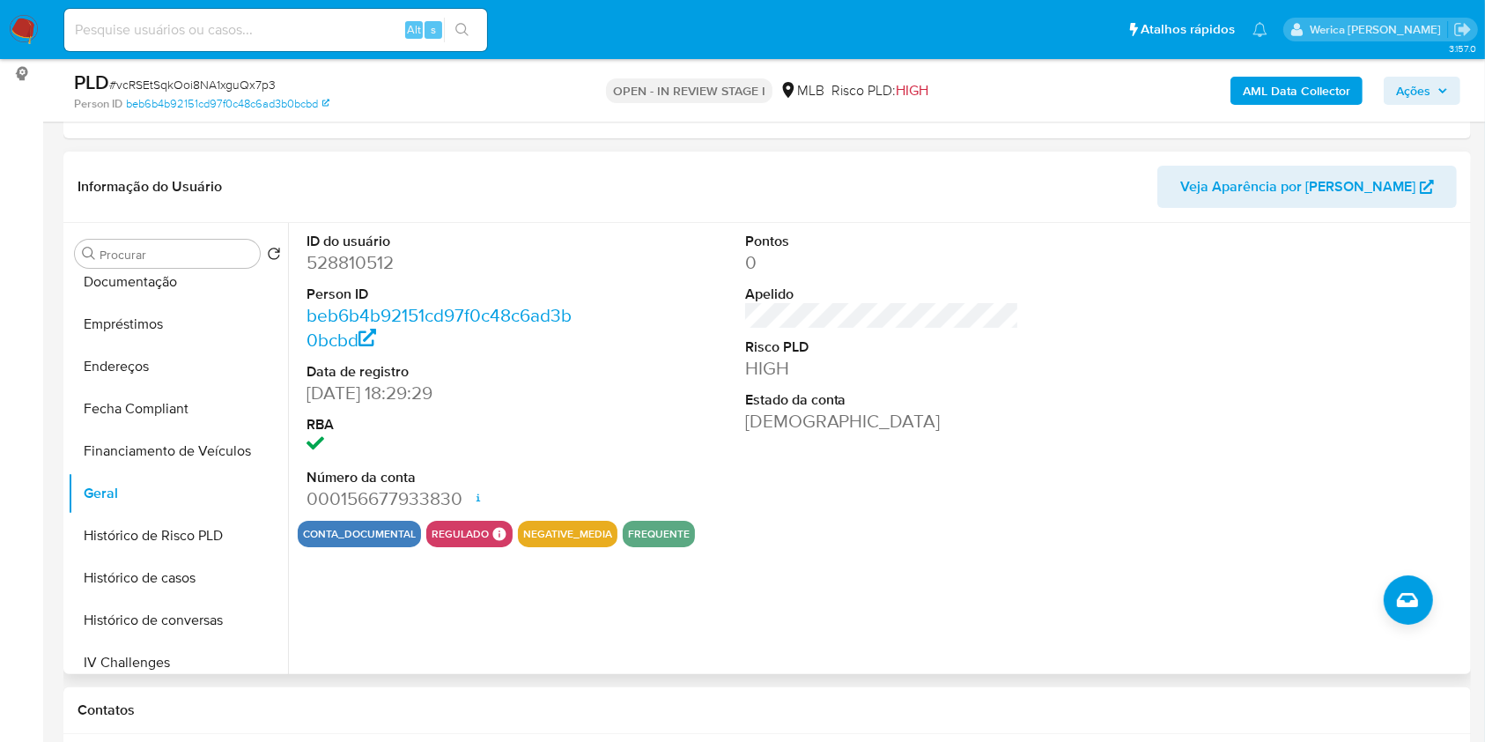
click at [1194, 542] on div "conta_documental regulado Regulado MLB BACEN COMPLIES LEGACY Mark Id MLB_BACEN …" at bounding box center [882, 534] width 1169 height 26
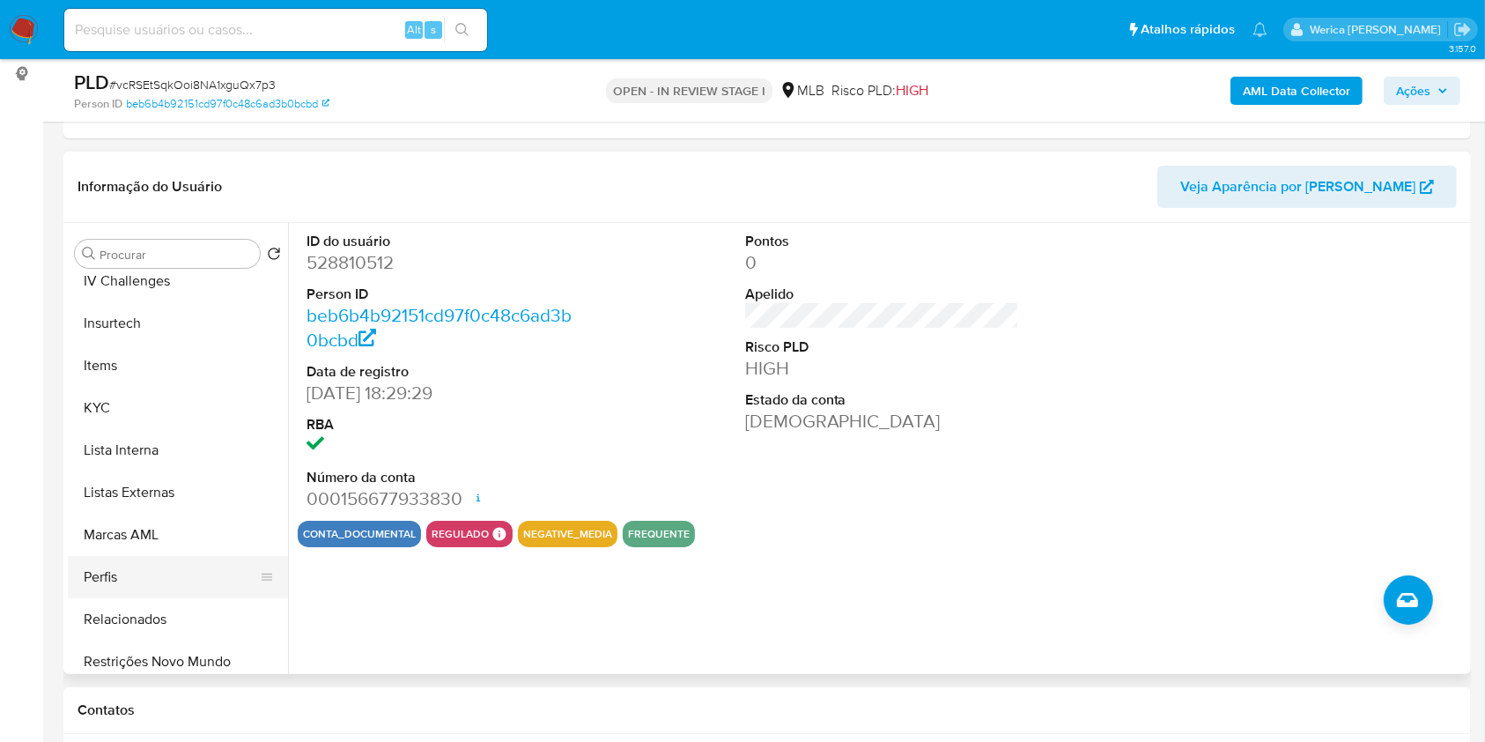
scroll to position [787, 0]
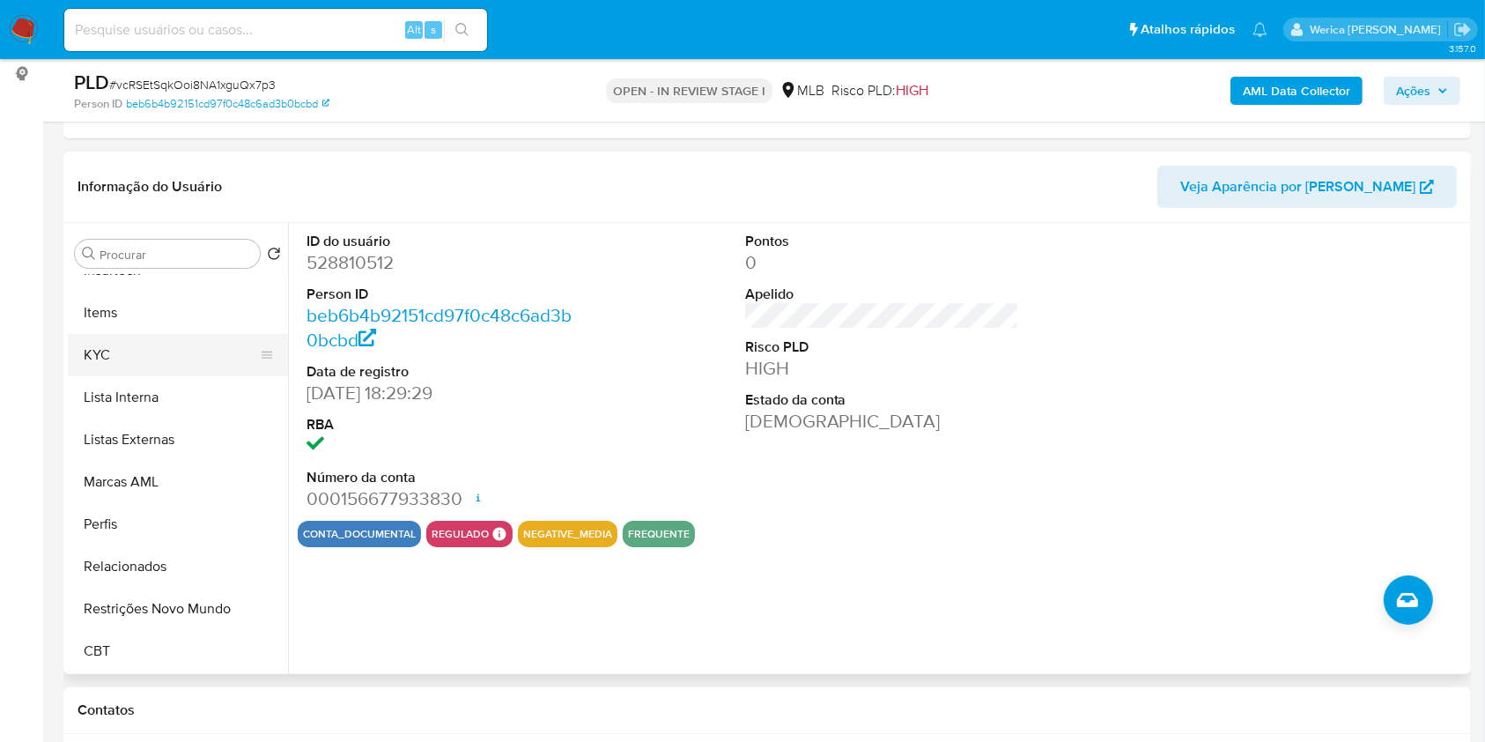
click at [94, 349] on button "KYC" at bounding box center [171, 355] width 206 height 42
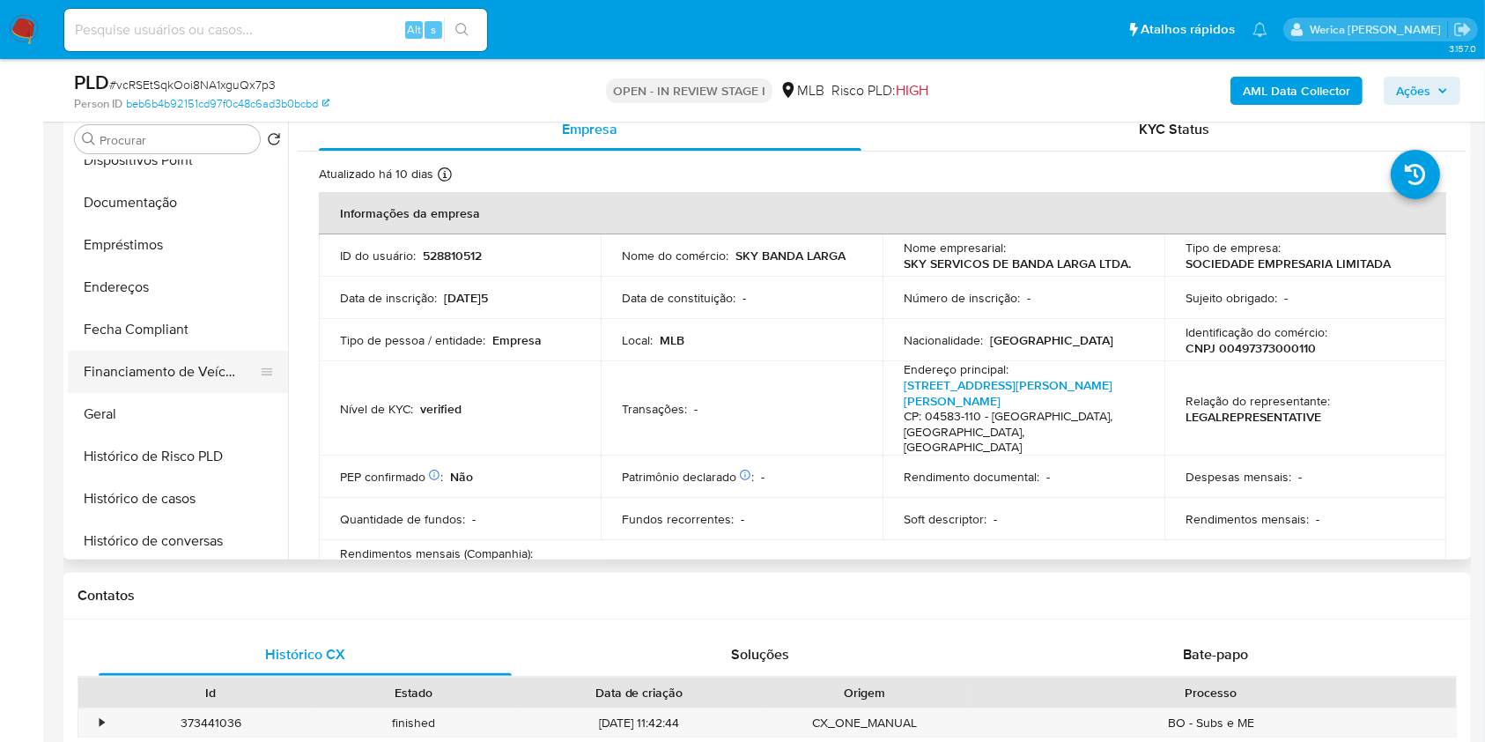
scroll to position [352, 0]
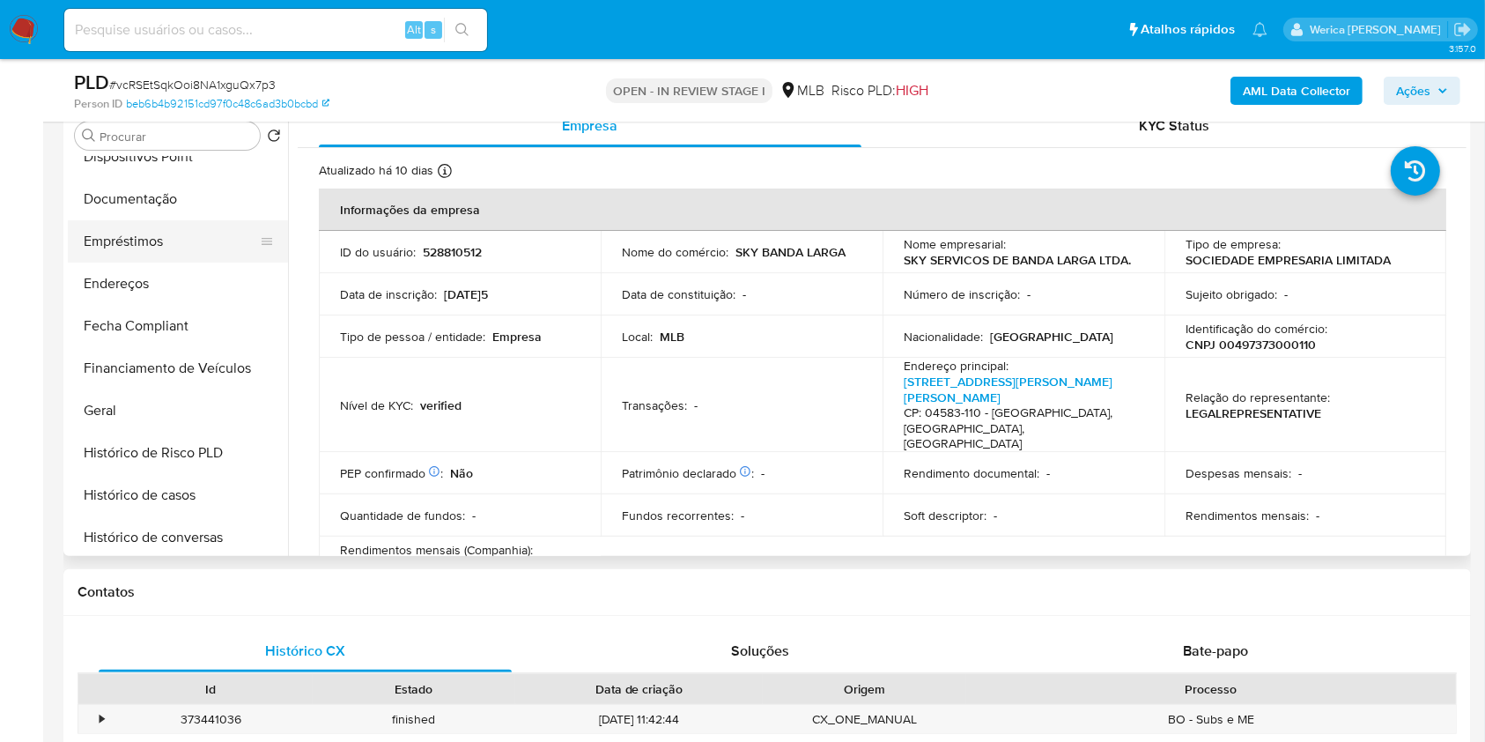
click at [141, 250] on button "Empréstimos" at bounding box center [171, 241] width 206 height 42
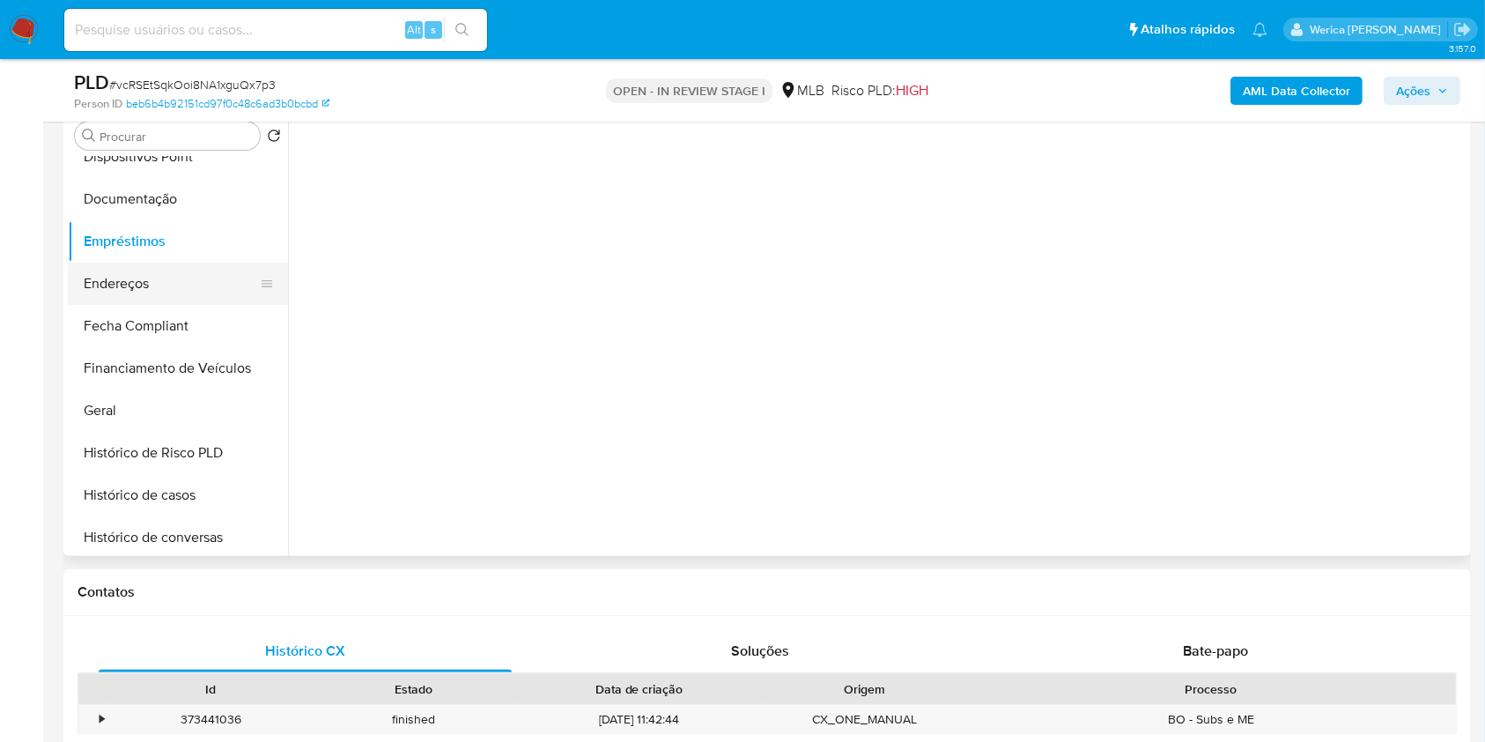
click at [157, 268] on button "Endereços" at bounding box center [171, 283] width 206 height 42
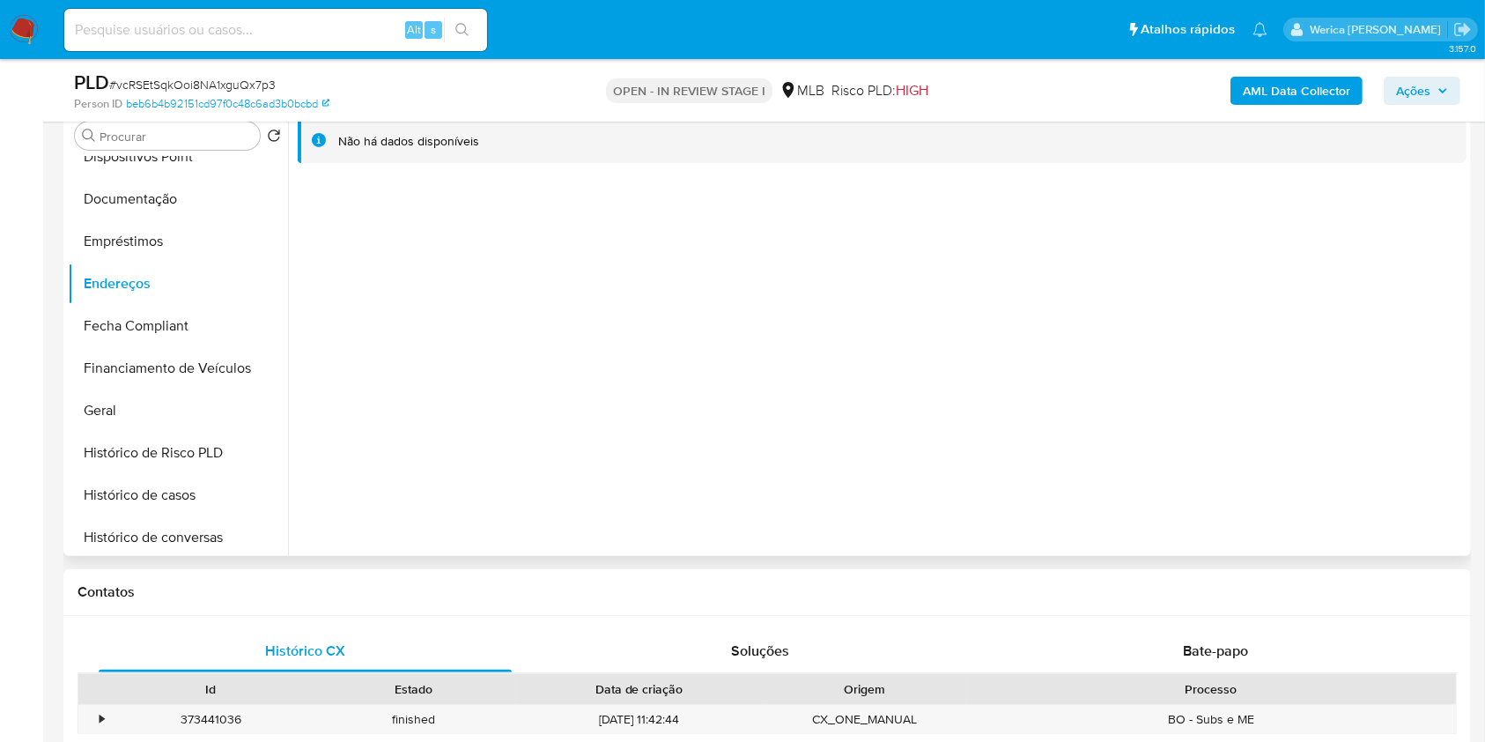
drag, startPoint x: 1285, startPoint y: 432, endPoint x: 1260, endPoint y: 373, distance: 64.3
click at [1285, 432] on div "Não há dados disponíveis" at bounding box center [877, 330] width 1178 height 451
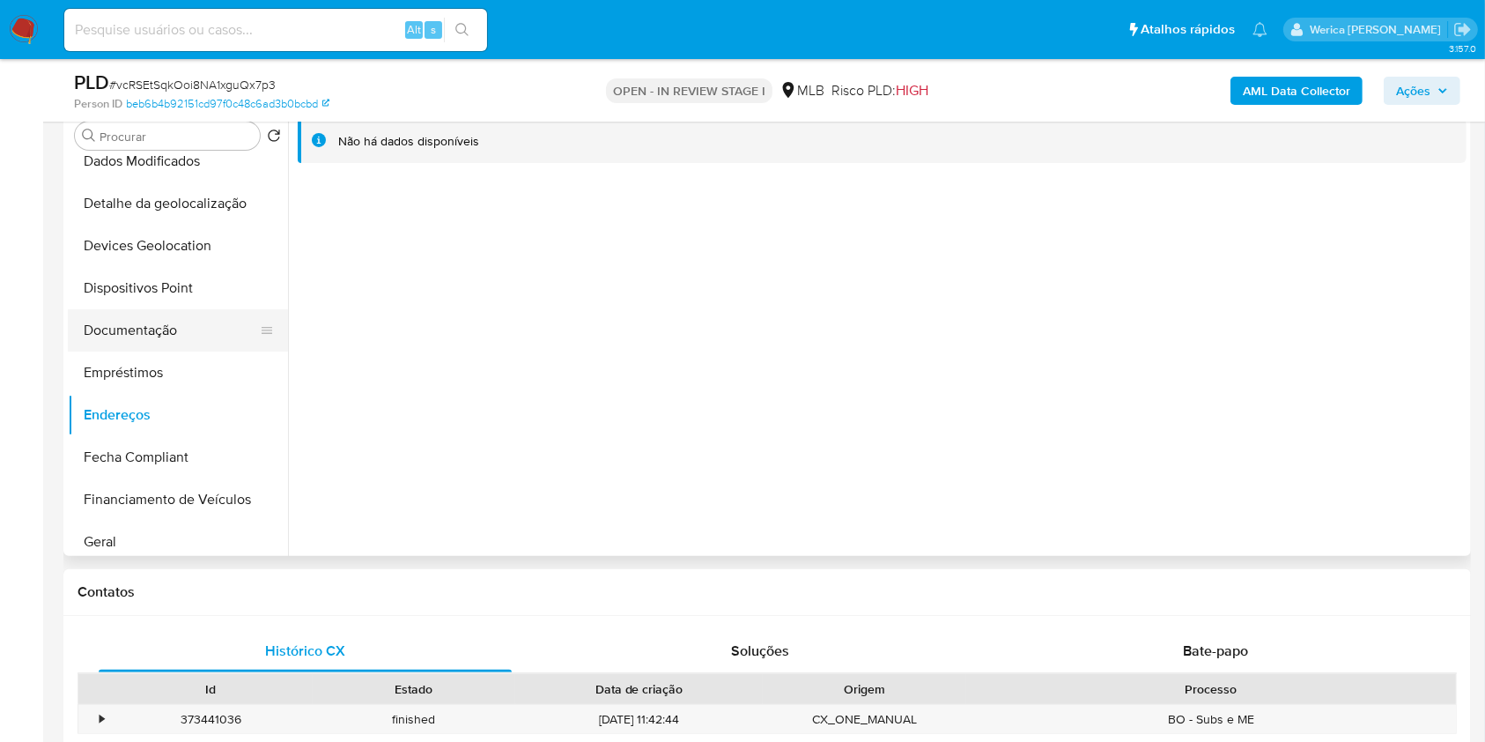
scroll to position [82, 0]
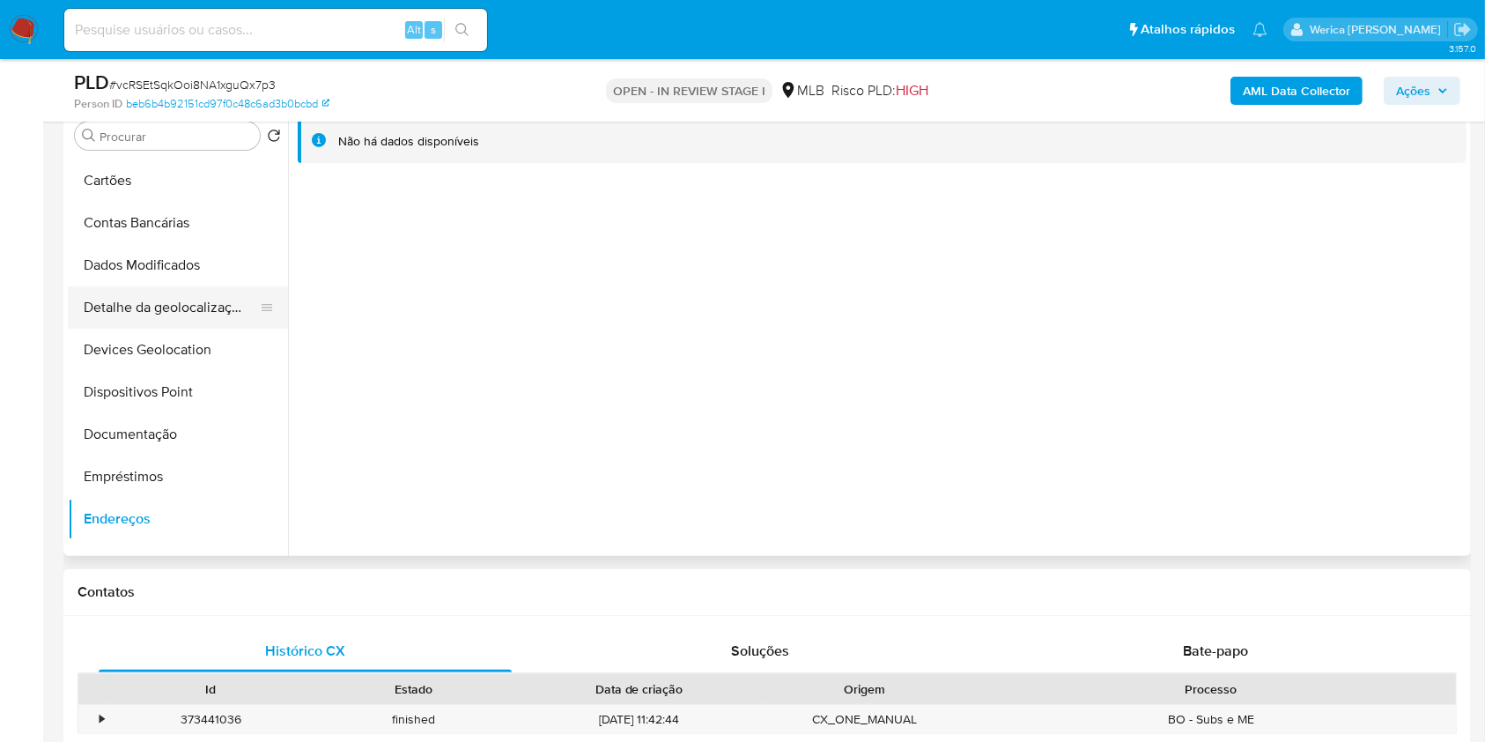
click at [159, 315] on button "Detalhe da geolocalização" at bounding box center [171, 307] width 206 height 42
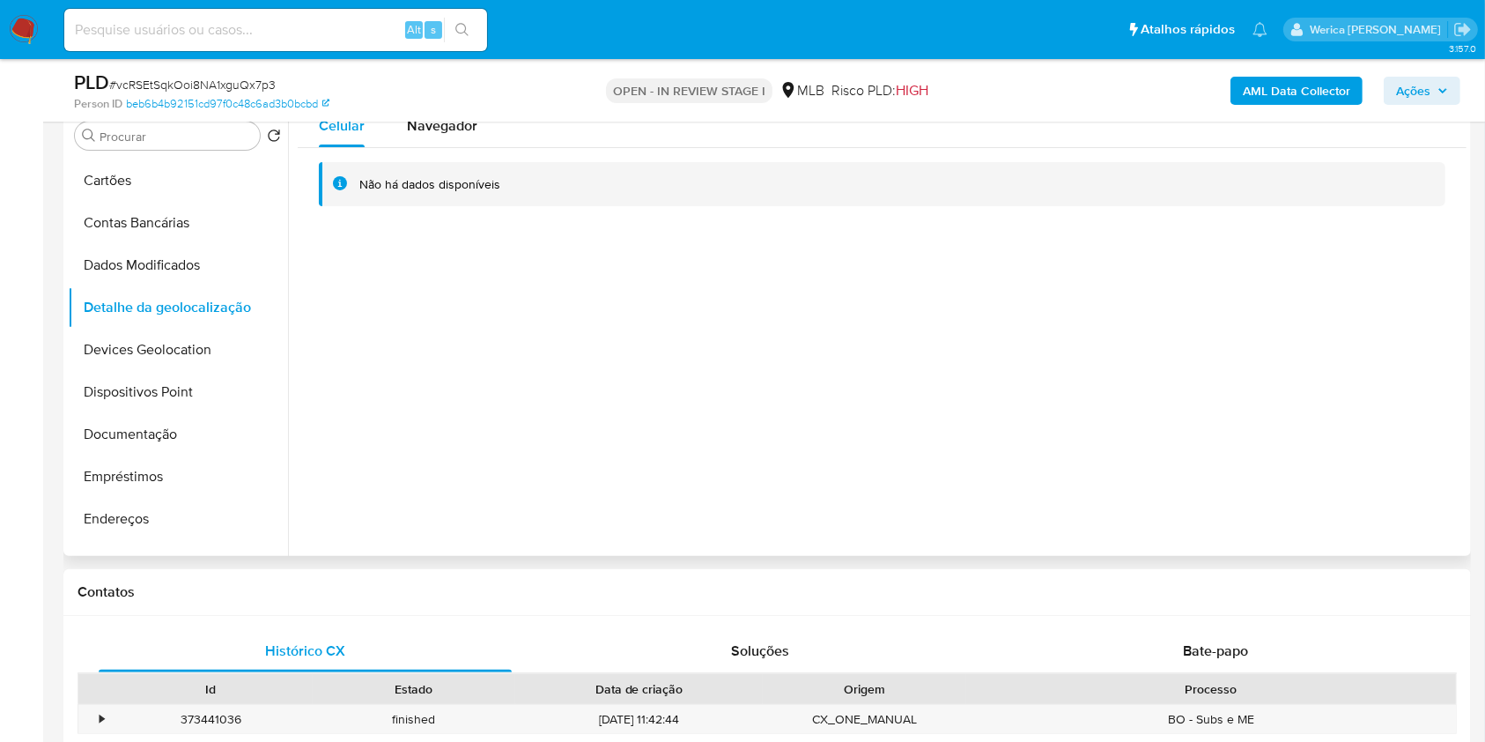
drag, startPoint x: 1284, startPoint y: 330, endPoint x: 1282, endPoint y: 292, distance: 37.9
click at [1285, 330] on div "Celular Navegador Não há dados disponíveis" at bounding box center [877, 330] width 1178 height 451
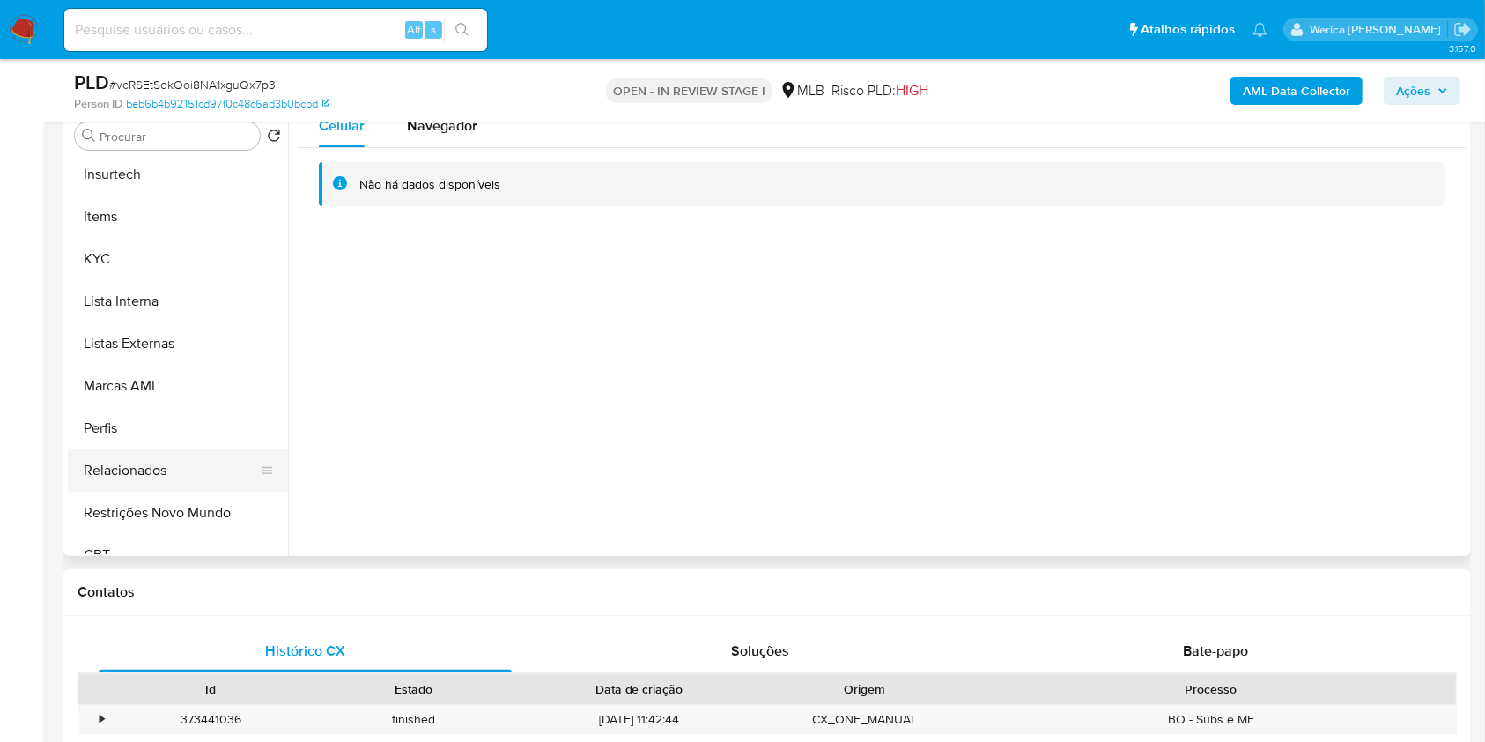
scroll to position [787, 0]
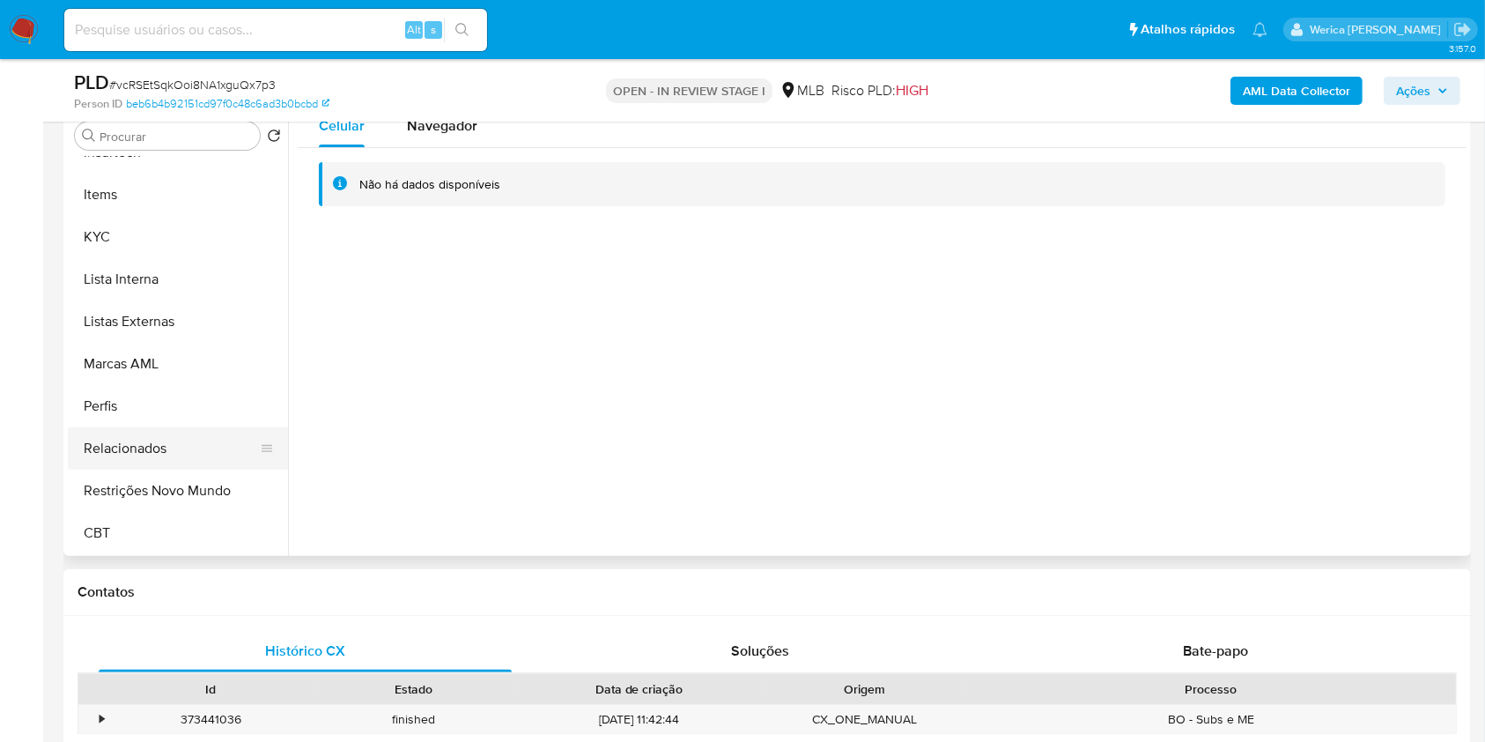
drag, startPoint x: 197, startPoint y: 439, endPoint x: 222, endPoint y: 444, distance: 25.2
click at [205, 440] on button "Relacionados" at bounding box center [171, 448] width 206 height 42
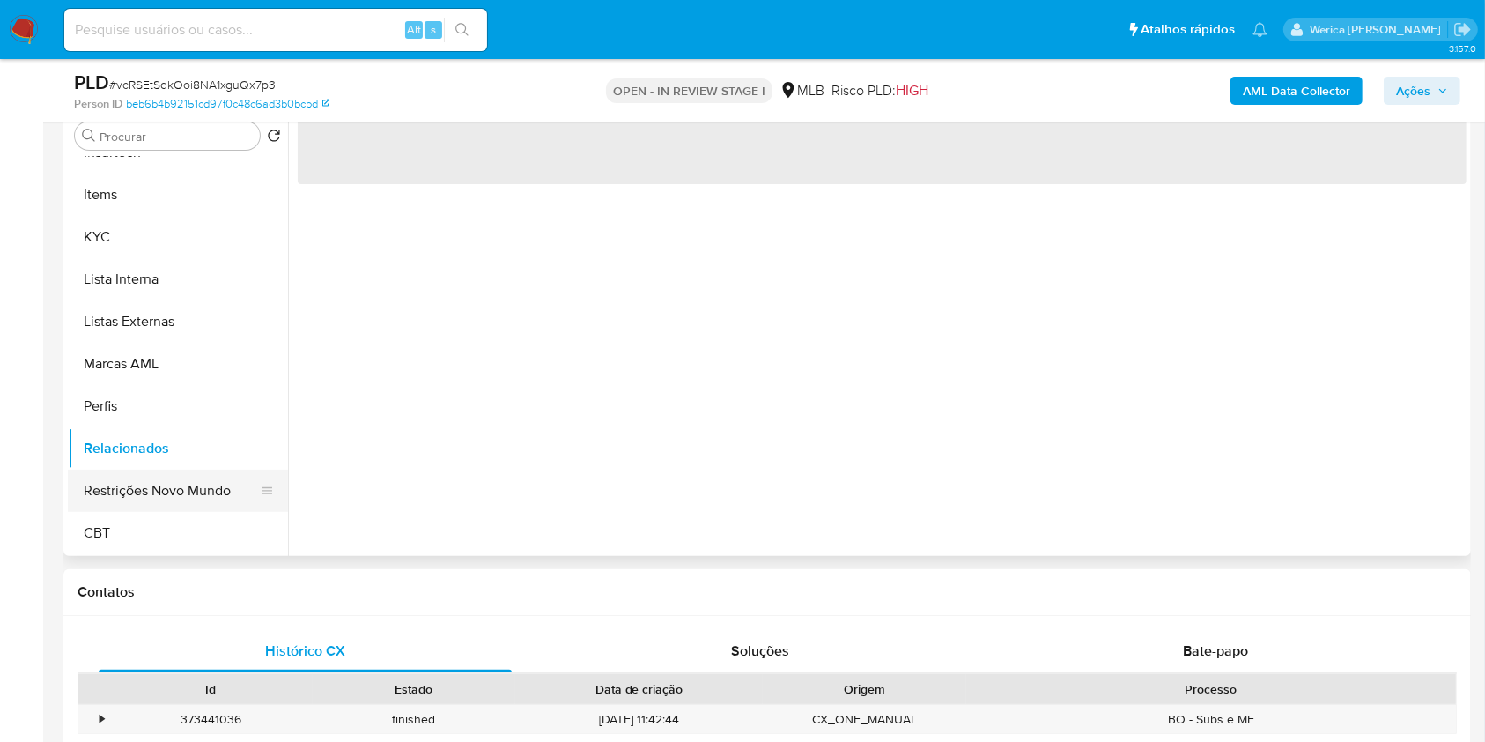
click at [239, 472] on button "Restrições Novo Mundo" at bounding box center [171, 490] width 206 height 42
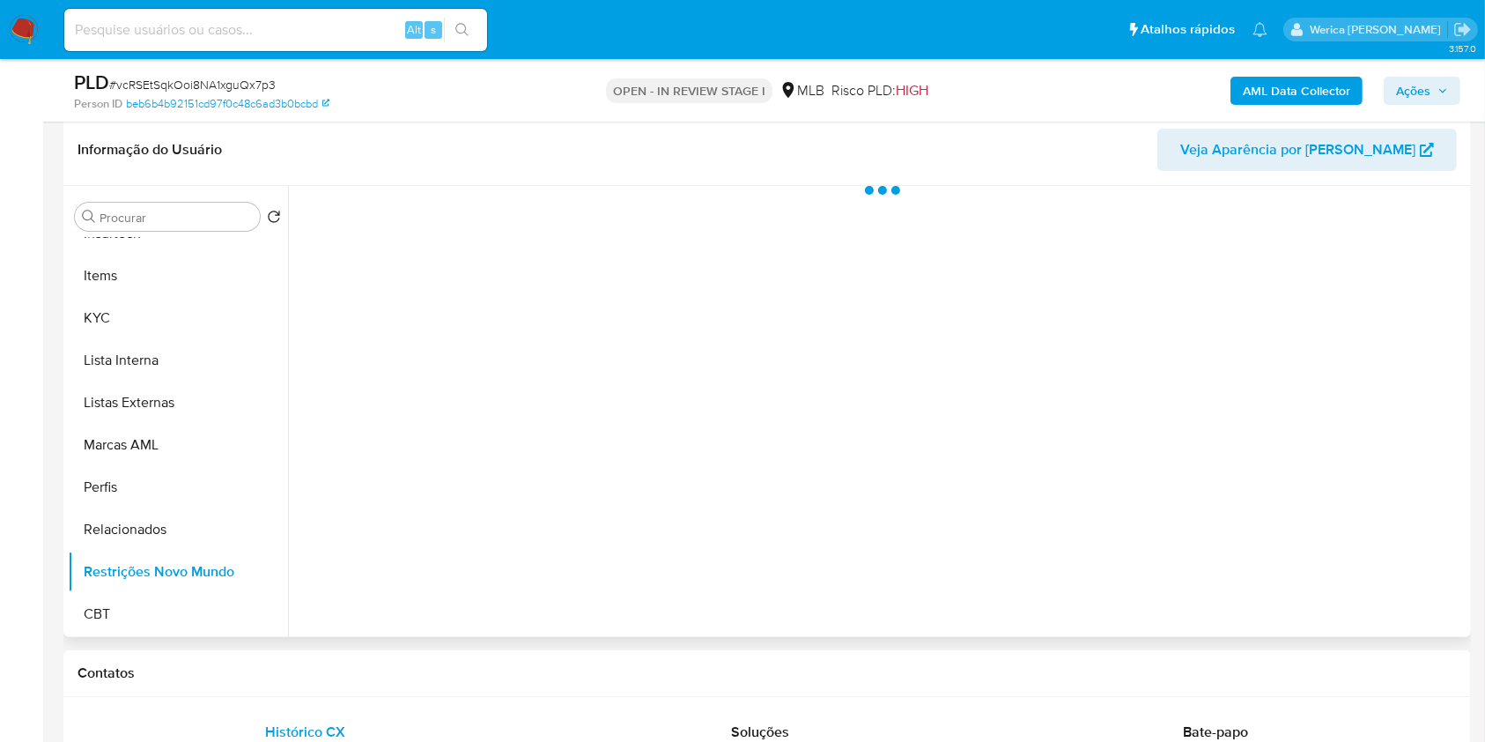
scroll to position [234, 0]
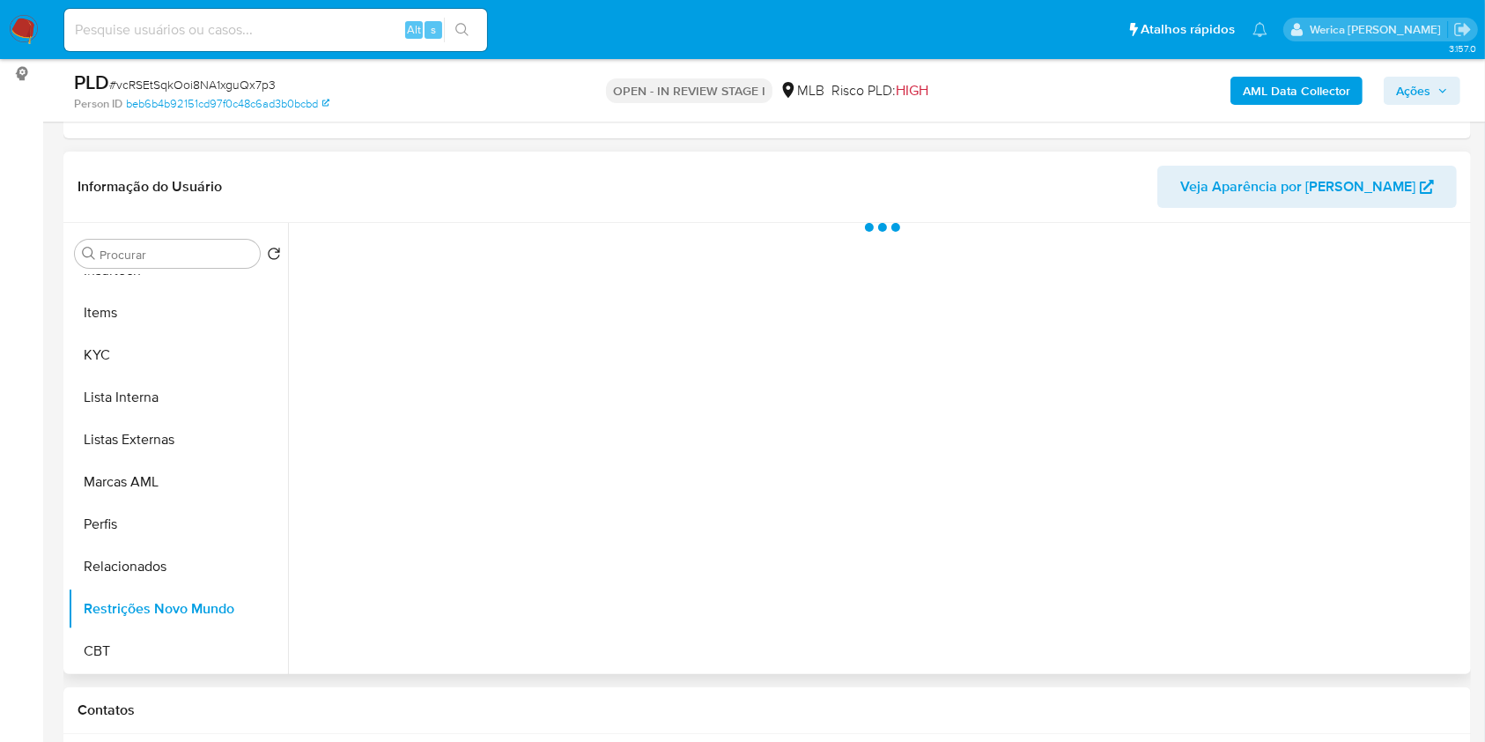
click at [452, 322] on div at bounding box center [877, 448] width 1178 height 451
click at [472, 245] on div at bounding box center [877, 448] width 1178 height 451
click at [476, 236] on div at bounding box center [877, 448] width 1178 height 451
click at [465, 244] on span "Historial" at bounding box center [474, 250] width 54 height 20
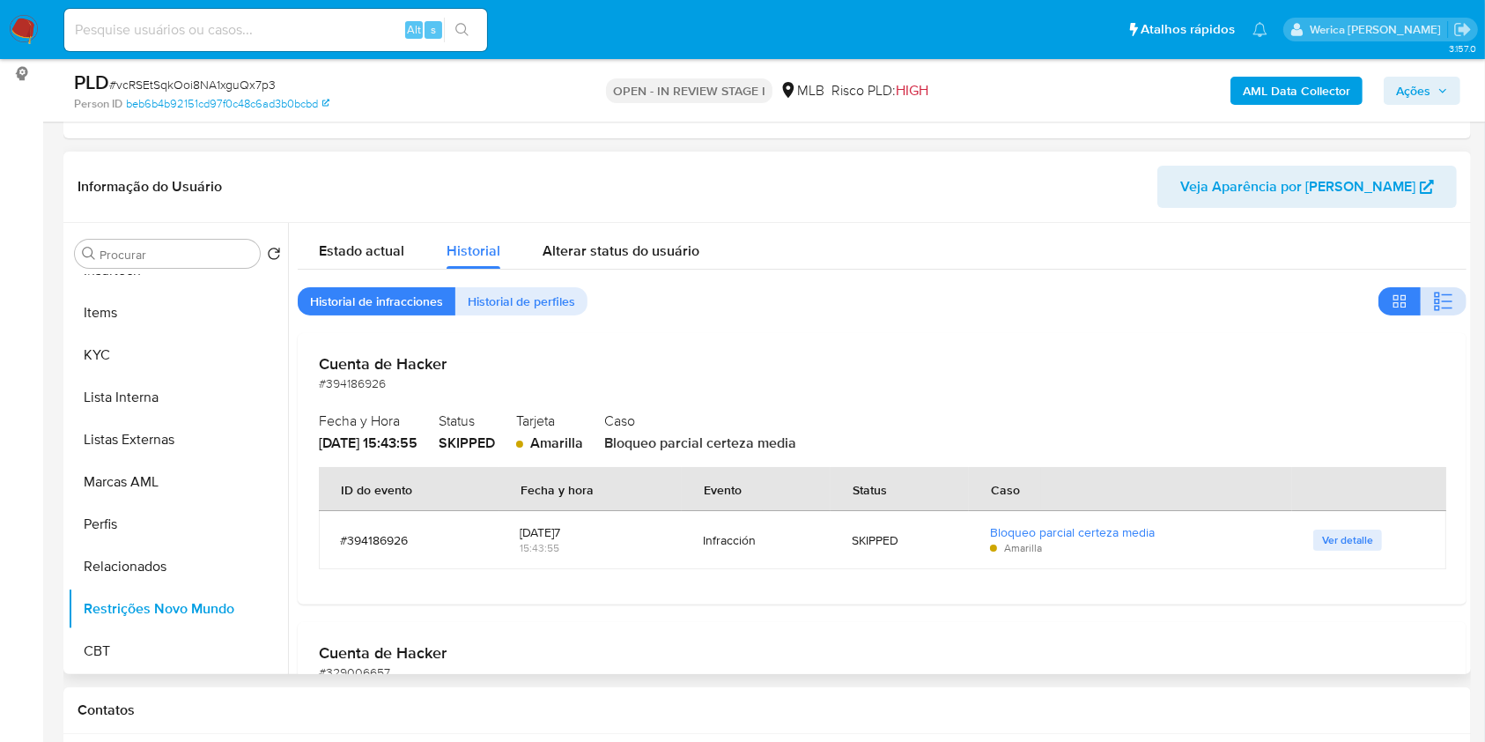
click at [1441, 292] on icon "button" at bounding box center [1443, 301] width 21 height 21
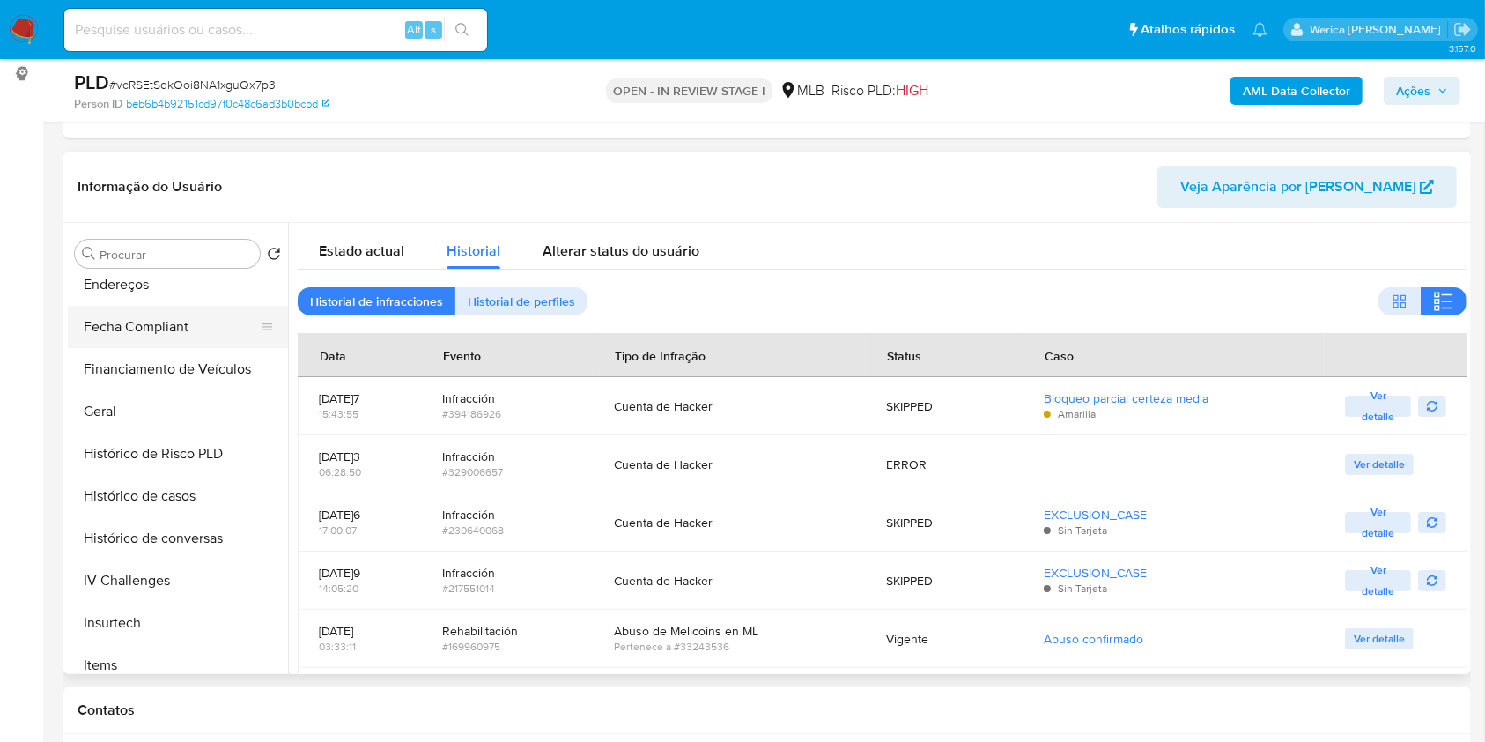
scroll to position [199, 0]
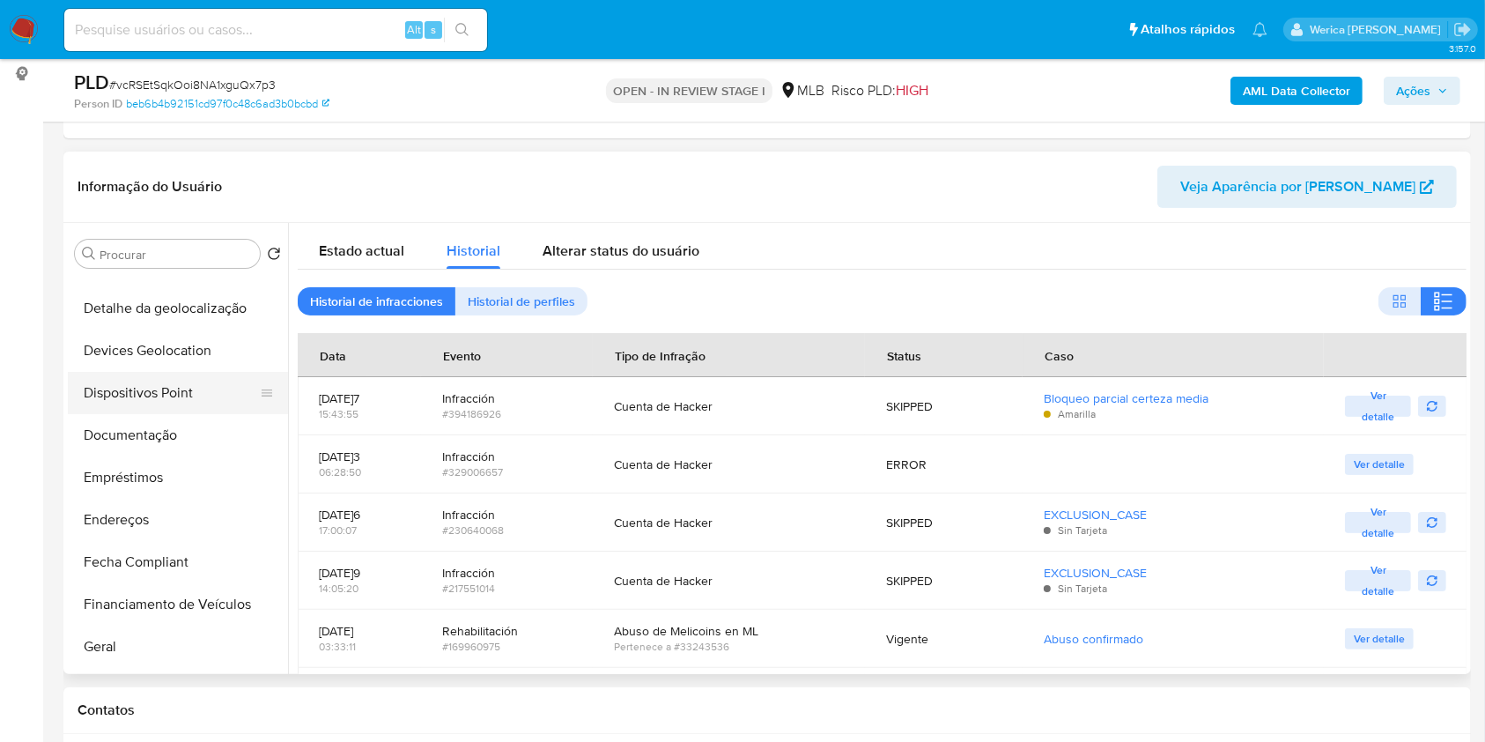
drag, startPoint x: 225, startPoint y: 361, endPoint x: 221, endPoint y: 392, distance: 31.1
click at [225, 360] on button "Devices Geolocation" at bounding box center [178, 350] width 220 height 42
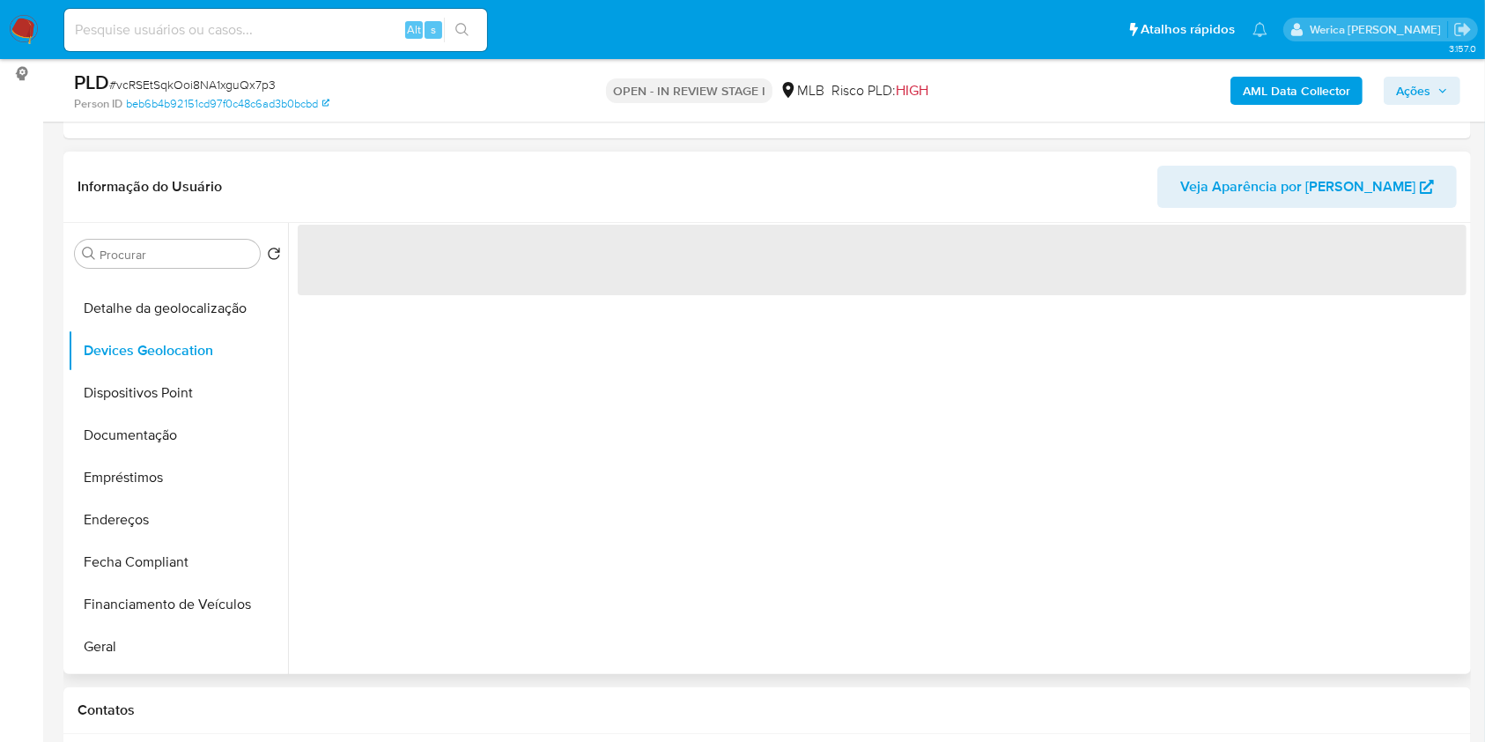
drag, startPoint x: 218, startPoint y: 391, endPoint x: 296, endPoint y: 411, distance: 80.1
click at [218, 390] on button "Dispositivos Point" at bounding box center [178, 393] width 220 height 42
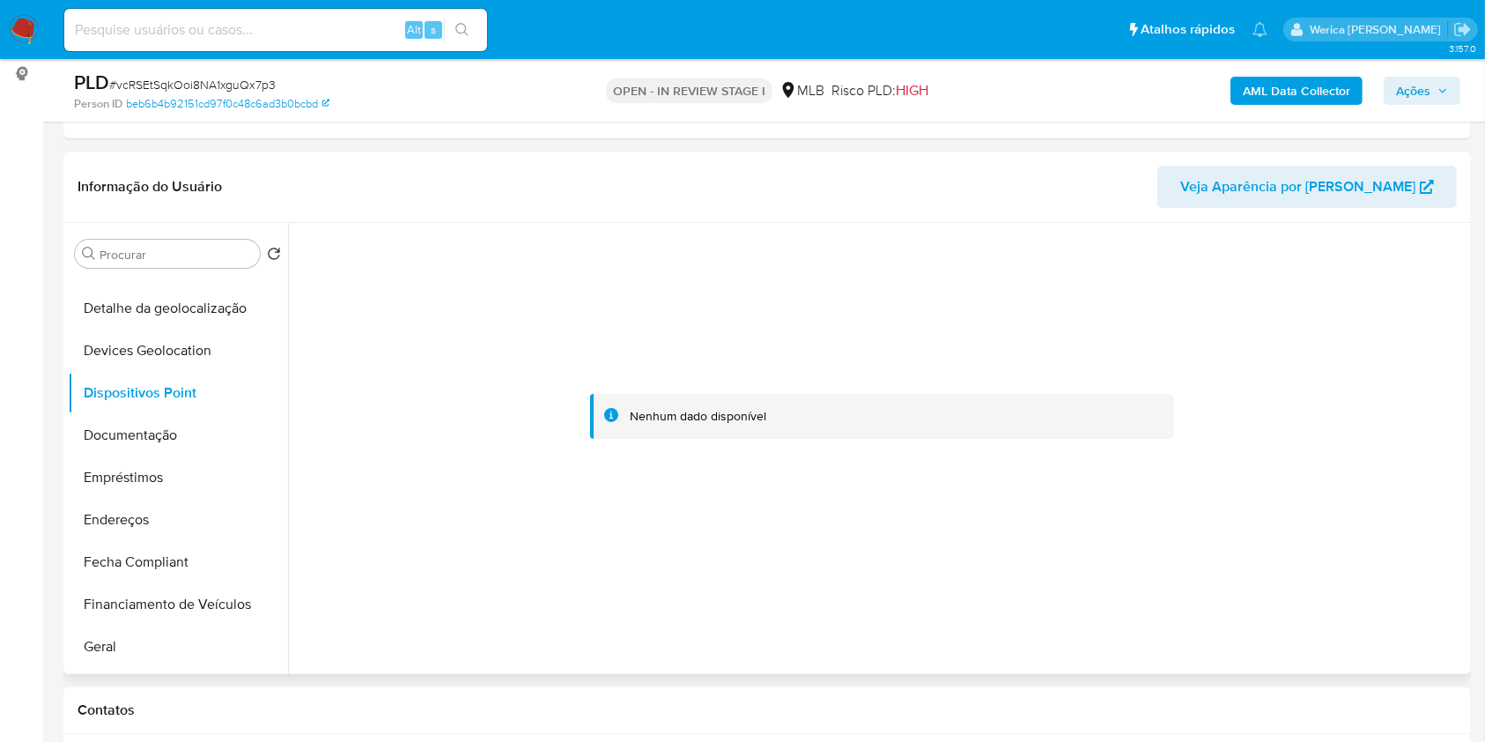
drag, startPoint x: 1318, startPoint y: 378, endPoint x: 1219, endPoint y: 200, distance: 203.4
click at [1311, 378] on div at bounding box center [882, 417] width 1169 height 388
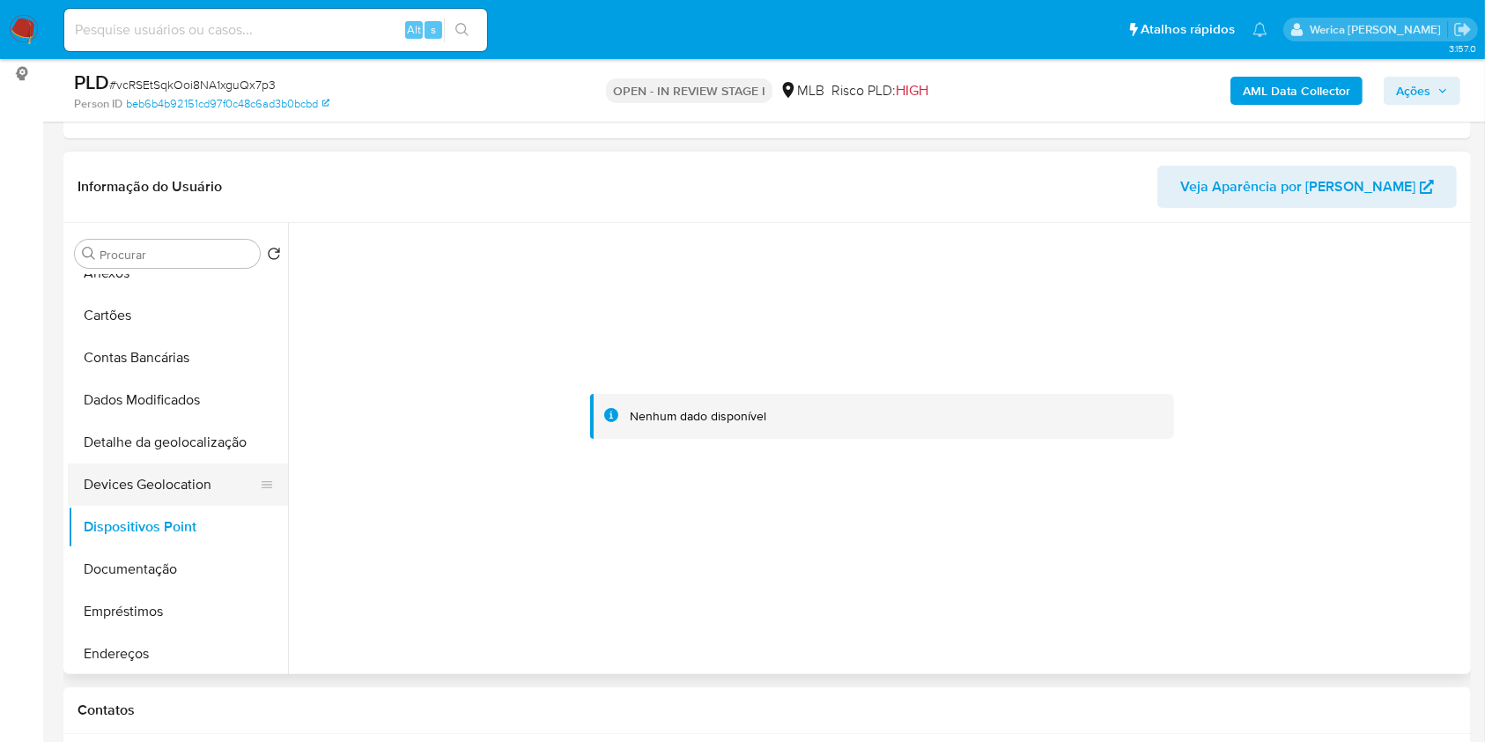
scroll to position [0, 0]
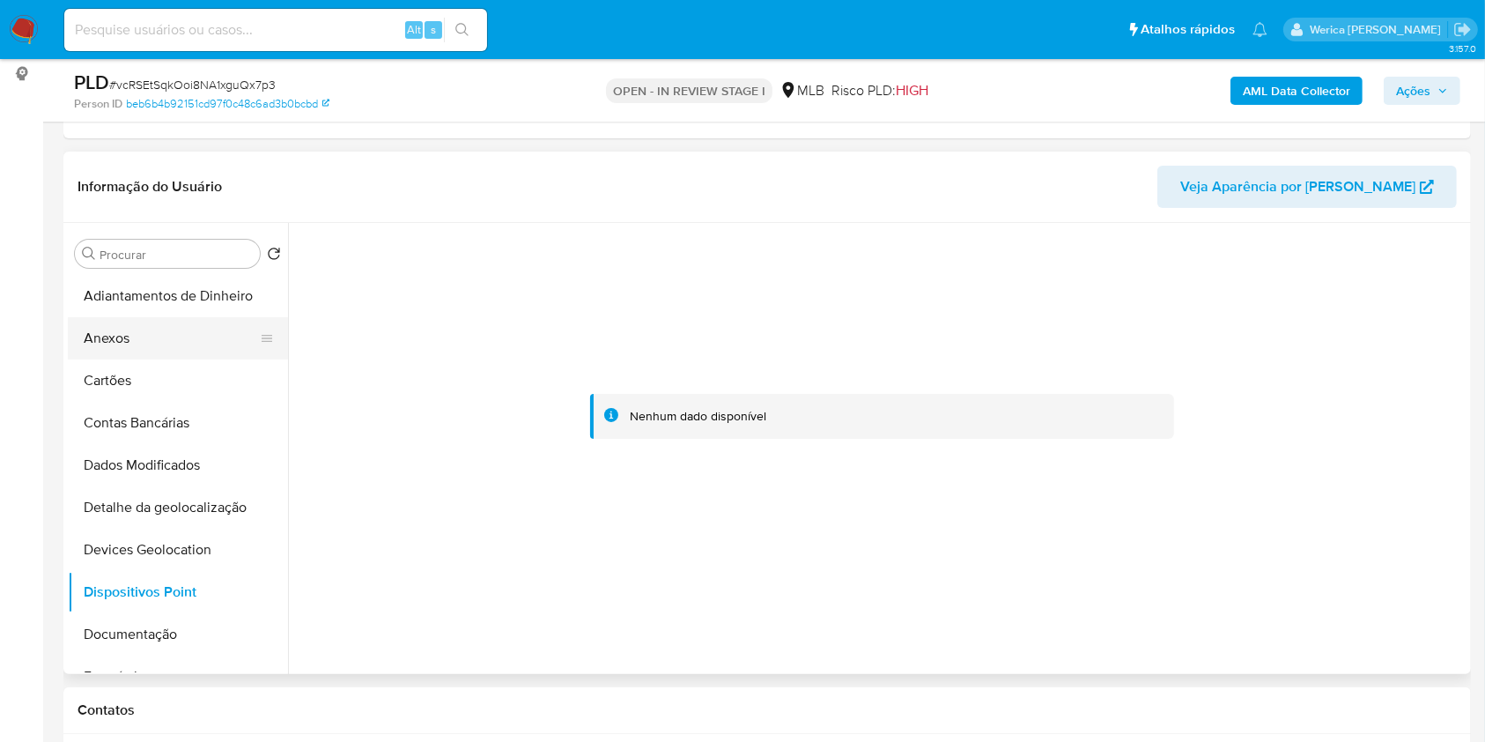
click at [175, 334] on button "Anexos" at bounding box center [171, 338] width 206 height 42
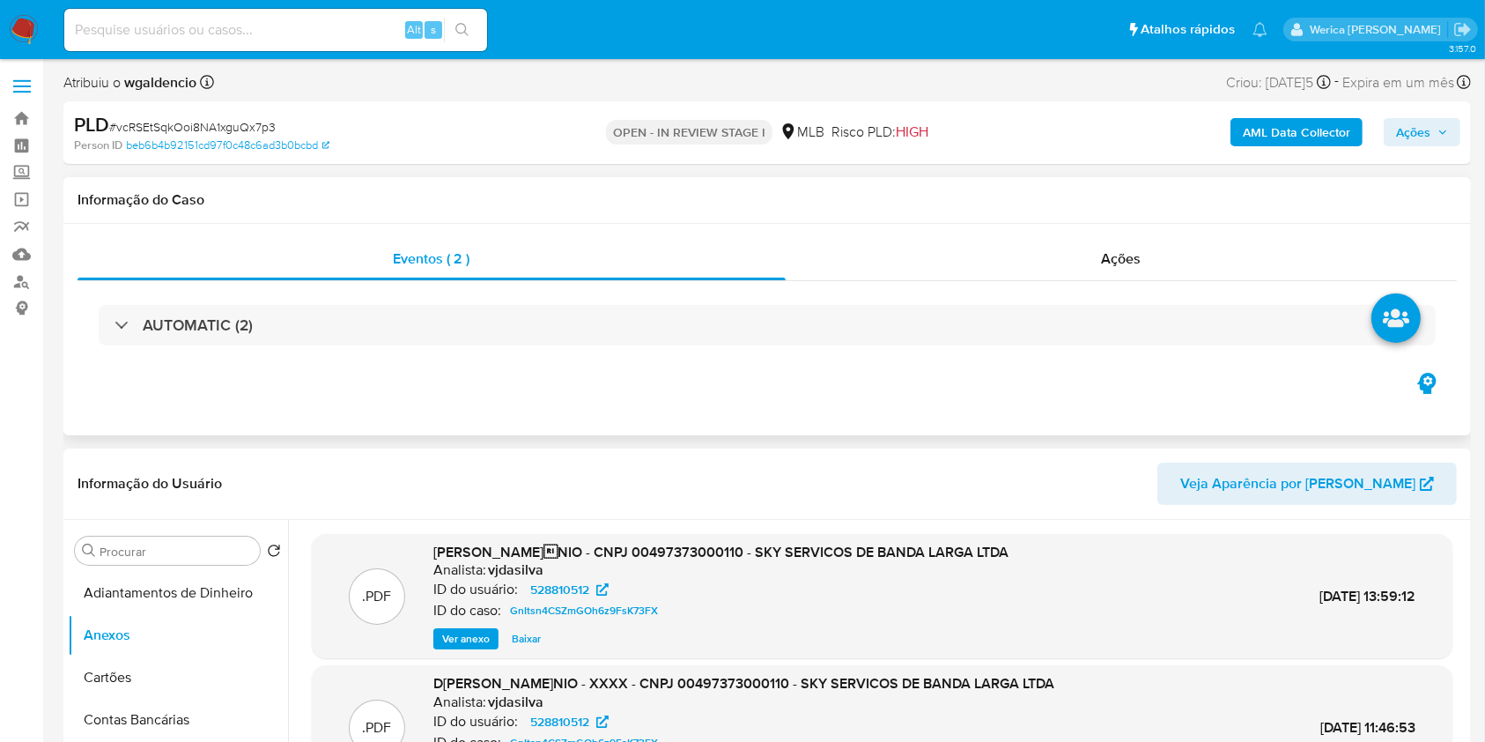
click at [1083, 288] on div "AUTOMATIC (2)" at bounding box center [767, 325] width 1379 height 88
click at [1106, 271] on div "Ações" at bounding box center [1121, 259] width 671 height 42
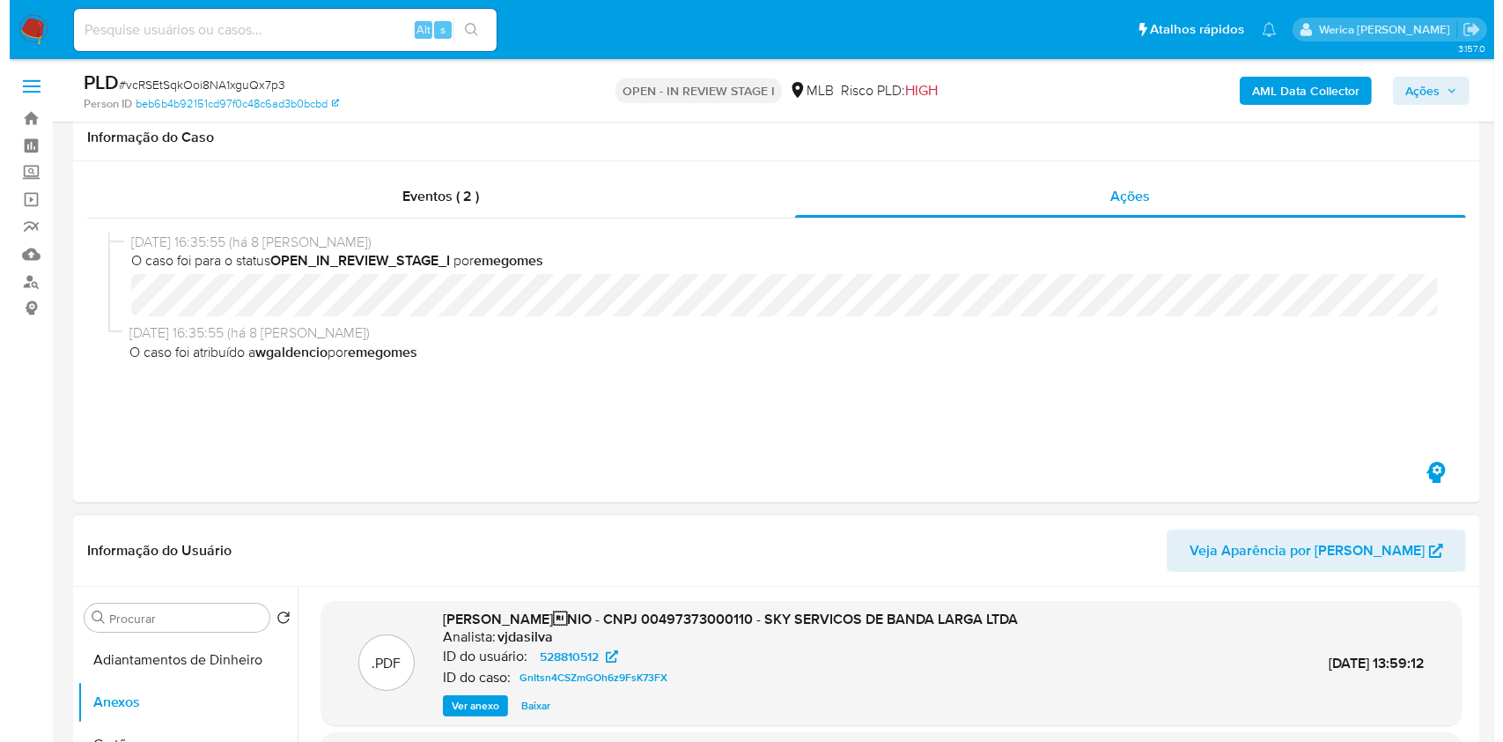
scroll to position [469, 0]
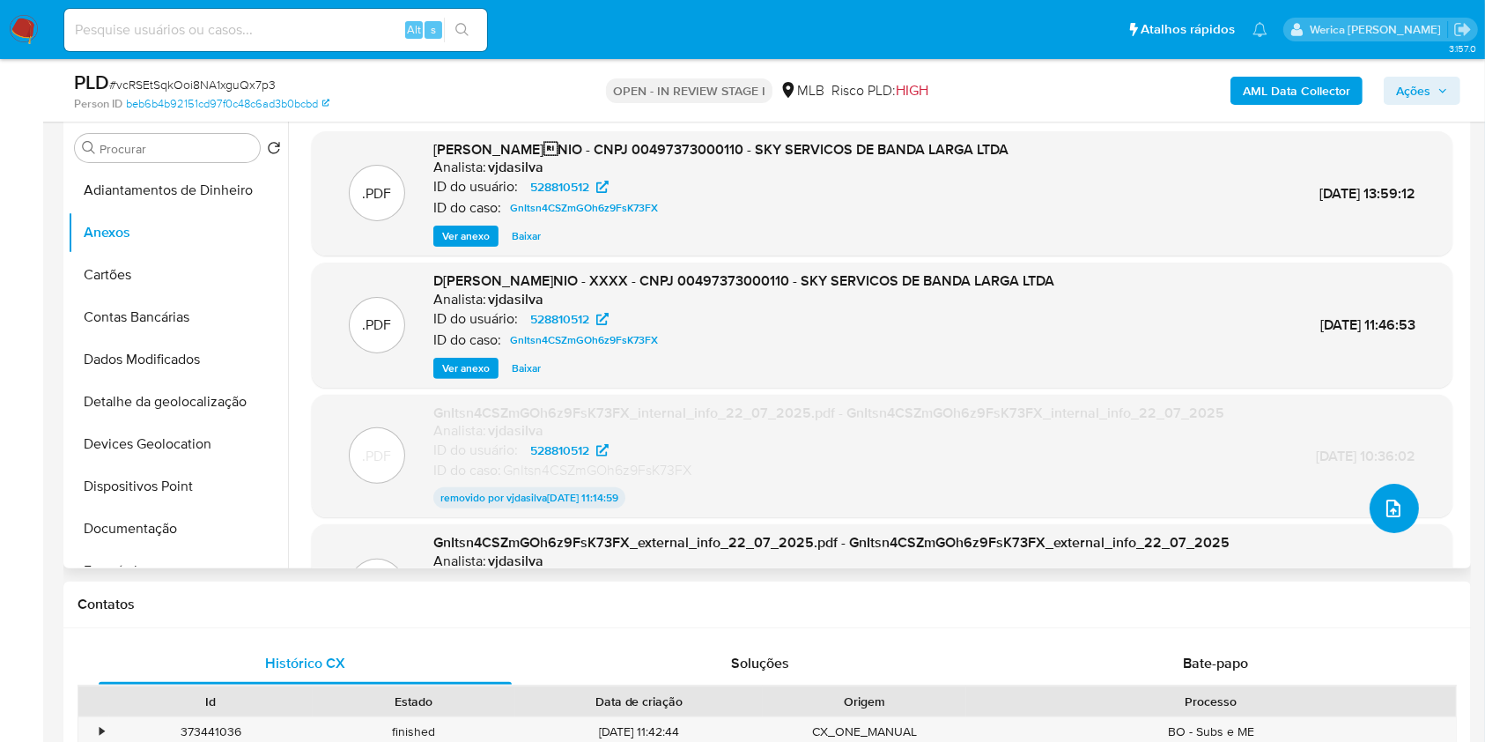
click at [1370, 509] on button "upload-file" at bounding box center [1394, 508] width 49 height 49
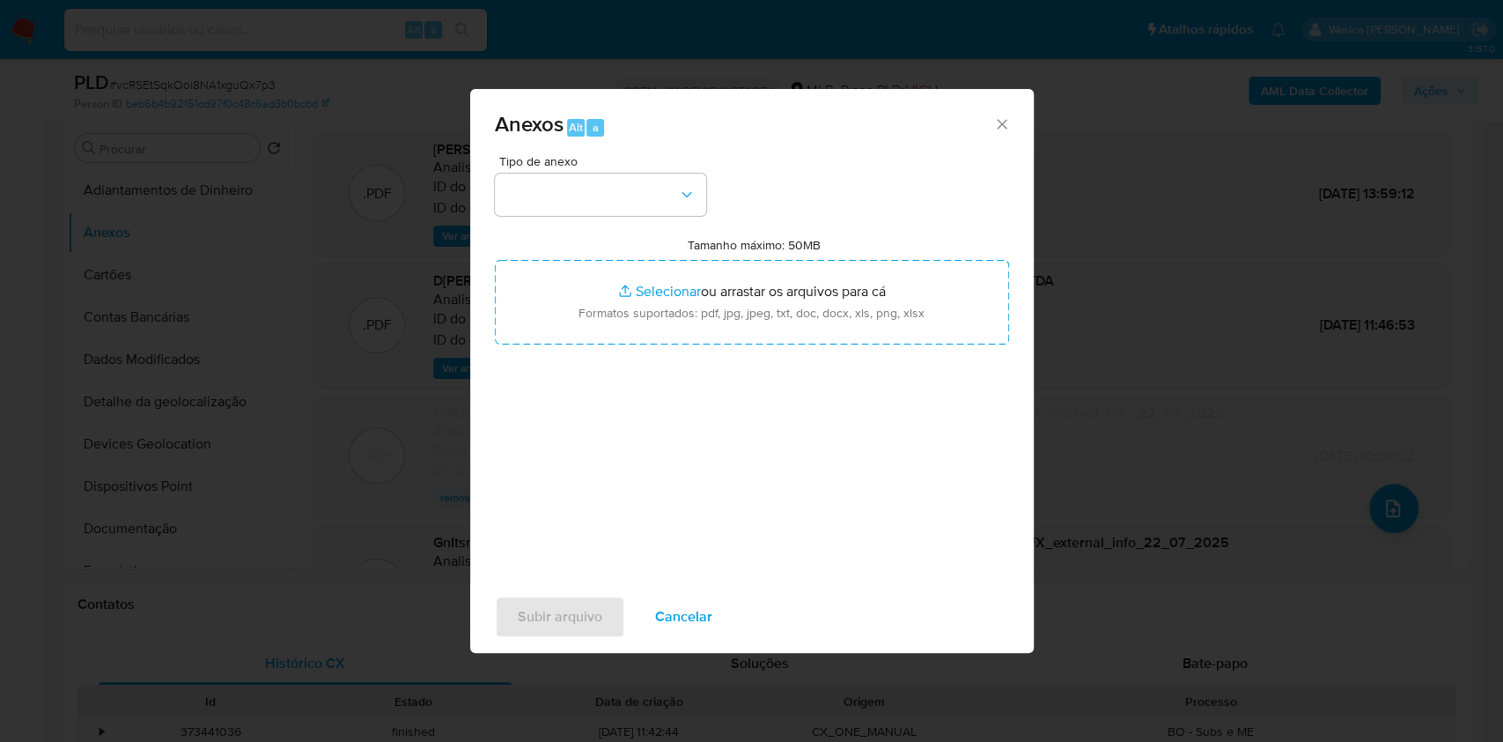
click at [627, 171] on div "Tipo de anexo" at bounding box center [600, 185] width 211 height 61
click at [617, 201] on button "button" at bounding box center [600, 195] width 211 height 42
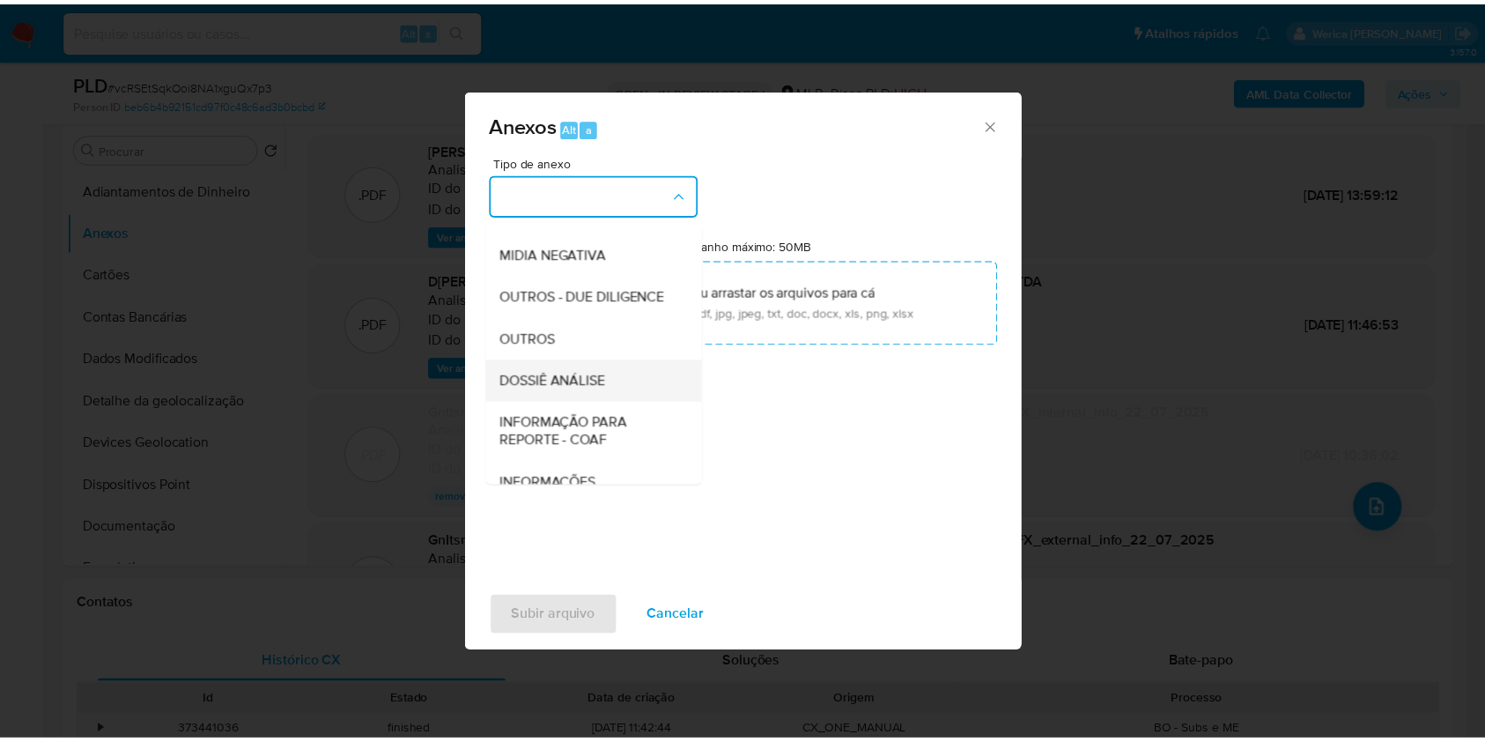
scroll to position [270, 0]
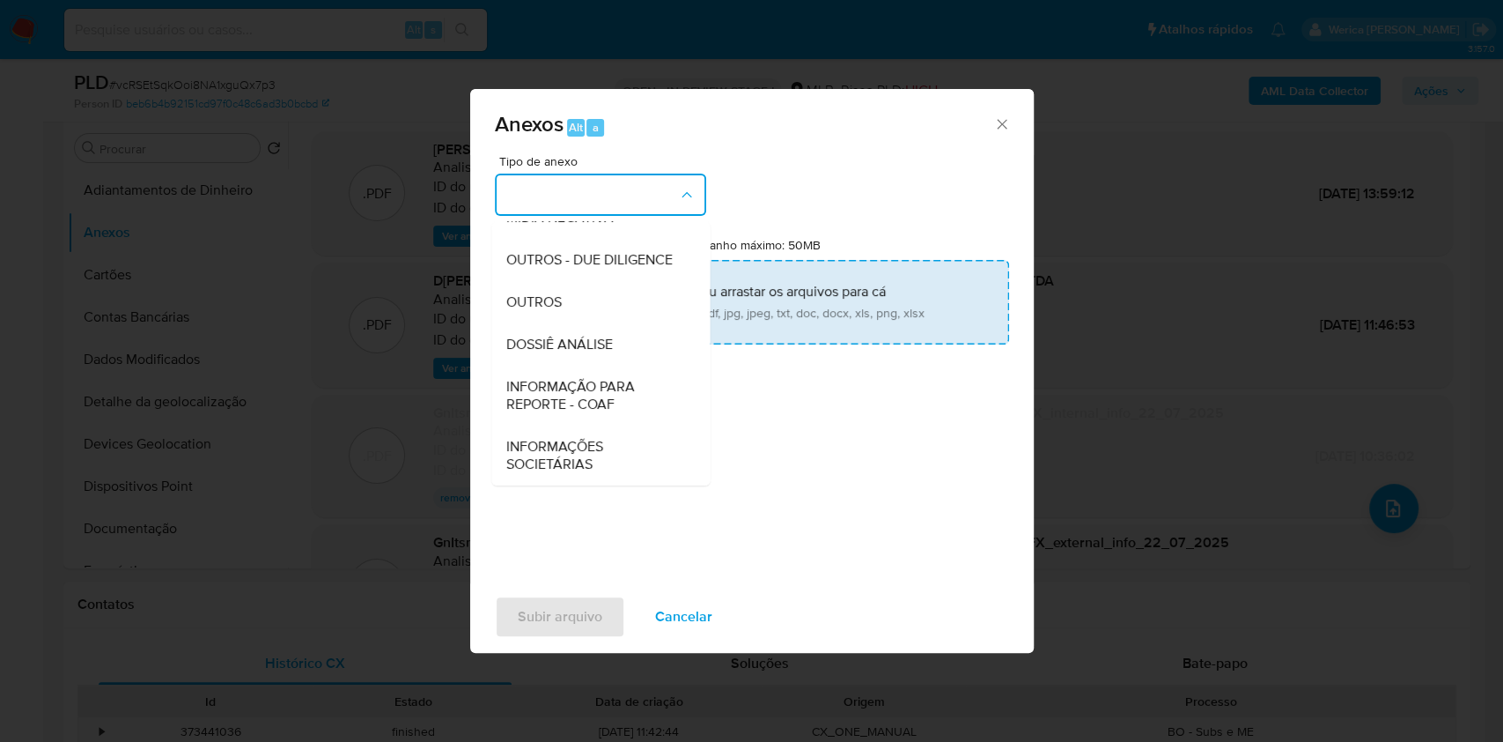
drag, startPoint x: 613, startPoint y: 346, endPoint x: 752, endPoint y: 268, distance: 159.7
click at [613, 350] on div "DOSSIÊ ANÁLISE" at bounding box center [596, 344] width 180 height 42
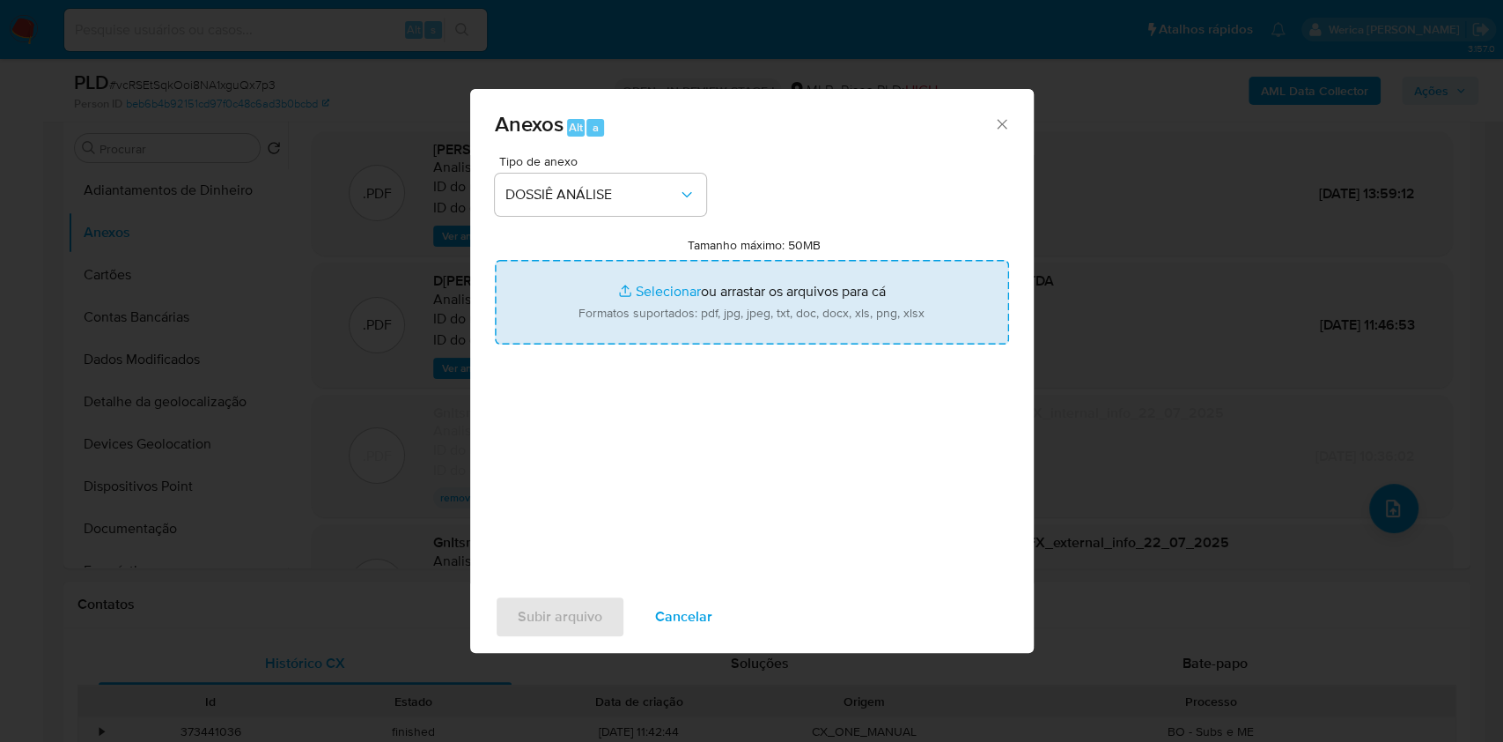
type input "C:\fakepath\Declinio - vcRSEtSqkOoi8NA1xguQx7p3 - CNPJ 00497373000110 - SKY SER…"
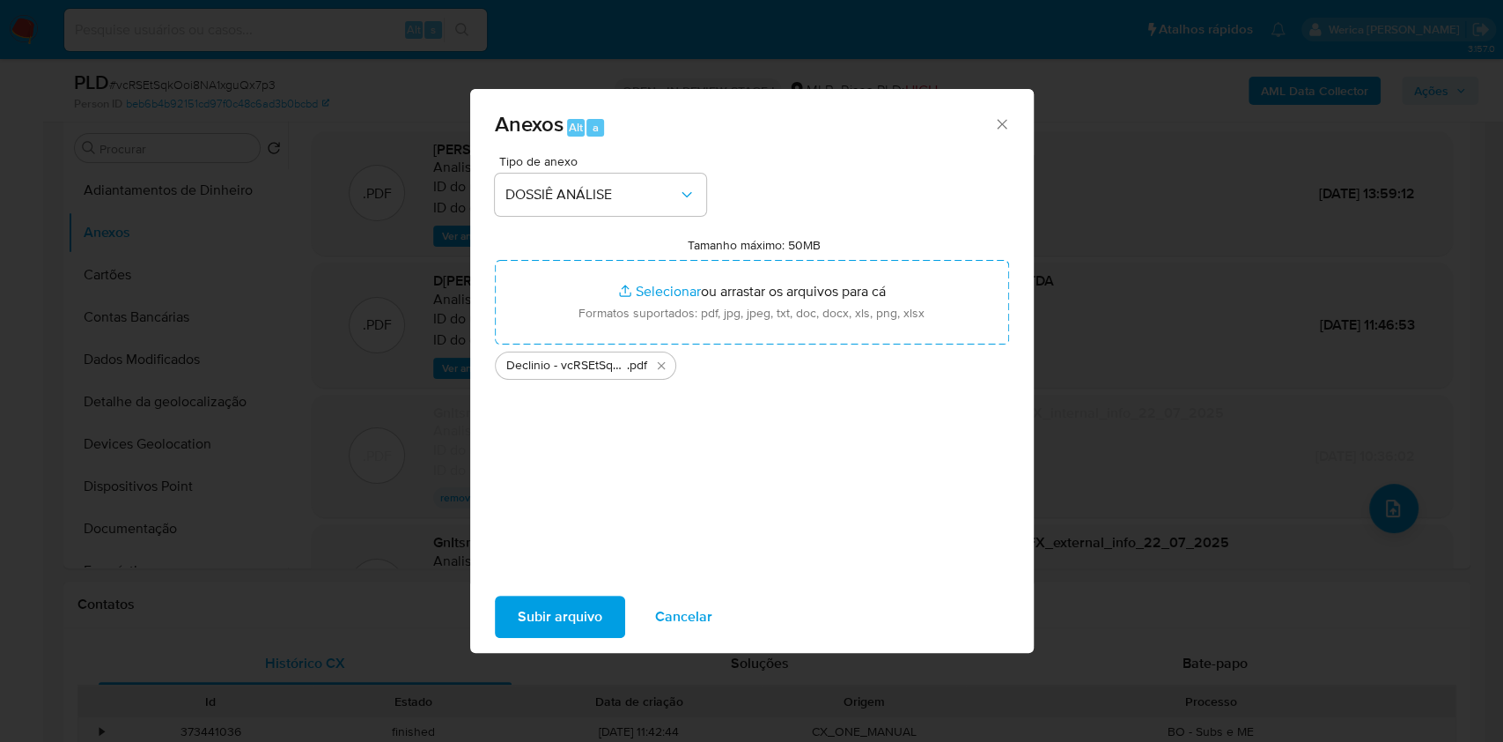
drag, startPoint x: 530, startPoint y: 614, endPoint x: 543, endPoint y: 624, distance: 16.4
click at [543, 624] on span "Subir arquivo" at bounding box center [560, 616] width 85 height 39
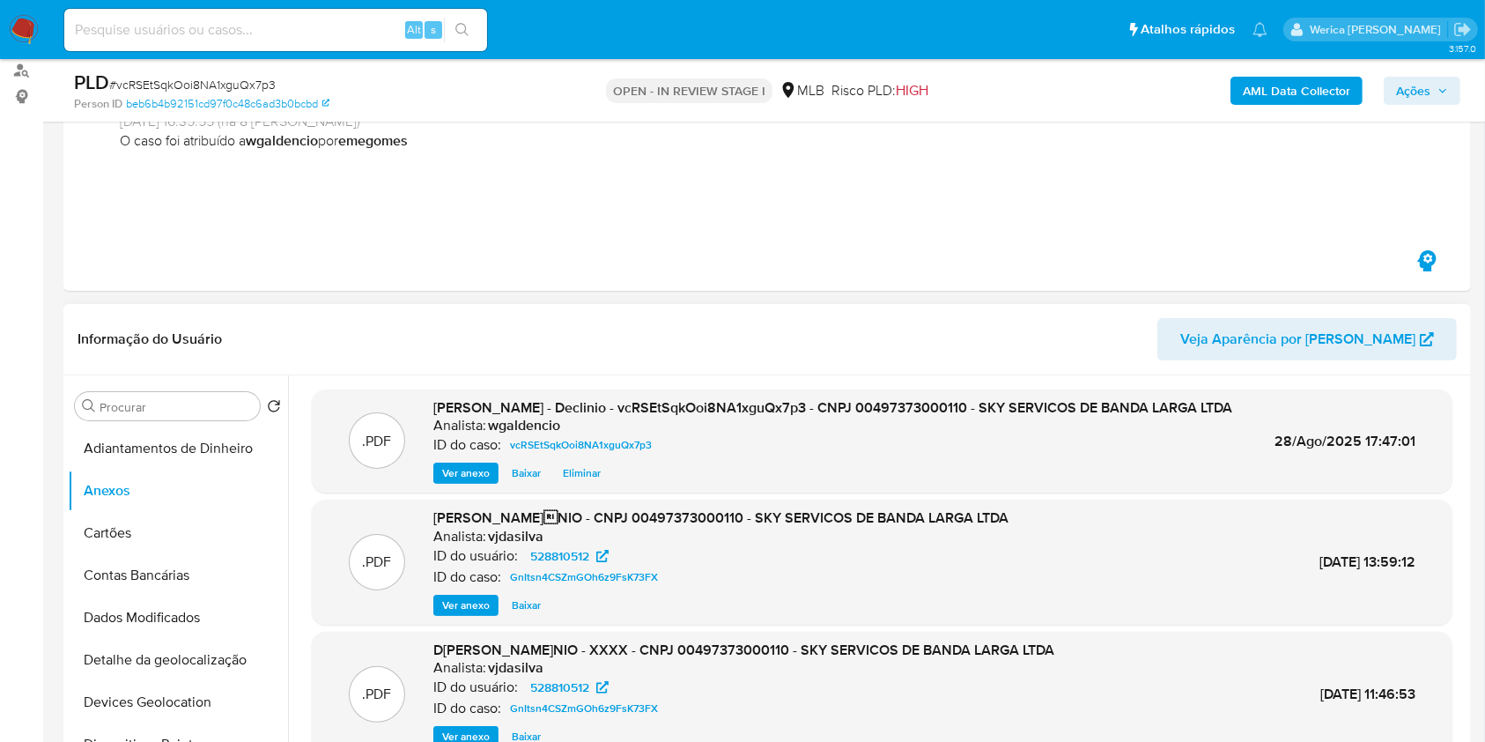
scroll to position [0, 0]
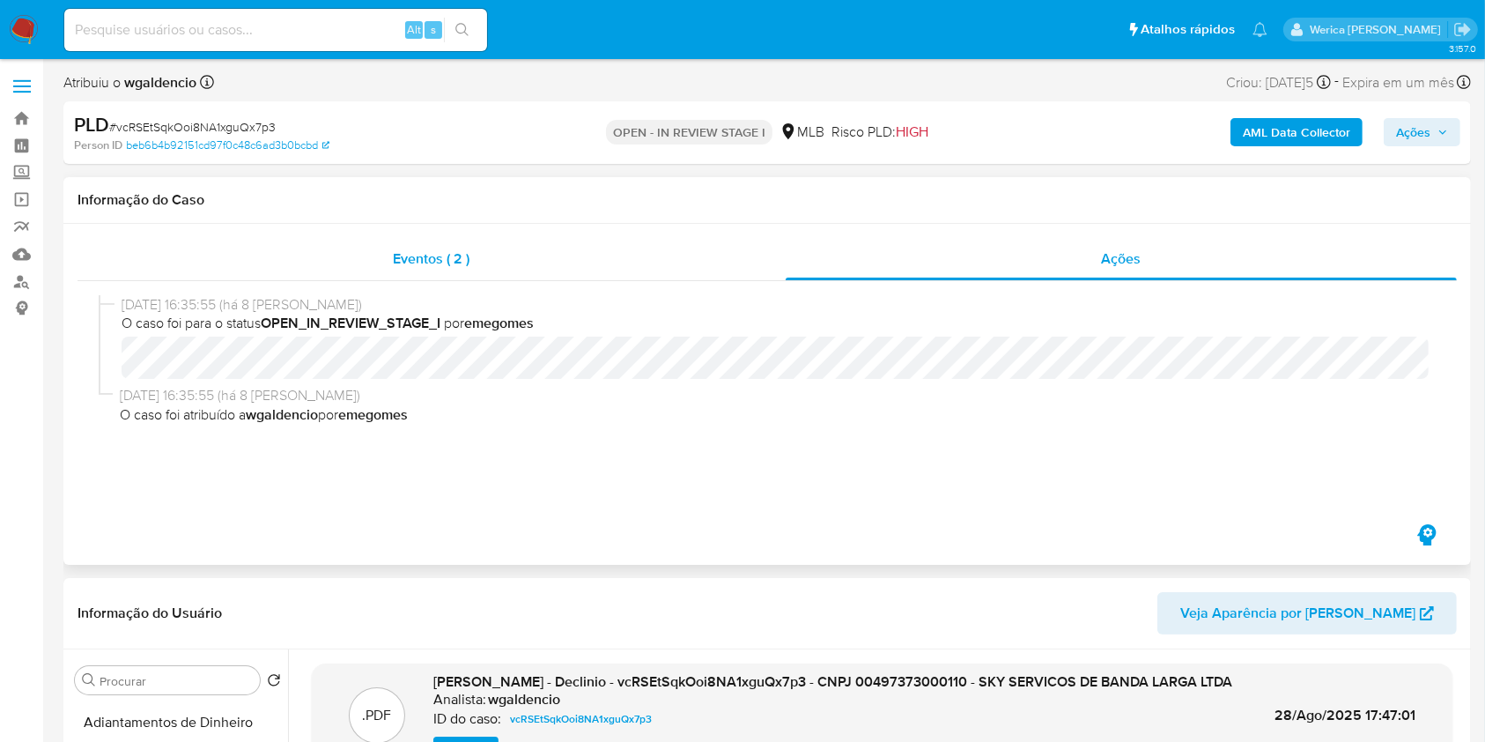
click at [460, 248] on span "Eventos ( 2 )" at bounding box center [432, 258] width 77 height 20
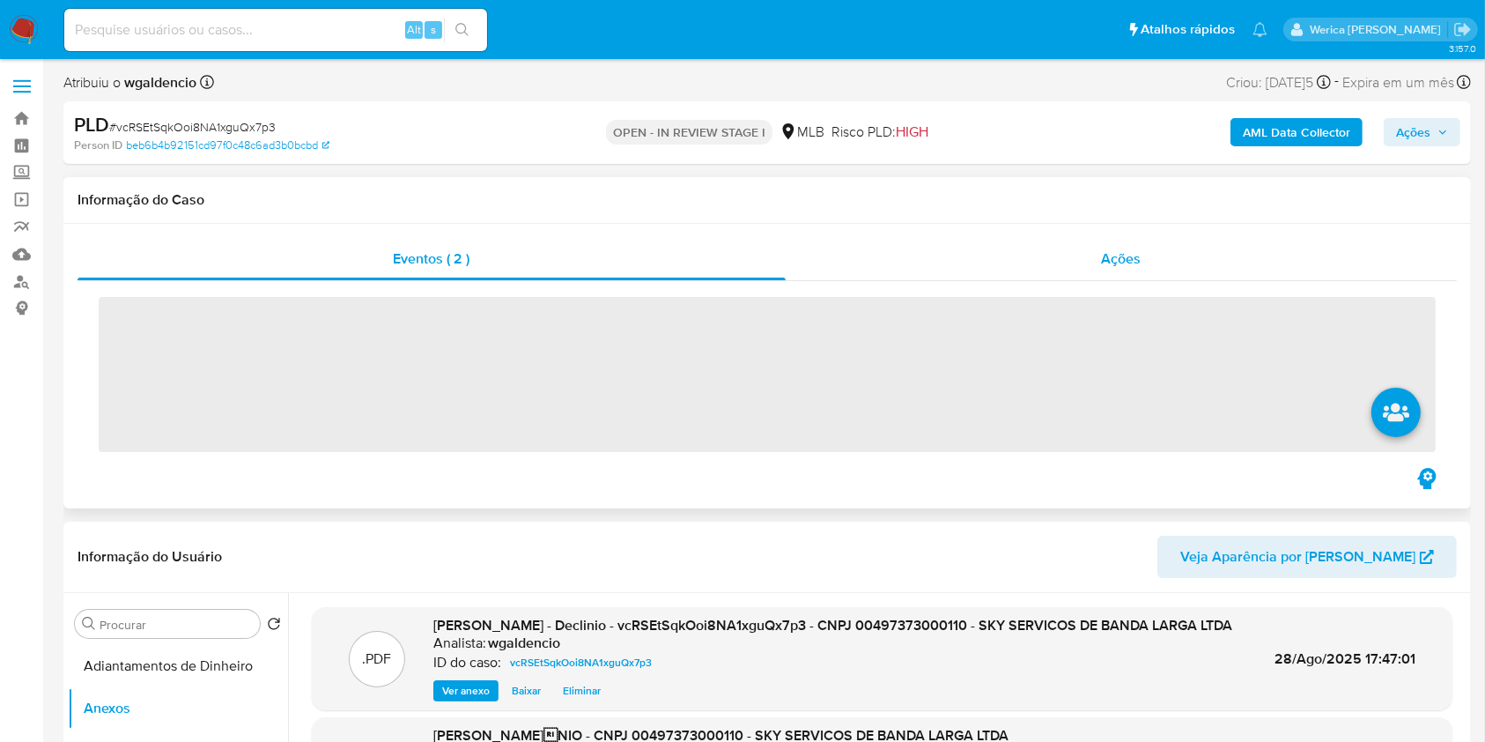
click at [1246, 253] on div "Ações" at bounding box center [1121, 259] width 671 height 42
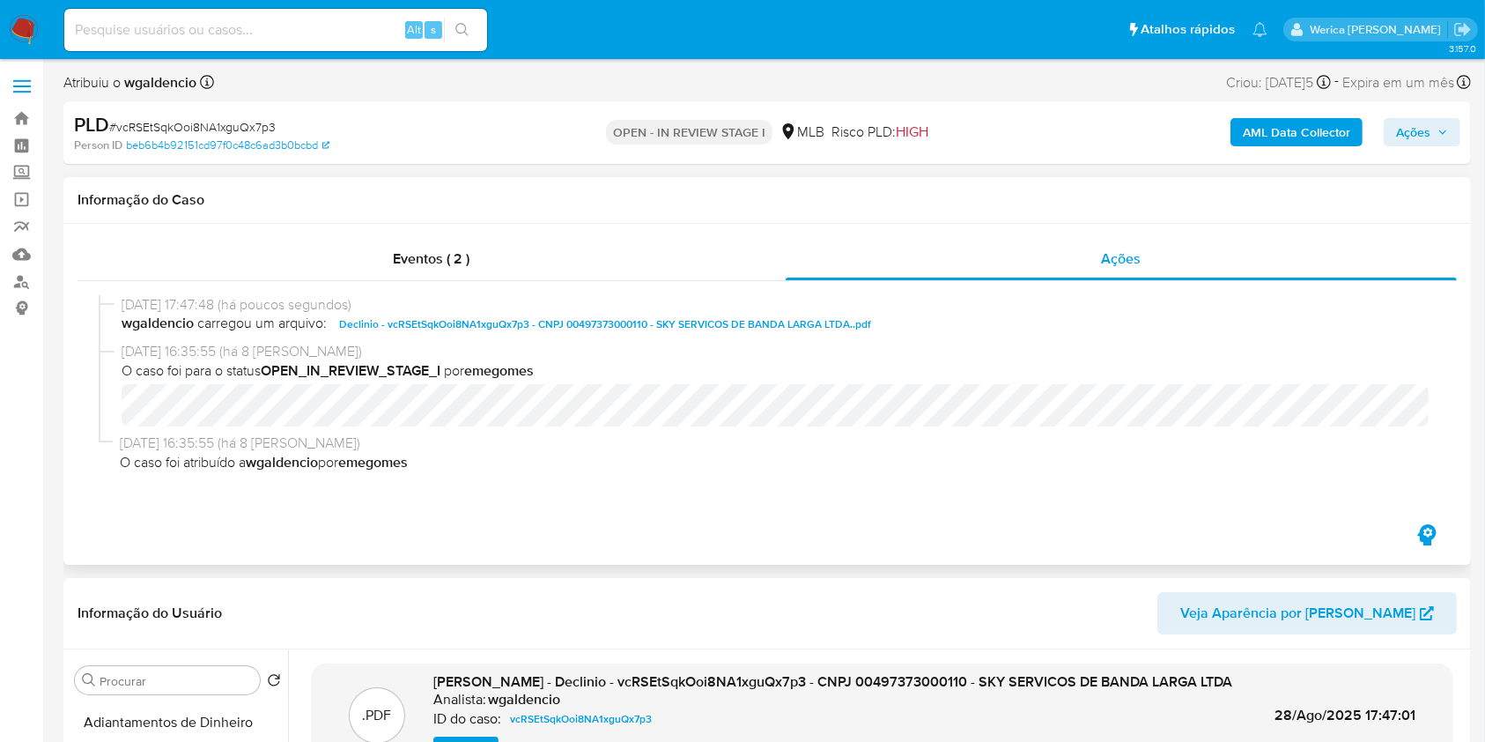
click at [538, 233] on div "Eventos ( 2 ) Ações 28/08/2025 17:47:48 (há poucos segundos) wgaldencio carrego…" at bounding box center [766, 394] width 1407 height 341
click at [1082, 245] on div "Ações" at bounding box center [1121, 259] width 671 height 42
click at [586, 262] on div "Eventos ( 2 )" at bounding box center [432, 259] width 708 height 42
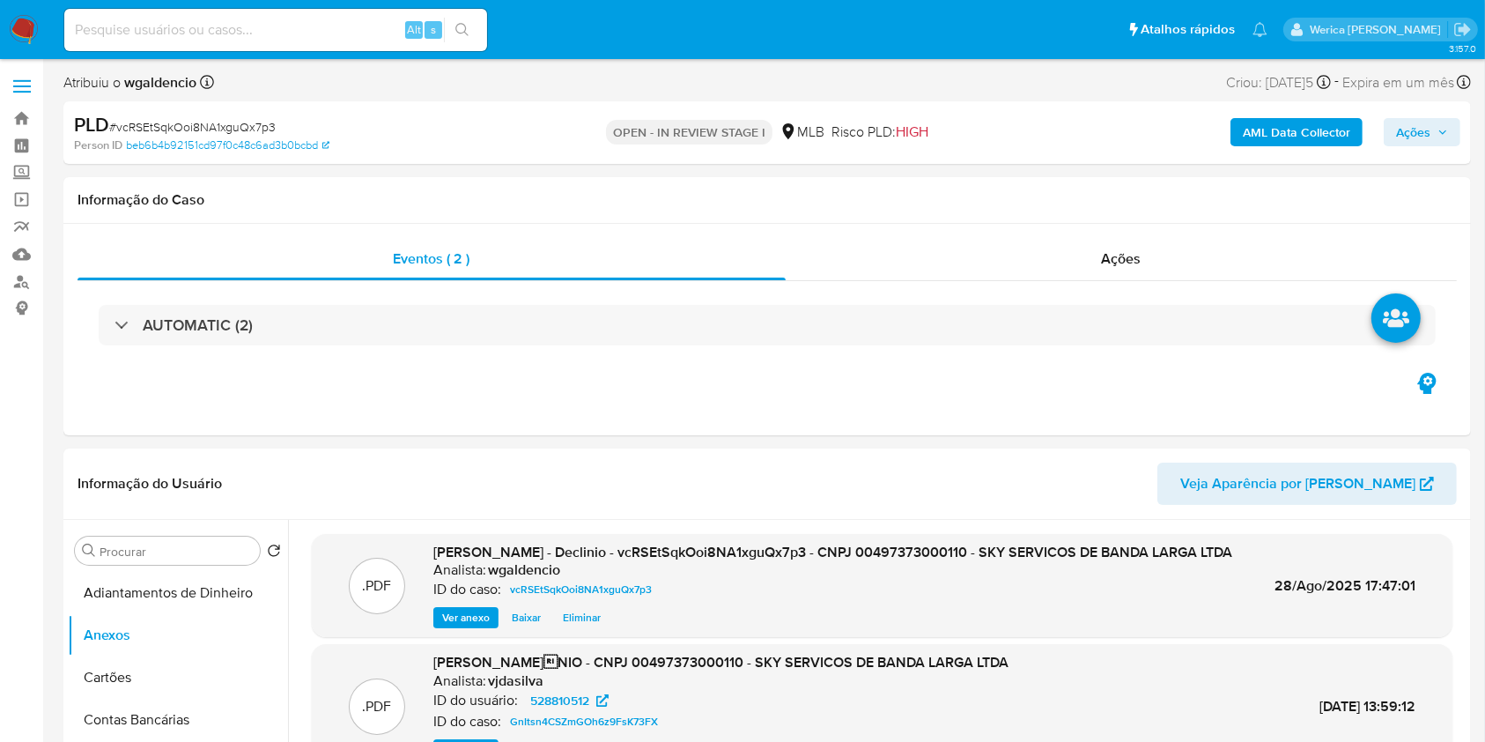
click at [1398, 130] on span "Ações" at bounding box center [1413, 132] width 34 height 28
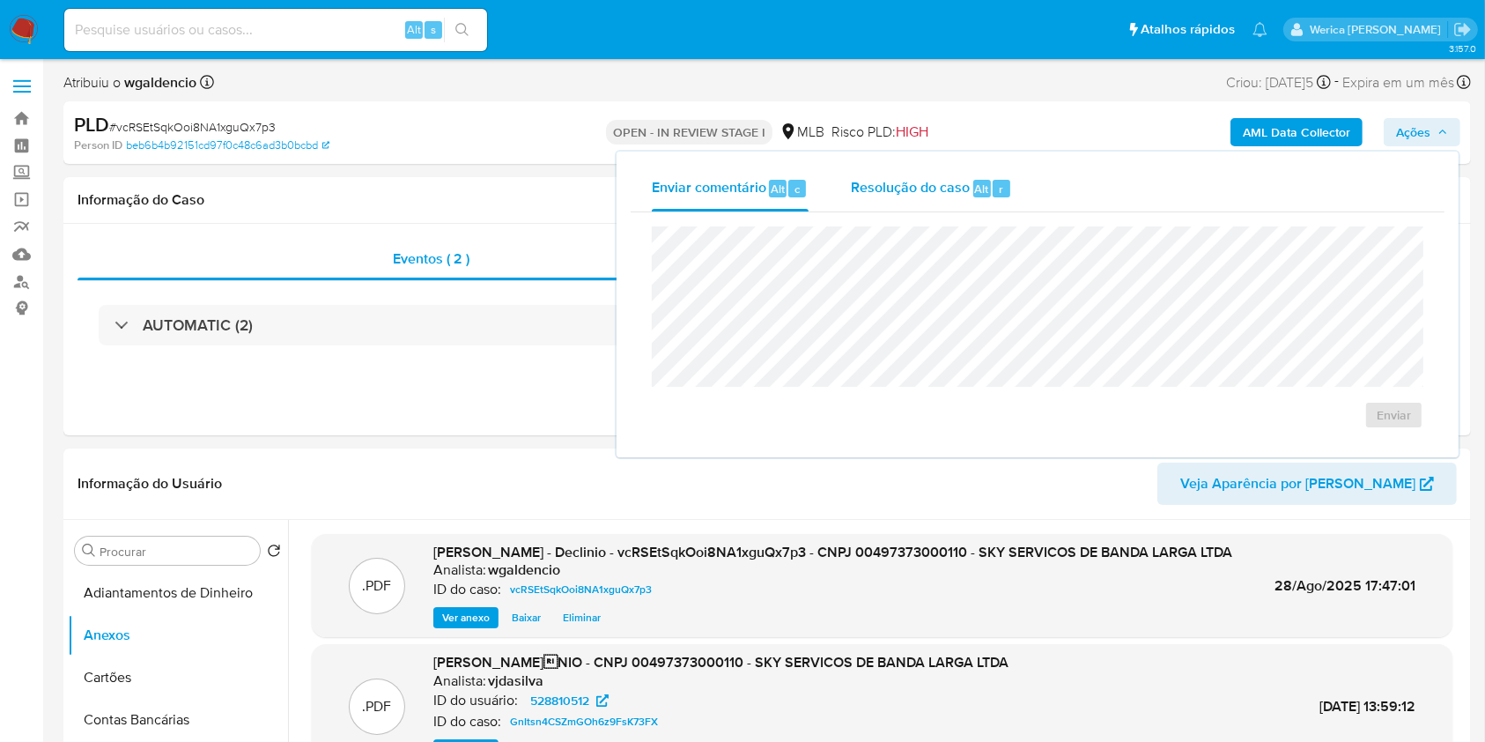
click at [938, 210] on div "Resolução do caso Alt r" at bounding box center [931, 189] width 161 height 46
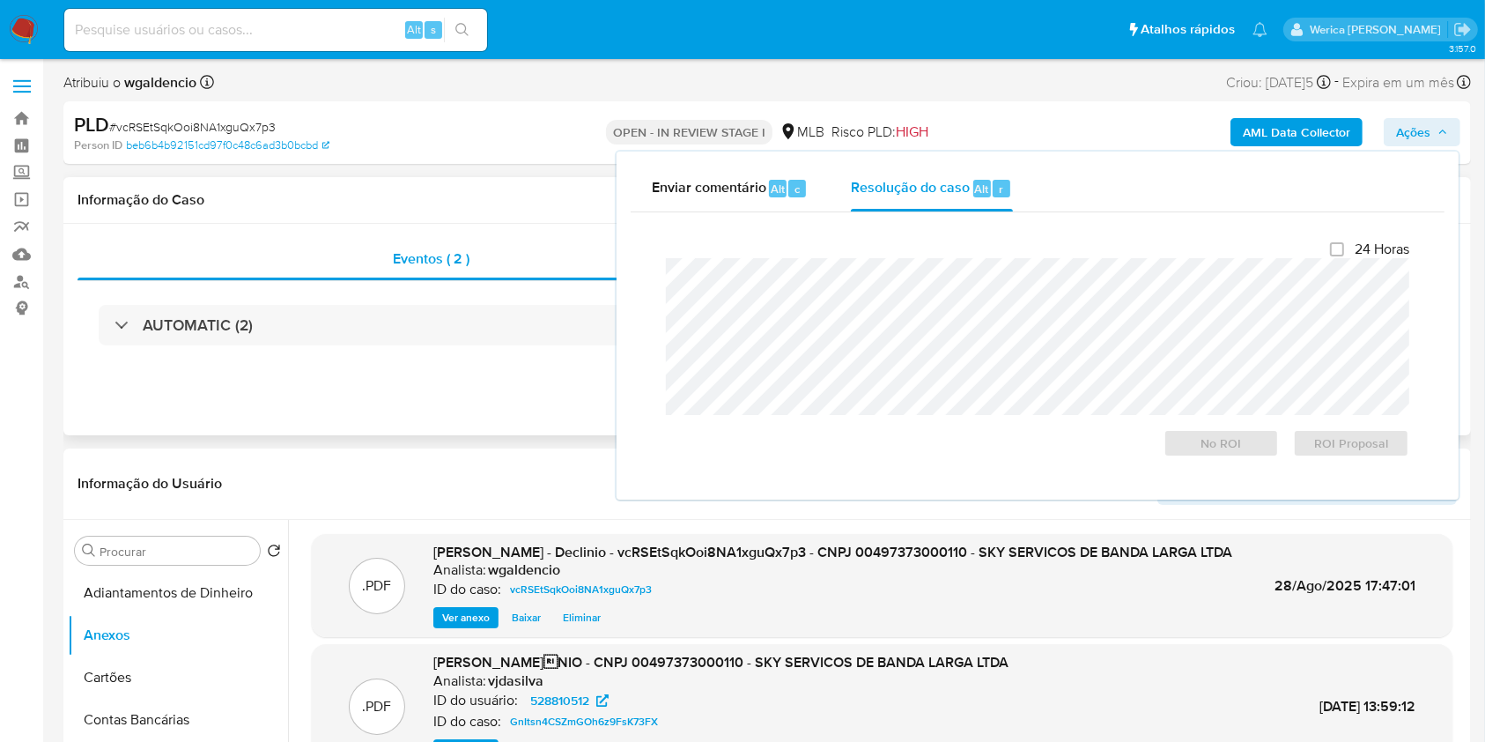
click at [473, 382] on div "Eventos ( 2 ) Ações AUTOMATIC (2)" at bounding box center [766, 329] width 1407 height 211
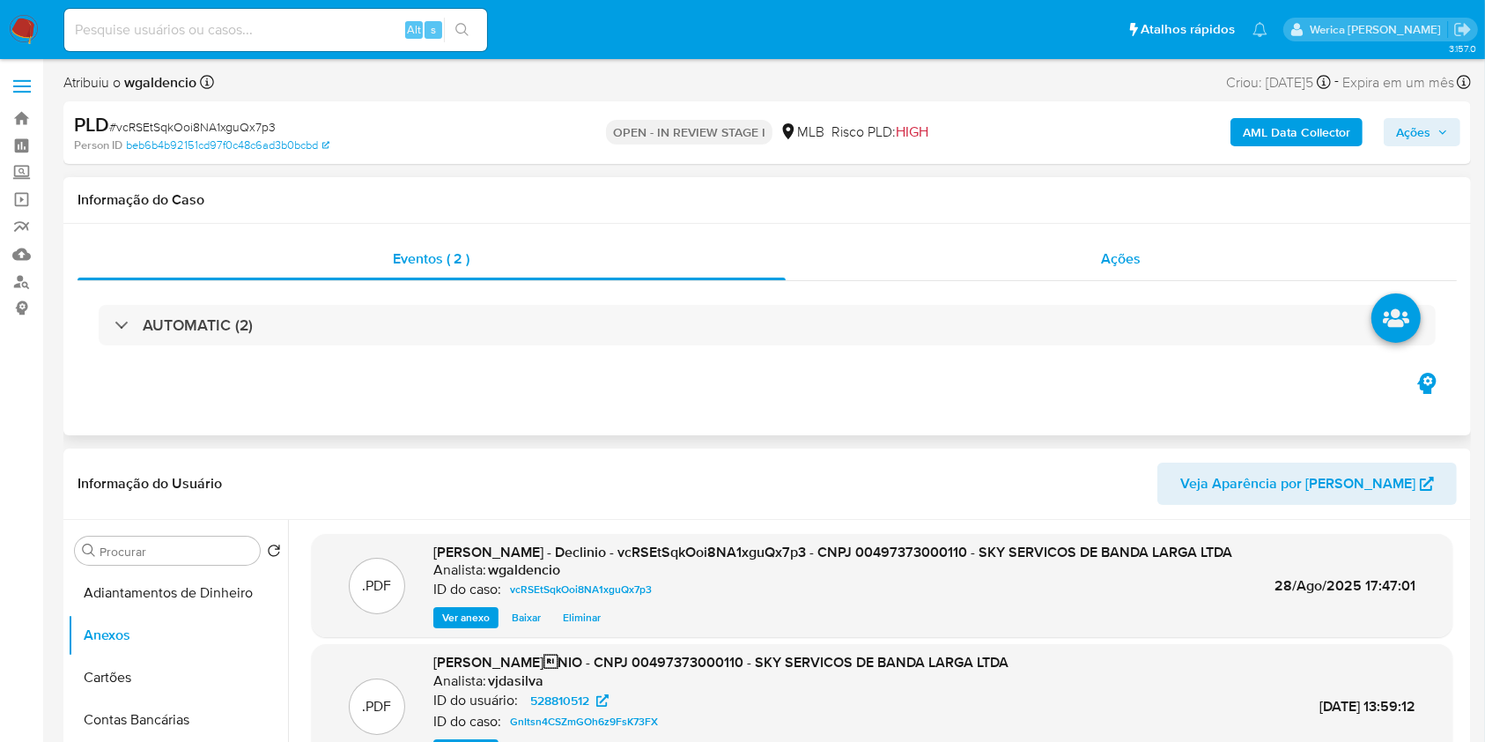
click at [1099, 248] on div "Ações" at bounding box center [1121, 259] width 671 height 42
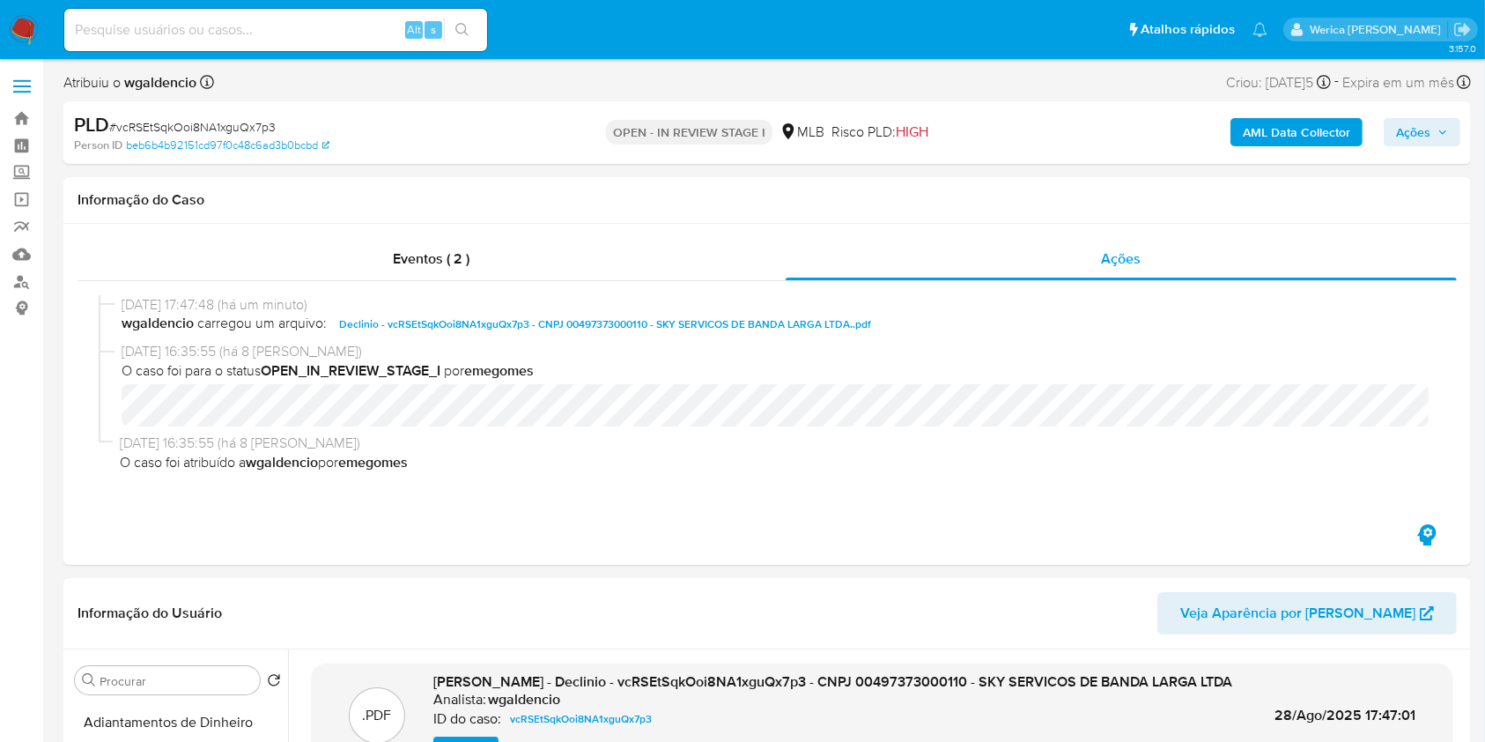
click at [1421, 136] on span "Ações" at bounding box center [1413, 132] width 34 height 28
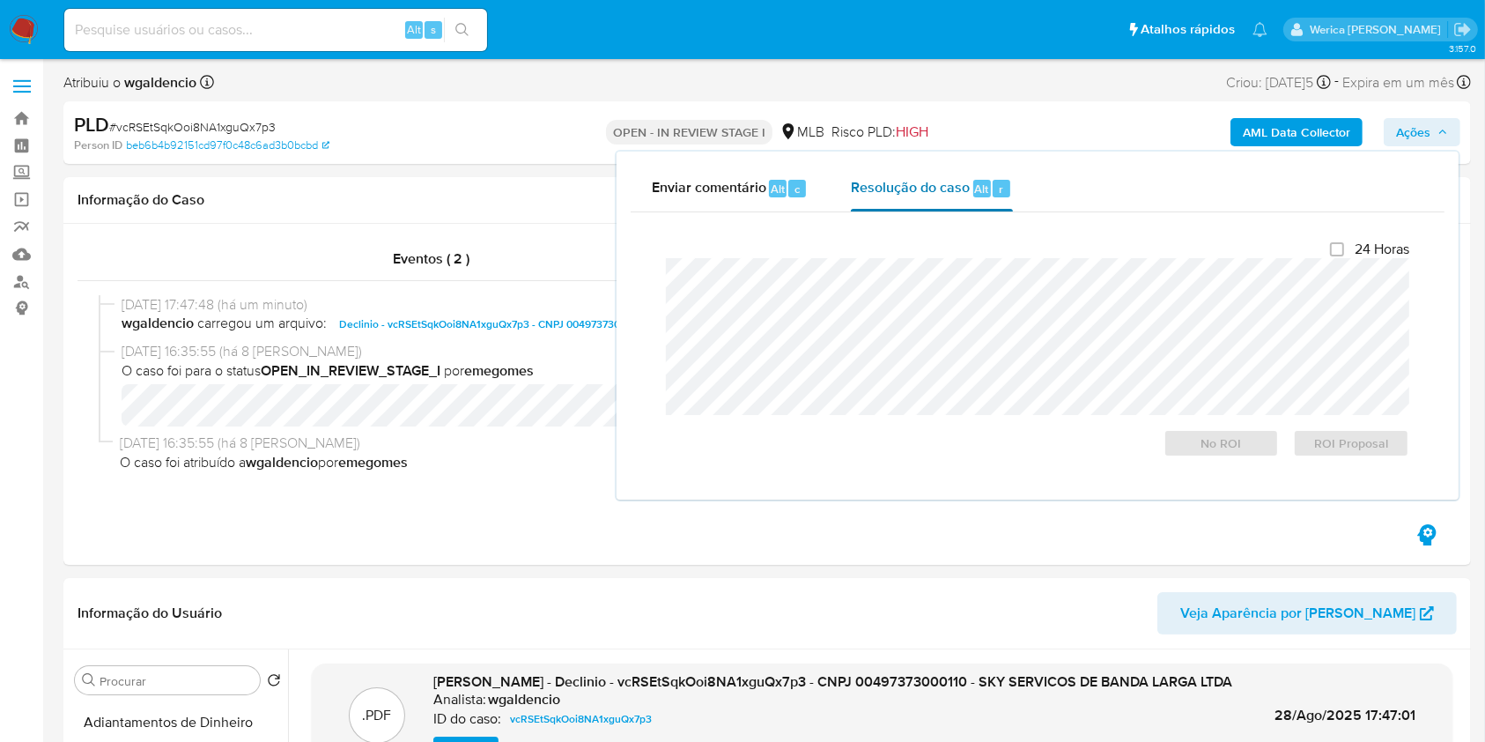
click at [1022, 188] on button "Resolução do caso Alt r" at bounding box center [931, 189] width 203 height 46
click at [1200, 453] on span "No ROI" at bounding box center [1222, 443] width 92 height 25
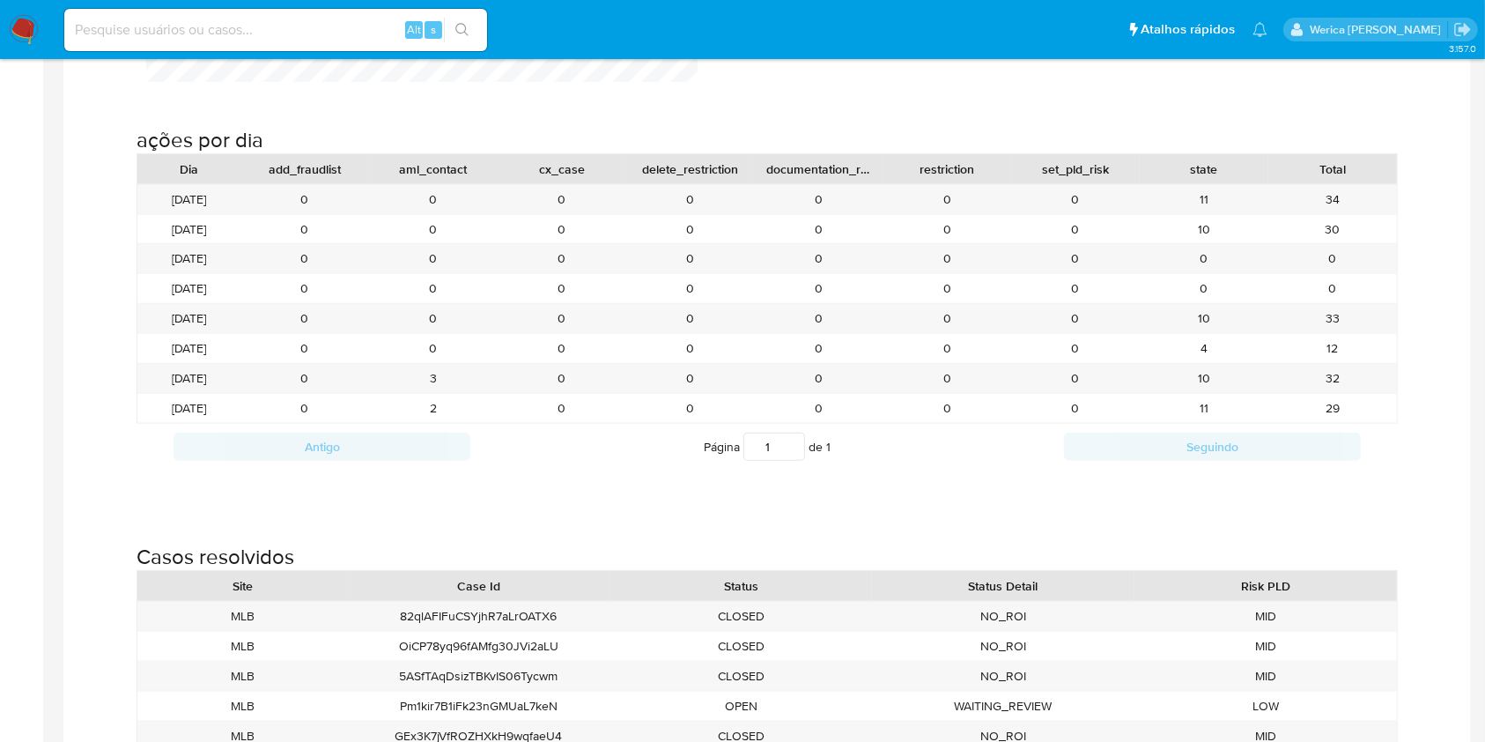
scroll to position [2114, 0]
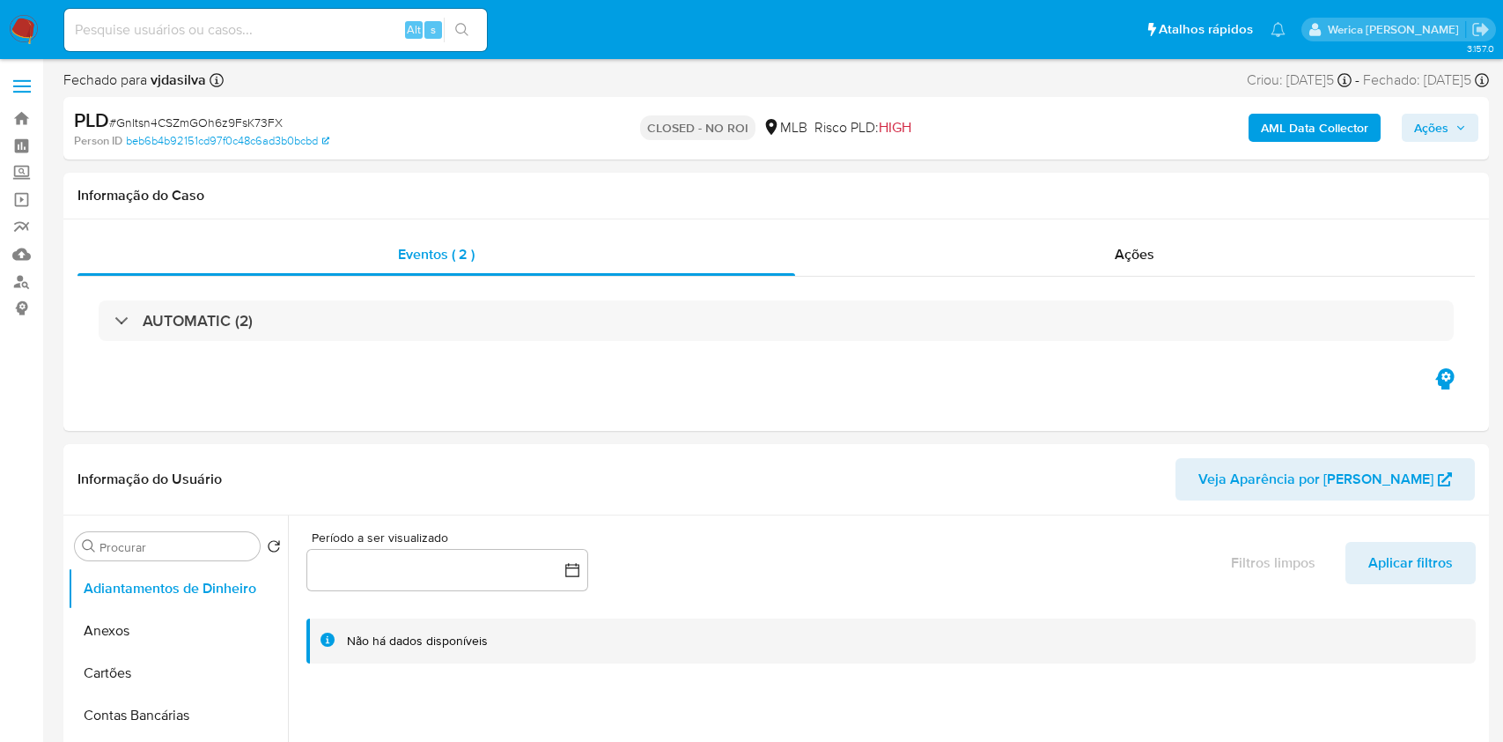
select select "10"
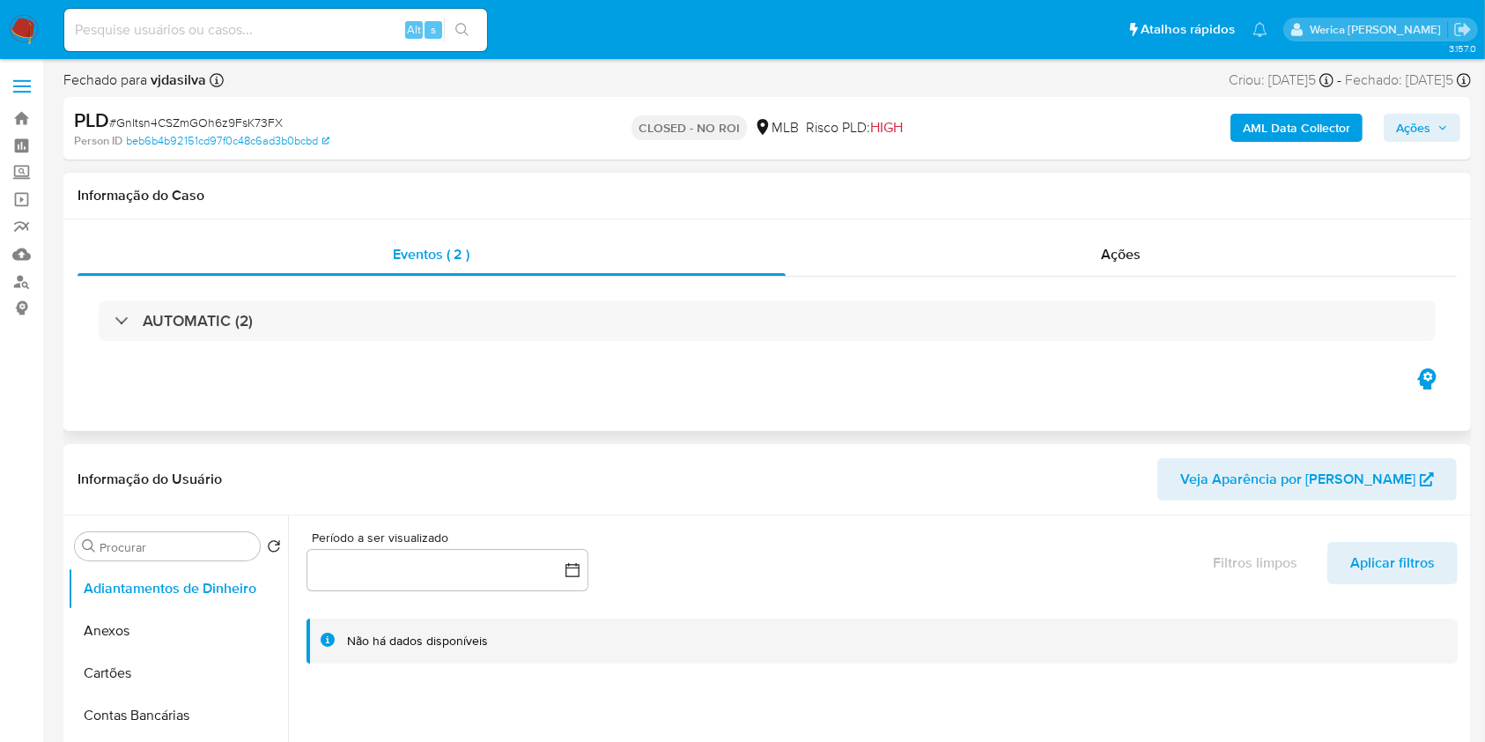
click at [1181, 228] on div "Eventos ( 2 ) Ações AUTOMATIC (2)" at bounding box center [766, 324] width 1407 height 211
click at [1138, 243] on div "Ações" at bounding box center [1121, 254] width 671 height 42
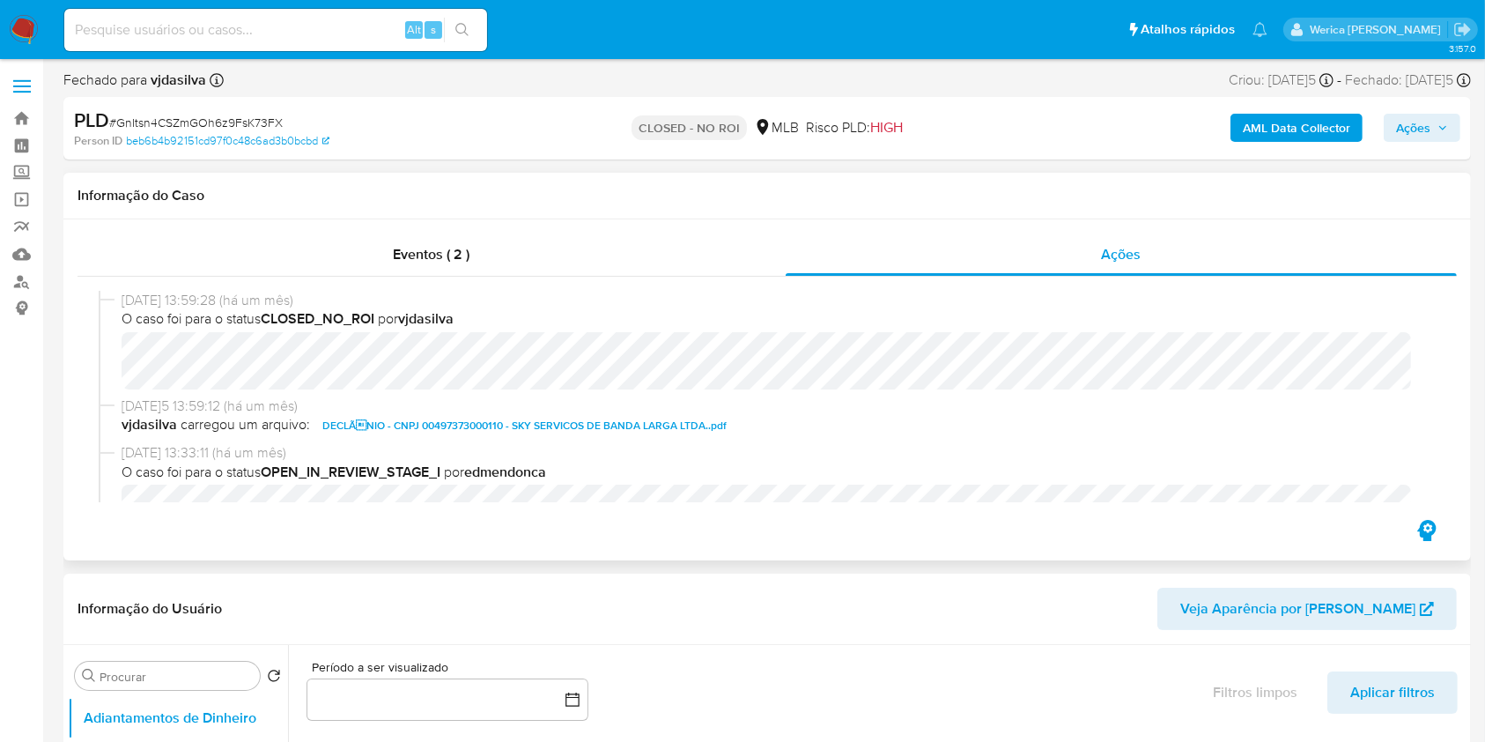
click at [521, 420] on span "DECLÃNIO - CNPJ 00497373000110 - SKY SERVICOS DE BANDA LARGA LTDA..pdf" at bounding box center [524, 425] width 404 height 21
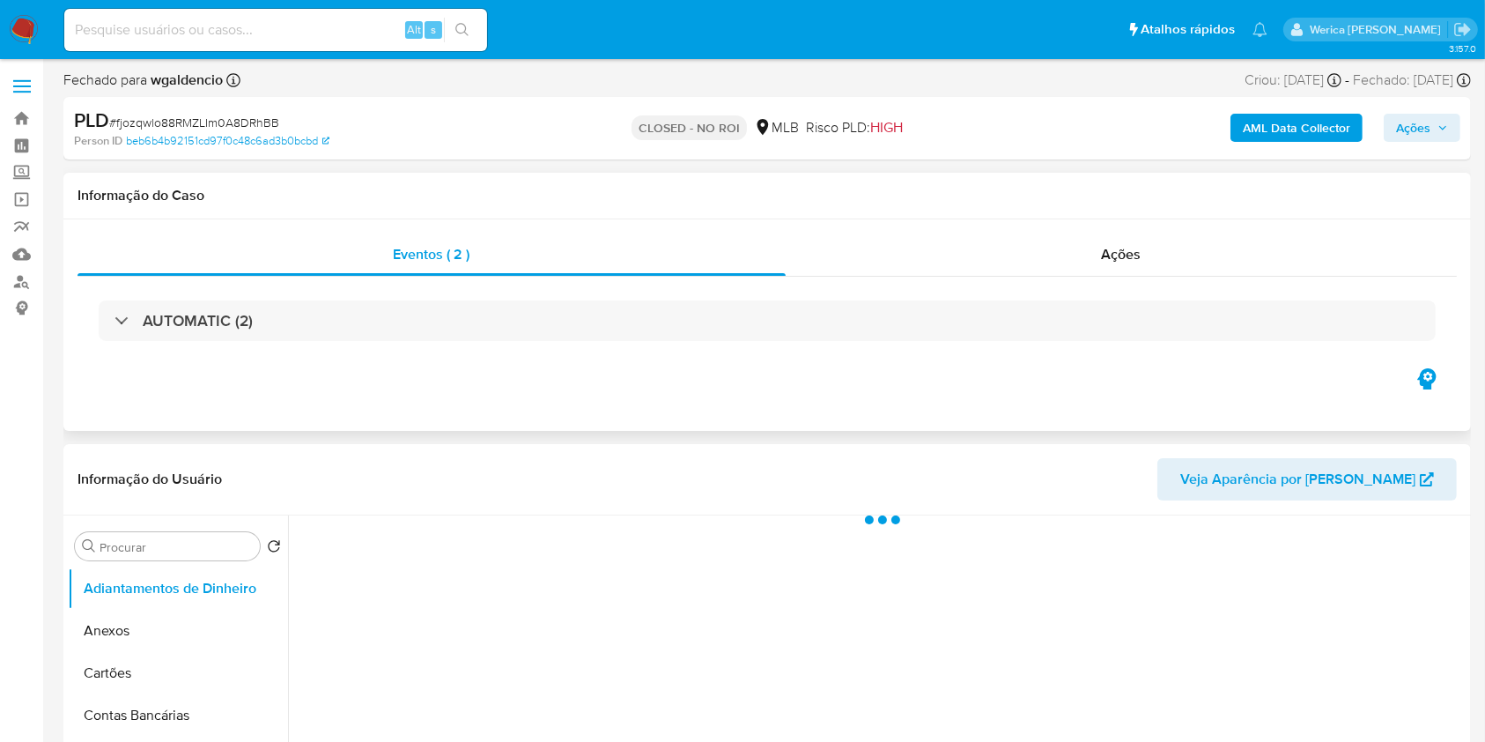
click at [1127, 277] on div "AUTOMATIC (2)" at bounding box center [767, 321] width 1379 height 88
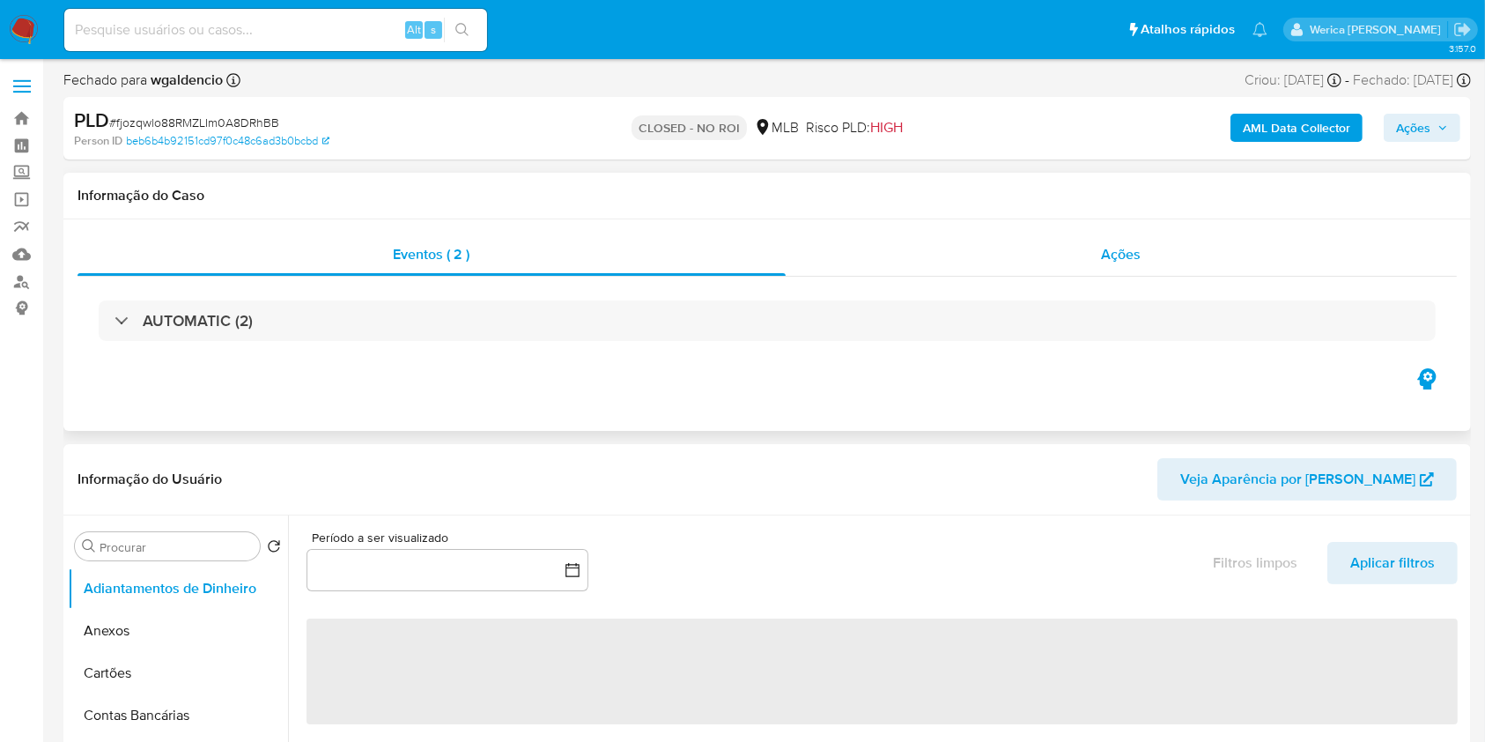
click at [1119, 252] on span "Ações" at bounding box center [1122, 254] width 40 height 20
select select "10"
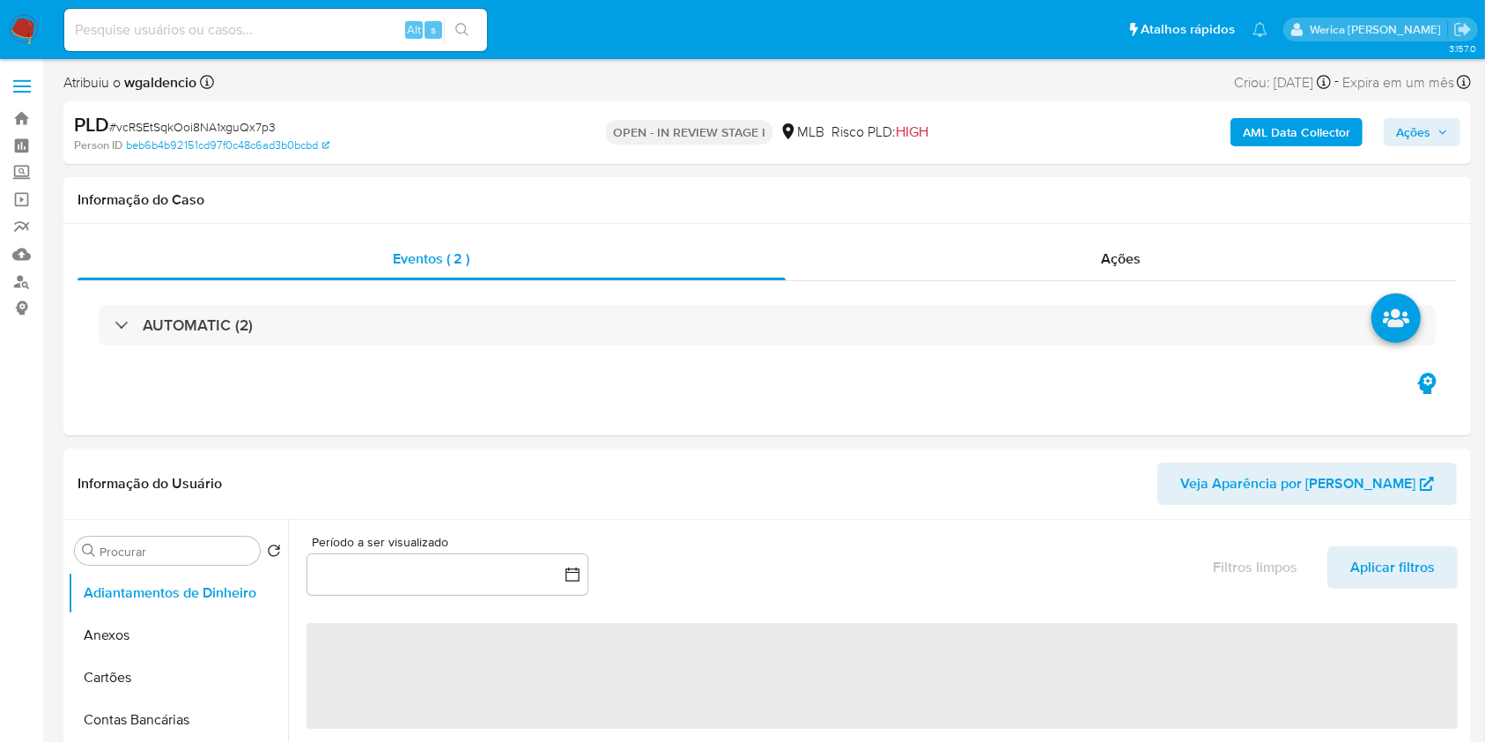
select select "10"
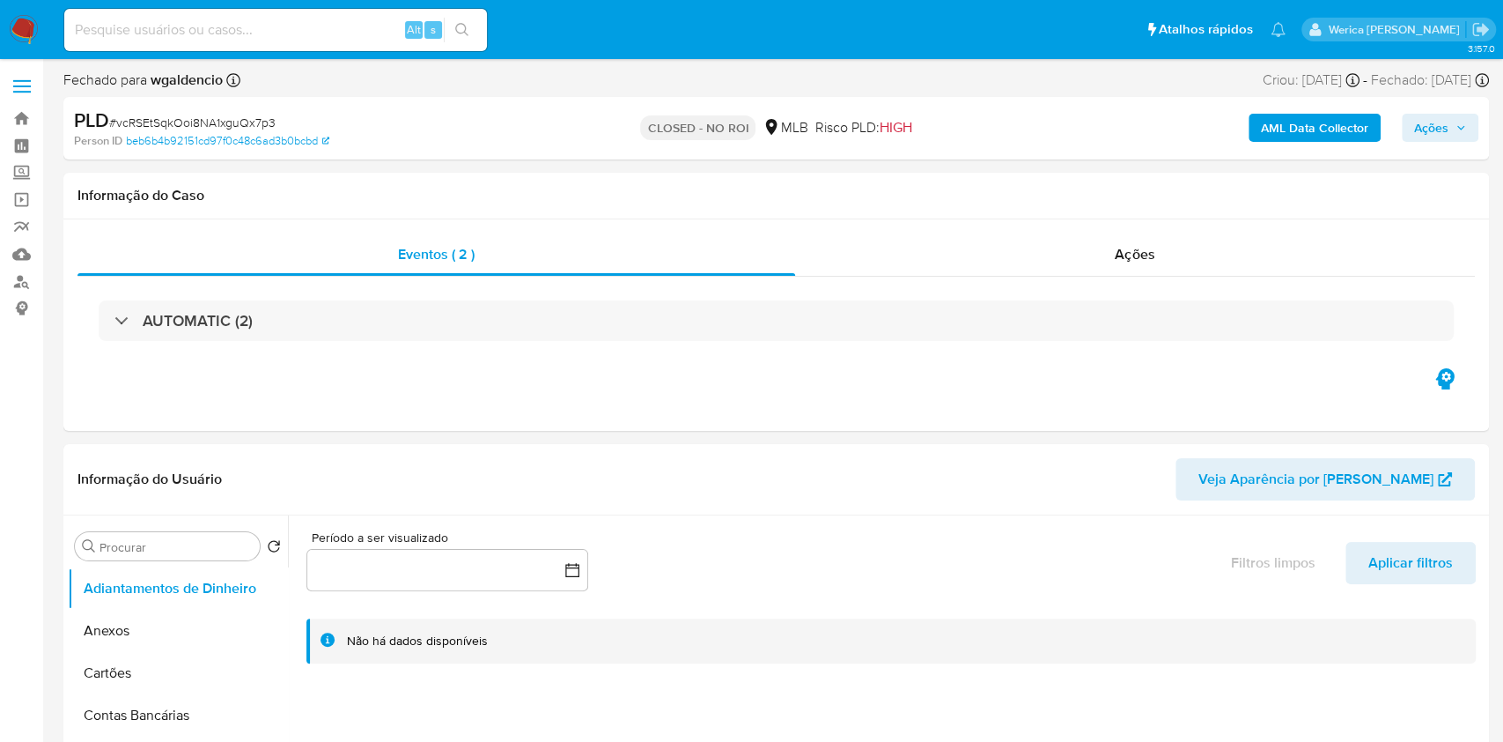
select select "10"
